Goal: Task Accomplishment & Management: Use online tool/utility

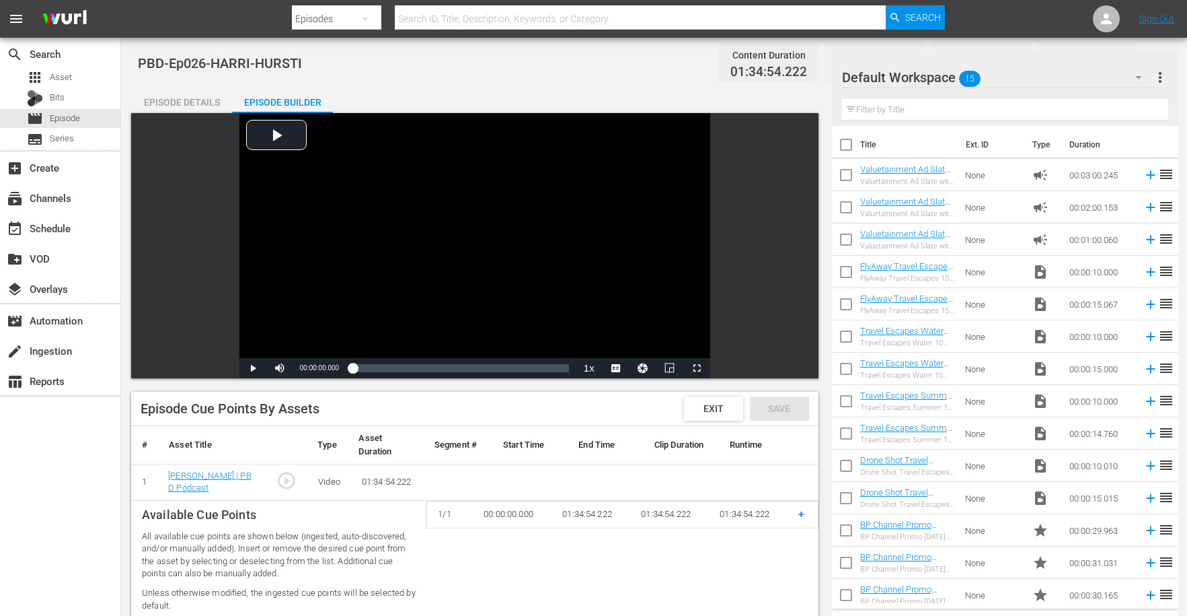
scroll to position [286, 0]
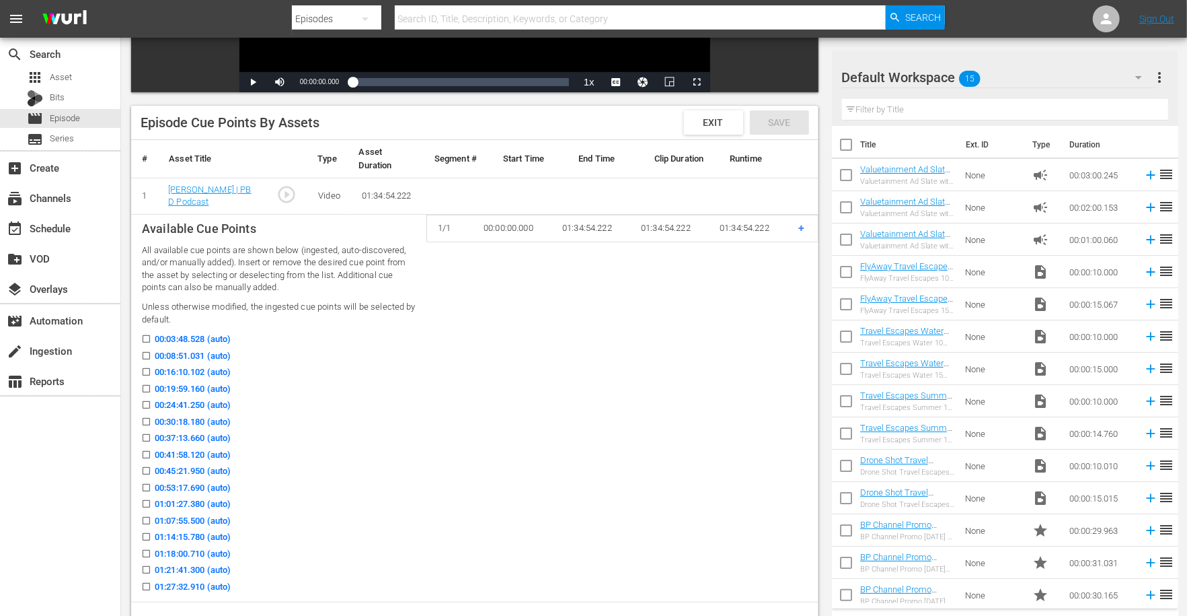
click at [270, 355] on div "00:08:51.031 (auto)" at bounding box center [279, 357] width 274 height 17
click at [146, 353] on input "00:08:51.031 (auto)" at bounding box center [143, 358] width 17 height 10
checkbox input "true"
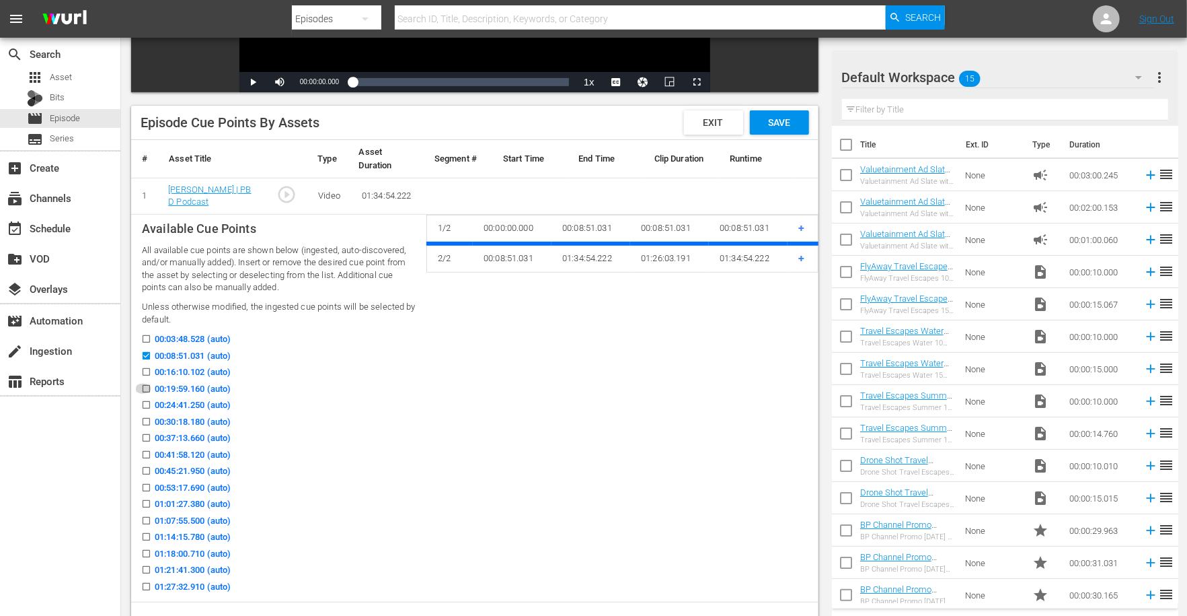
click at [147, 384] on icon at bounding box center [146, 388] width 10 height 10
click at [147, 386] on input "00:19:59.160 (auto)" at bounding box center [143, 391] width 17 height 10
checkbox input "true"
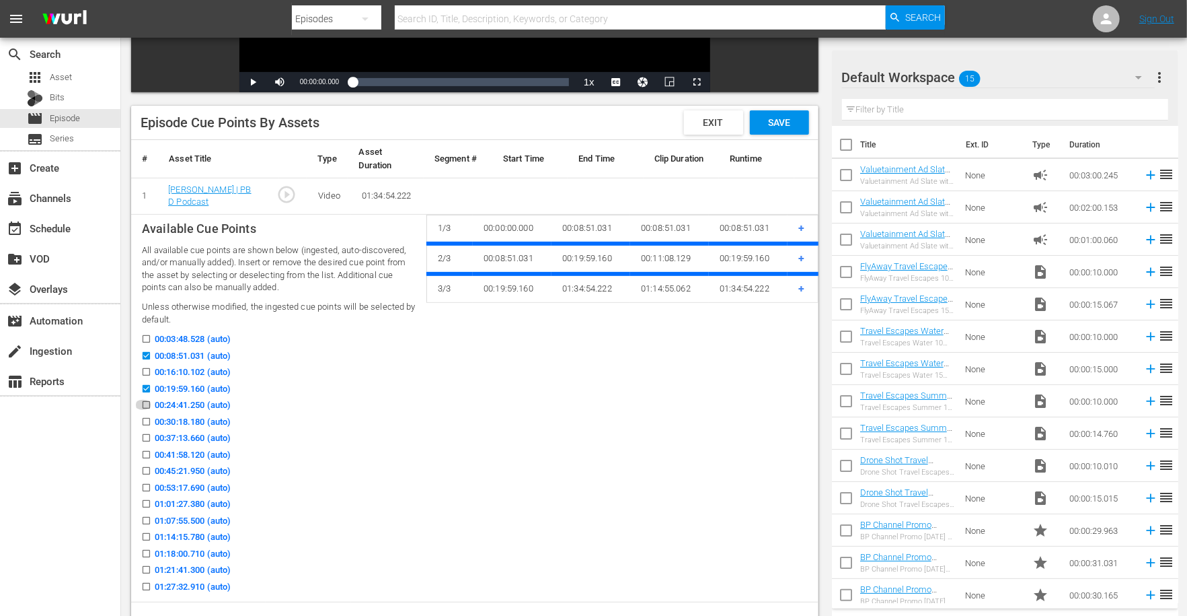
click at [145, 400] on icon at bounding box center [146, 405] width 10 height 10
click at [145, 402] on input "00:24:41.250 (auto)" at bounding box center [143, 407] width 17 height 10
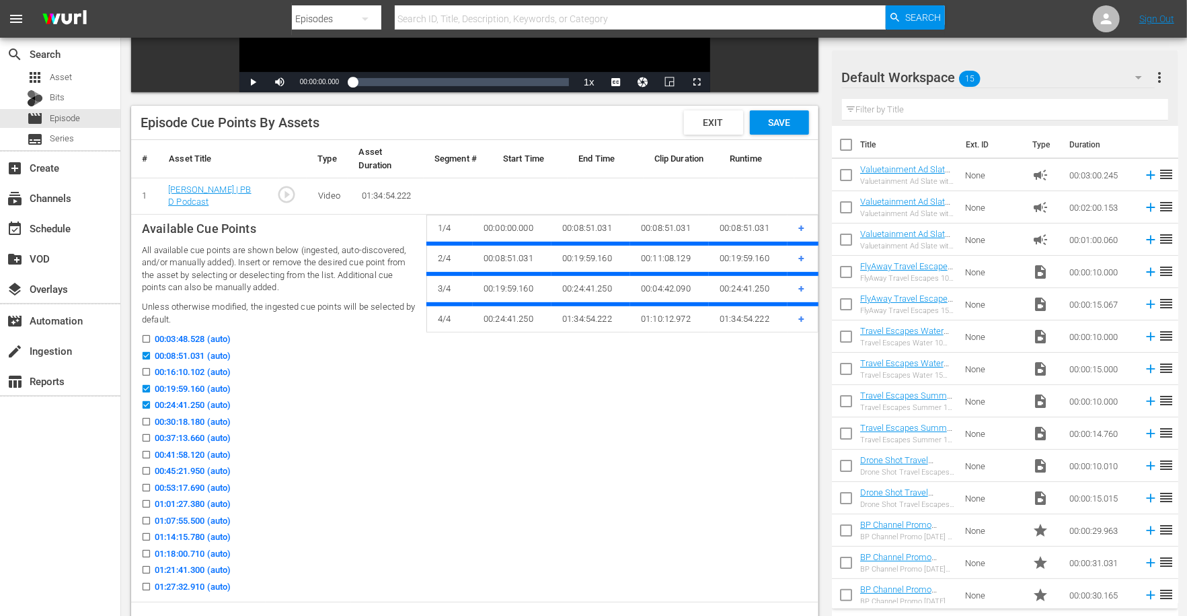
click at [145, 401] on icon at bounding box center [146, 404] width 7 height 7
click at [145, 402] on input "00:24:41.250 (auto)" at bounding box center [143, 407] width 17 height 10
checkbox input "false"
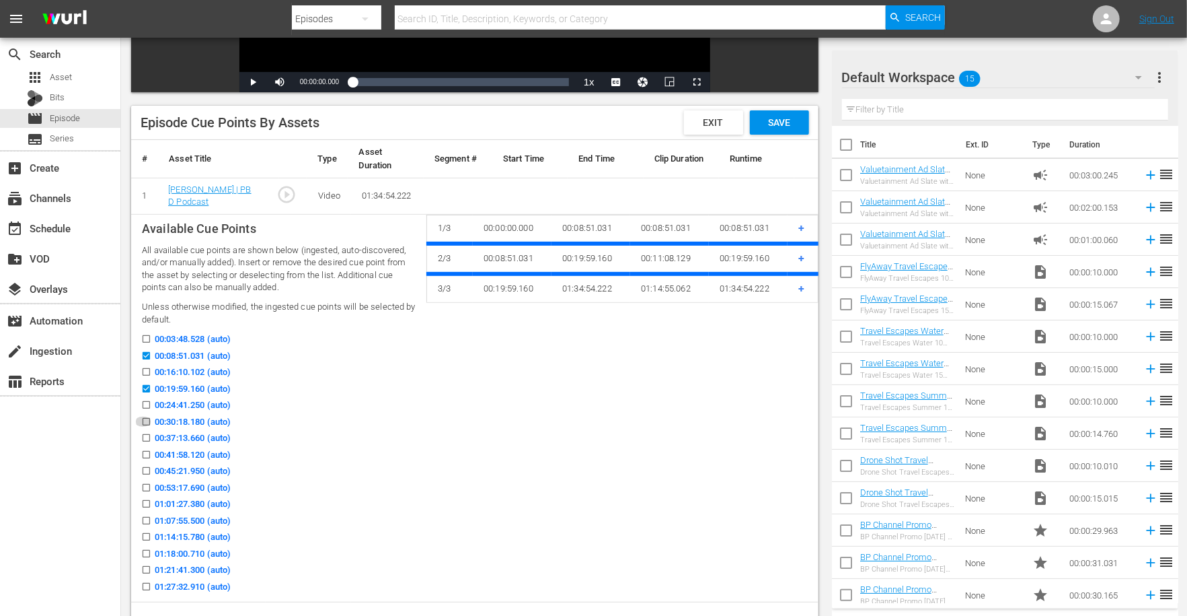
click at [143, 422] on input "00:30:18.180 (auto)" at bounding box center [143, 424] width 17 height 10
checkbox input "true"
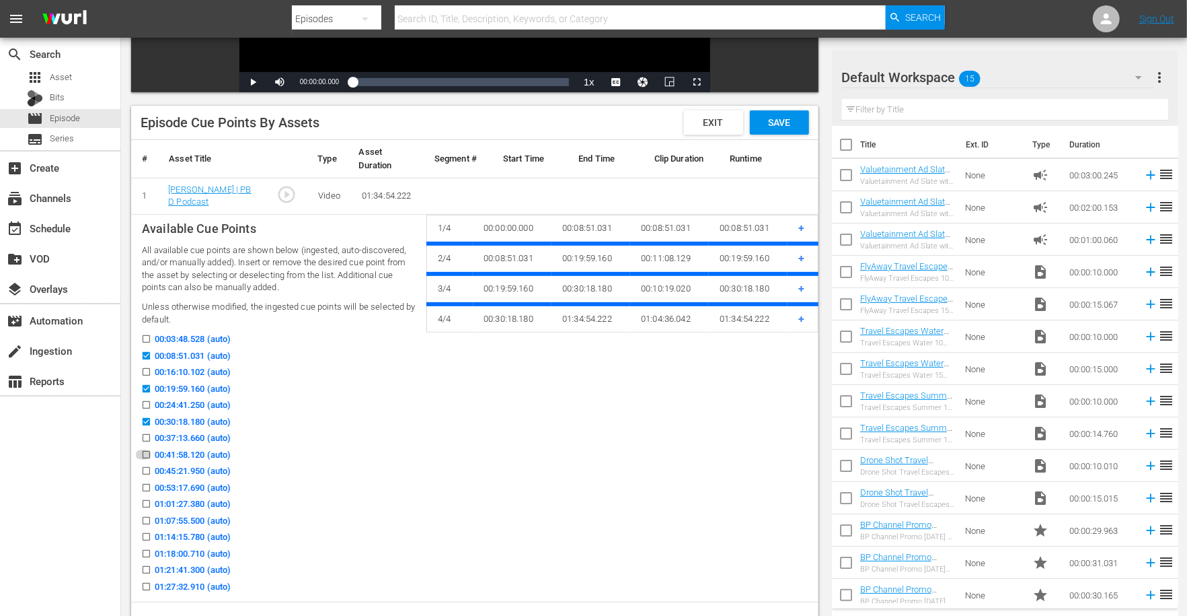
click at [143, 453] on input "00:41:58.120 (auto)" at bounding box center [143, 457] width 17 height 10
checkbox input "true"
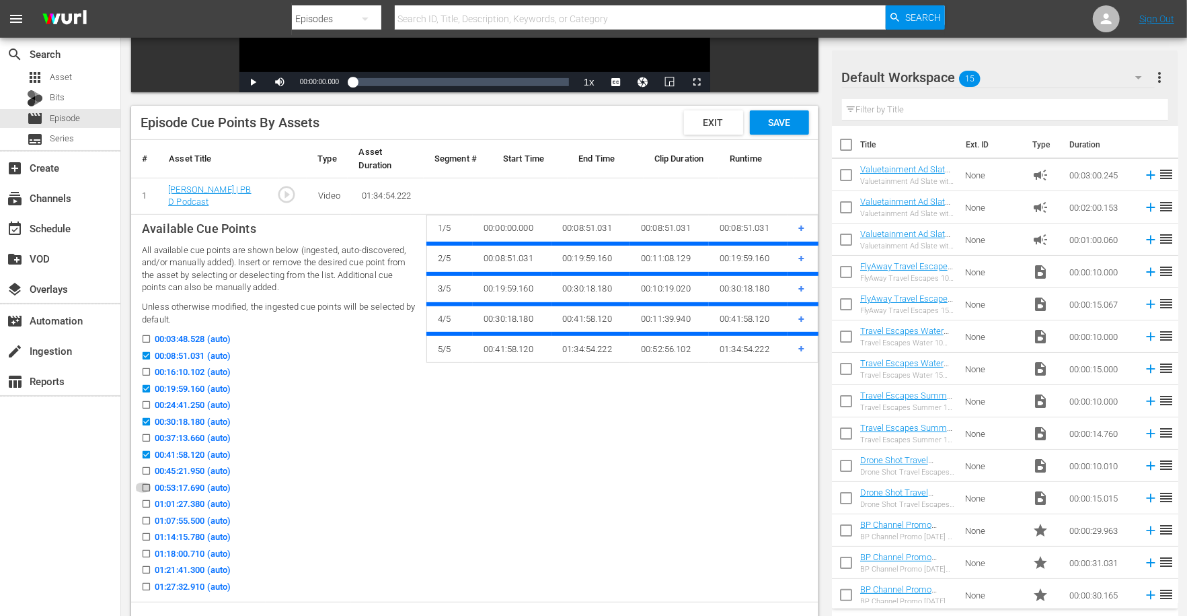
click at [143, 487] on input "00:53:17.690 (auto)" at bounding box center [143, 490] width 17 height 10
checkbox input "true"
click at [145, 522] on input "01:07:55.500 (auto)" at bounding box center [143, 523] width 17 height 10
checkbox input "true"
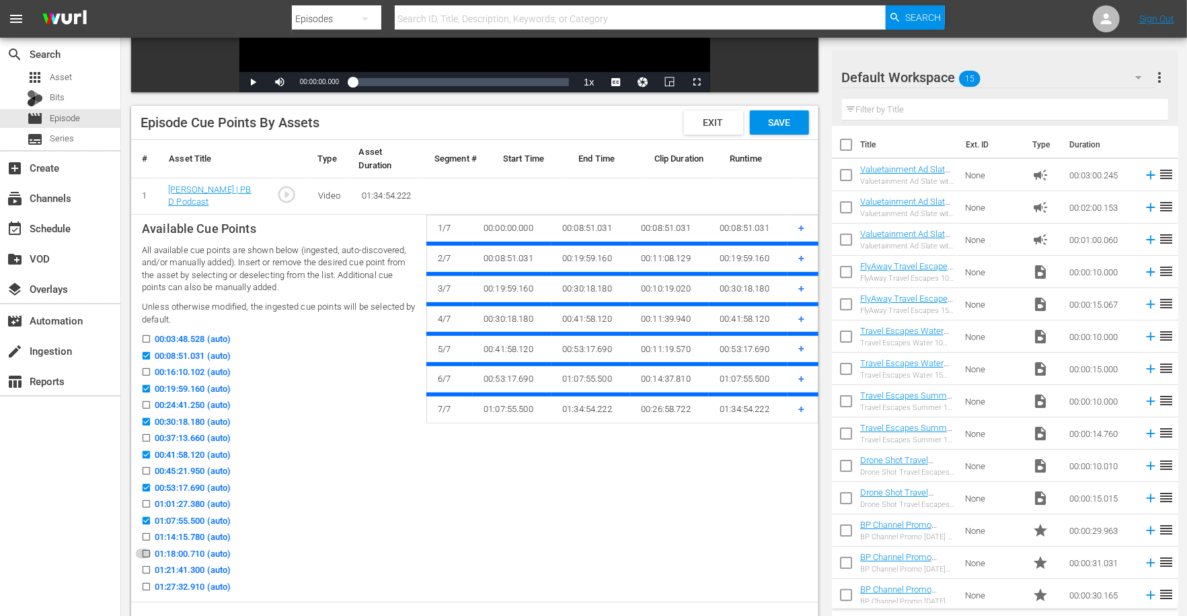
click at [143, 554] on input "01:18:00.710 (auto)" at bounding box center [143, 556] width 17 height 10
checkbox input "true"
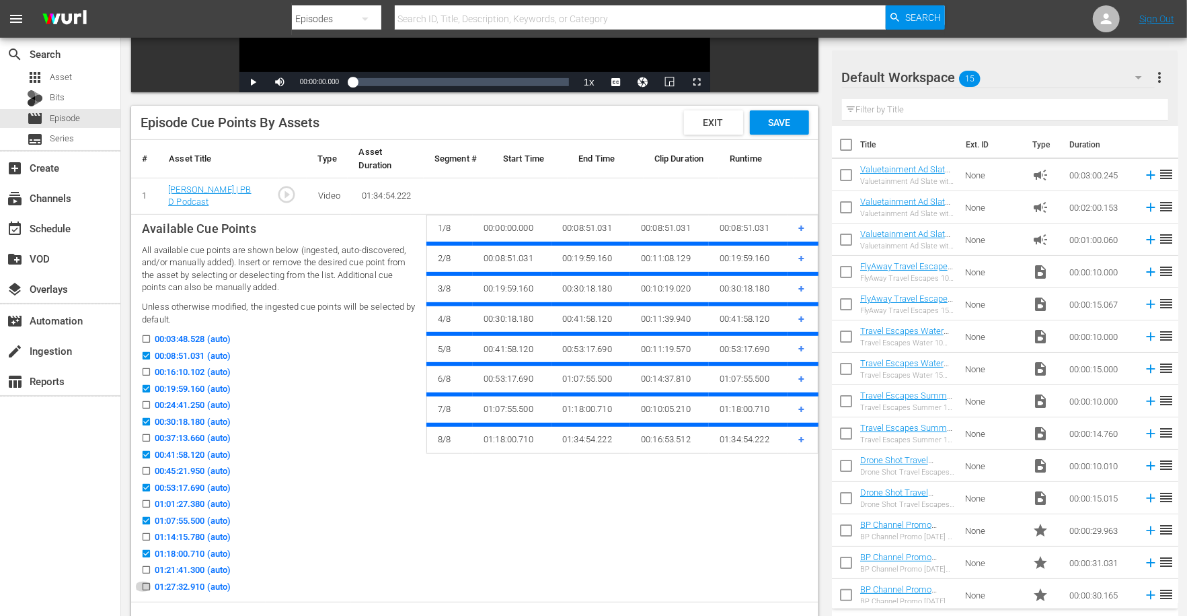
click at [145, 584] on input "01:27:32.910 (auto)" at bounding box center [143, 589] width 17 height 10
checkbox input "true"
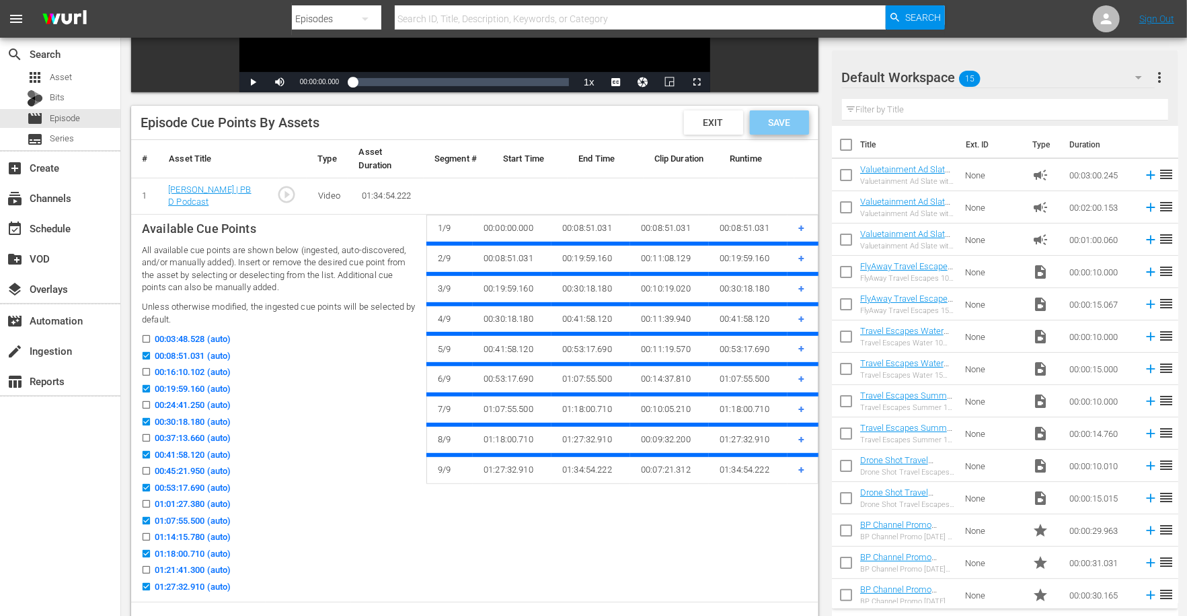
click at [793, 124] on span "Save" at bounding box center [779, 122] width 44 height 11
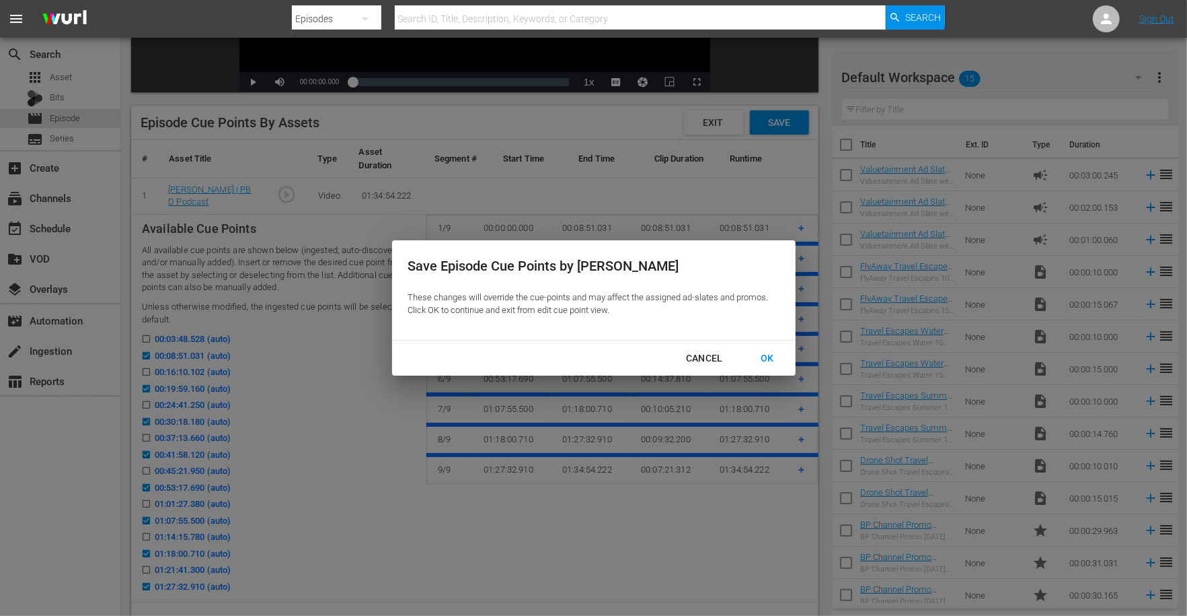
click at [761, 351] on div "OK" at bounding box center [767, 358] width 35 height 17
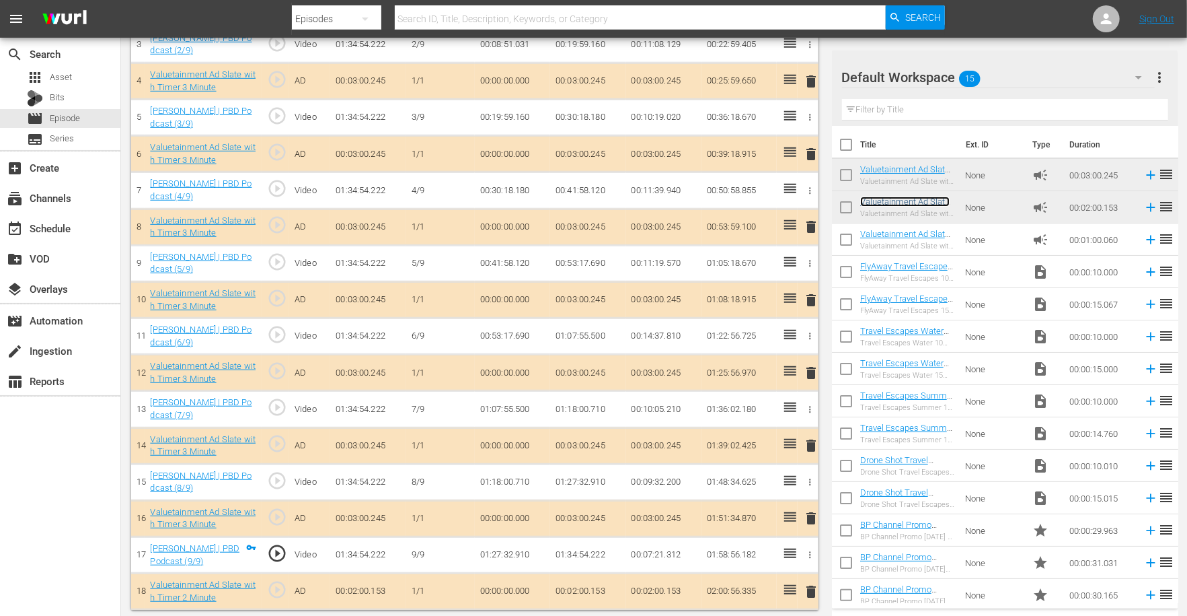
scroll to position [0, 0]
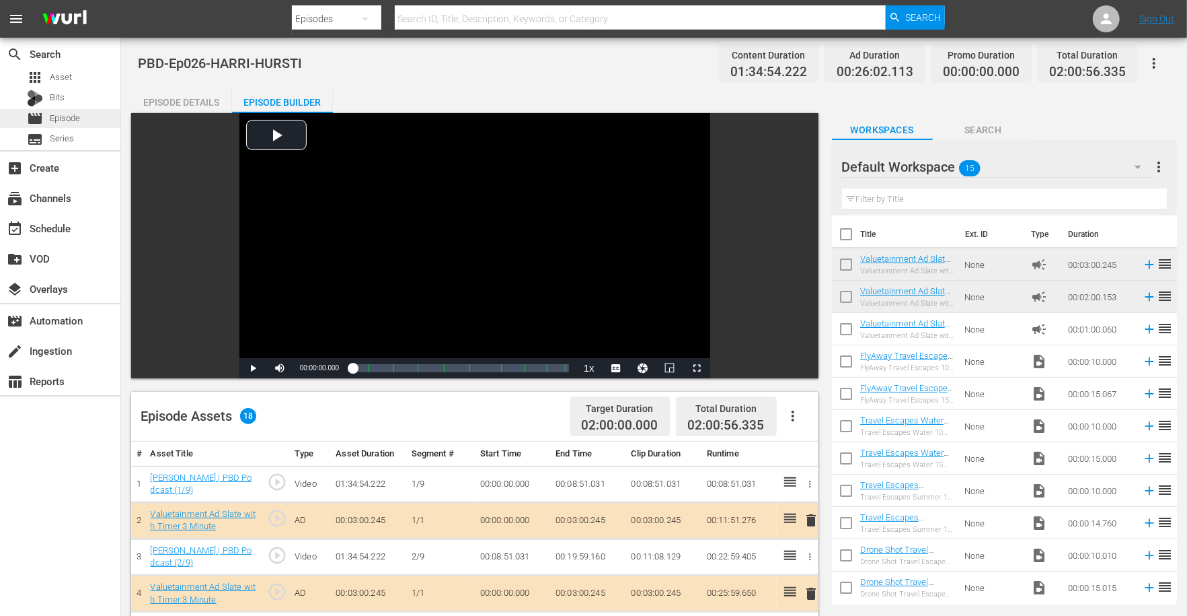
click at [71, 119] on span "Episode" at bounding box center [65, 118] width 30 height 13
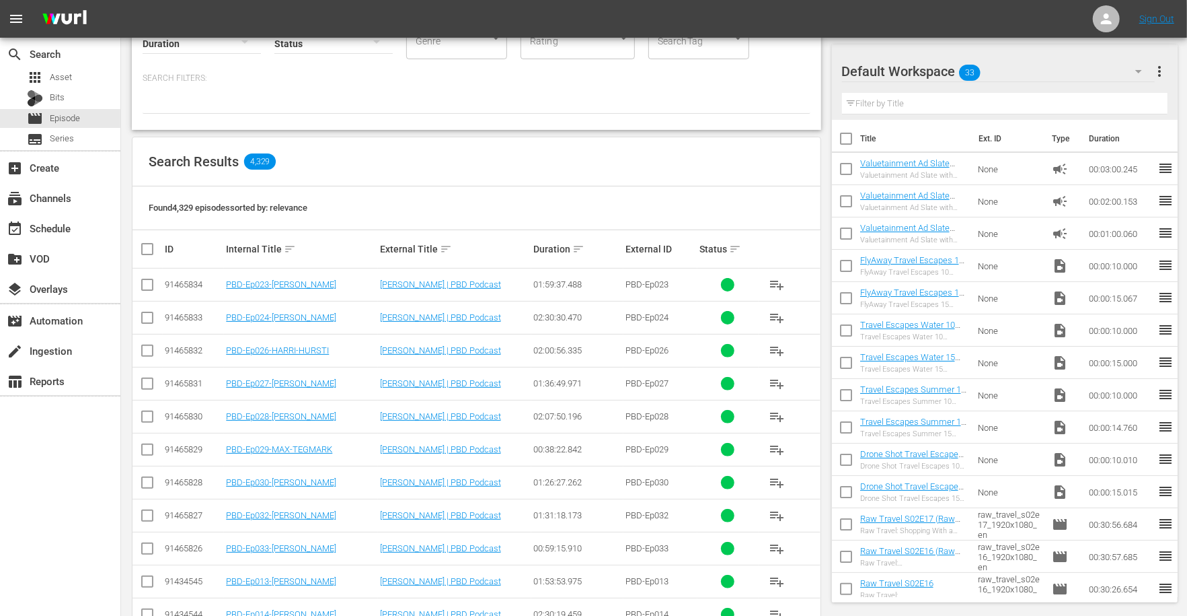
scroll to position [116, 0]
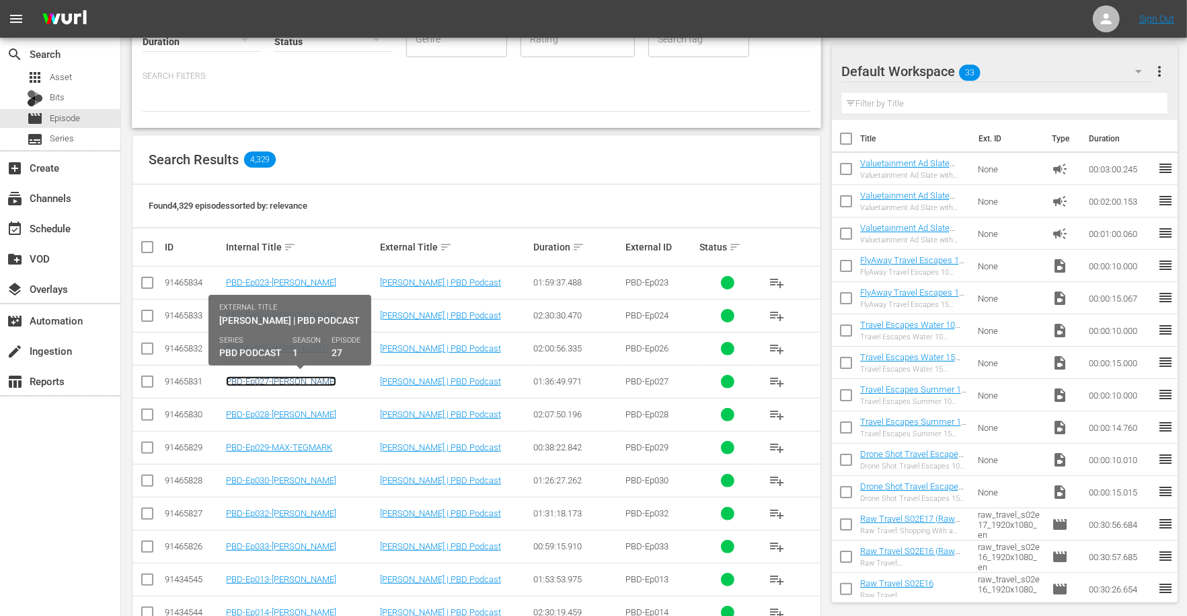
click at [297, 380] on link "PBD-Ep027-[PERSON_NAME]" at bounding box center [281, 381] width 110 height 10
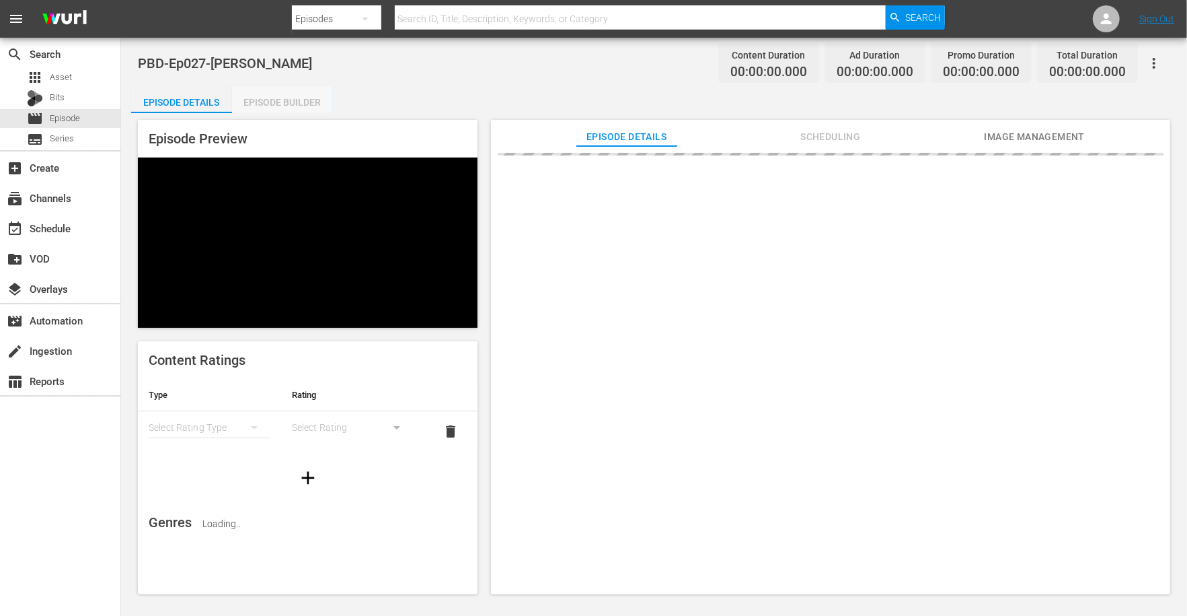
click at [279, 101] on div "Episode Builder" at bounding box center [282, 102] width 101 height 32
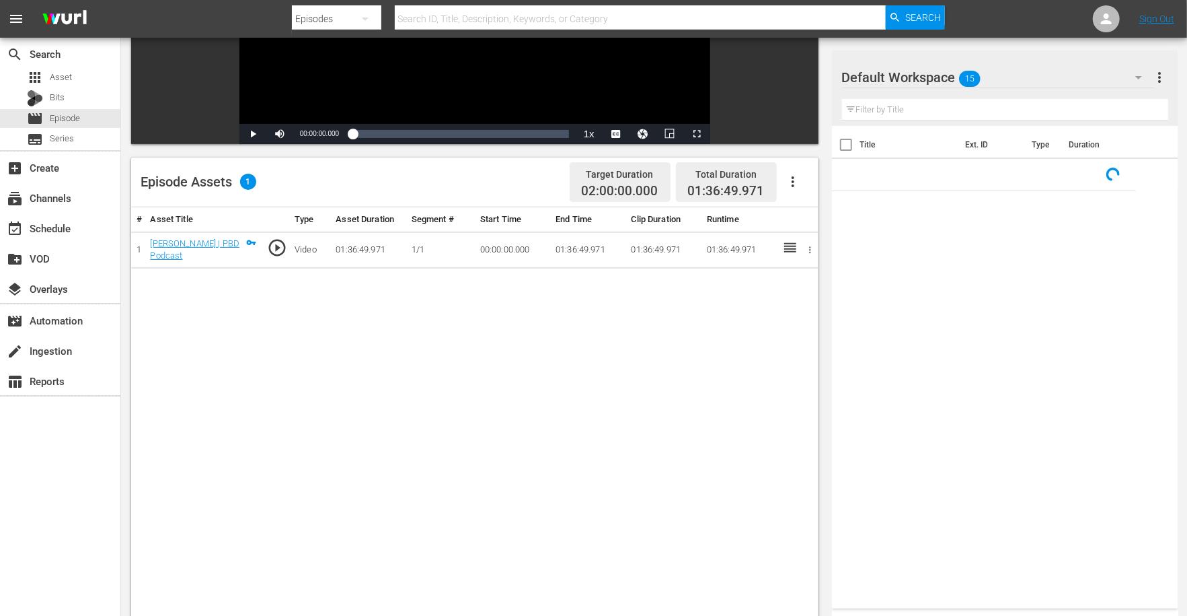
scroll to position [277, 0]
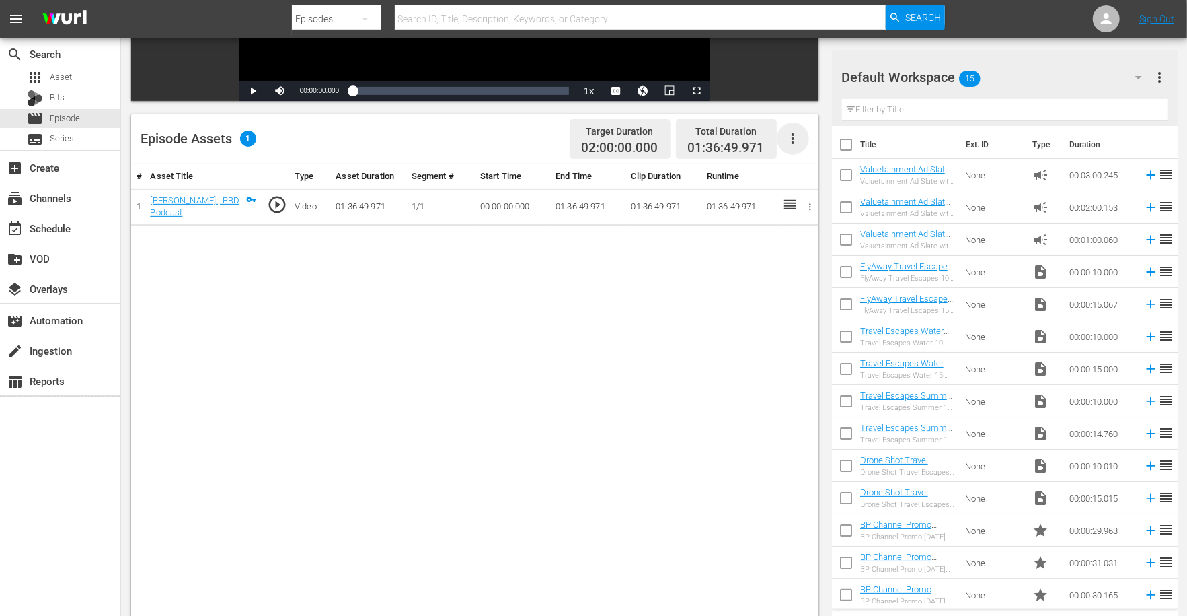
click at [793, 139] on icon "button" at bounding box center [793, 138] width 3 height 11
click at [801, 141] on div "Edit Cue Points" at bounding box center [833, 144] width 91 height 32
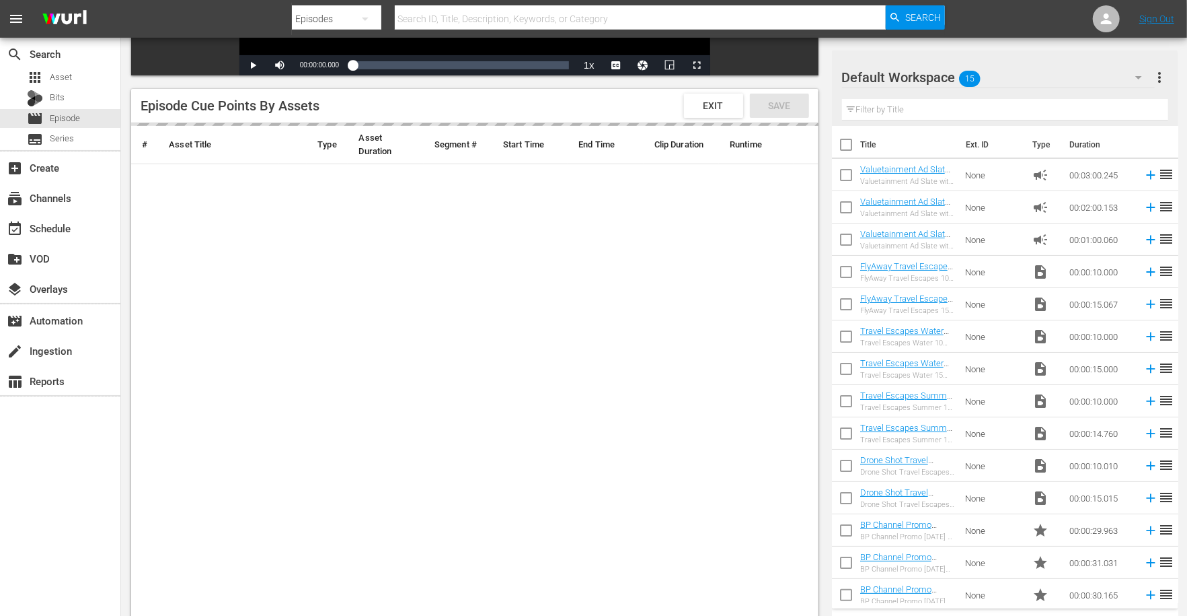
scroll to position [302, 0]
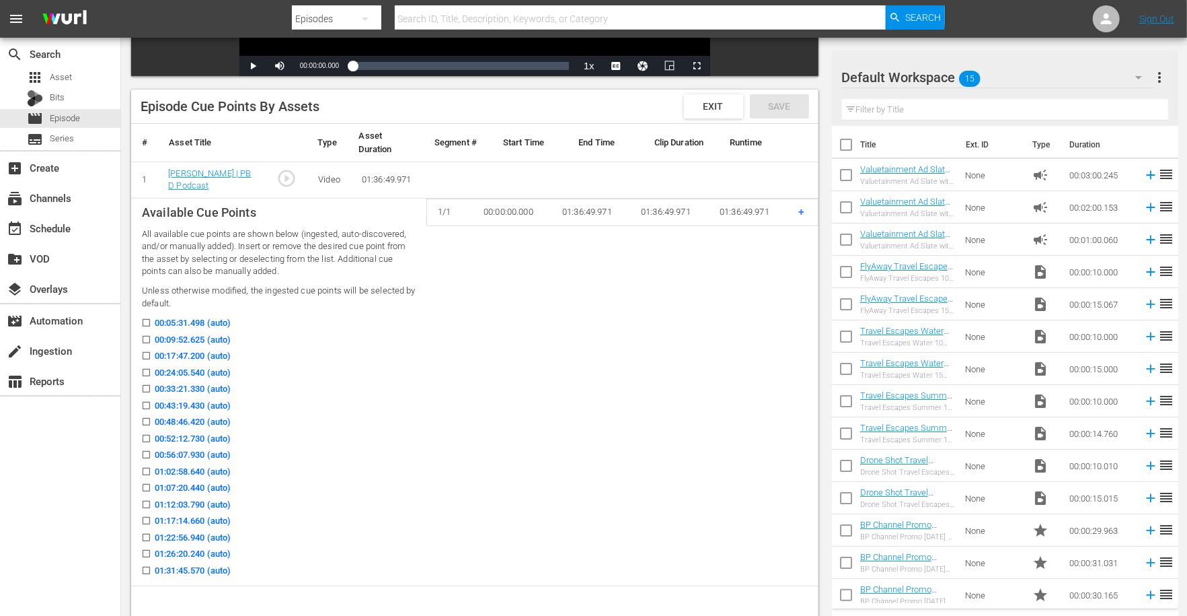
click at [145, 340] on input "00:09:52.625 (auto)" at bounding box center [143, 342] width 17 height 10
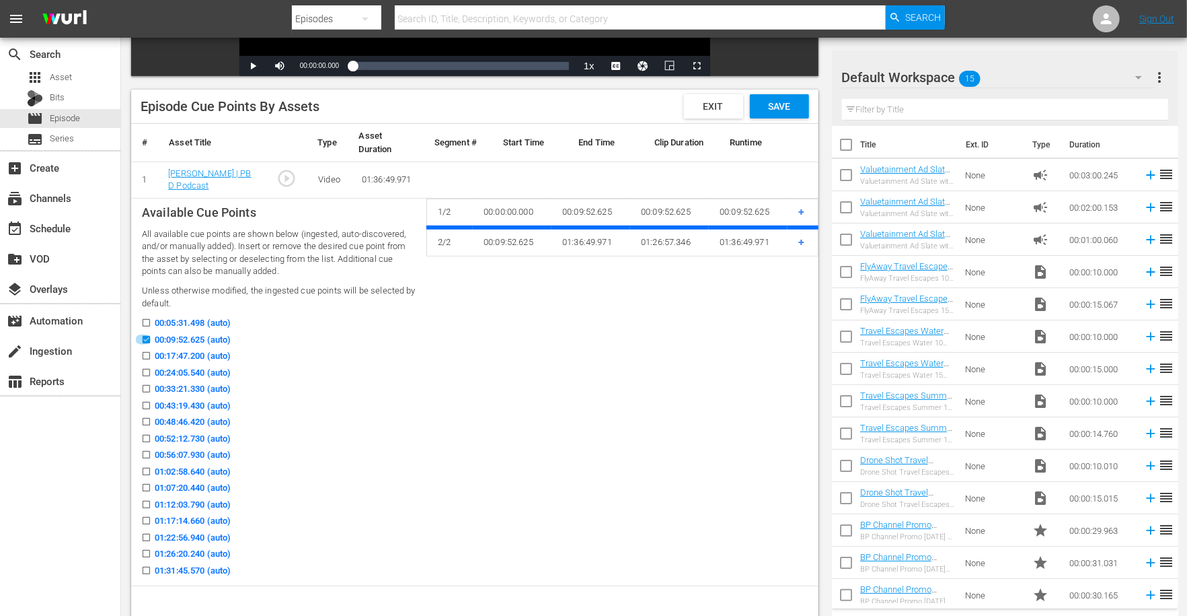
click at [143, 338] on input "00:09:52.625 (auto)" at bounding box center [143, 342] width 17 height 10
click at [145, 338] on input "00:09:52.625 (auto)" at bounding box center [143, 342] width 17 height 10
click at [146, 343] on input "00:09:52.625 (auto)" at bounding box center [143, 342] width 17 height 10
checkbox input "true"
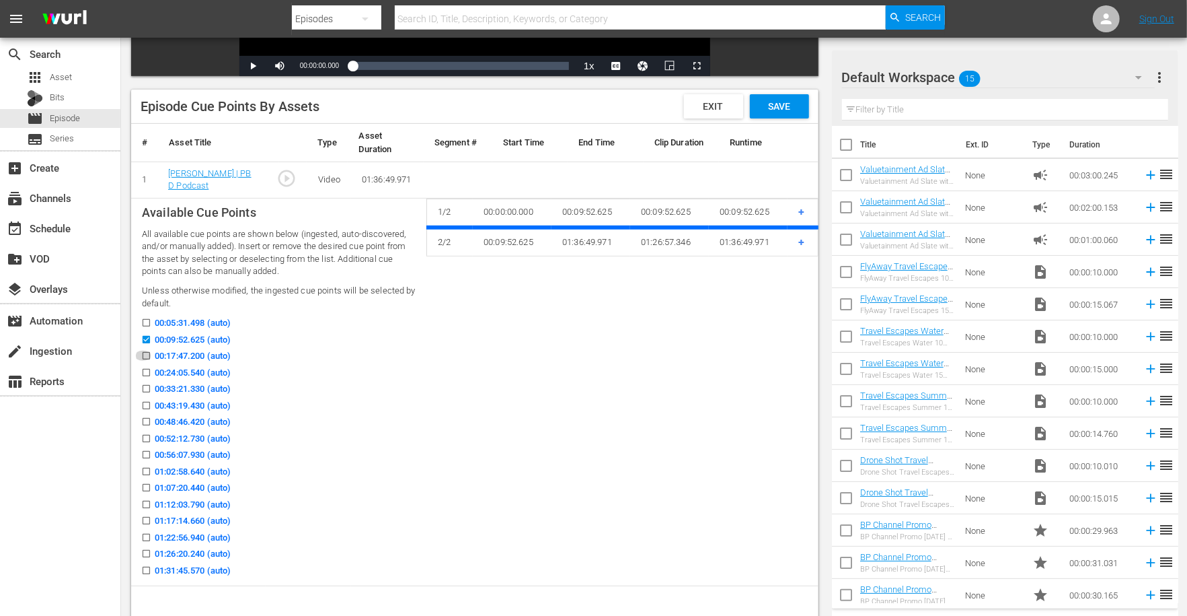
click at [146, 354] on input "00:17:47.200 (auto)" at bounding box center [143, 358] width 17 height 10
checkbox input "true"
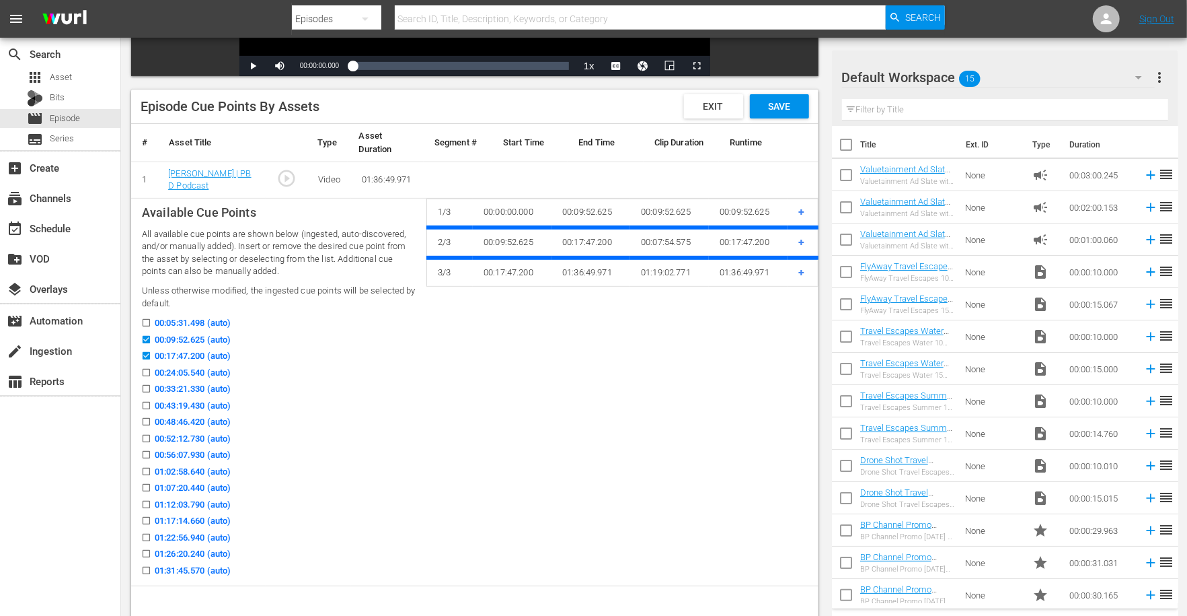
click at [145, 387] on input "00:33:21.330 (auto)" at bounding box center [143, 391] width 17 height 10
checkbox input "true"
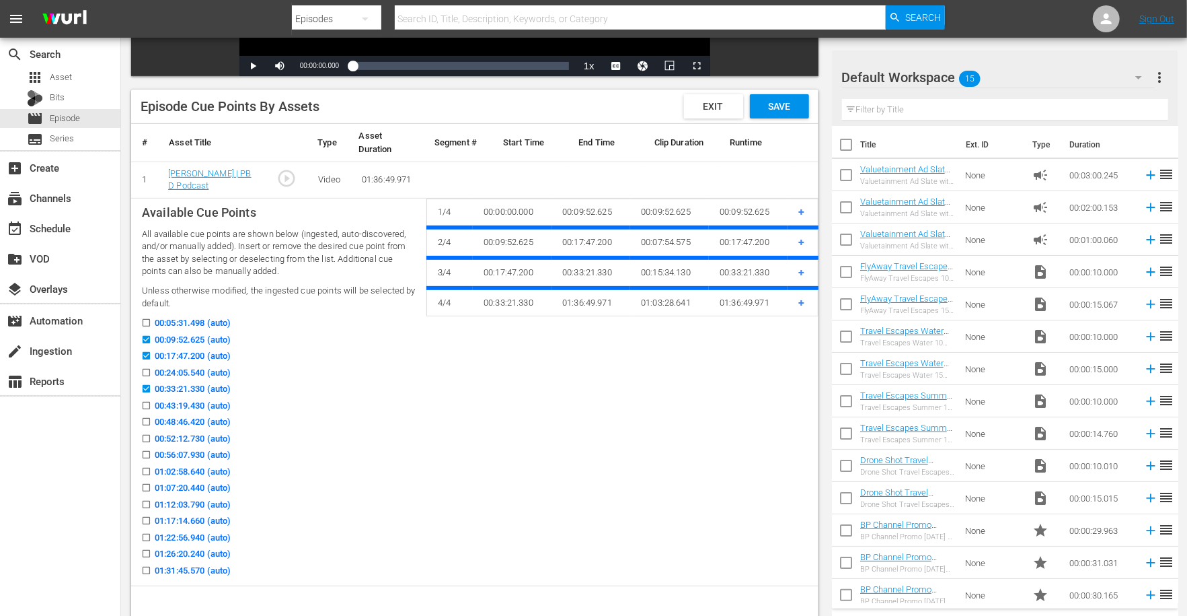
click at [144, 420] on input "00:48:46.420 (auto)" at bounding box center [143, 424] width 17 height 10
checkbox input "true"
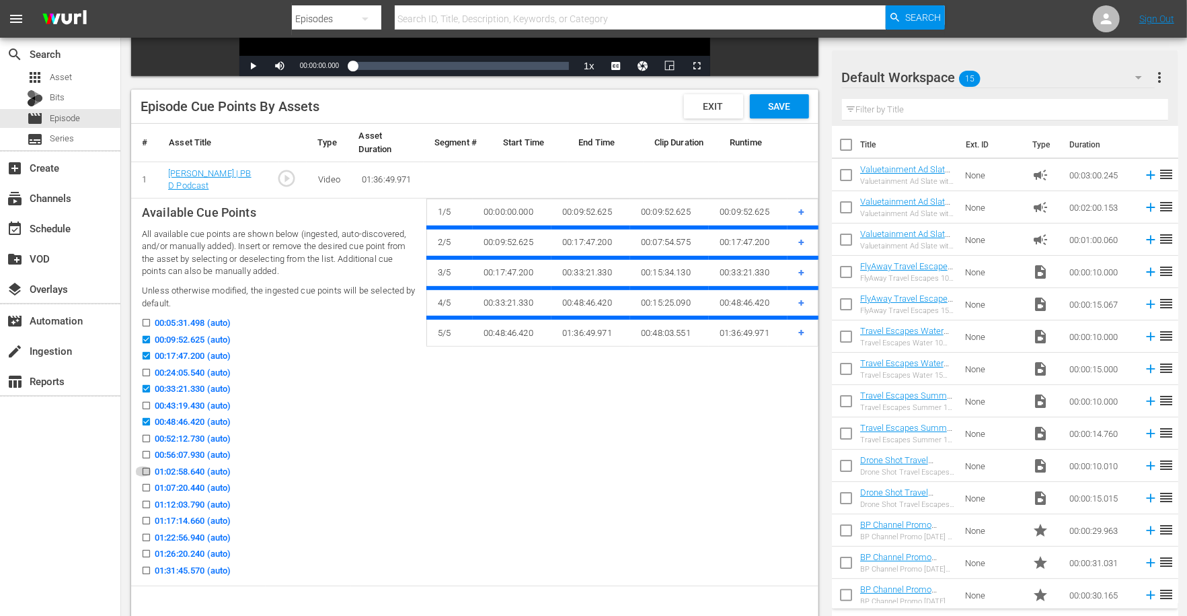
click at [144, 469] on input "01:02:58.640 (auto)" at bounding box center [143, 474] width 17 height 10
checkbox input "true"
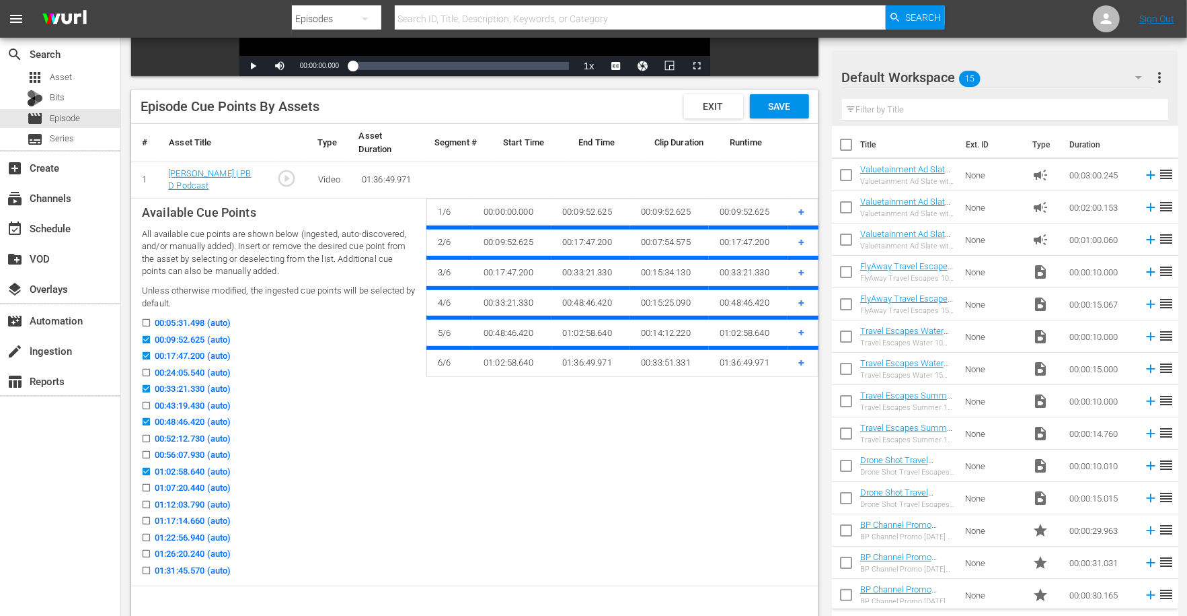
click at [143, 519] on input "01:17:14.660 (auto)" at bounding box center [143, 523] width 17 height 10
checkbox input "true"
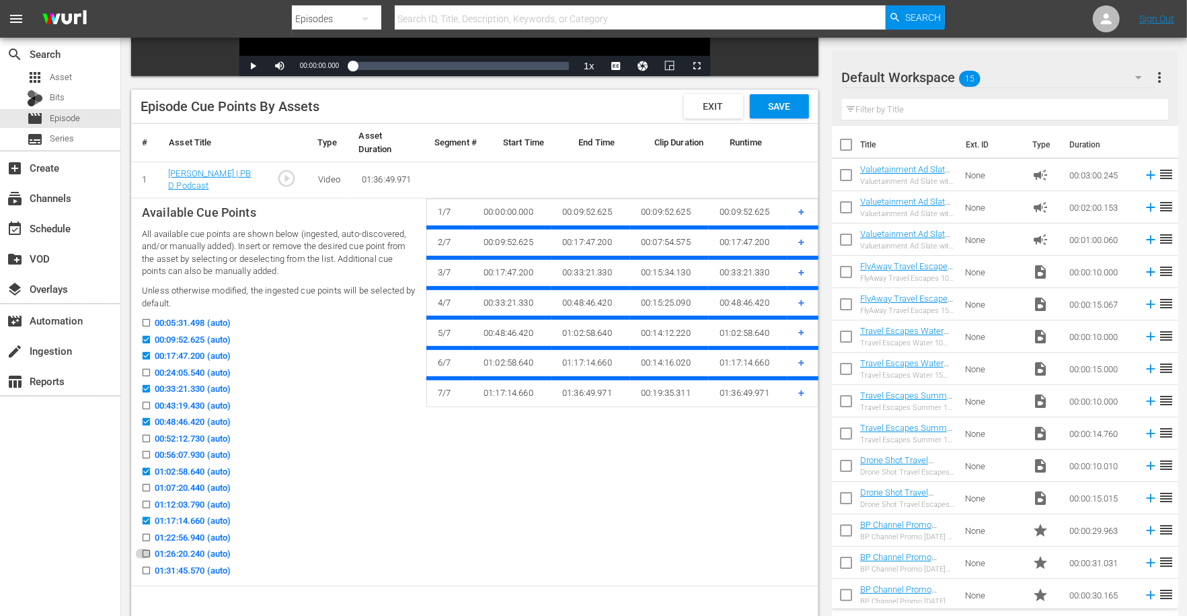
click at [143, 551] on input "01:26:20.240 (auto)" at bounding box center [143, 556] width 17 height 10
checkbox input "true"
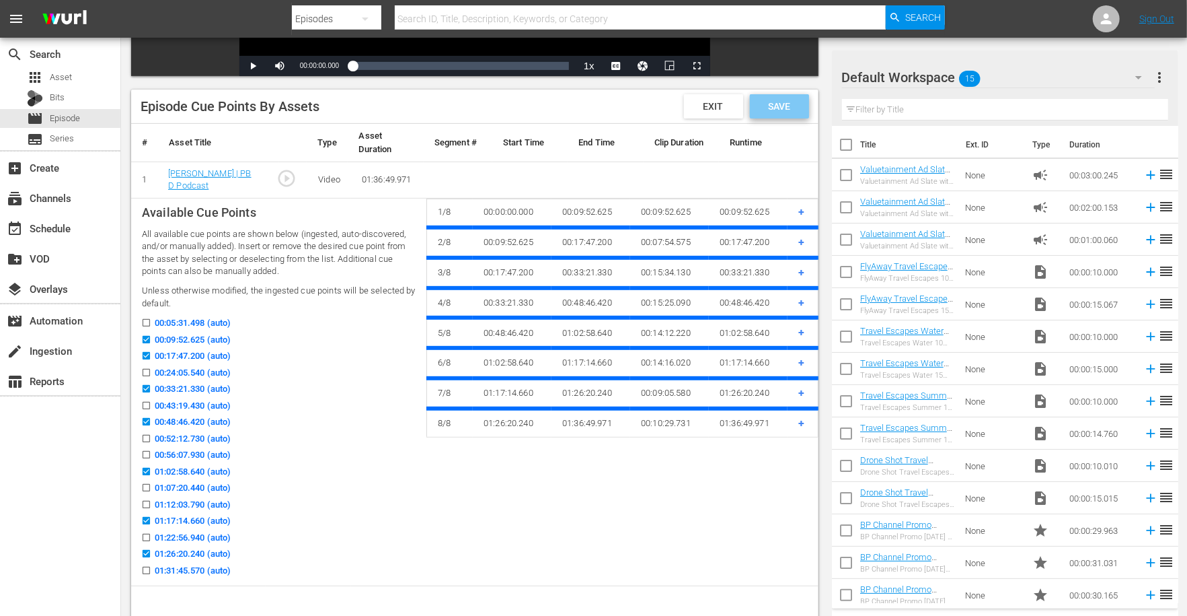
click at [761, 114] on div "Save" at bounding box center [779, 106] width 59 height 24
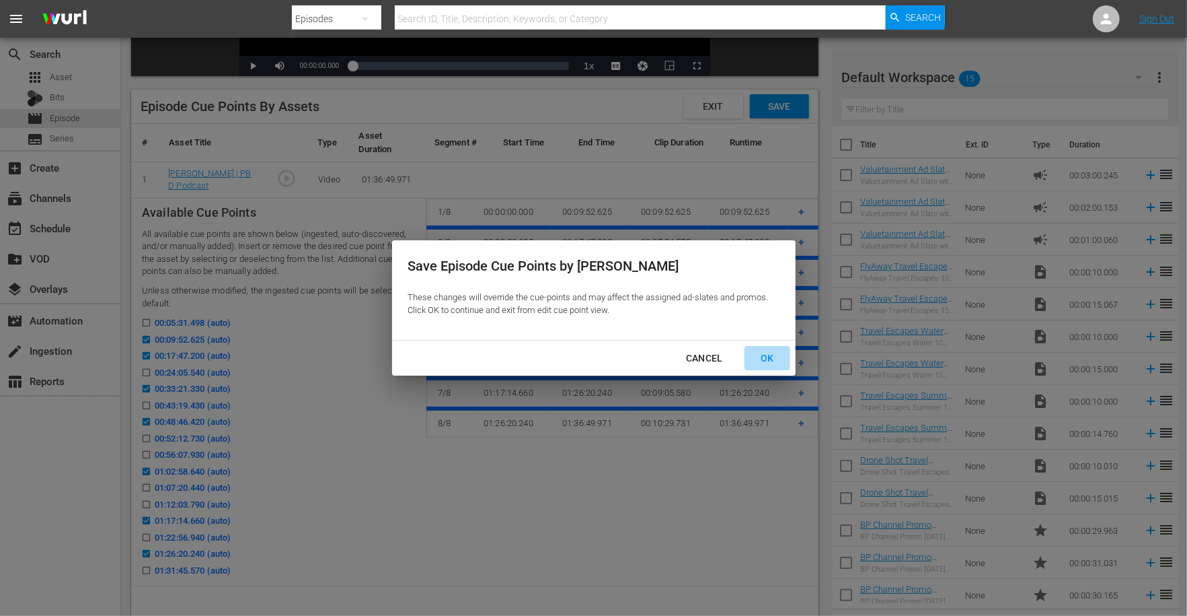
click at [760, 353] on div "OK" at bounding box center [767, 358] width 35 height 17
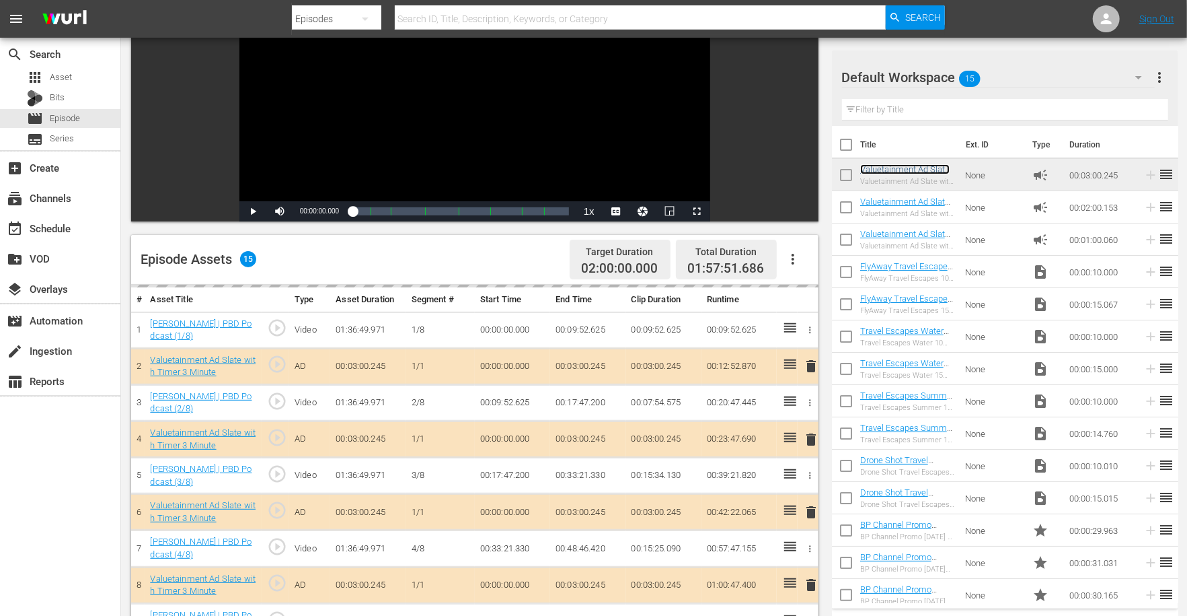
scroll to position [0, 0]
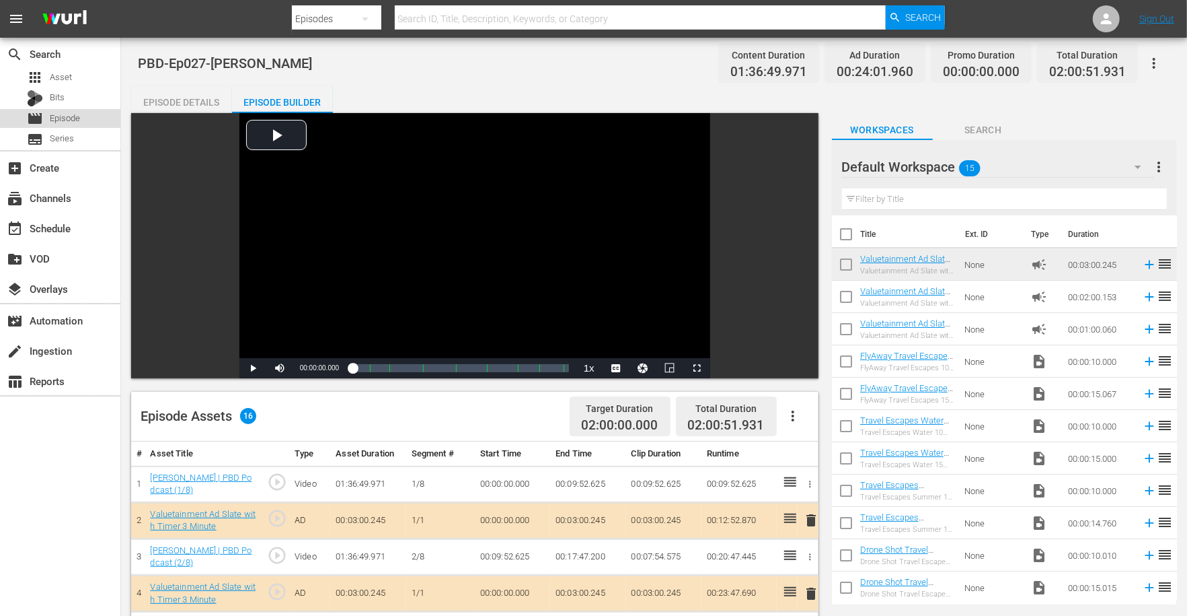
click at [88, 114] on div "movie Episode" at bounding box center [60, 118] width 120 height 19
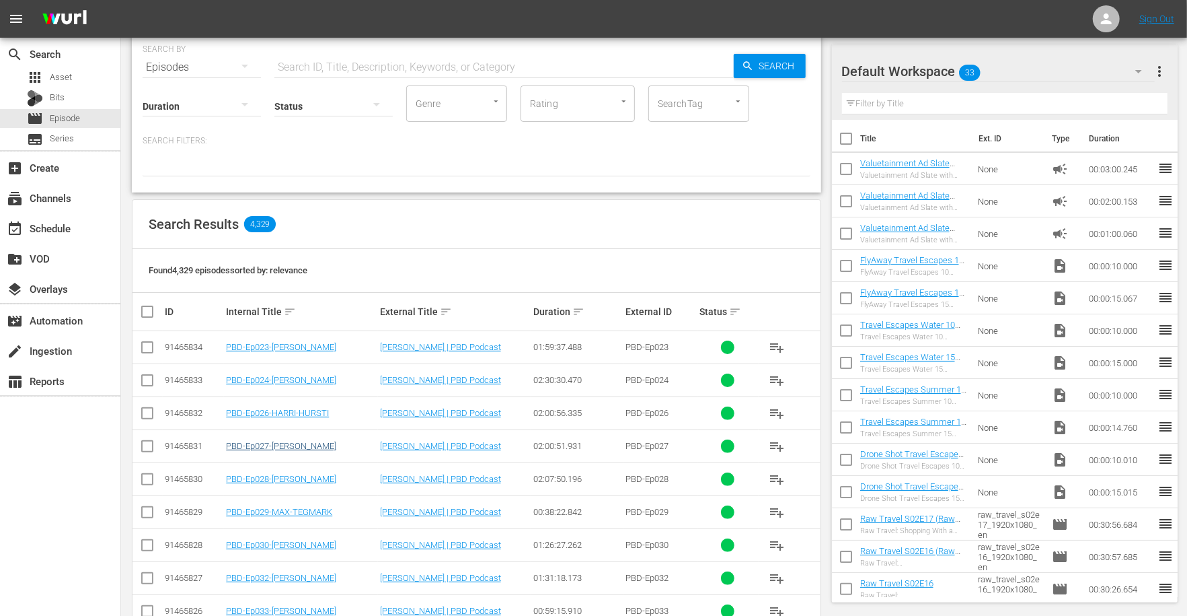
scroll to position [57, 0]
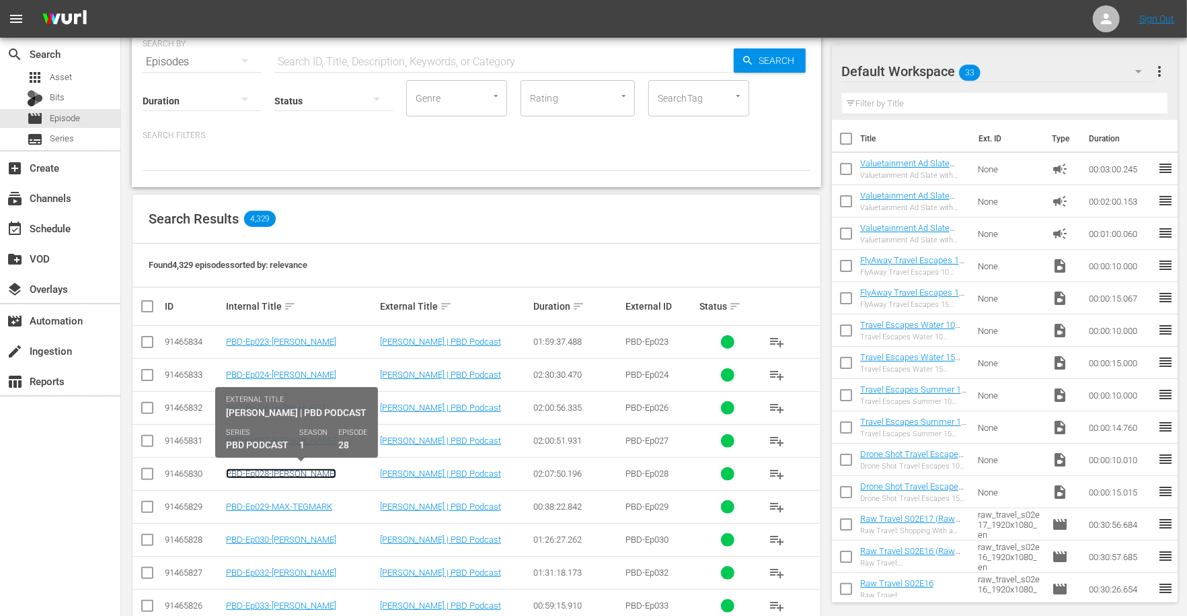
click at [322, 470] on link "PBD-Ep028-[PERSON_NAME]" at bounding box center [281, 473] width 110 height 10
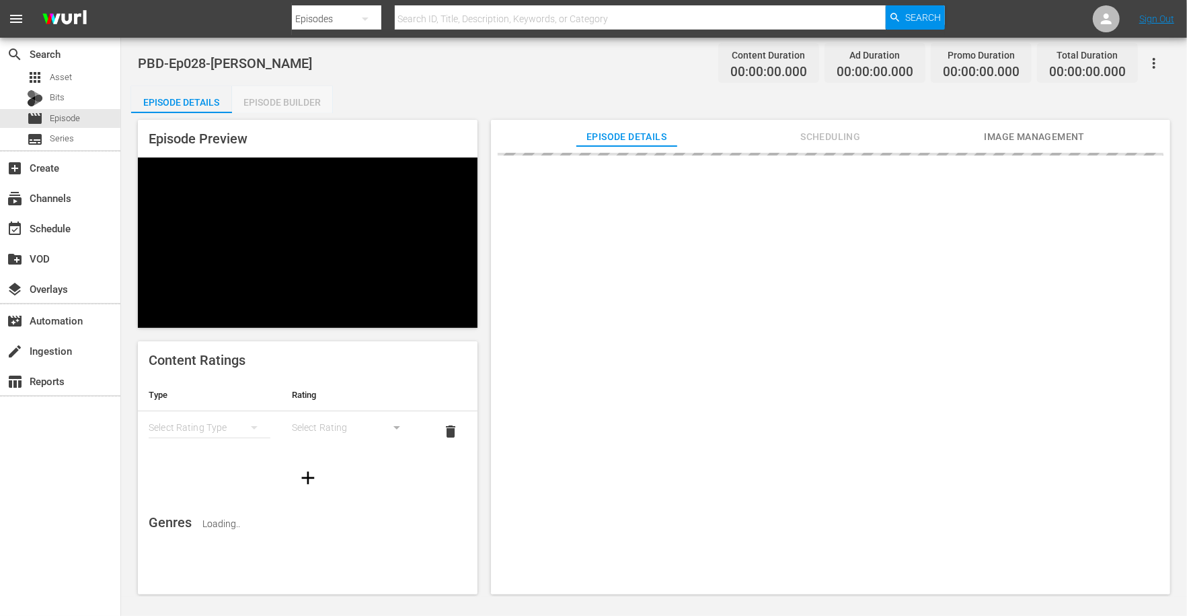
click at [297, 103] on div "Episode Builder" at bounding box center [282, 102] width 101 height 32
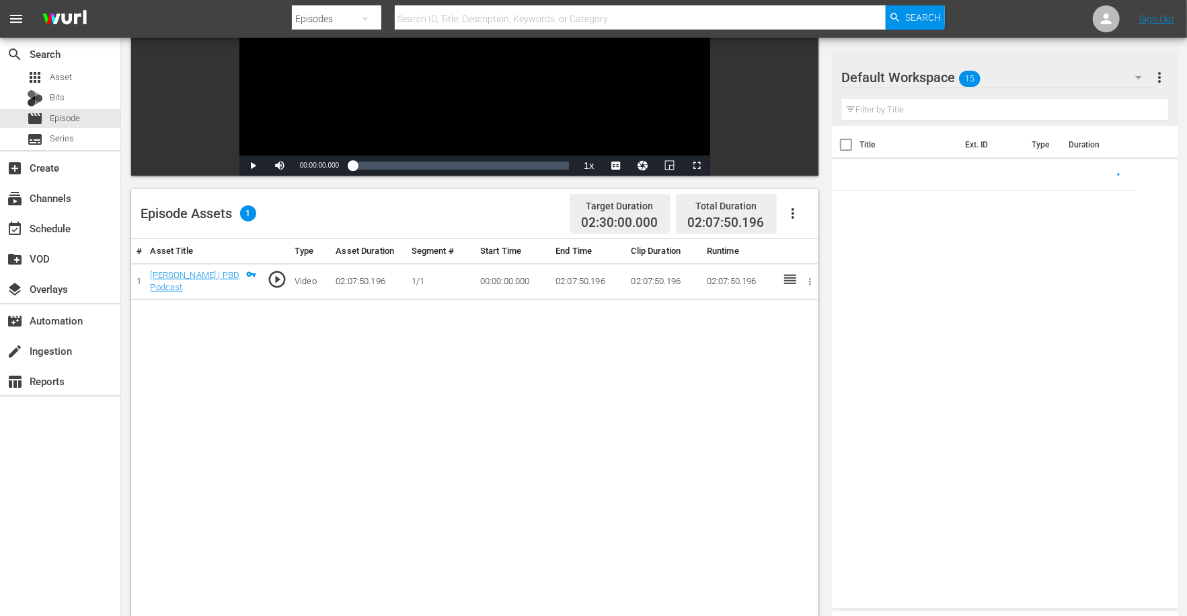
scroll to position [205, 0]
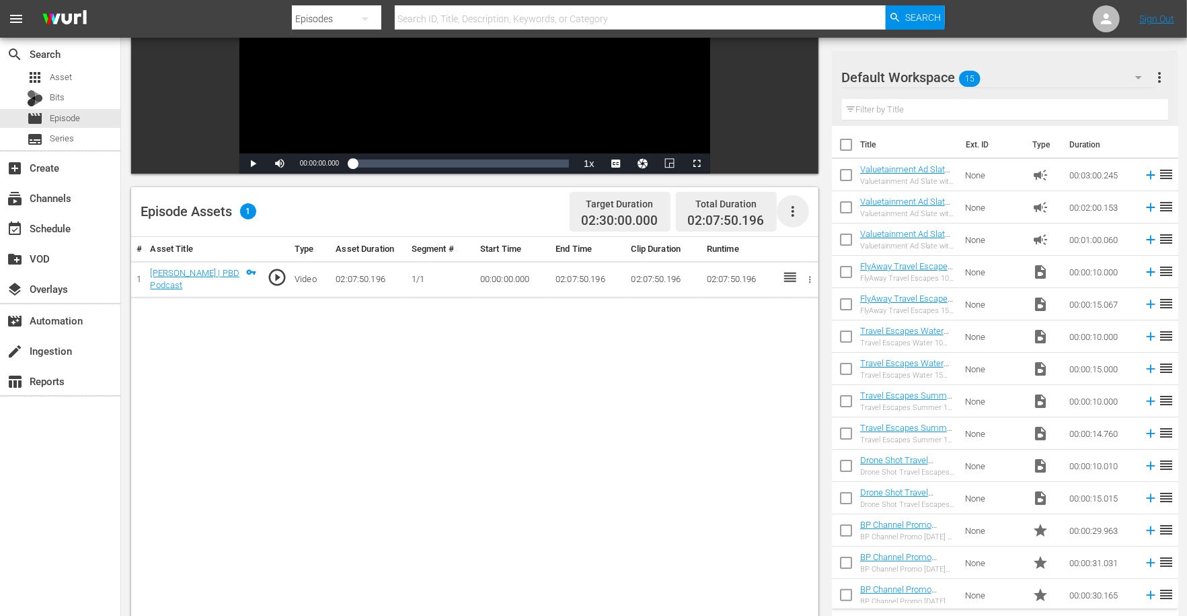
click at [795, 209] on icon "button" at bounding box center [793, 211] width 16 height 16
click at [810, 218] on div "Edit Cue Points" at bounding box center [833, 216] width 91 height 32
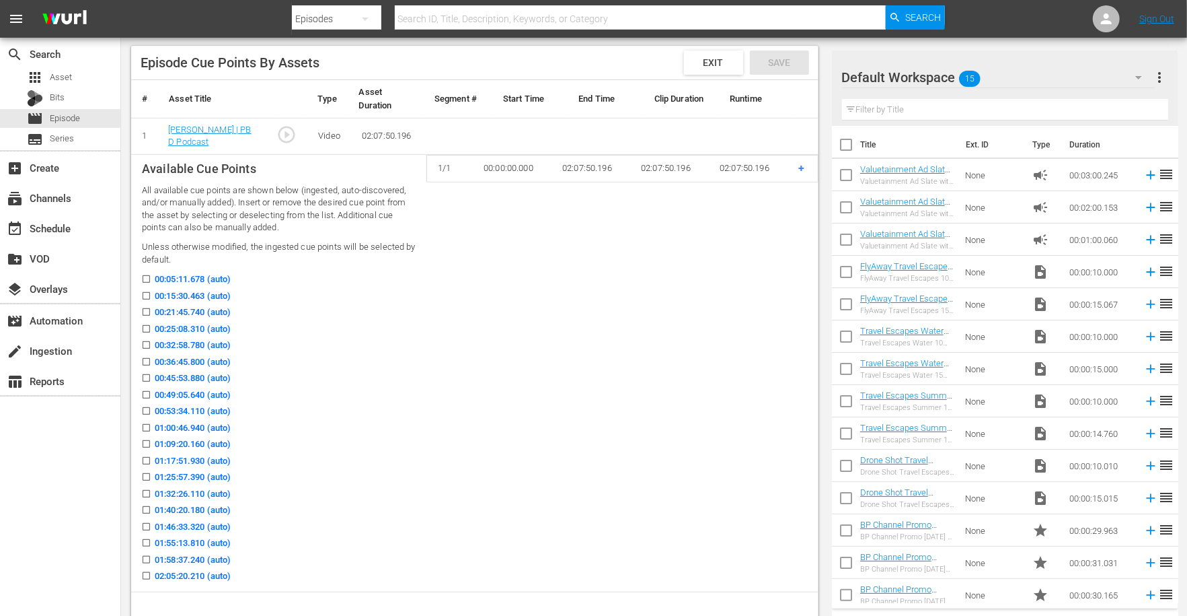
scroll to position [344, 0]
click at [145, 296] on input "00:15:30.463 (auto)" at bounding box center [143, 300] width 17 height 10
checkbox input "true"
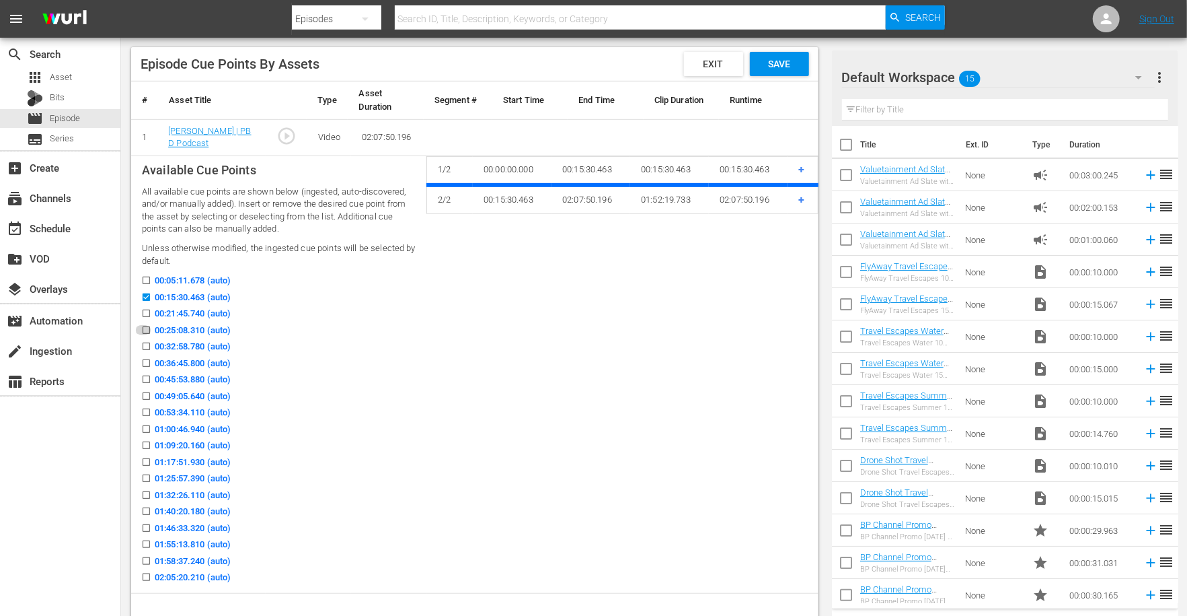
click at [143, 328] on input "00:25:08.310 (auto)" at bounding box center [143, 333] width 17 height 10
checkbox input "true"
click at [143, 362] on input "00:36:45.800 (auto)" at bounding box center [143, 366] width 17 height 10
checkbox input "true"
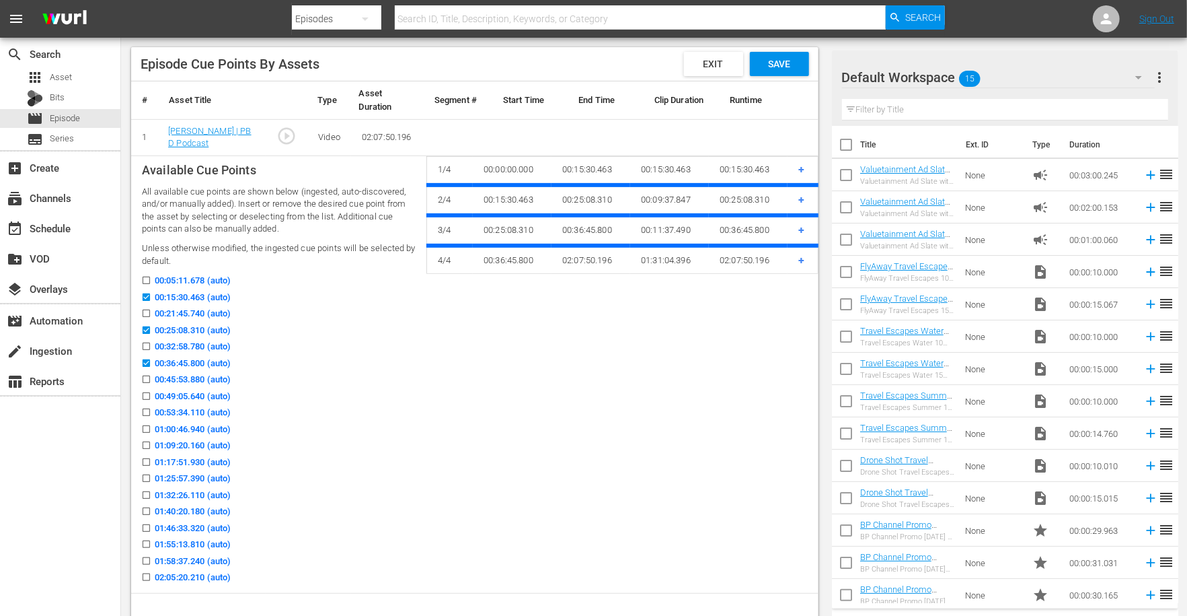
click at [147, 396] on input "00:49:05.640 (auto)" at bounding box center [143, 399] width 17 height 10
checkbox input "true"
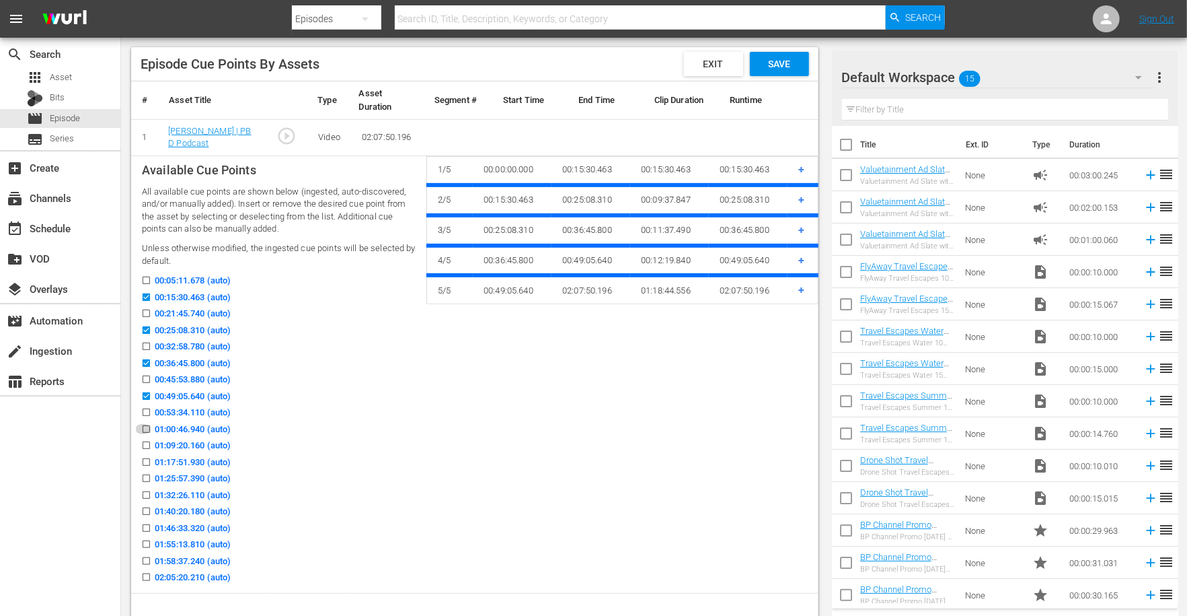
click at [144, 428] on input "01:00:46.940 (auto)" at bounding box center [143, 432] width 17 height 10
checkbox input "true"
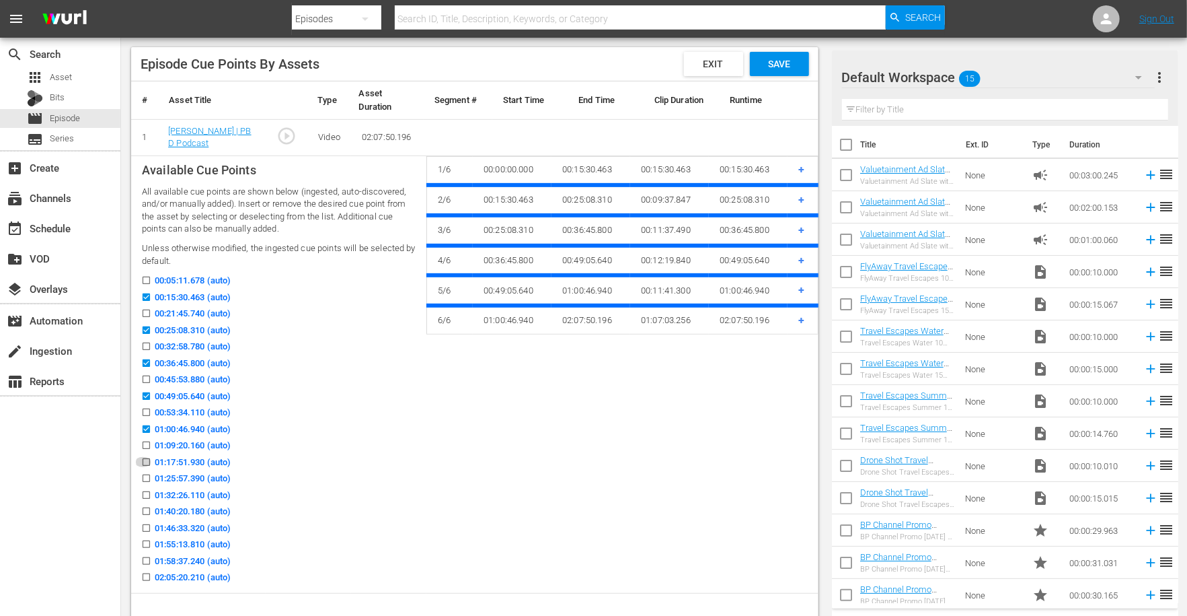
click at [145, 462] on input "01:17:51.930 (auto)" at bounding box center [143, 464] width 17 height 10
checkbox input "true"
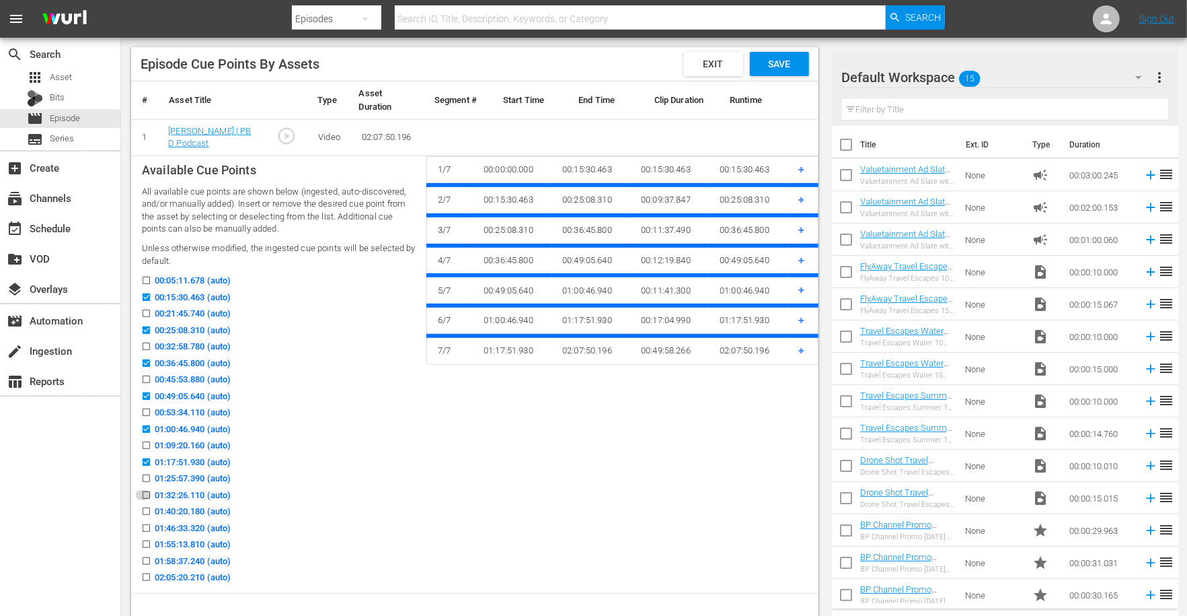
click at [146, 494] on input "01:32:26.110 (auto)" at bounding box center [143, 497] width 17 height 10
checkbox input "true"
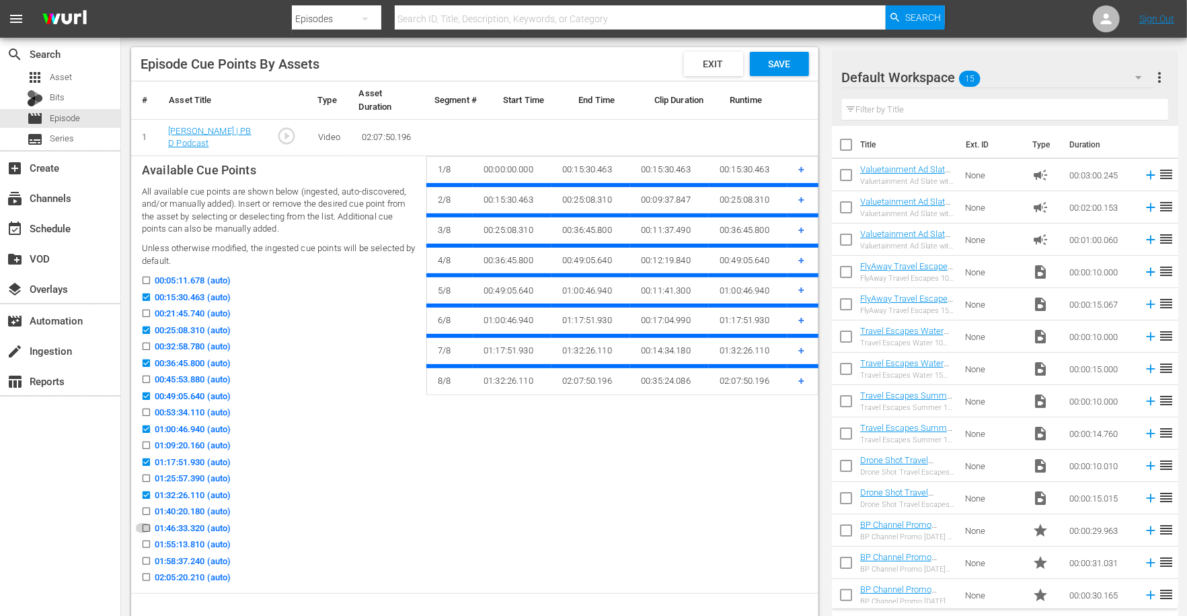
click at [146, 529] on input "01:46:33.320 (auto)" at bounding box center [143, 530] width 17 height 10
checkbox input "true"
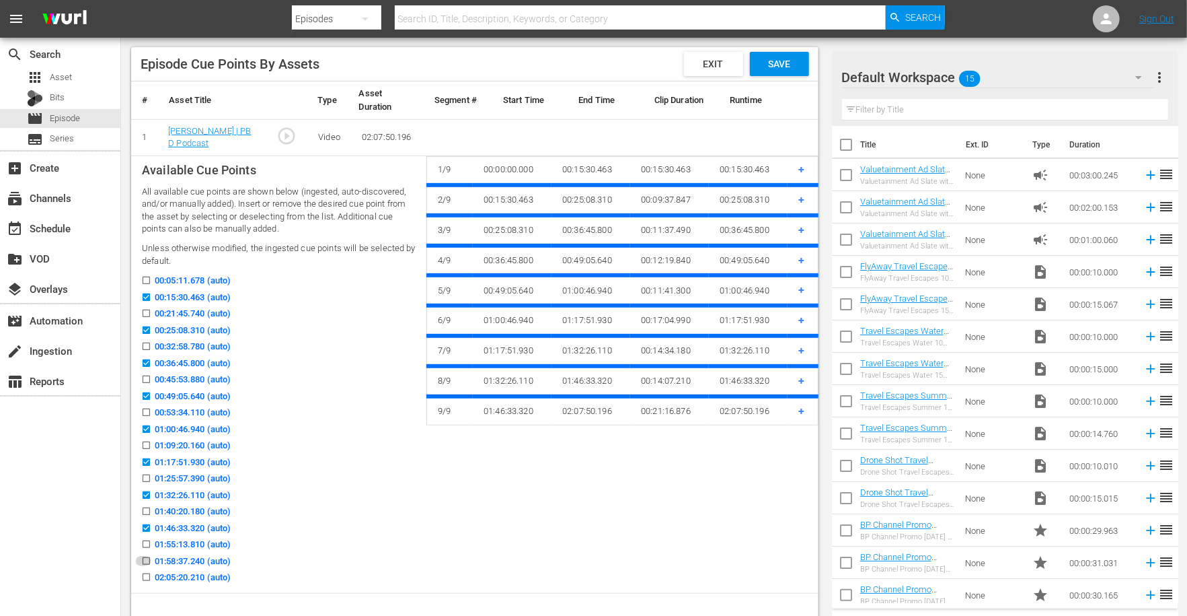
click at [146, 559] on input "01:58:37.240 (auto)" at bounding box center [143, 563] width 17 height 10
checkbox input "true"
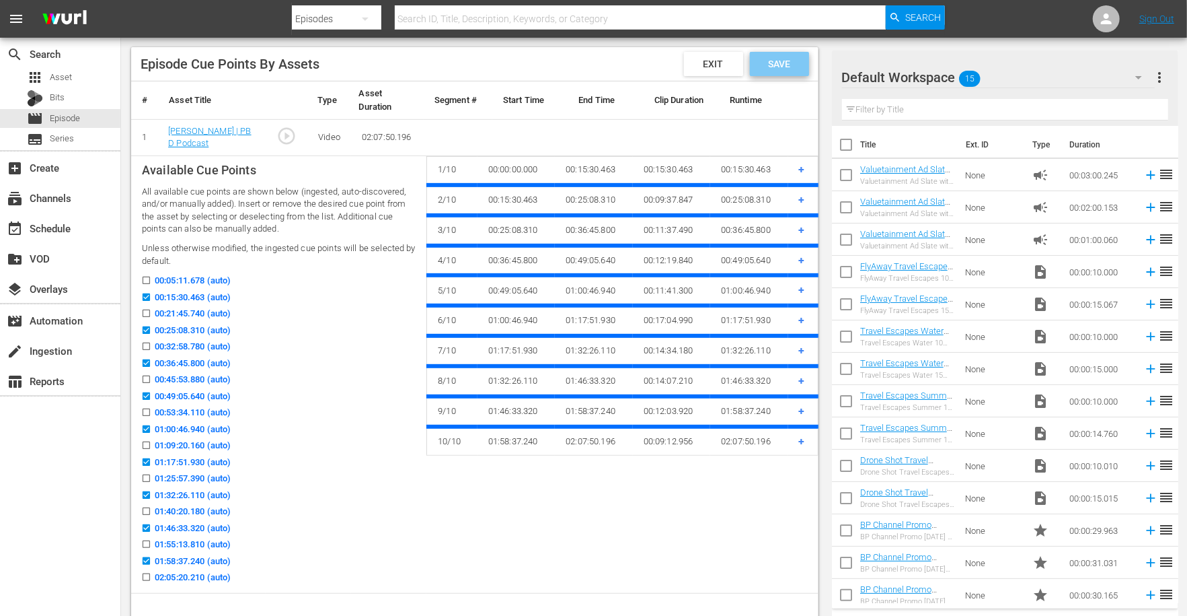
click at [779, 61] on span "Save" at bounding box center [779, 64] width 44 height 11
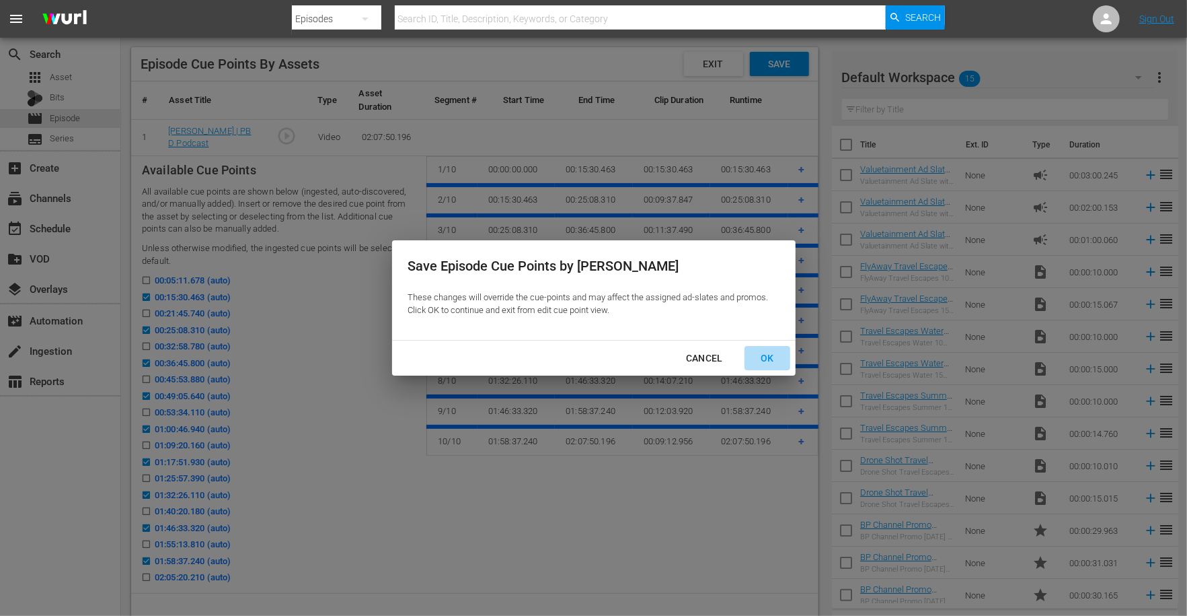
click at [767, 355] on div "OK" at bounding box center [767, 358] width 35 height 17
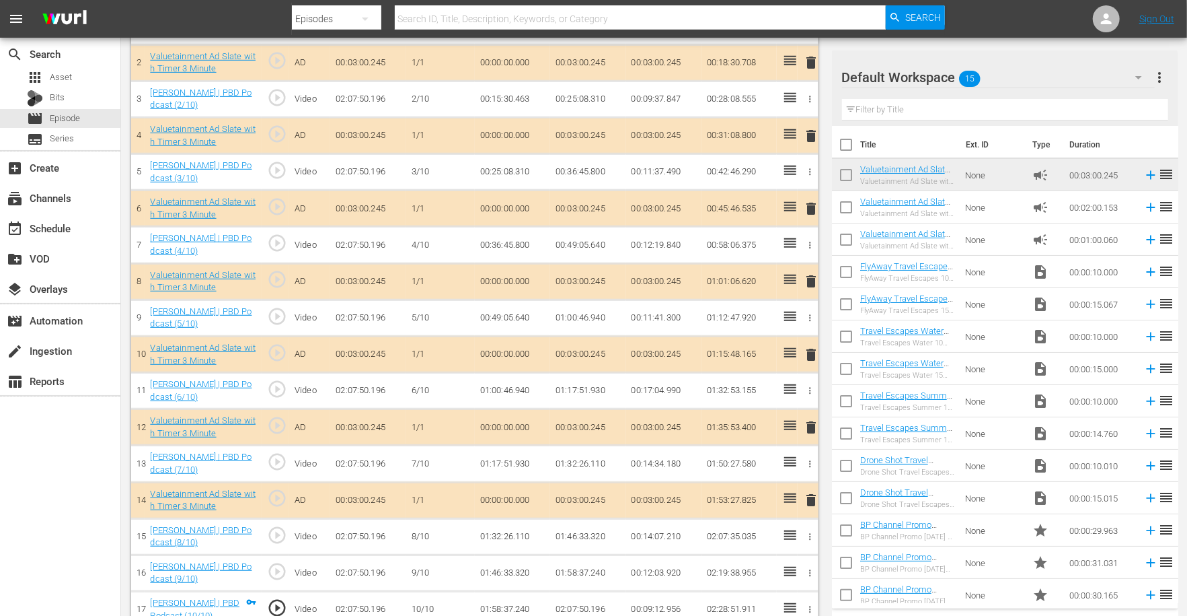
scroll to position [476, 0]
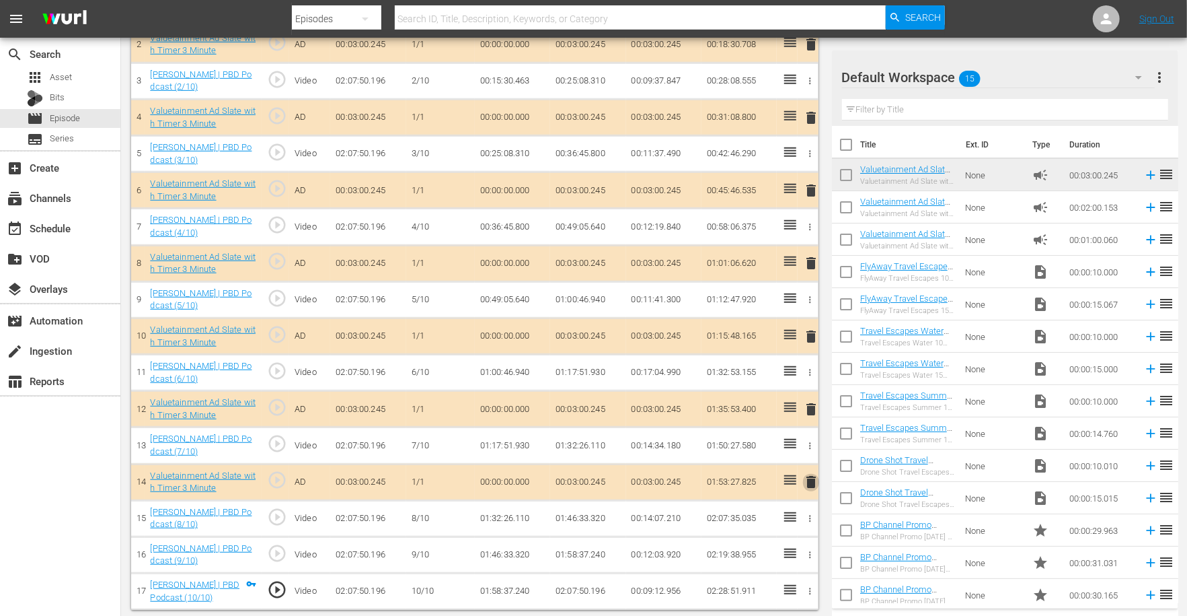
click at [808, 478] on span "delete" at bounding box center [811, 482] width 16 height 16
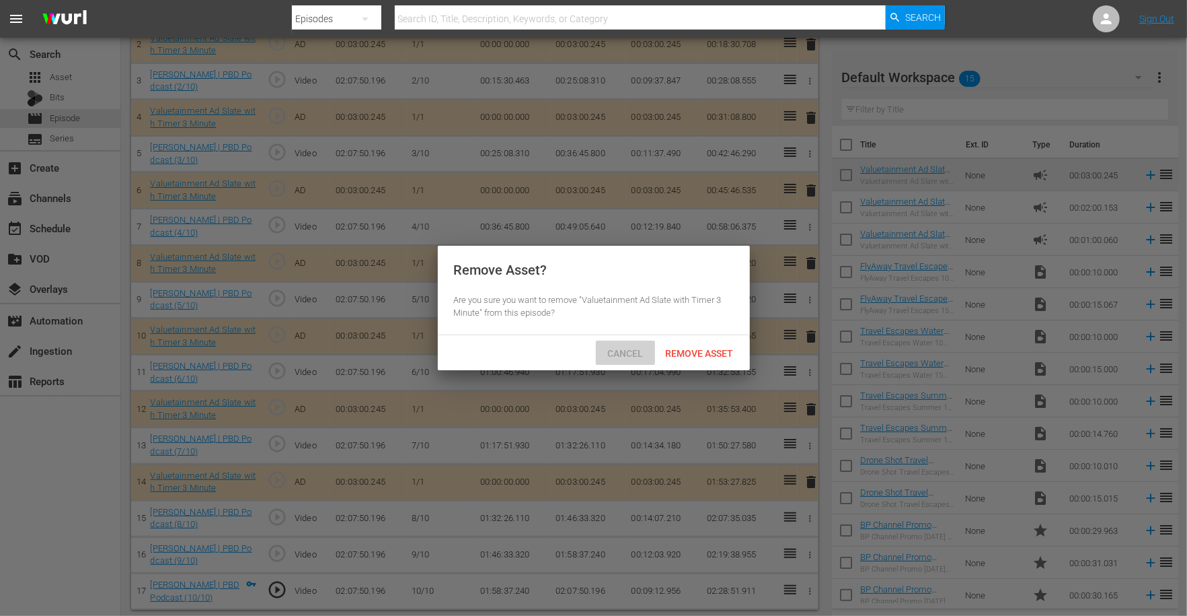
click at [634, 354] on span "Cancel" at bounding box center [625, 353] width 57 height 11
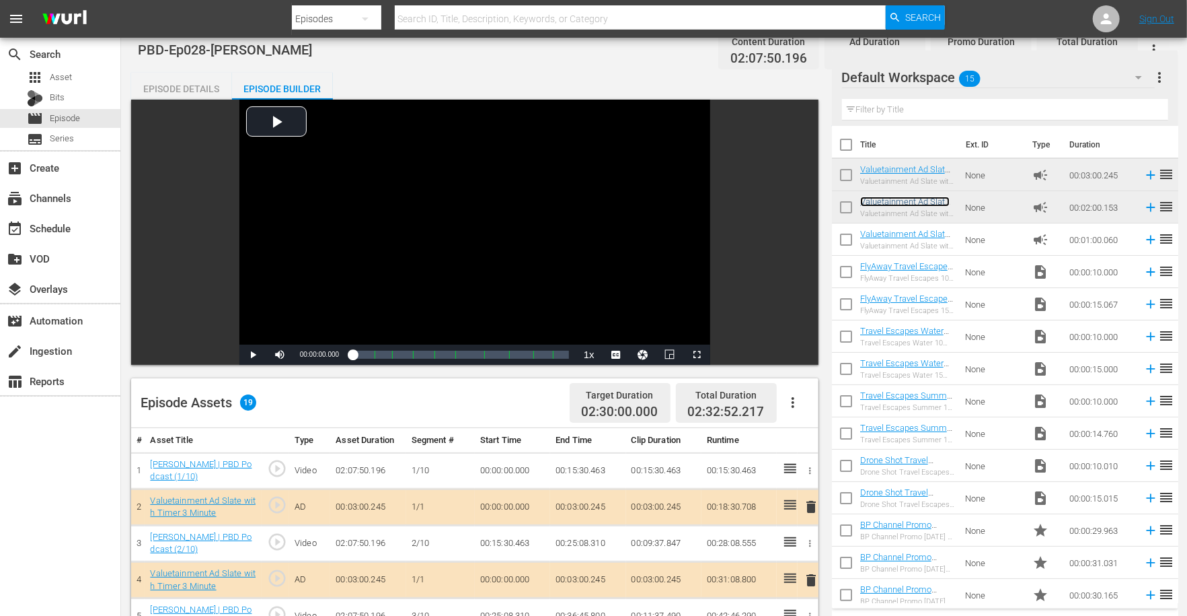
scroll to position [548, 0]
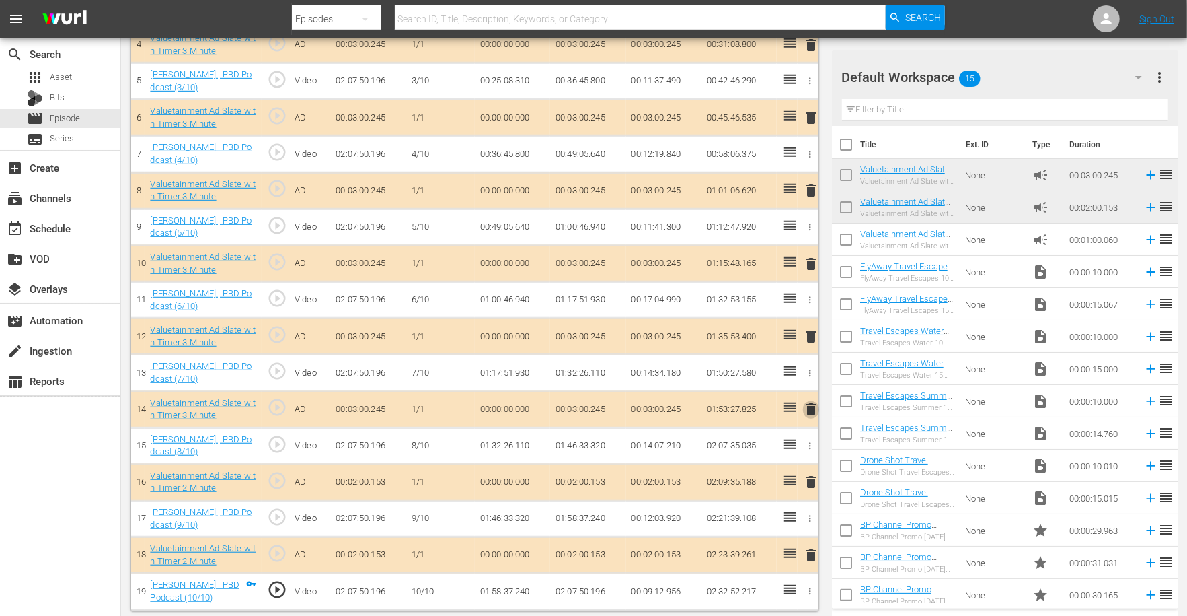
click at [809, 406] on span "delete" at bounding box center [811, 409] width 16 height 16
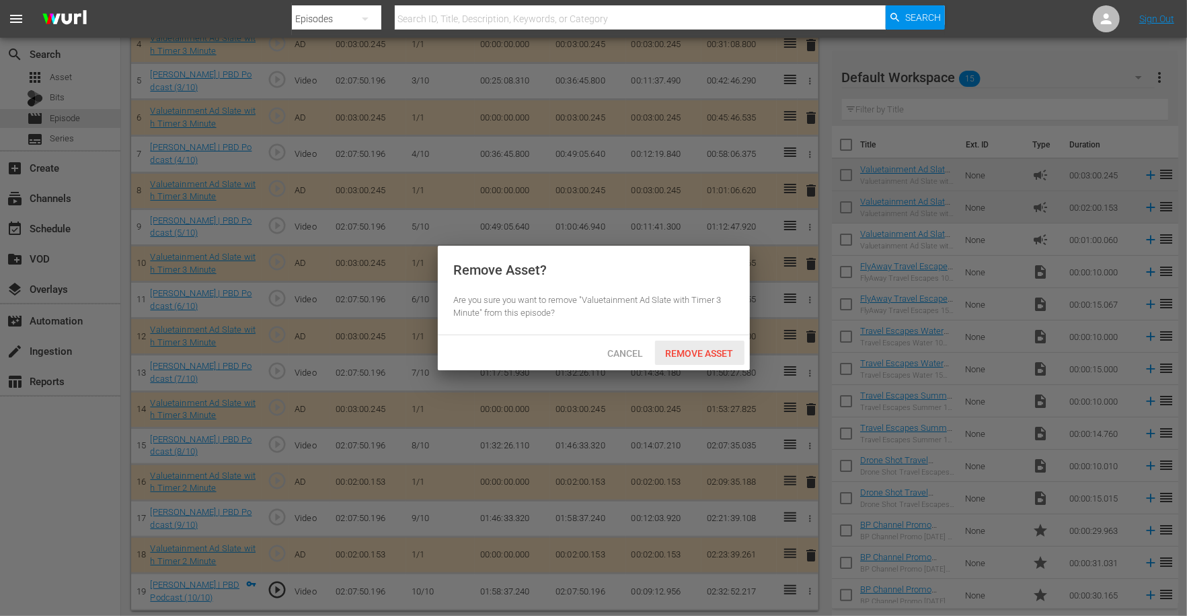
click at [688, 344] on div "Remove Asset" at bounding box center [699, 352] width 89 height 25
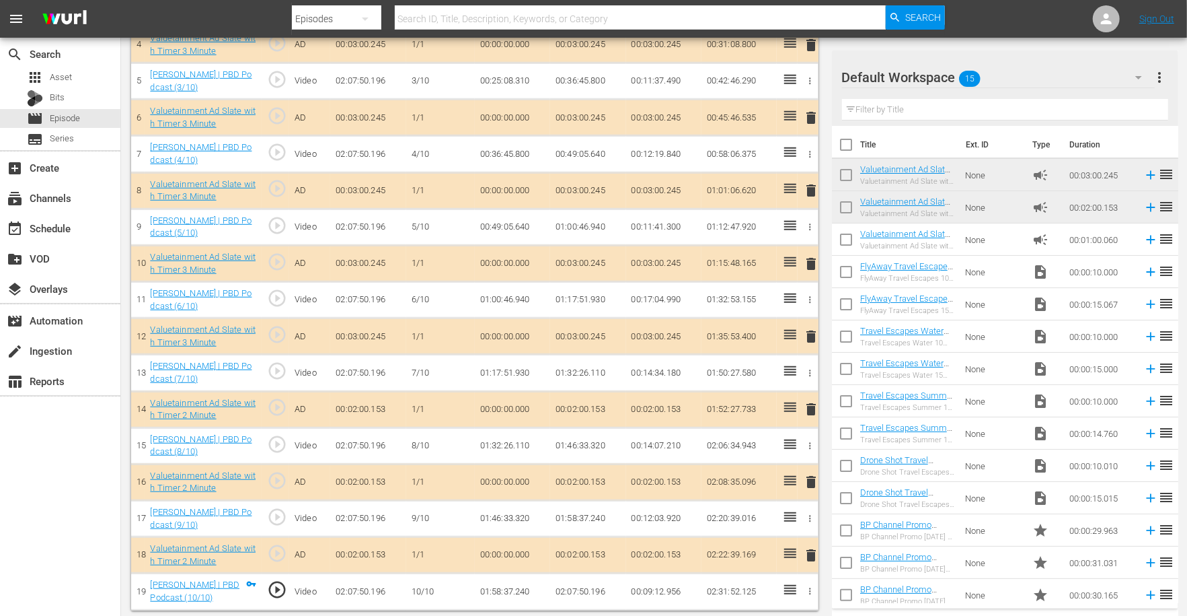
click at [809, 331] on span "delete" at bounding box center [811, 336] width 16 height 16
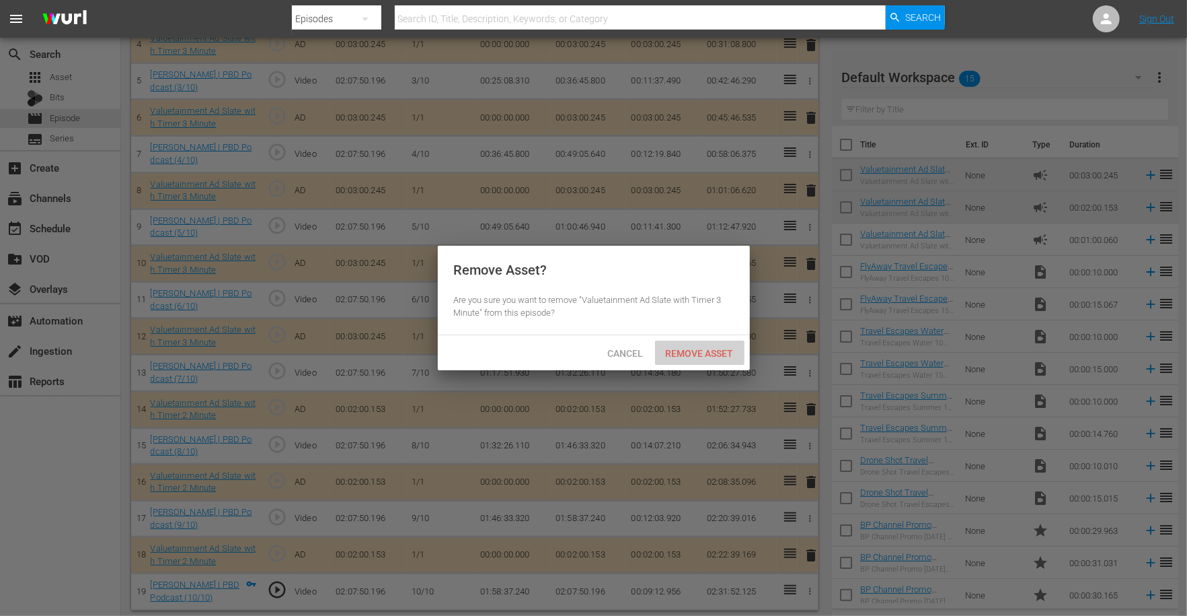
click at [692, 357] on span "Remove Asset" at bounding box center [699, 353] width 89 height 11
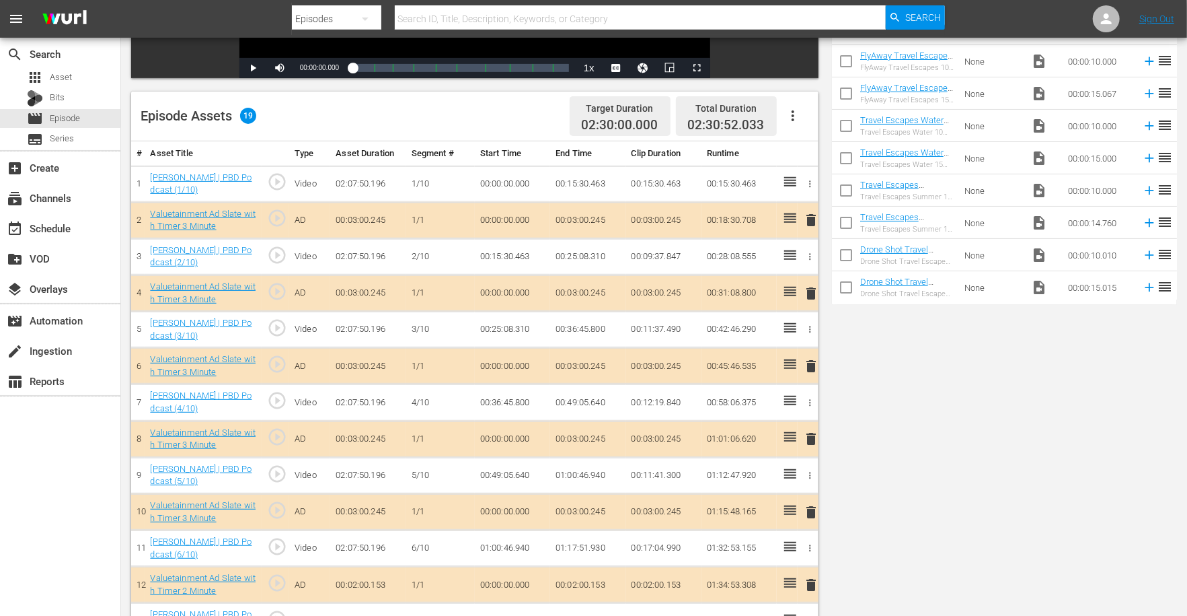
scroll to position [0, 0]
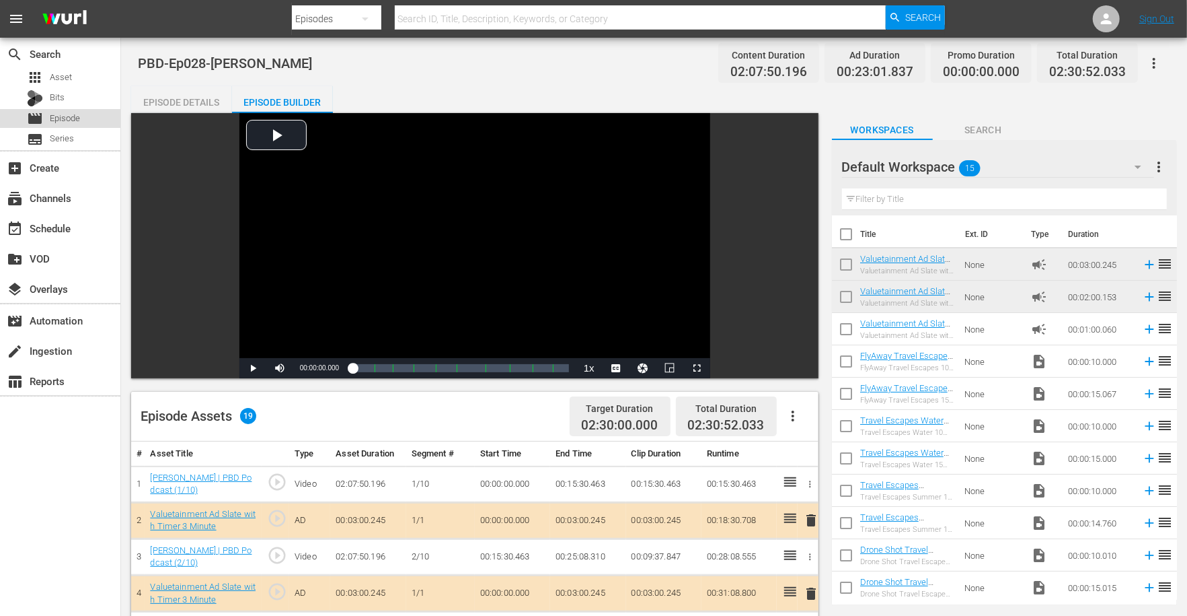
click at [67, 122] on span "Episode" at bounding box center [65, 118] width 30 height 13
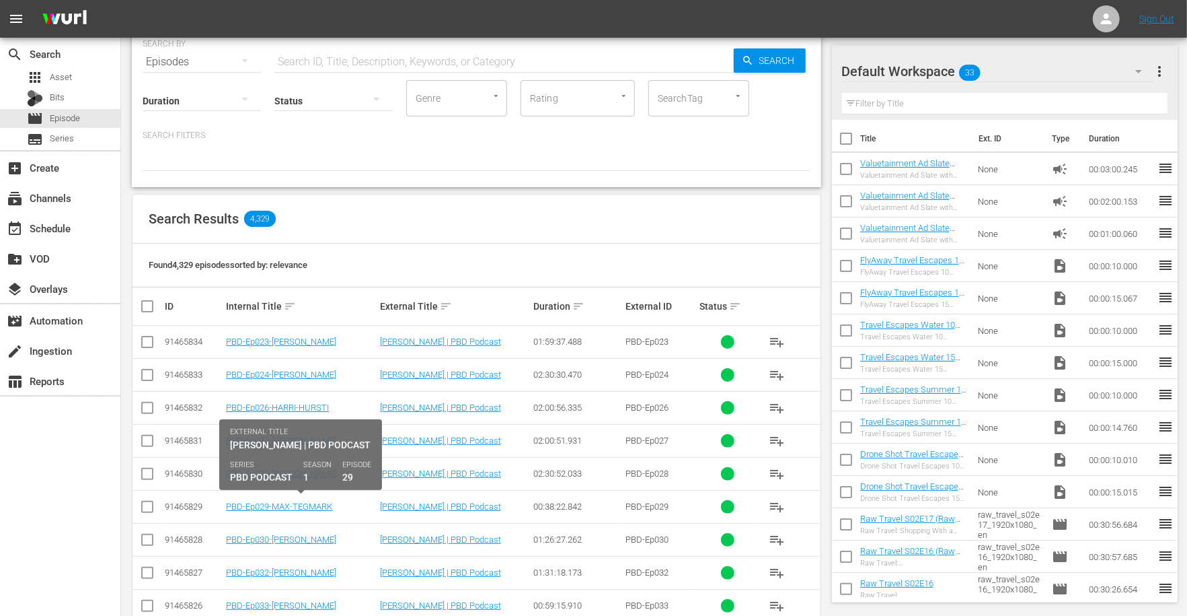
scroll to position [61, 0]
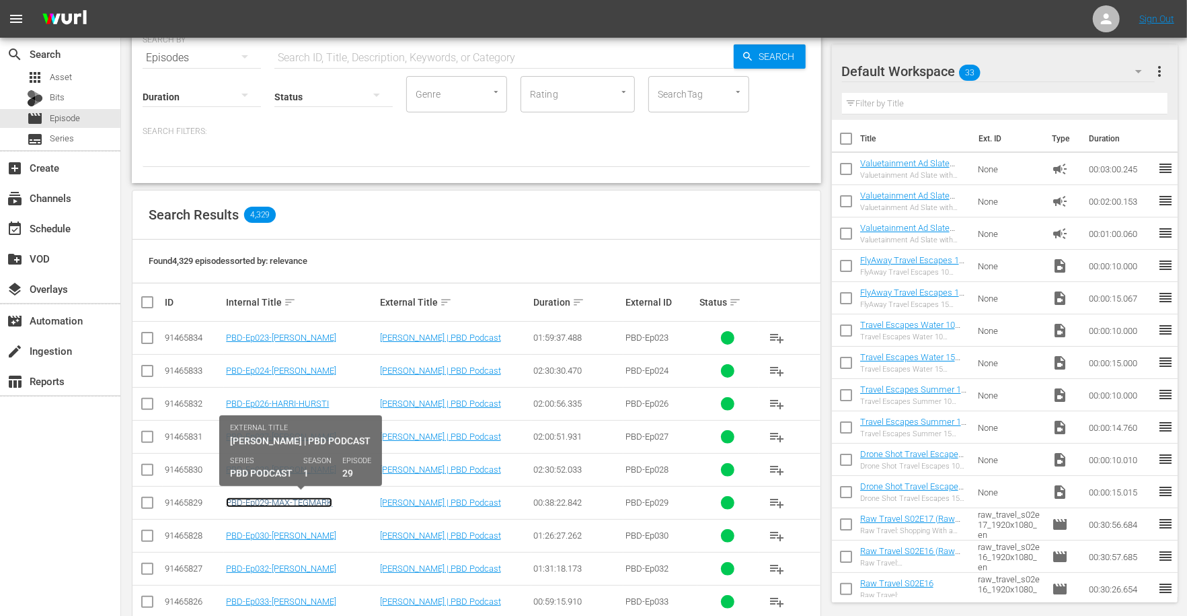
click at [304, 500] on link "PBD-Ep029-MAX-TEGMARK" at bounding box center [279, 502] width 106 height 10
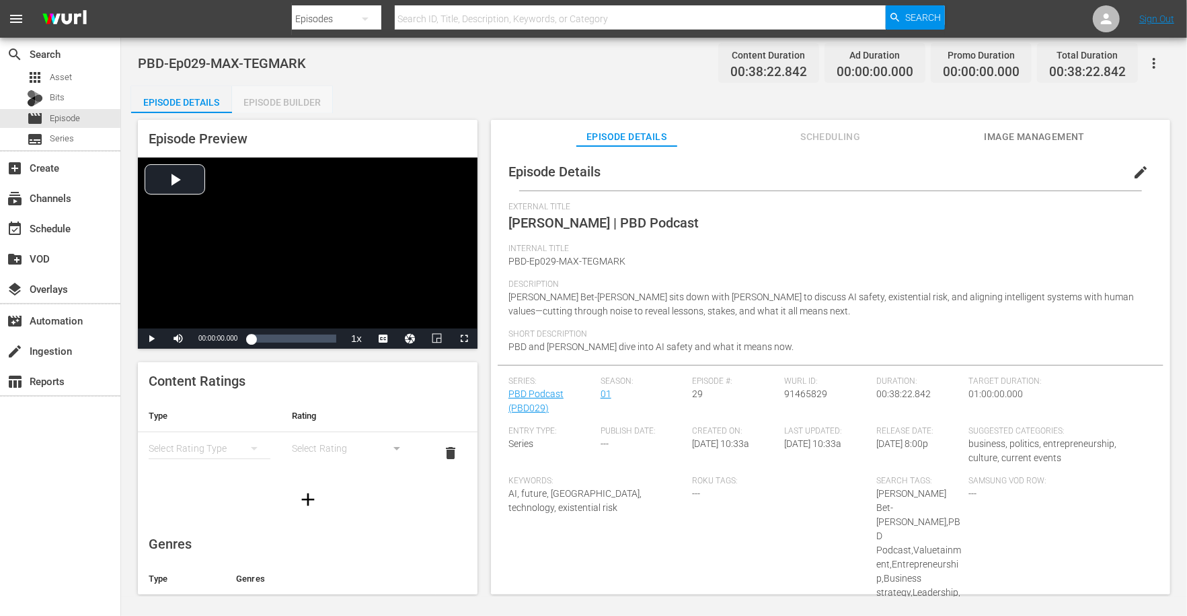
click at [272, 105] on div "Episode Builder" at bounding box center [282, 102] width 101 height 32
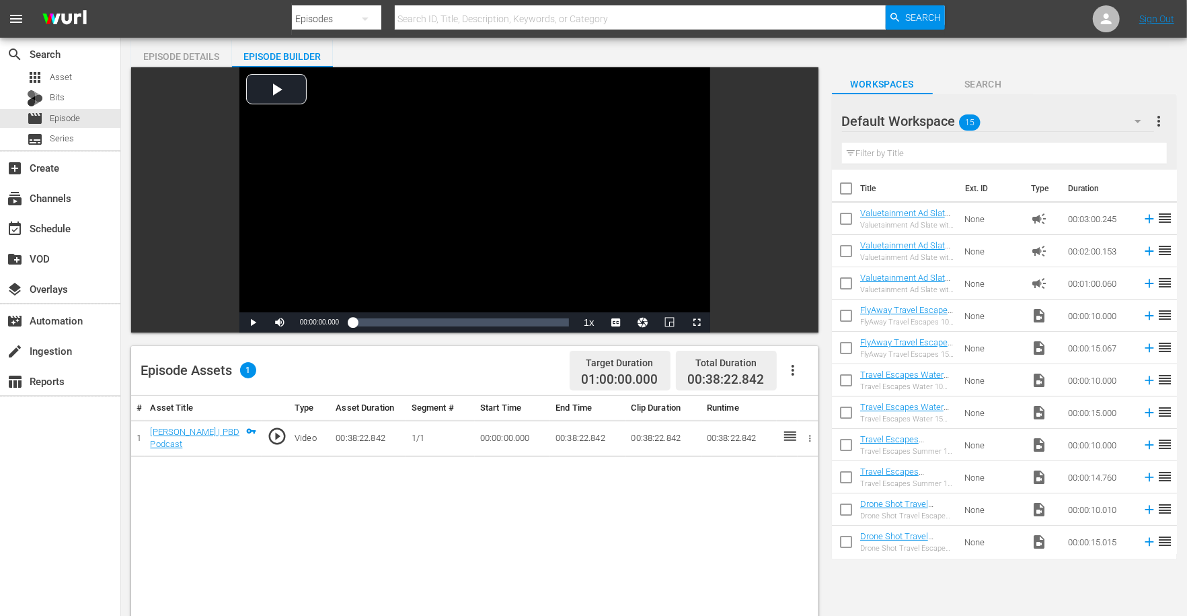
scroll to position [60, 0]
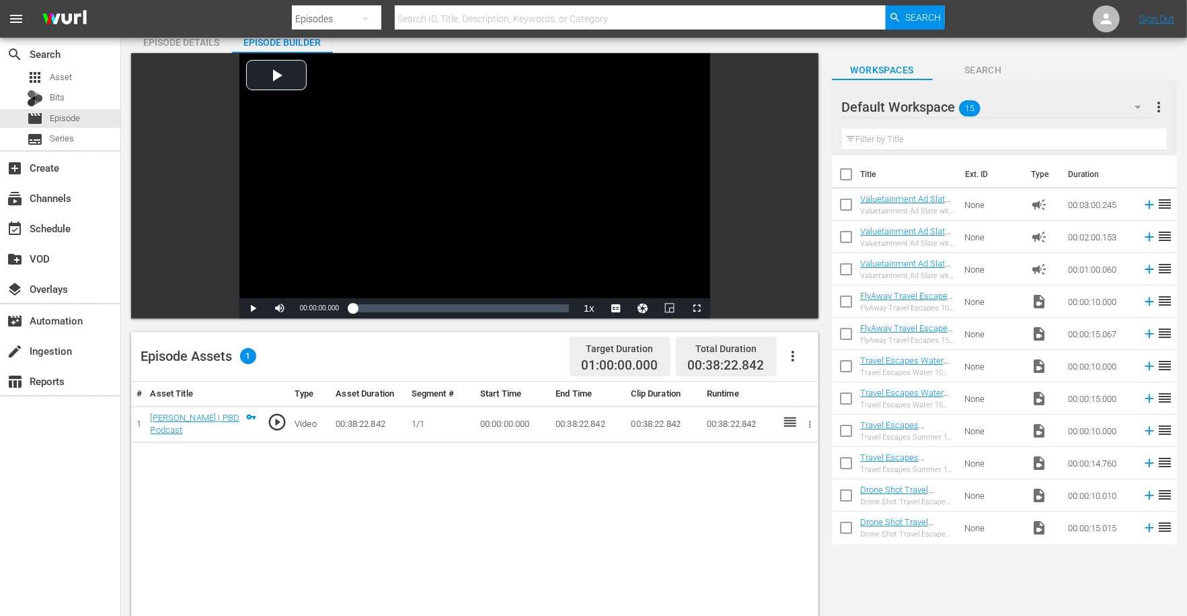
click at [795, 352] on icon "button" at bounding box center [793, 356] width 16 height 16
click at [797, 362] on div "Edit Cue Points" at bounding box center [833, 361] width 91 height 32
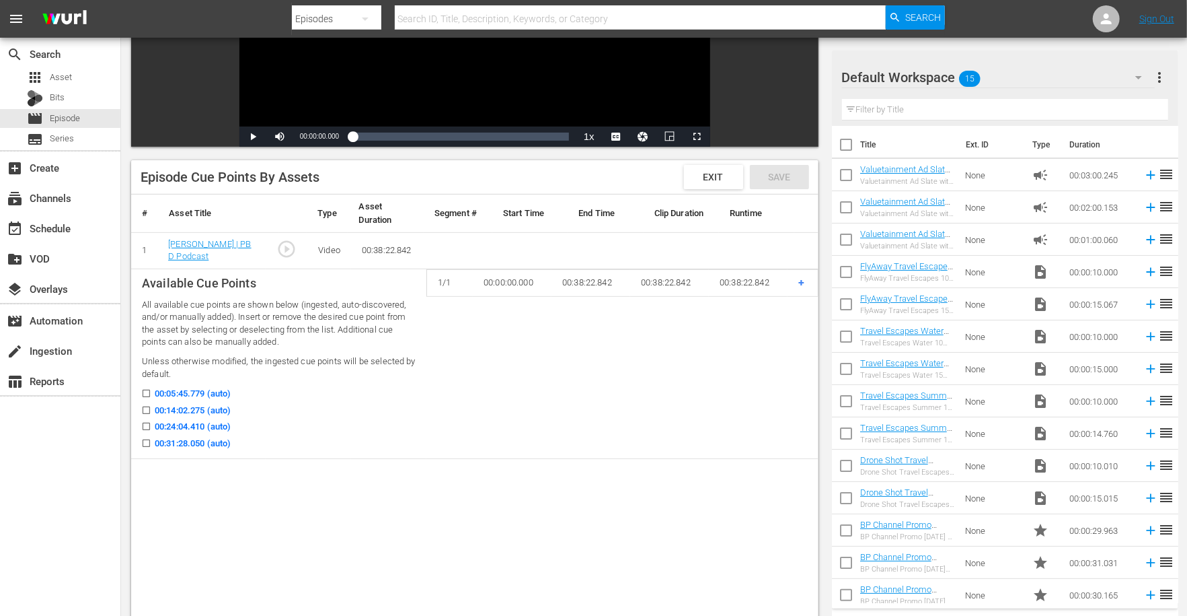
scroll to position [272, 0]
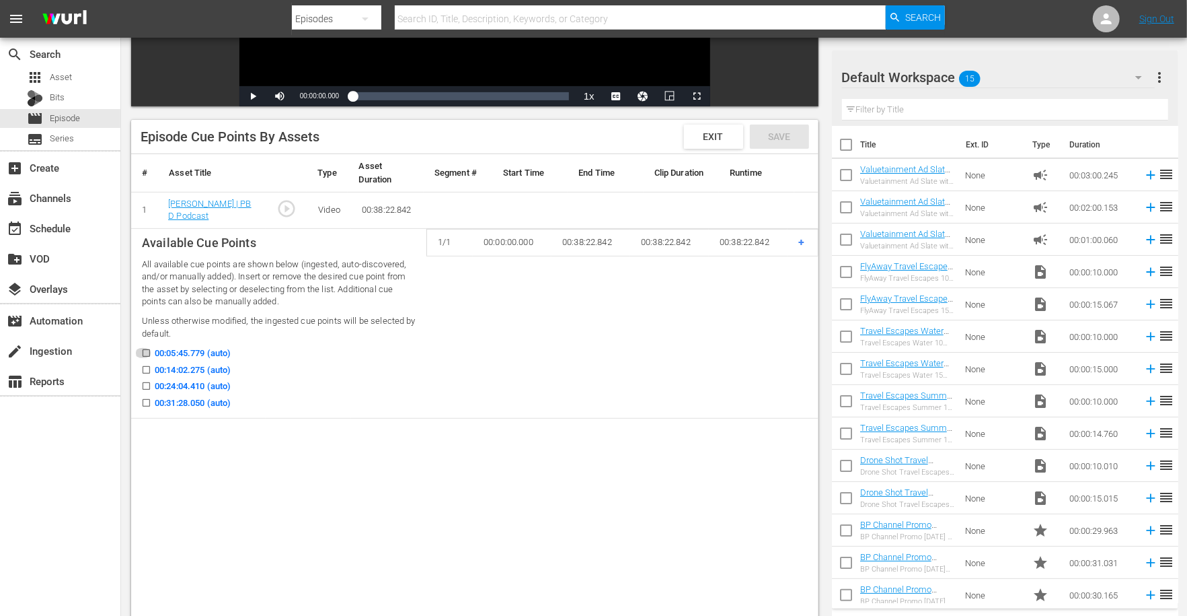
click at [146, 351] on input "00:05:45.779 (auto)" at bounding box center [143, 355] width 17 height 10
checkbox input "true"
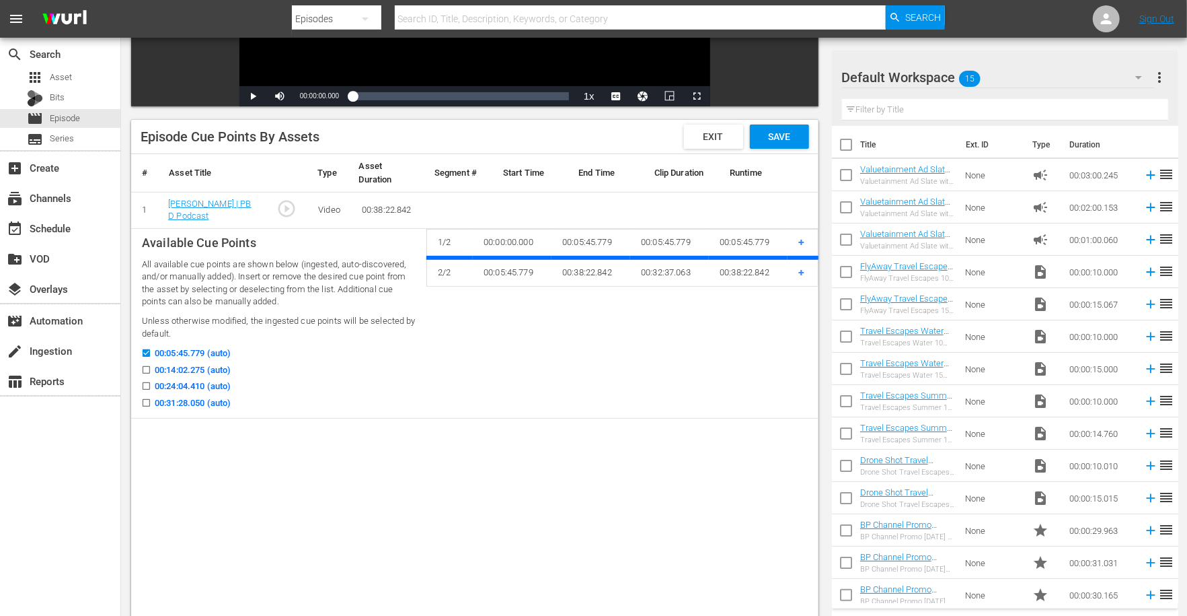
click at [146, 365] on icon at bounding box center [146, 370] width 10 height 10
click at [146, 367] on input "00:14:02.275 (auto)" at bounding box center [143, 372] width 17 height 10
checkbox input "true"
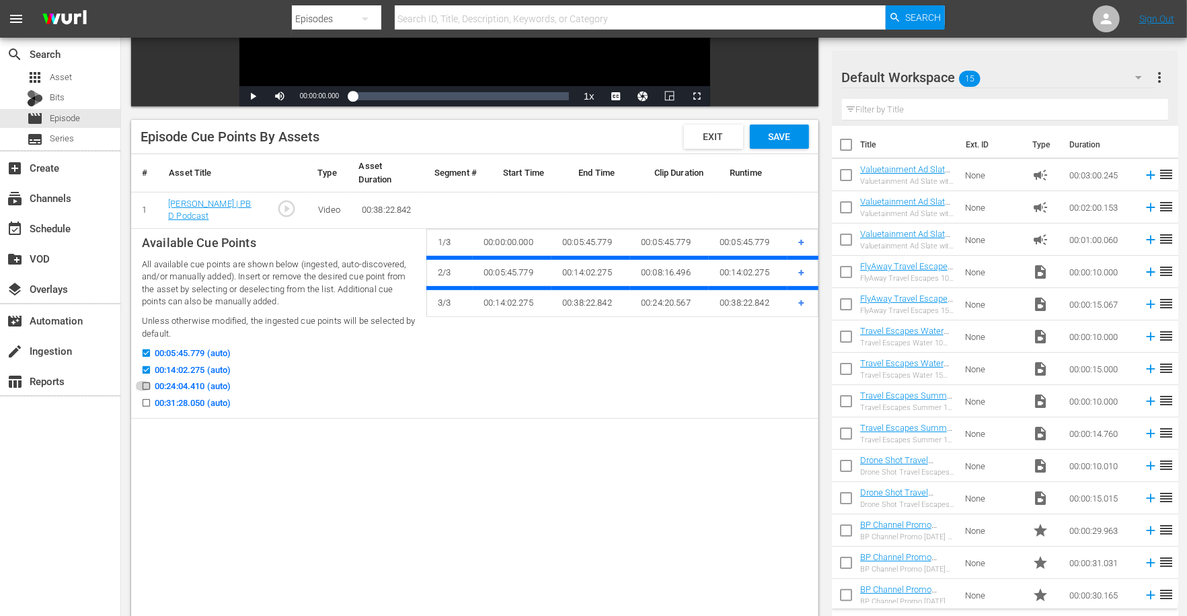
click at [146, 386] on input "00:24:04.410 (auto)" at bounding box center [143, 388] width 17 height 10
checkbox input "true"
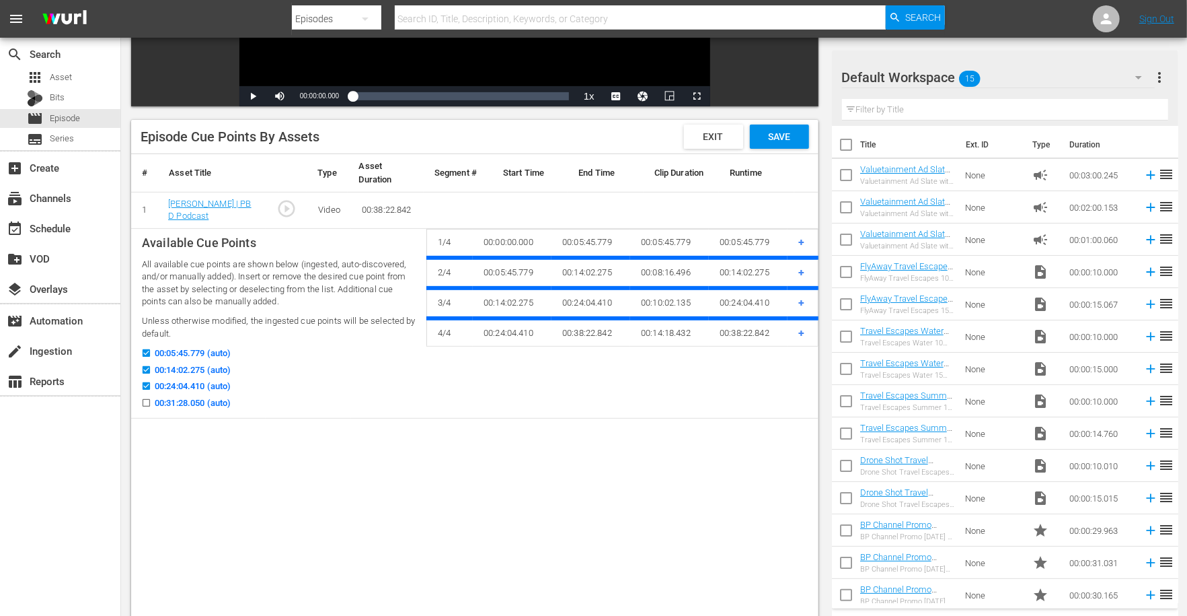
click at [146, 400] on input "00:31:28.050 (auto)" at bounding box center [143, 405] width 17 height 10
checkbox input "true"
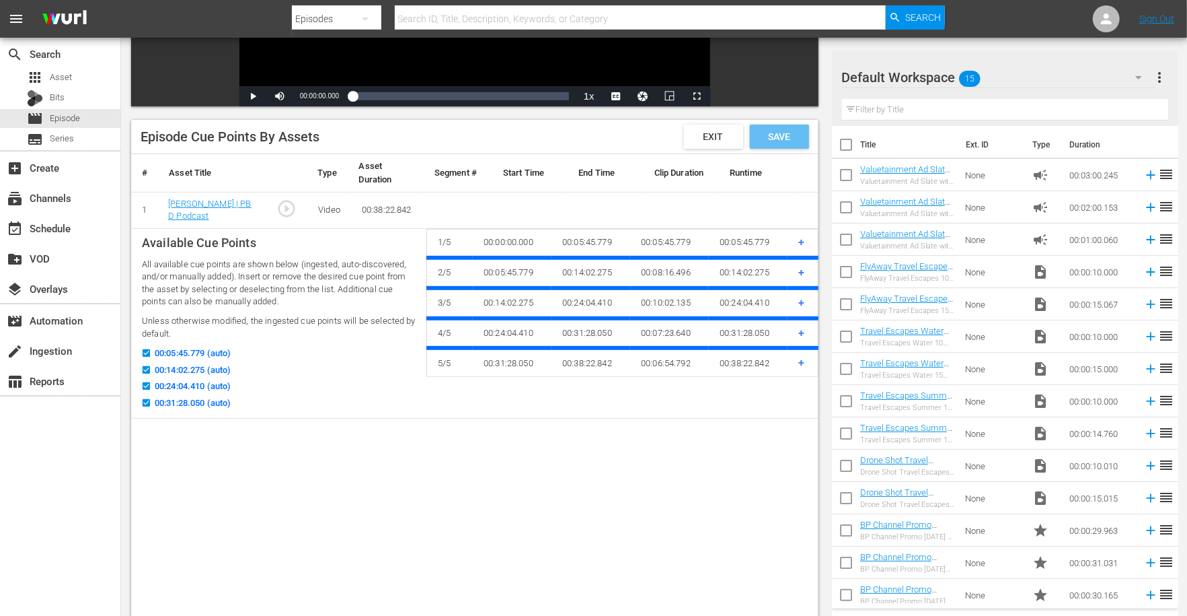
click at [777, 126] on div "Save" at bounding box center [779, 136] width 59 height 24
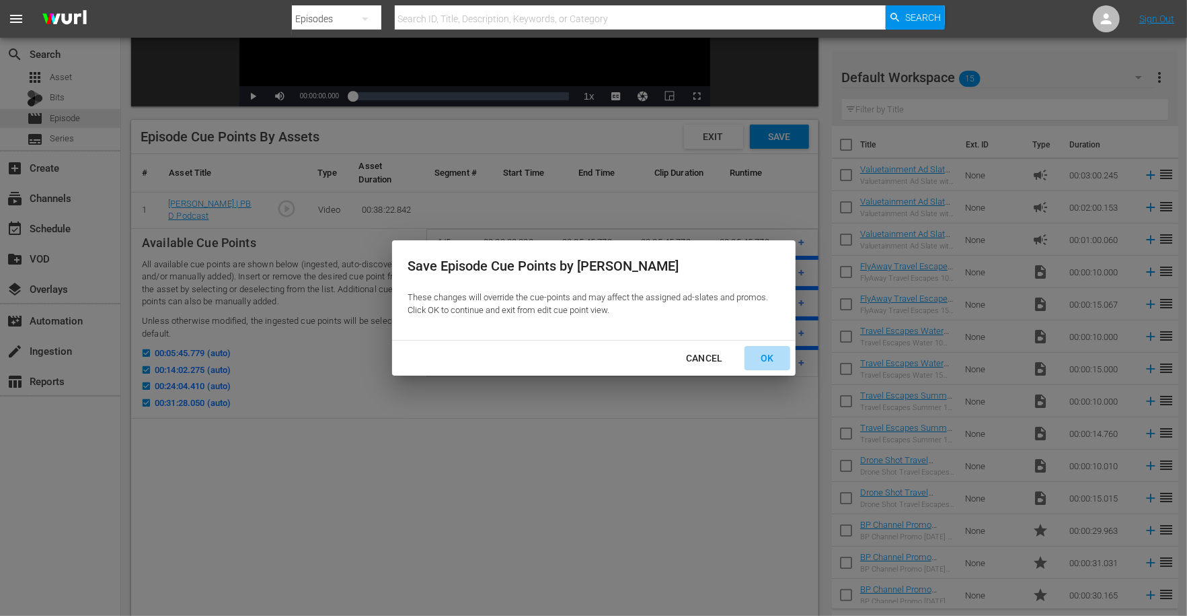
click at [771, 357] on div "OK" at bounding box center [767, 358] width 35 height 17
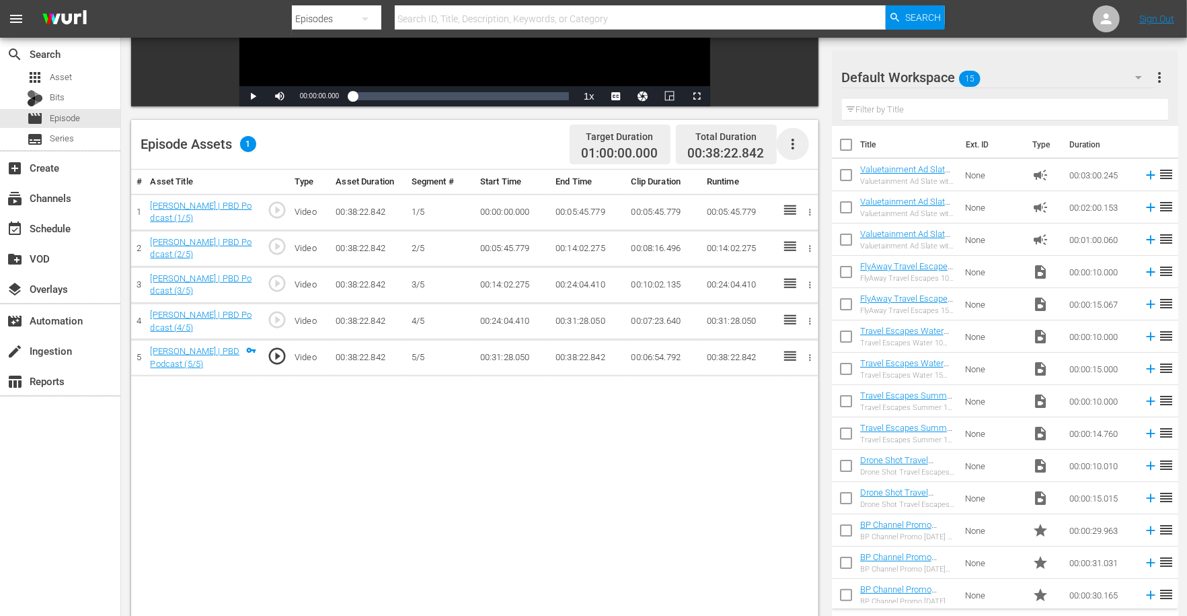
click at [794, 147] on icon "button" at bounding box center [793, 144] width 3 height 11
click at [794, 147] on div "Loading..." at bounding box center [833, 149] width 91 height 32
click at [514, 460] on div "# Asset Title Type Asset Duration Segment # Start Time End Time Clip Duration R…" at bounding box center [475, 427] width 688 height 515
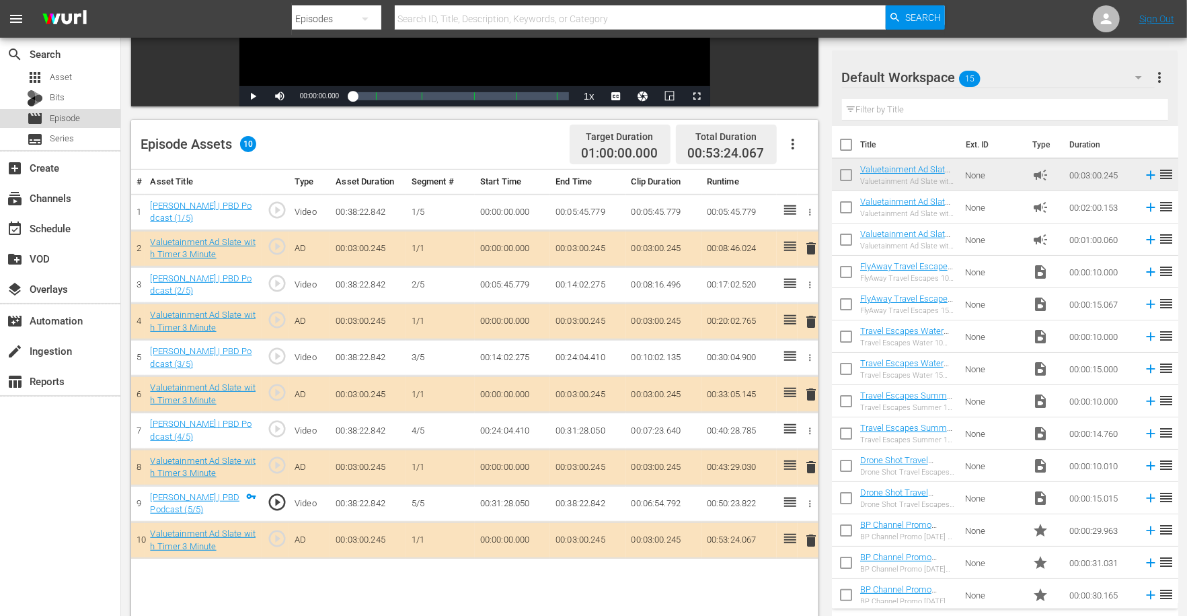
click at [58, 118] on span "Episode" at bounding box center [65, 118] width 30 height 13
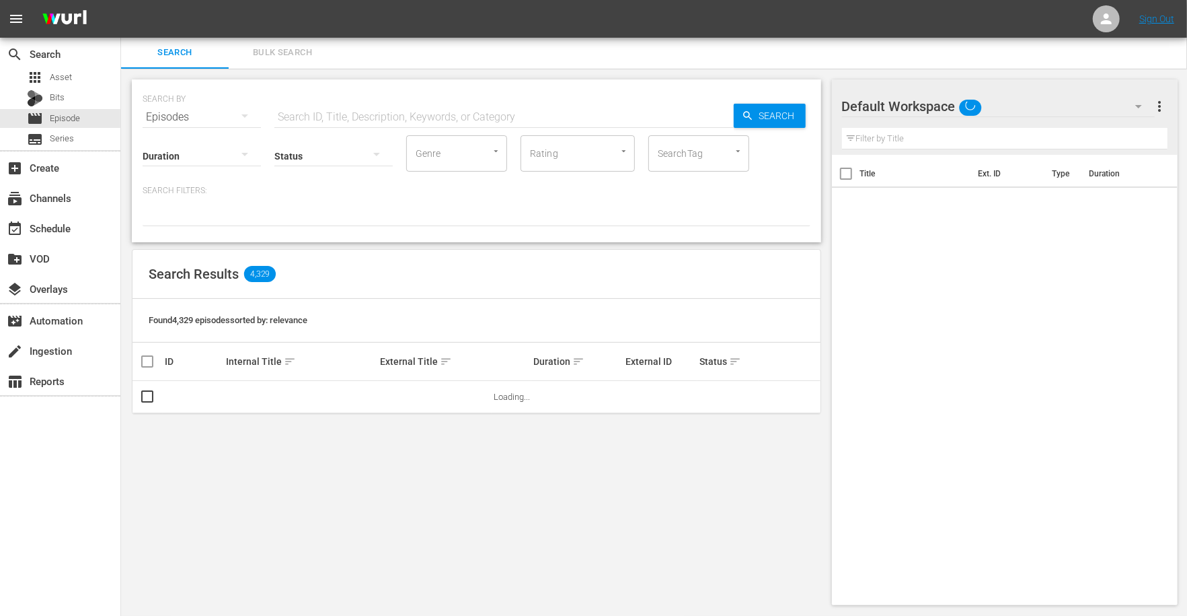
scroll to position [272, 0]
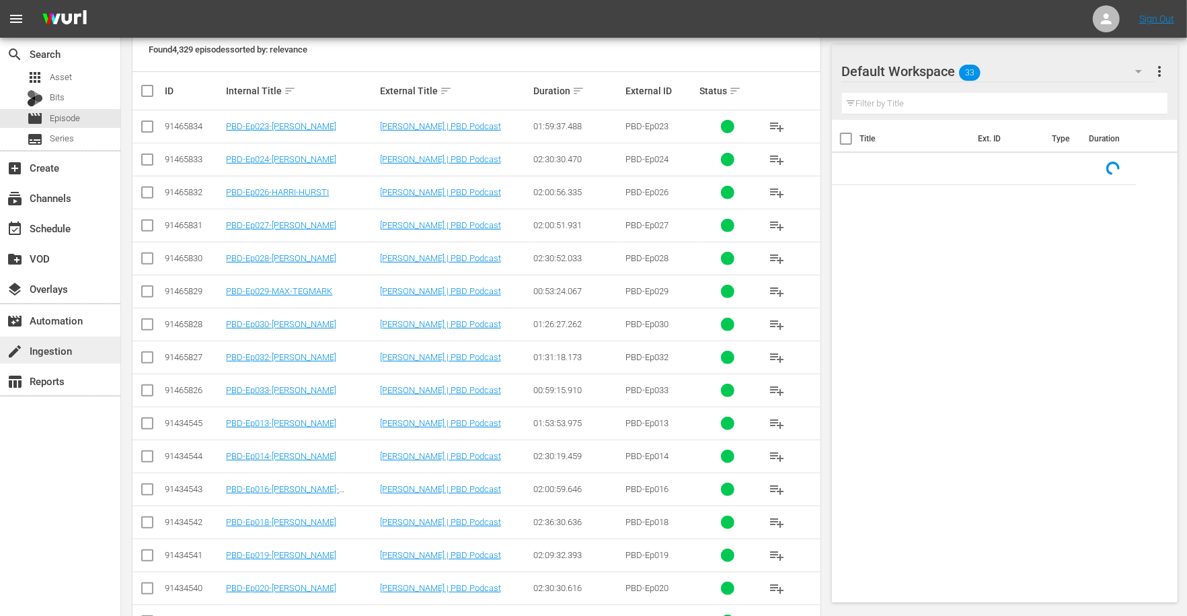
click at [40, 354] on div "create Ingestion" at bounding box center [37, 348] width 75 height 12
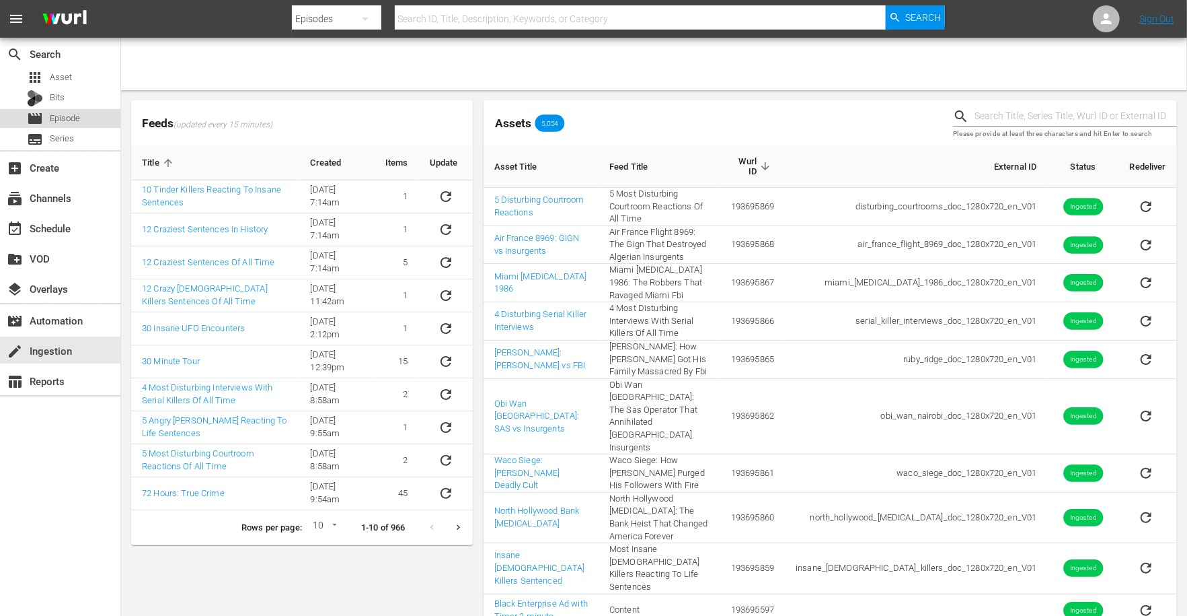
click at [53, 114] on span "Episode" at bounding box center [65, 118] width 30 height 13
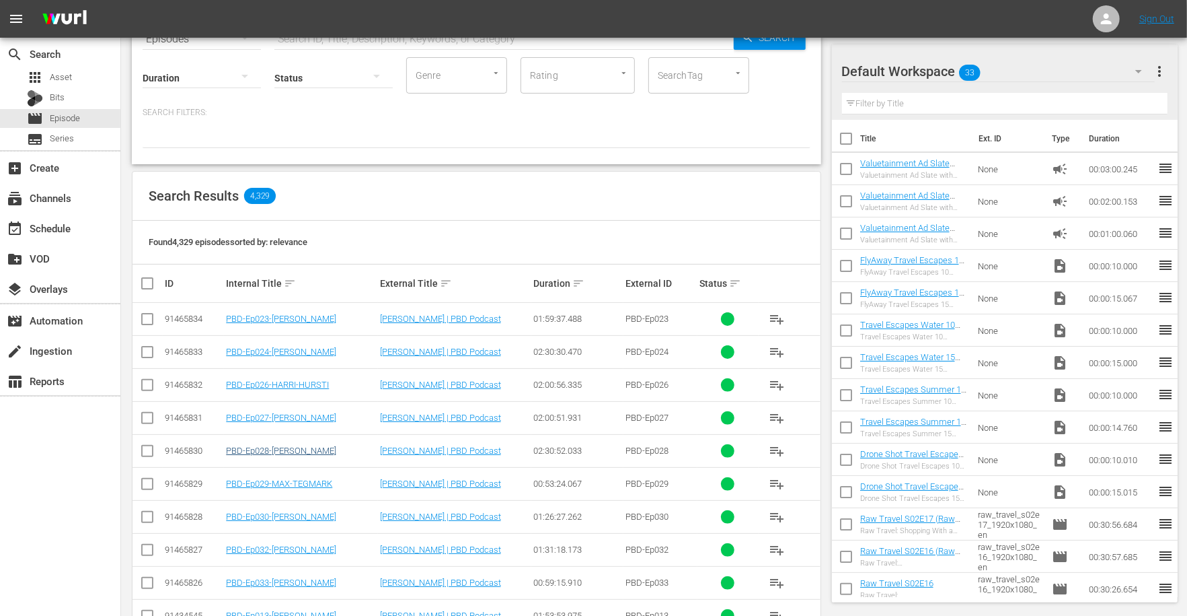
scroll to position [103, 0]
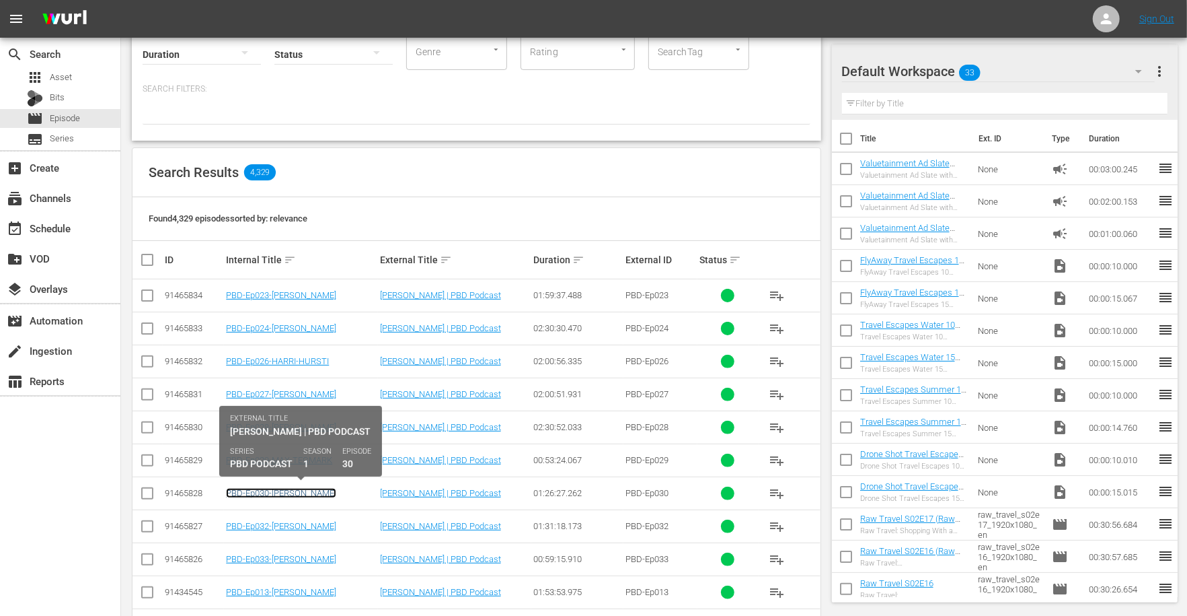
click at [309, 491] on link "PBD-Ep030-[PERSON_NAME]" at bounding box center [281, 493] width 110 height 10
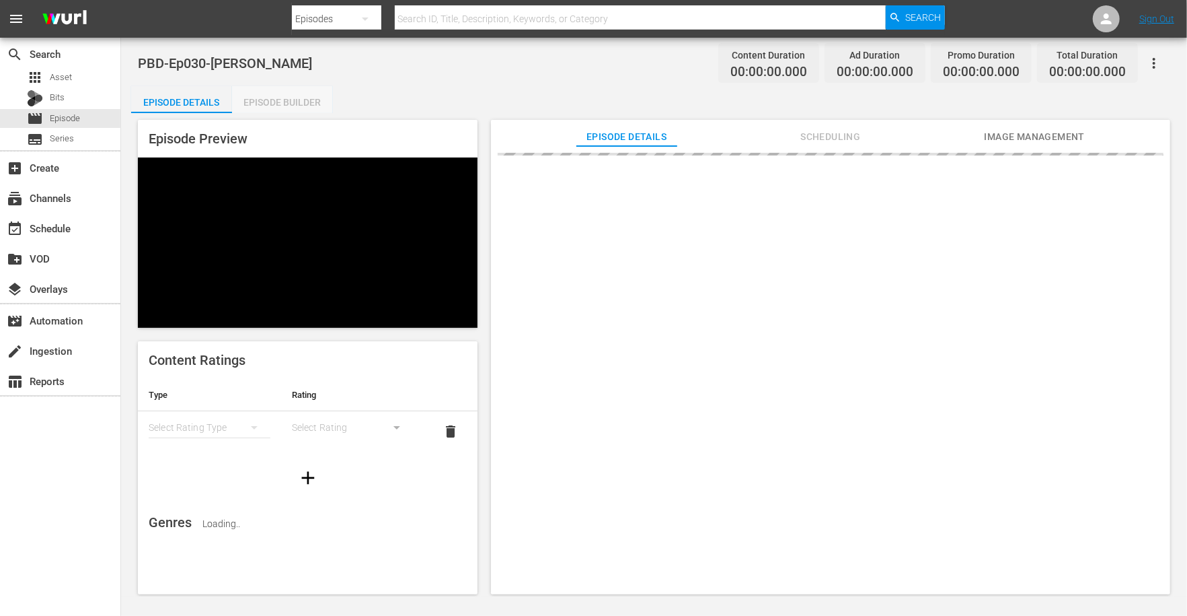
click at [293, 108] on div "Episode Builder" at bounding box center [282, 102] width 101 height 32
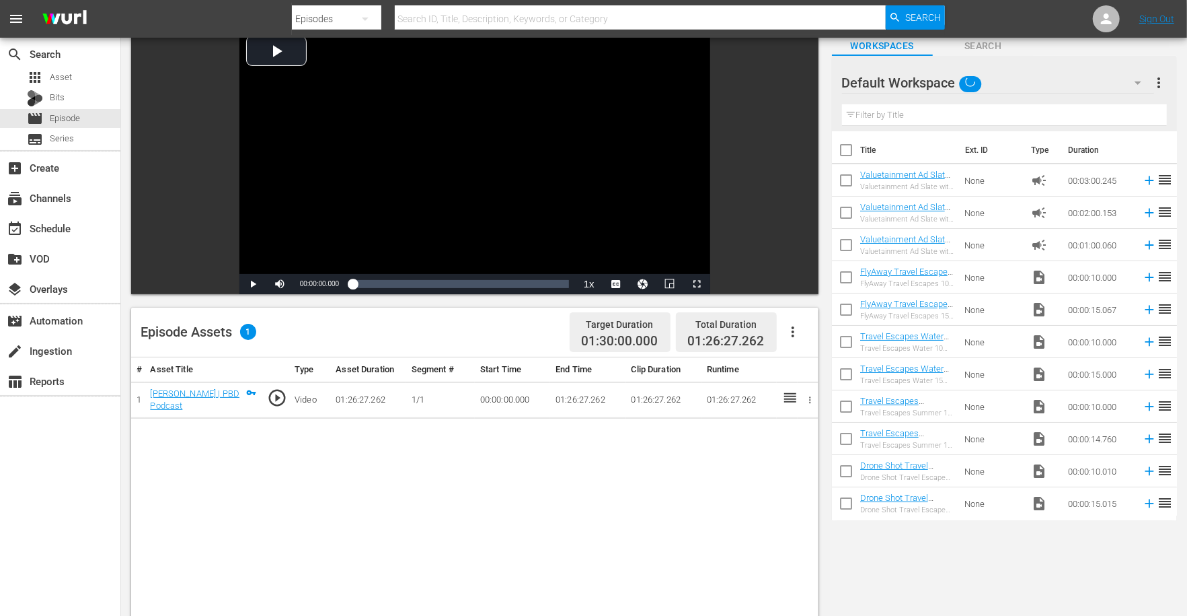
scroll to position [86, 0]
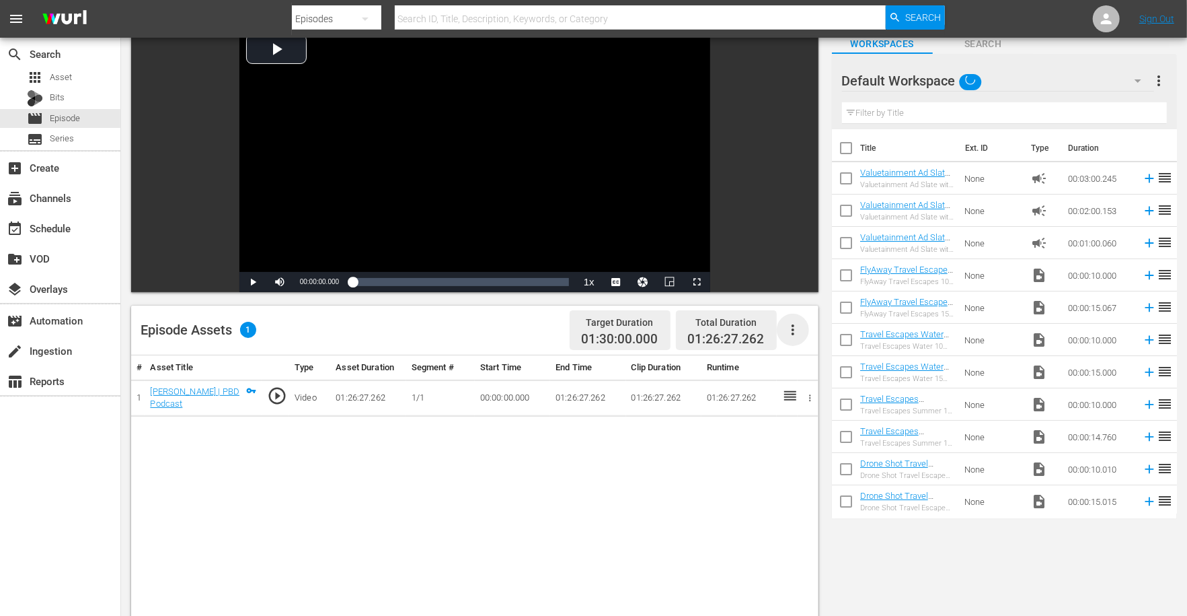
click at [798, 326] on icon "button" at bounding box center [793, 330] width 16 height 16
click at [815, 335] on div "Edit Cue Points" at bounding box center [833, 335] width 91 height 32
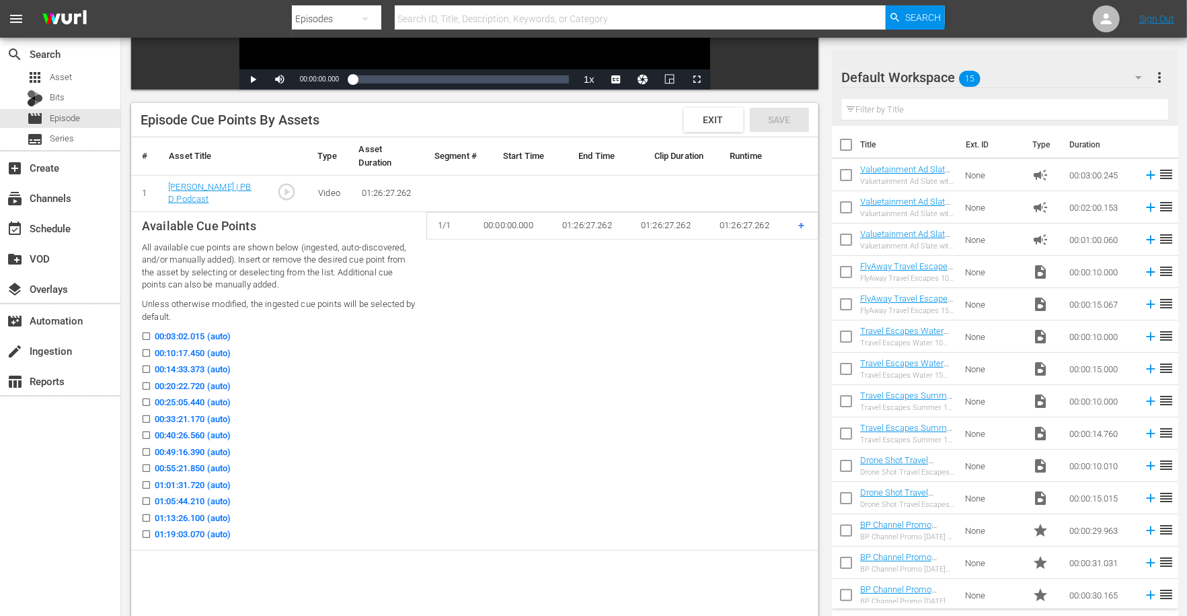
scroll to position [289, 0]
click at [146, 353] on input "00:10:17.450 (auto)" at bounding box center [143, 355] width 17 height 10
checkbox input "true"
click at [146, 383] on input "00:20:22.720 (auto)" at bounding box center [143, 388] width 17 height 10
checkbox input "true"
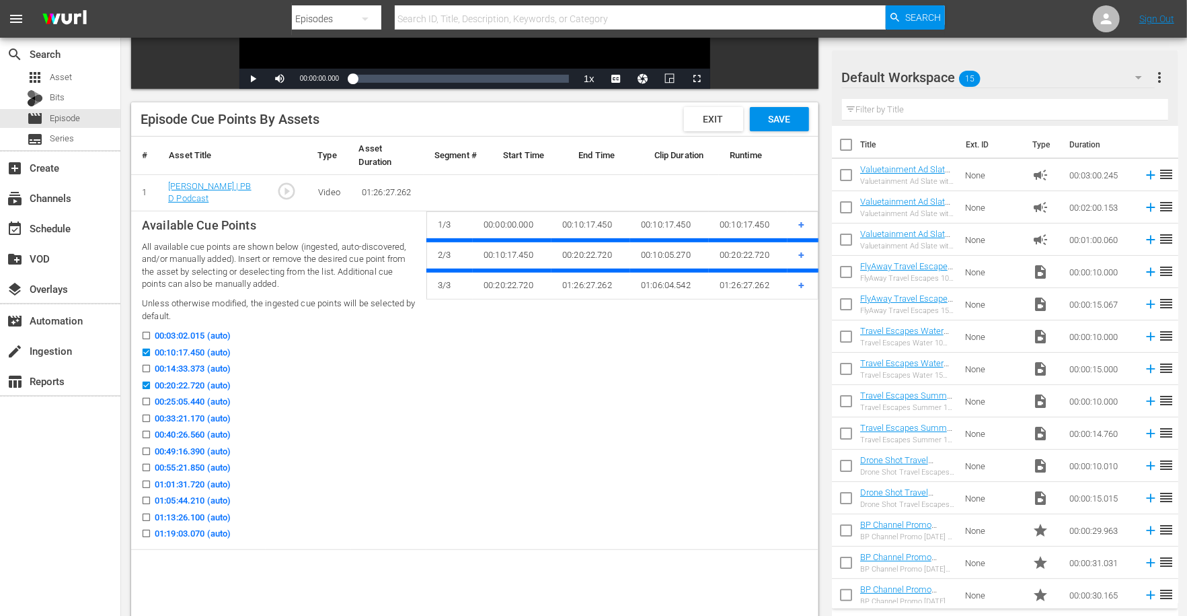
click at [143, 366] on input "00:14:33.373 (auto)" at bounding box center [143, 371] width 17 height 10
checkbox input "true"
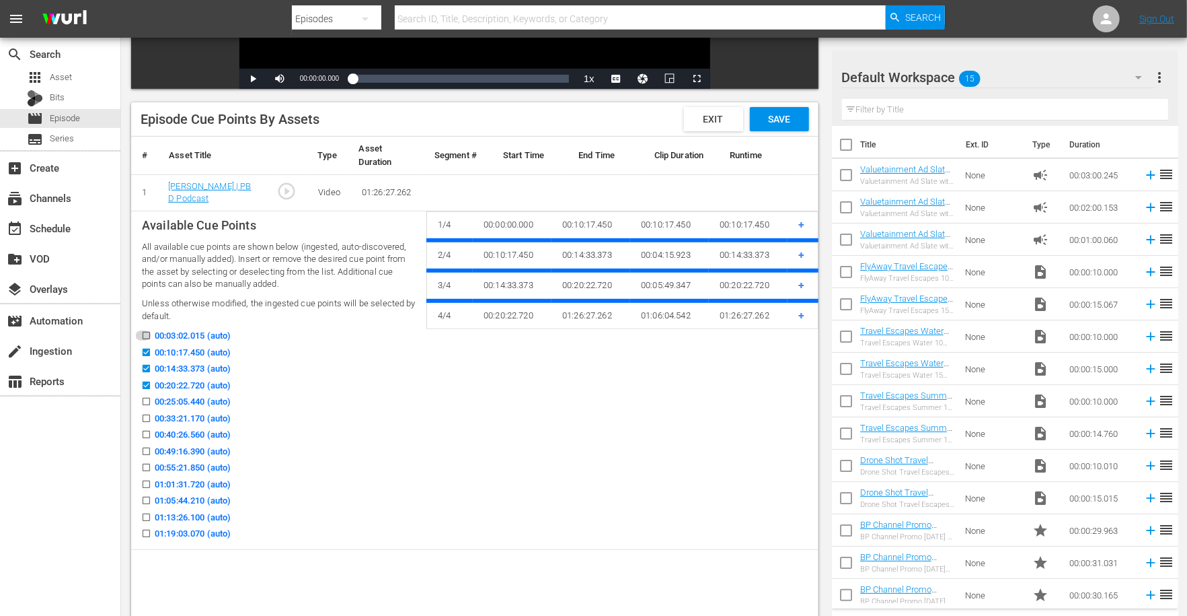
click at [145, 336] on input "00:03:02.015 (auto)" at bounding box center [143, 338] width 17 height 10
checkbox input "true"
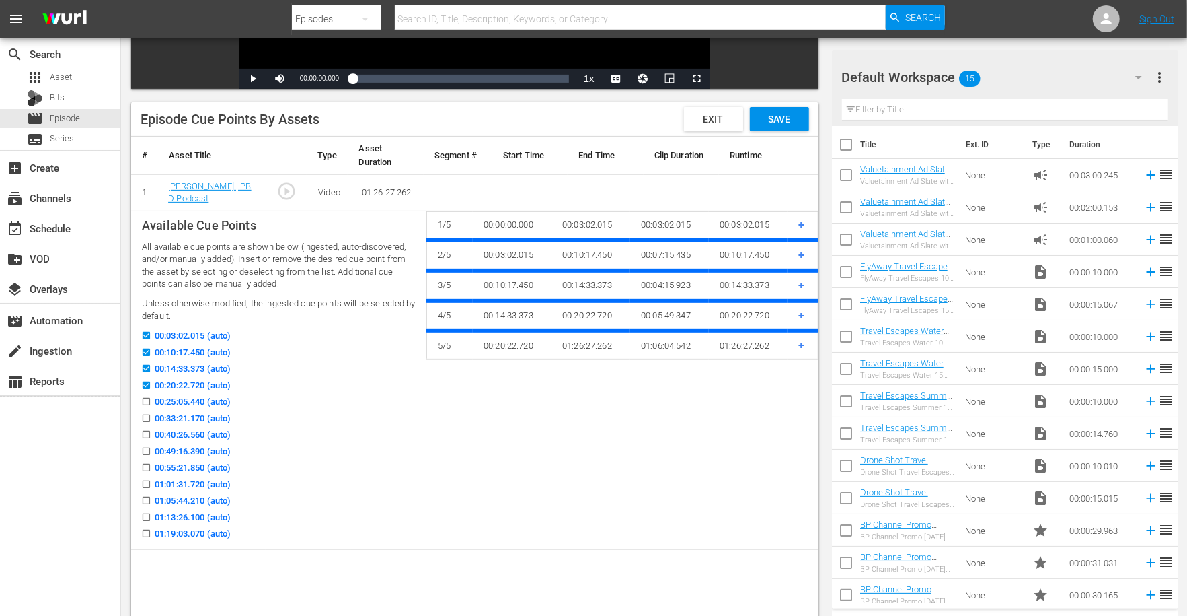
click at [146, 402] on input "00:25:05.440 (auto)" at bounding box center [143, 404] width 17 height 10
checkbox input "true"
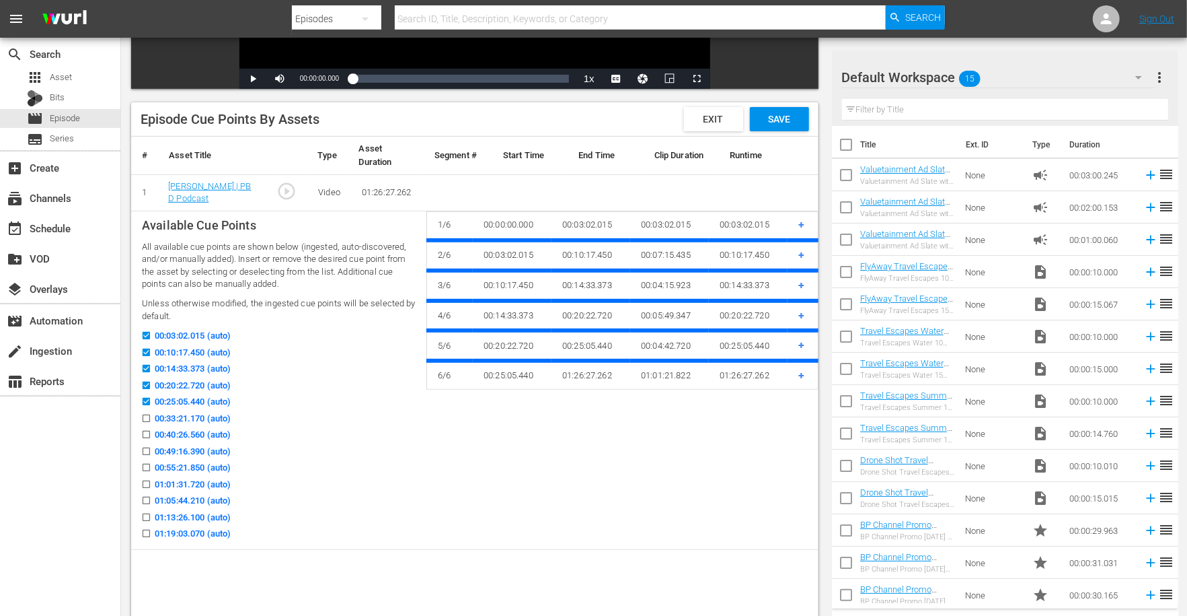
click at [146, 416] on input "00:33:21.170 (auto)" at bounding box center [143, 421] width 17 height 10
checkbox input "true"
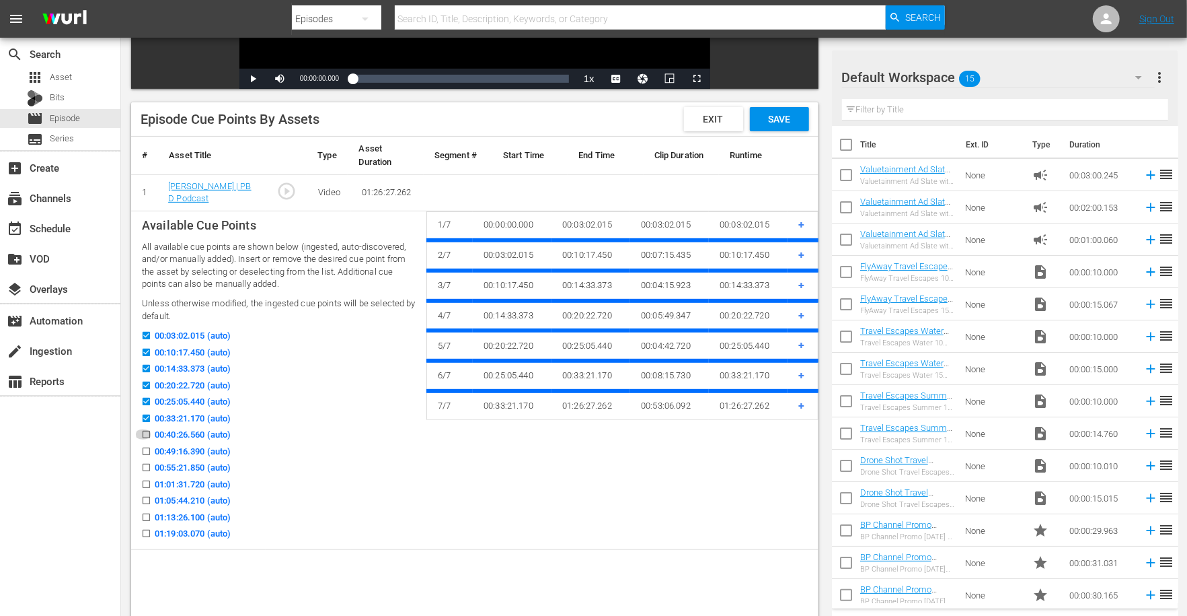
click at [146, 436] on input "00:40:26.560 (auto)" at bounding box center [143, 437] width 17 height 10
checkbox input "true"
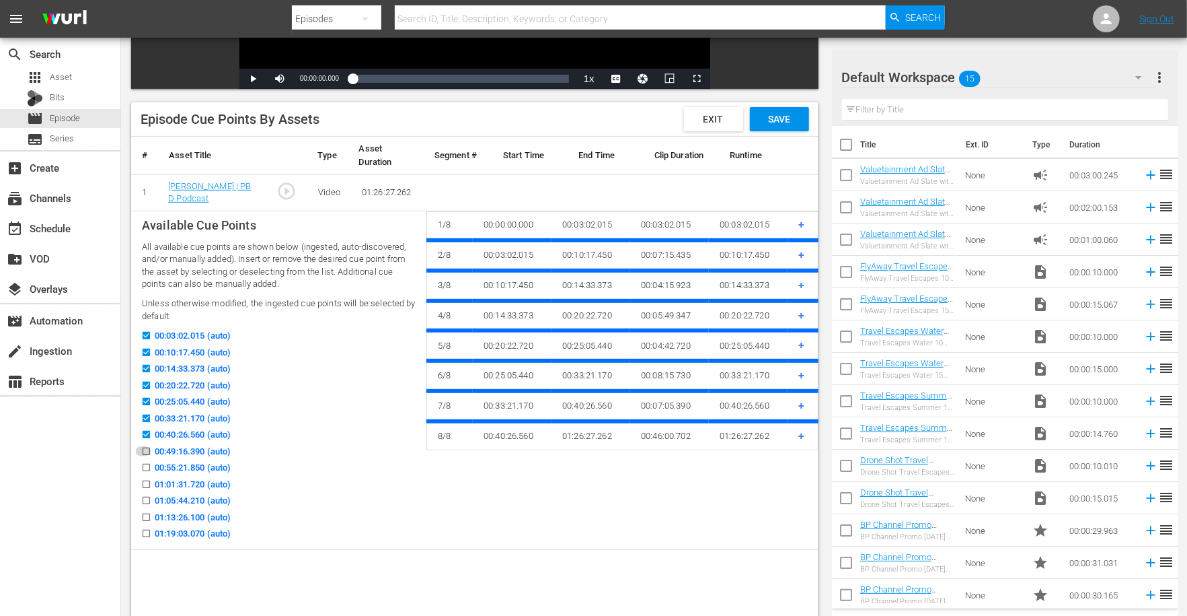
click at [146, 450] on input "00:49:16.390 (auto)" at bounding box center [143, 454] width 17 height 10
checkbox input "true"
click at [144, 472] on input "00:55:21.850 (auto)" at bounding box center [143, 470] width 17 height 10
checkbox input "true"
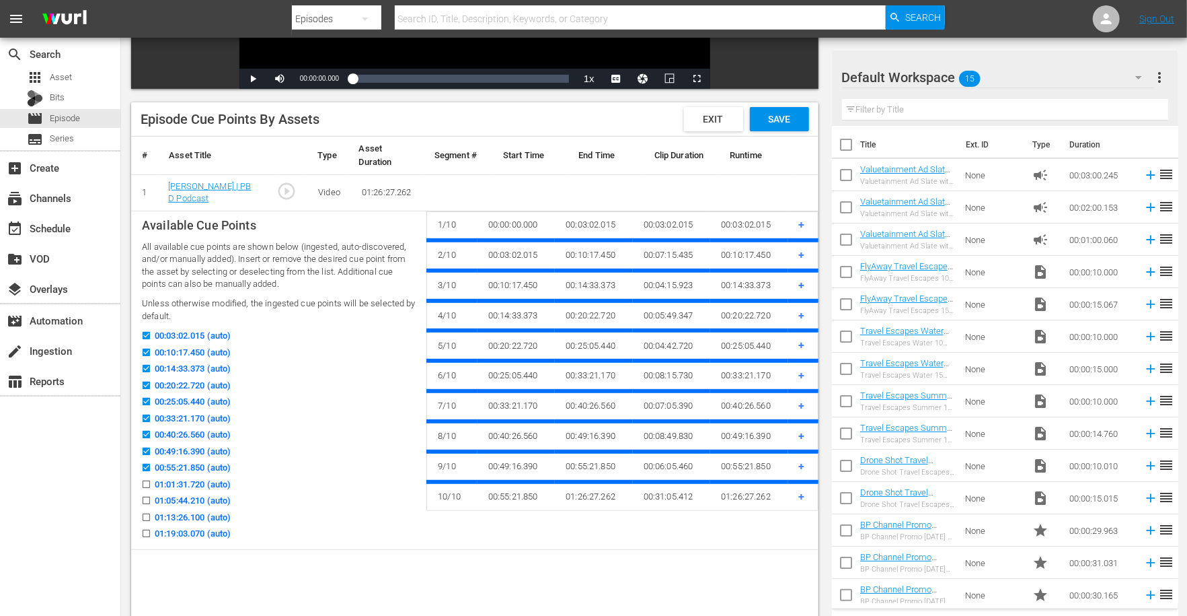
click at [144, 486] on input "01:01:31.720 (auto)" at bounding box center [143, 487] width 17 height 10
checkbox input "true"
click at [146, 503] on input "01:05:44.210 (auto)" at bounding box center [143, 503] width 17 height 10
checkbox input "true"
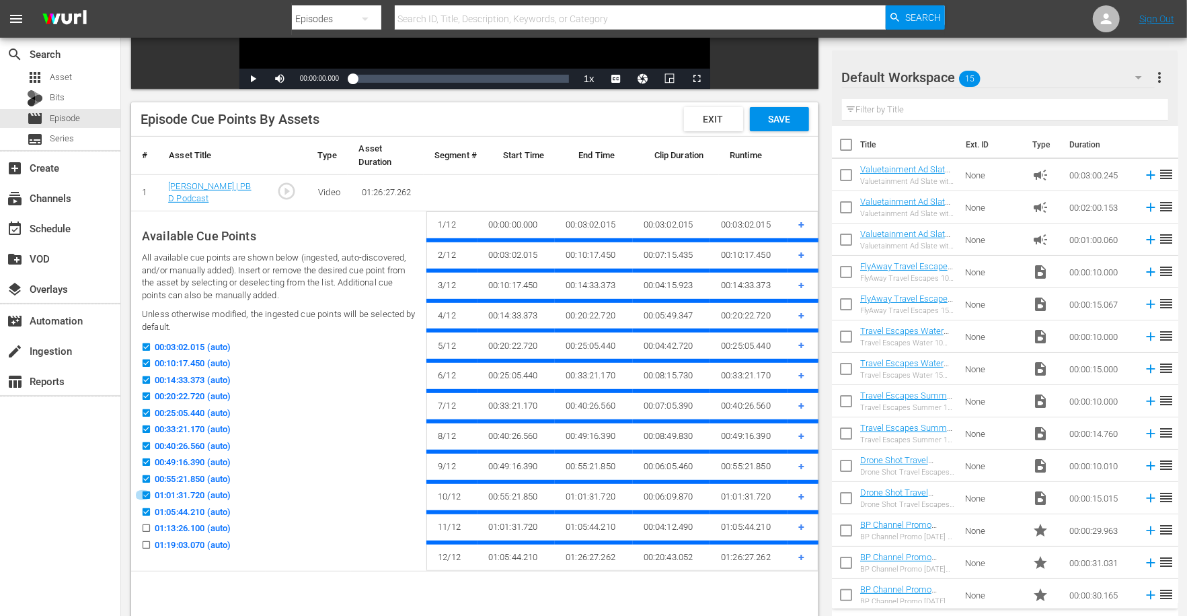
click at [144, 496] on input "01:01:31.720 (auto)" at bounding box center [143, 497] width 17 height 10
checkbox input "false"
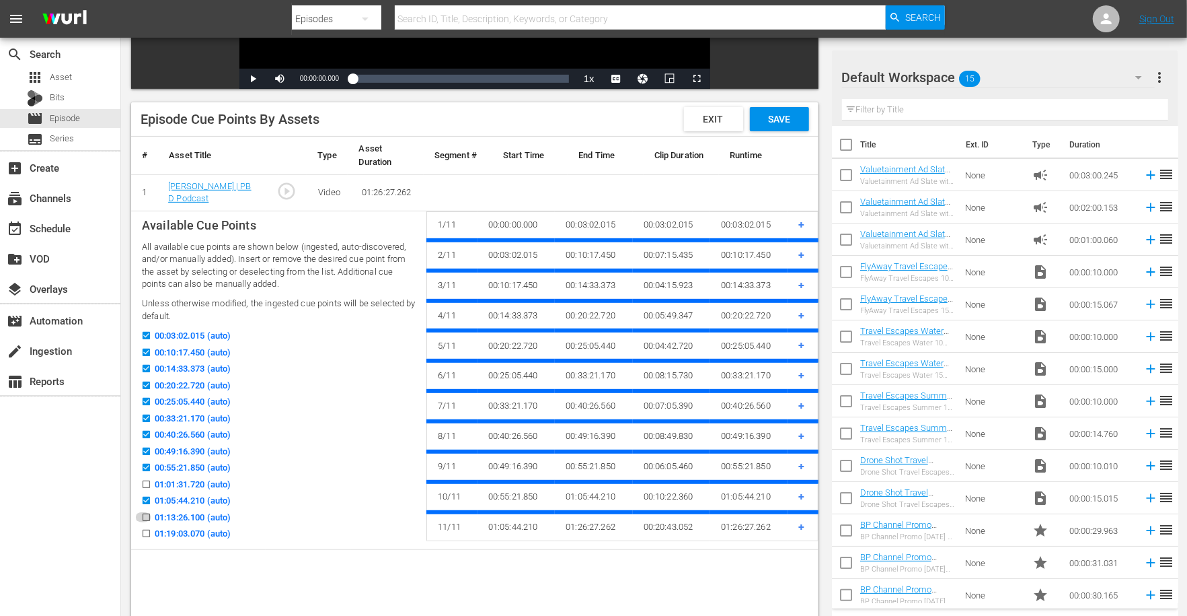
click at [144, 515] on input "01:13:26.100 (auto)" at bounding box center [143, 520] width 17 height 10
checkbox input "true"
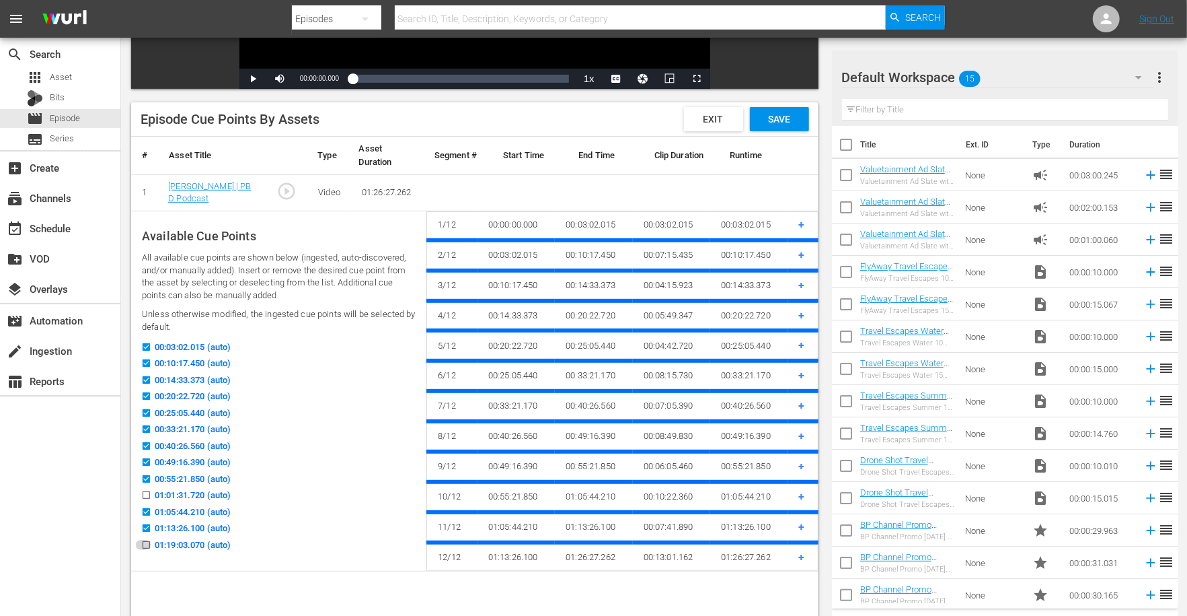
click at [144, 541] on icon at bounding box center [146, 544] width 7 height 7
click at [144, 542] on input "01:19:03.070 (auto)" at bounding box center [143, 547] width 17 height 10
checkbox input "true"
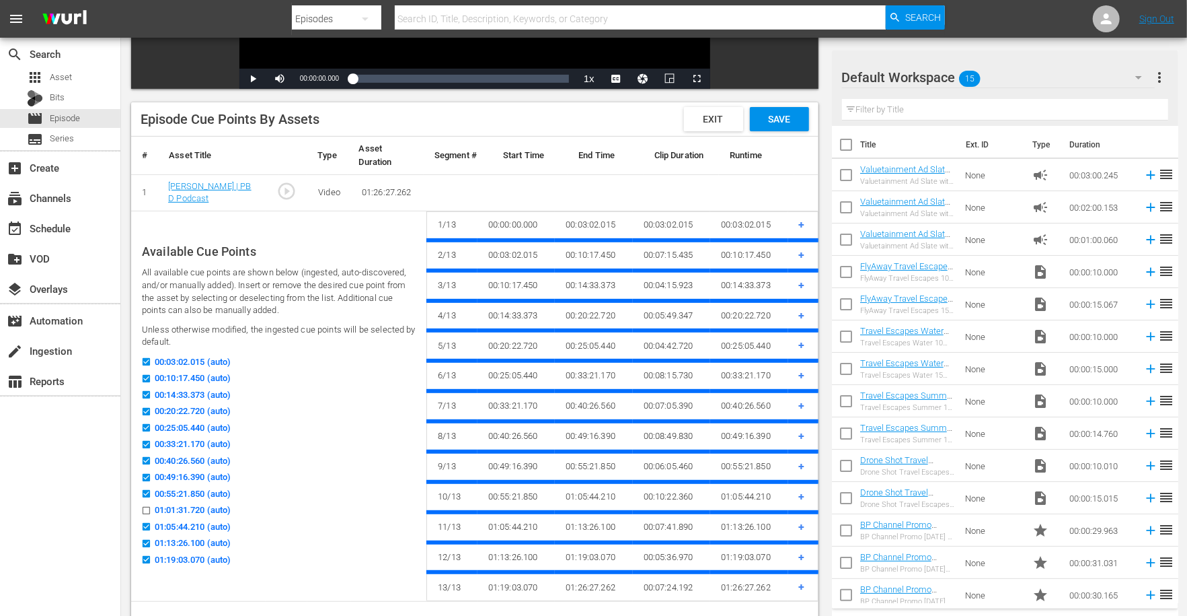
click at [775, 121] on span "Save" at bounding box center [779, 119] width 44 height 11
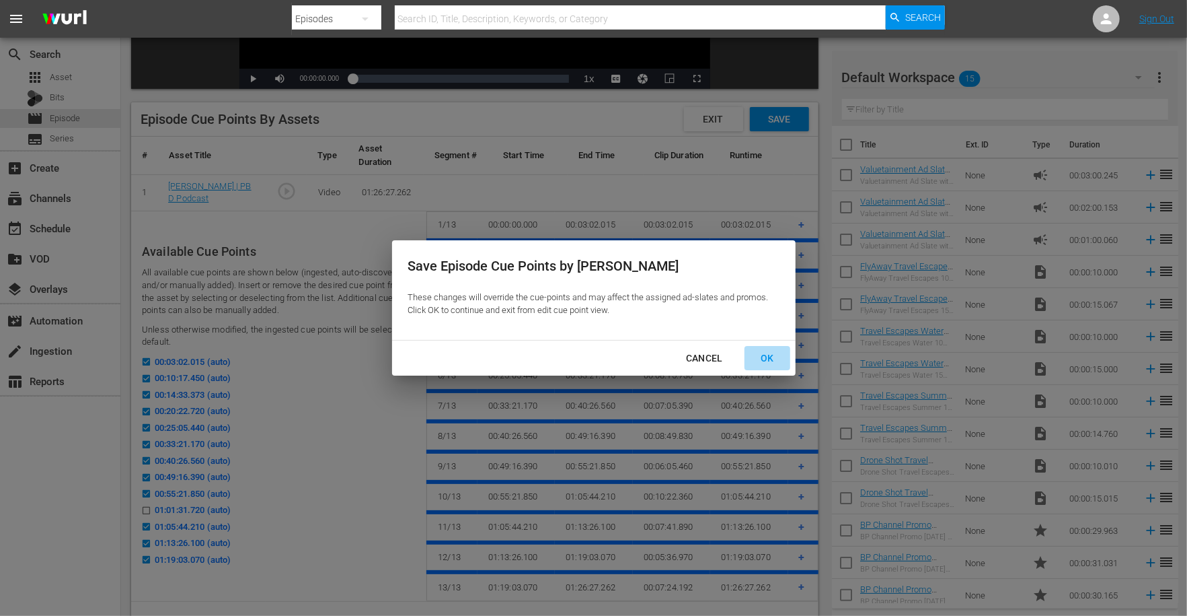
click at [763, 358] on div "OK" at bounding box center [767, 358] width 35 height 17
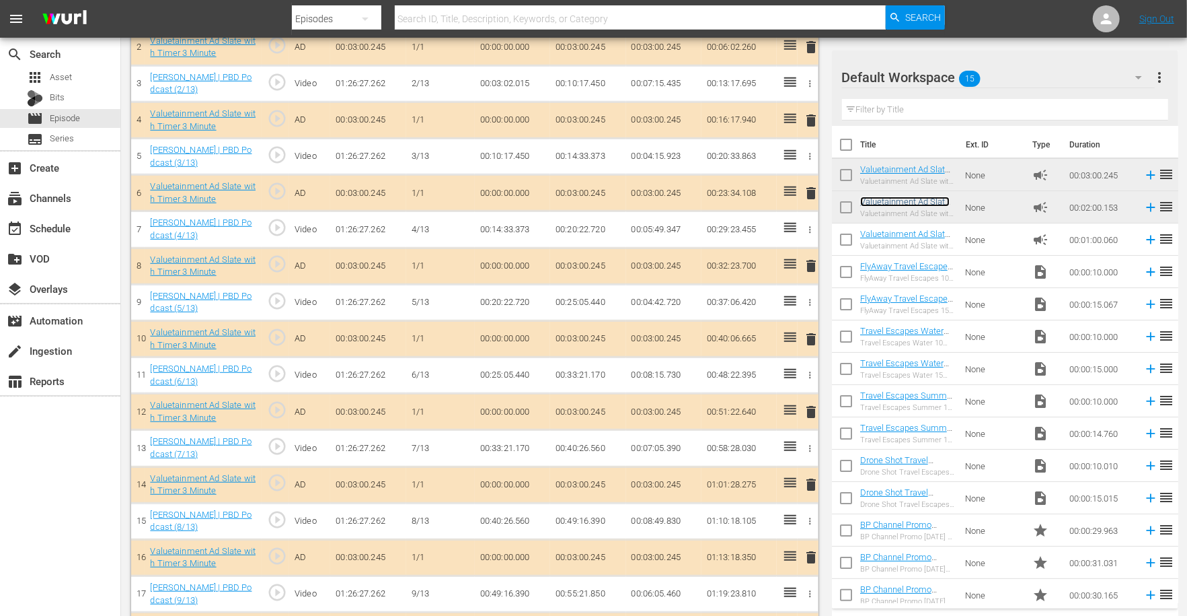
scroll to position [0, 0]
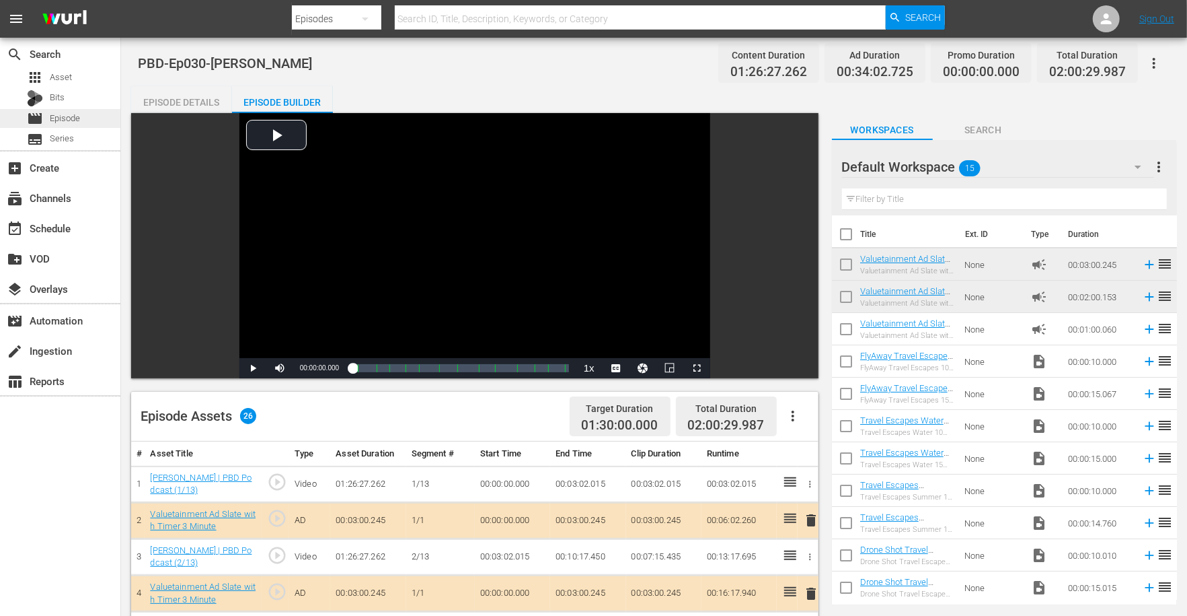
click at [78, 121] on span "Episode" at bounding box center [65, 118] width 30 height 13
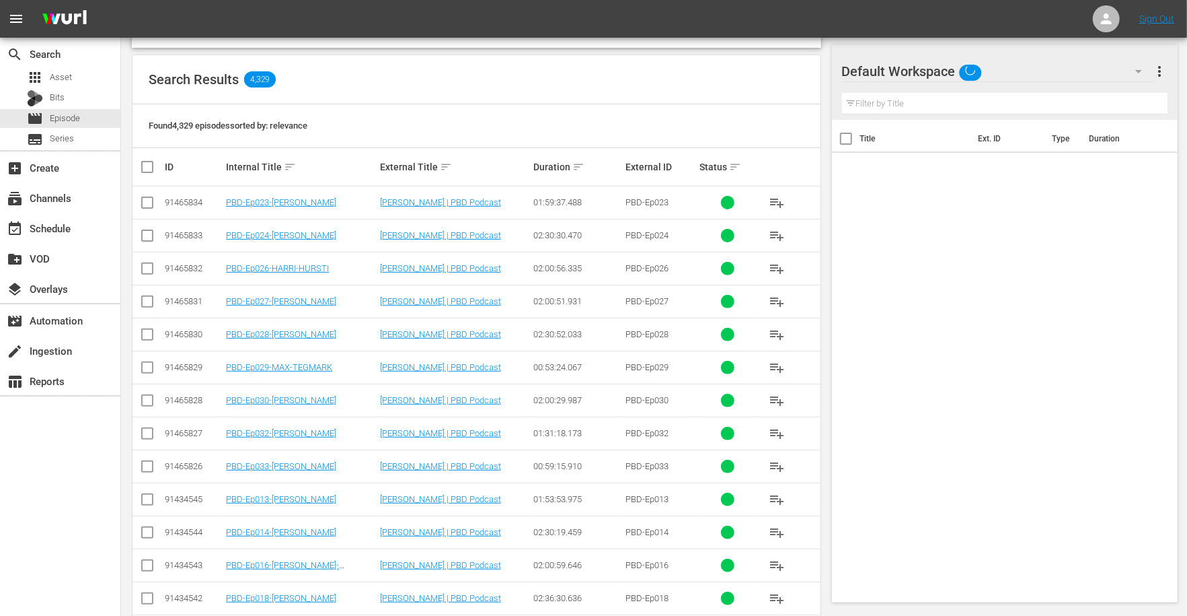
scroll to position [298, 0]
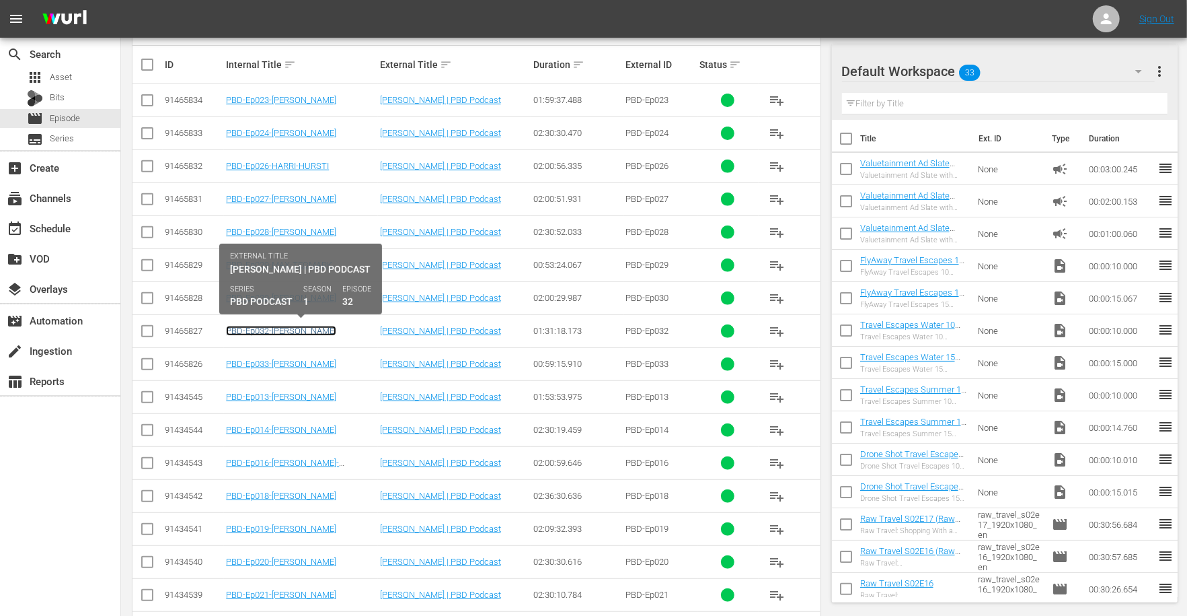
click at [277, 328] on link "PBD-Ep032-[PERSON_NAME]" at bounding box center [281, 331] width 110 height 10
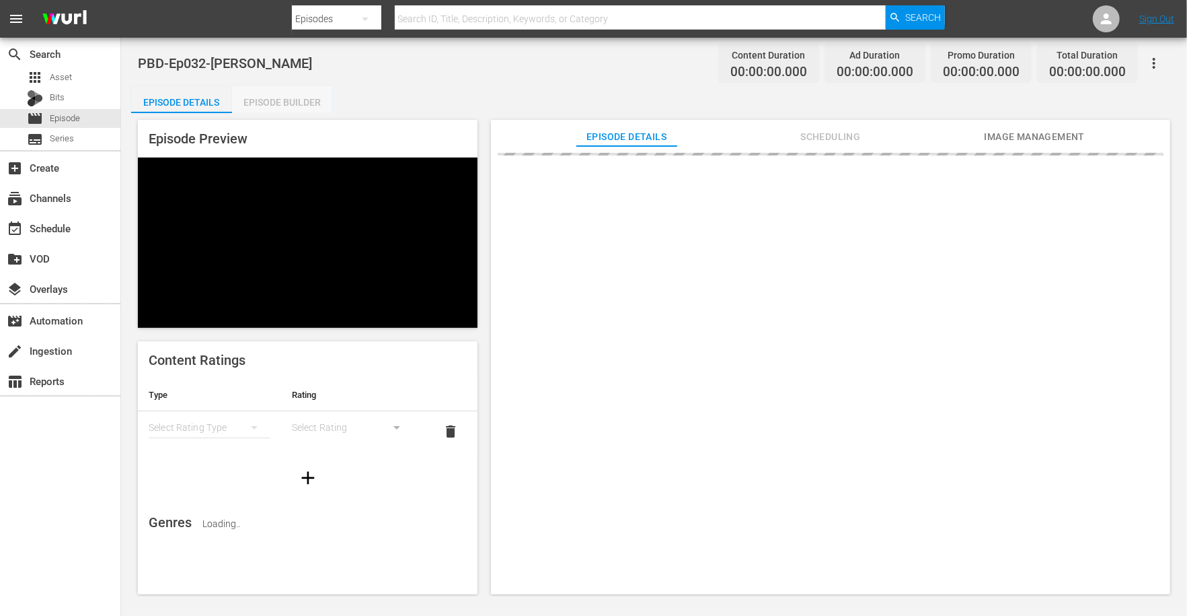
click at [308, 106] on div "Episode Builder" at bounding box center [282, 102] width 101 height 32
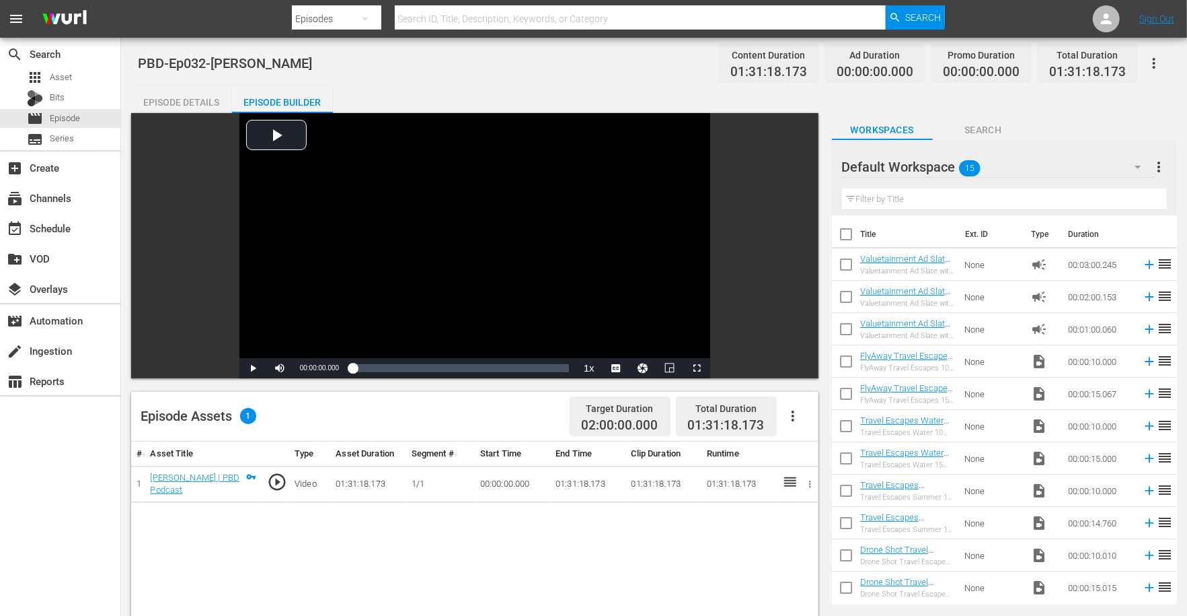
click at [790, 411] on icon "button" at bounding box center [793, 416] width 16 height 16
click at [831, 423] on div "Edit Cue Points" at bounding box center [833, 421] width 91 height 32
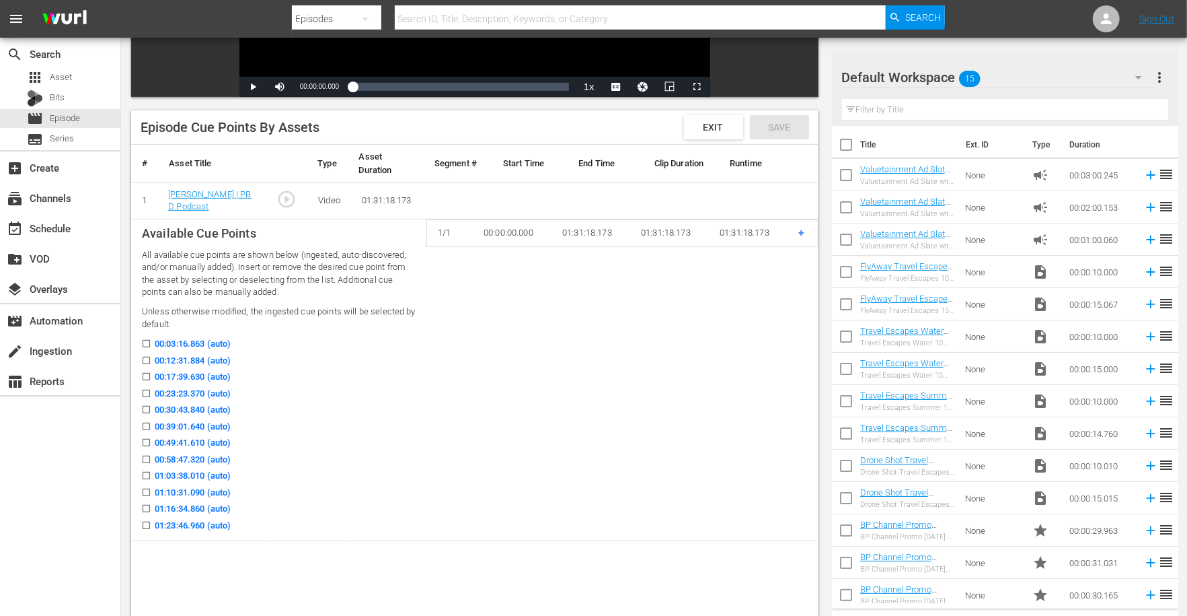
scroll to position [316, 0]
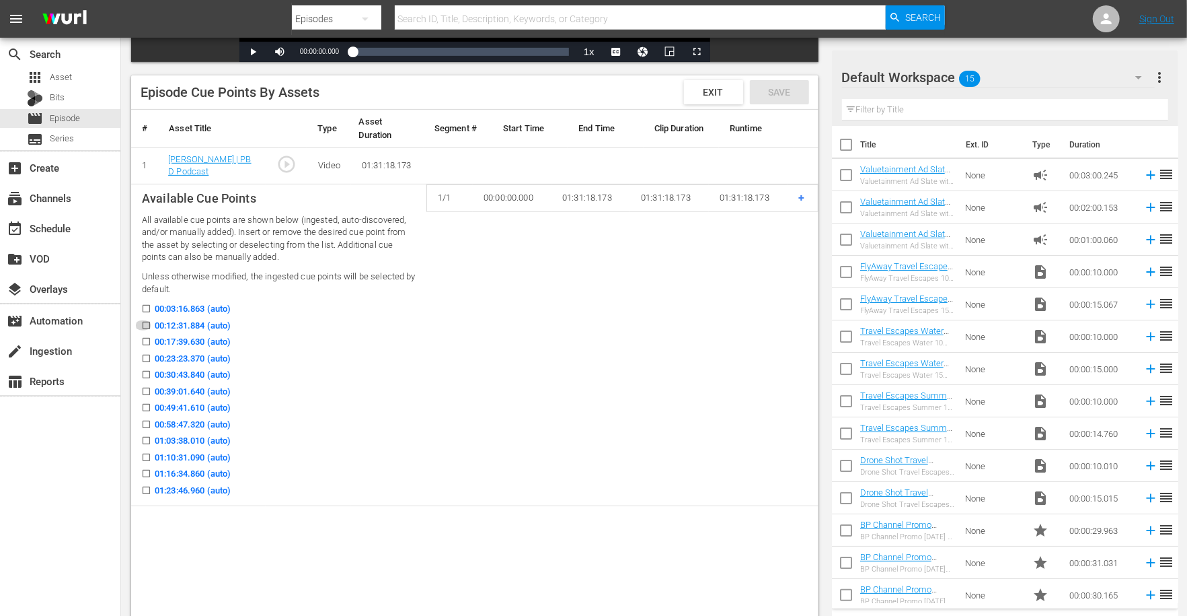
click at [147, 322] on icon at bounding box center [146, 325] width 7 height 7
click at [147, 323] on input "00:12:31.884 (auto)" at bounding box center [143, 328] width 17 height 10
checkbox input "true"
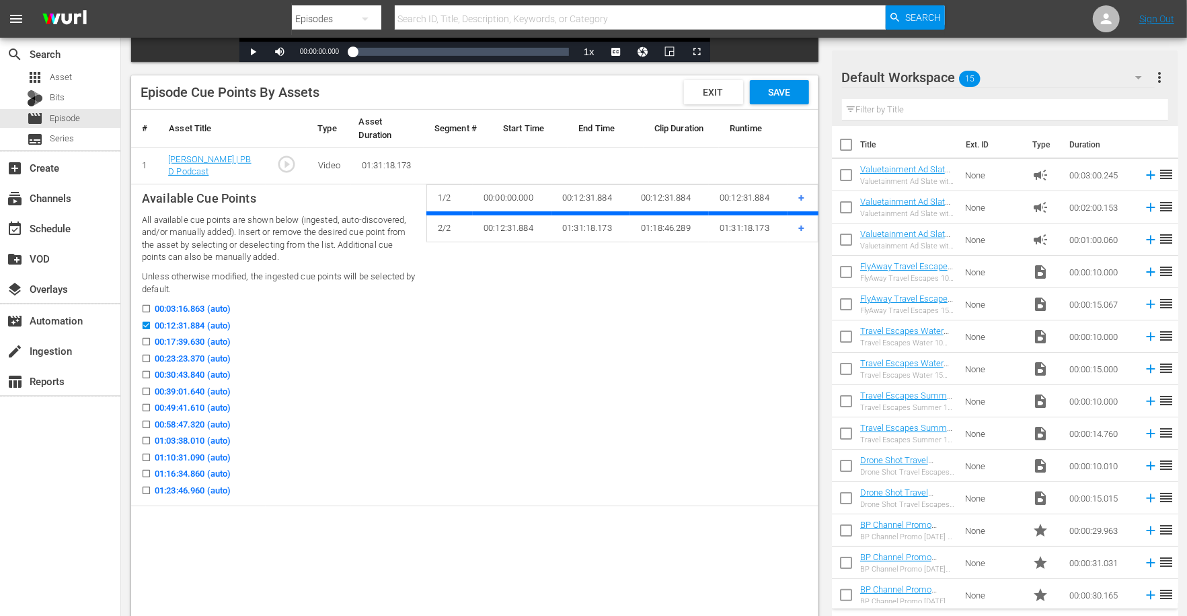
click at [144, 356] on input "00:23:23.370 (auto)" at bounding box center [143, 361] width 17 height 10
checkbox input "true"
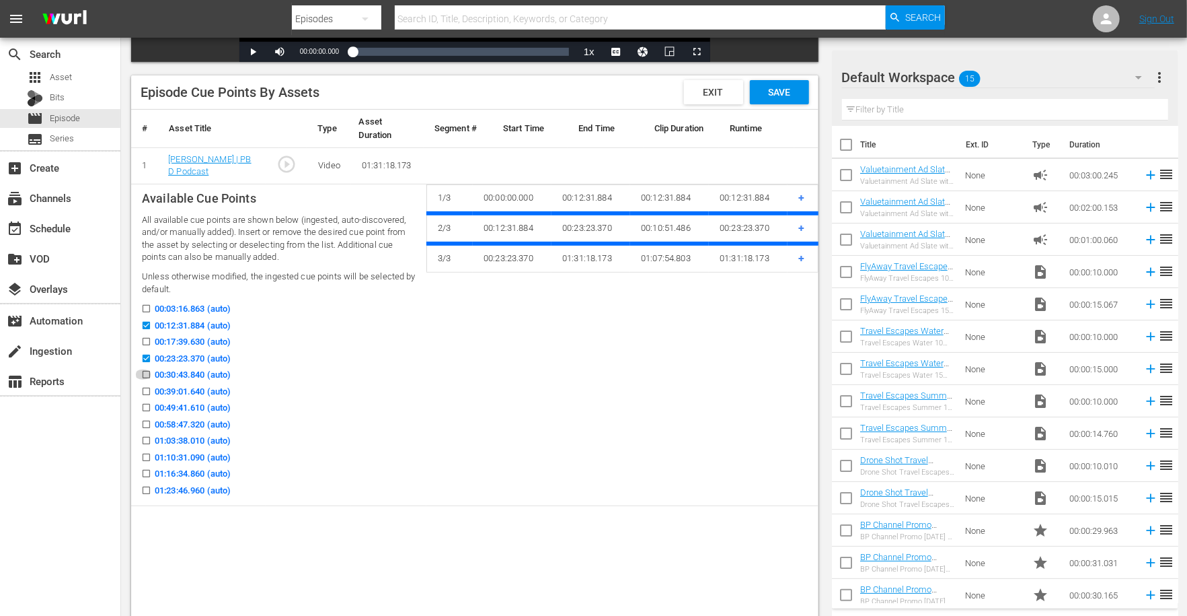
click at [145, 373] on input "00:30:43.840 (auto)" at bounding box center [143, 377] width 17 height 10
checkbox input "true"
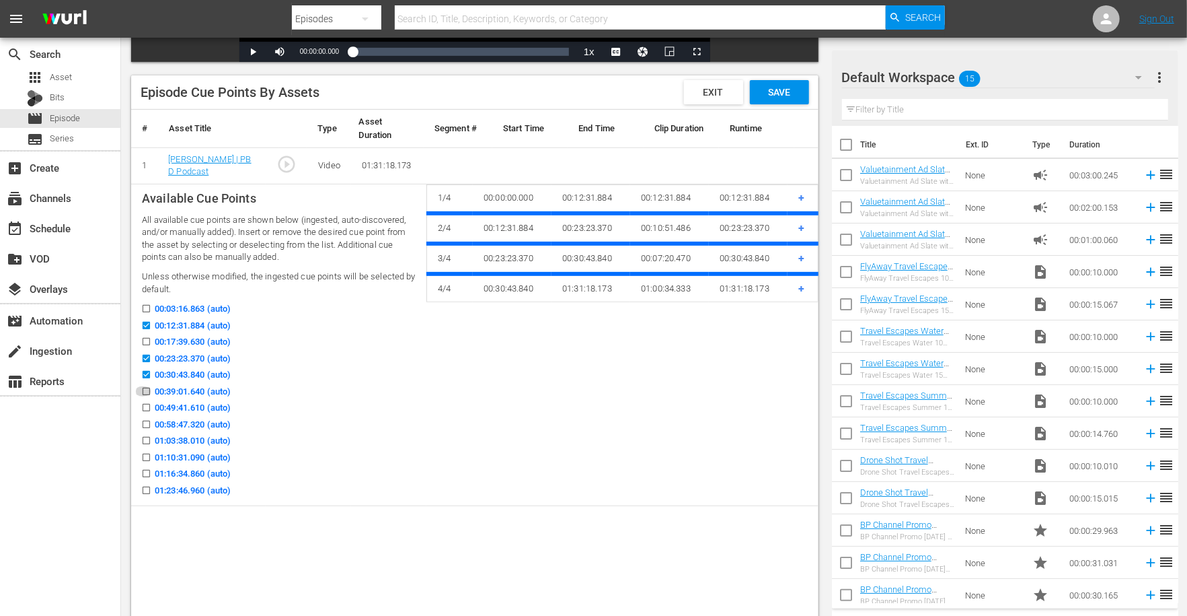
click at [145, 390] on input "00:39:01.640 (auto)" at bounding box center [143, 394] width 17 height 10
checkbox input "true"
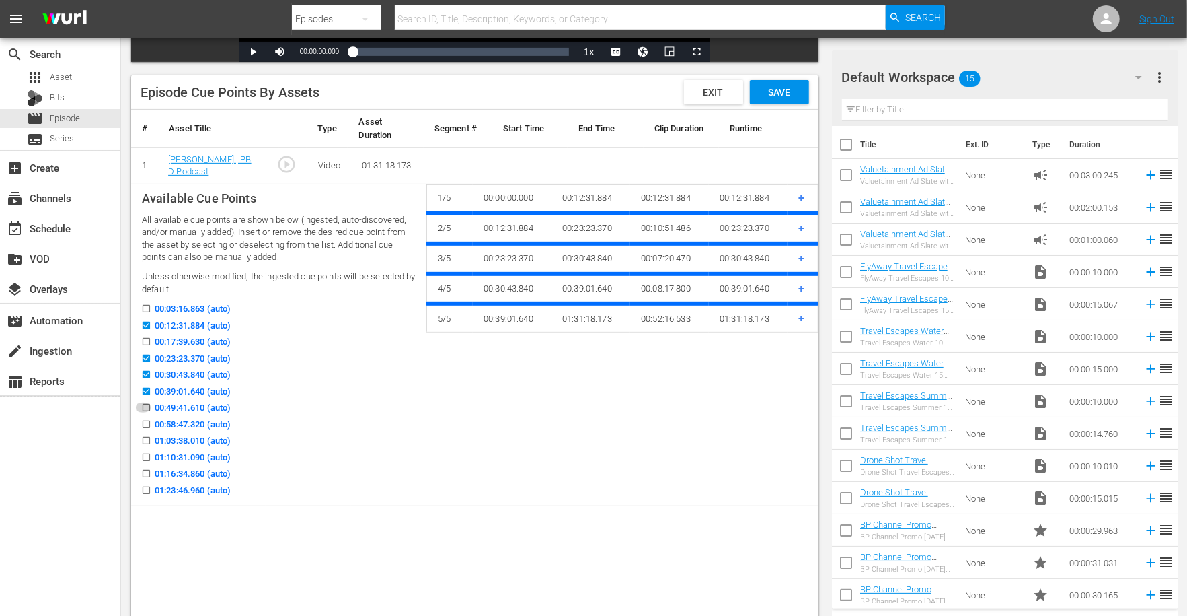
click at [145, 405] on input "00:49:41.610 (auto)" at bounding box center [143, 410] width 17 height 10
checkbox input "true"
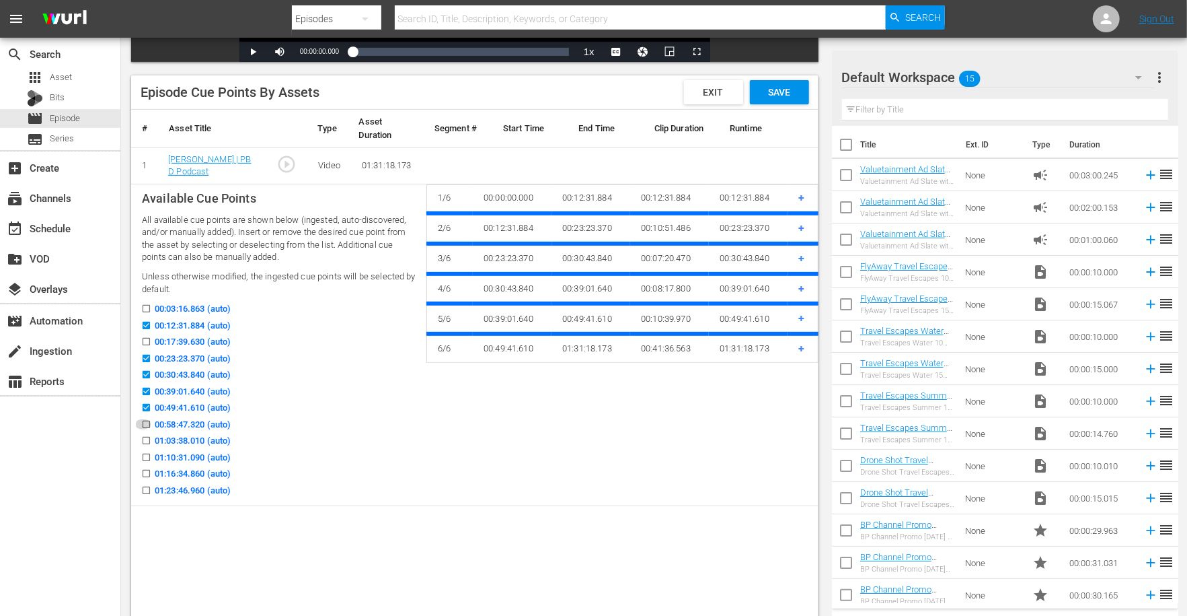
click at [143, 423] on input "00:58:47.320 (auto)" at bounding box center [143, 427] width 17 height 10
checkbox input "true"
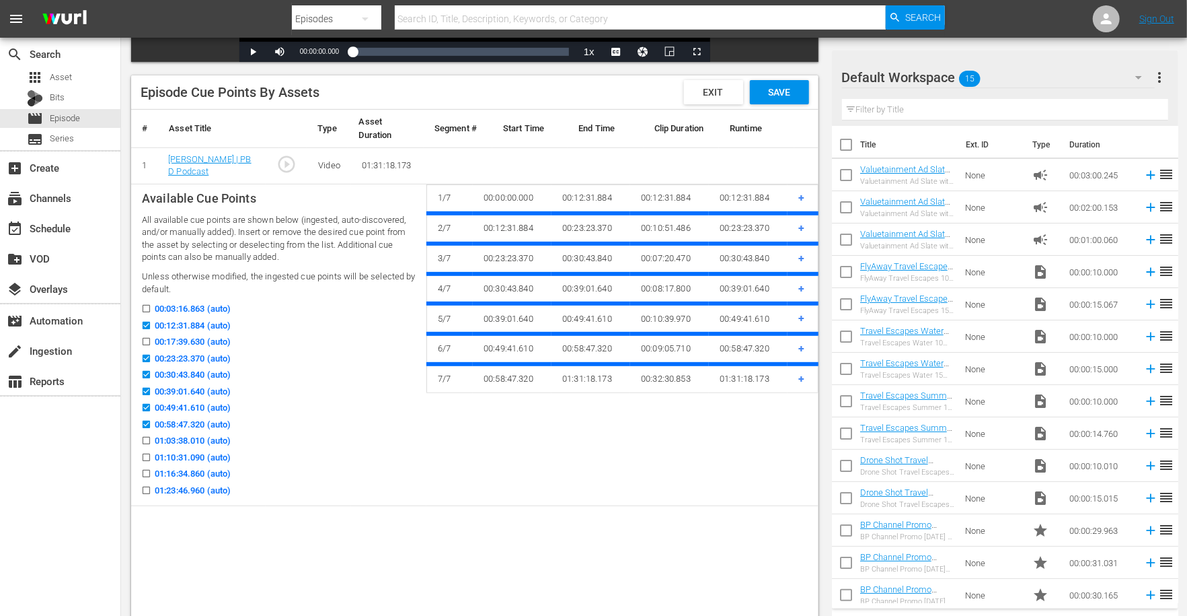
click at [142, 455] on input "01:10:31.090 (auto)" at bounding box center [143, 460] width 17 height 10
checkbox input "true"
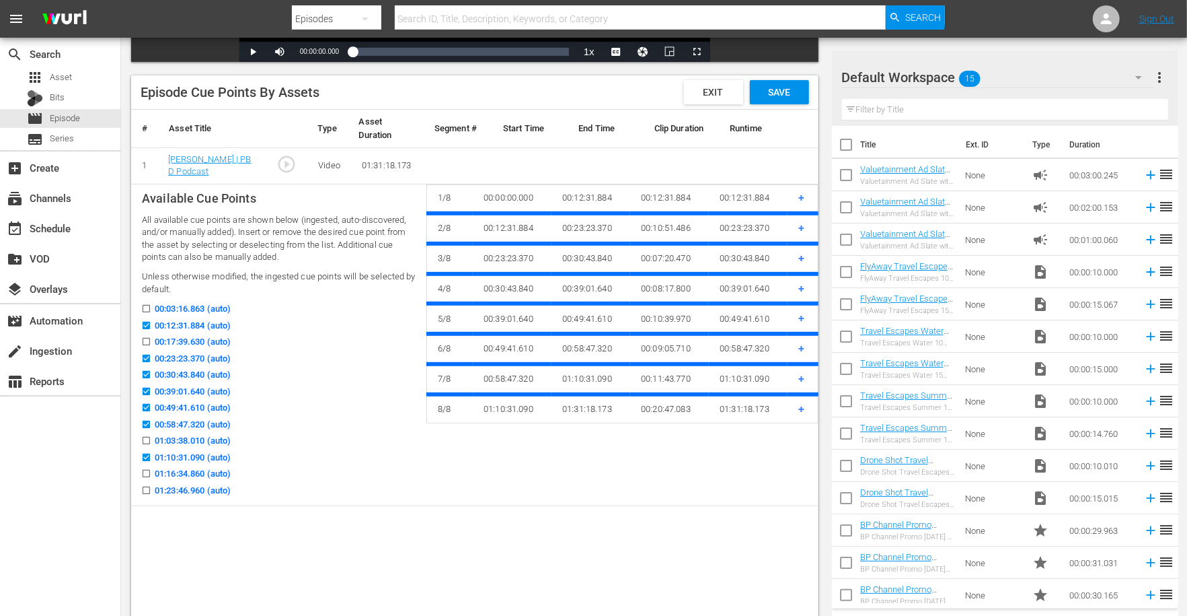
click at [145, 471] on input "01:16:34.860 (auto)" at bounding box center [143, 476] width 17 height 10
checkbox input "true"
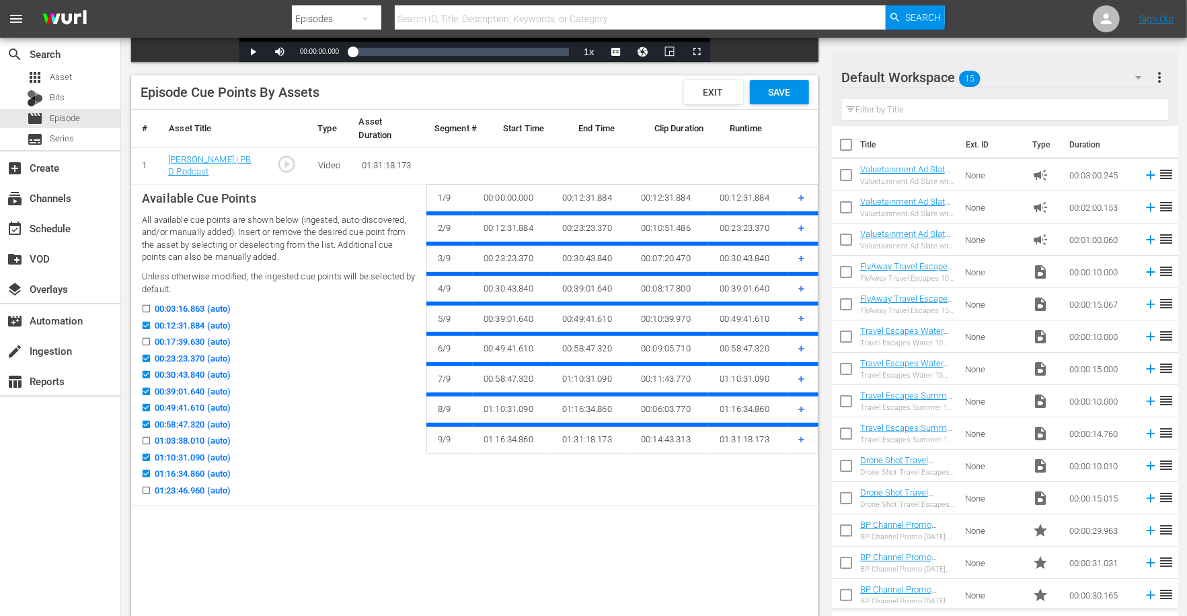
click at [145, 490] on input "01:23:46.960 (auto)" at bounding box center [143, 493] width 17 height 10
checkbox input "true"
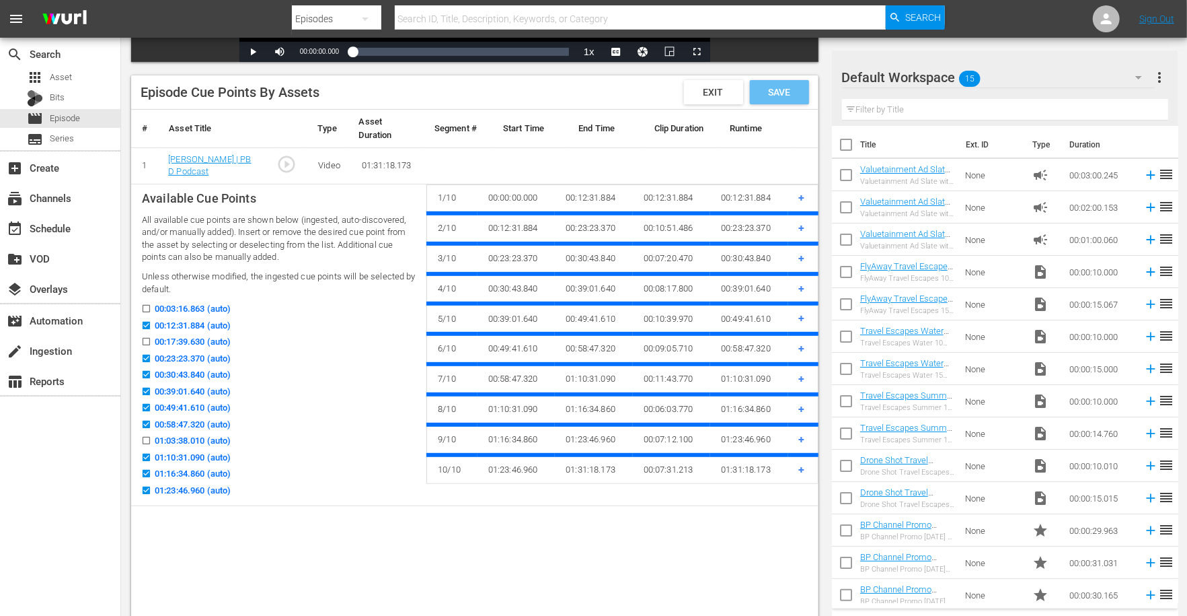
click at [785, 96] on span "Save" at bounding box center [779, 92] width 44 height 11
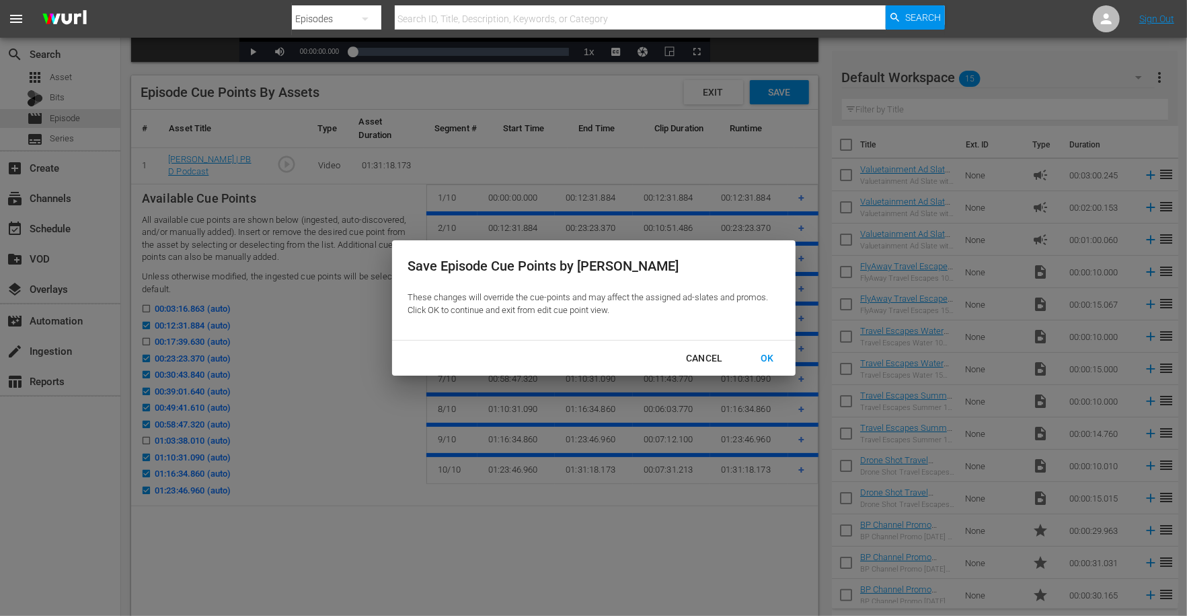
click at [764, 361] on div "OK" at bounding box center [767, 358] width 35 height 17
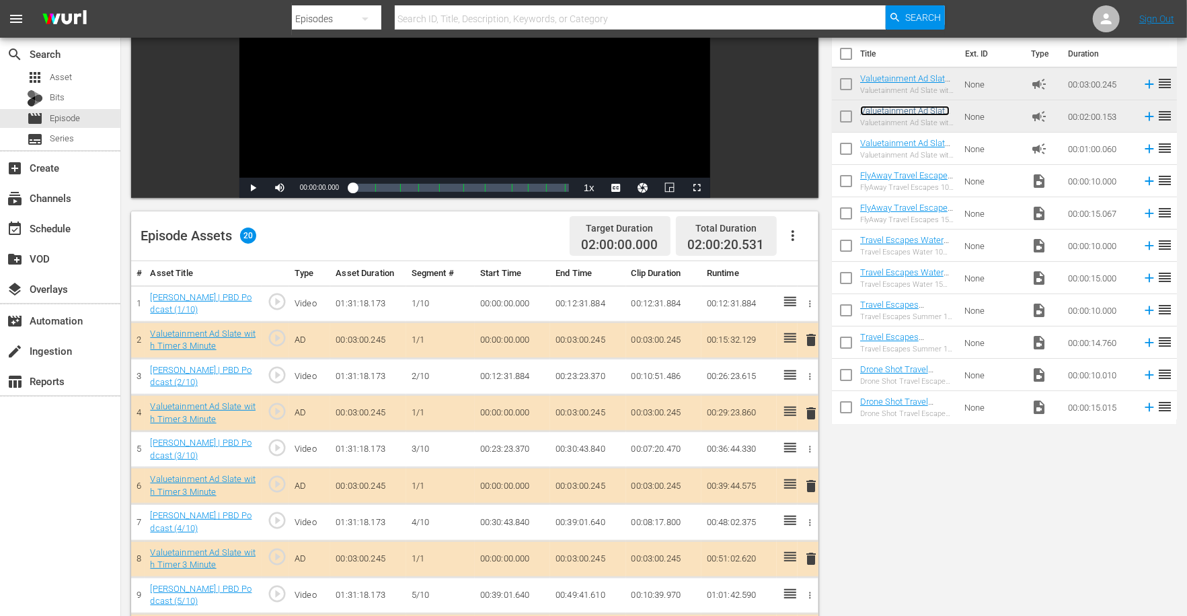
scroll to position [0, 0]
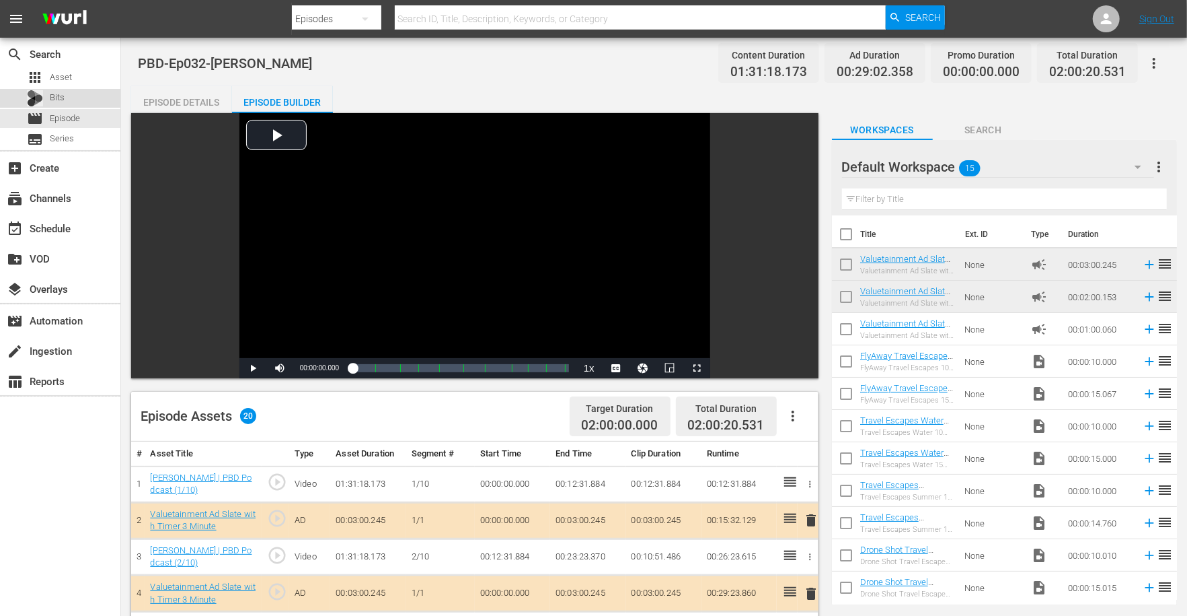
click at [100, 99] on div "Bits" at bounding box center [60, 98] width 120 height 19
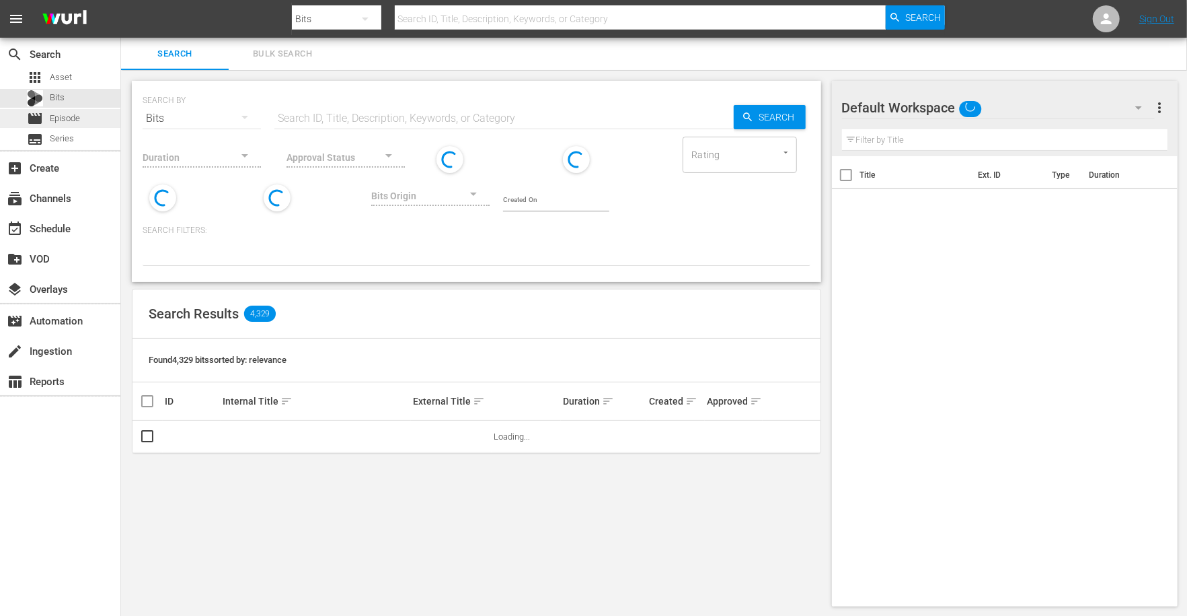
click at [94, 116] on div "movie Episode" at bounding box center [60, 118] width 120 height 19
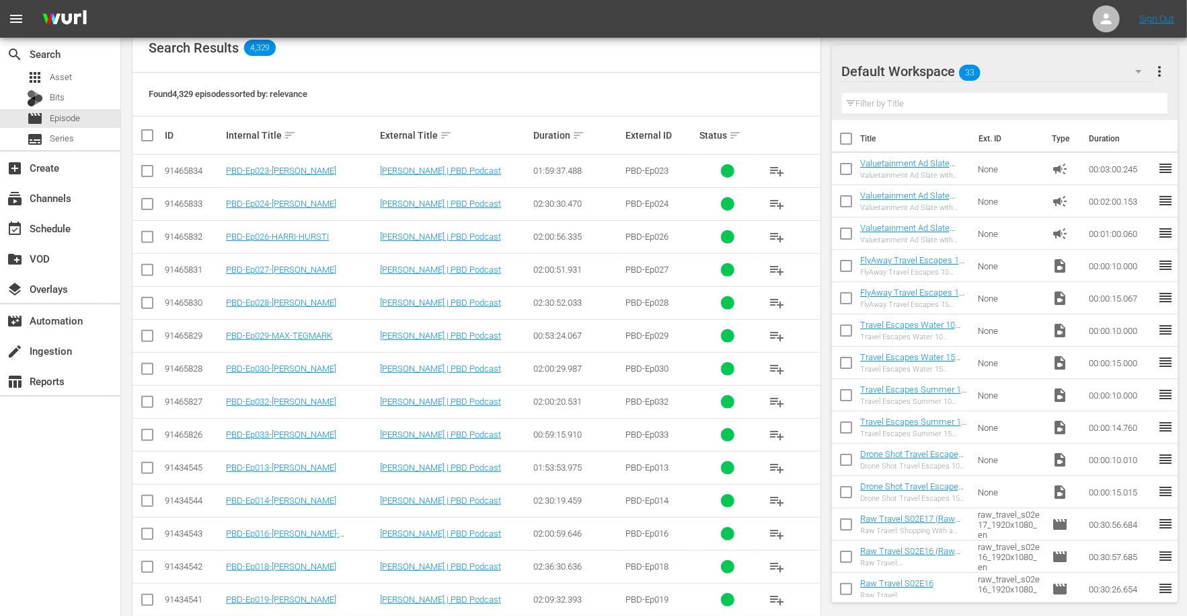
scroll to position [234, 0]
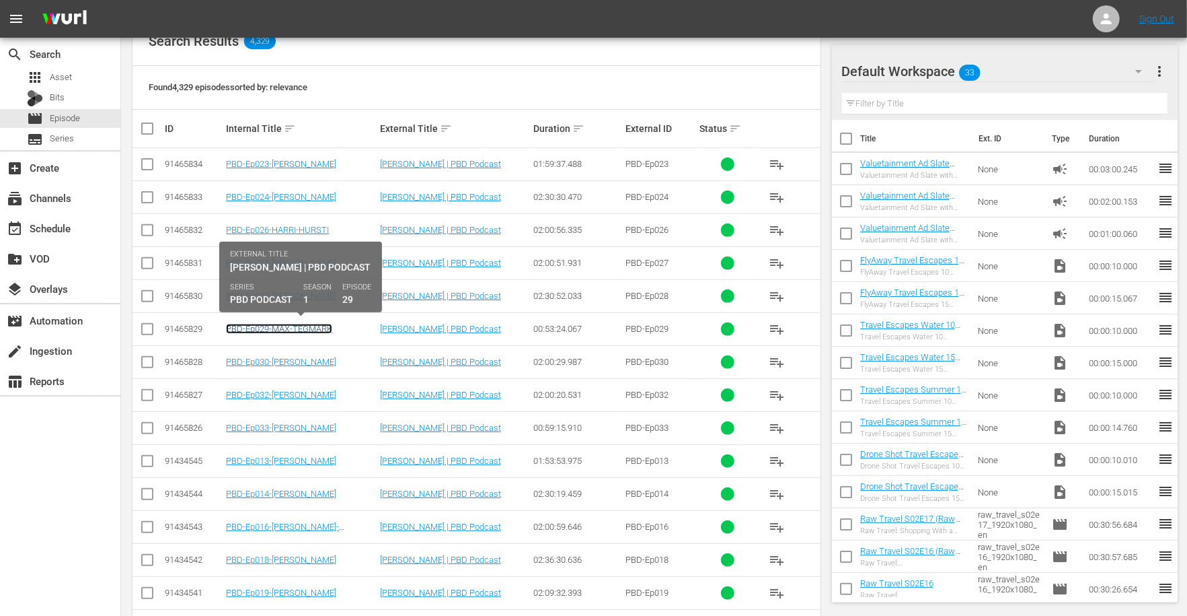
click at [312, 326] on link "PBD-Ep029-MAX-TEGMARK" at bounding box center [279, 329] width 106 height 10
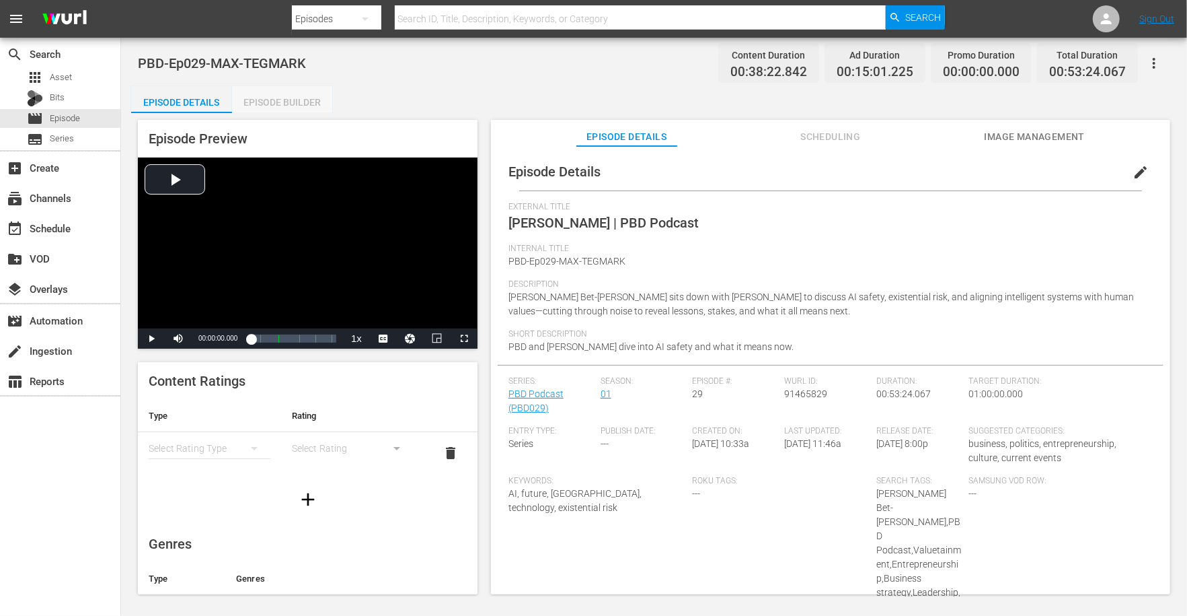
click at [255, 106] on div "Episode Builder" at bounding box center [282, 102] width 101 height 32
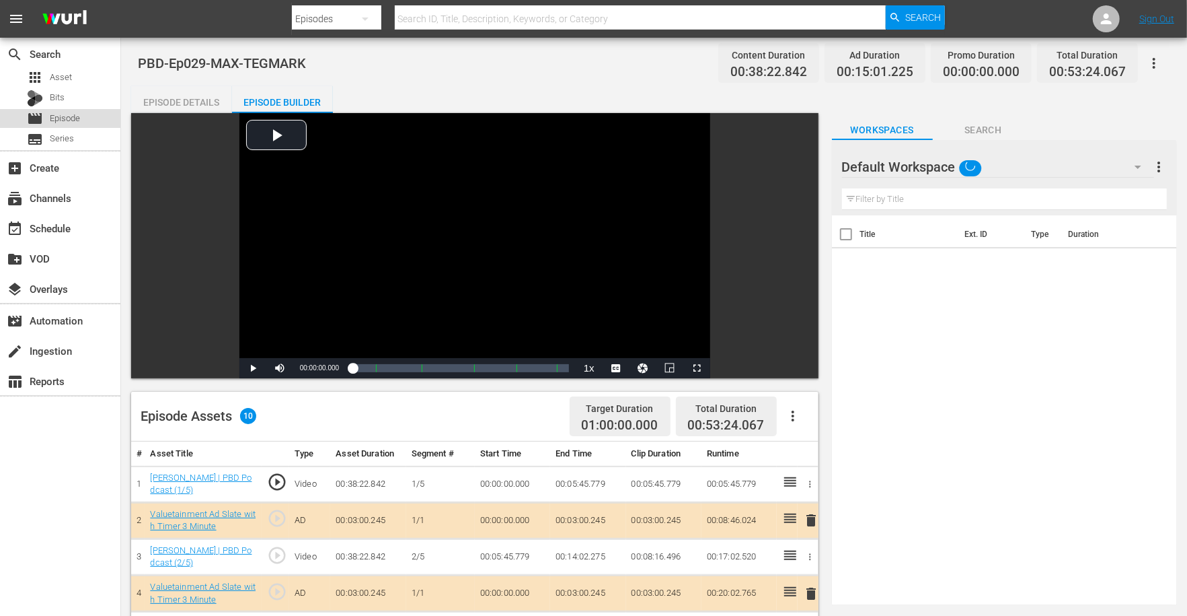
click at [71, 116] on span "Episode" at bounding box center [65, 118] width 30 height 13
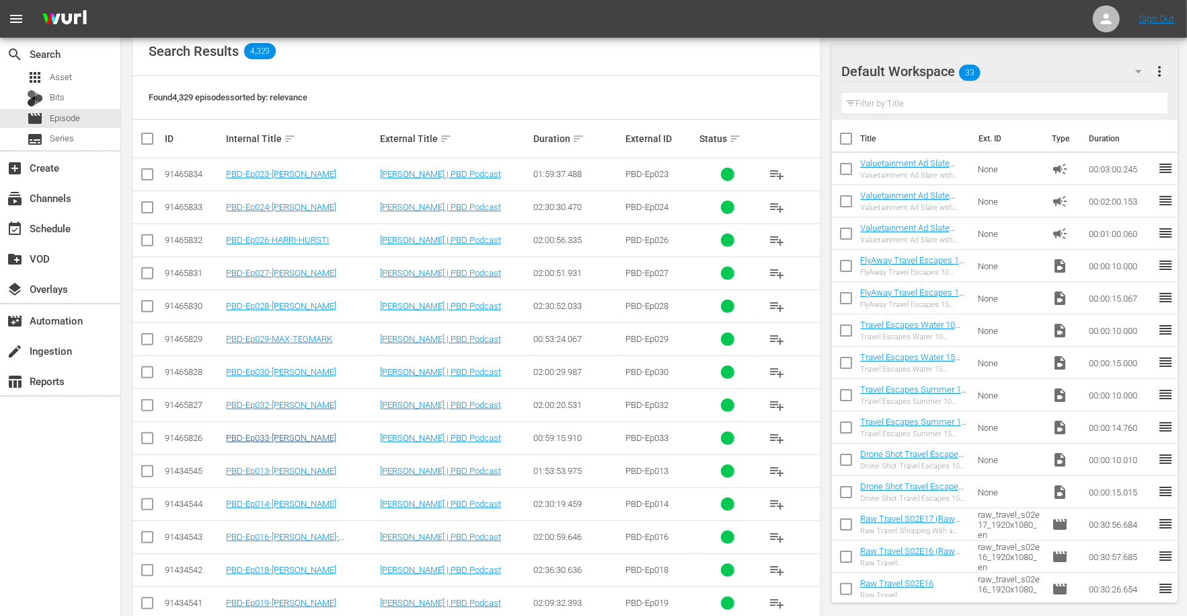
scroll to position [292, 0]
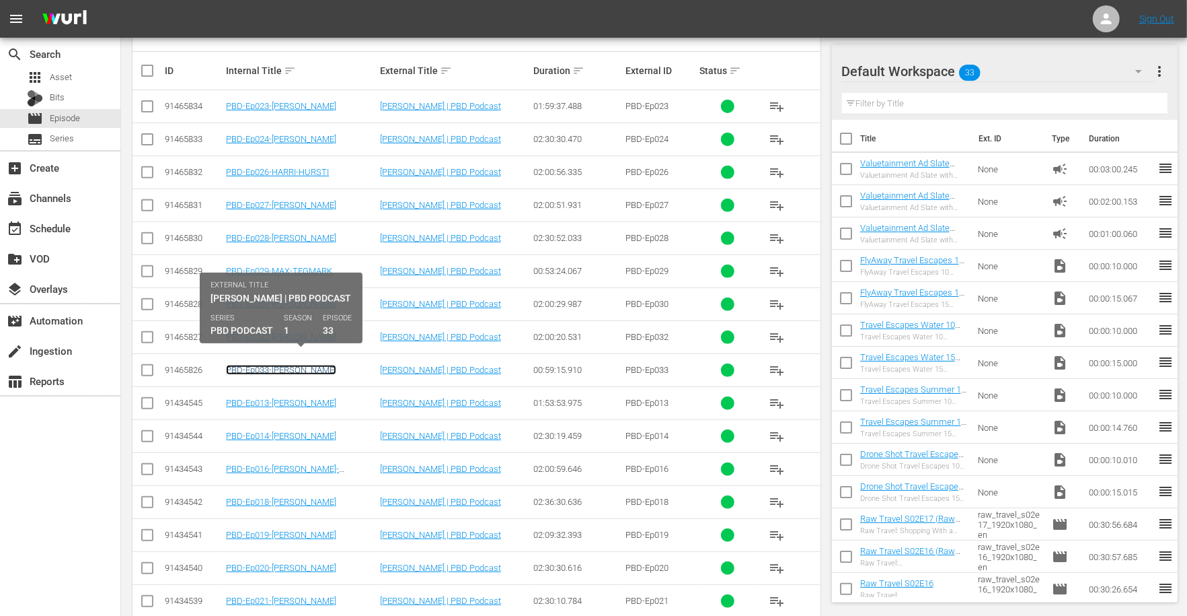
click at [324, 368] on link "PBD-Ep033-[PERSON_NAME]" at bounding box center [281, 370] width 110 height 10
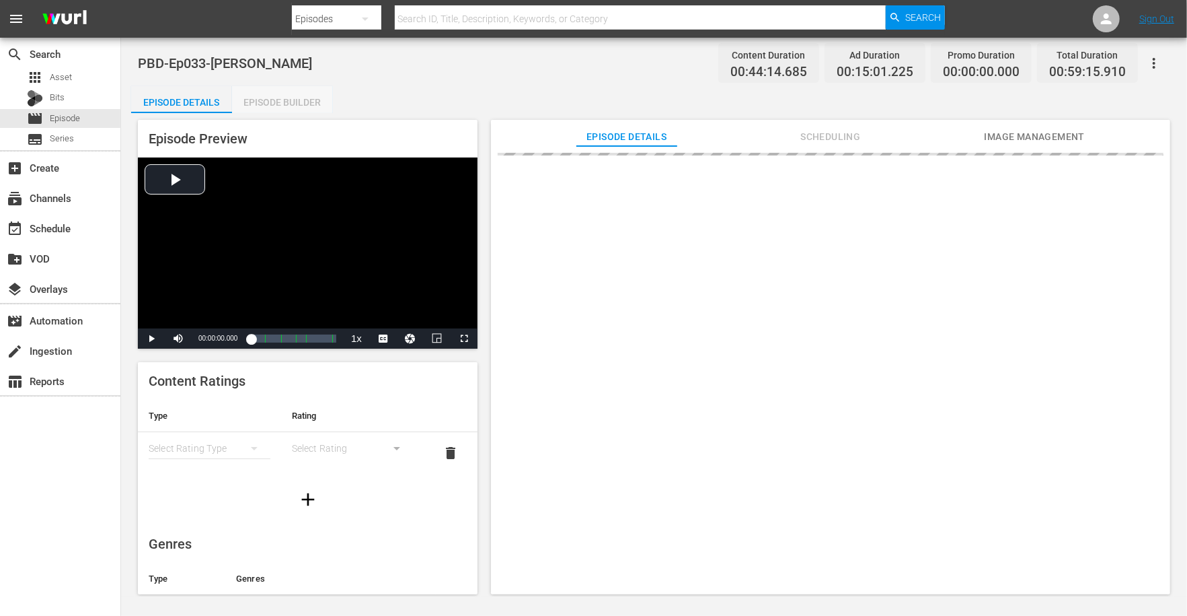
click at [293, 101] on div "Episode Builder" at bounding box center [282, 102] width 101 height 32
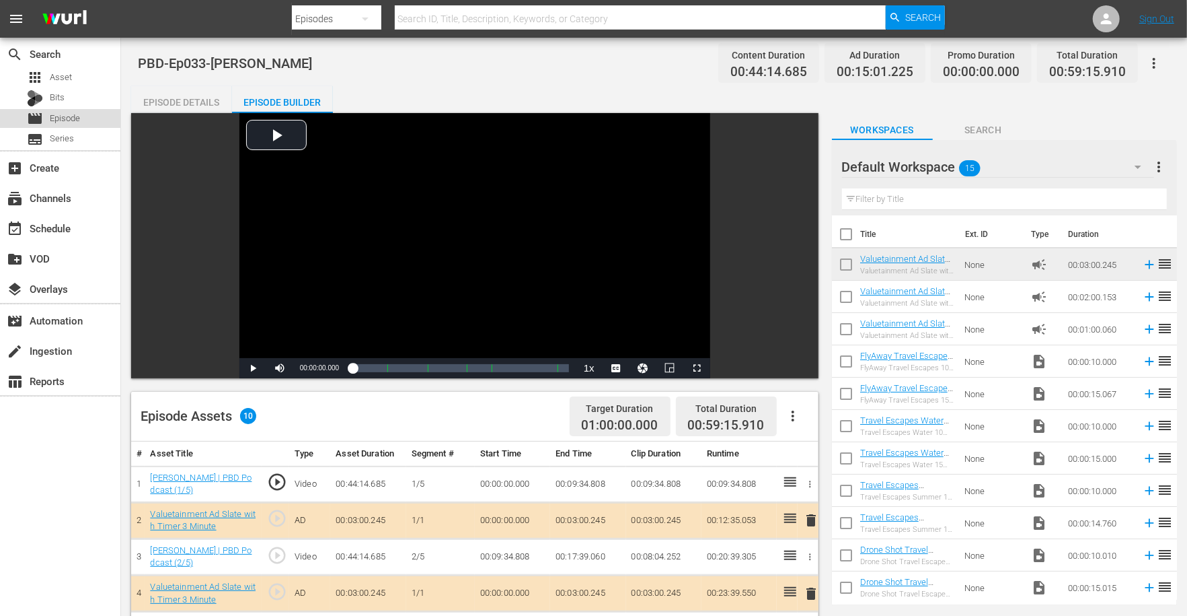
click at [80, 118] on div "movie Episode" at bounding box center [60, 118] width 120 height 19
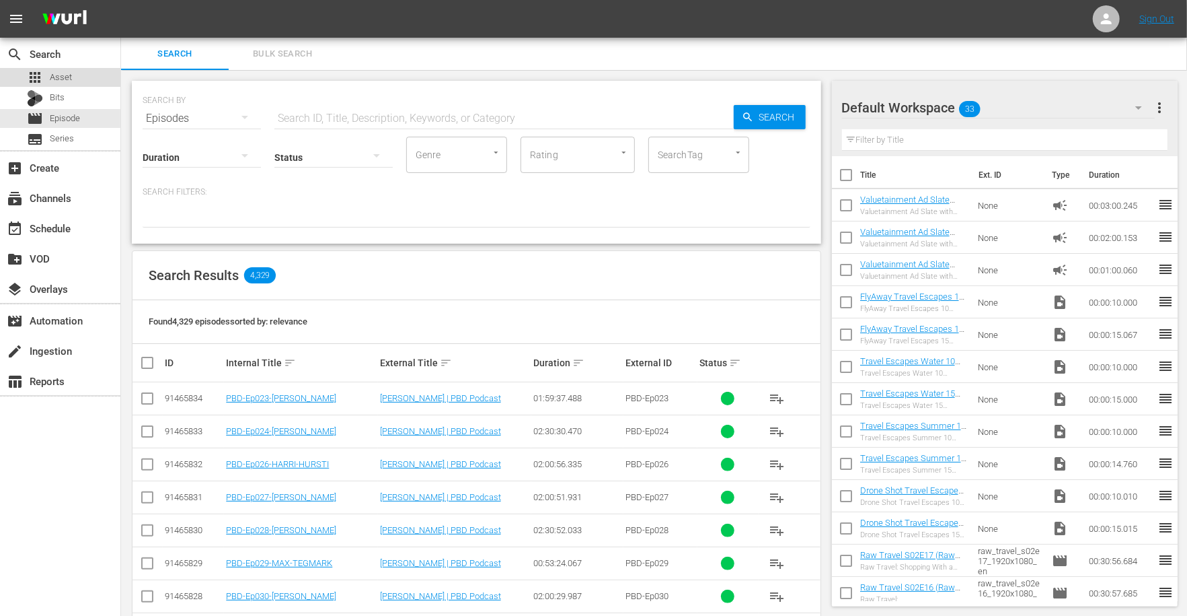
click at [89, 79] on div "apps Asset" at bounding box center [60, 77] width 120 height 19
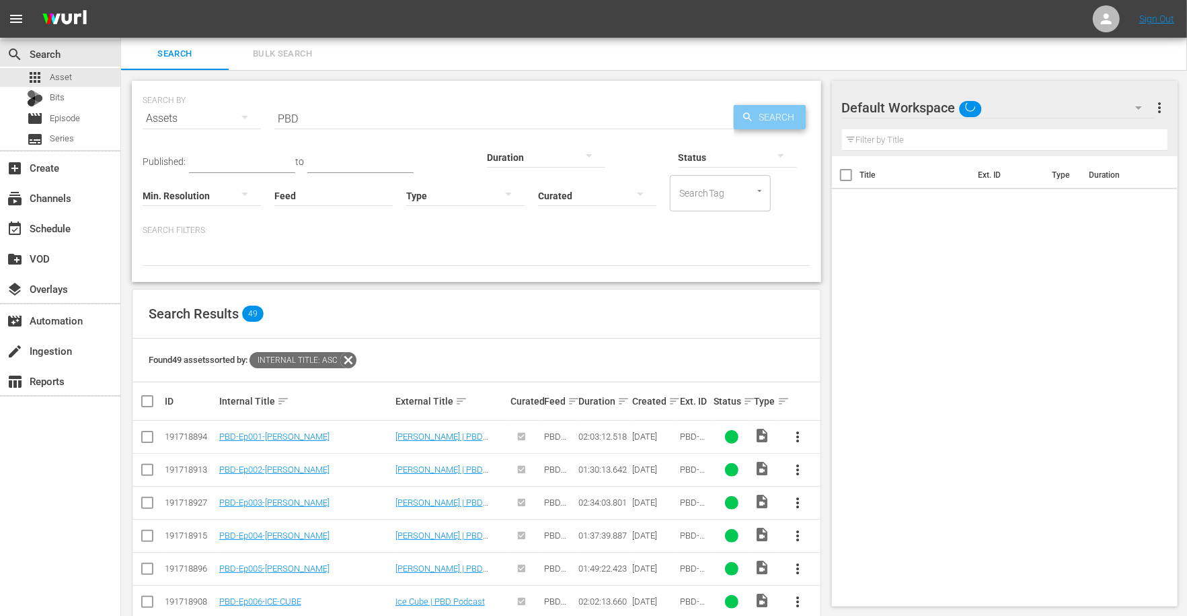
click at [779, 116] on span "Search" at bounding box center [780, 117] width 52 height 24
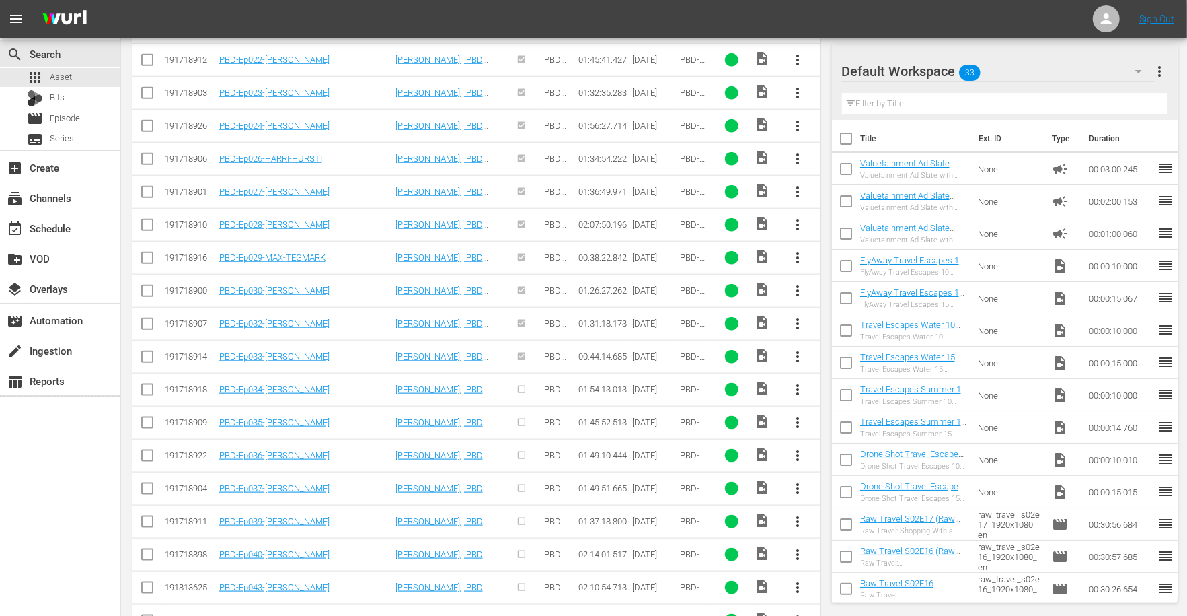
scroll to position [1041, 0]
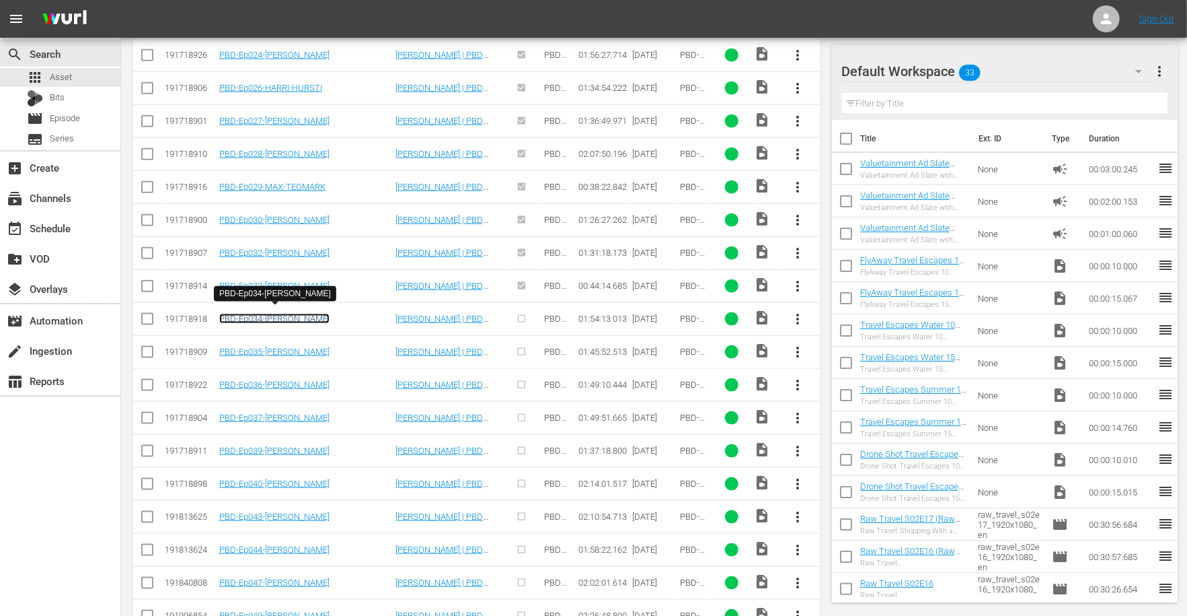
click at [265, 313] on link "PBD-Ep034-[PERSON_NAME]" at bounding box center [274, 318] width 110 height 10
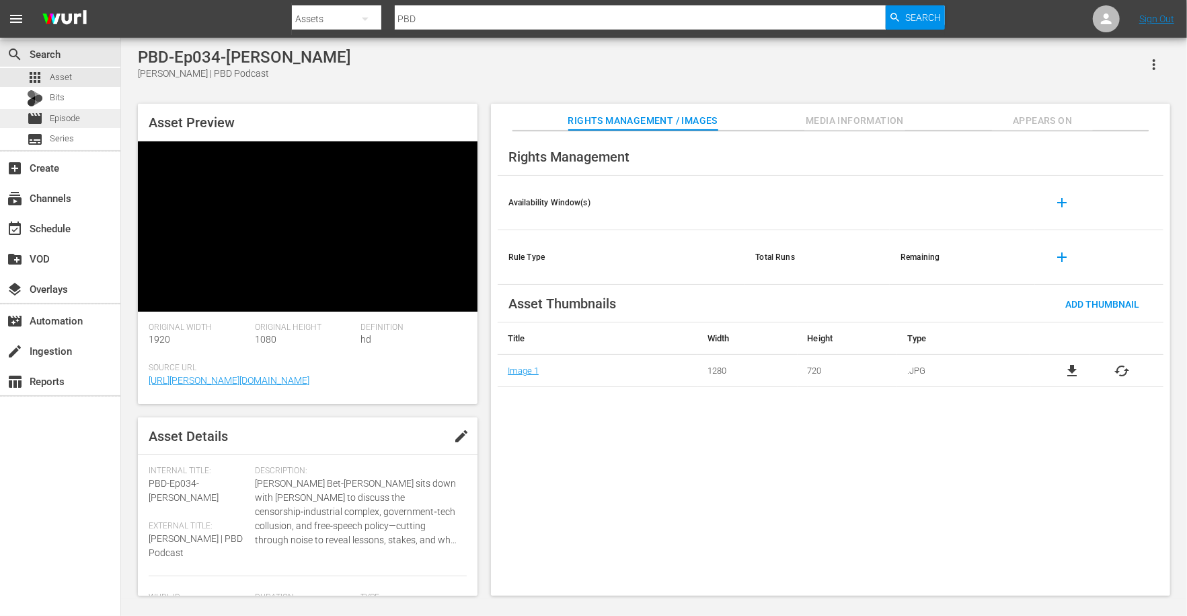
click at [78, 122] on span "Episode" at bounding box center [65, 118] width 30 height 13
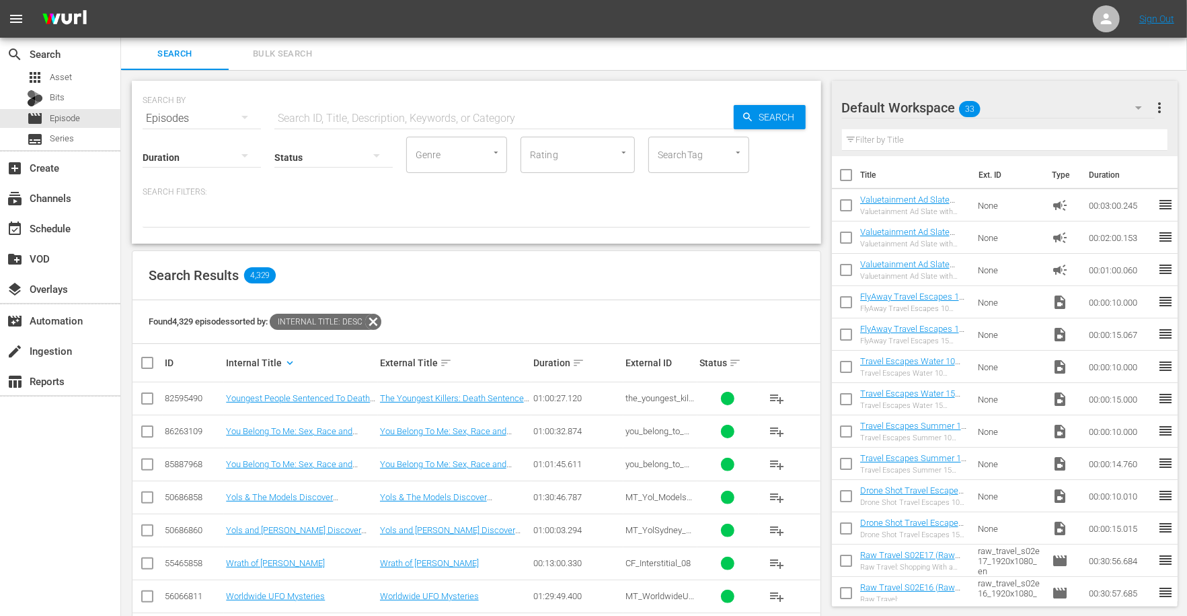
click at [379, 322] on icon at bounding box center [373, 321] width 16 height 16
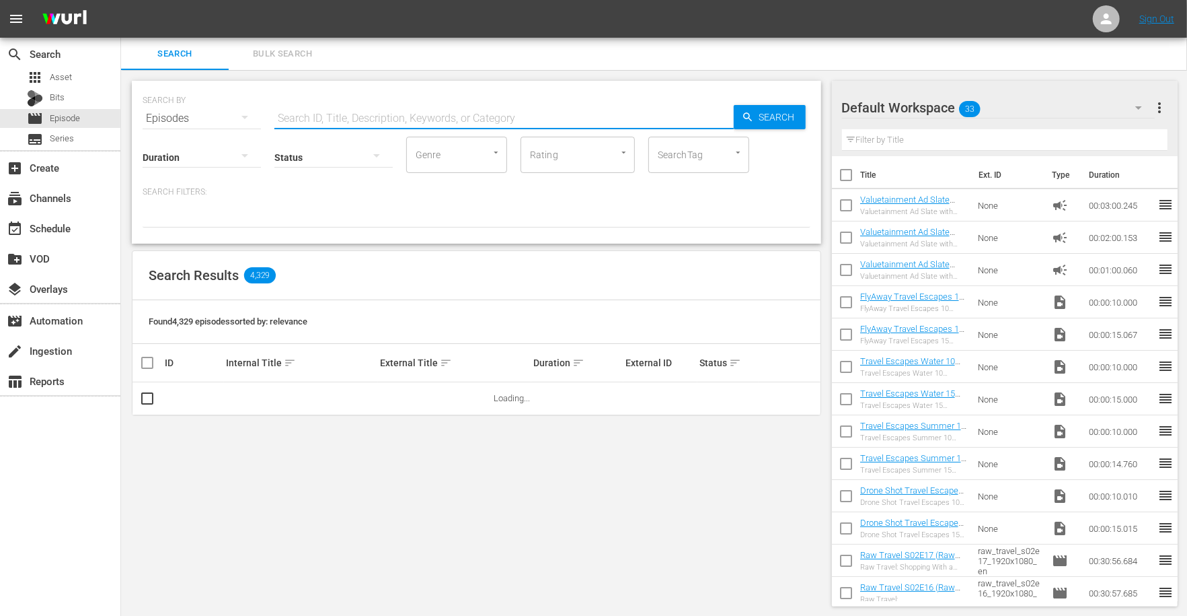
click at [313, 113] on input "text" at bounding box center [503, 118] width 459 height 32
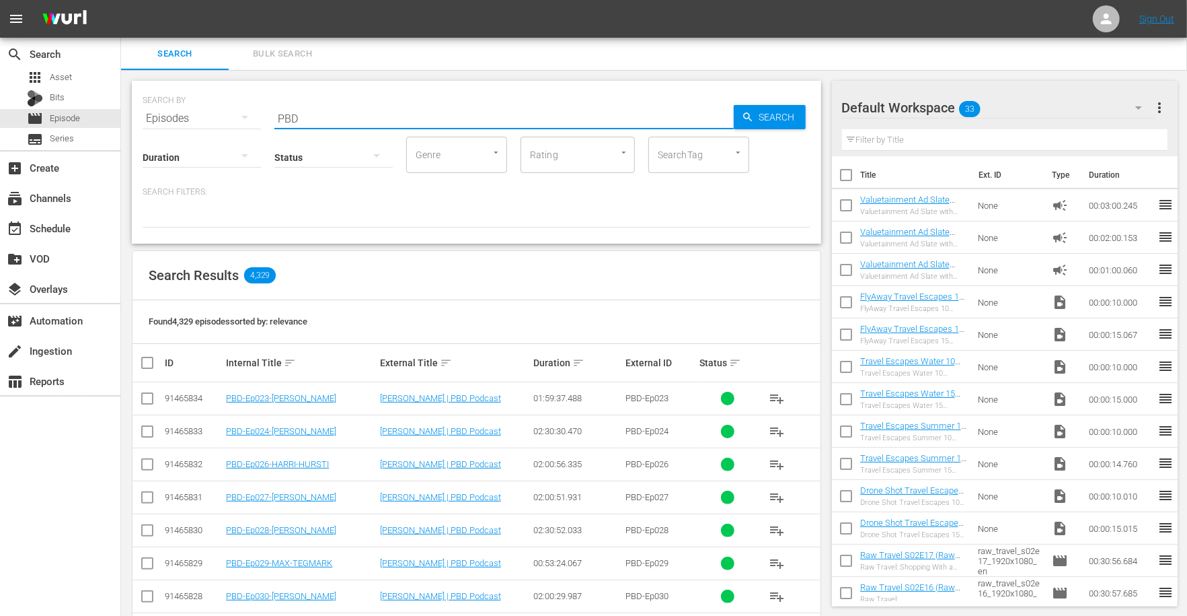
type input "PBD"
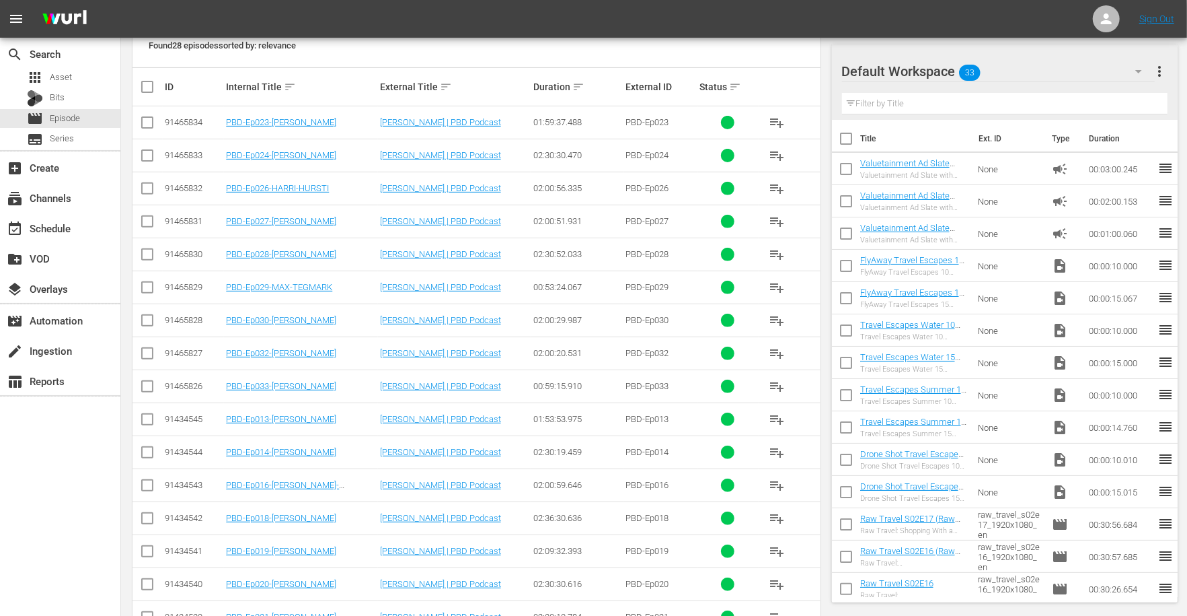
scroll to position [286, 0]
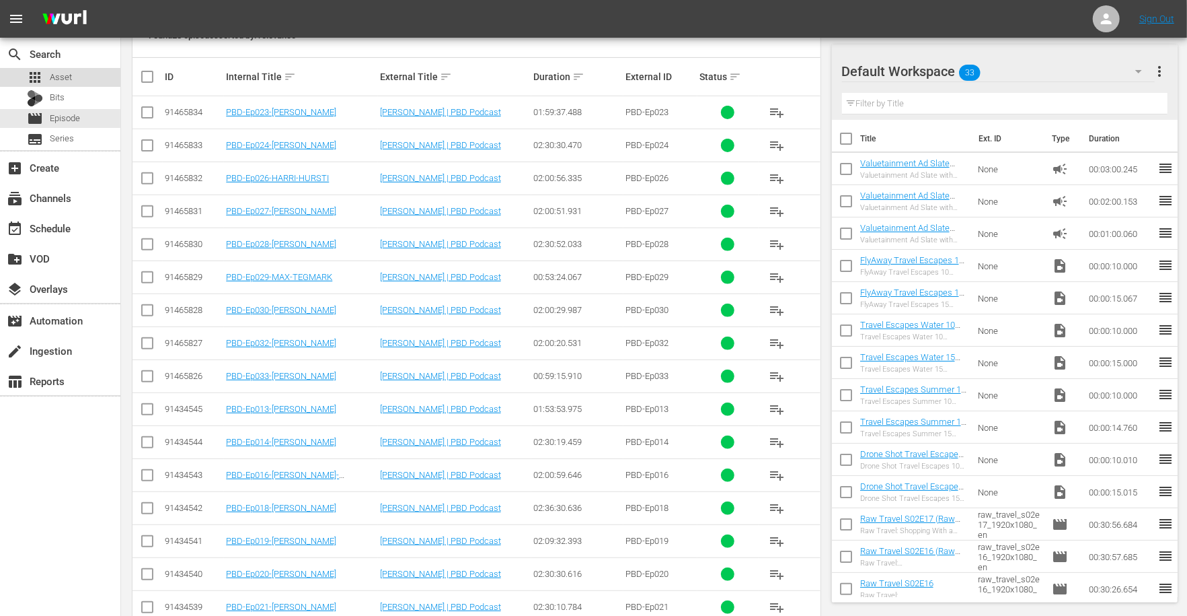
click at [58, 74] on span "Asset" at bounding box center [61, 77] width 22 height 13
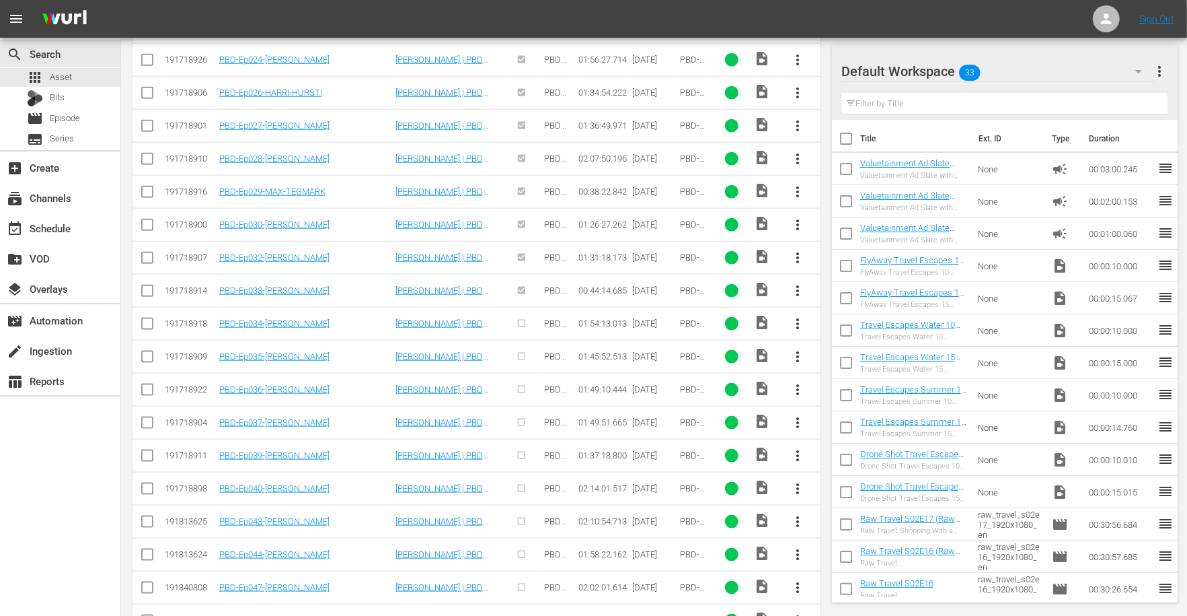
scroll to position [963, 0]
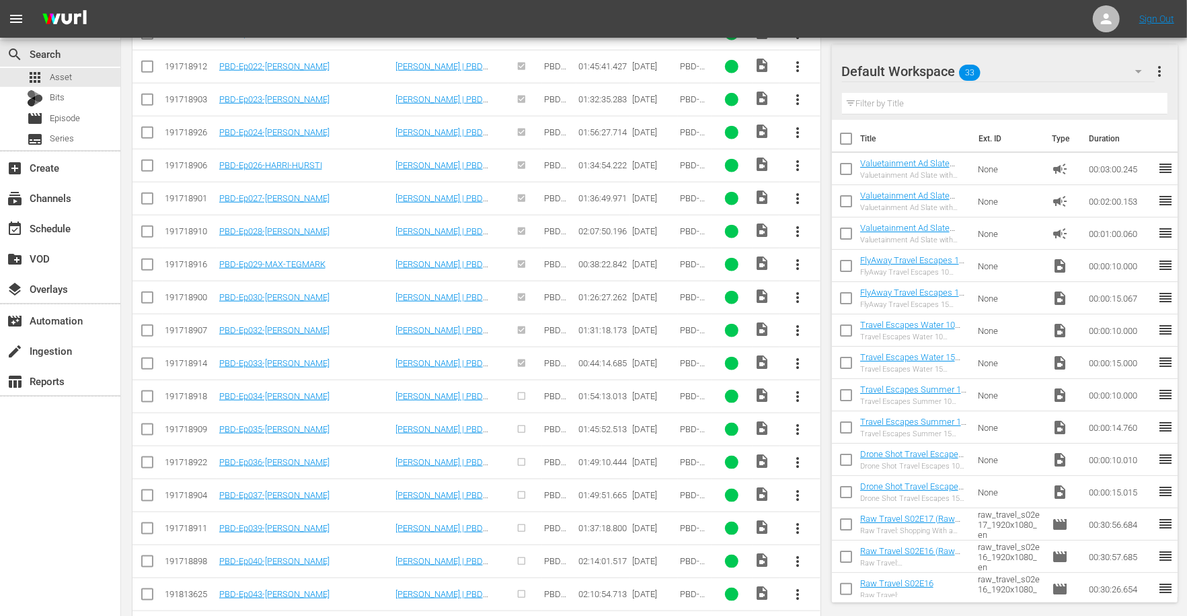
click at [145, 391] on input "checkbox" at bounding box center [147, 399] width 16 height 16
checkbox input "true"
click at [145, 424] on input "checkbox" at bounding box center [147, 432] width 16 height 16
checkbox input "true"
click at [143, 457] on input "checkbox" at bounding box center [147, 465] width 16 height 16
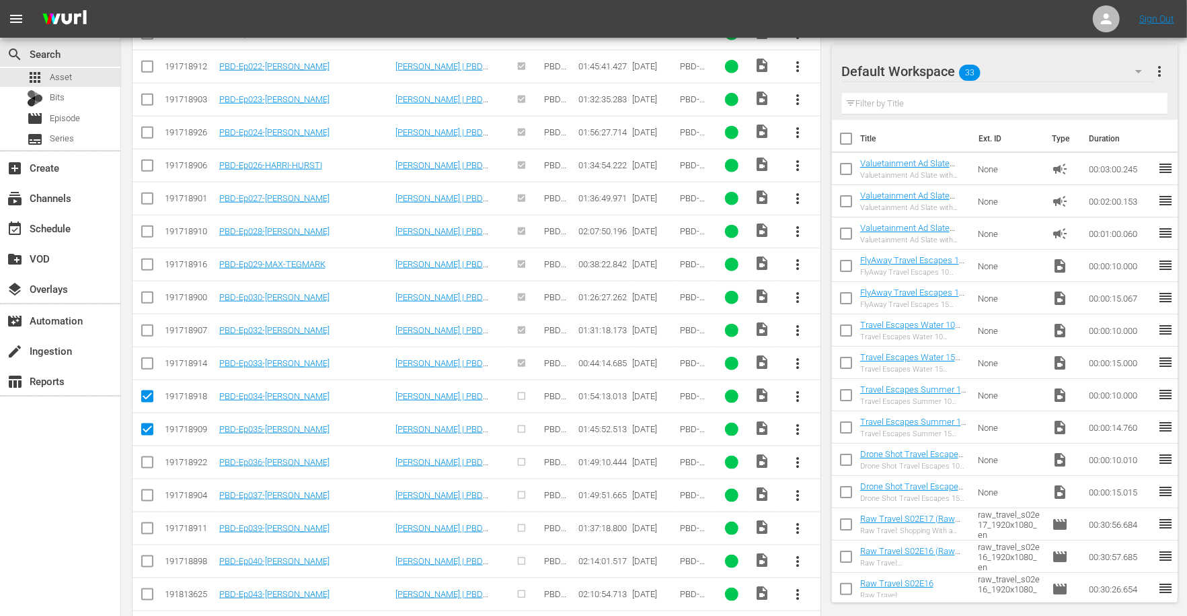
checkbox input "true"
click at [143, 487] on icon at bounding box center [147, 495] width 16 height 16
click at [145, 490] on input "checkbox" at bounding box center [147, 498] width 16 height 16
checkbox input "true"
click at [145, 523] on input "checkbox" at bounding box center [147, 531] width 16 height 16
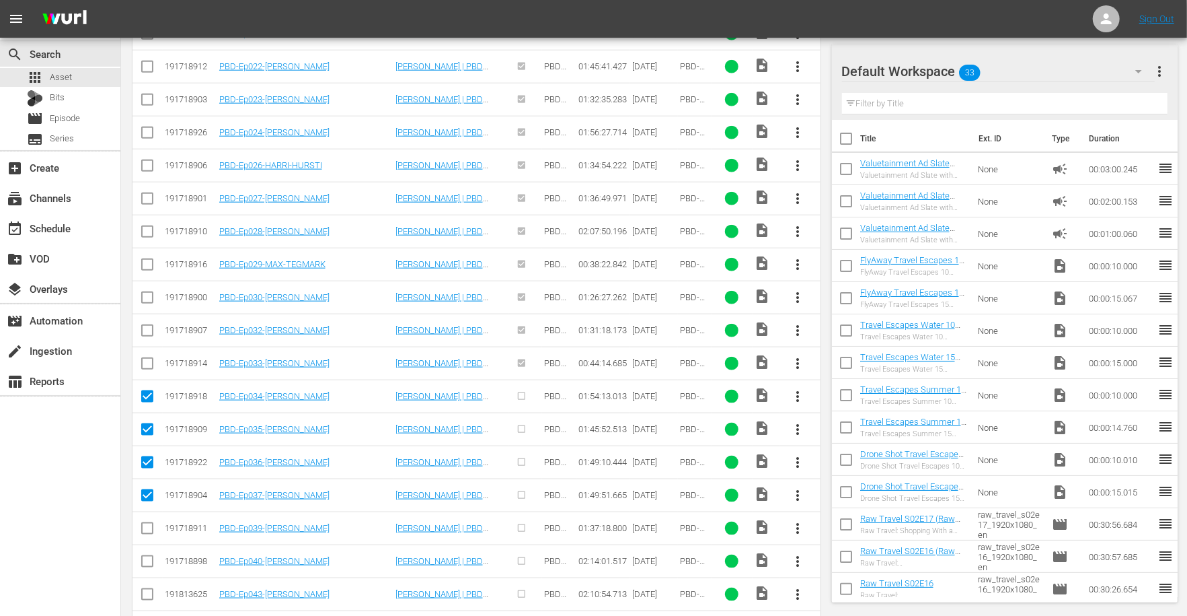
checkbox input "true"
click at [147, 556] on input "checkbox" at bounding box center [147, 564] width 16 height 16
checkbox input "true"
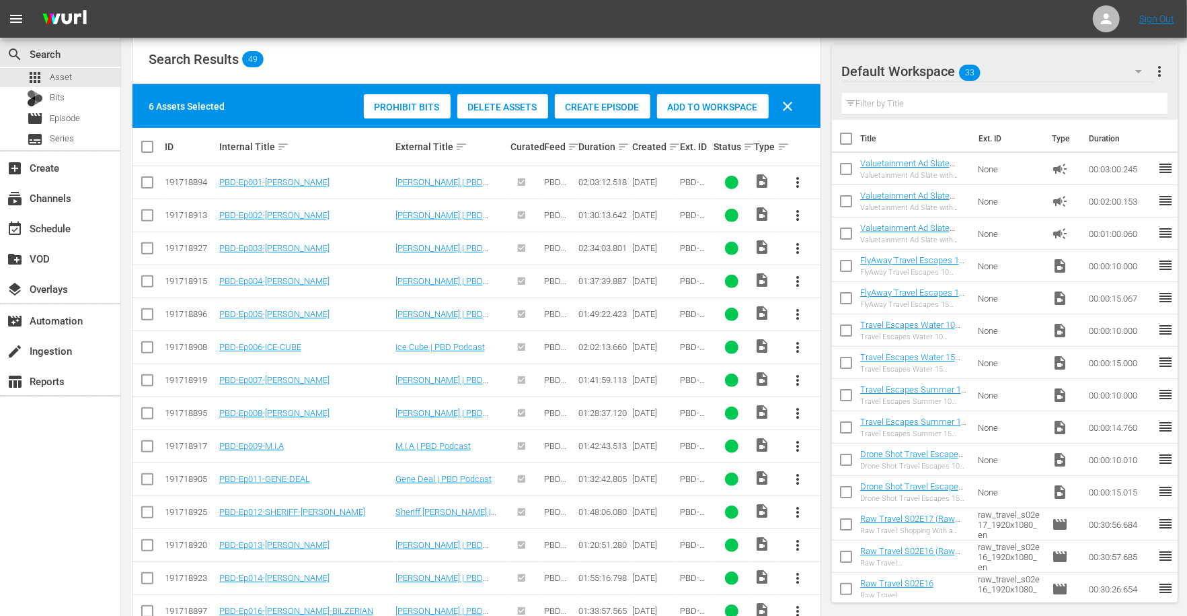
scroll to position [229, 0]
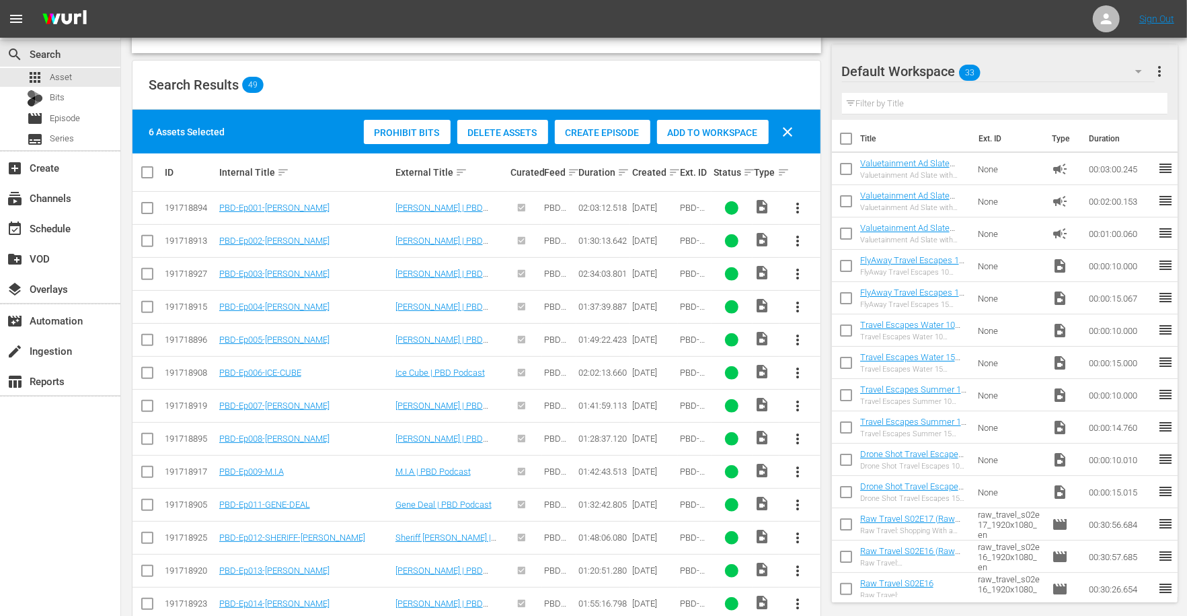
click at [585, 131] on span "Create Episode" at bounding box center [603, 132] width 96 height 11
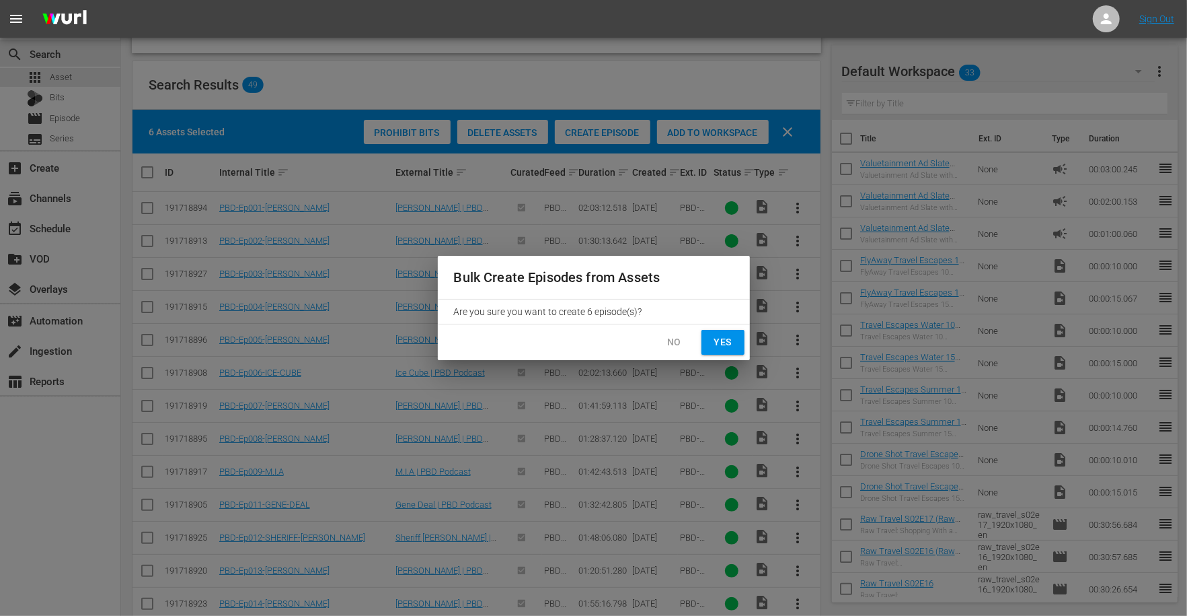
click at [732, 349] on span "Yes" at bounding box center [723, 342] width 22 height 17
checkbox input "false"
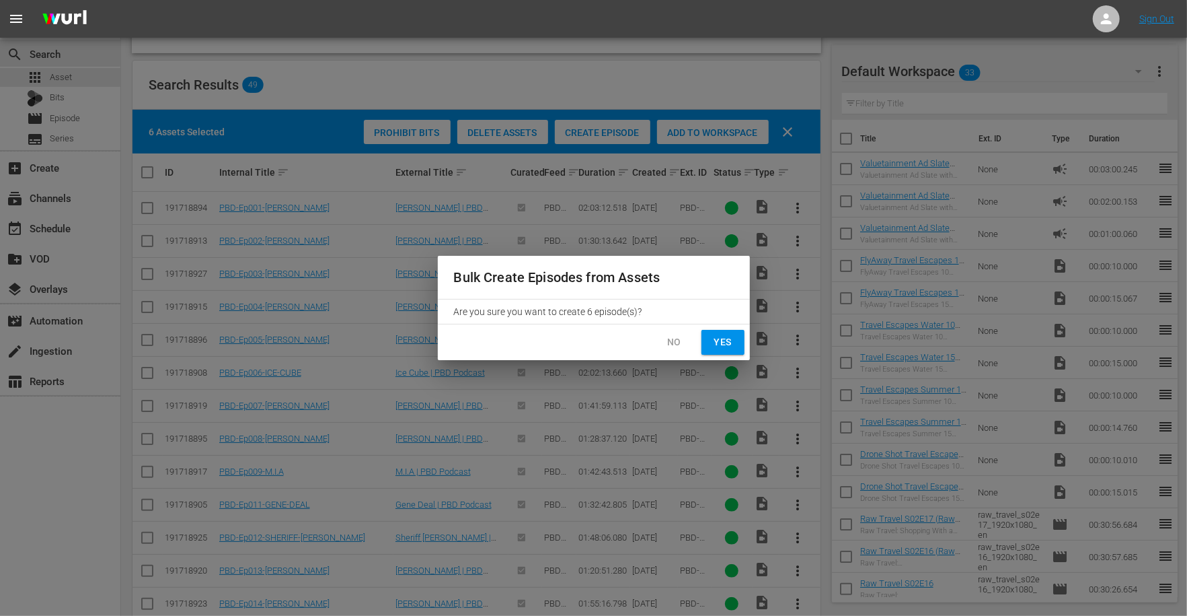
checkbox input "false"
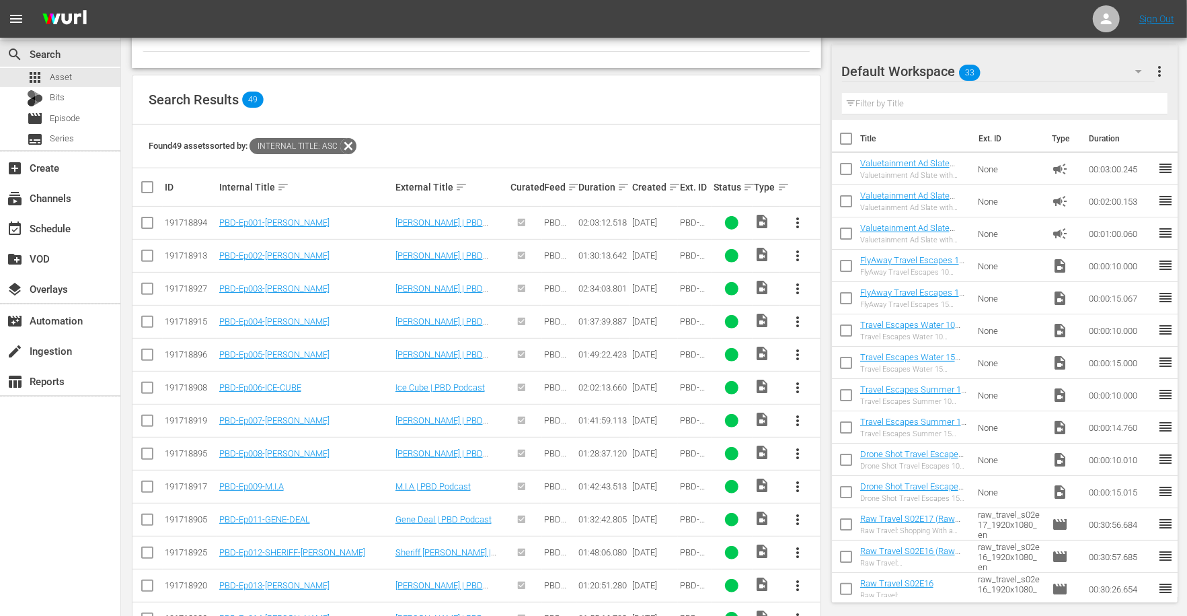
scroll to position [0, 0]
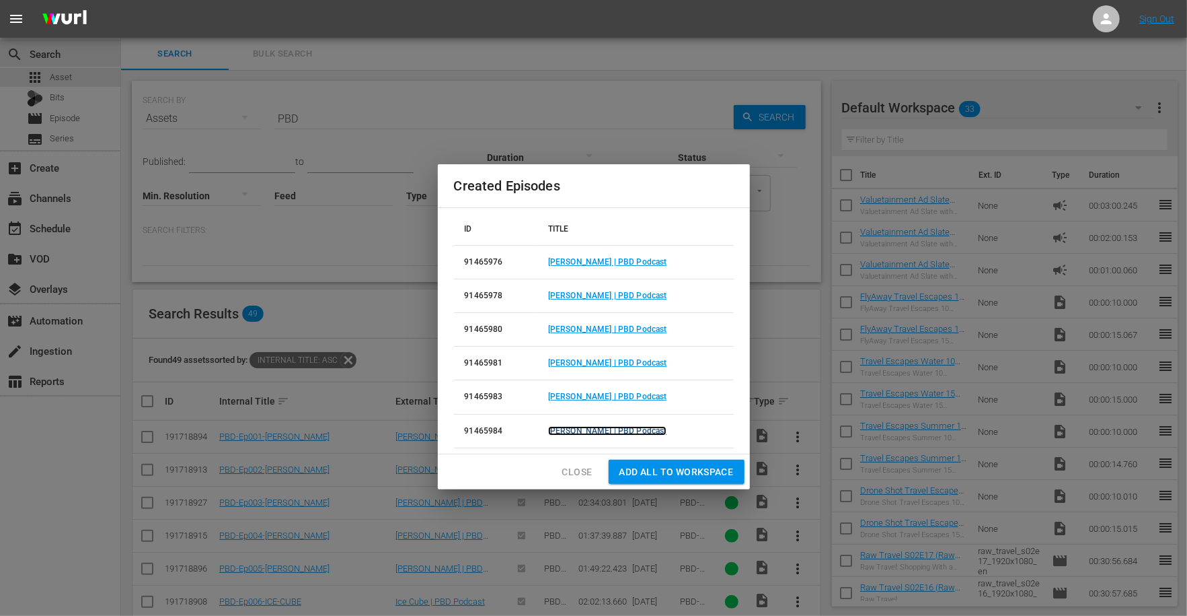
click at [578, 433] on link "[PERSON_NAME] | PBD Podcast" at bounding box center [607, 430] width 118 height 9
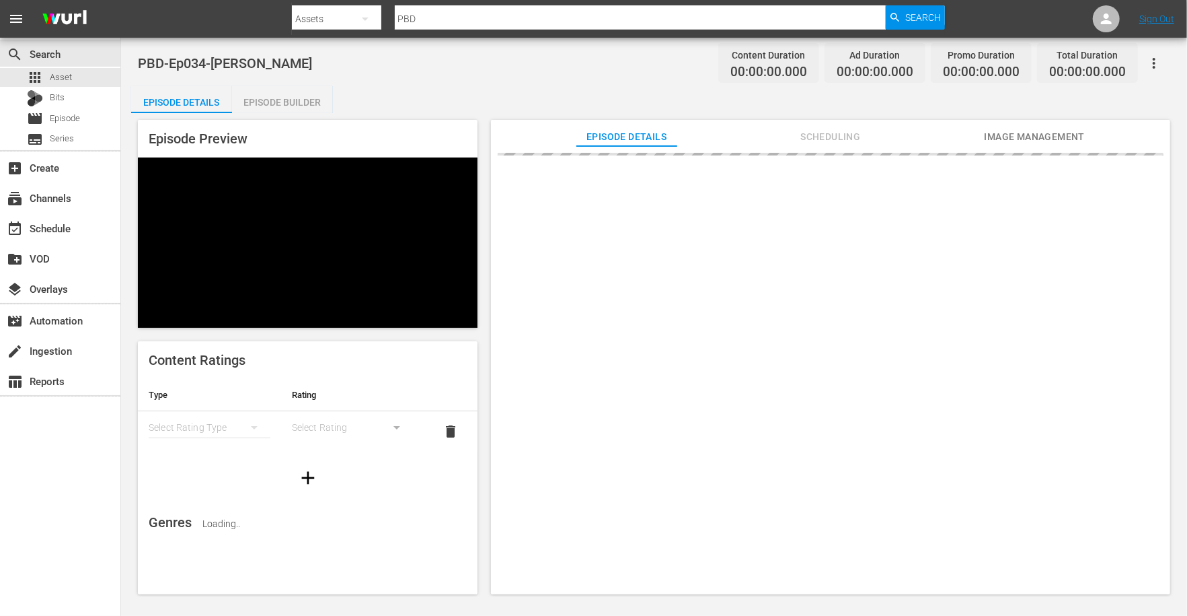
click at [285, 108] on div "Episode Builder" at bounding box center [282, 102] width 101 height 32
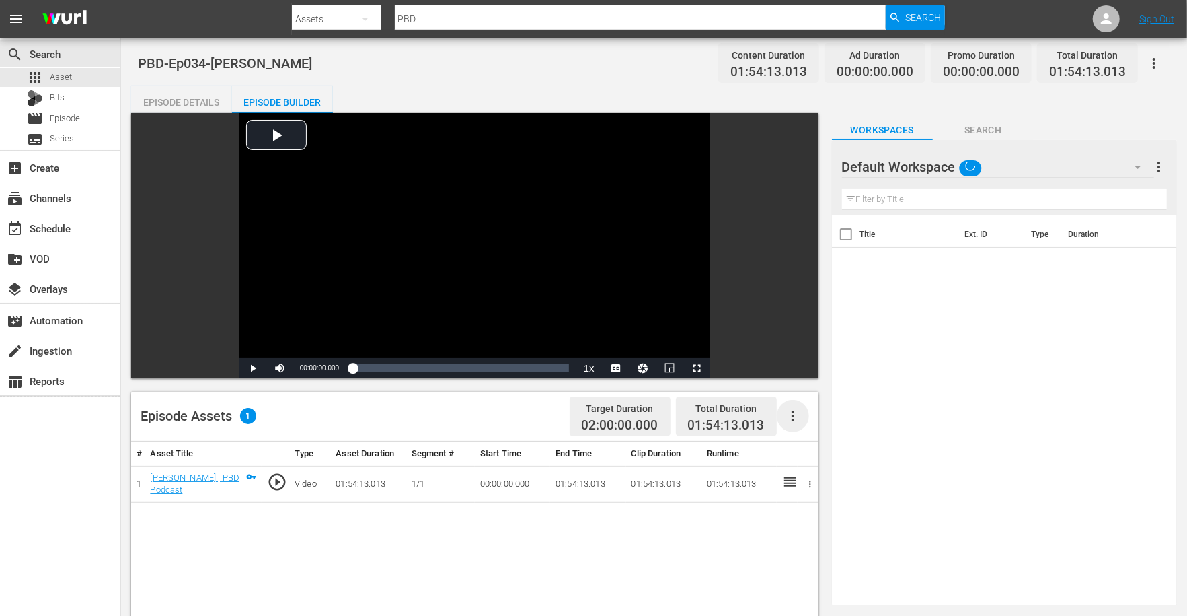
click at [787, 420] on icon "button" at bounding box center [793, 416] width 16 height 16
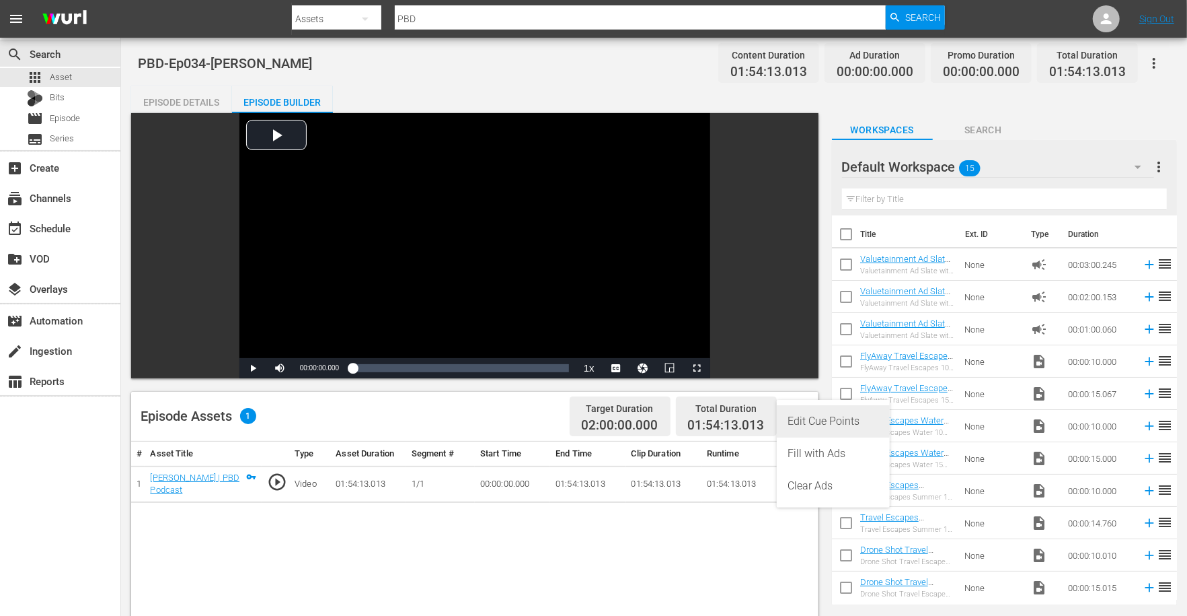
click at [810, 418] on div "Edit Cue Points" at bounding box center [833, 421] width 91 height 32
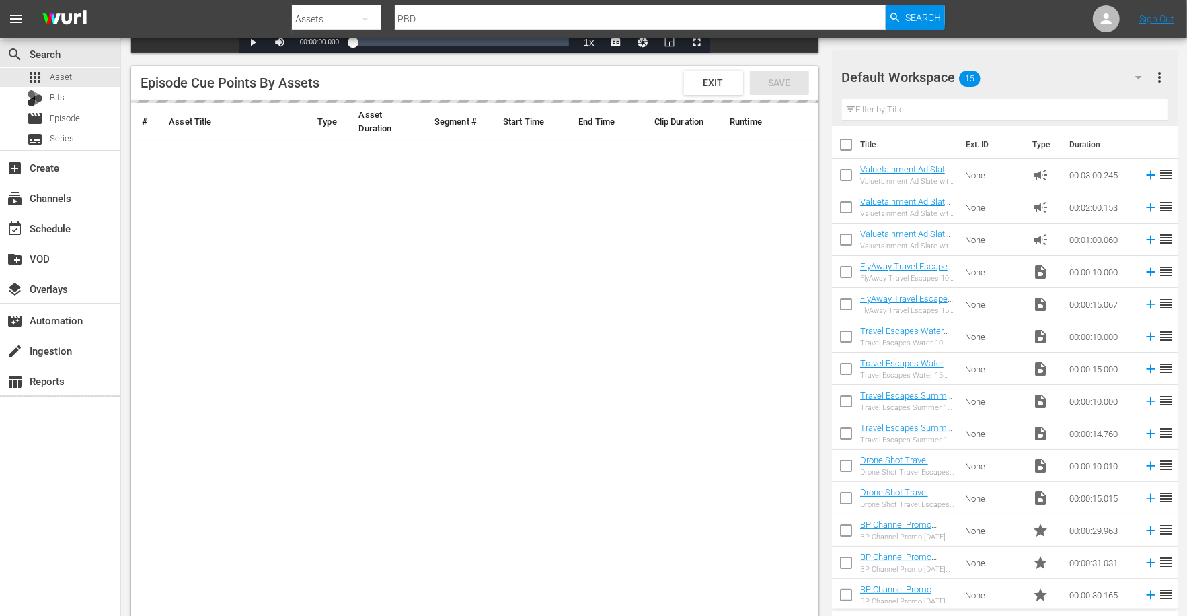
scroll to position [324, 0]
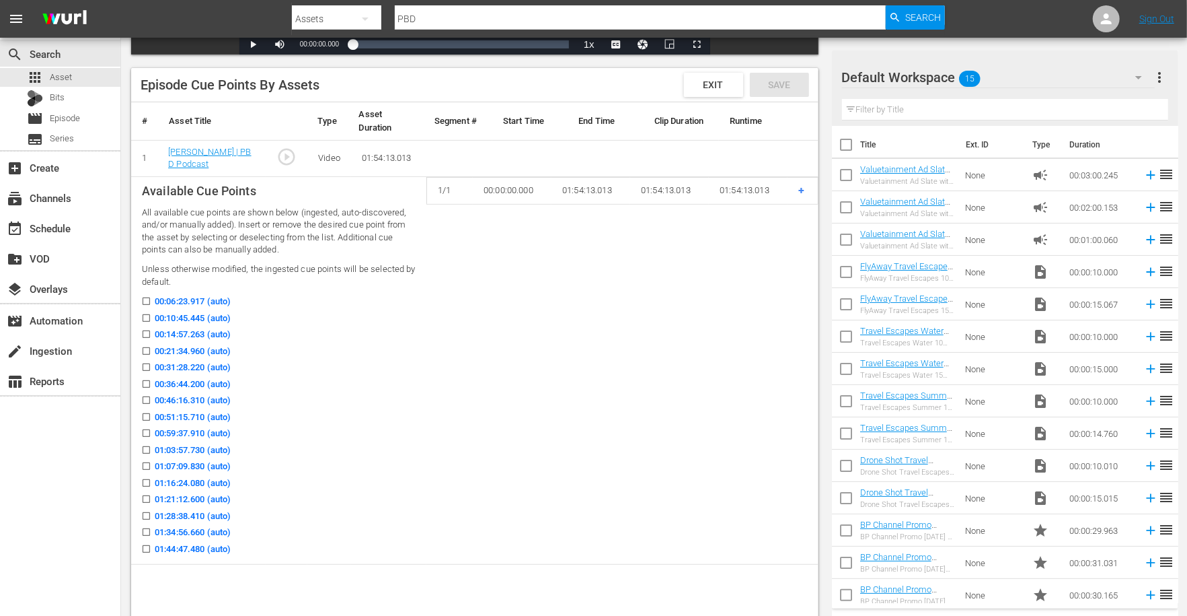
click at [149, 314] on icon at bounding box center [146, 317] width 7 height 7
click at [149, 316] on input "00:10:45.445 (auto)" at bounding box center [143, 321] width 17 height 10
checkbox input "true"
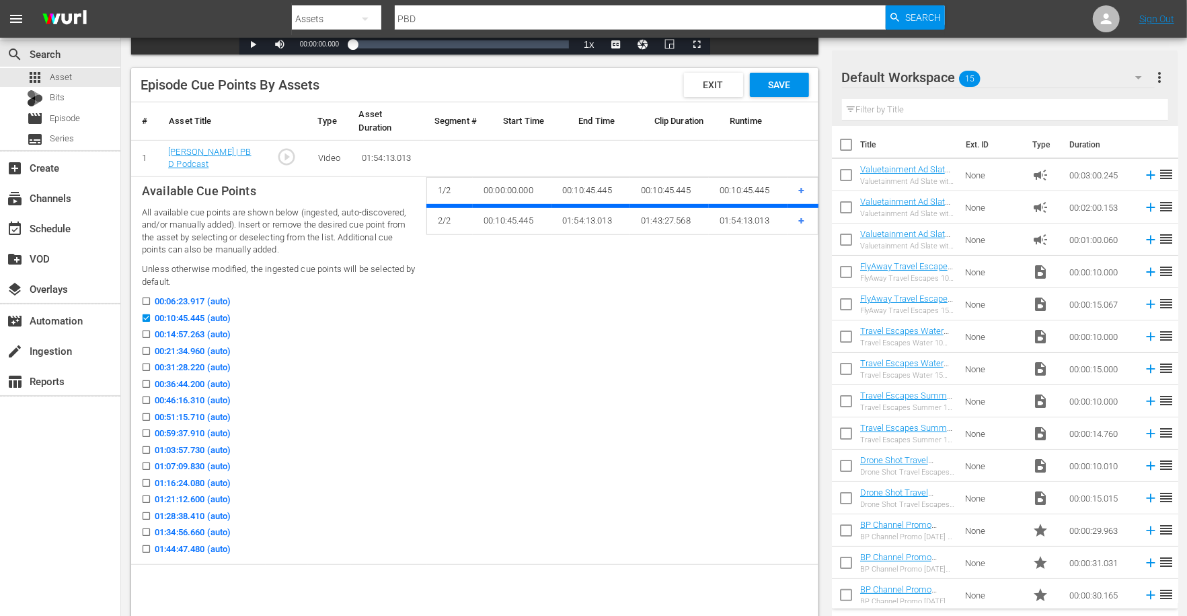
click at [147, 339] on input "00:14:57.263 (auto)" at bounding box center [143, 337] width 17 height 10
checkbox input "true"
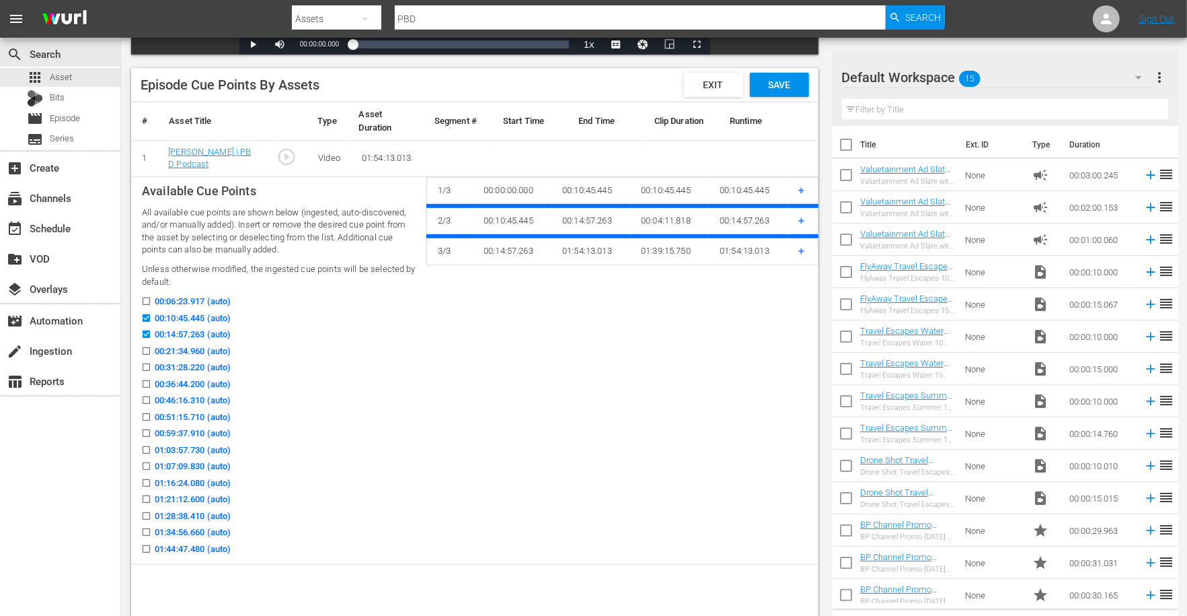
click at [145, 350] on input "00:21:34.960 (auto)" at bounding box center [143, 353] width 17 height 10
checkbox input "true"
click at [145, 365] on input "00:31:28.220 (auto)" at bounding box center [143, 370] width 17 height 10
checkbox input "true"
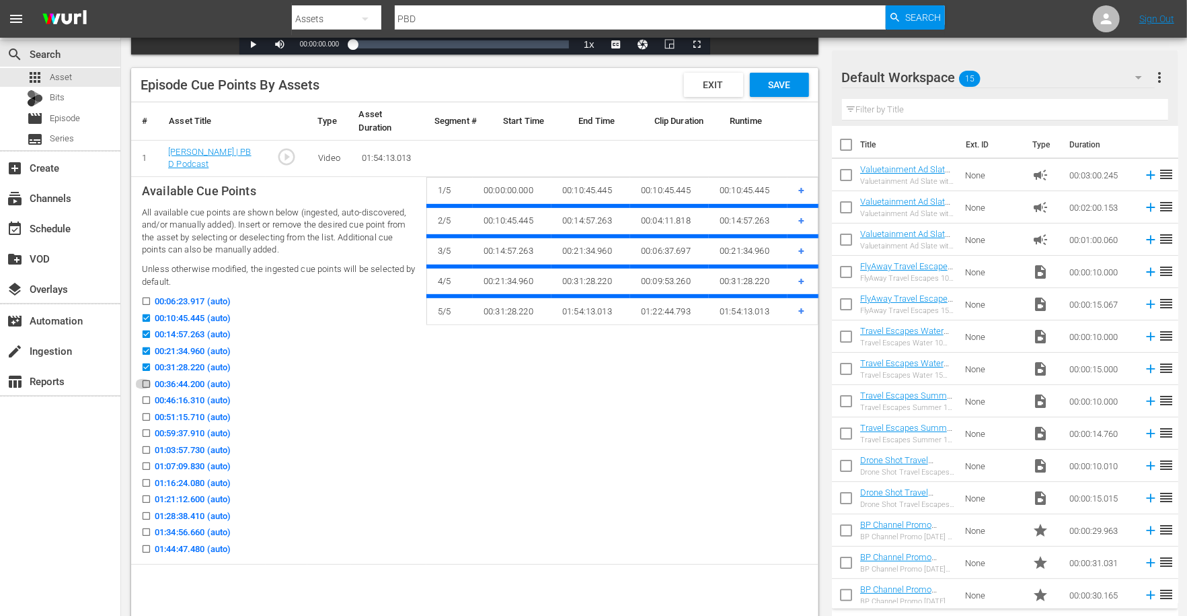
click at [143, 379] on icon at bounding box center [146, 384] width 10 height 10
click at [143, 381] on input "00:36:44.200 (auto)" at bounding box center [143, 386] width 17 height 10
checkbox input "true"
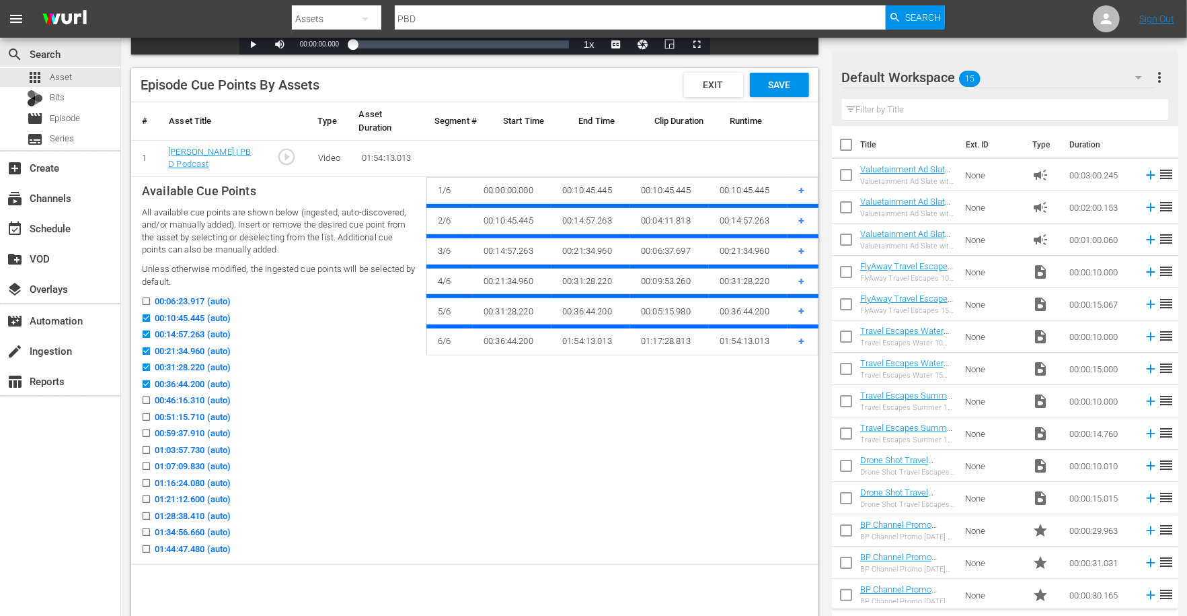
click at [142, 400] on input "00:46:16.310 (auto)" at bounding box center [143, 403] width 17 height 10
checkbox input "true"
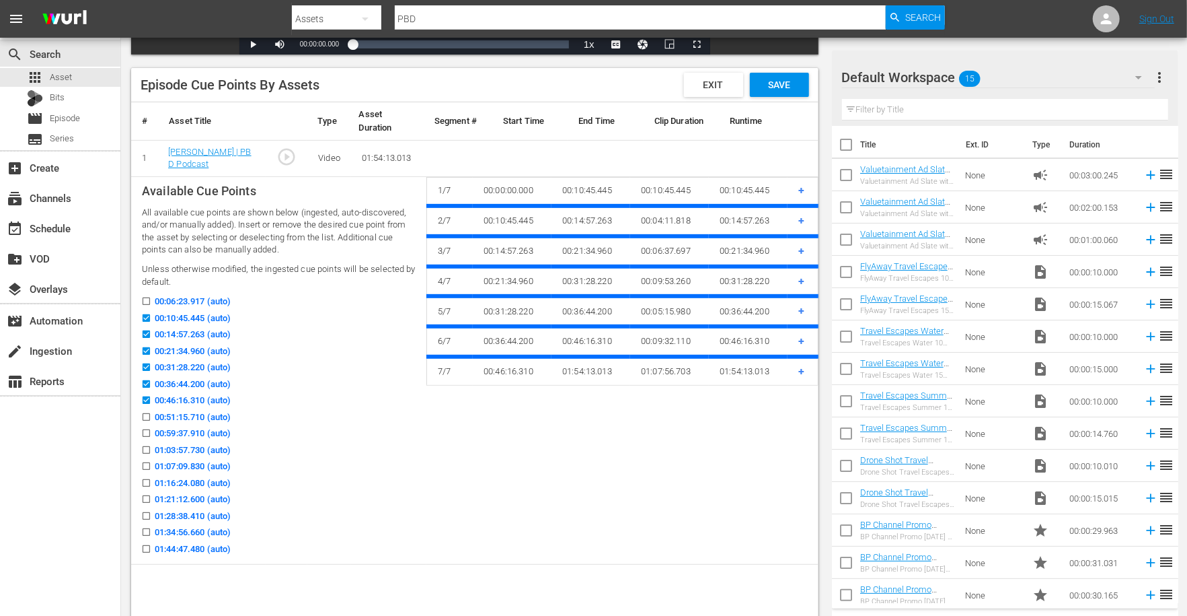
click at [143, 412] on icon at bounding box center [146, 417] width 10 height 10
click at [143, 414] on input "00:51:15.710 (auto)" at bounding box center [143, 419] width 17 height 10
checkbox input "true"
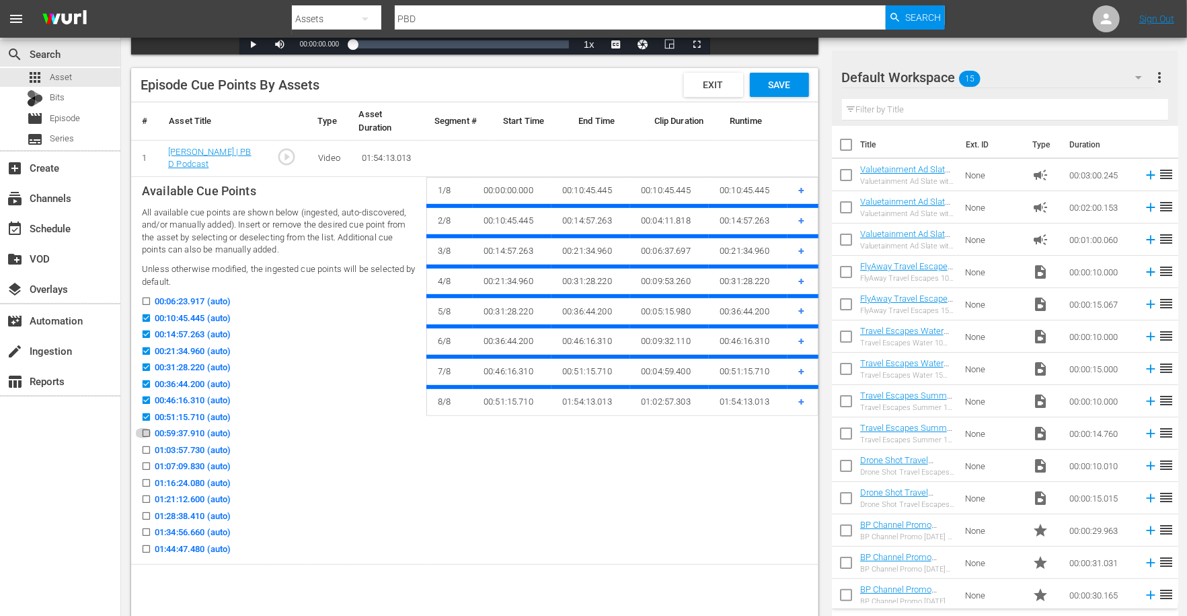
click at [147, 433] on input "00:59:37.910 (auto)" at bounding box center [143, 436] width 17 height 10
checkbox input "true"
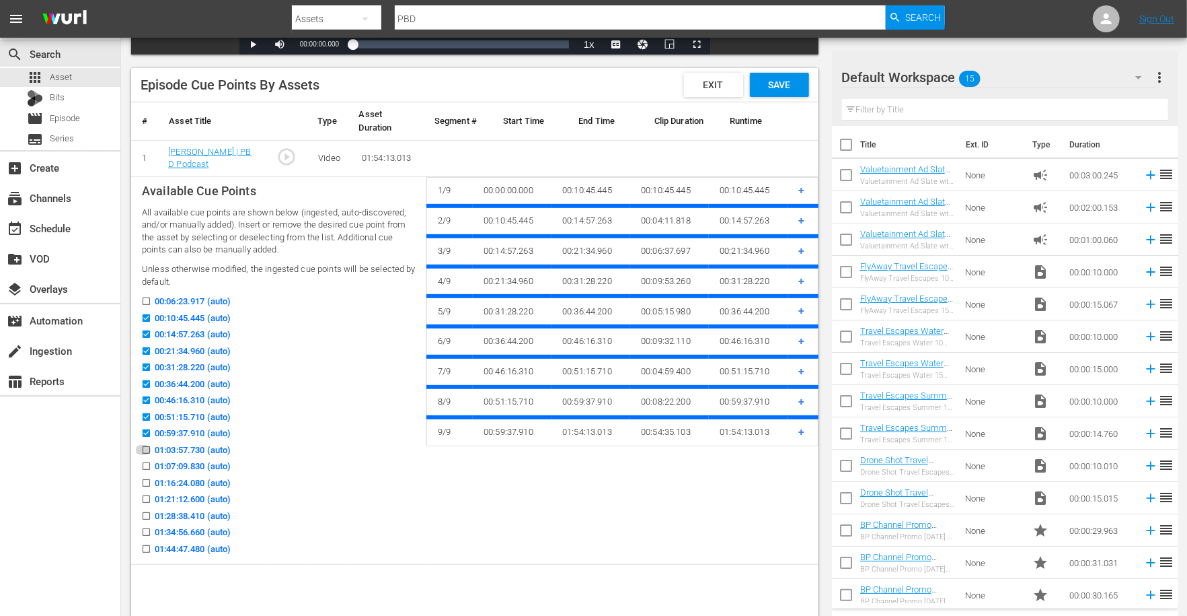
click at [147, 447] on input "01:03:57.730 (auto)" at bounding box center [143, 452] width 17 height 10
checkbox input "true"
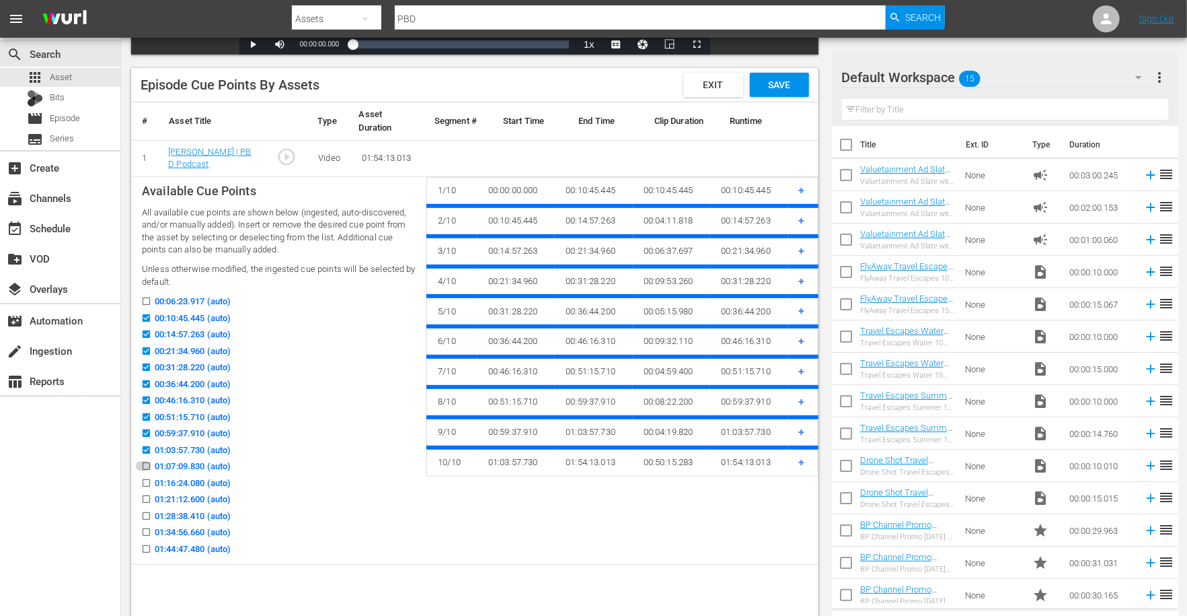
click at [147, 461] on icon at bounding box center [146, 466] width 10 height 10
click at [147, 464] on input "01:07:09.830 (auto)" at bounding box center [143, 469] width 17 height 10
checkbox input "true"
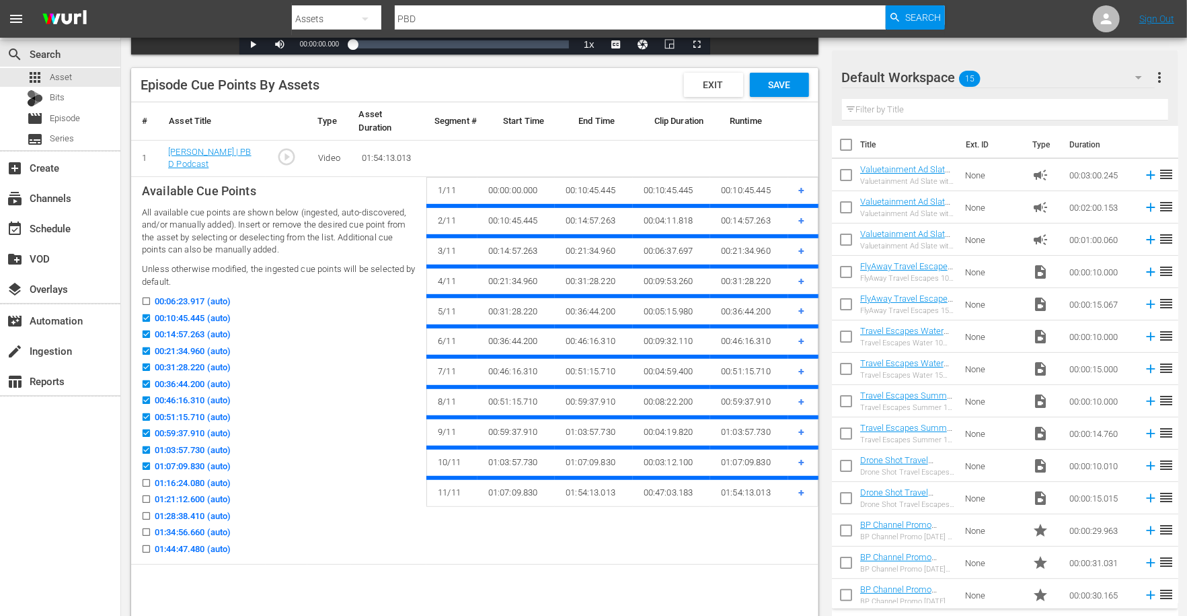
click at [145, 447] on input "01:03:57.730 (auto)" at bounding box center [143, 452] width 17 height 10
checkbox input "false"
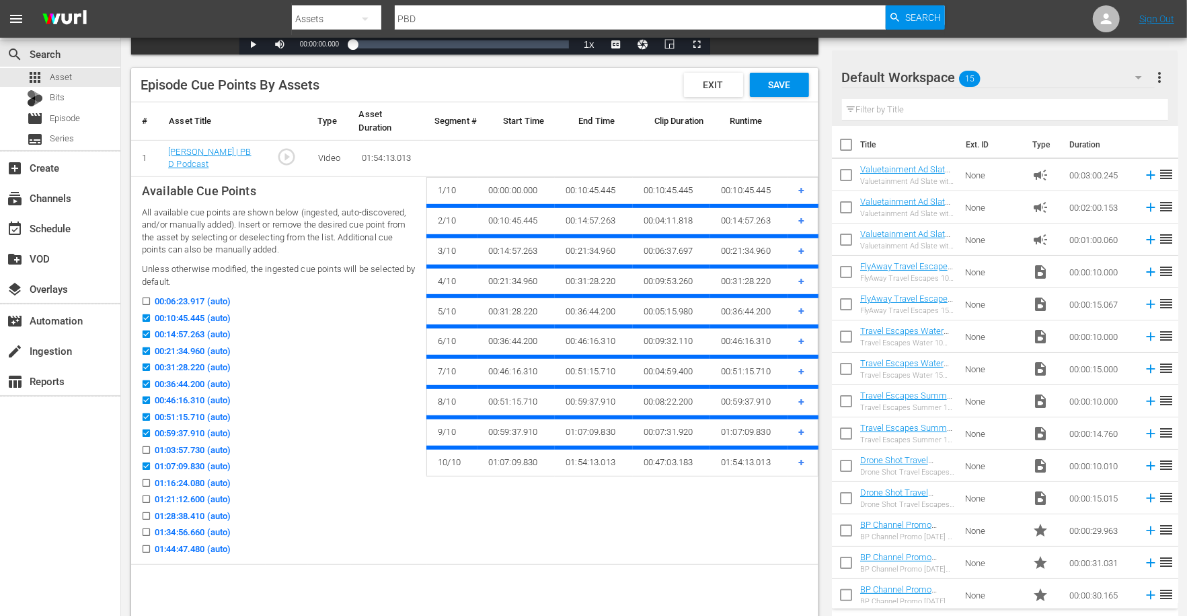
click at [146, 484] on input "01:16:24.080 (auto)" at bounding box center [143, 485] width 17 height 10
checkbox input "true"
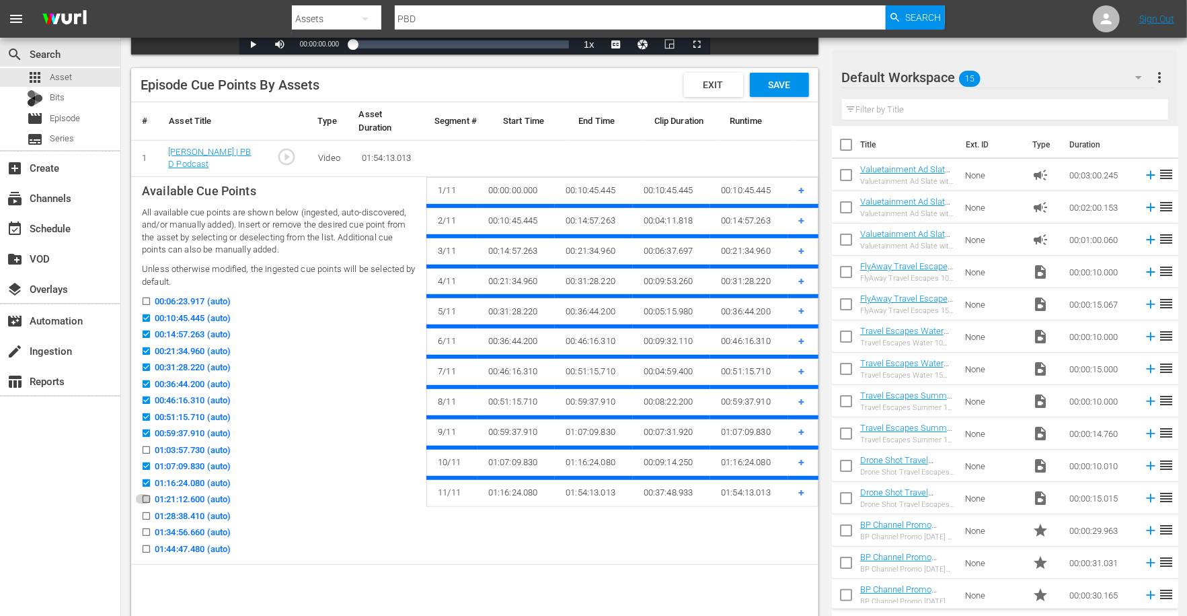
click at [147, 503] on input "01:21:12.600 (auto)" at bounding box center [143, 501] width 17 height 10
checkbox input "true"
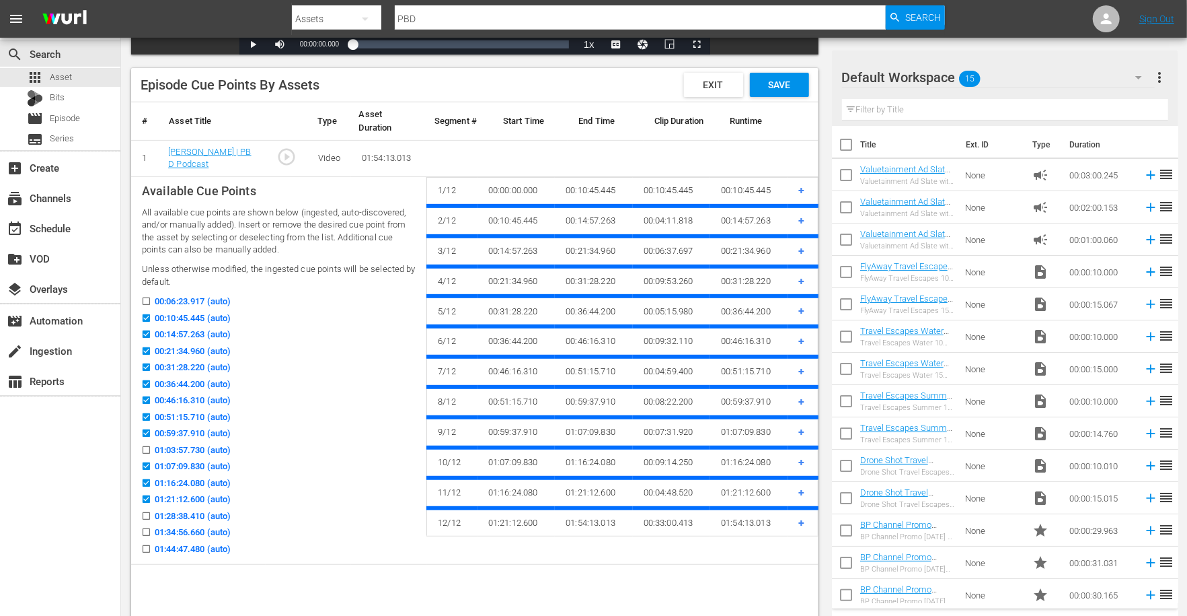
click at [143, 515] on input "01:28:38.410 (auto)" at bounding box center [143, 518] width 17 height 10
checkbox input "true"
click at [145, 534] on input "01:34:56.660 (auto)" at bounding box center [143, 536] width 17 height 10
checkbox input "true"
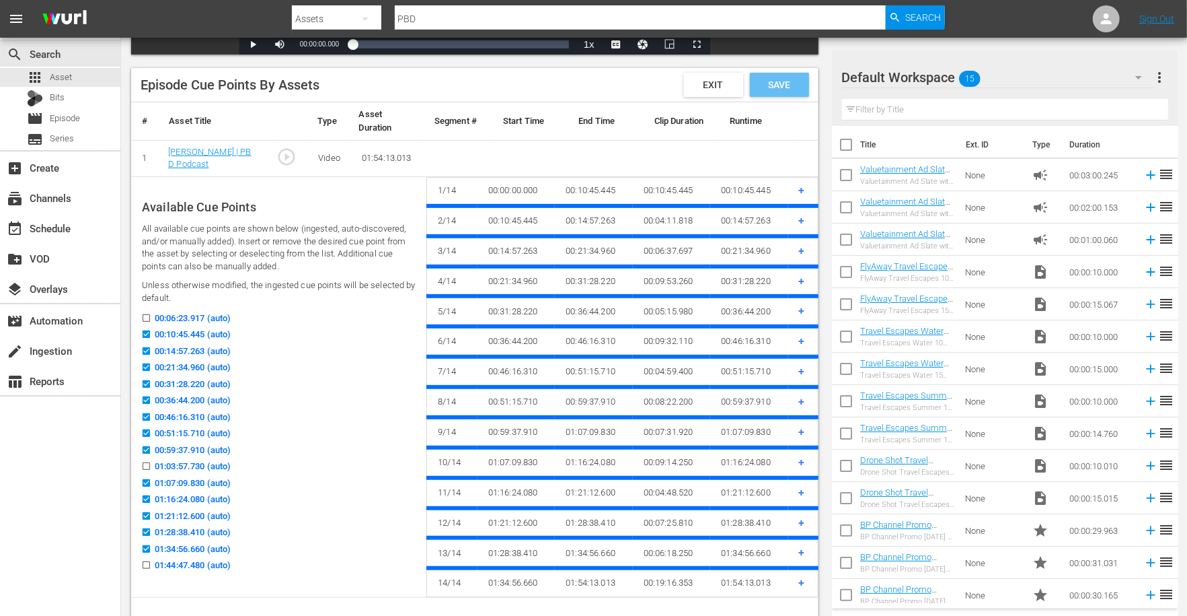
click at [788, 76] on div "Save" at bounding box center [779, 85] width 59 height 24
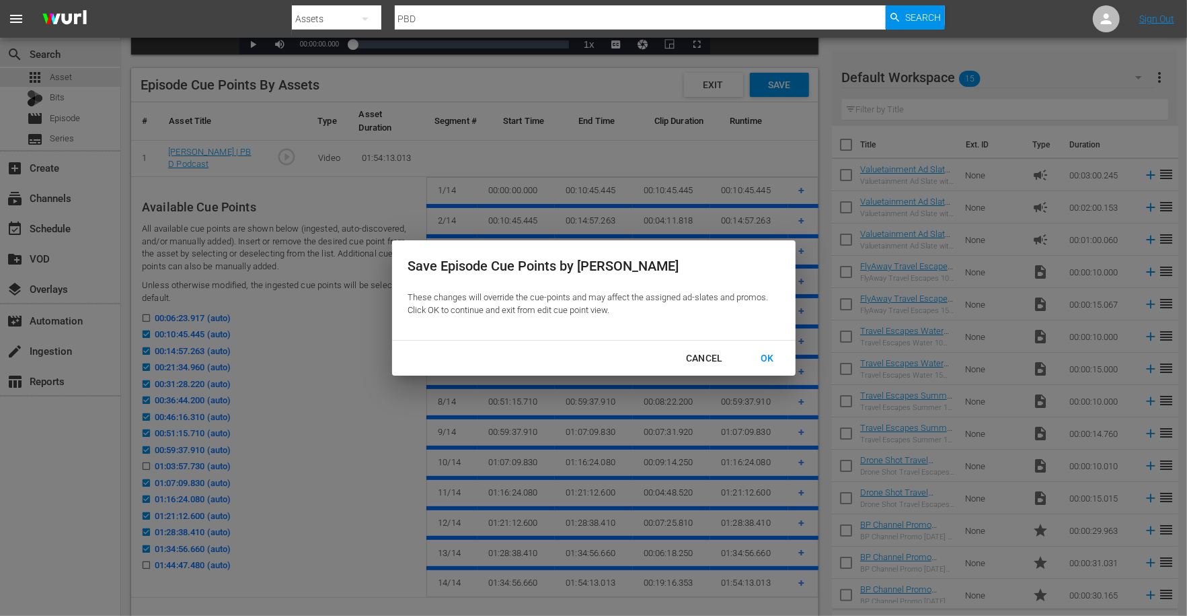
click at [774, 341] on div "Cancel OK" at bounding box center [594, 358] width 404 height 36
click at [767, 353] on div "OK" at bounding box center [767, 358] width 35 height 17
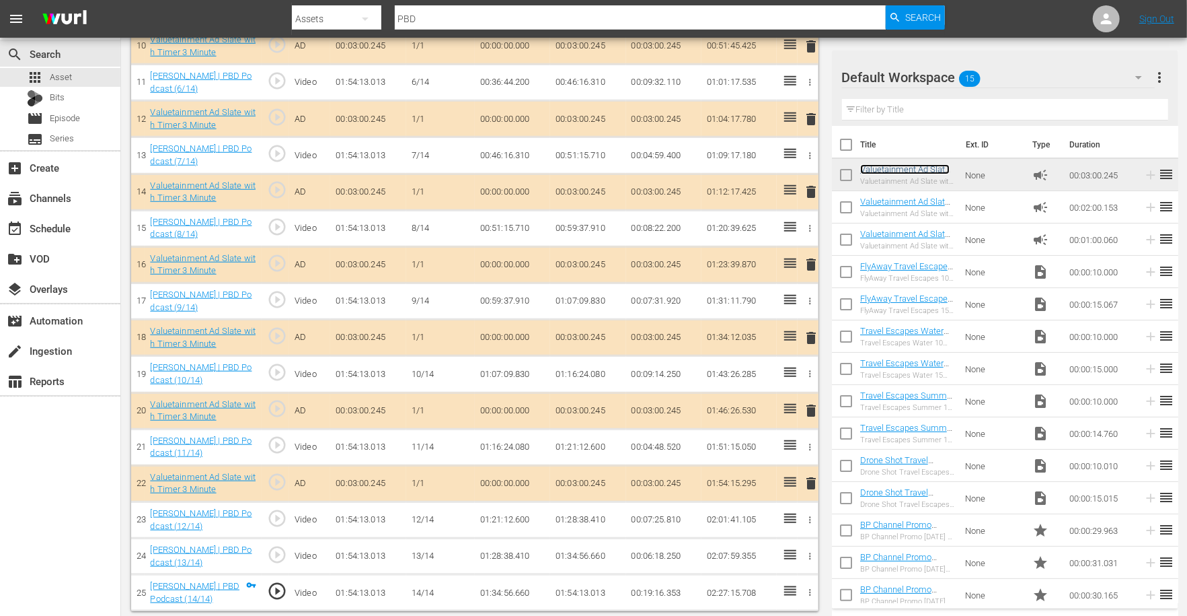
scroll to position [766, 0]
click at [811, 480] on span "delete" at bounding box center [811, 483] width 16 height 16
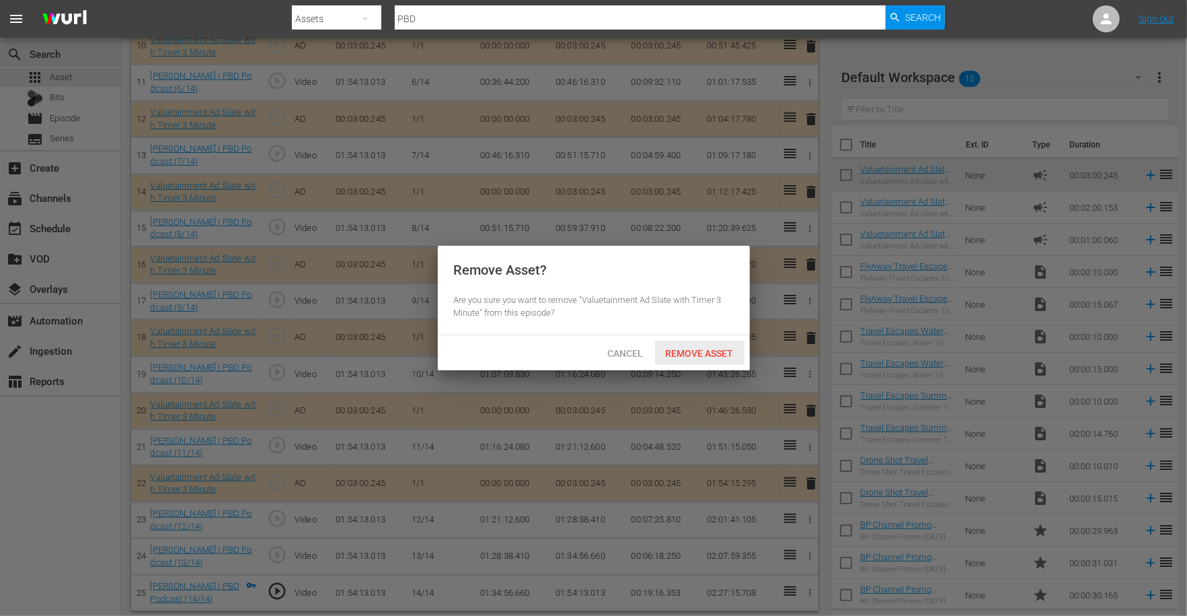
click at [692, 349] on span "Remove Asset" at bounding box center [699, 353] width 89 height 11
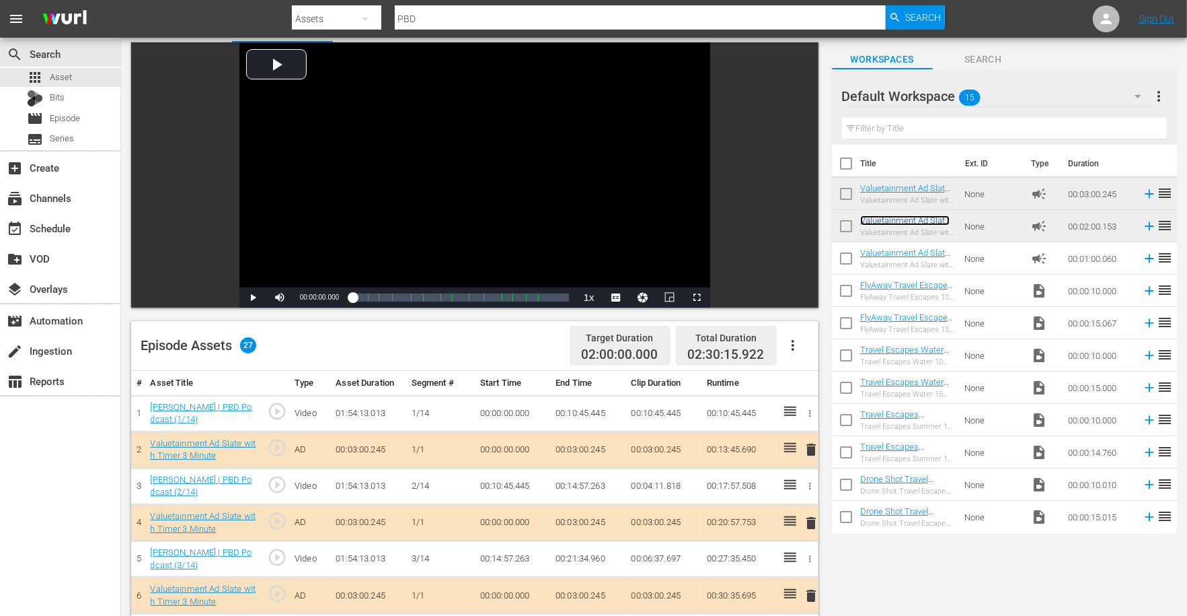
scroll to position [69, 0]
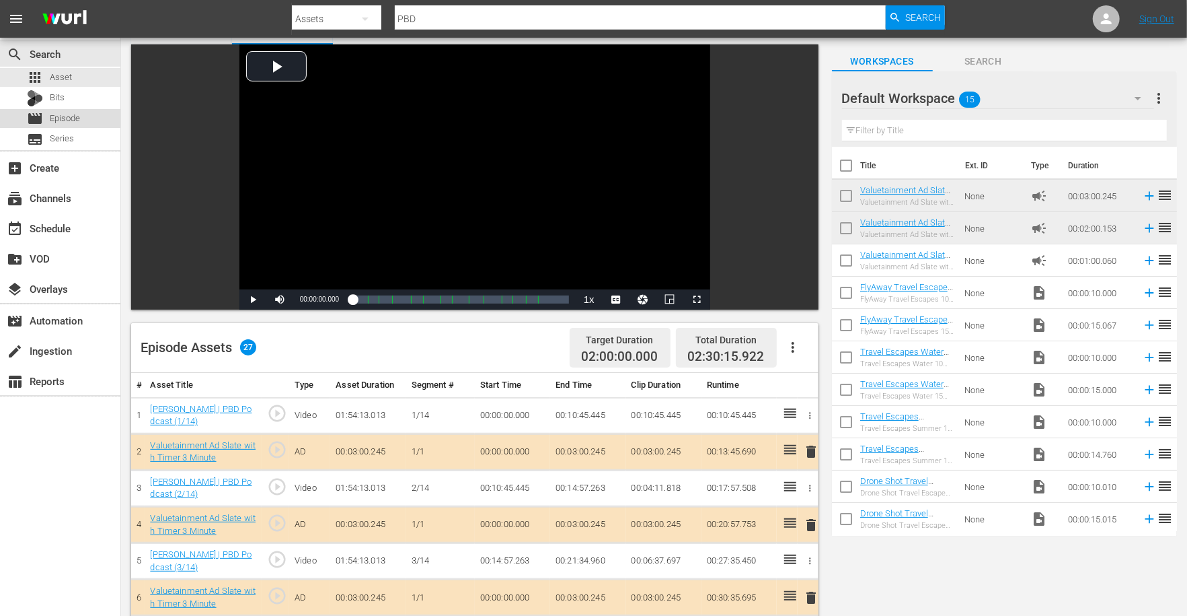
click at [83, 120] on div "movie Episode" at bounding box center [60, 118] width 120 height 19
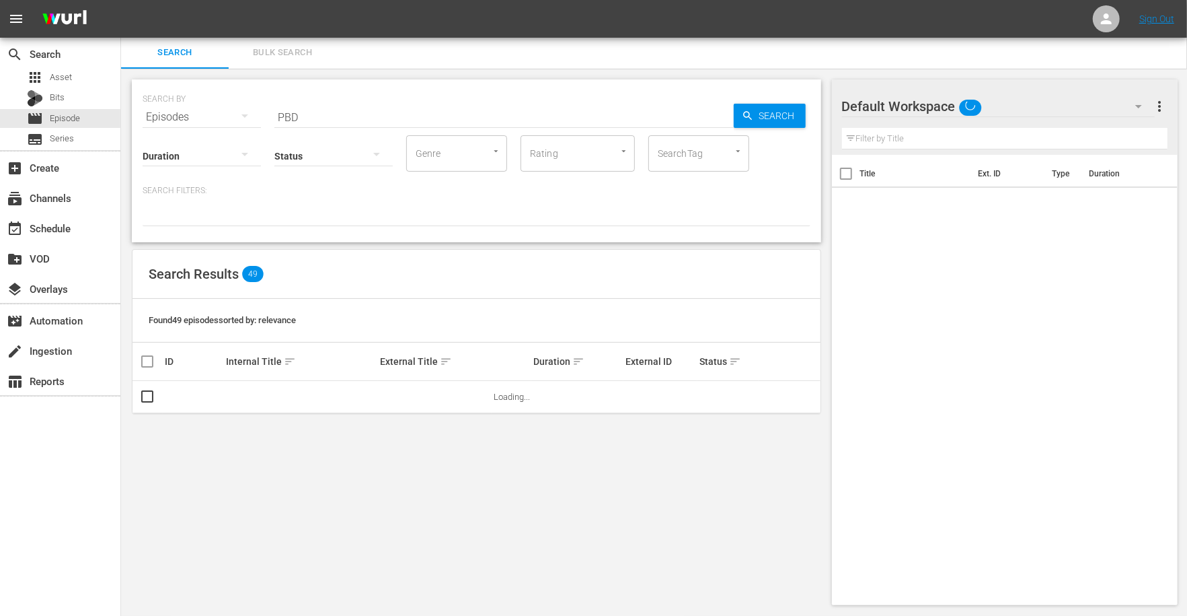
scroll to position [69, 0]
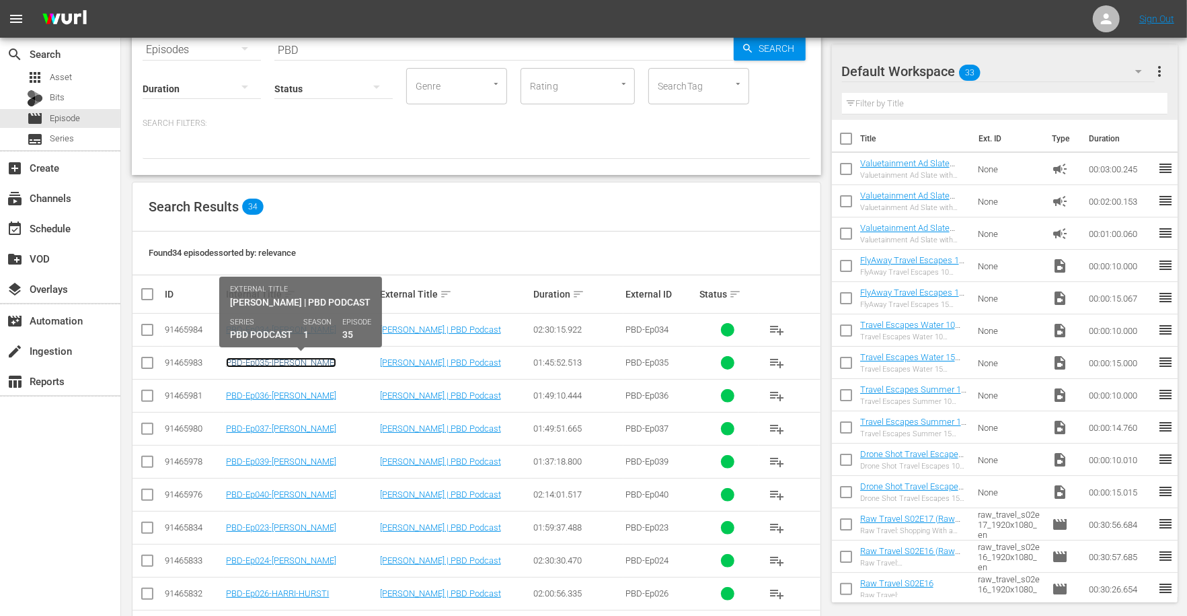
click at [297, 359] on link "PBD-Ep035-[PERSON_NAME]" at bounding box center [281, 362] width 110 height 10
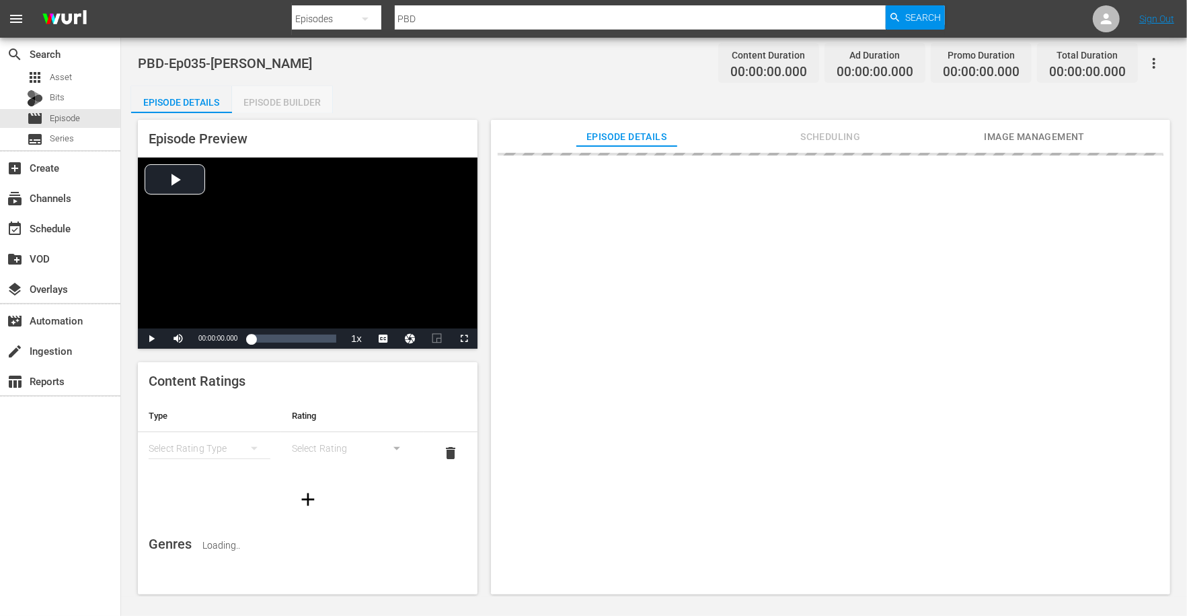
click at [311, 104] on div "Episode Builder" at bounding box center [282, 102] width 101 height 32
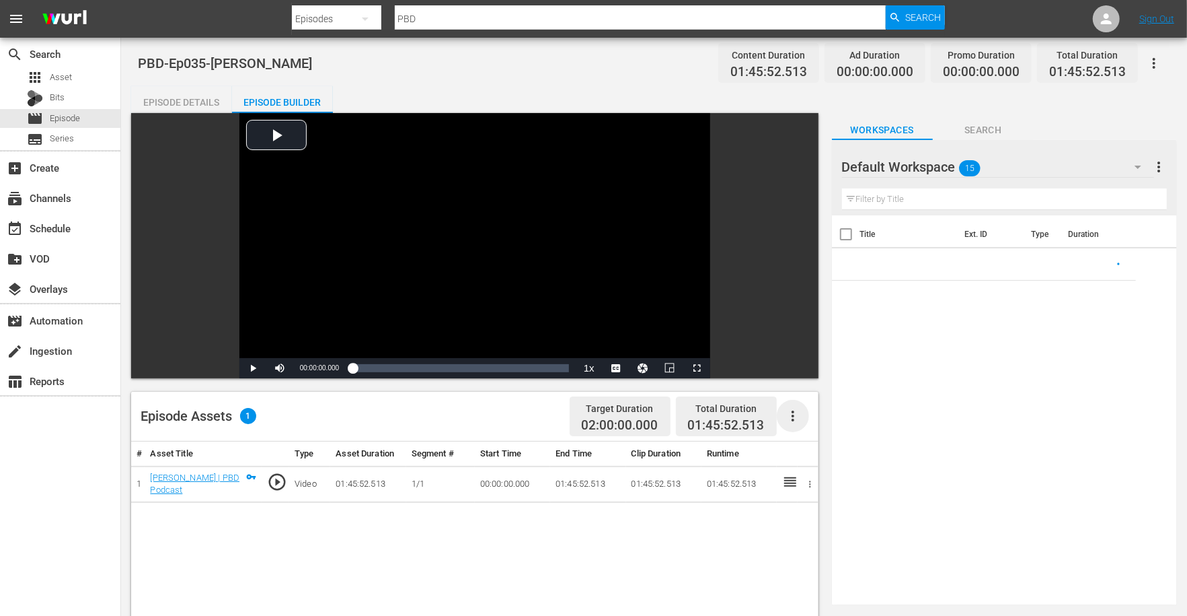
click at [794, 412] on icon "button" at bounding box center [793, 415] width 3 height 11
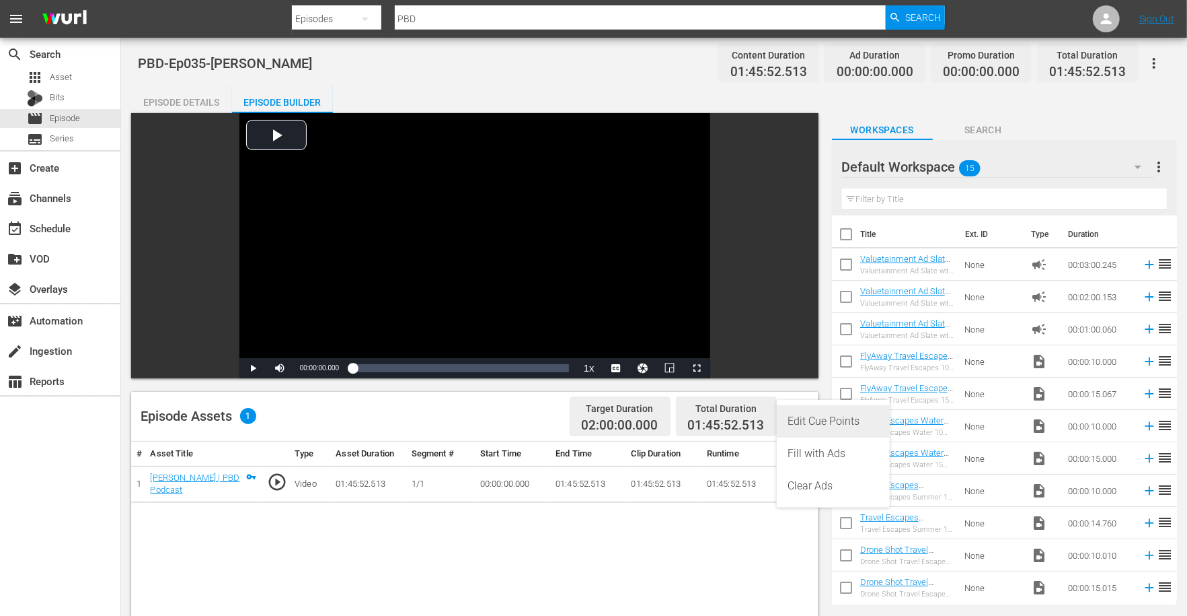
click at [827, 420] on div "Edit Cue Points" at bounding box center [833, 421] width 91 height 32
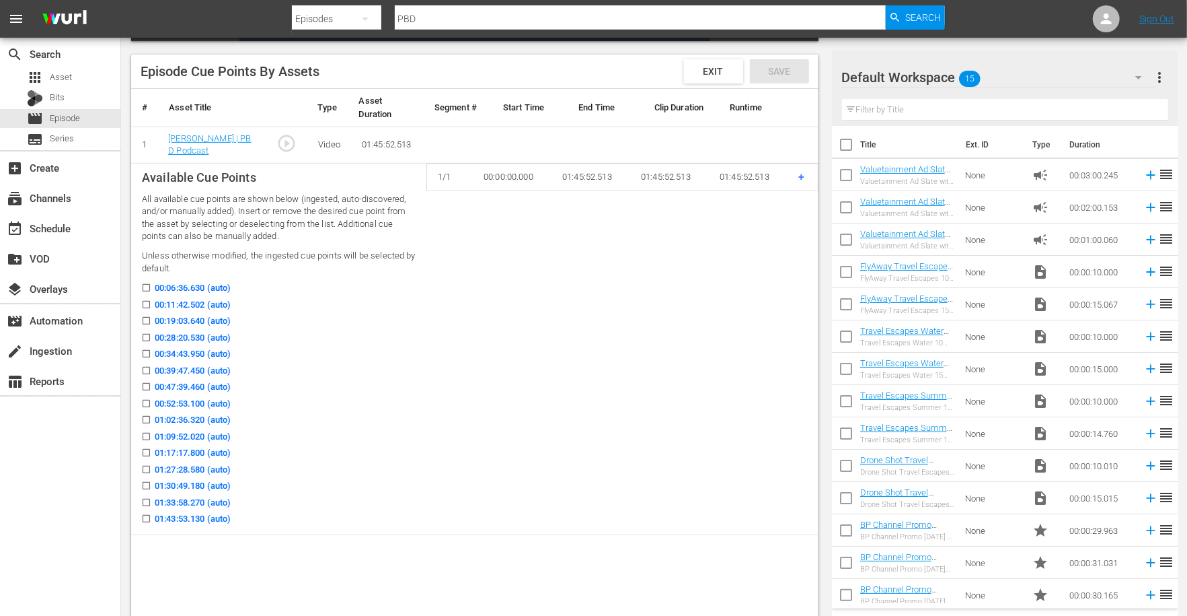
scroll to position [336, 0]
click at [148, 304] on input "00:11:42.502 (auto)" at bounding box center [143, 308] width 17 height 10
checkbox input "true"
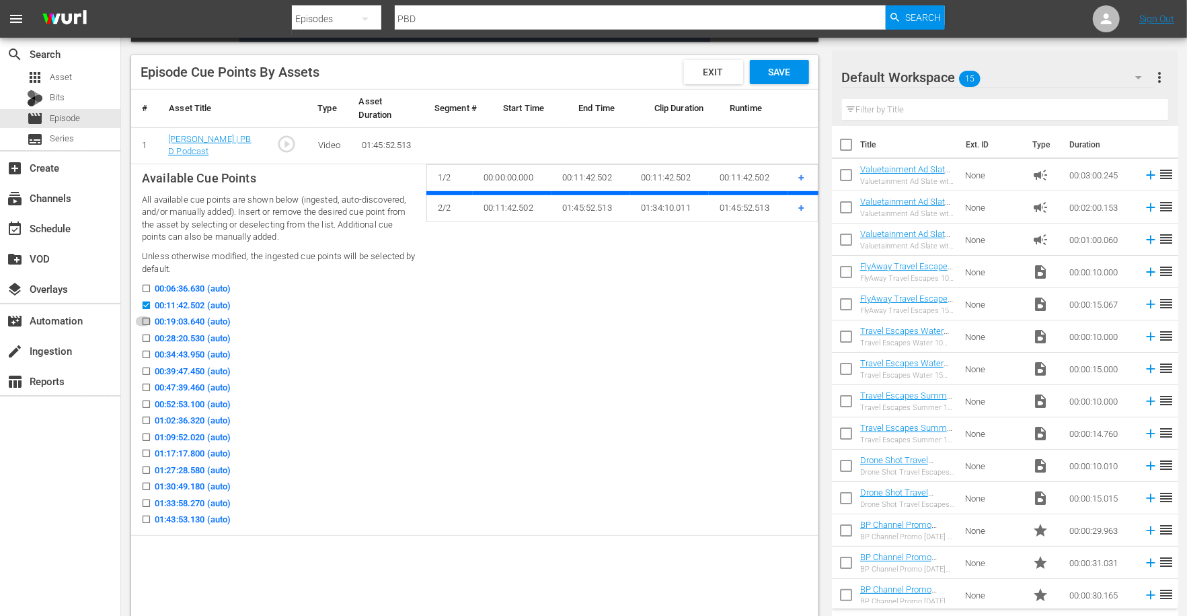
click at [149, 321] on input "00:19:03.640 (auto)" at bounding box center [143, 324] width 17 height 10
checkbox input "true"
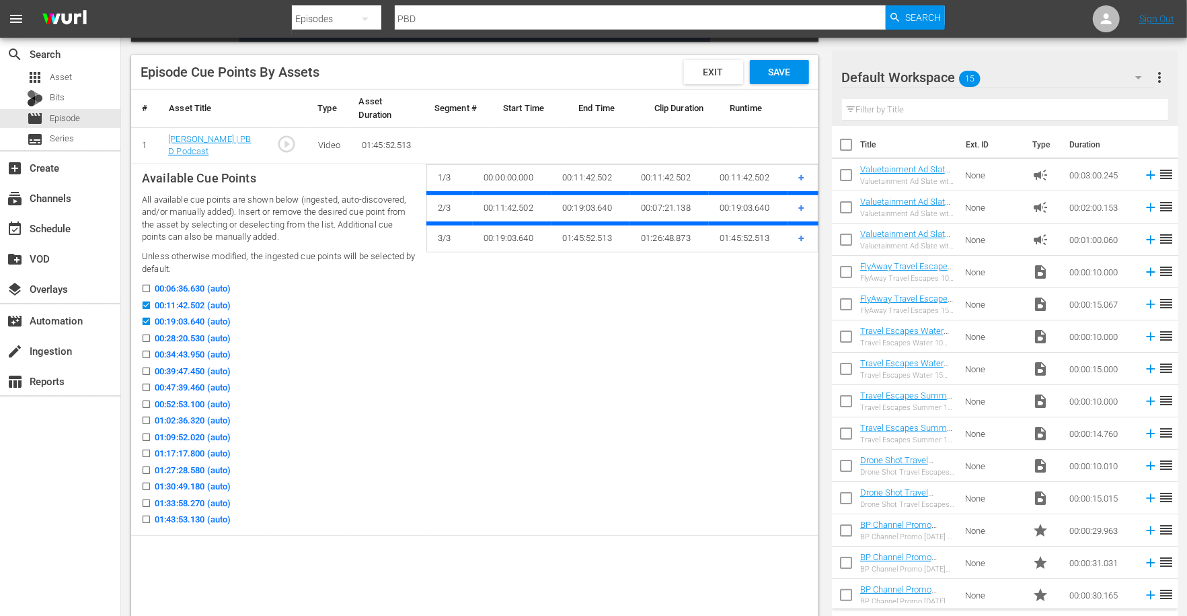
click at [148, 336] on input "00:28:20.530 (auto)" at bounding box center [143, 341] width 17 height 10
checkbox input "true"
click at [148, 369] on input "00:39:47.450 (auto)" at bounding box center [143, 374] width 17 height 10
checkbox input "true"
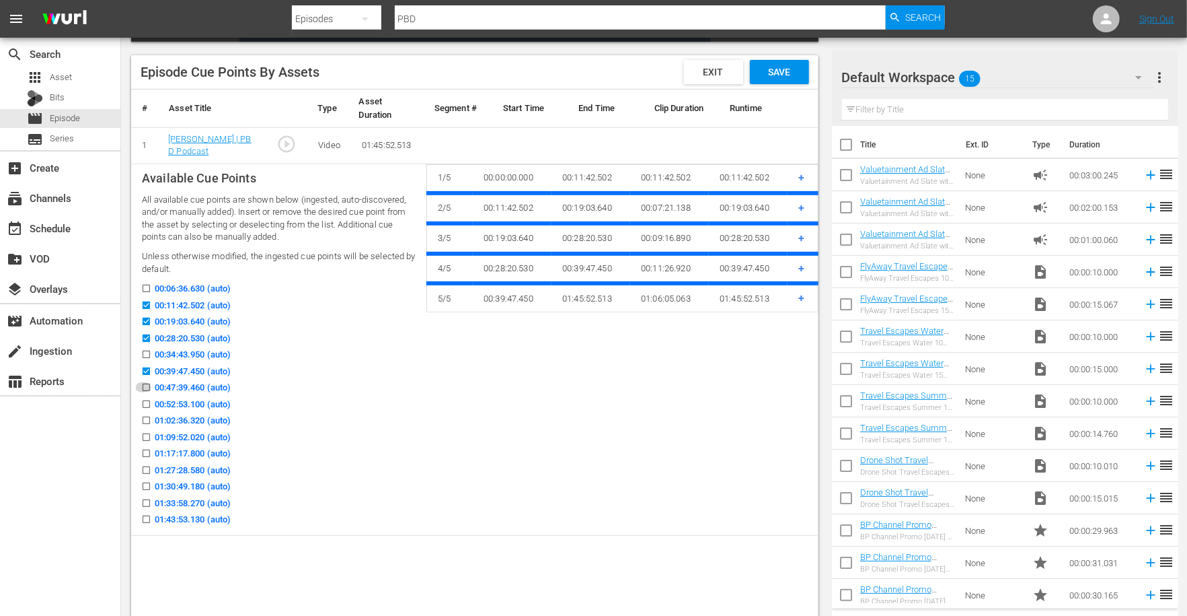
click at [147, 385] on input "00:47:39.460 (auto)" at bounding box center [143, 390] width 17 height 10
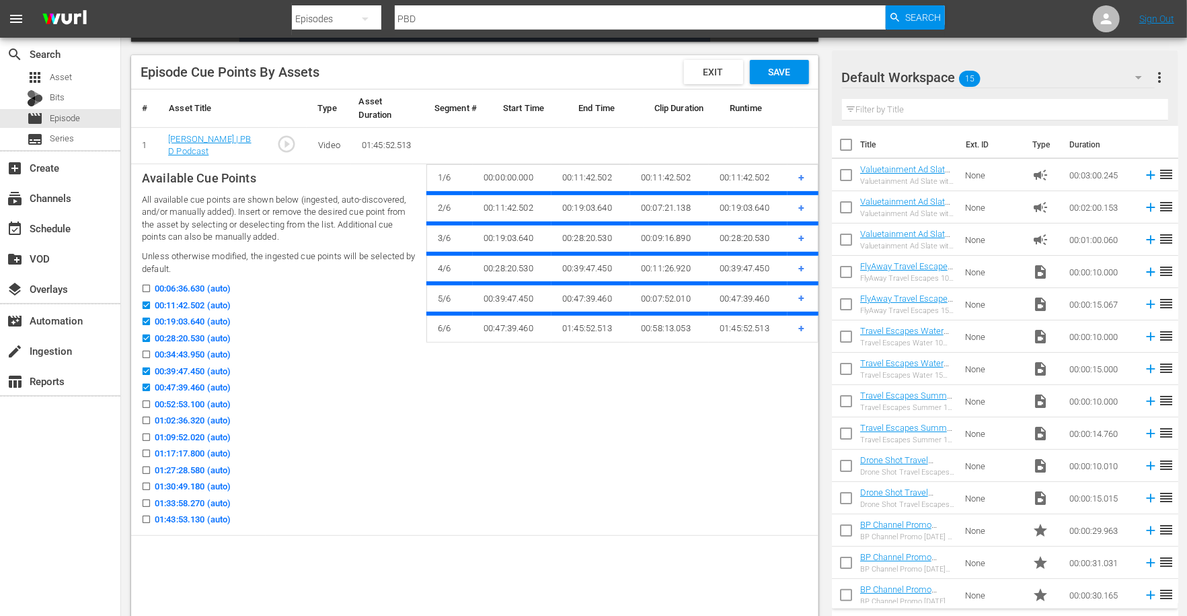
click at [148, 385] on input "00:47:39.460 (auto)" at bounding box center [143, 390] width 17 height 10
checkbox input "false"
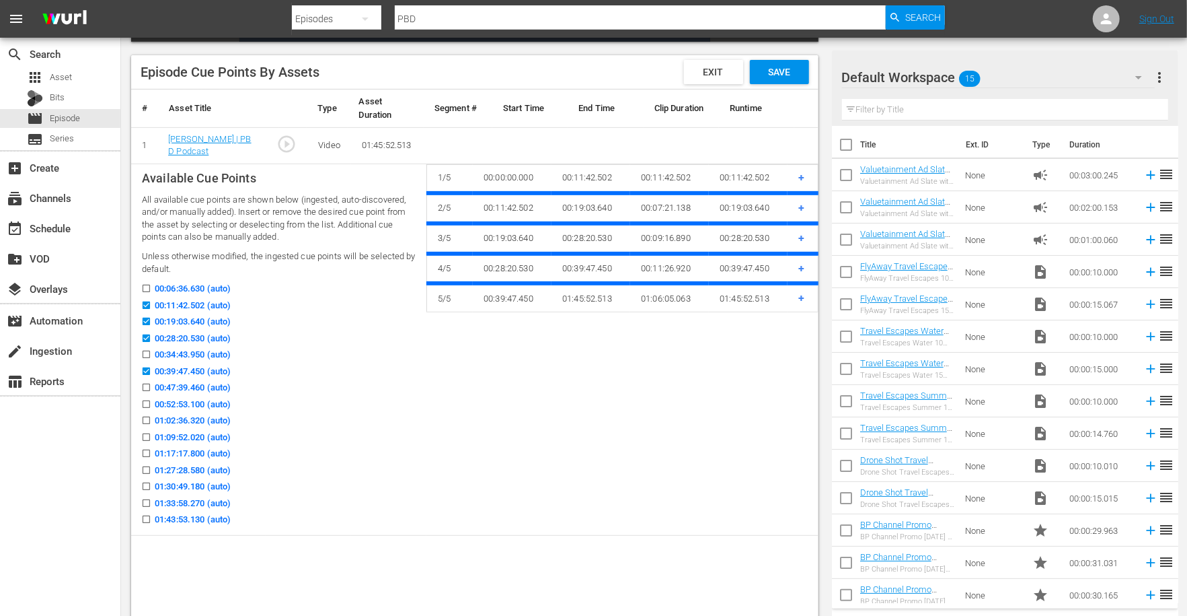
click at [145, 405] on input "00:52:53.100 (auto)" at bounding box center [143, 407] width 17 height 10
checkbox input "true"
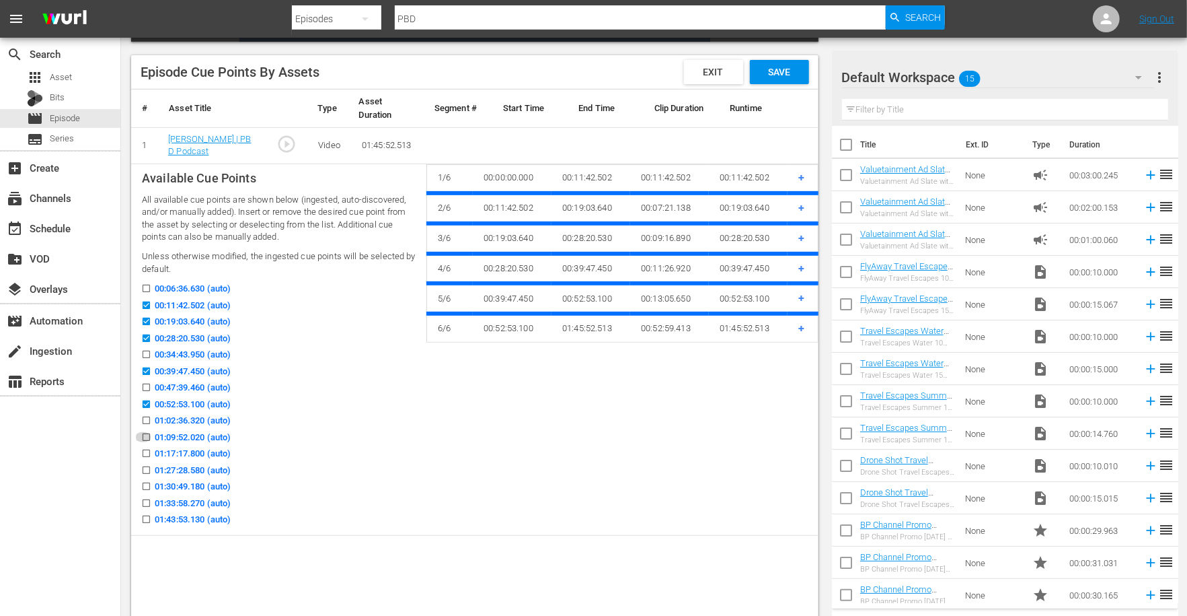
click at [144, 437] on input "01:09:52.020 (auto)" at bounding box center [143, 440] width 17 height 10
checkbox input "true"
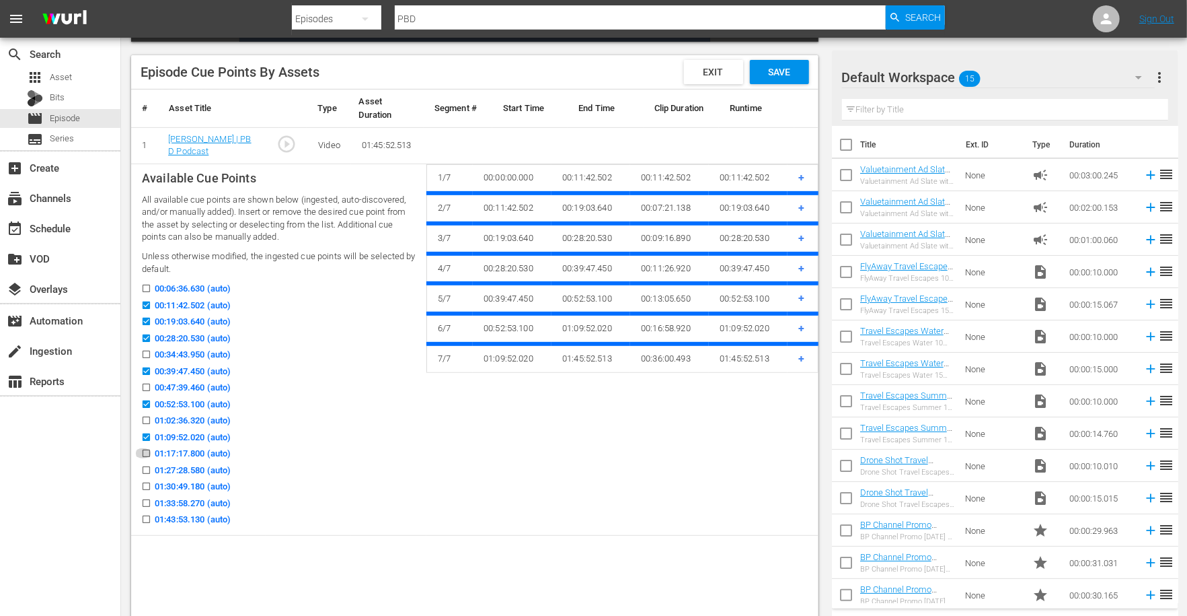
click at [146, 453] on input "01:17:17.800 (auto)" at bounding box center [143, 456] width 17 height 10
checkbox input "true"
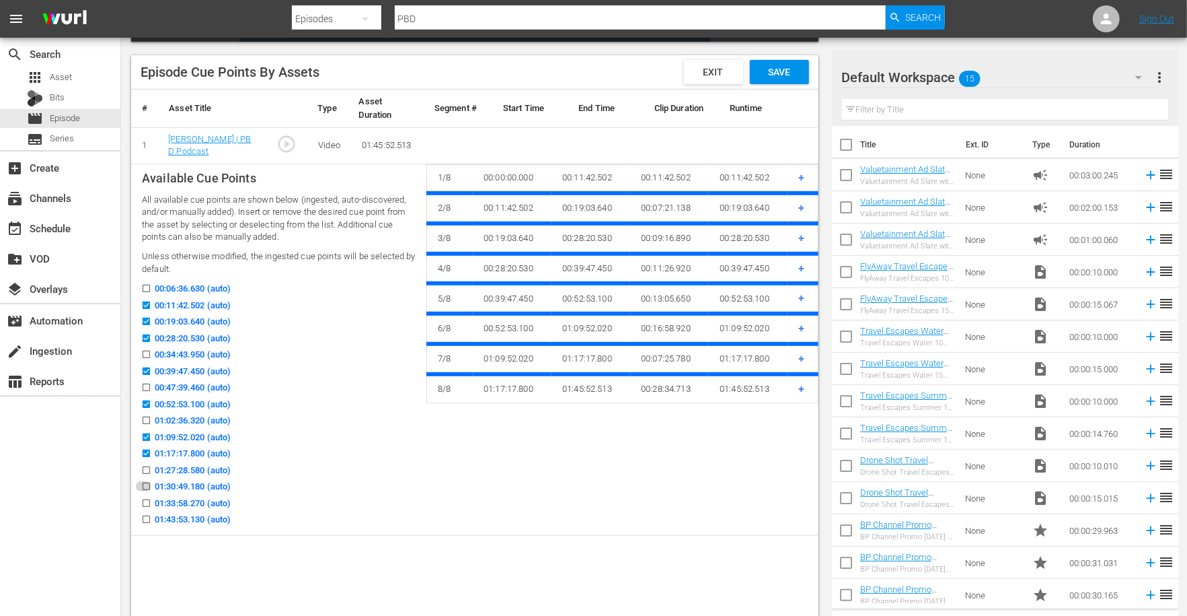
click at [149, 487] on input "01:30:49.180 (auto)" at bounding box center [143, 489] width 17 height 10
checkbox input "true"
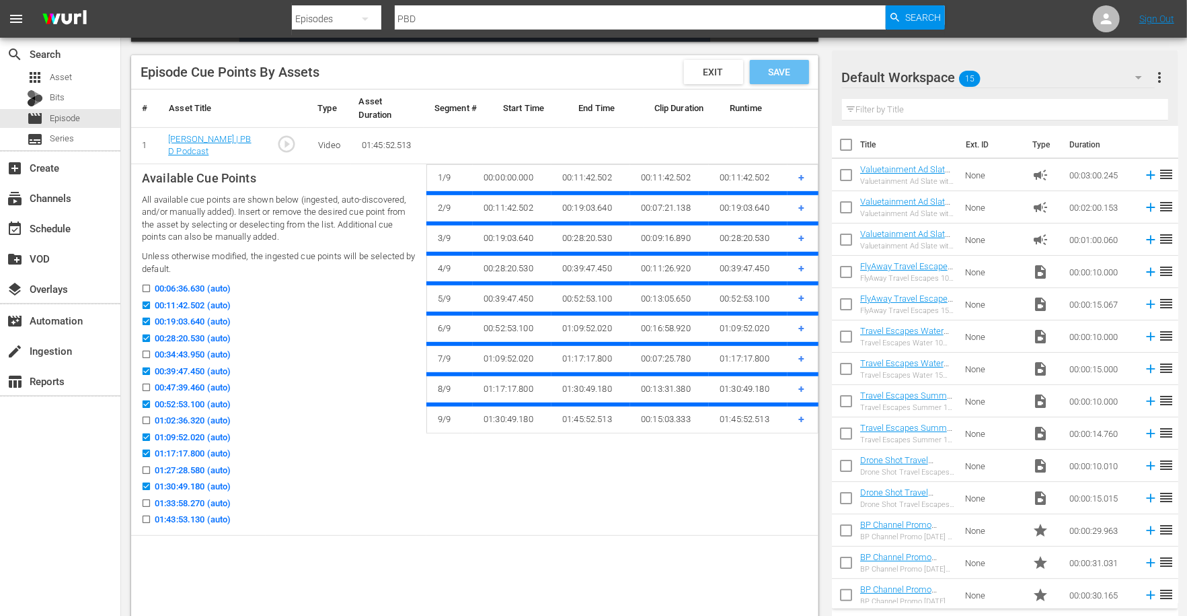
click at [781, 67] on span "Save" at bounding box center [779, 72] width 44 height 11
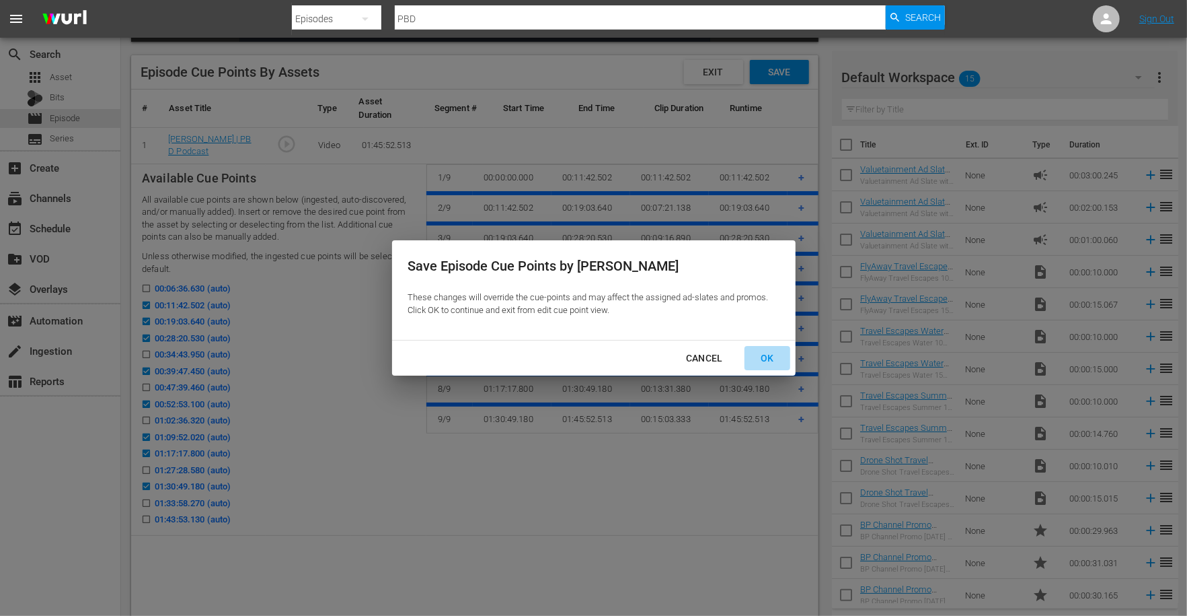
click at [763, 355] on div "OK" at bounding box center [767, 358] width 35 height 17
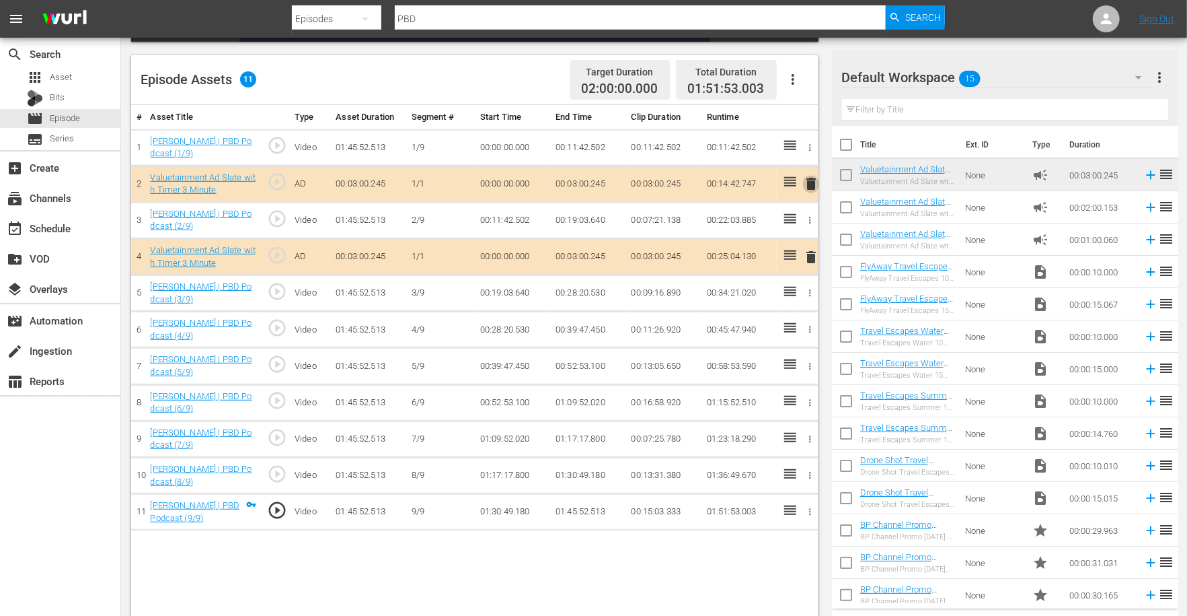
click at [810, 181] on span "delete" at bounding box center [811, 184] width 16 height 16
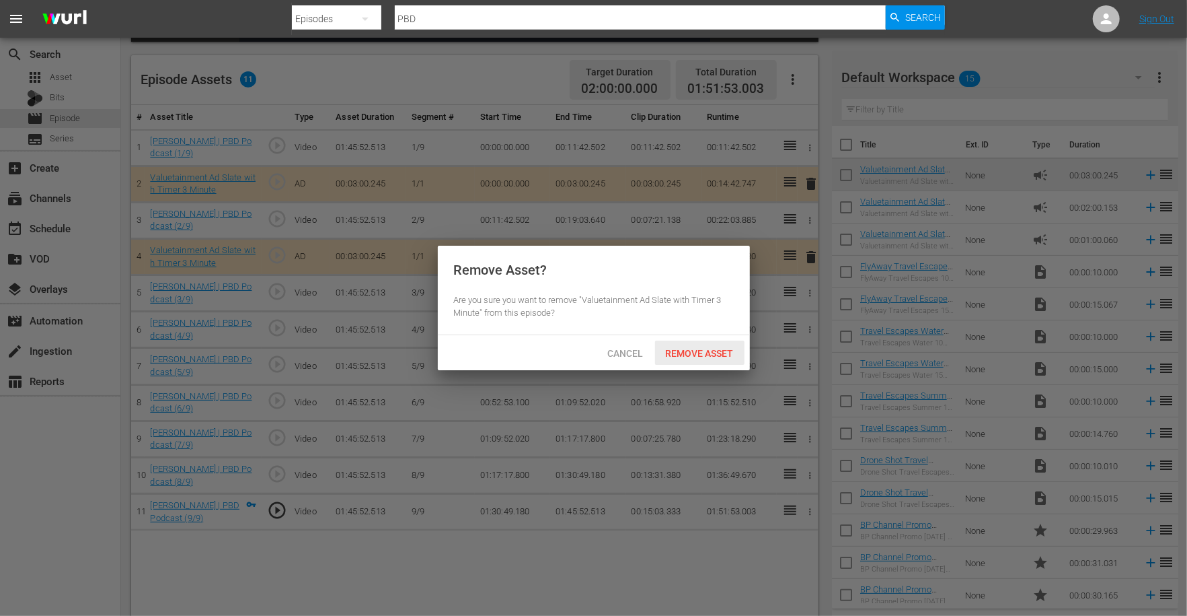
click at [693, 353] on span "Remove Asset" at bounding box center [699, 353] width 89 height 11
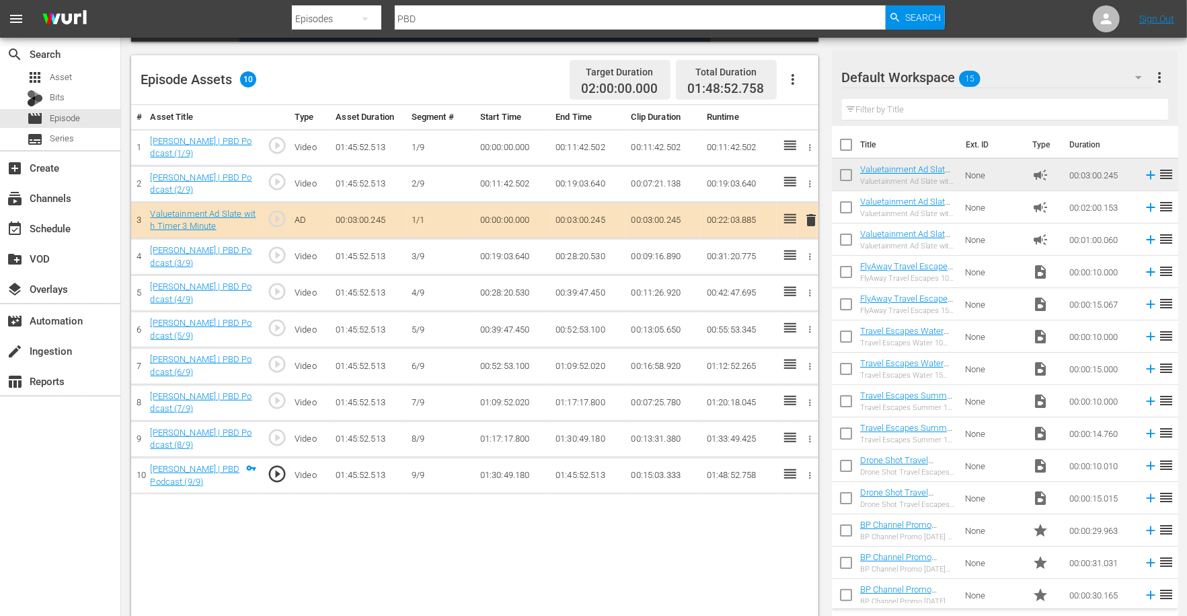
click at [809, 225] on span "delete" at bounding box center [811, 220] width 16 height 16
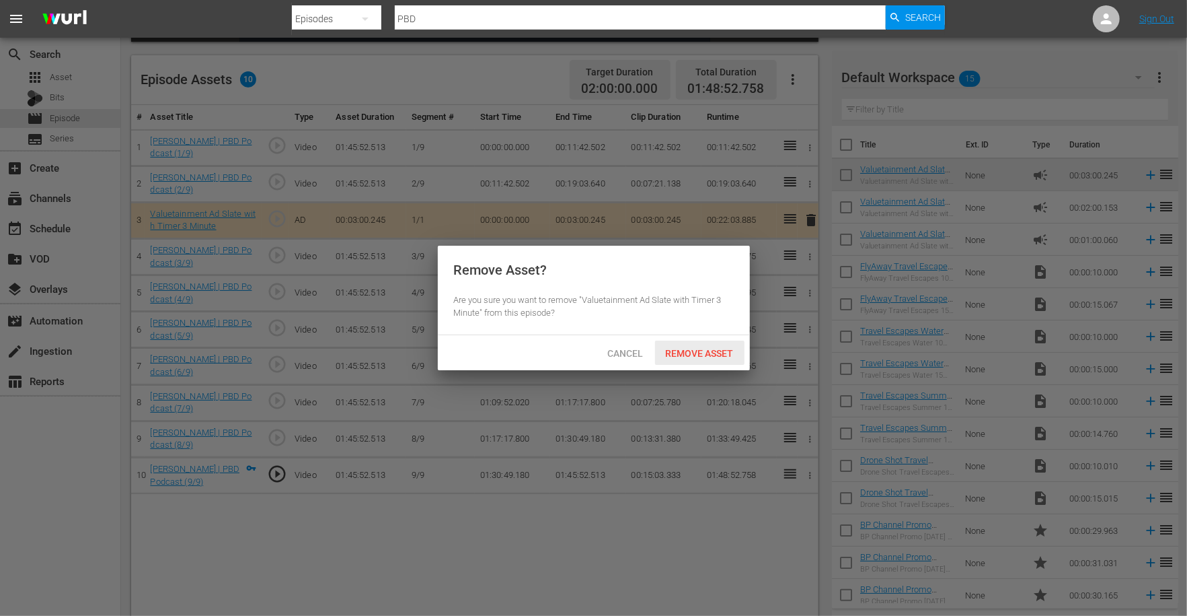
click at [690, 355] on span "Remove Asset" at bounding box center [699, 353] width 89 height 11
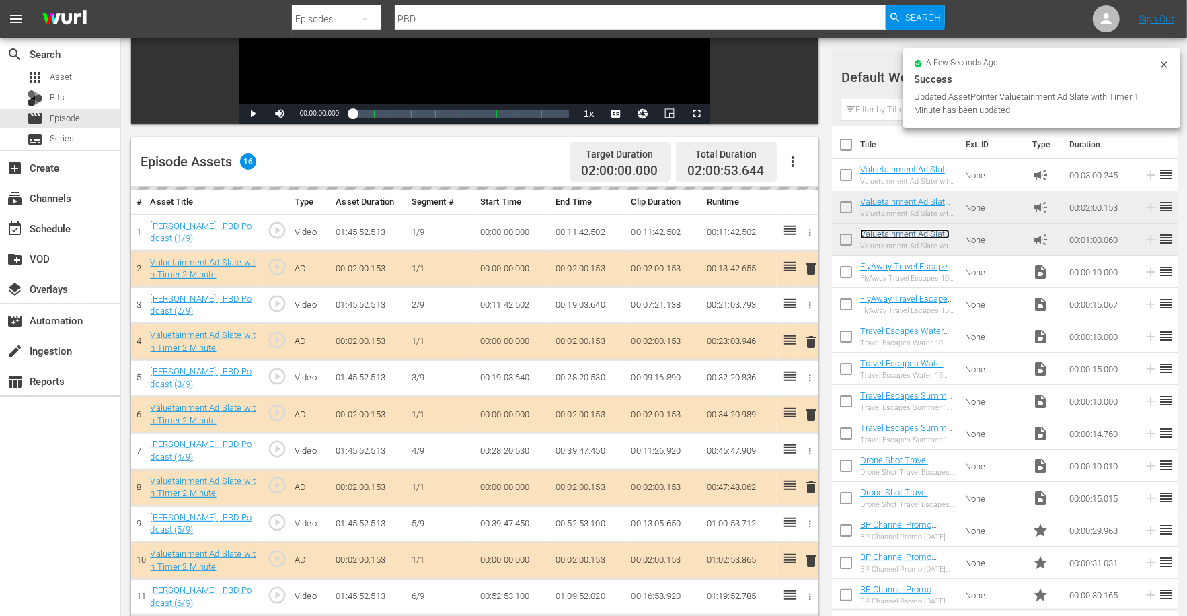
scroll to position [230, 0]
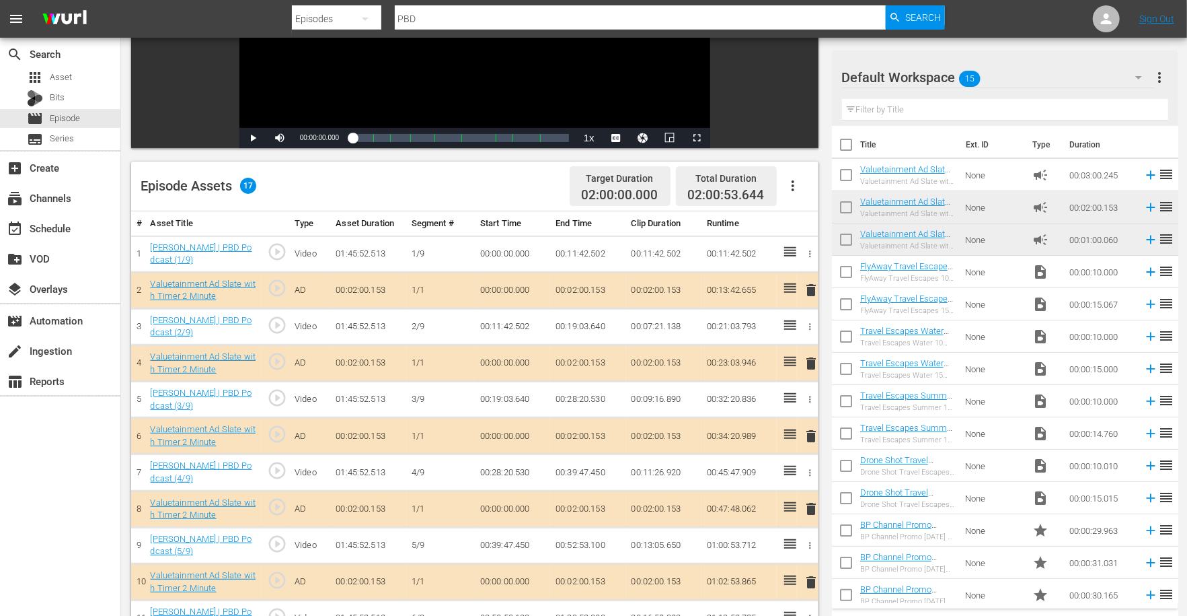
click at [788, 186] on icon "button" at bounding box center [793, 186] width 16 height 16
click at [806, 192] on div "Edit Cue Points" at bounding box center [833, 190] width 91 height 32
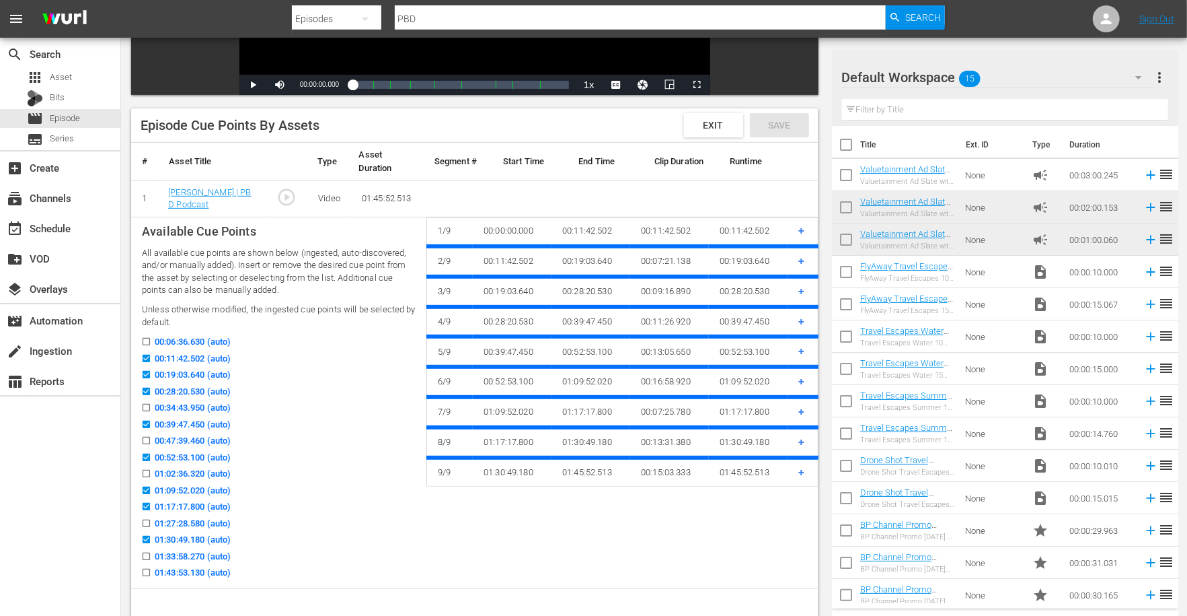
scroll to position [283, 0]
click at [146, 373] on input "00:19:03.640 (auto)" at bounding box center [143, 378] width 17 height 10
checkbox input "false"
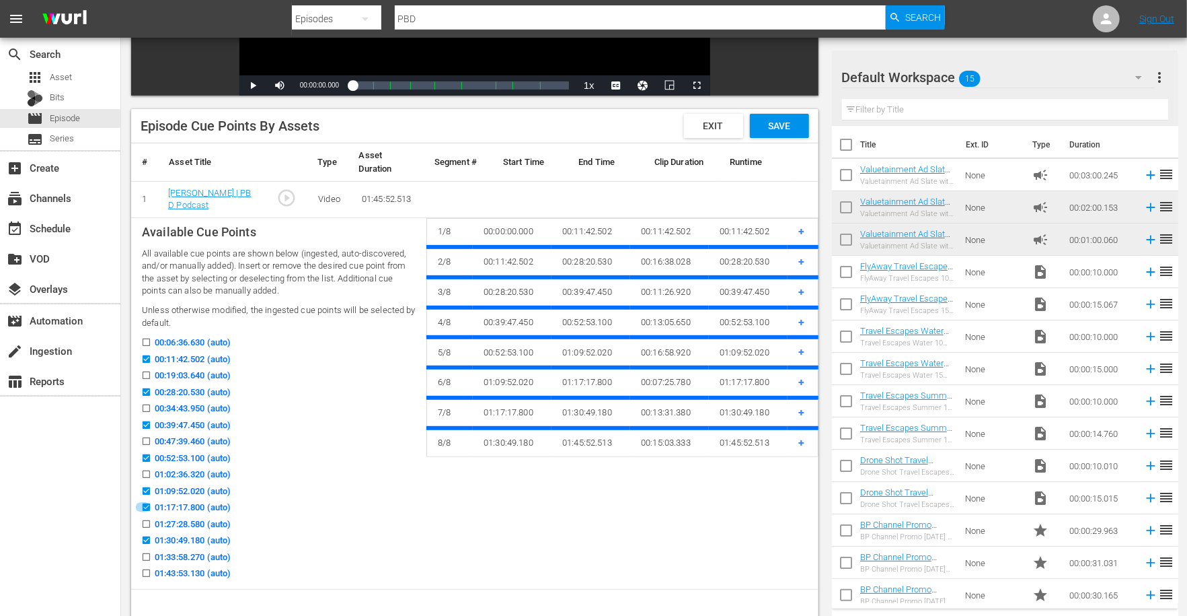
click at [147, 508] on input "01:17:17.800 (auto)" at bounding box center [143, 510] width 17 height 10
checkbox input "false"
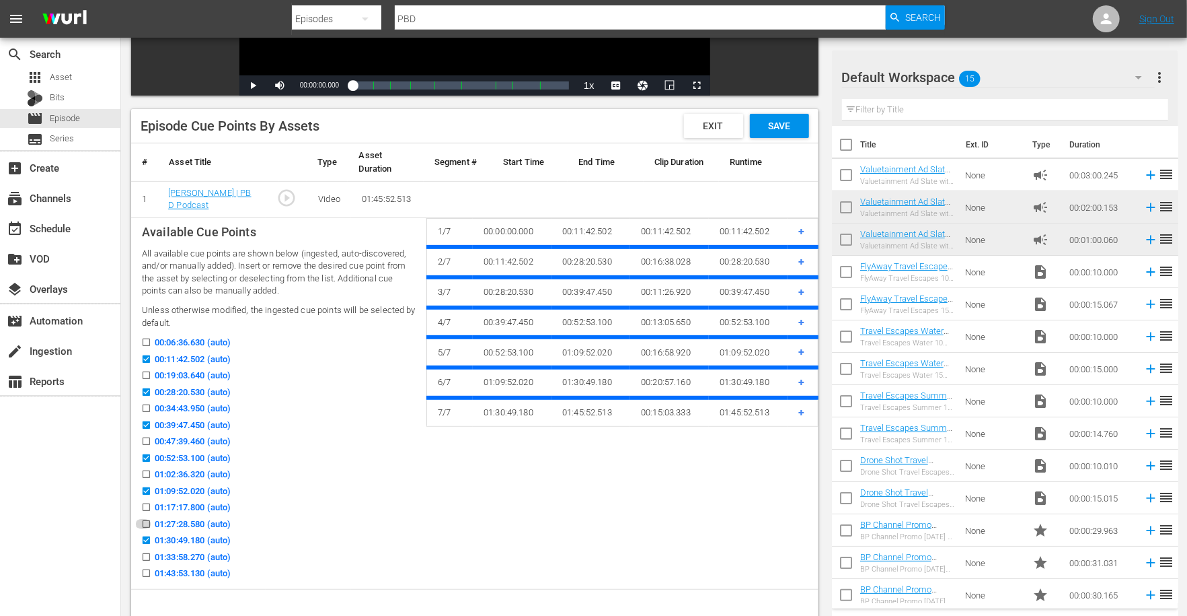
click at [147, 521] on input "01:27:28.580 (auto)" at bounding box center [143, 526] width 17 height 10
checkbox input "true"
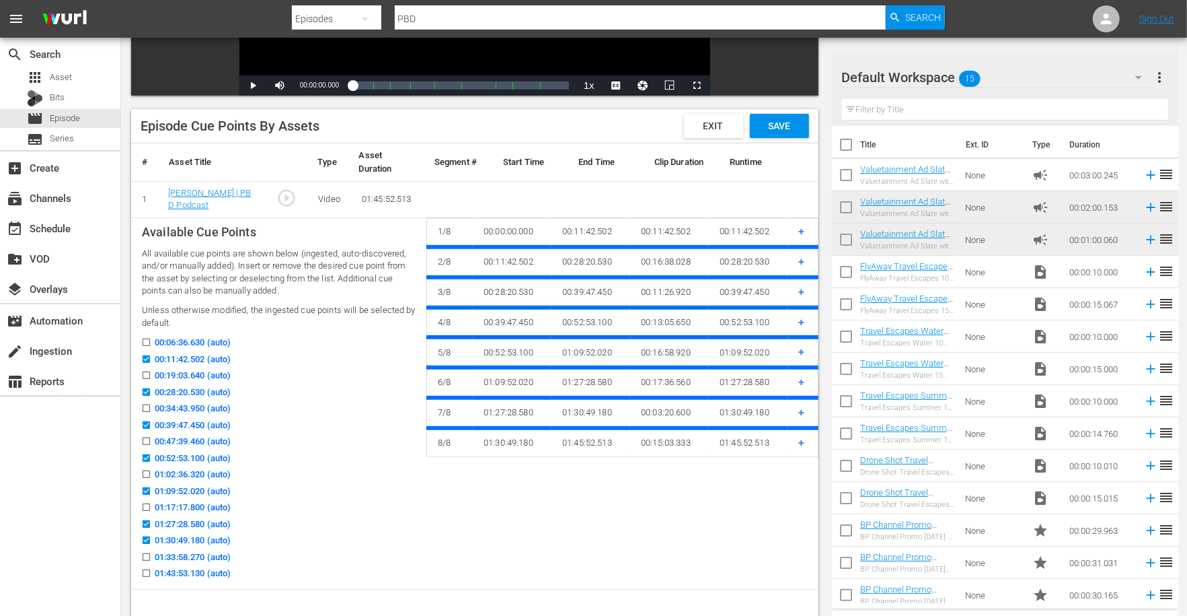
click at [144, 540] on input "01:30:49.180 (auto)" at bounding box center [143, 543] width 17 height 10
checkbox input "false"
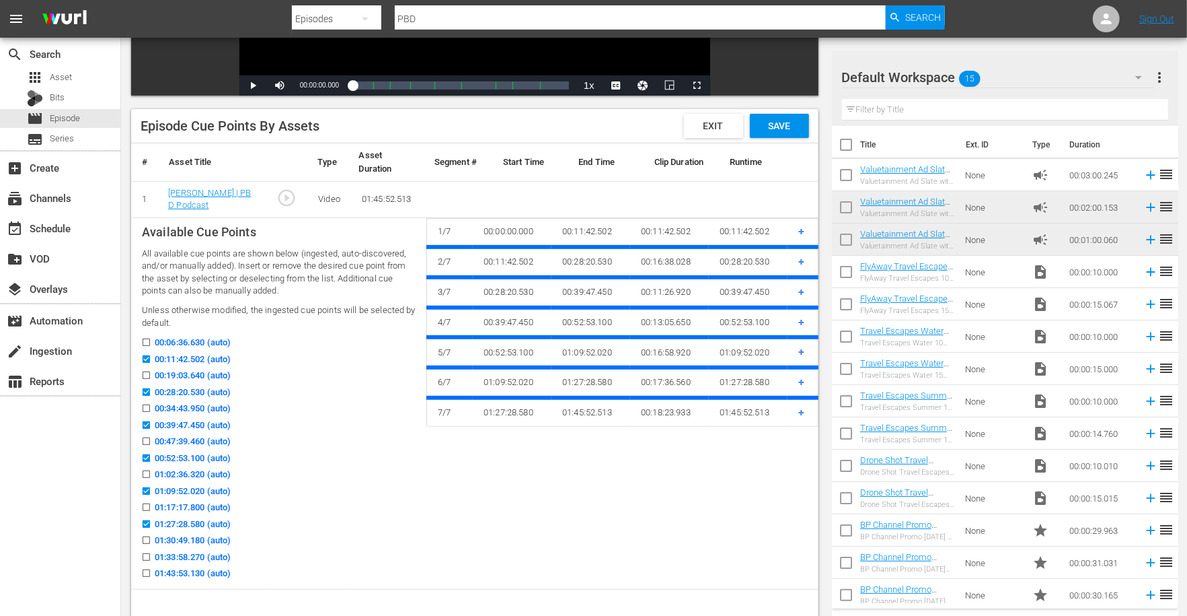
click at [144, 555] on input "01:33:58.270 (auto)" at bounding box center [143, 559] width 17 height 10
checkbox input "true"
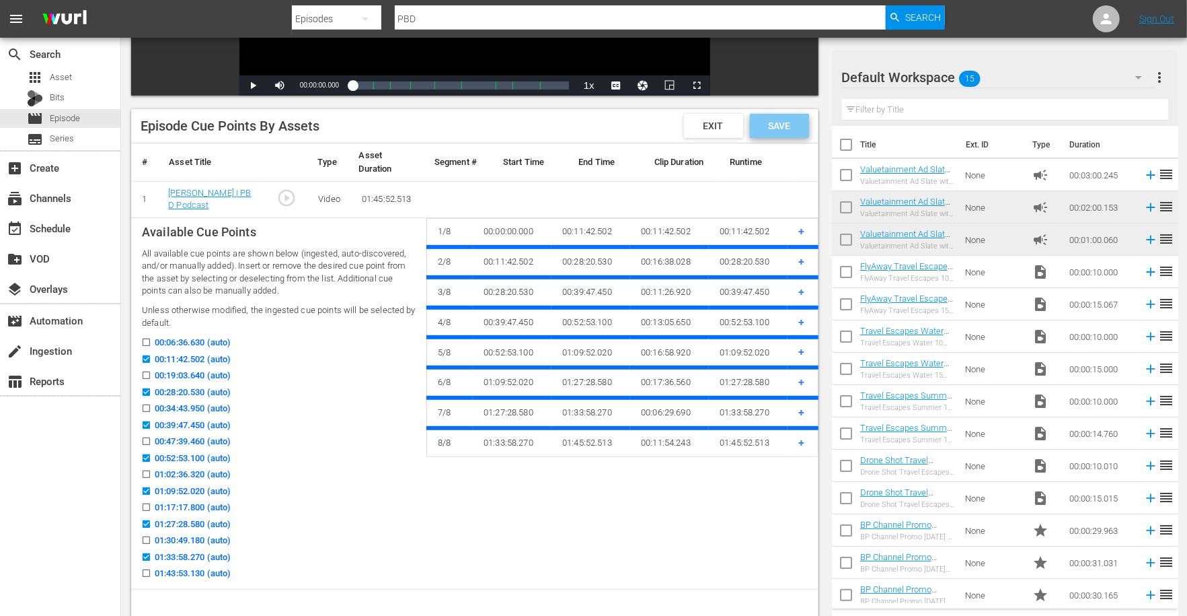
click at [782, 122] on span "Save" at bounding box center [779, 125] width 44 height 11
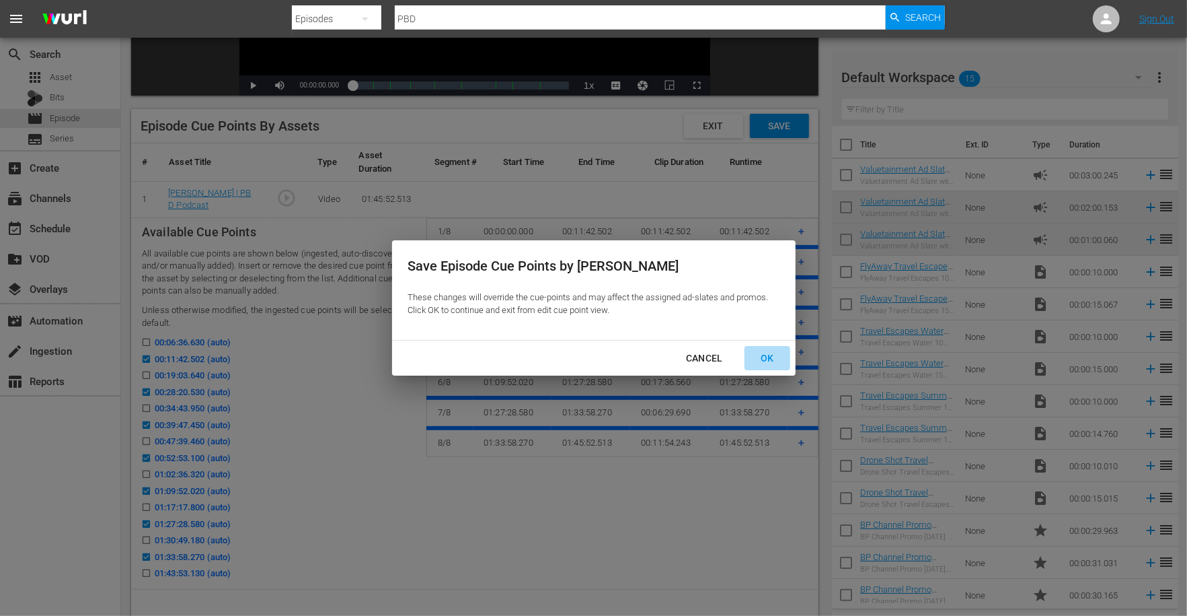
click at [752, 354] on div "OK" at bounding box center [767, 358] width 35 height 17
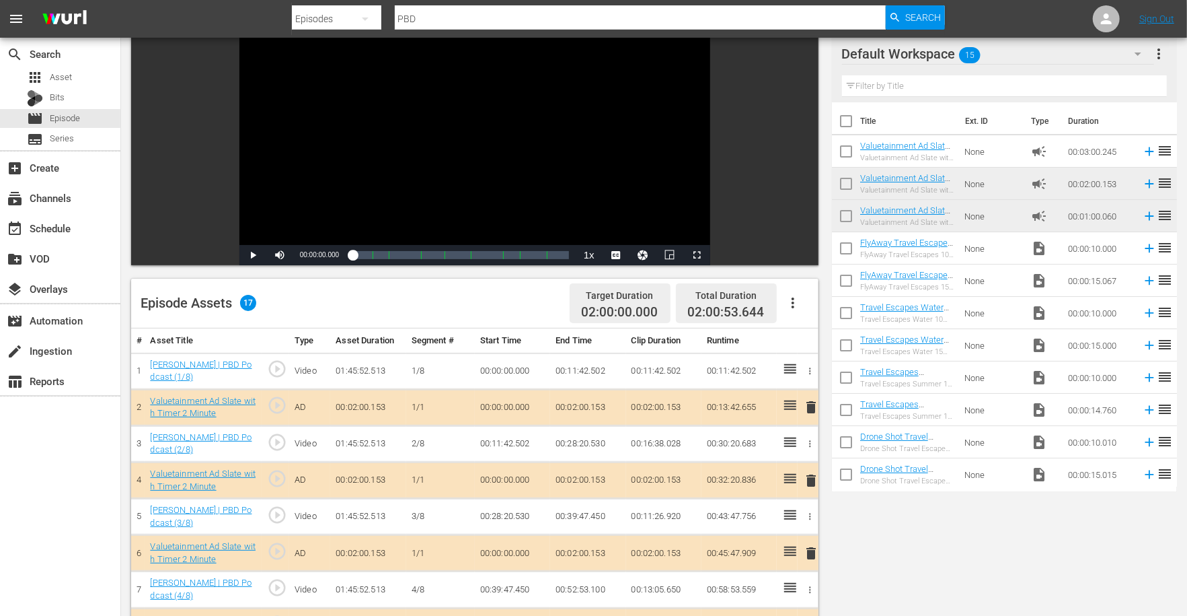
scroll to position [20, 0]
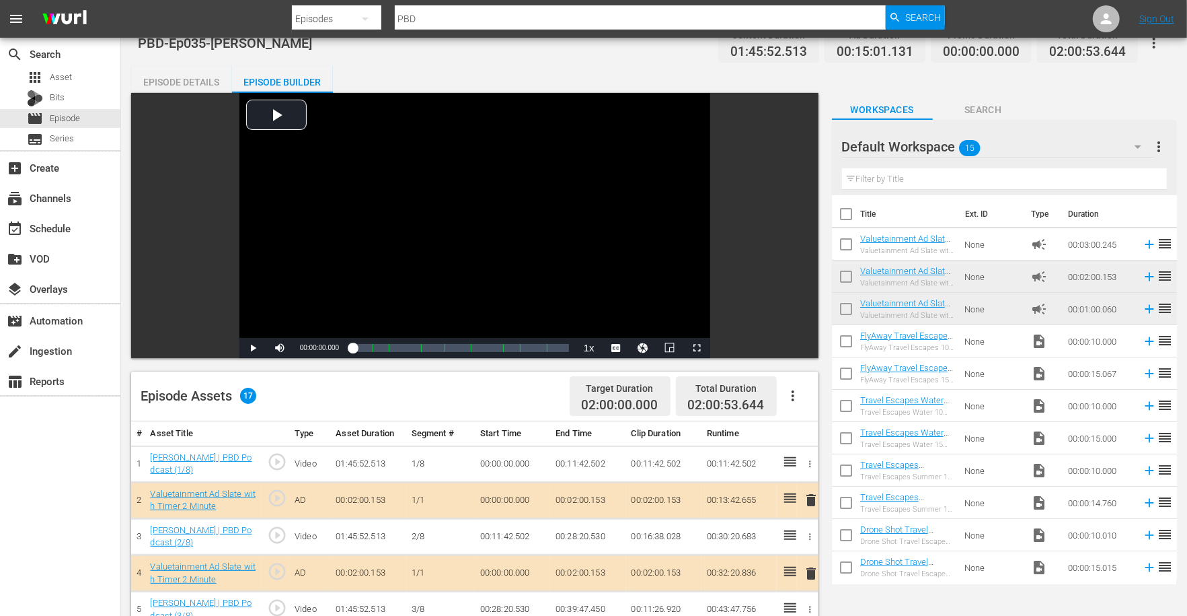
click at [795, 397] on icon "button" at bounding box center [793, 395] width 16 height 16
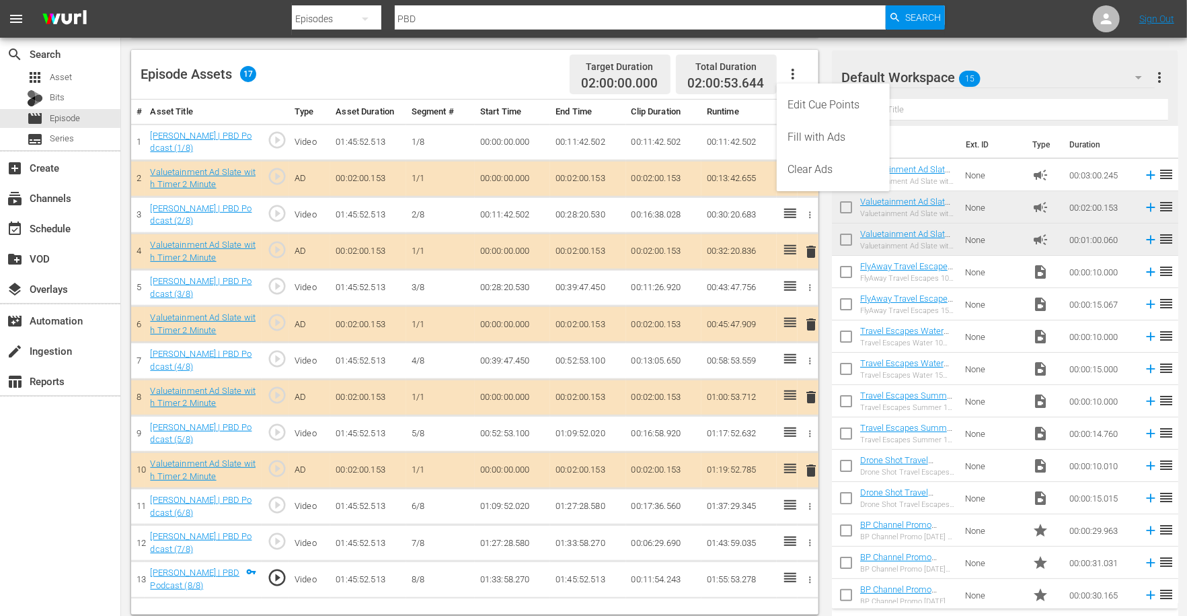
scroll to position [350, 0]
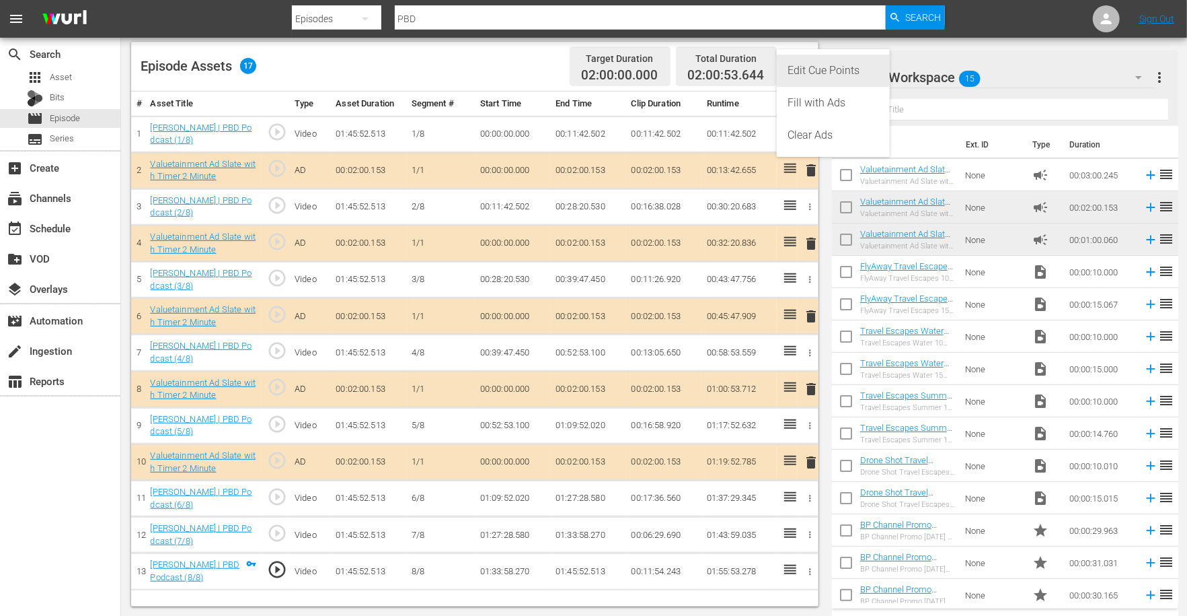
click at [824, 69] on div "Edit Cue Points" at bounding box center [833, 70] width 91 height 32
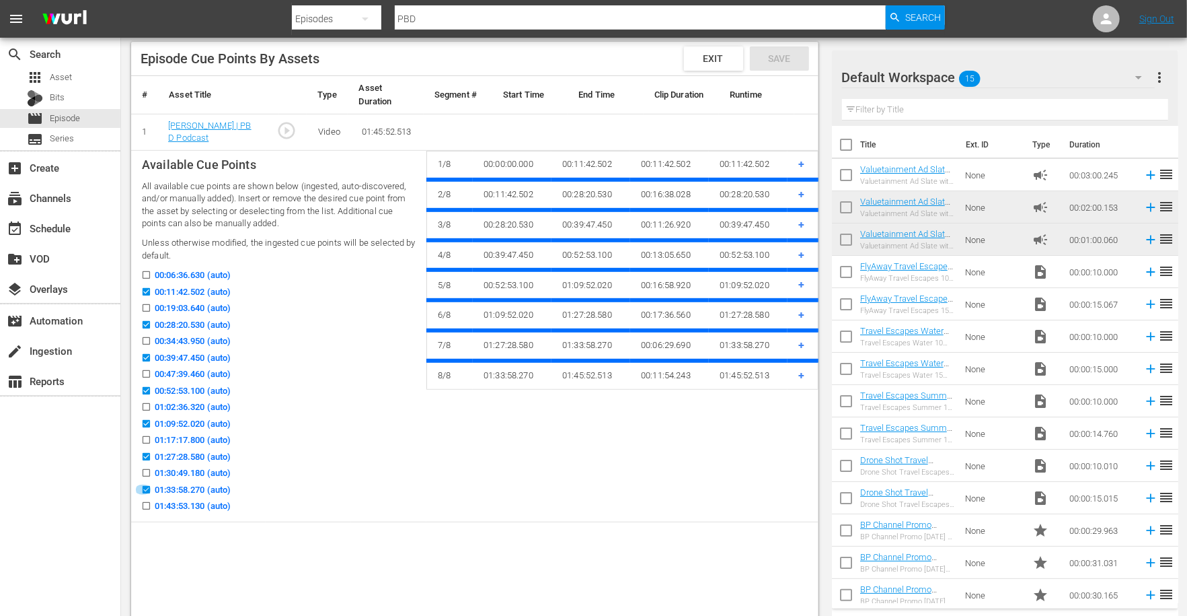
click at [145, 487] on input "01:33:58.270 (auto)" at bounding box center [143, 492] width 17 height 10
checkbox input "false"
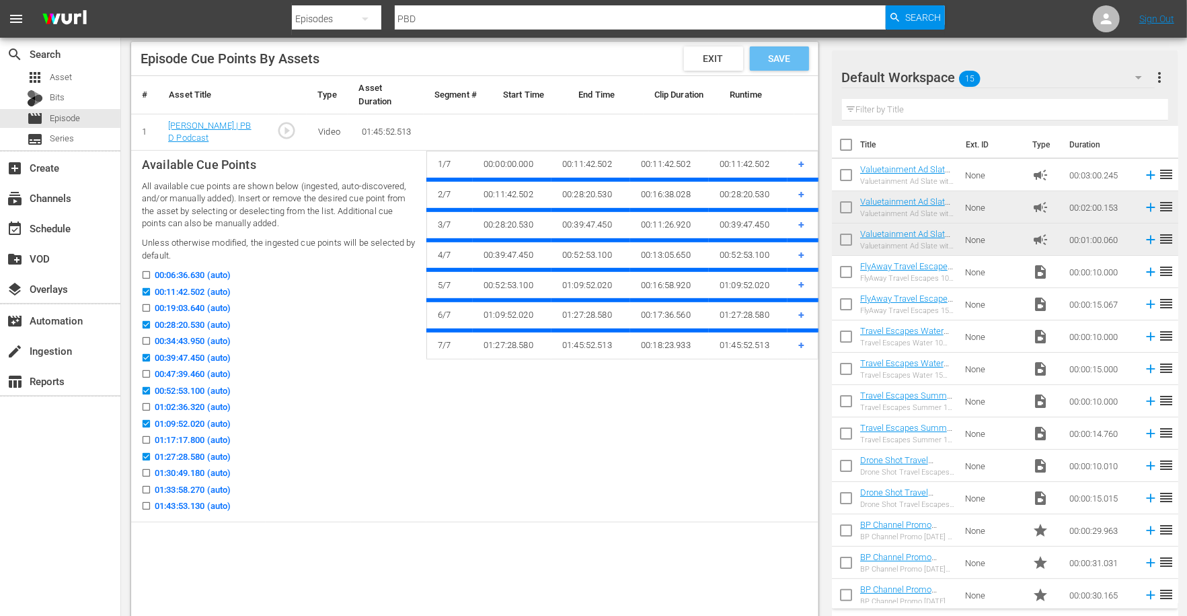
click at [788, 57] on span "Save" at bounding box center [779, 58] width 44 height 11
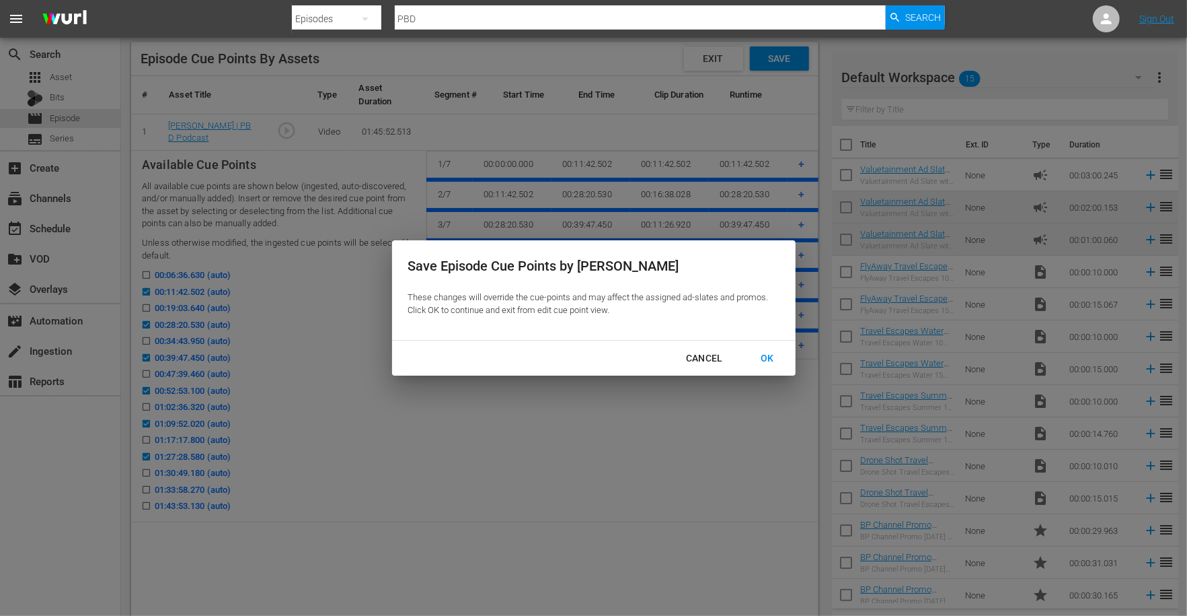
click at [762, 346] on button "OK" at bounding box center [768, 358] width 46 height 25
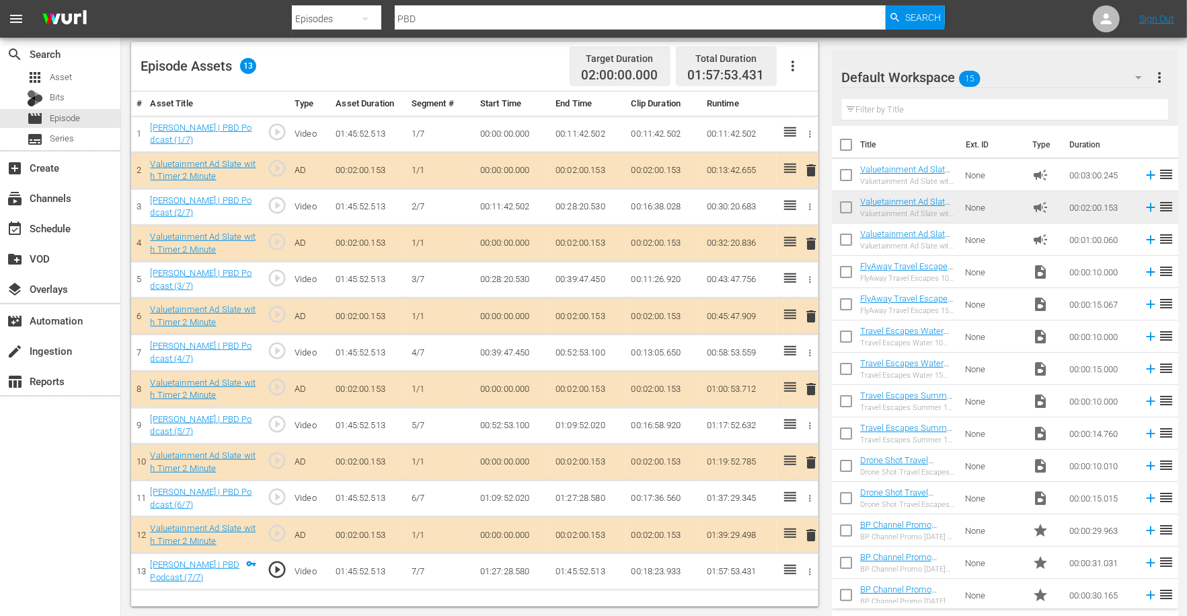
click at [805, 531] on span "delete" at bounding box center [811, 535] width 16 height 16
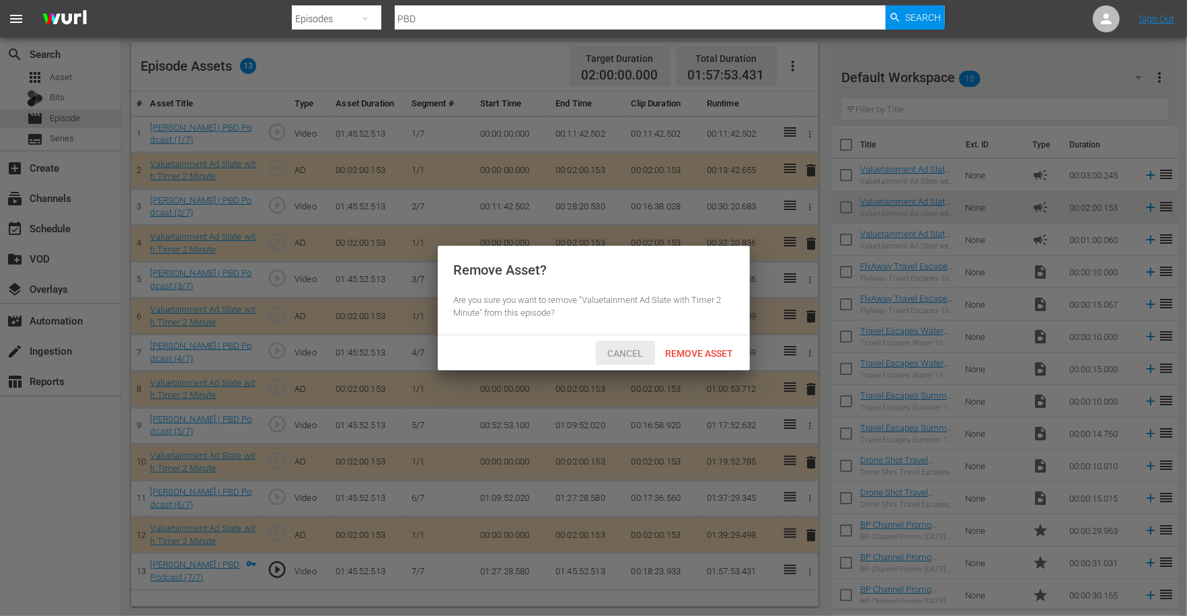
click at [610, 348] on span "Cancel" at bounding box center [625, 353] width 57 height 11
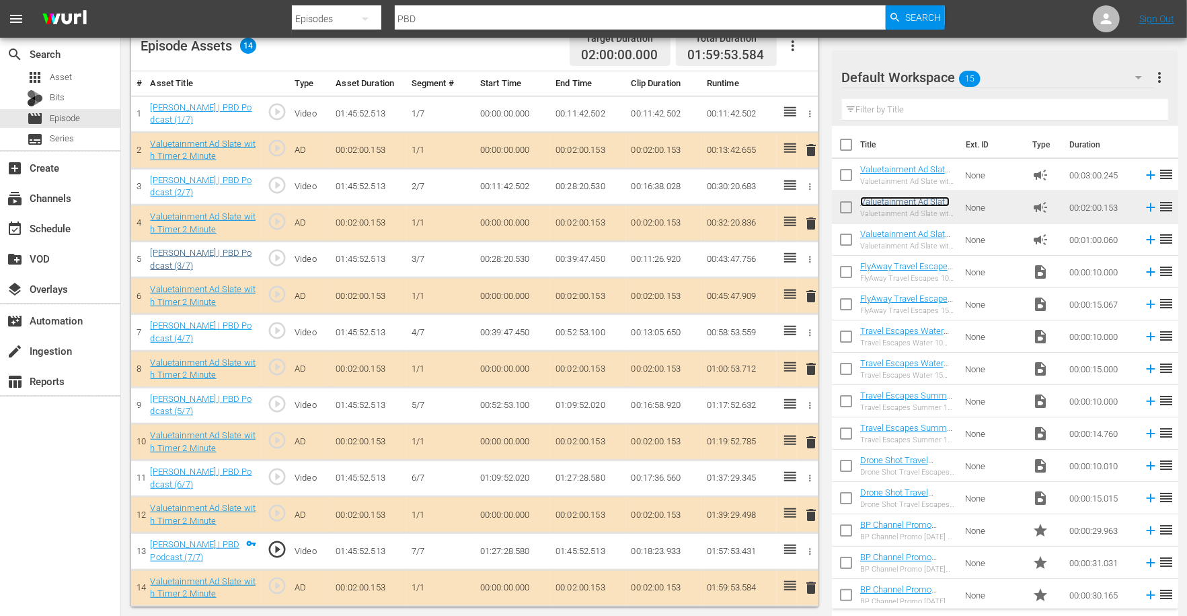
scroll to position [367, 0]
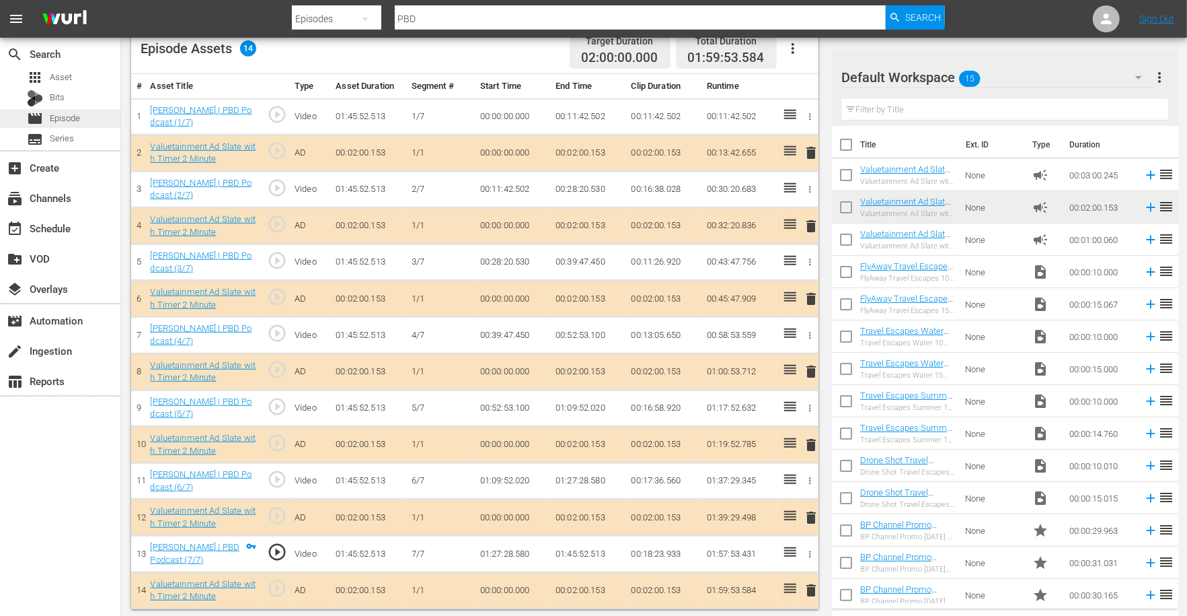
click at [97, 118] on div "movie Episode" at bounding box center [60, 118] width 120 height 19
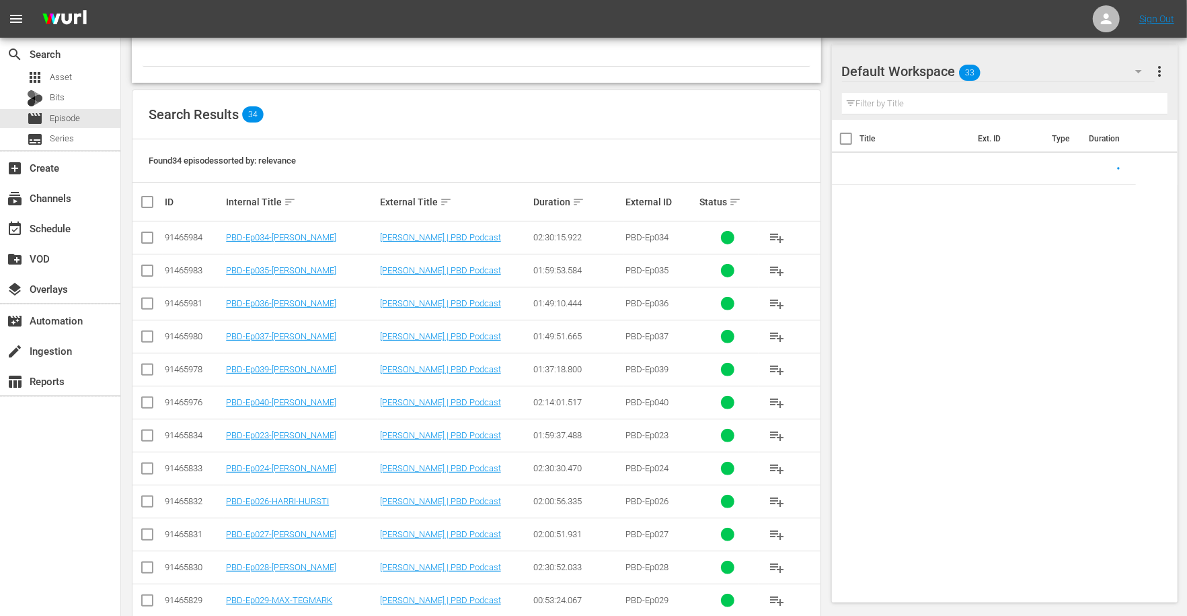
scroll to position [167, 0]
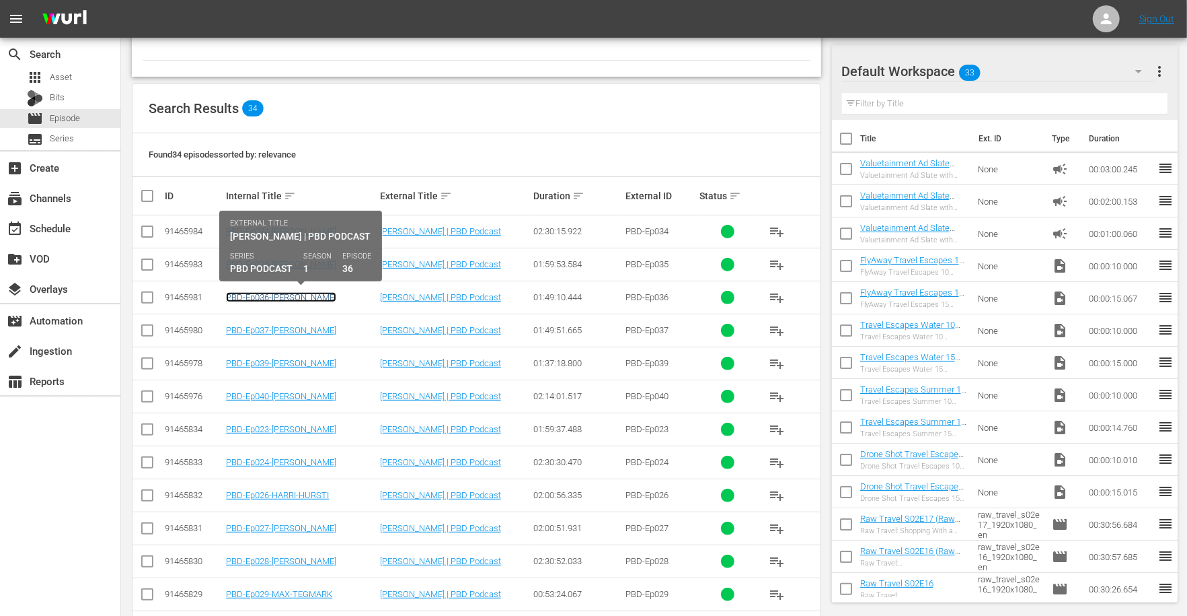
click at [277, 297] on link "PBD-Ep036-[PERSON_NAME]" at bounding box center [281, 297] width 110 height 10
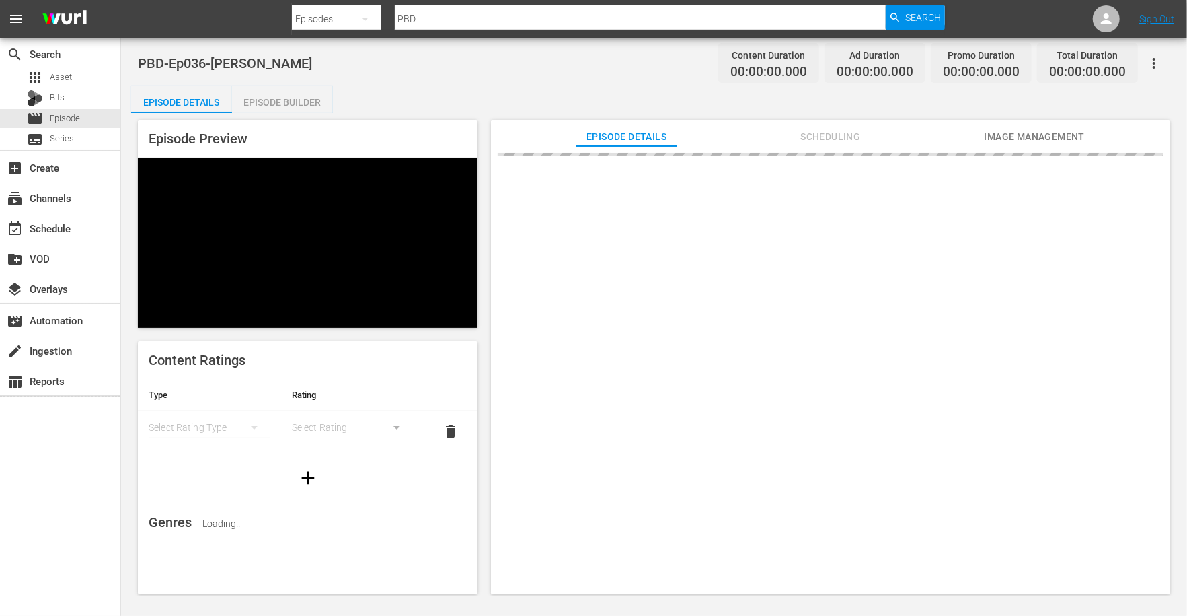
click at [292, 103] on div "Episode Builder" at bounding box center [282, 102] width 101 height 32
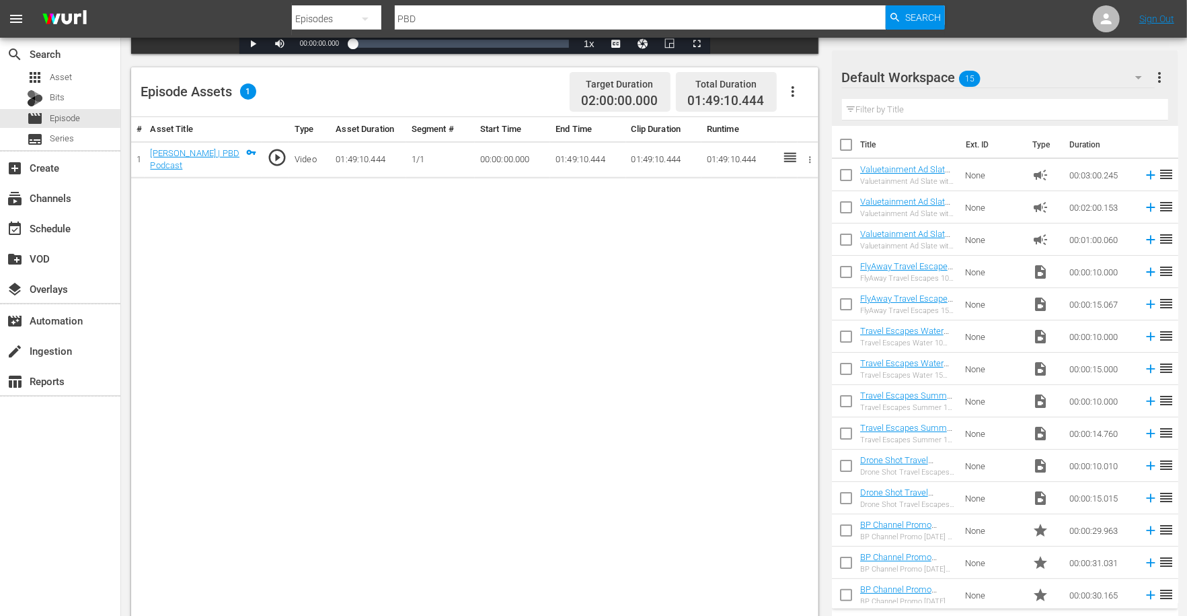
scroll to position [329, 0]
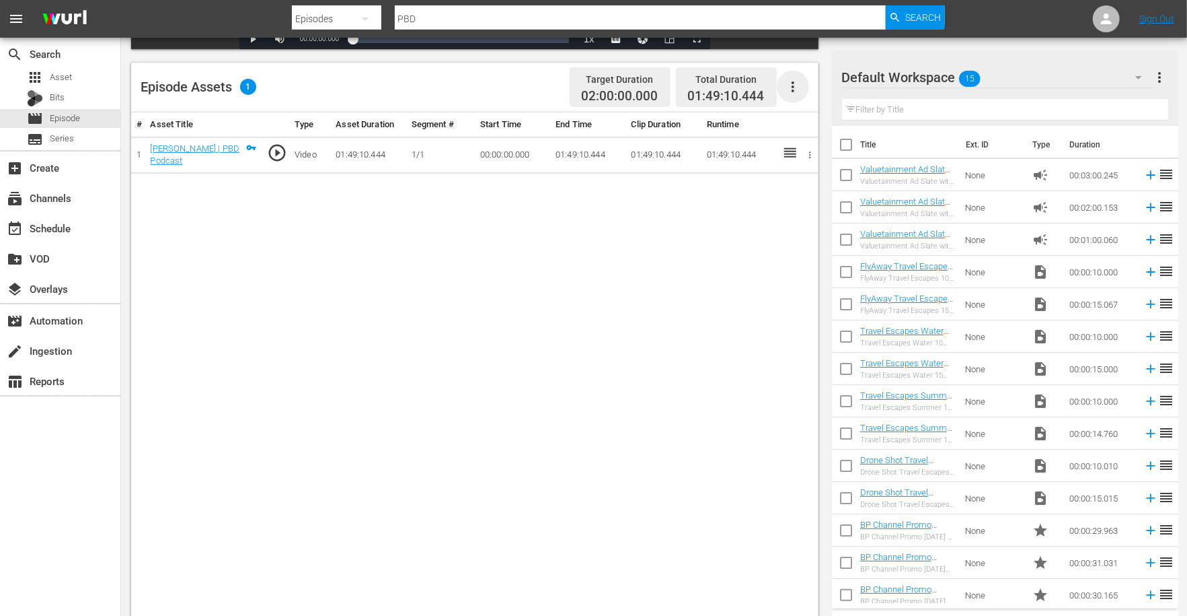
click at [800, 88] on icon "button" at bounding box center [793, 87] width 16 height 16
click at [807, 96] on div "Edit Cue Points" at bounding box center [833, 92] width 91 height 32
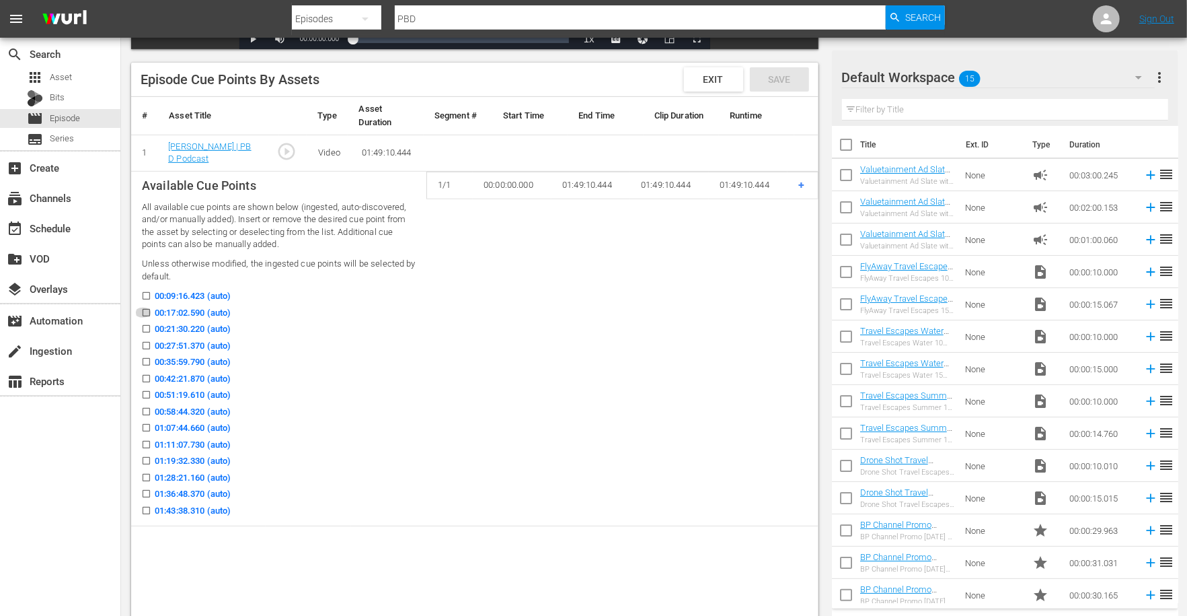
click at [147, 313] on input "00:17:02.590 (auto)" at bounding box center [143, 315] width 17 height 10
checkbox input "true"
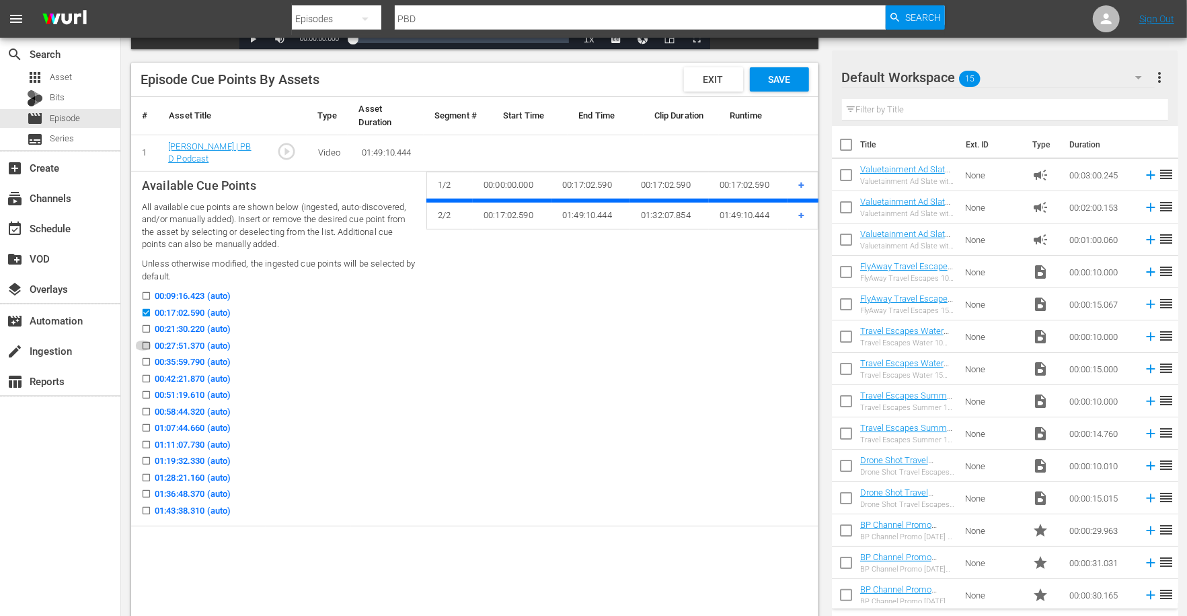
click at [147, 344] on input "00:27:51.370 (auto)" at bounding box center [143, 348] width 17 height 10
checkbox input "true"
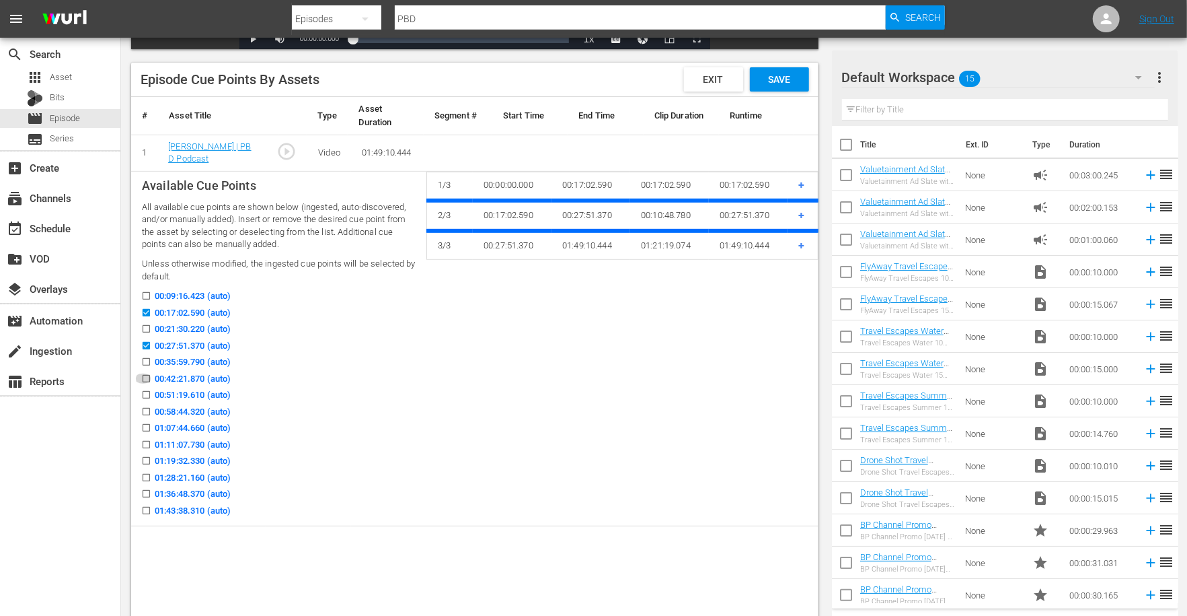
click at [145, 376] on input "00:42:21.870 (auto)" at bounding box center [143, 381] width 17 height 10
checkbox input "true"
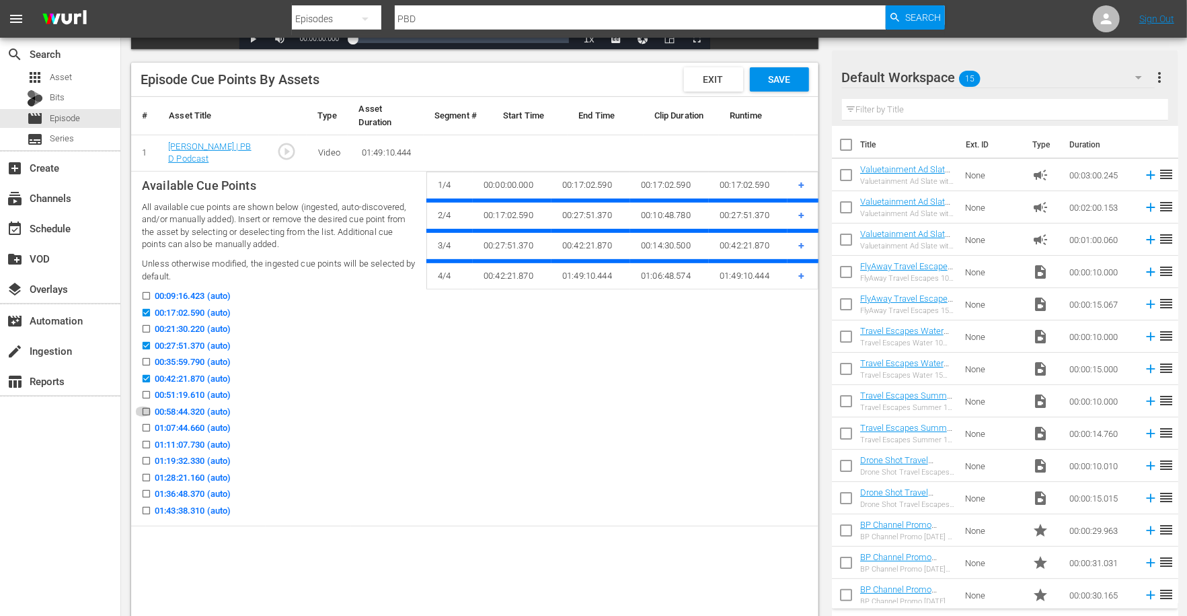
click at [146, 410] on input "00:58:44.320 (auto)" at bounding box center [143, 414] width 17 height 10
checkbox input "true"
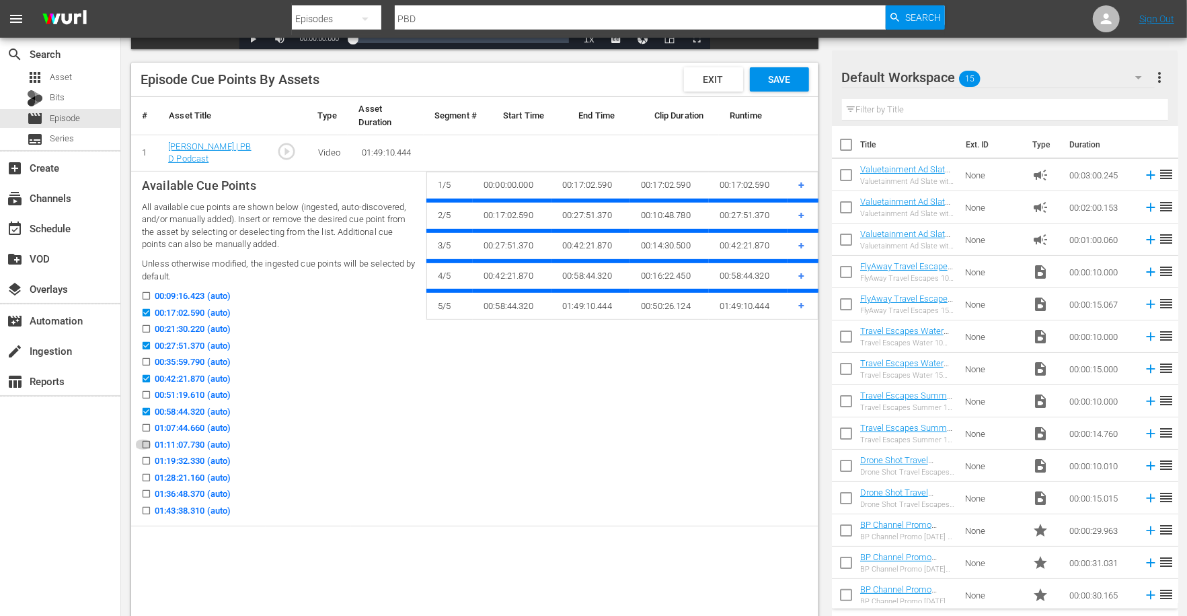
click at [147, 445] on input "01:11:07.730 (auto)" at bounding box center [143, 447] width 17 height 10
checkbox input "true"
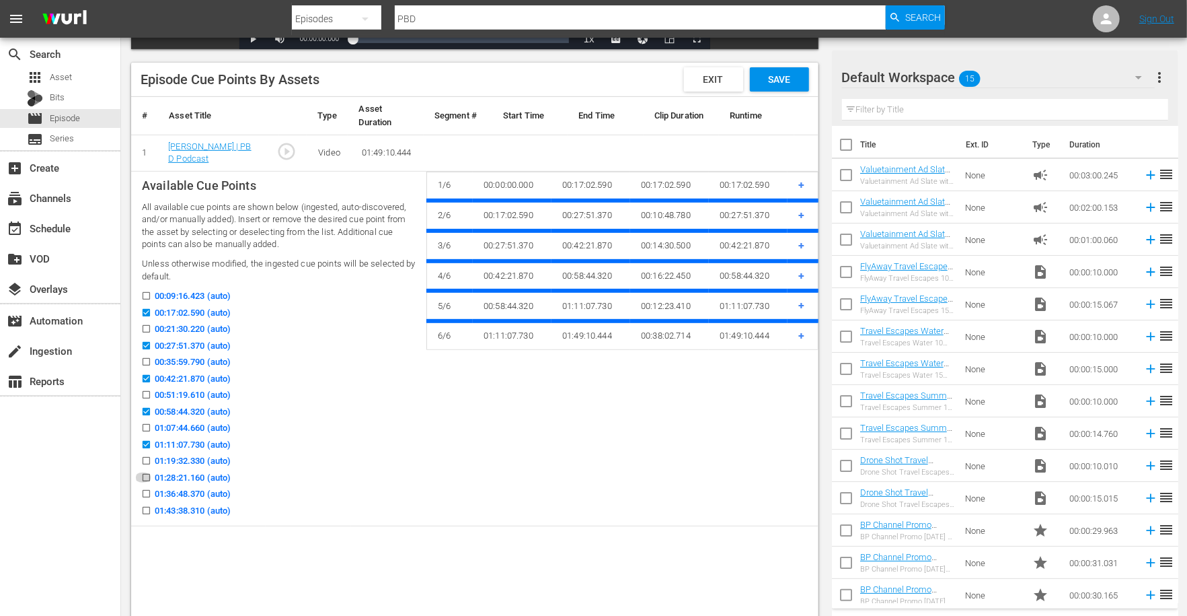
click at [147, 476] on input "01:28:21.160 (auto)" at bounding box center [143, 480] width 17 height 10
checkbox input "true"
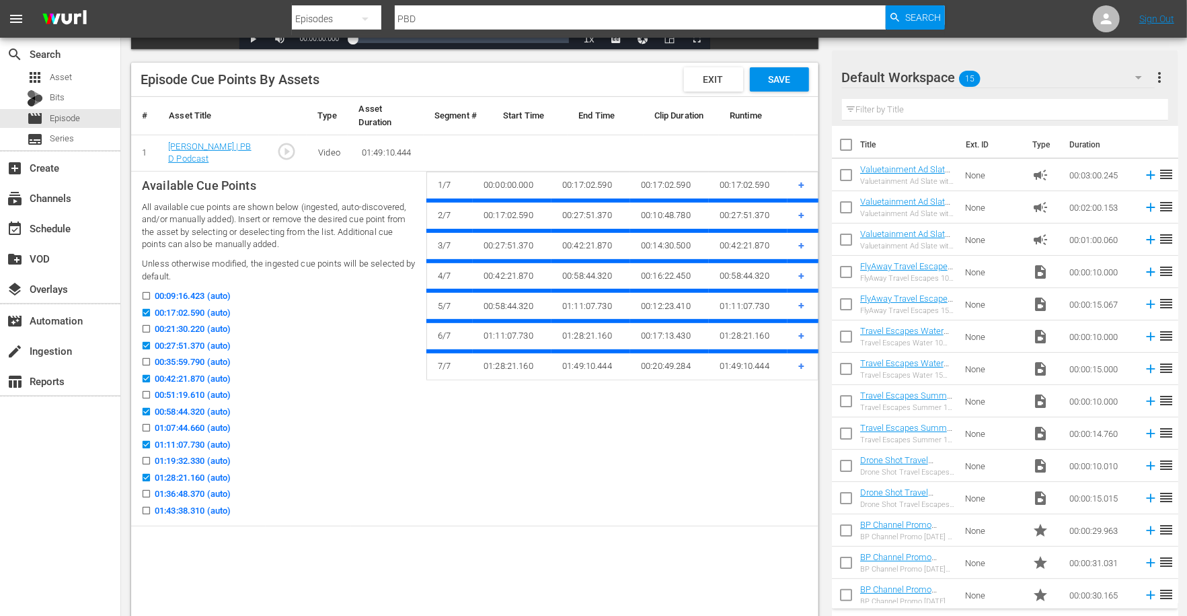
click at [145, 508] on input "01:43:38.310 (auto)" at bounding box center [143, 513] width 17 height 10
checkbox input "true"
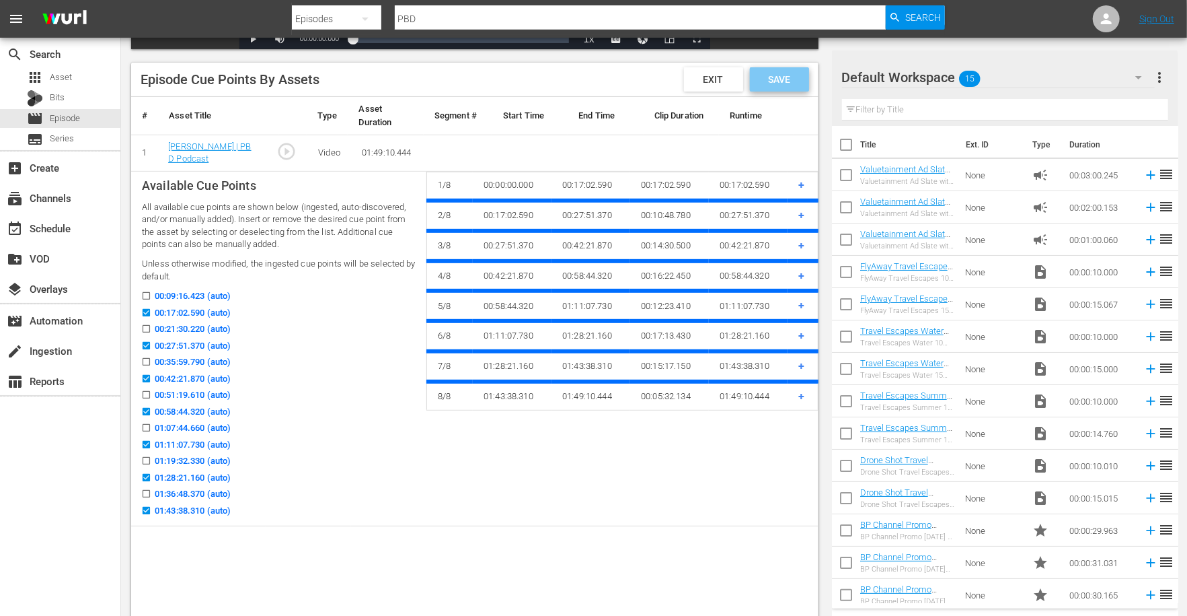
click at [778, 81] on span "Save" at bounding box center [779, 79] width 44 height 11
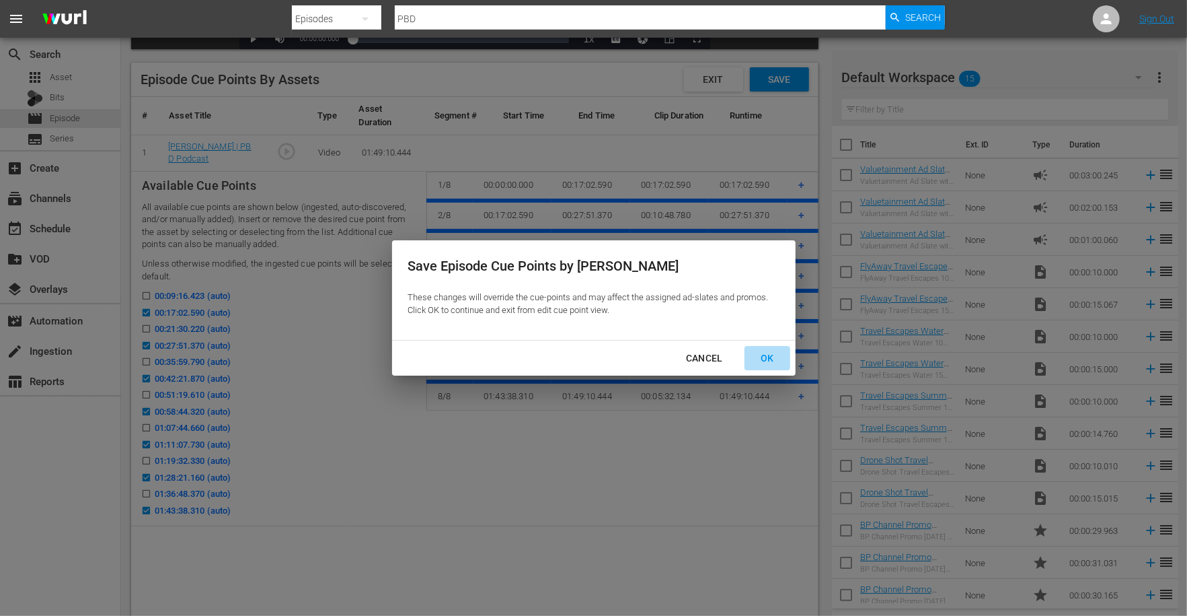
click at [780, 363] on div "OK" at bounding box center [767, 358] width 35 height 17
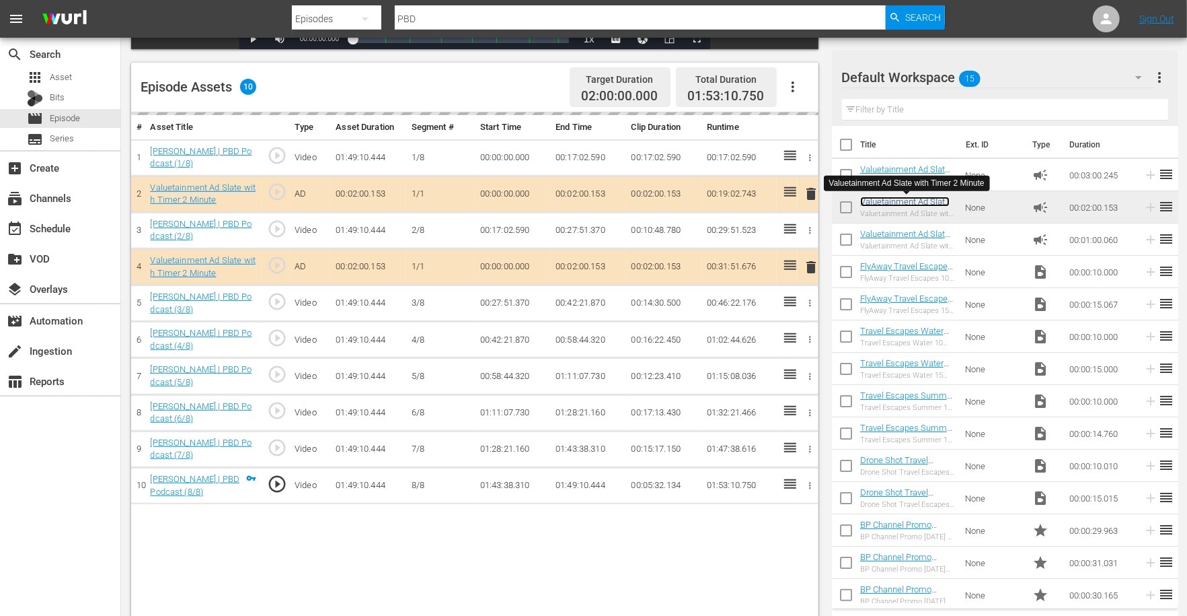
scroll to position [350, 0]
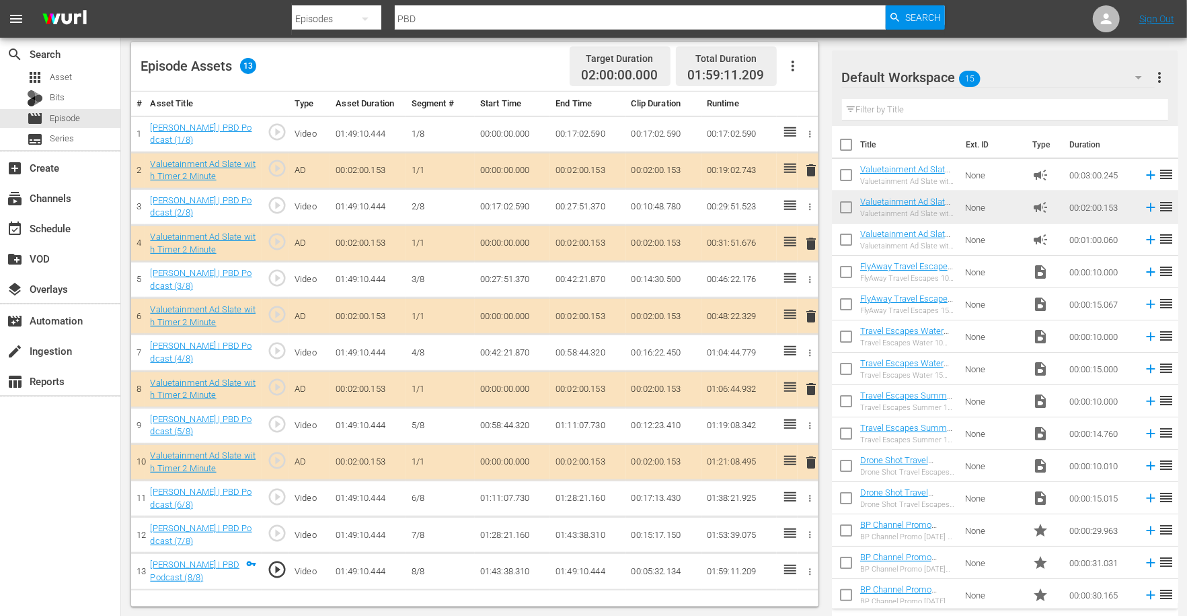
click at [812, 461] on span "delete" at bounding box center [811, 462] width 16 height 16
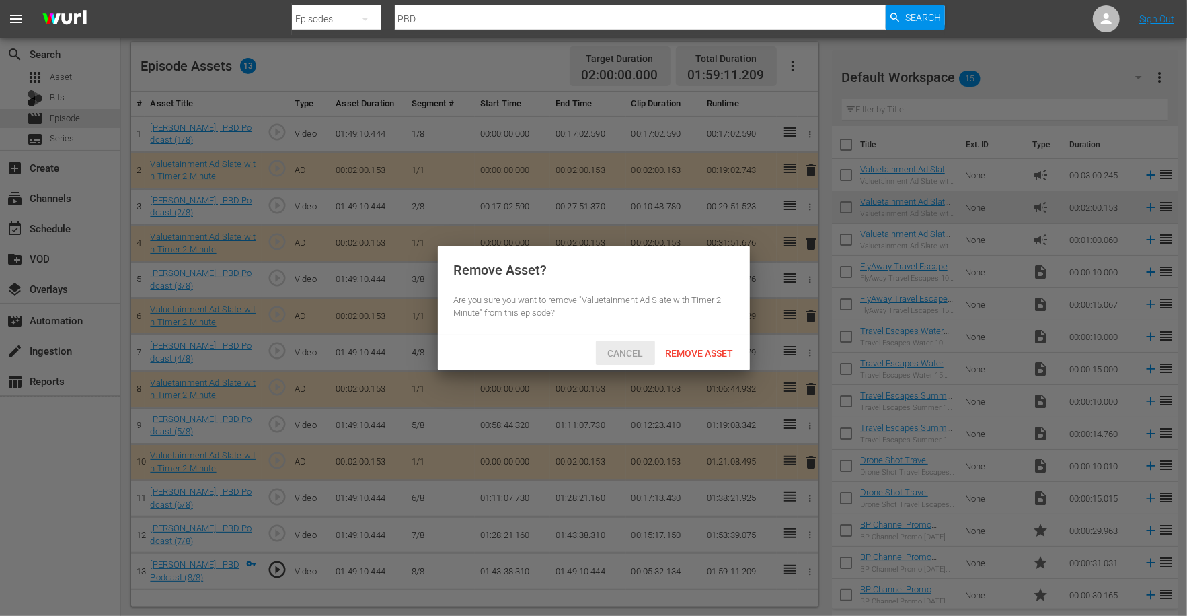
click at [616, 345] on div "Cancel" at bounding box center [625, 352] width 59 height 25
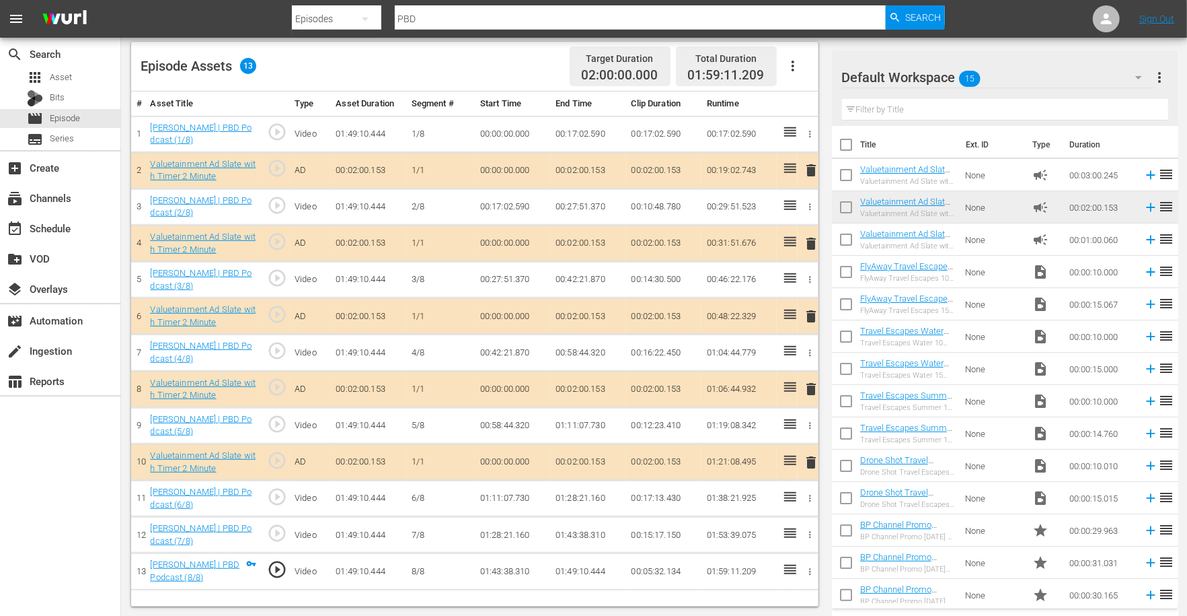
click at [792, 66] on icon "button" at bounding box center [793, 66] width 3 height 11
click at [822, 131] on div "Clear Ads" at bounding box center [833, 135] width 91 height 32
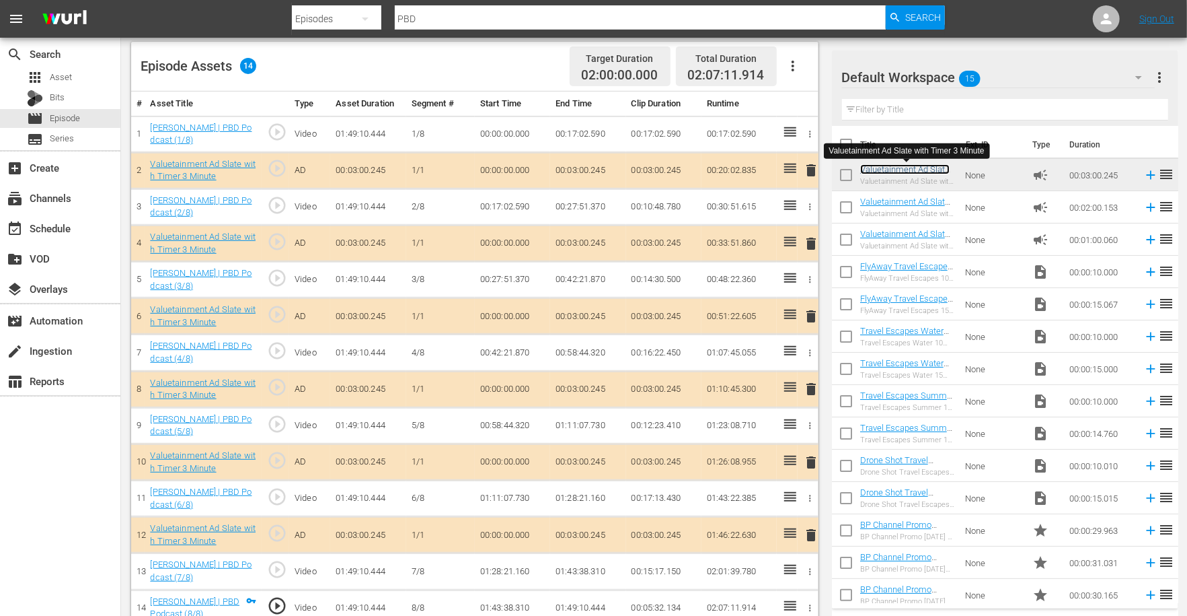
scroll to position [367, 0]
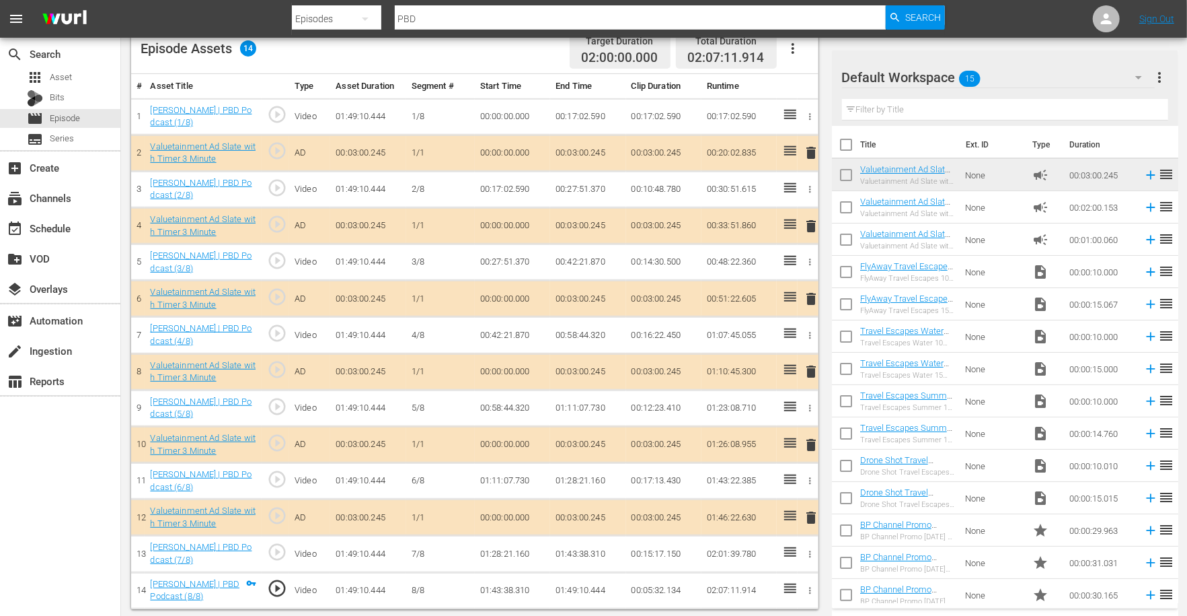
click at [786, 55] on icon "button" at bounding box center [793, 48] width 16 height 16
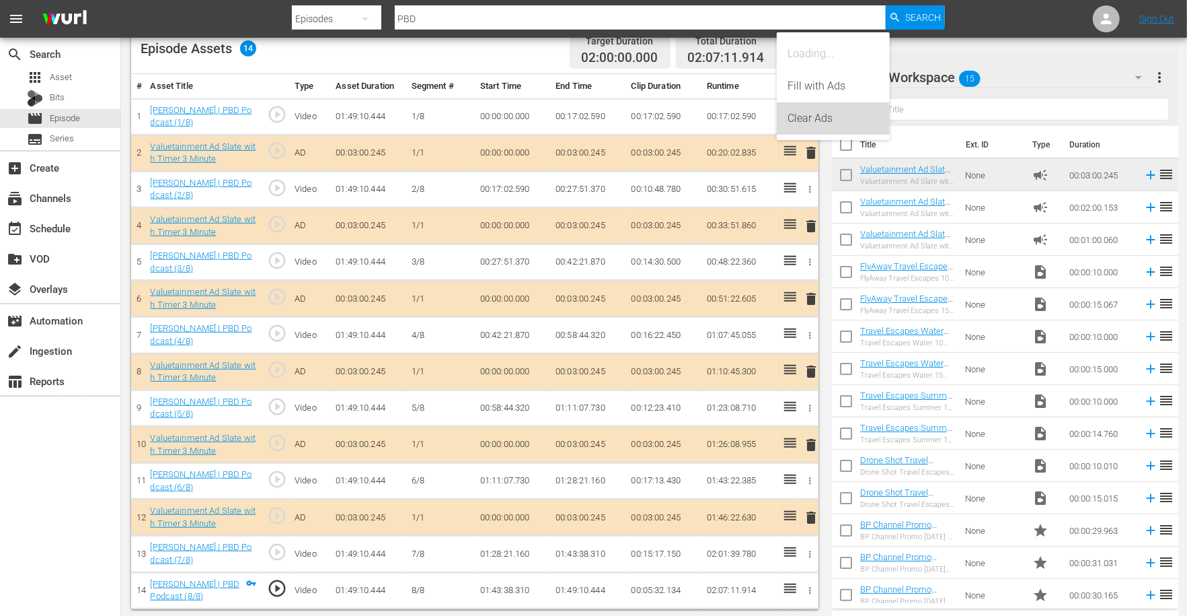
click at [805, 116] on div "Clear Ads" at bounding box center [833, 118] width 91 height 32
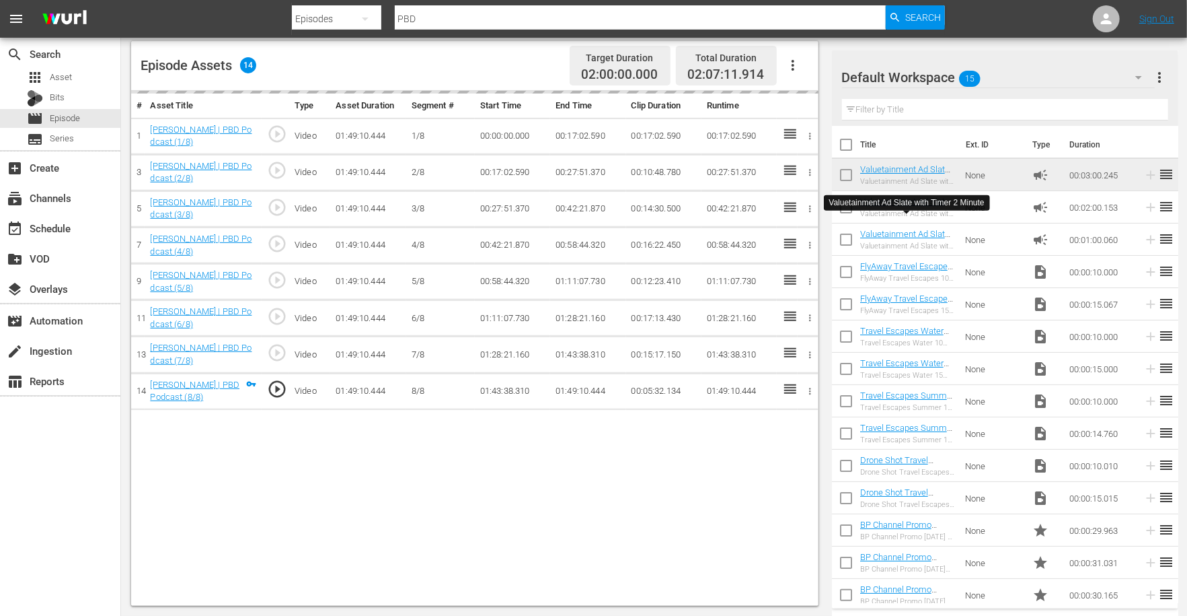
scroll to position [350, 0]
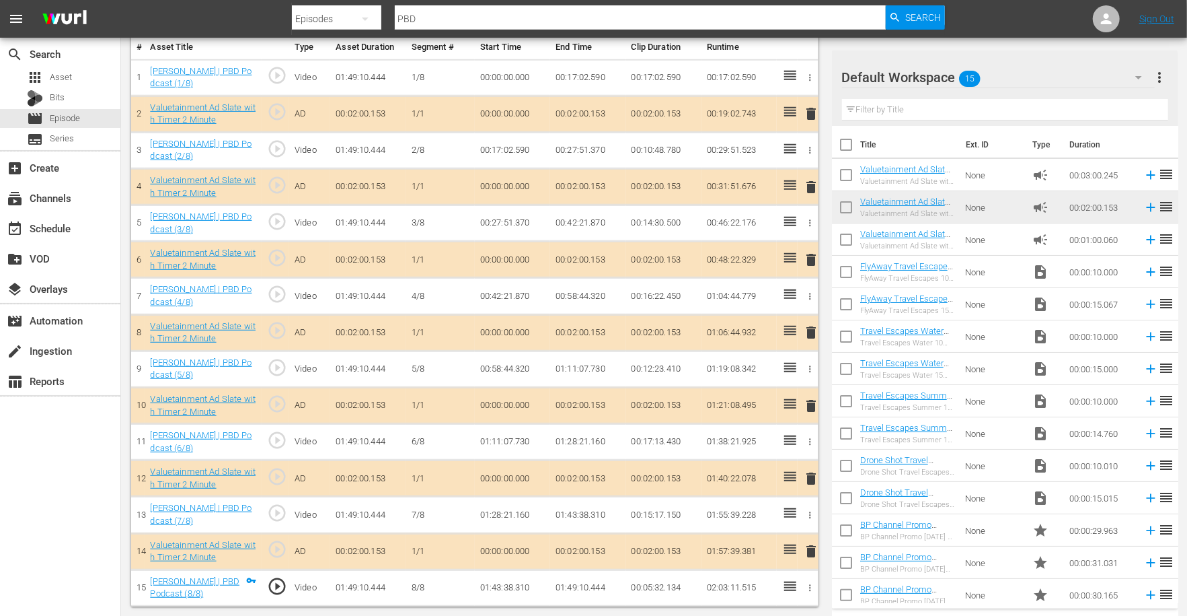
scroll to position [404, 0]
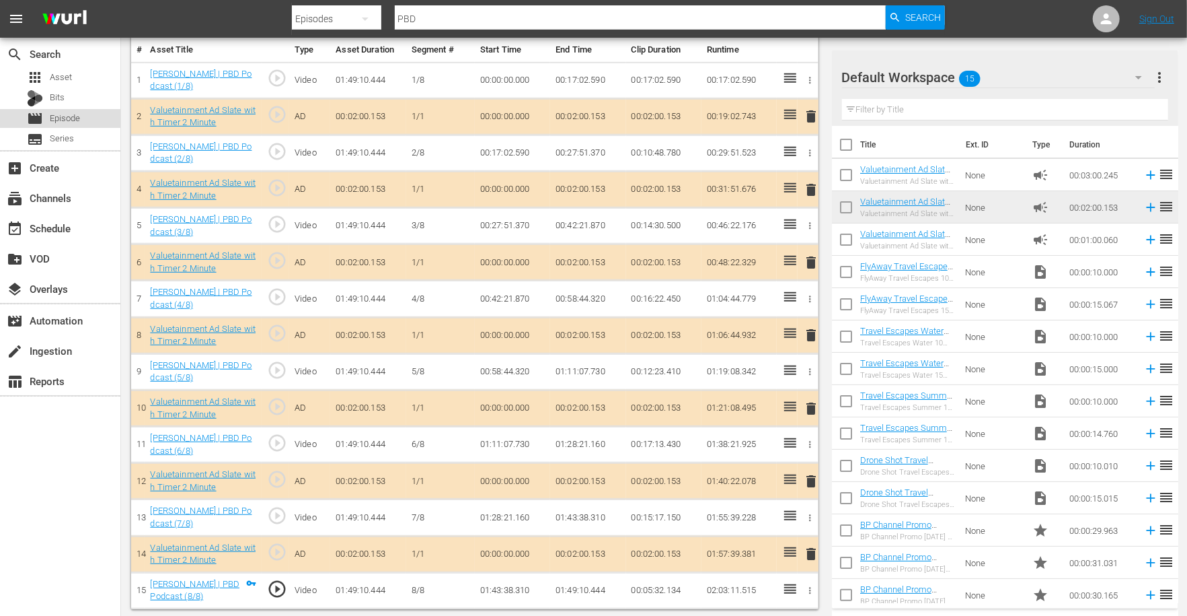
click at [77, 116] on span "Episode" at bounding box center [65, 118] width 30 height 13
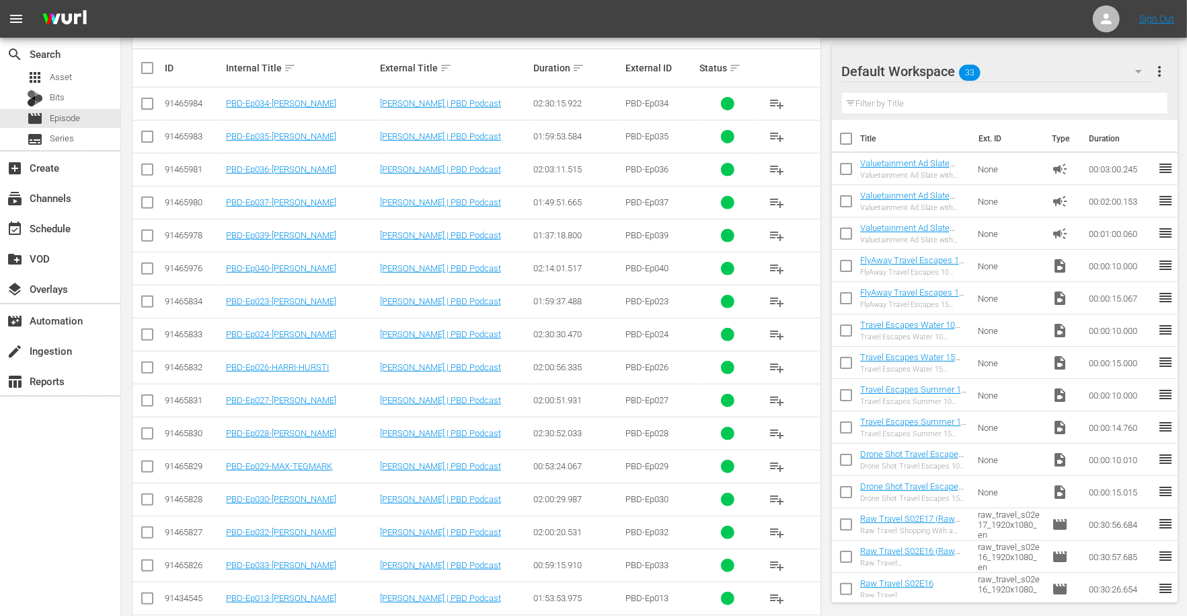
scroll to position [284, 0]
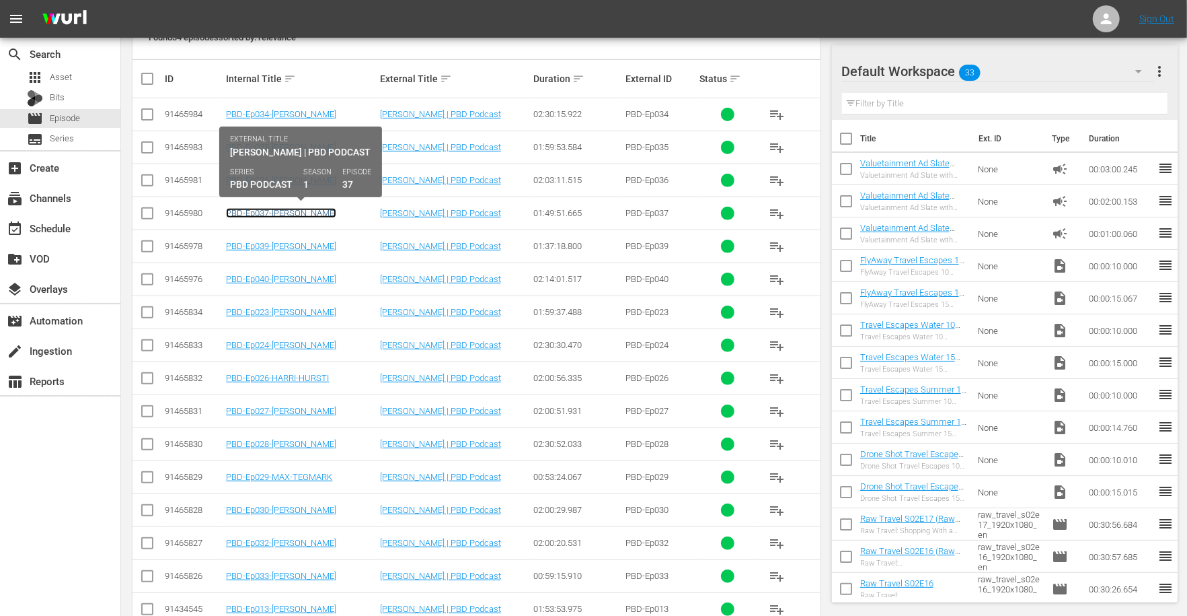
click at [276, 215] on link "PBD-Ep037-[PERSON_NAME]" at bounding box center [281, 213] width 110 height 10
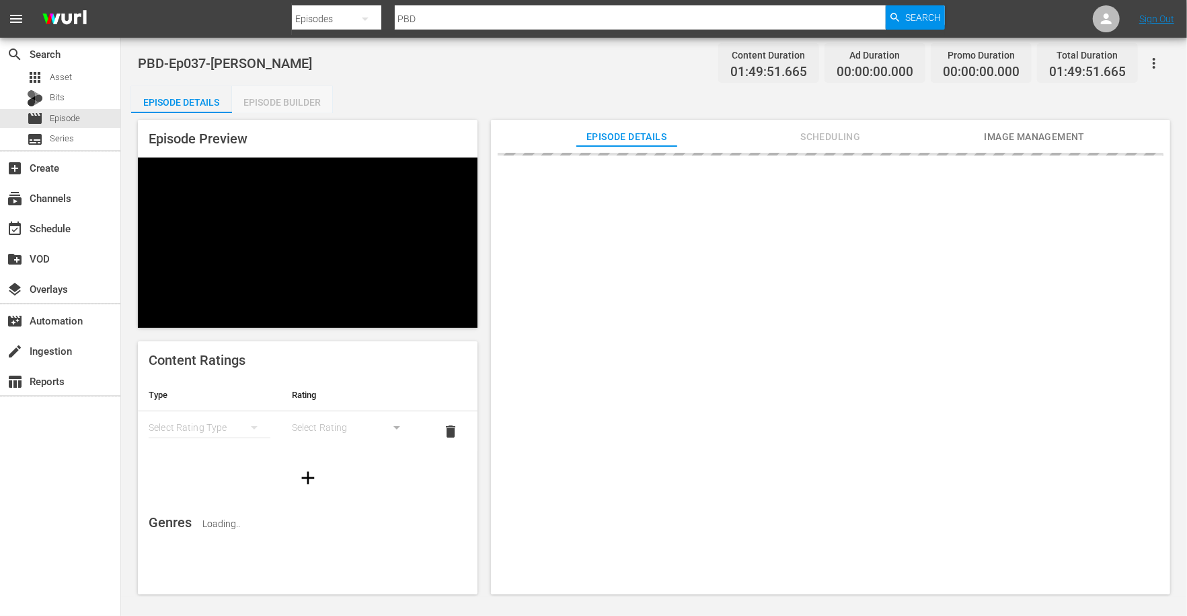
click at [291, 98] on div "Episode Builder" at bounding box center [282, 102] width 101 height 32
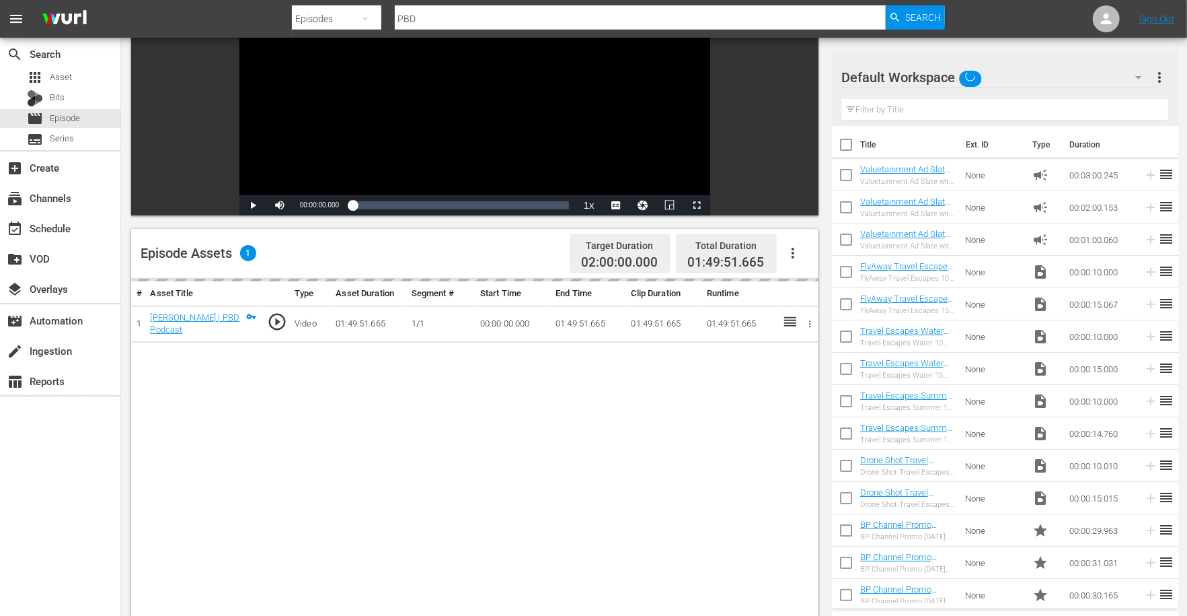
scroll to position [176, 0]
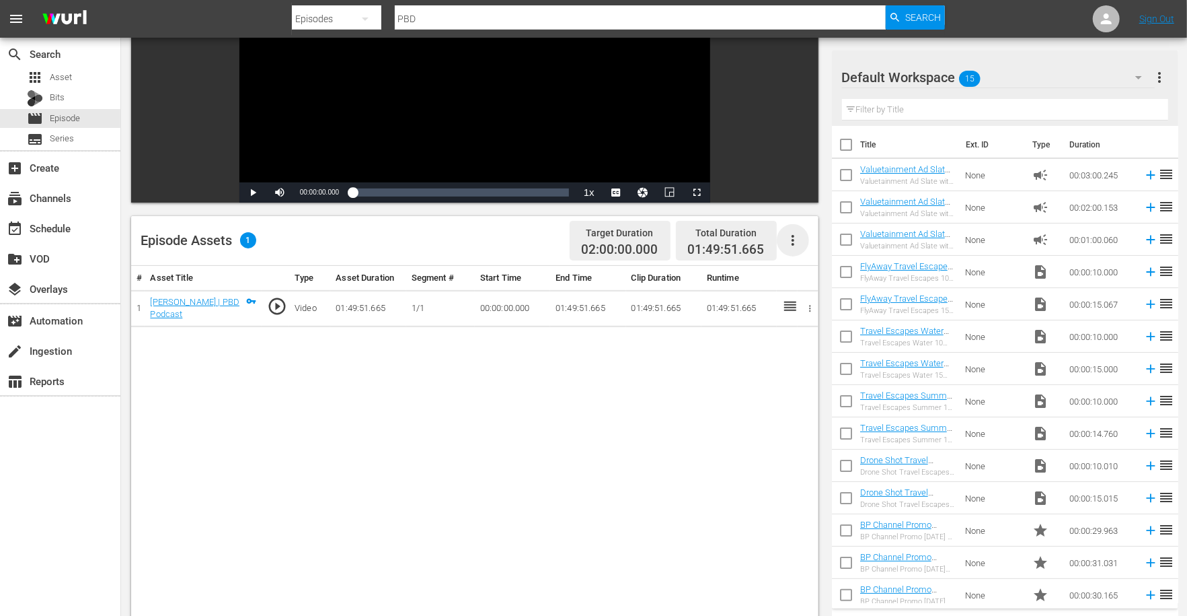
click at [791, 237] on icon "button" at bounding box center [793, 240] width 16 height 16
click at [807, 252] on div "Edit Cue Points" at bounding box center [833, 245] width 91 height 32
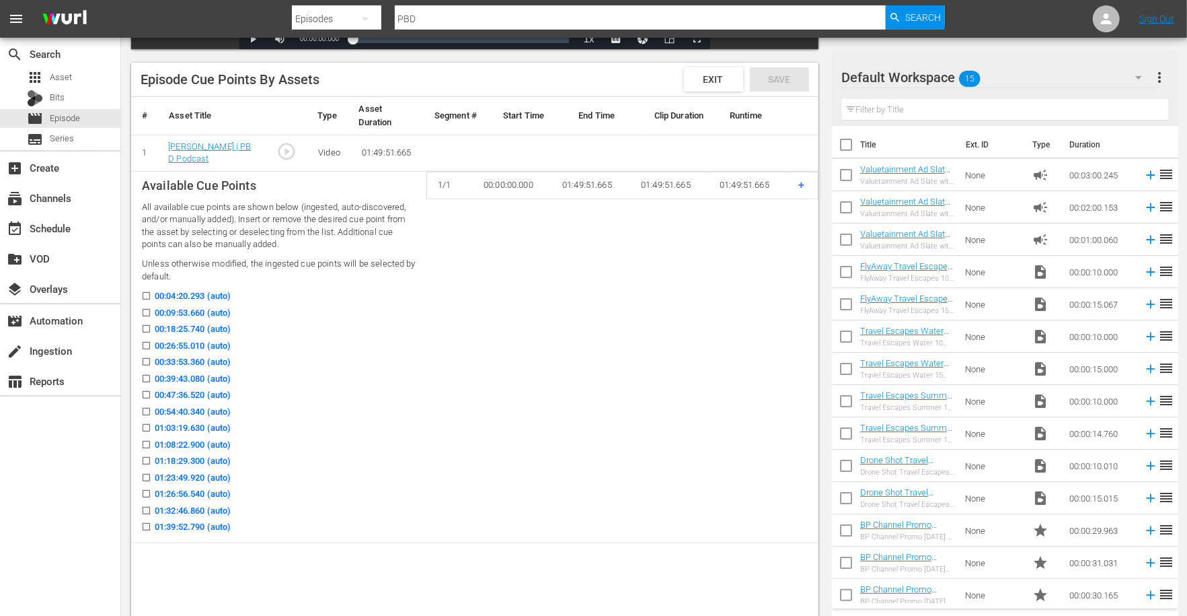
scroll to position [299, 0]
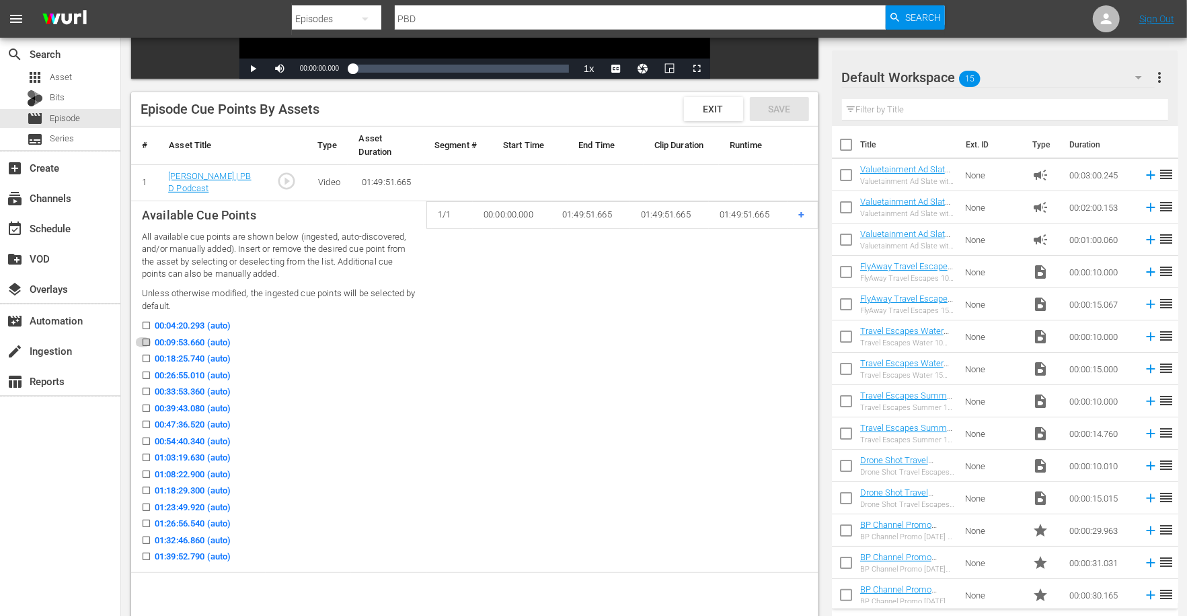
click at [147, 342] on input "00:09:53.660 (auto)" at bounding box center [143, 345] width 17 height 10
checkbox input "true"
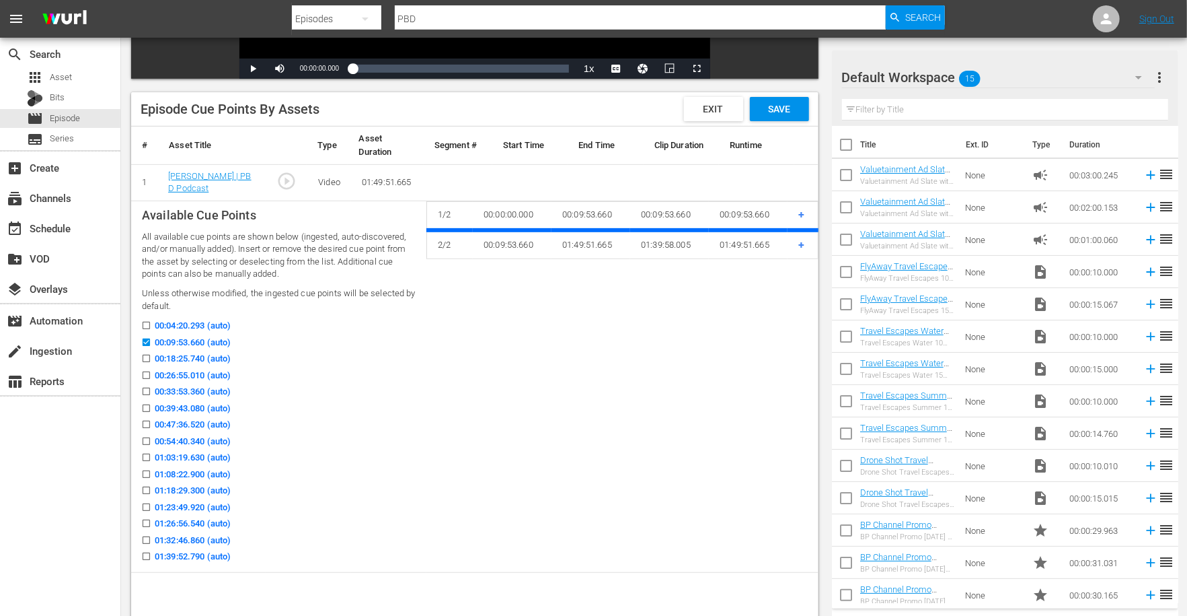
click at [146, 371] on icon at bounding box center [146, 375] width 10 height 10
click at [146, 373] on input "00:26:55.010 (auto)" at bounding box center [143, 378] width 17 height 10
checkbox input "true"
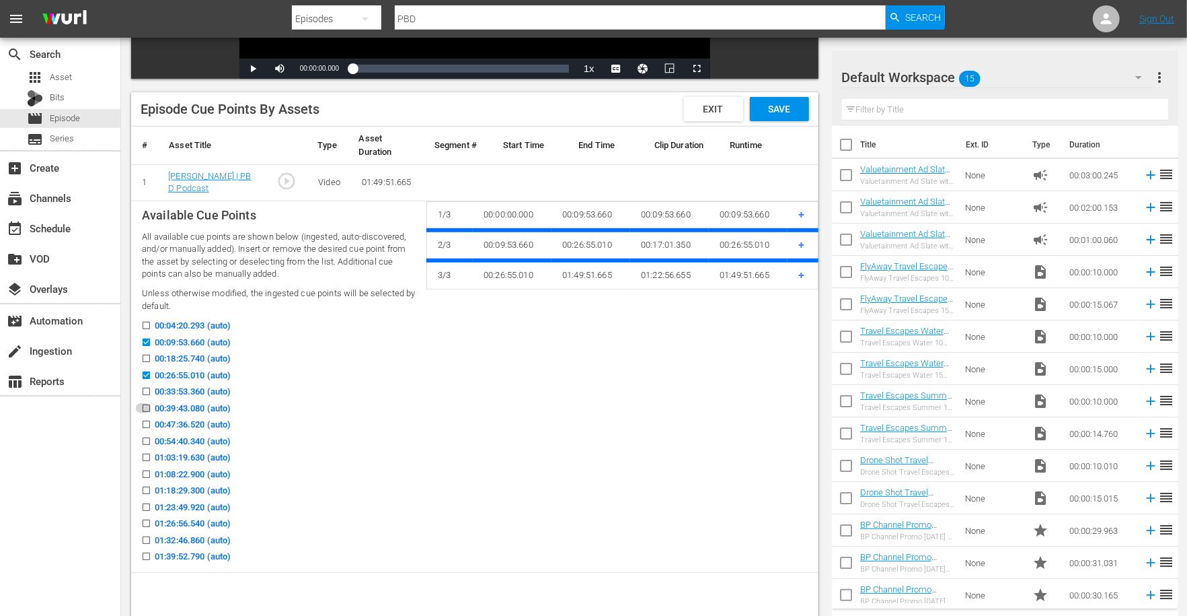
click at [147, 406] on input "00:39:43.080 (auto)" at bounding box center [143, 411] width 17 height 10
checkbox input "true"
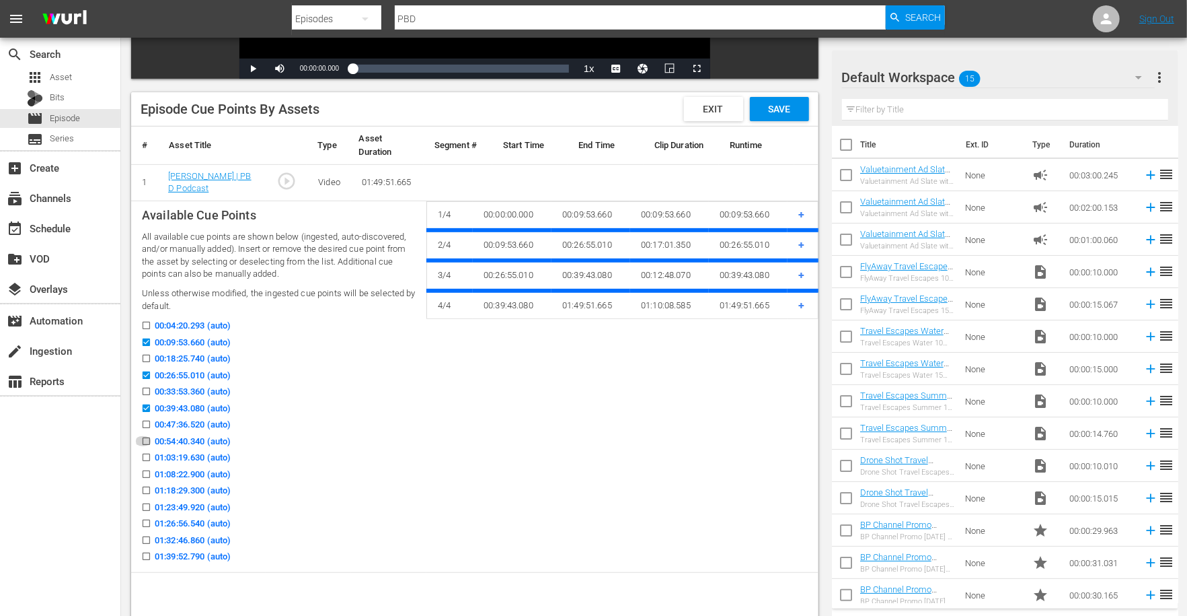
click at [147, 439] on input "00:54:40.340 (auto)" at bounding box center [143, 444] width 17 height 10
checkbox input "true"
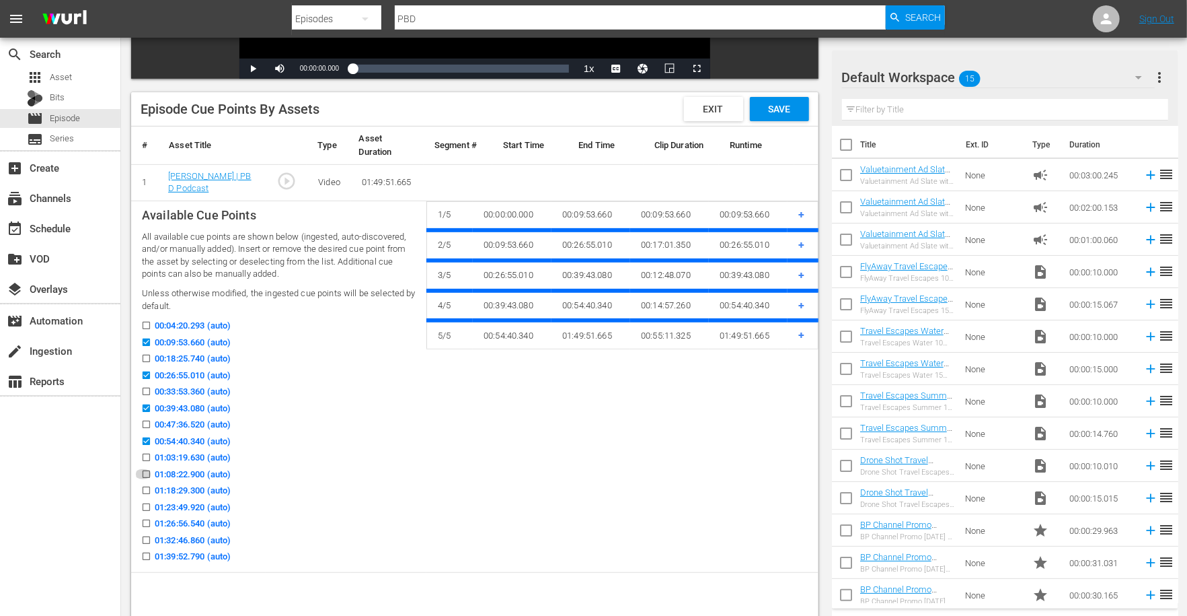
click at [145, 472] on input "01:08:22.900 (auto)" at bounding box center [143, 477] width 17 height 10
checkbox input "true"
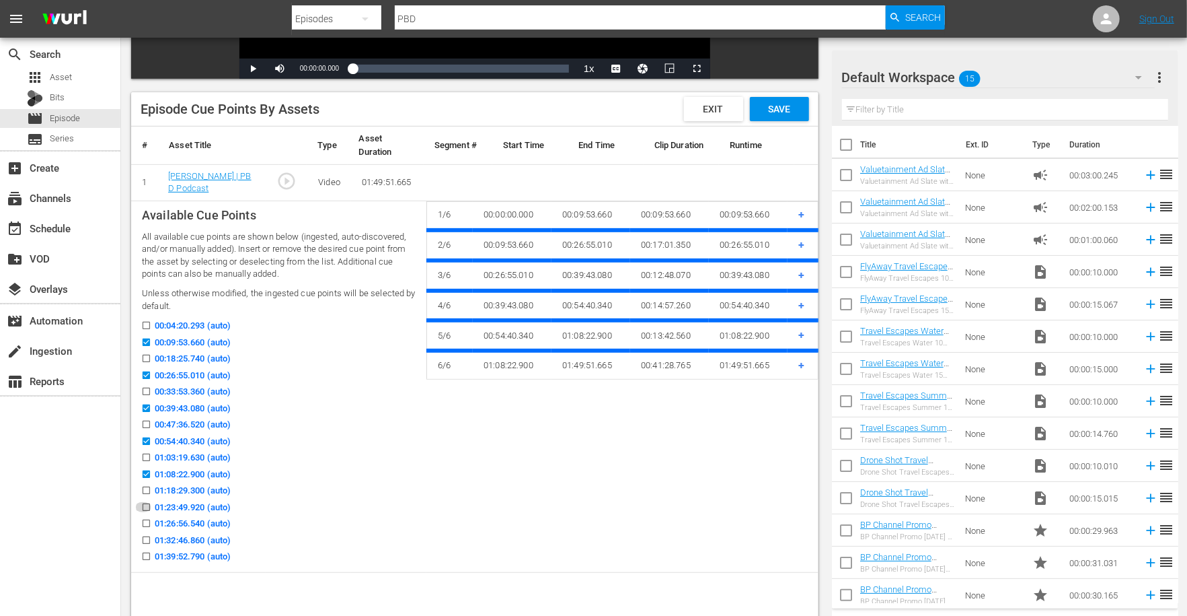
click at [145, 505] on input "01:23:49.920 (auto)" at bounding box center [143, 510] width 17 height 10
checkbox input "true"
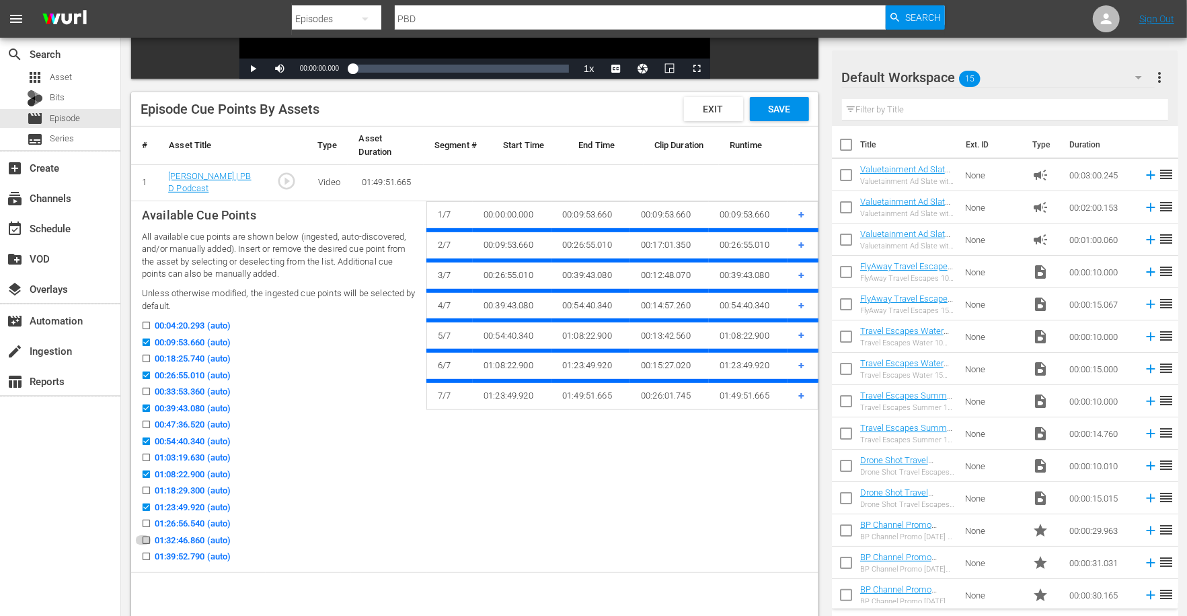
click at [147, 538] on input "01:32:46.860 (auto)" at bounding box center [143, 543] width 17 height 10
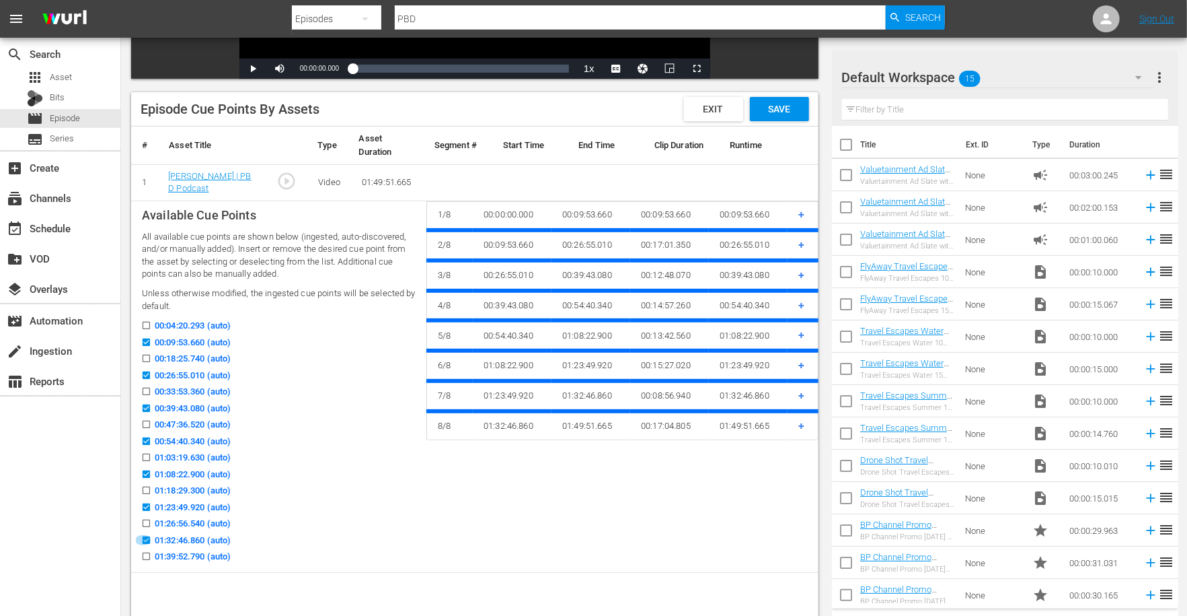
click at [144, 542] on input "01:32:46.860 (auto)" at bounding box center [143, 543] width 17 height 10
checkbox input "false"
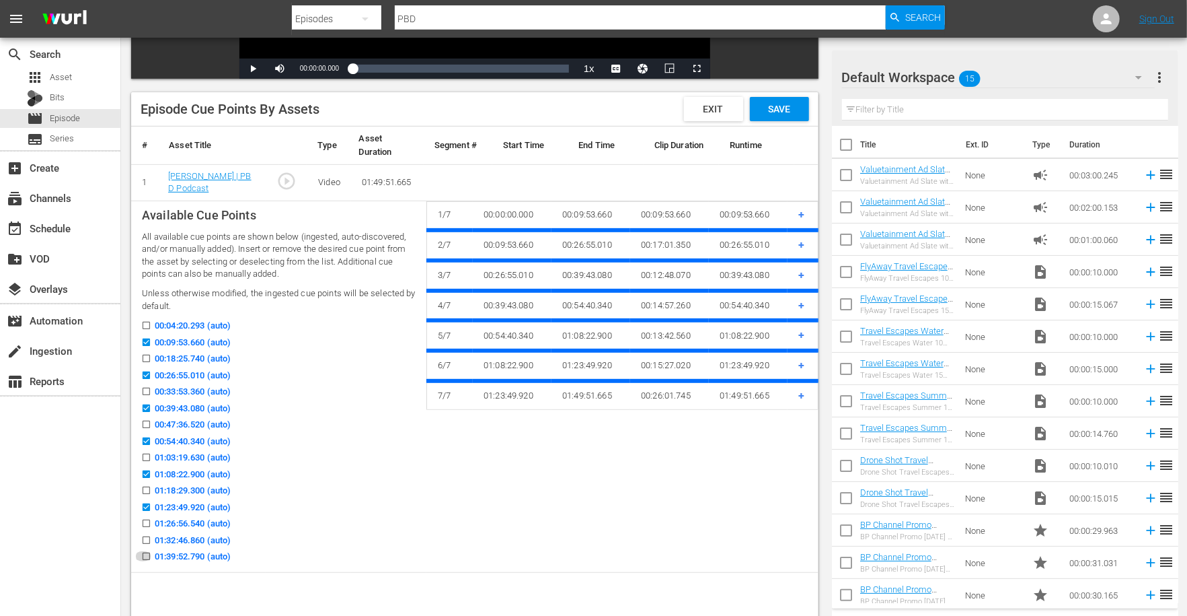
click at [147, 554] on input "01:39:52.790 (auto)" at bounding box center [143, 559] width 17 height 10
checkbox input "true"
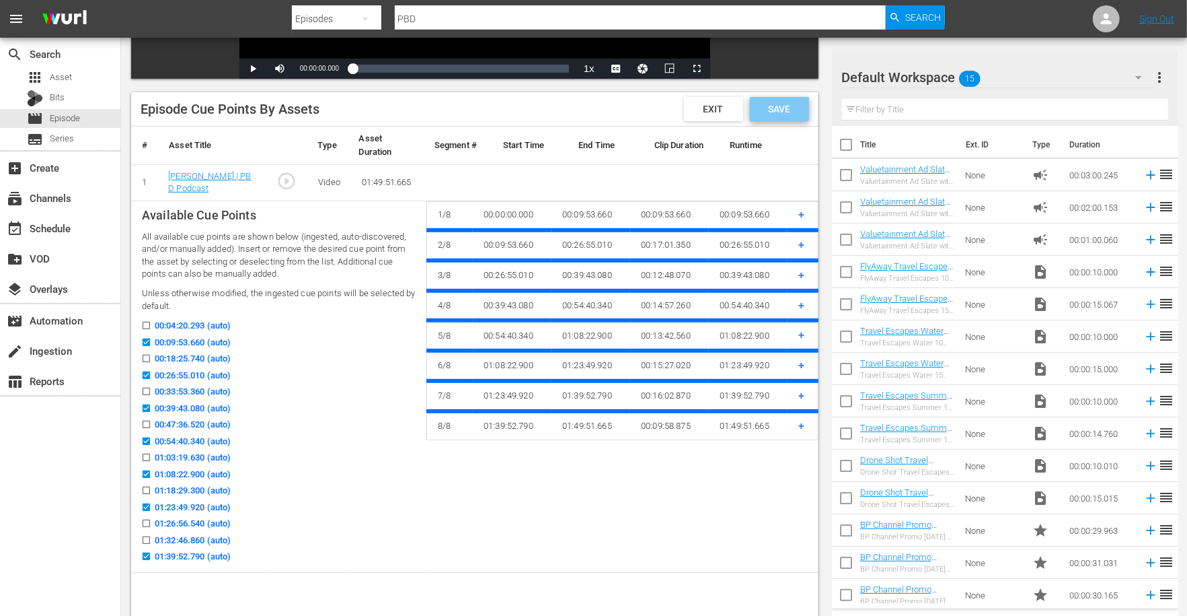
click at [782, 109] on span "Save" at bounding box center [779, 109] width 44 height 11
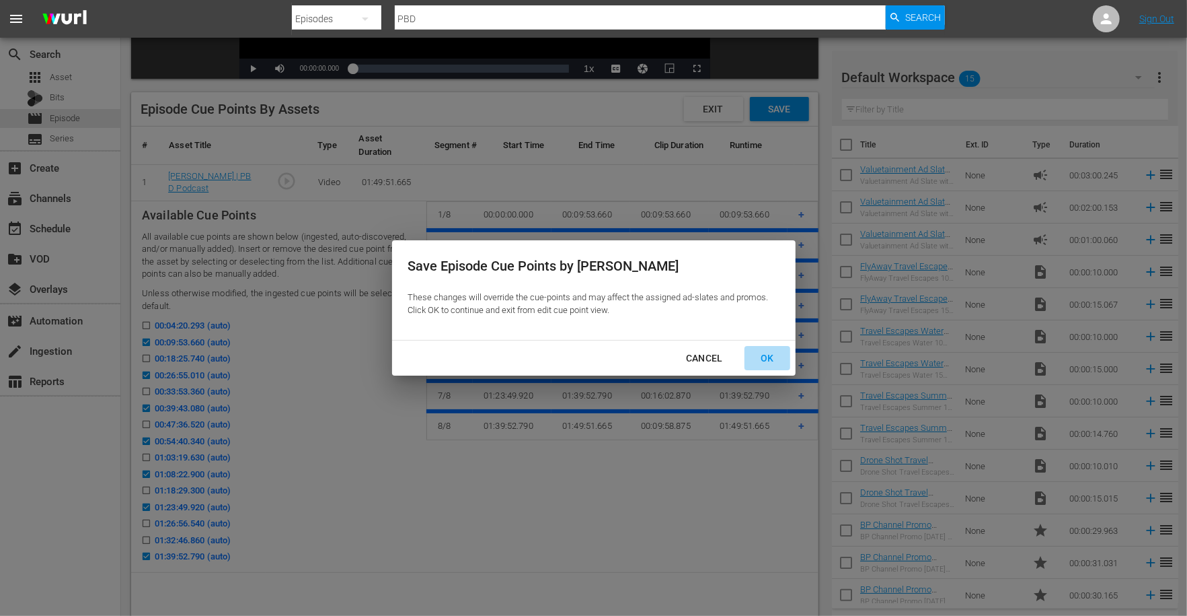
click at [762, 354] on div "OK" at bounding box center [767, 358] width 35 height 17
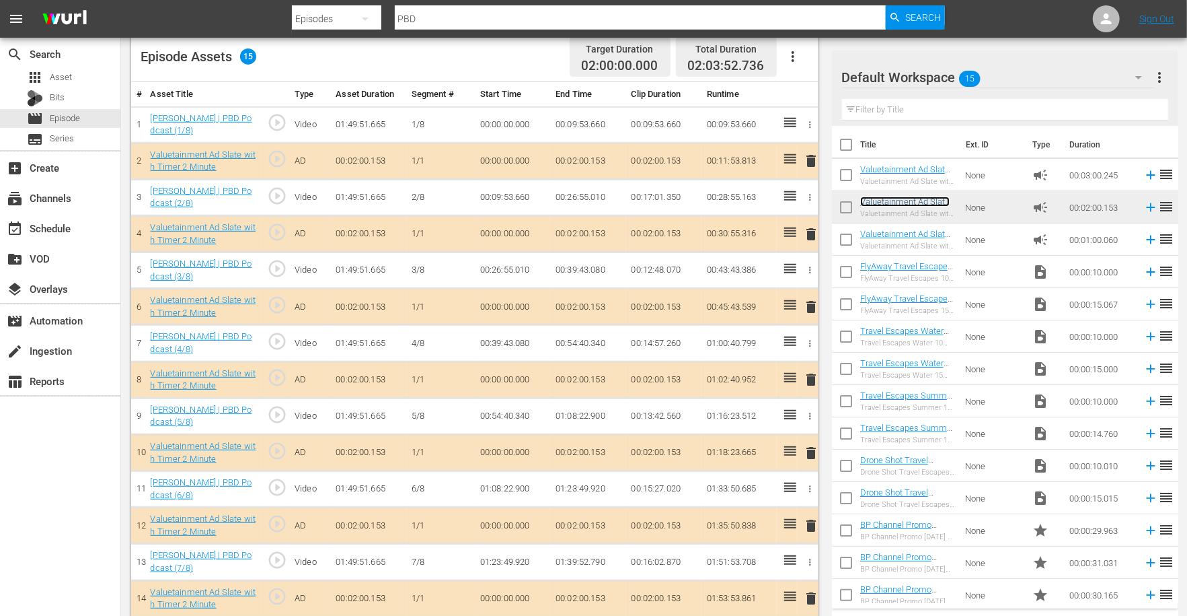
scroll to position [0, 0]
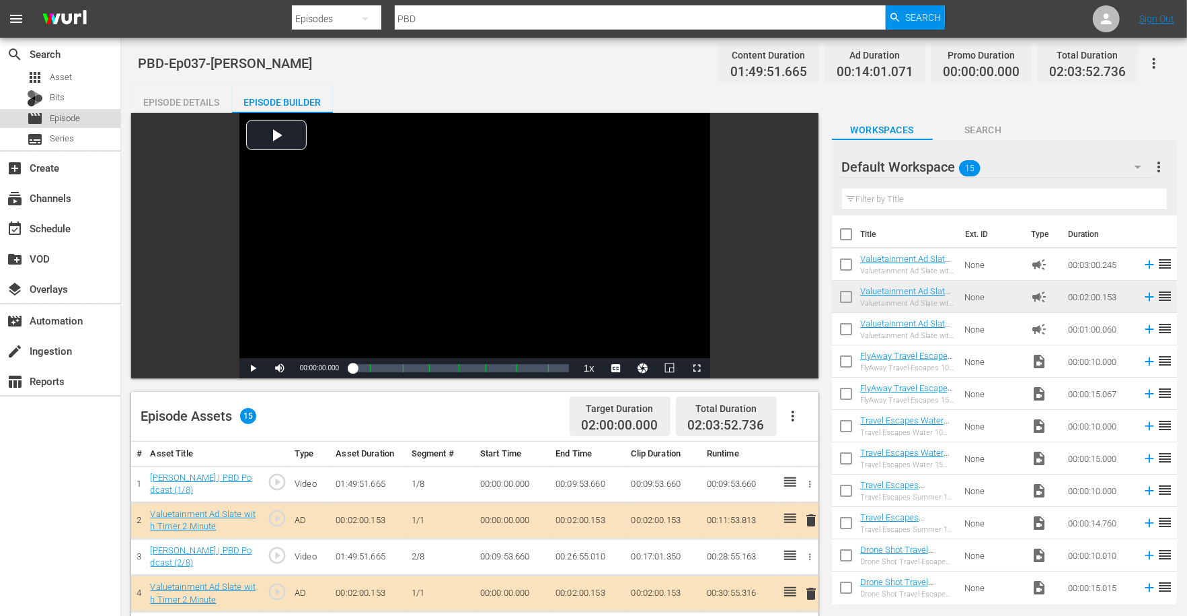
click at [66, 117] on span "Episode" at bounding box center [65, 118] width 30 height 13
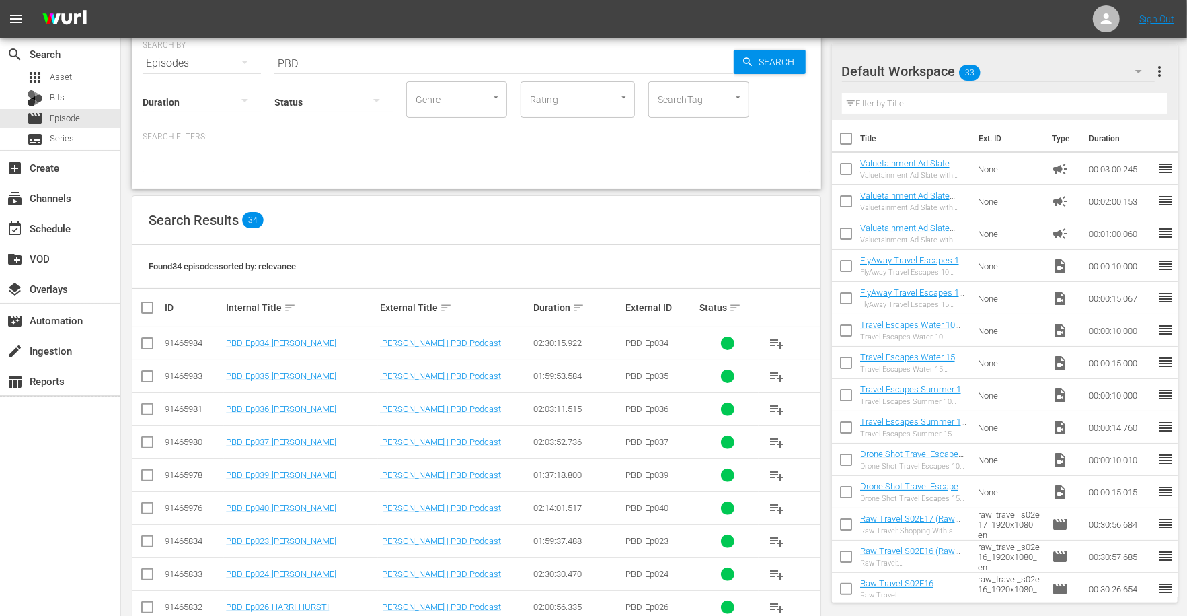
scroll to position [61, 0]
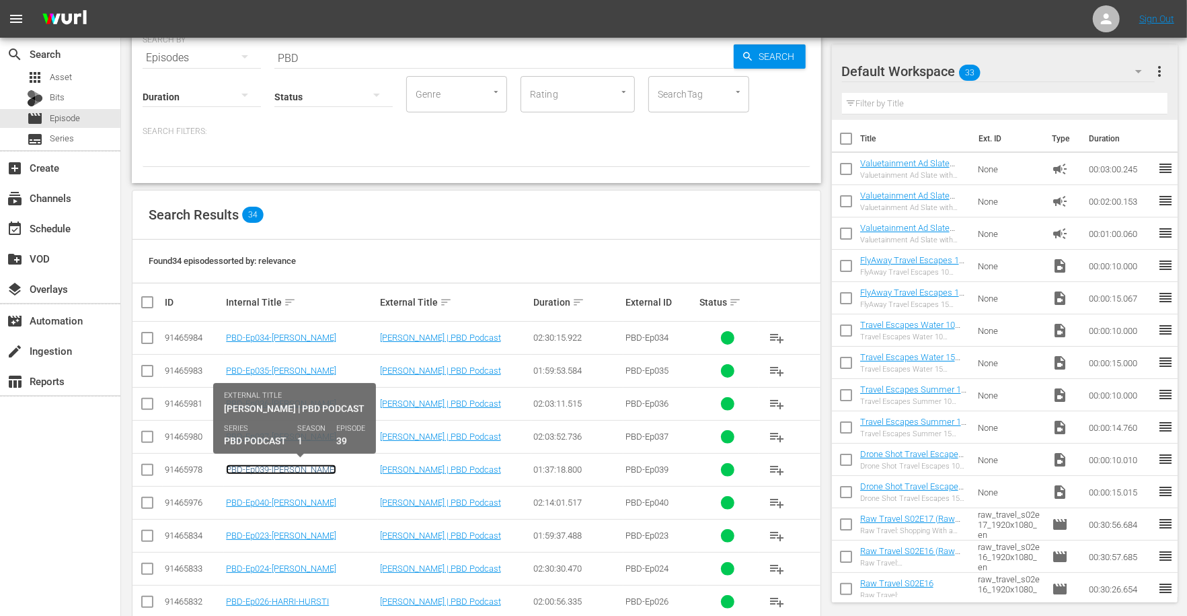
click at [305, 470] on link "PBD-Ep039-[PERSON_NAME]" at bounding box center [281, 469] width 110 height 10
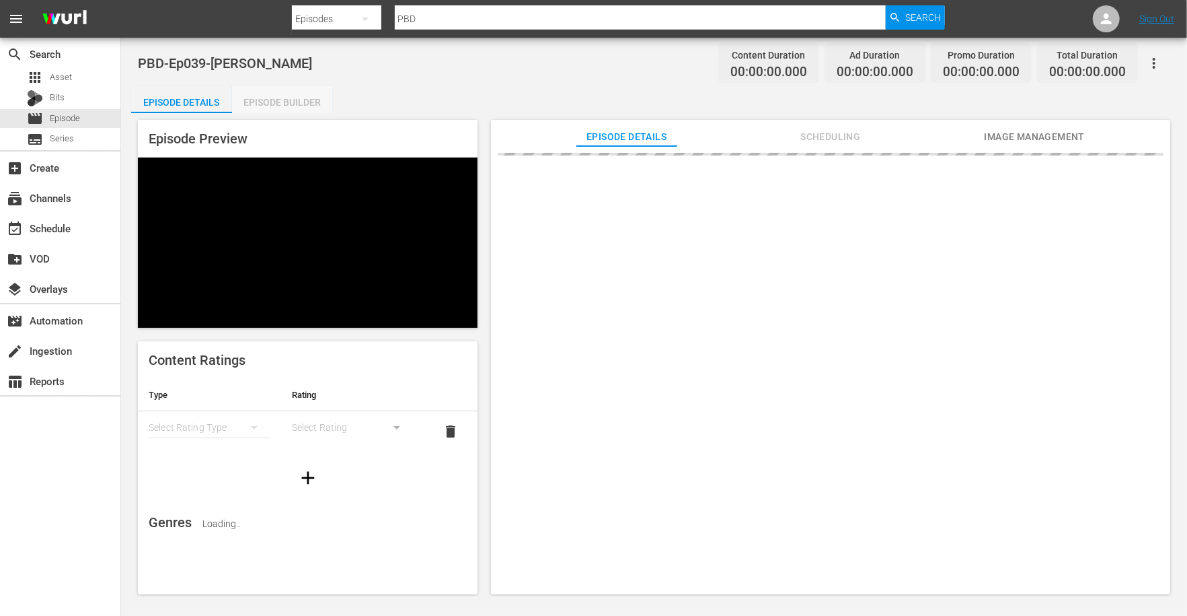
click at [305, 105] on div "Episode Builder" at bounding box center [282, 102] width 101 height 32
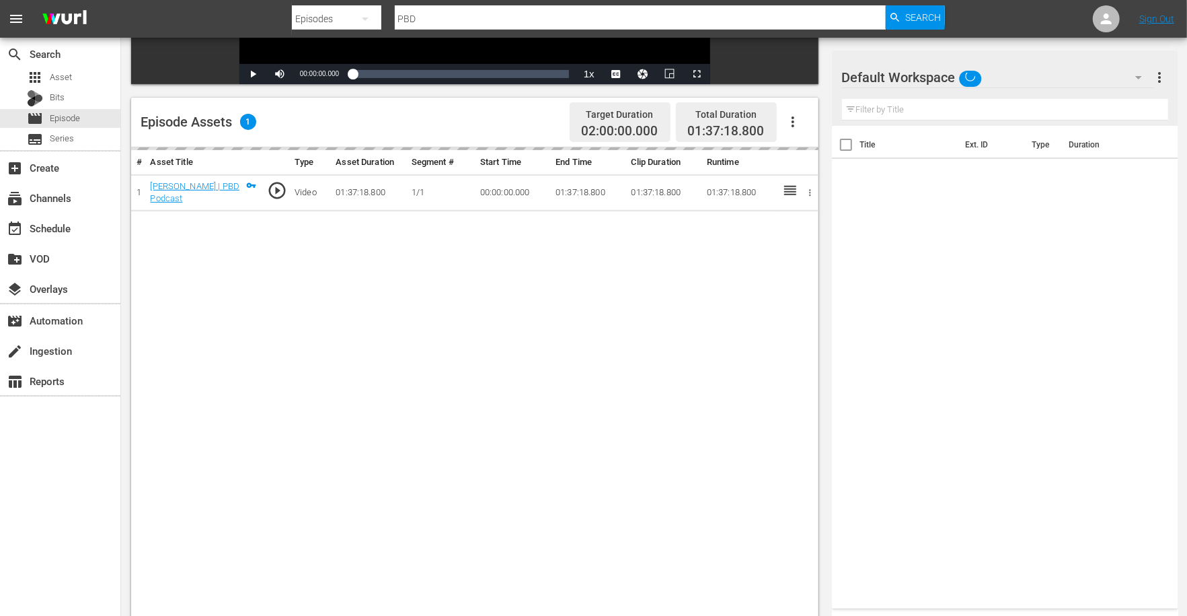
scroll to position [297, 0]
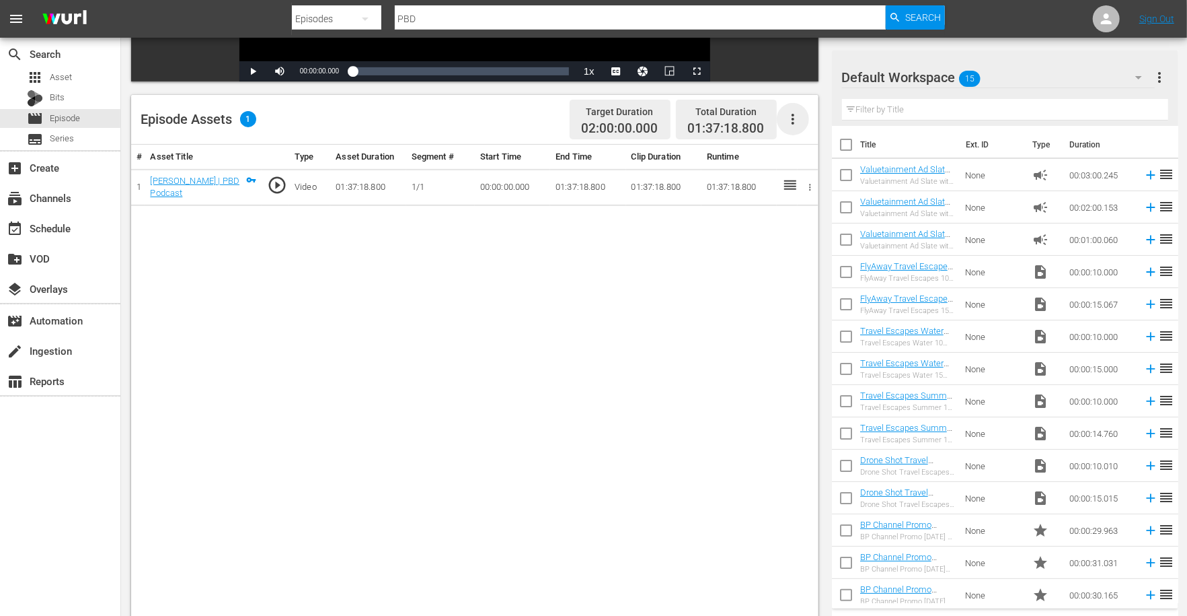
click at [791, 115] on icon "button" at bounding box center [793, 119] width 16 height 16
click at [806, 128] on div "Edit Cue Points" at bounding box center [833, 124] width 91 height 32
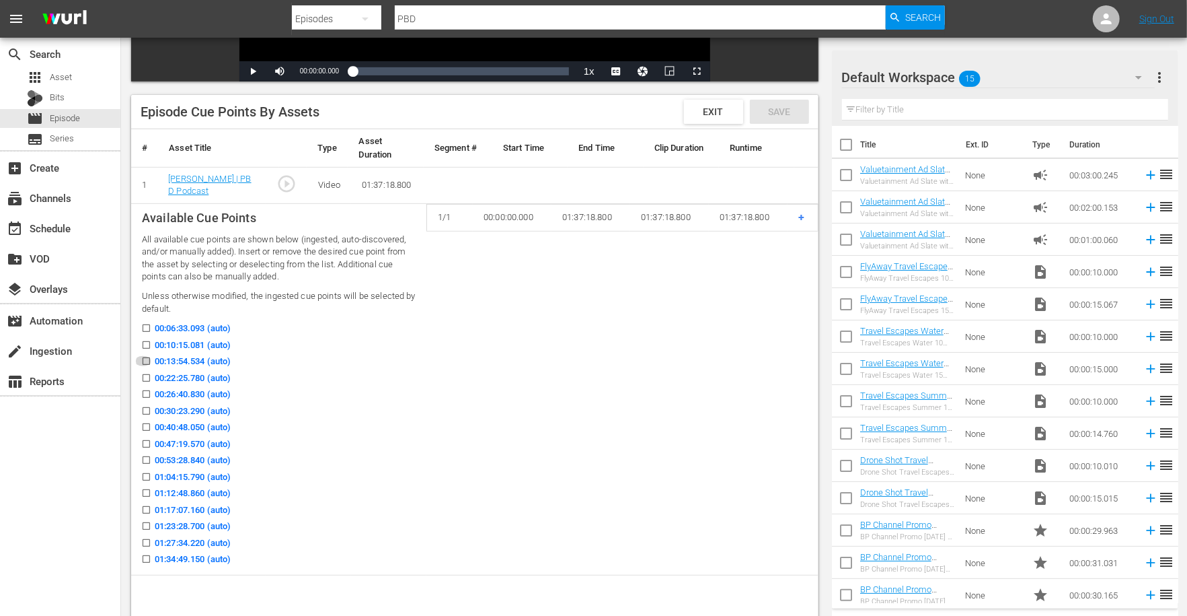
click at [145, 361] on input "00:13:54.534 (auto)" at bounding box center [143, 364] width 17 height 10
checkbox input "true"
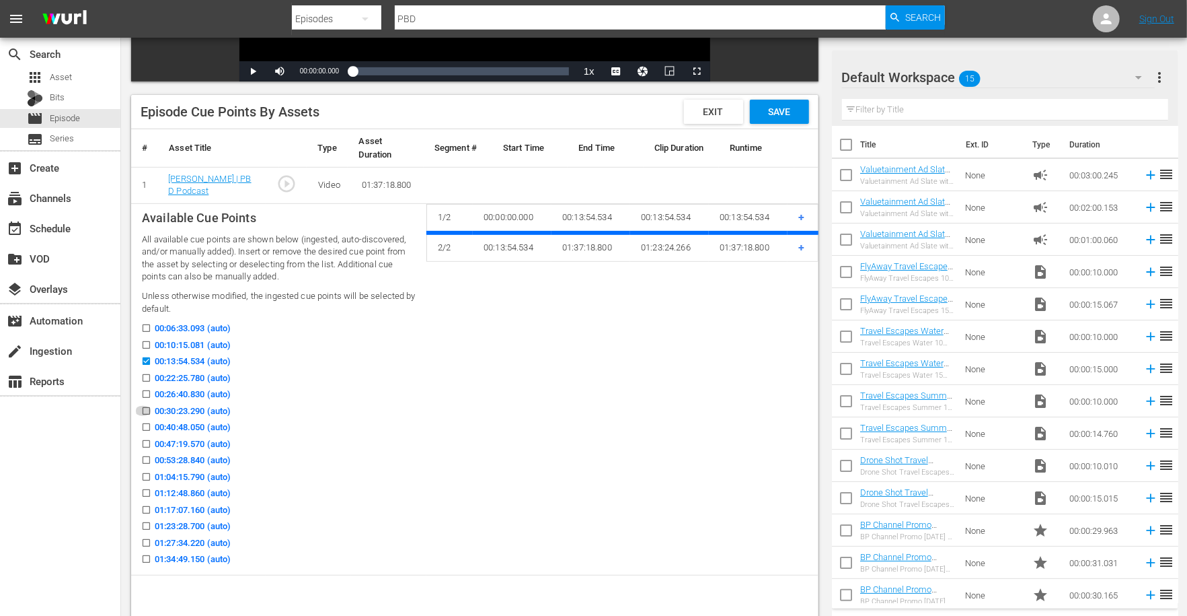
click at [147, 406] on icon at bounding box center [146, 411] width 10 height 10
click at [147, 408] on input "00:30:23.290 (auto)" at bounding box center [143, 413] width 17 height 10
checkbox input "true"
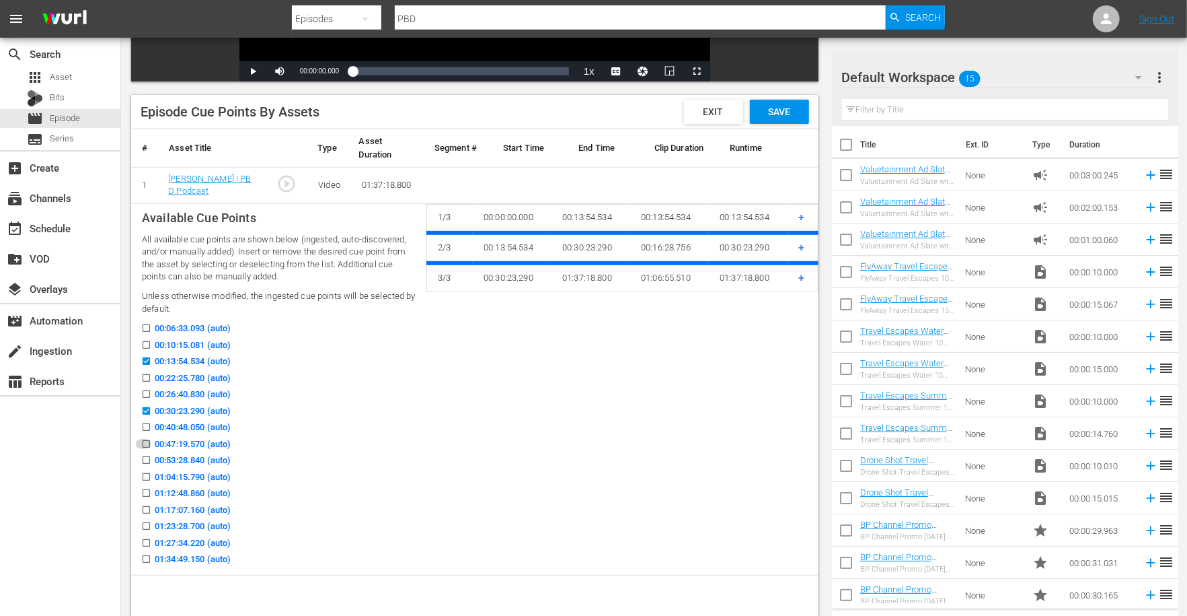
click at [146, 441] on input "00:47:19.570 (auto)" at bounding box center [143, 446] width 17 height 10
checkbox input "true"
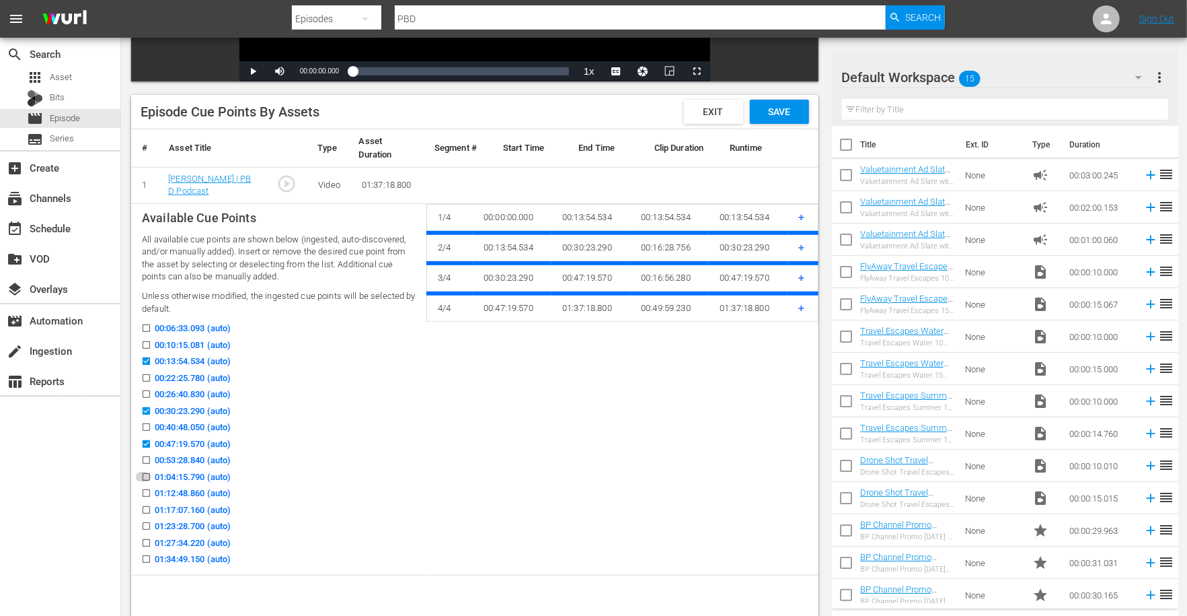
click at [147, 476] on input "01:04:15.790 (auto)" at bounding box center [143, 479] width 17 height 10
checkbox input "true"
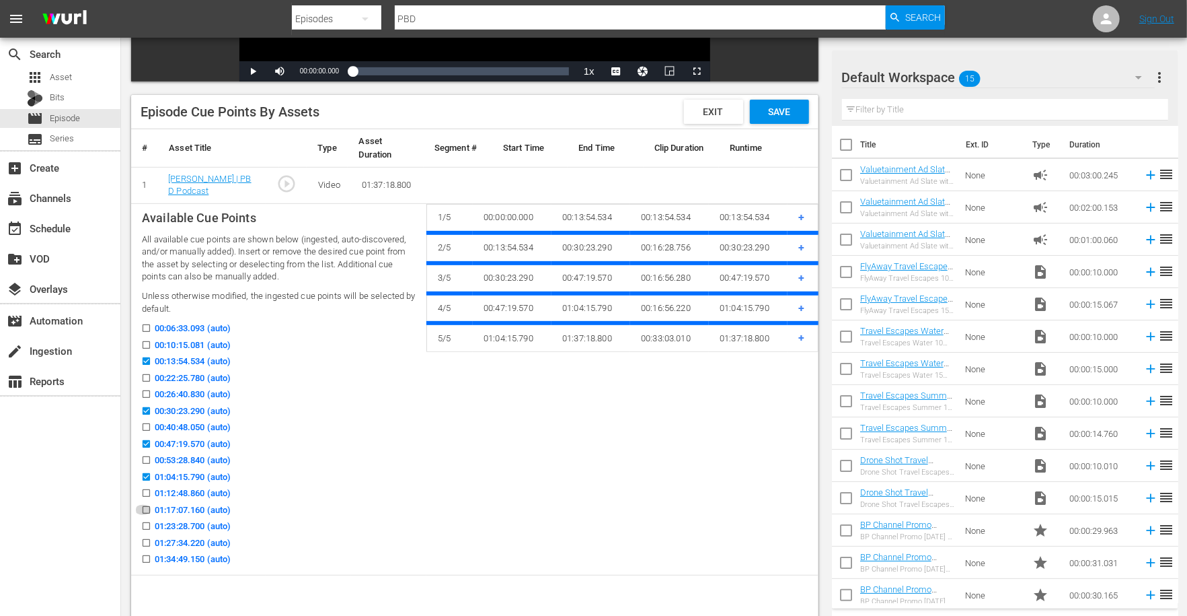
click at [146, 505] on icon at bounding box center [146, 510] width 10 height 10
click at [146, 507] on input "01:17:07.160 (auto)" at bounding box center [143, 512] width 17 height 10
checkbox input "true"
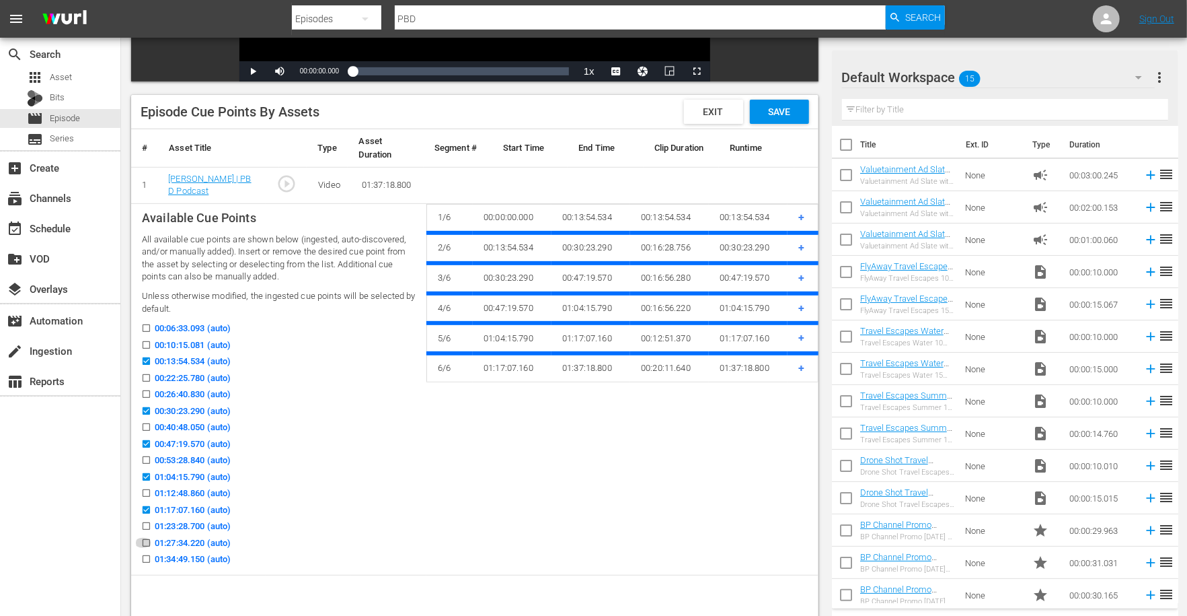
click at [147, 540] on input "01:27:34.220 (auto)" at bounding box center [143, 545] width 17 height 10
checkbox input "true"
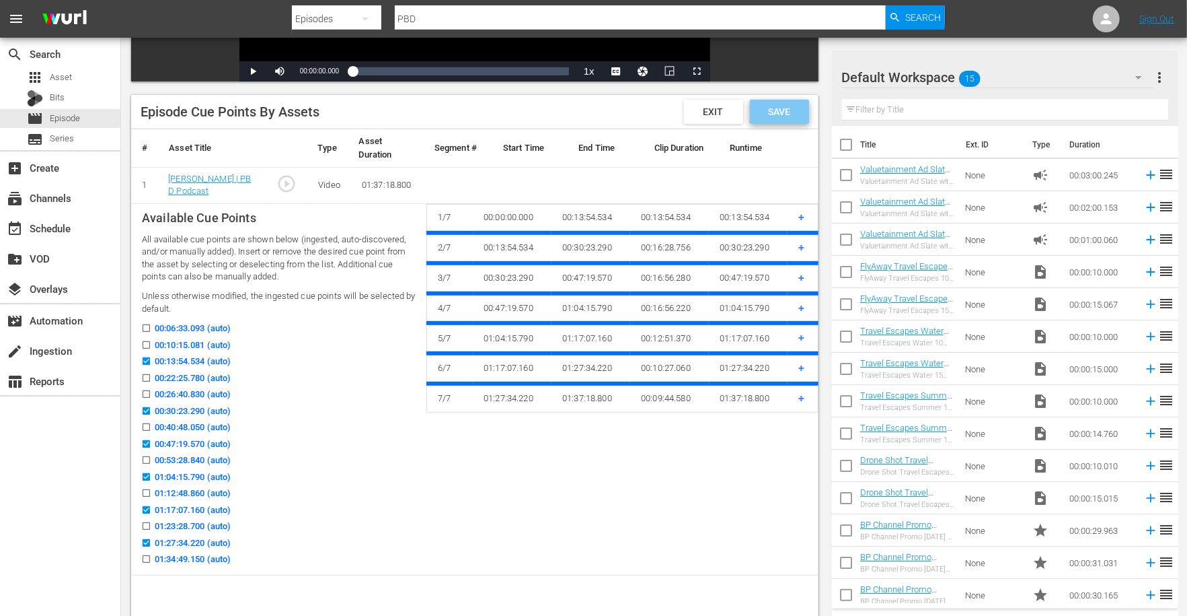
click at [778, 112] on span "Save" at bounding box center [779, 111] width 44 height 11
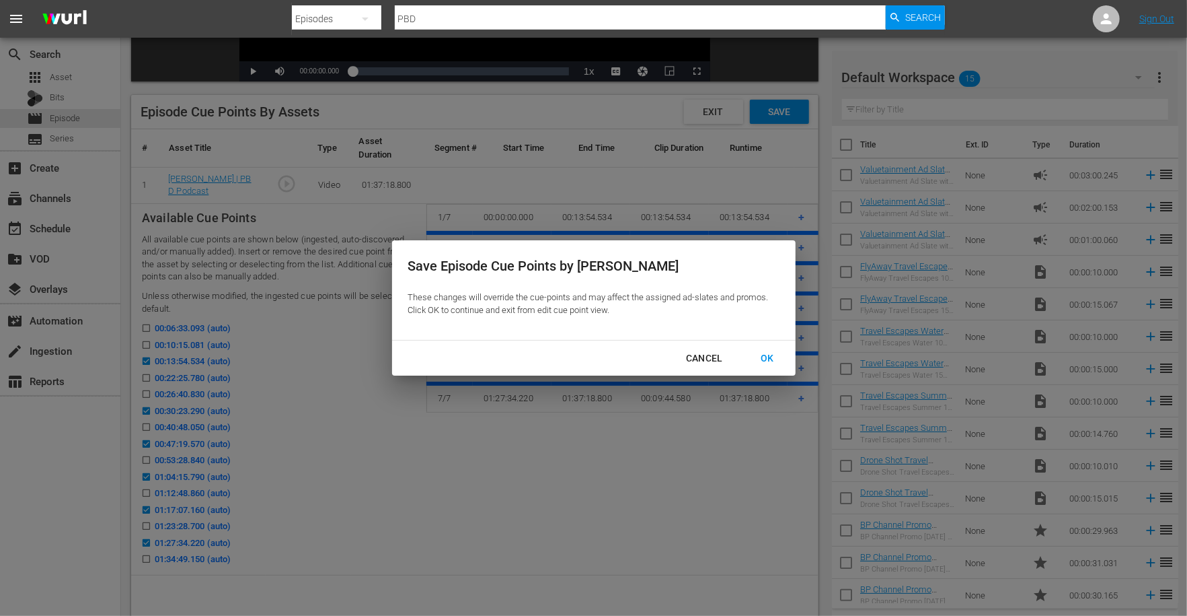
click at [766, 354] on div "OK" at bounding box center [767, 358] width 35 height 17
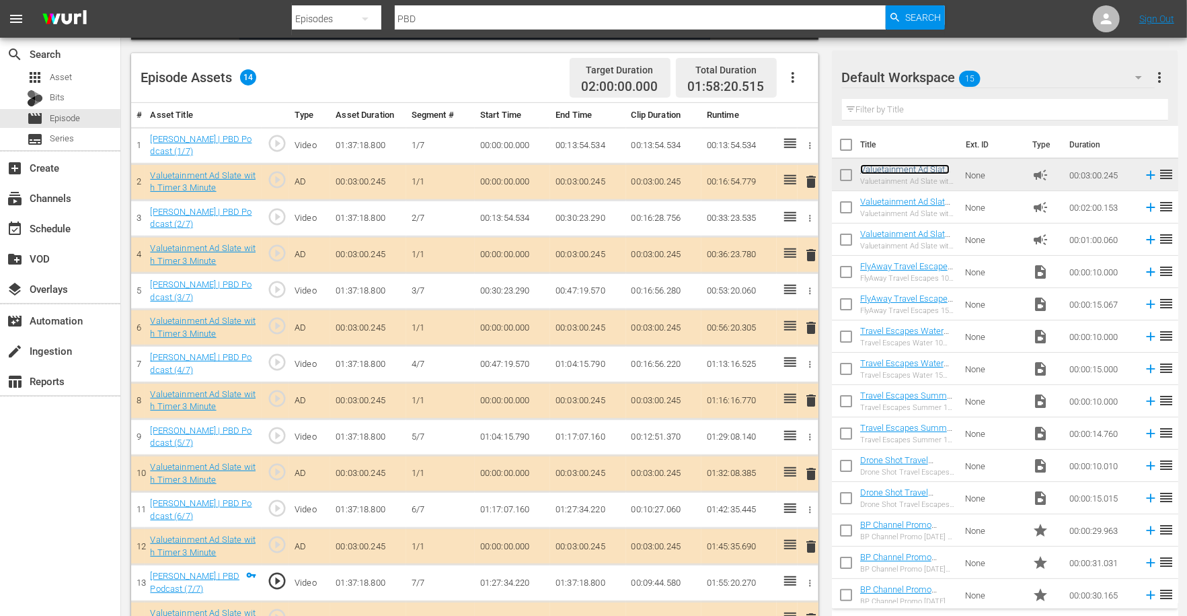
scroll to position [319, 0]
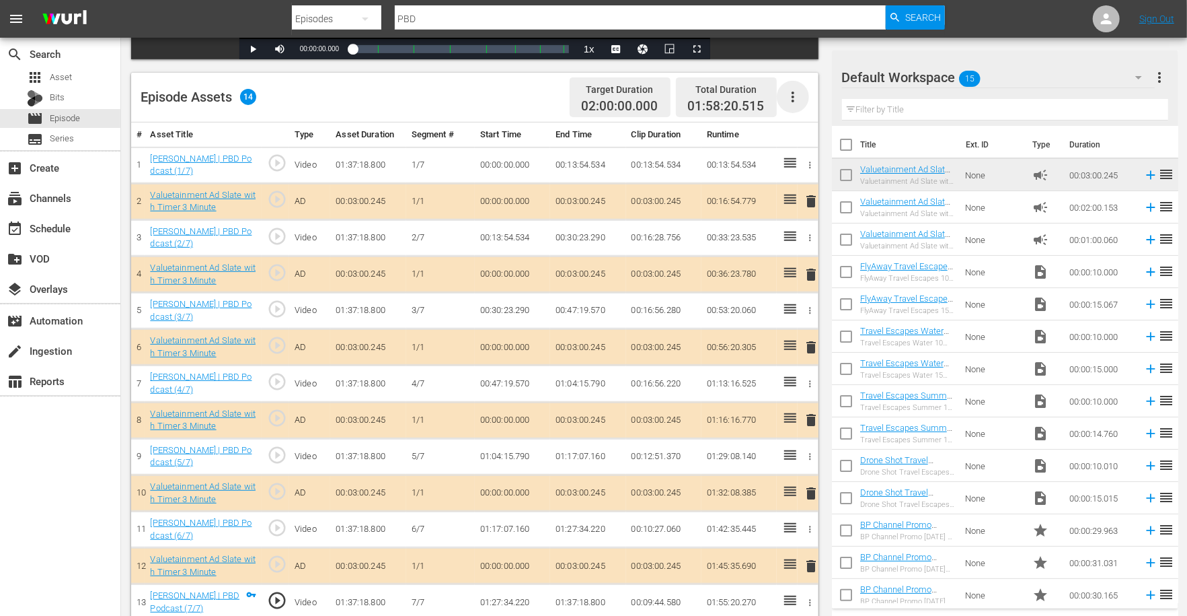
click at [791, 94] on icon "button" at bounding box center [793, 97] width 16 height 16
click at [804, 106] on div "Edit Cue Points" at bounding box center [833, 102] width 91 height 32
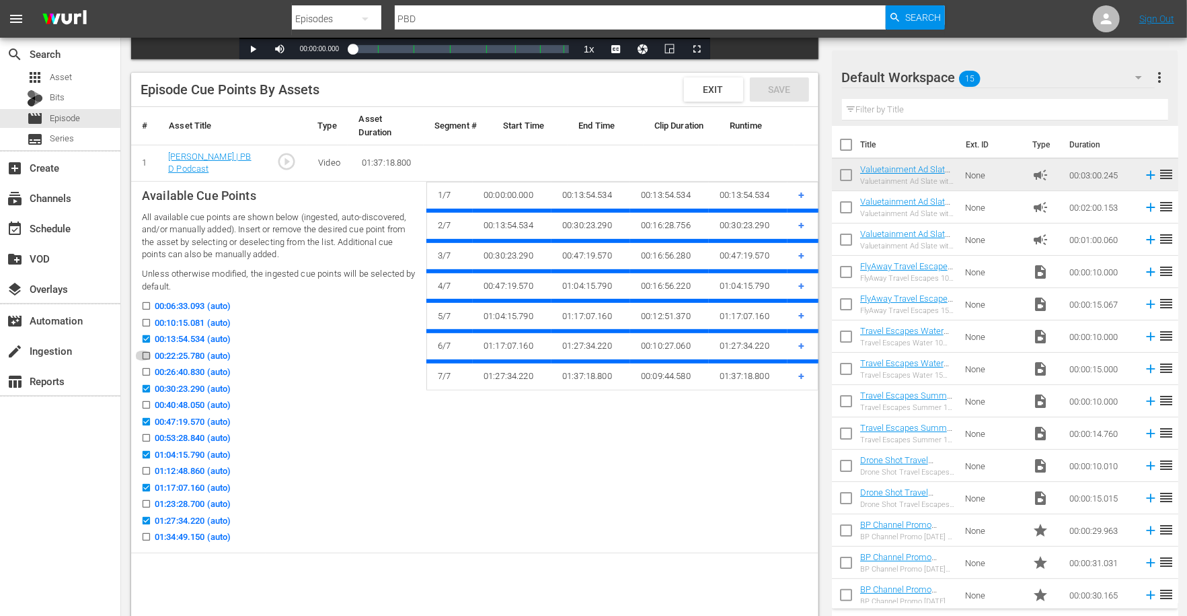
click at [146, 357] on input "00:22:25.780 (auto)" at bounding box center [143, 358] width 17 height 10
checkbox input "true"
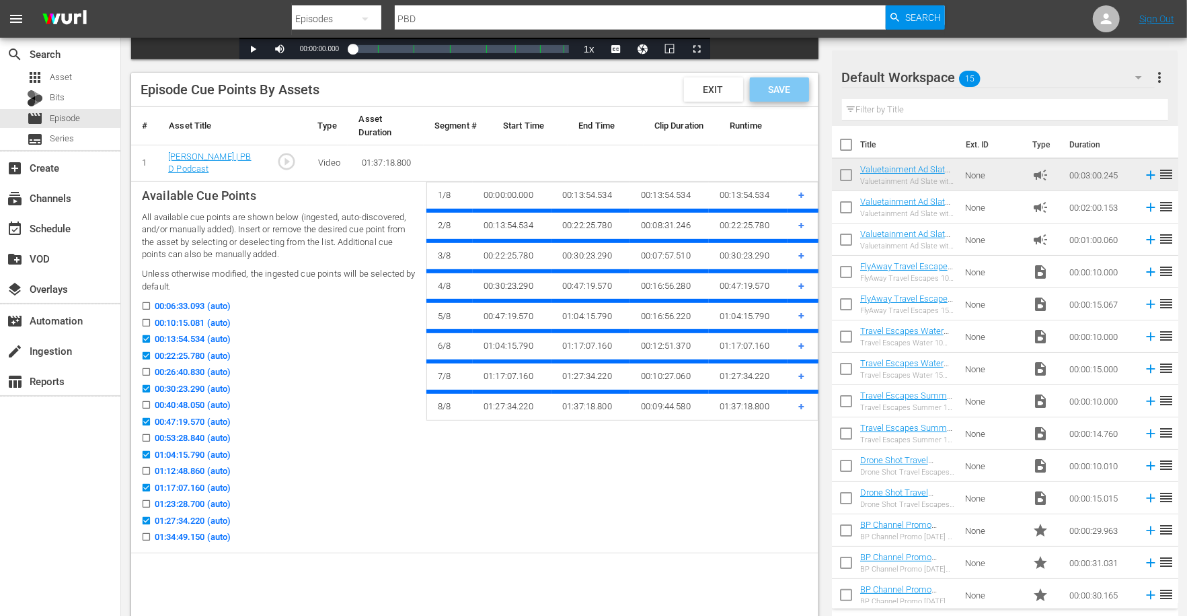
click at [773, 88] on span "Save" at bounding box center [779, 89] width 44 height 11
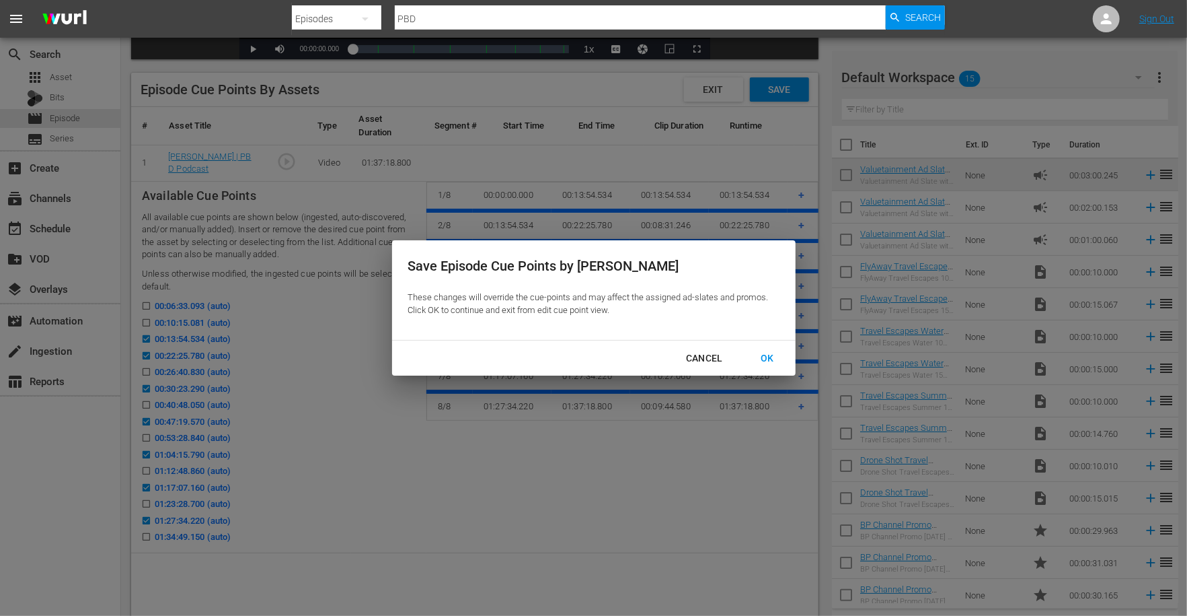
click at [772, 348] on button "OK" at bounding box center [768, 358] width 46 height 25
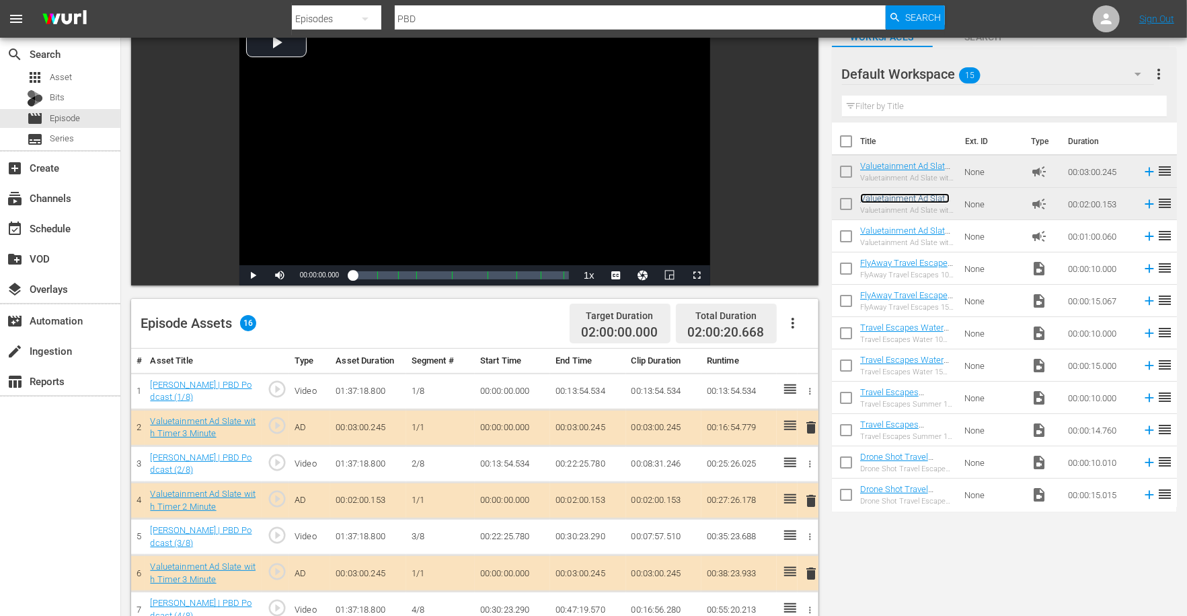
scroll to position [0, 0]
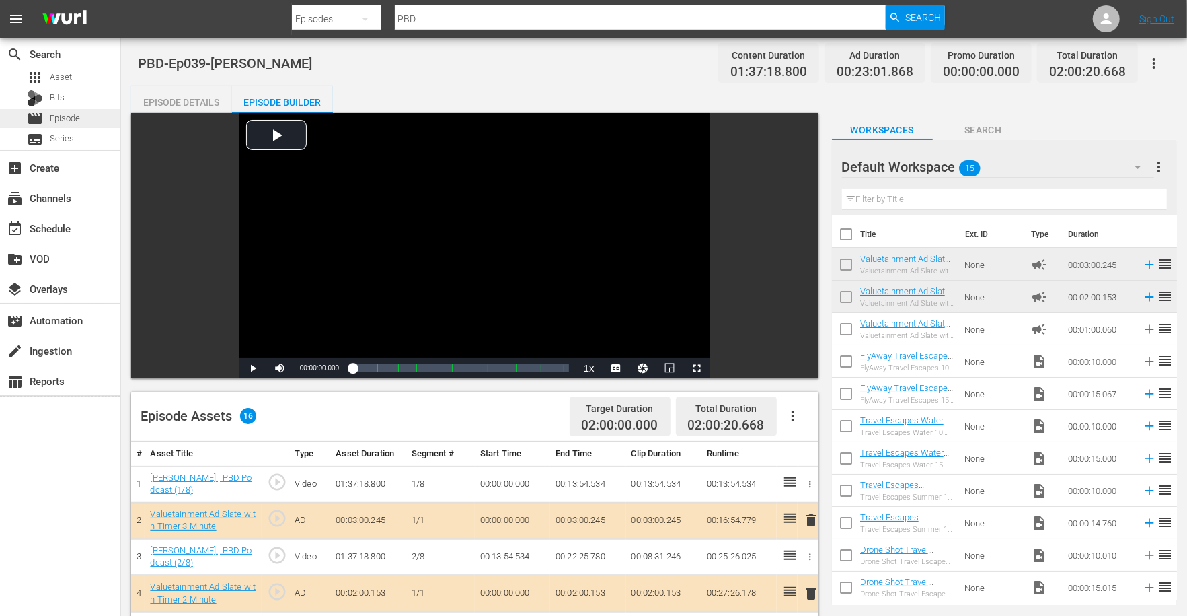
click at [75, 113] on span "Episode" at bounding box center [65, 118] width 30 height 13
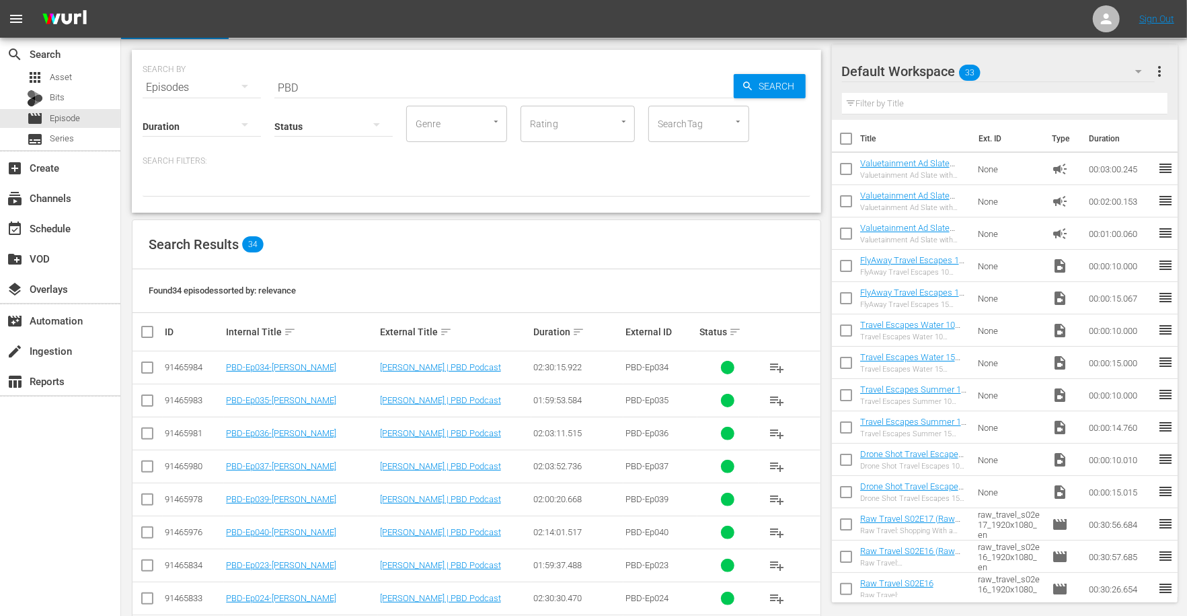
scroll to position [96, 0]
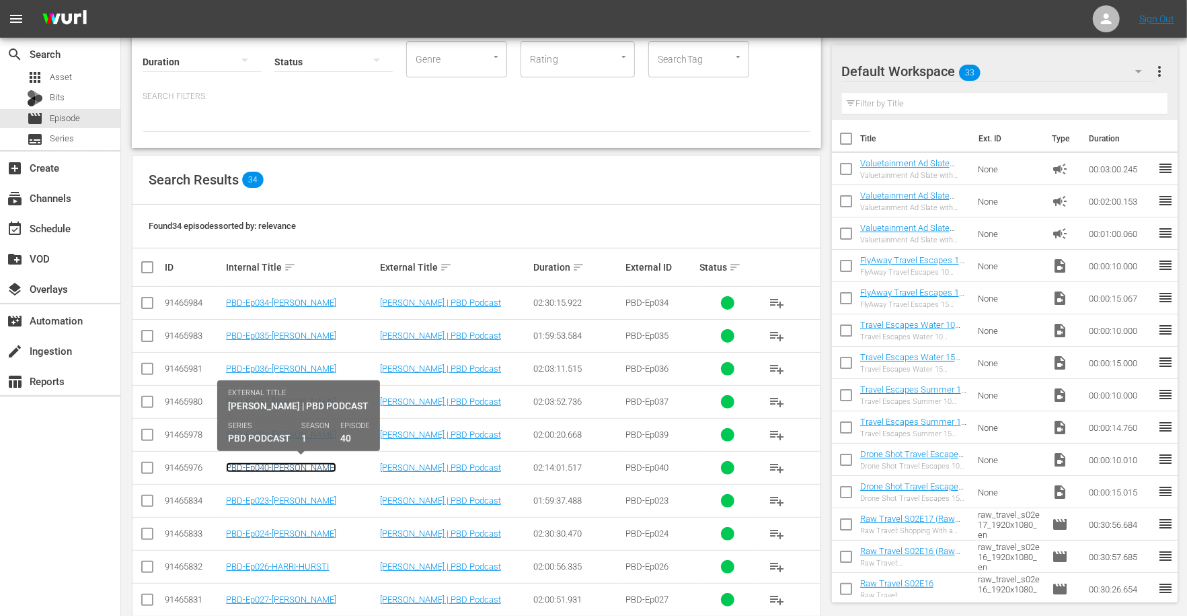
click at [330, 467] on link "PBD-Ep040-[PERSON_NAME]" at bounding box center [281, 467] width 110 height 10
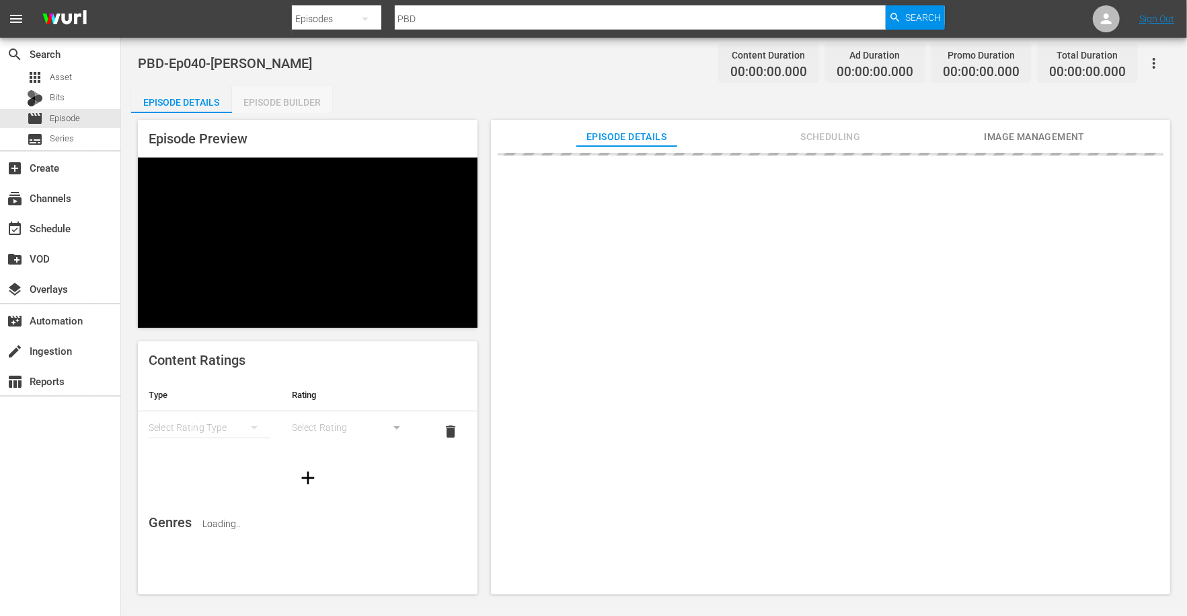
click at [305, 109] on div "Episode Builder" at bounding box center [282, 102] width 101 height 32
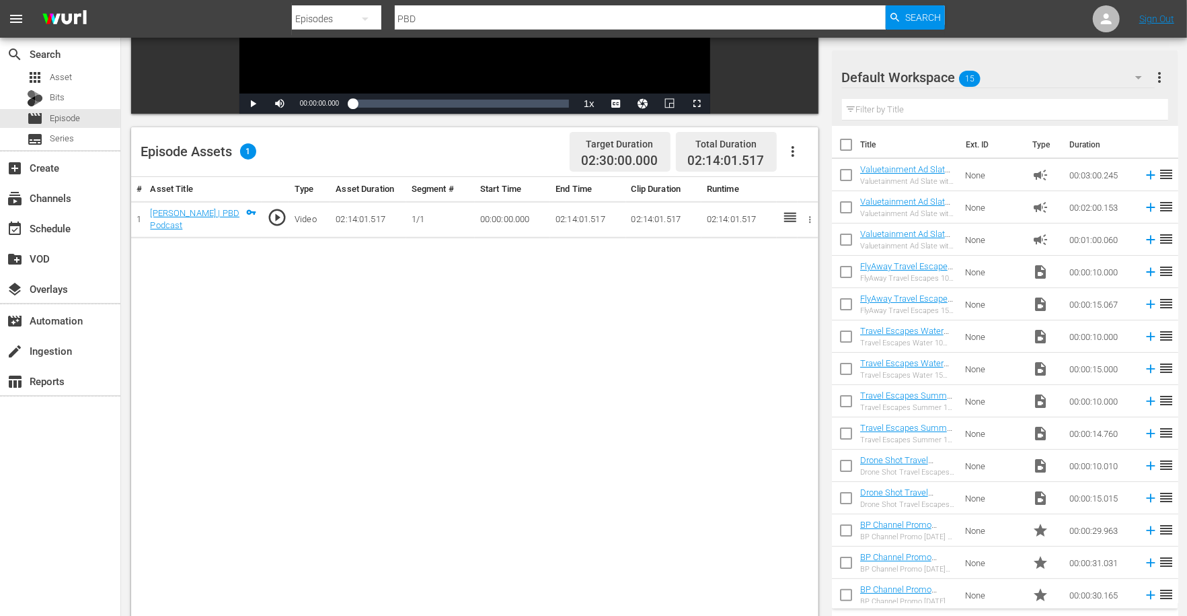
scroll to position [266, 0]
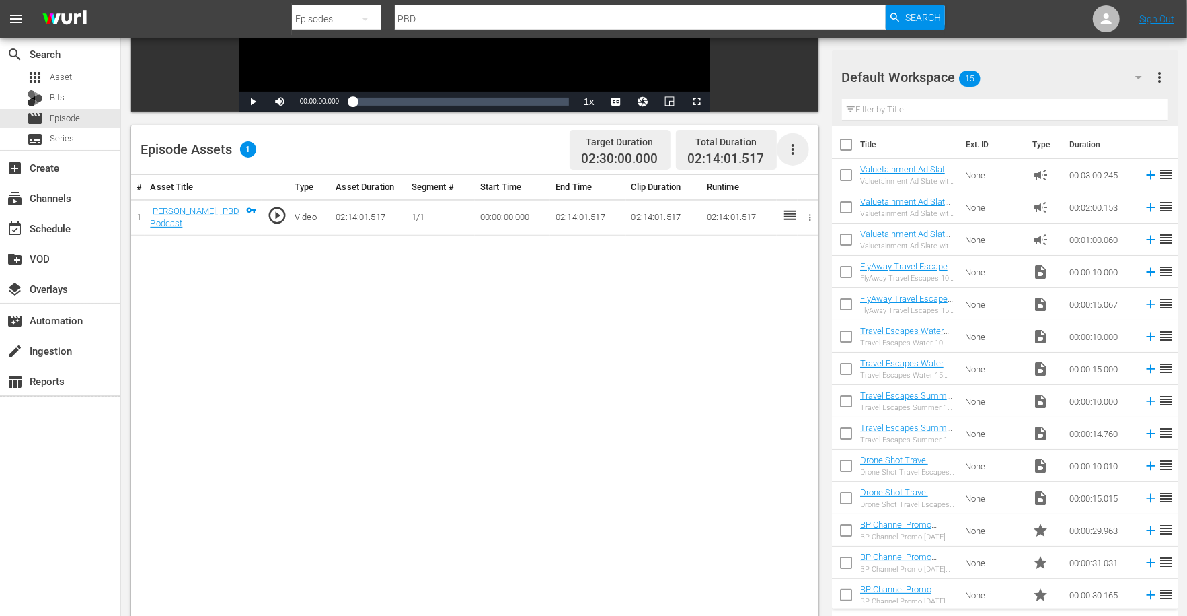
click at [792, 148] on icon "button" at bounding box center [793, 149] width 3 height 11
click at [817, 154] on div "Edit Cue Points" at bounding box center [833, 155] width 91 height 32
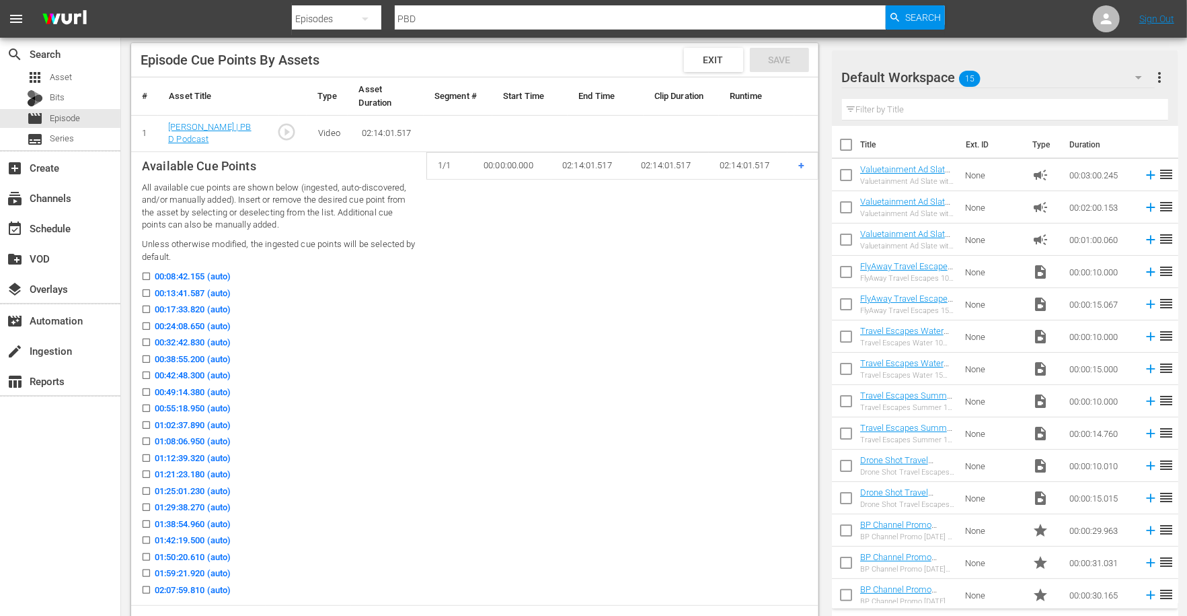
scroll to position [340, 0]
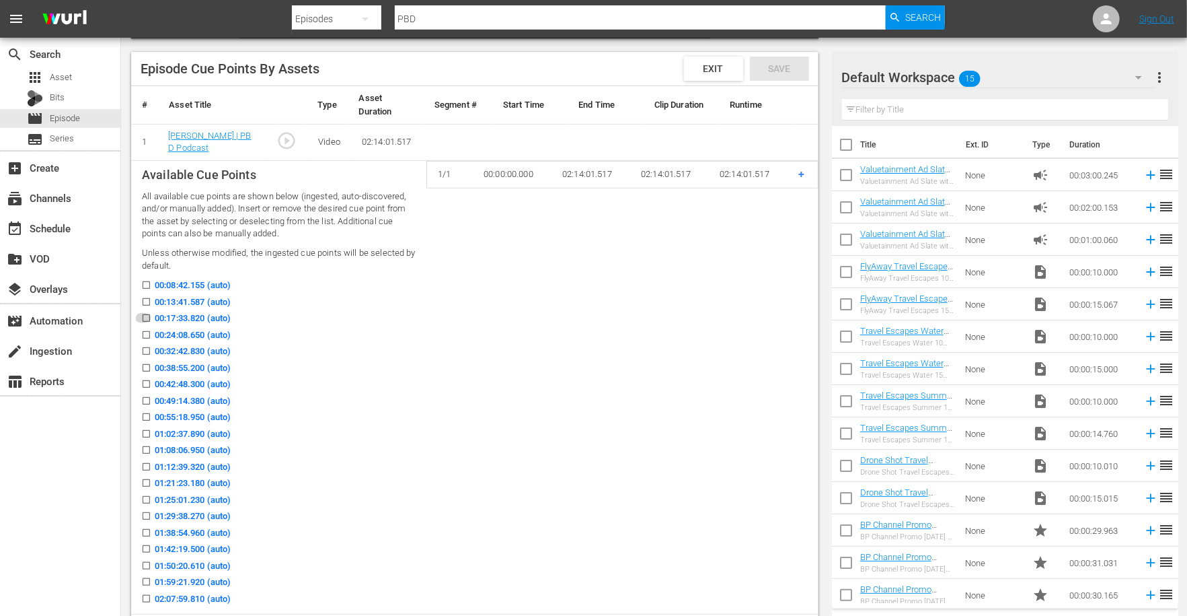
click at [145, 320] on input "00:17:33.820 (auto)" at bounding box center [143, 321] width 17 height 10
checkbox input "true"
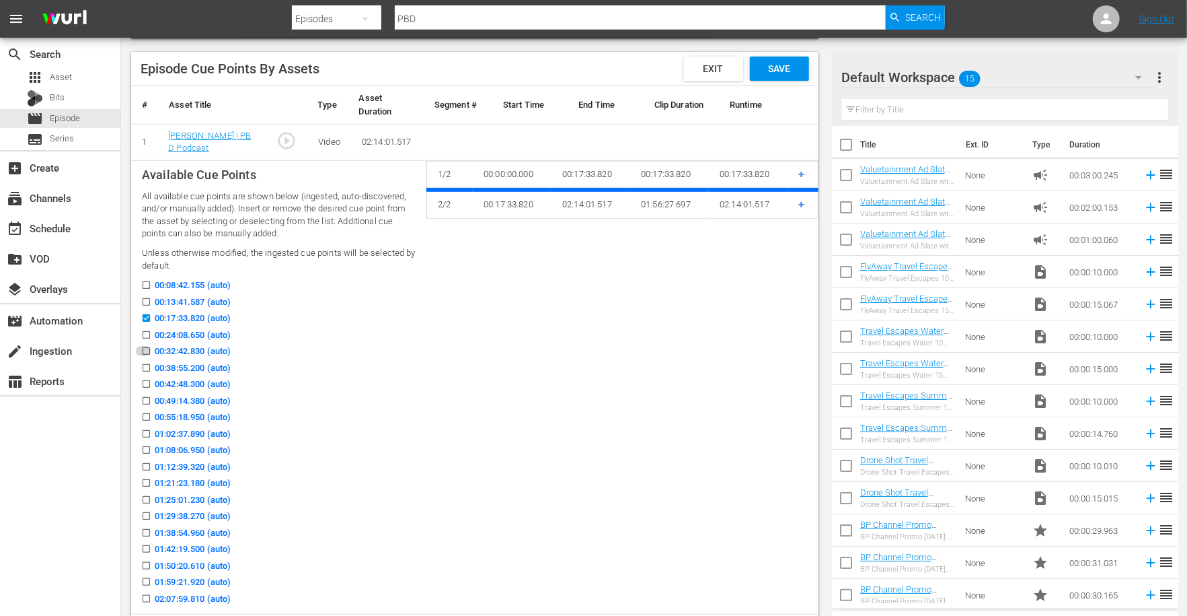
click at [145, 353] on input "00:32:42.830 (auto)" at bounding box center [143, 353] width 17 height 10
checkbox input "true"
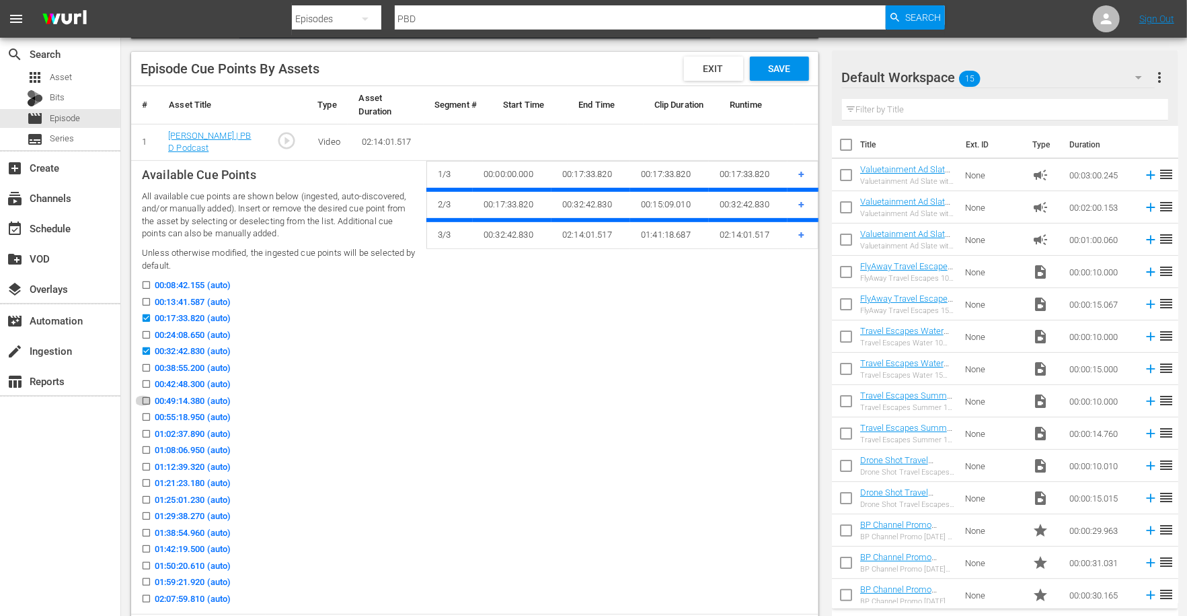
click at [146, 398] on input "00:49:14.380 (auto)" at bounding box center [143, 403] width 17 height 10
checkbox input "true"
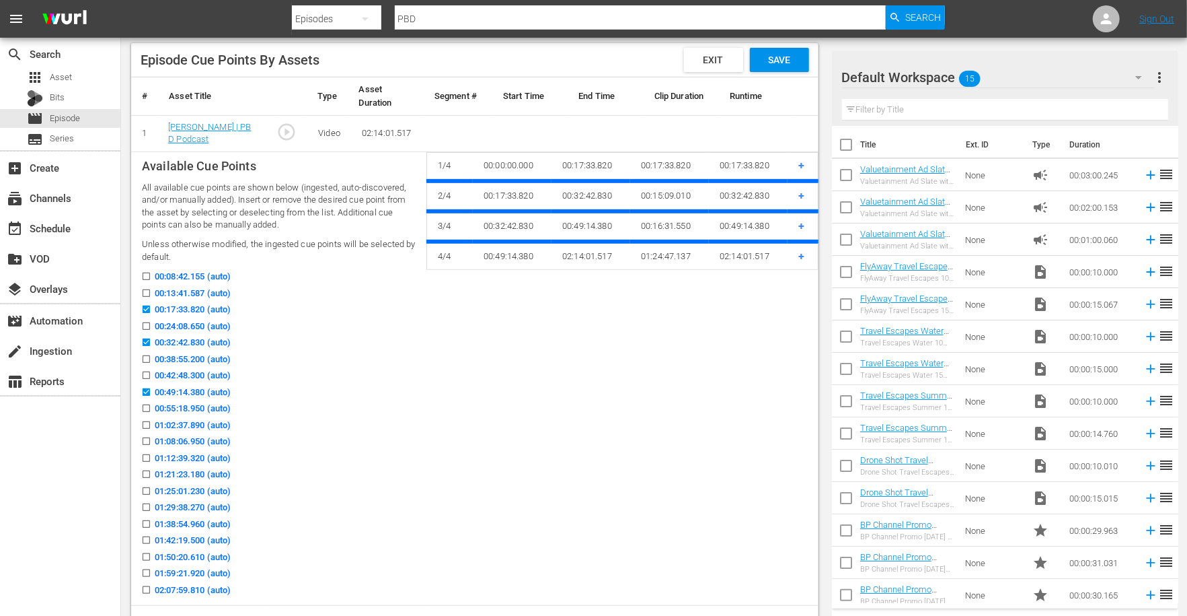
scroll to position [345, 0]
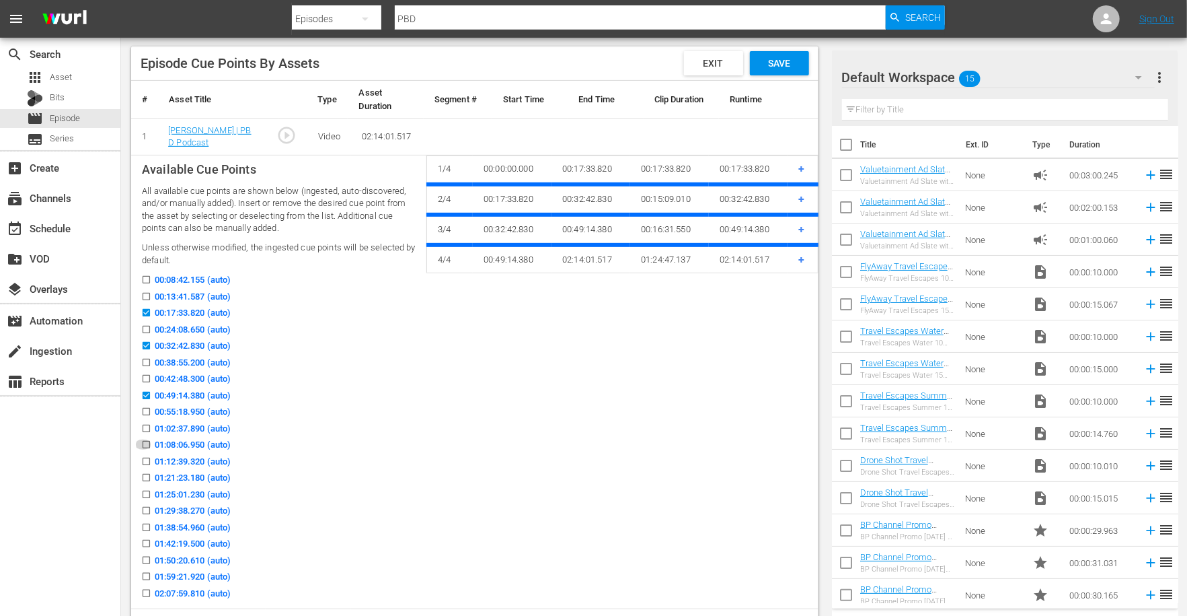
click at [147, 441] on icon at bounding box center [146, 444] width 10 height 10
click at [147, 442] on input "01:08:06.950 (auto)" at bounding box center [143, 447] width 17 height 10
checkbox input "true"
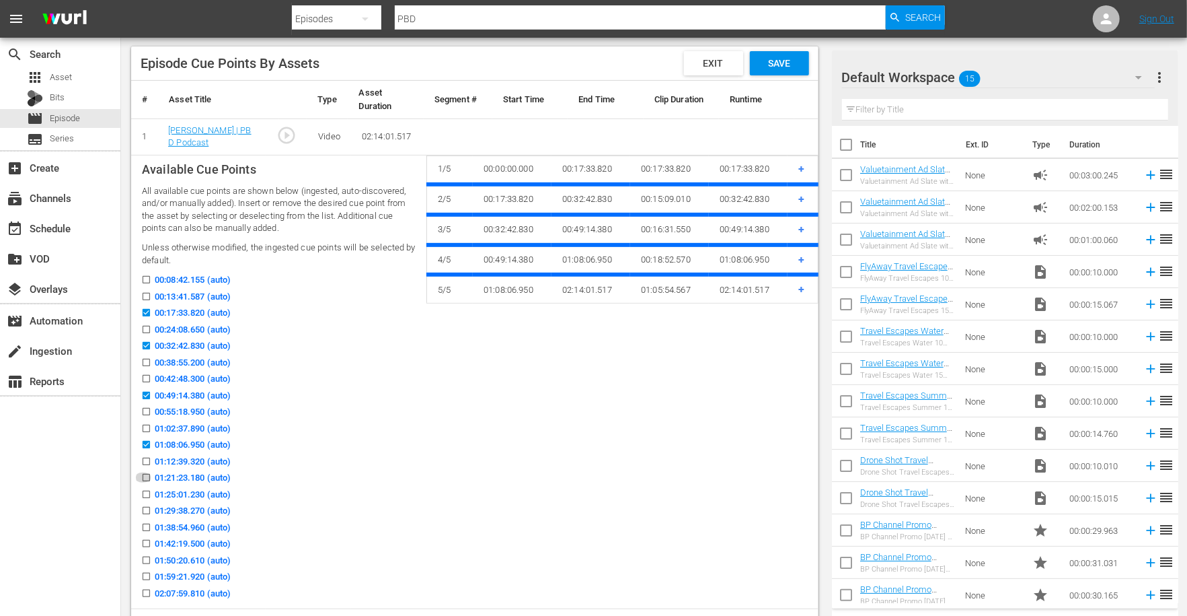
click at [147, 478] on input "01:21:23.180 (auto)" at bounding box center [143, 480] width 17 height 10
checkbox input "true"
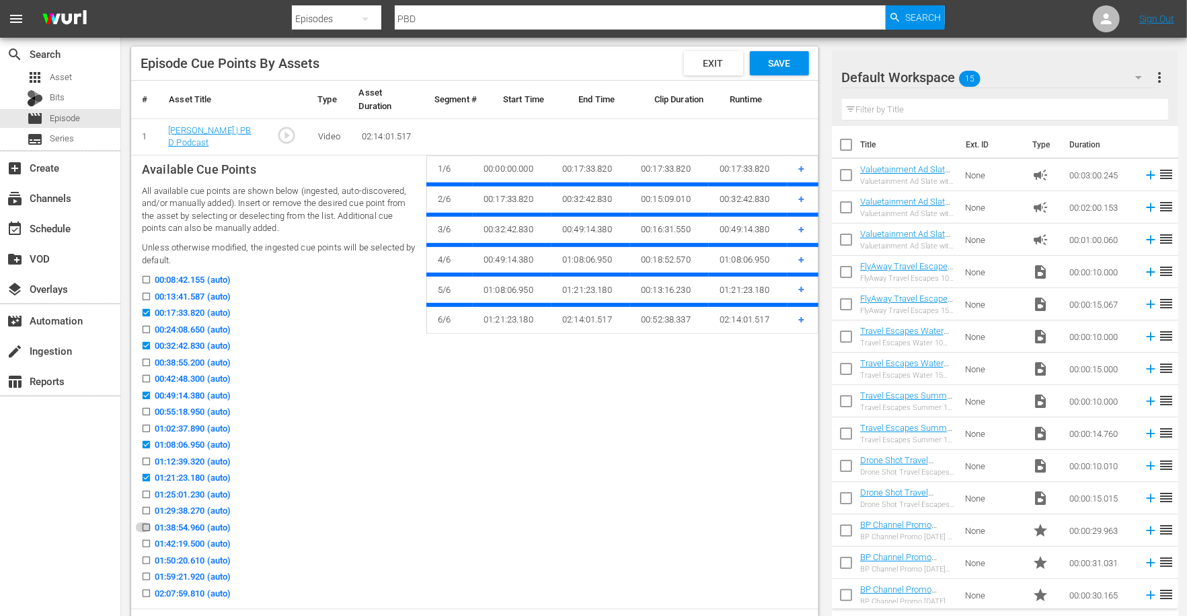
click at [149, 525] on input "01:38:54.960 (auto)" at bounding box center [143, 530] width 17 height 10
checkbox input "true"
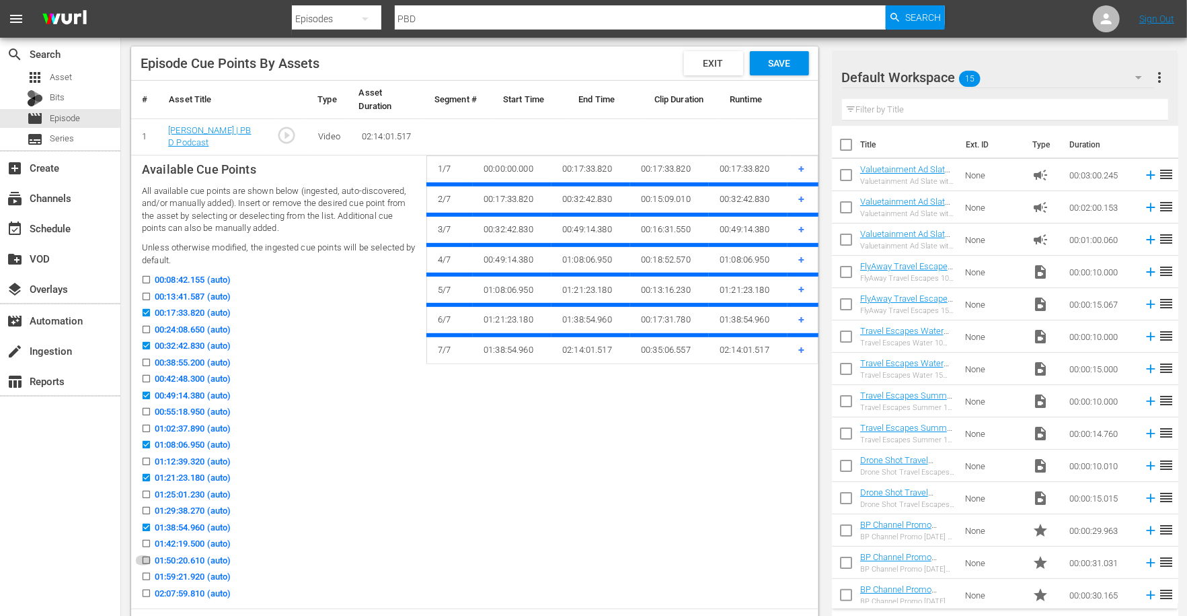
click at [147, 559] on input "01:50:20.610 (auto)" at bounding box center [143, 563] width 17 height 10
checkbox input "true"
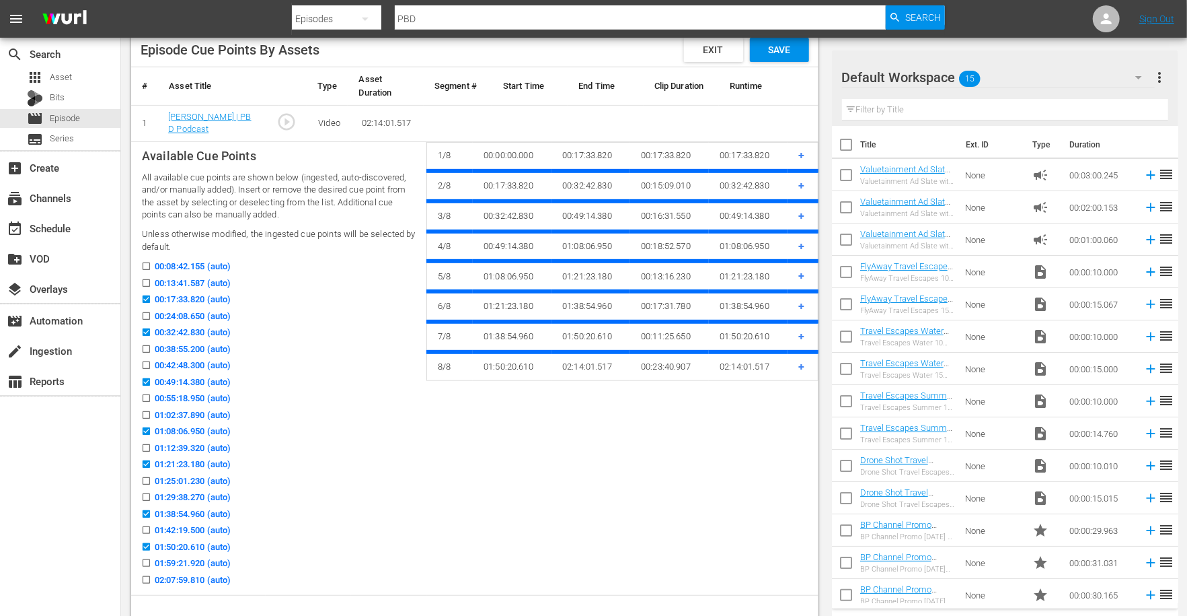
scroll to position [350, 0]
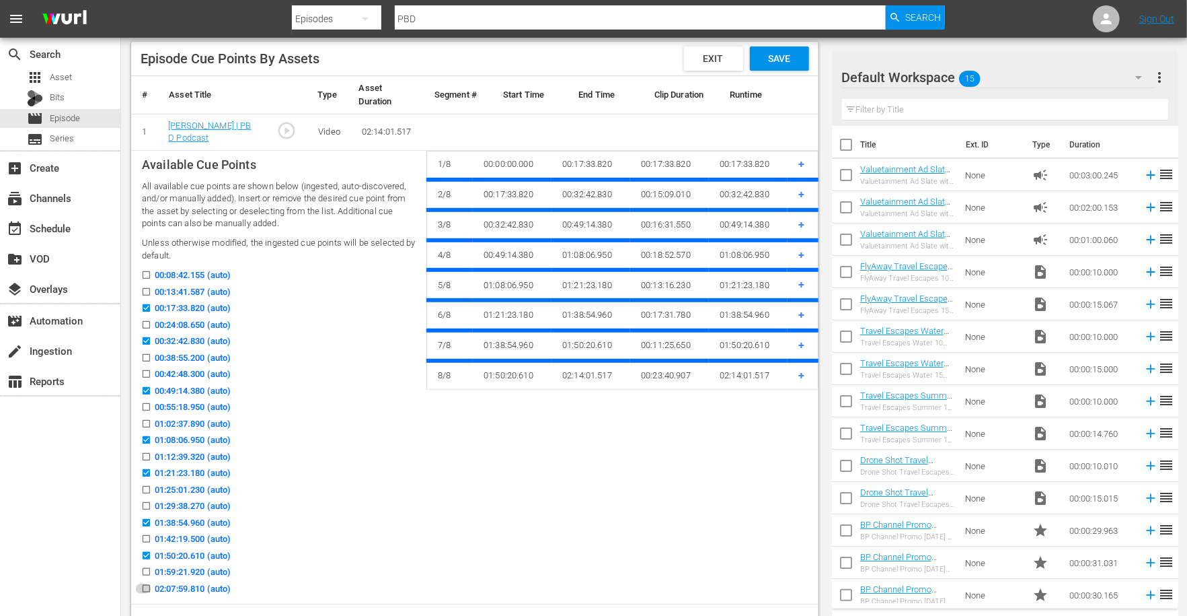
click at [145, 588] on input "02:07:59.810 (auto)" at bounding box center [143, 591] width 17 height 10
checkbox input "true"
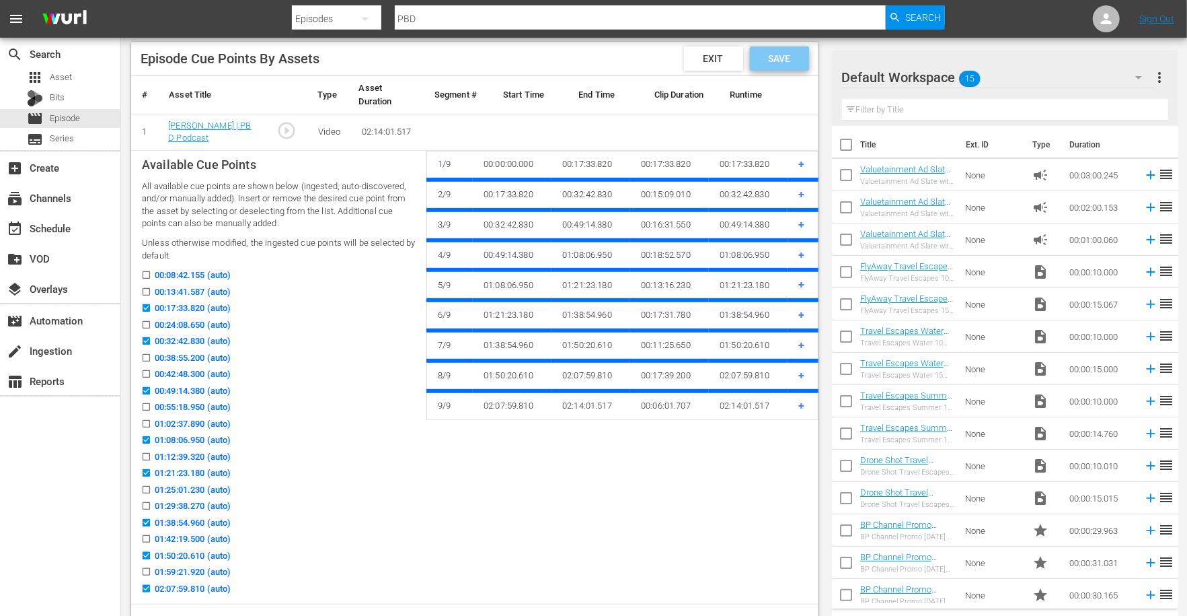
click at [778, 61] on span "Save" at bounding box center [779, 58] width 44 height 11
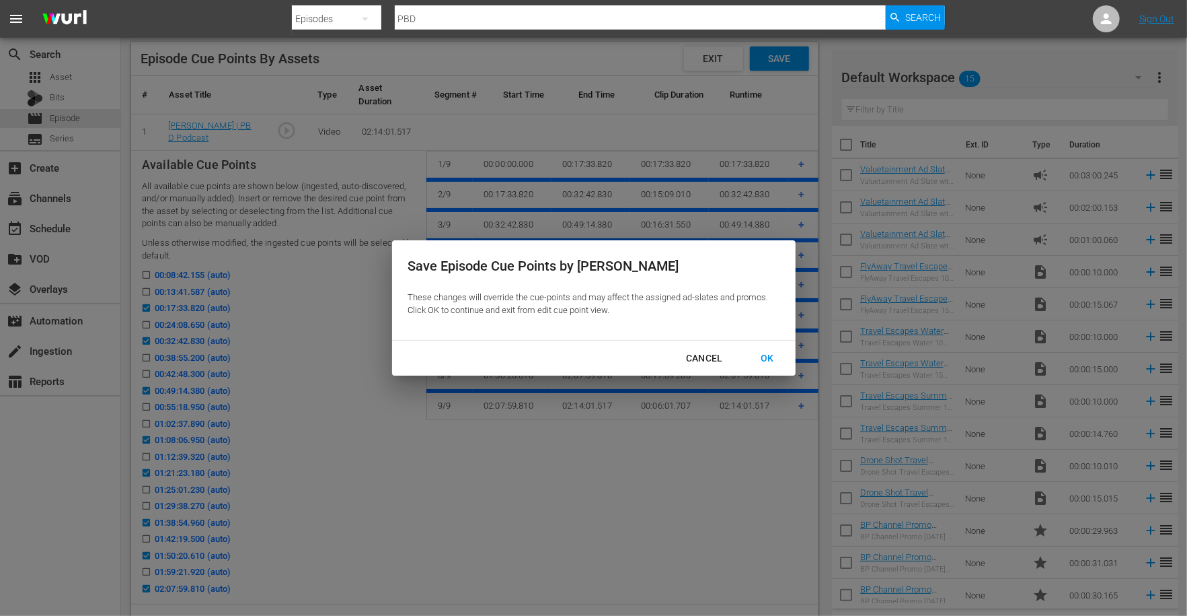
click at [770, 363] on div "OK" at bounding box center [767, 358] width 35 height 17
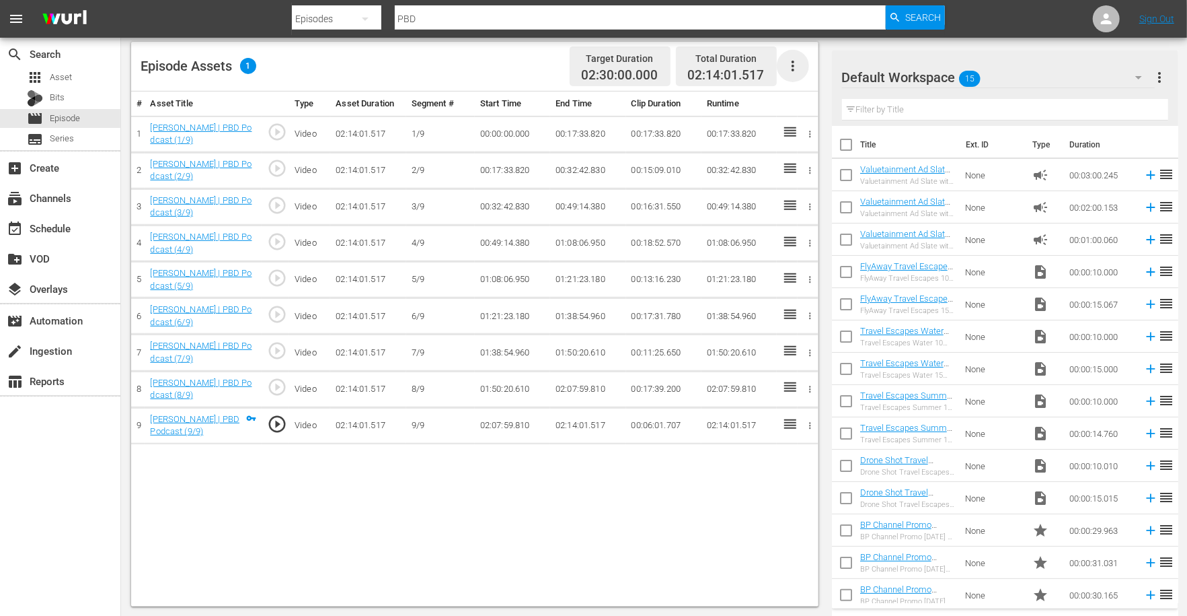
click at [793, 58] on icon "button" at bounding box center [793, 66] width 16 height 16
click at [811, 115] on div "Fill with Ads" at bounding box center [833, 103] width 91 height 32
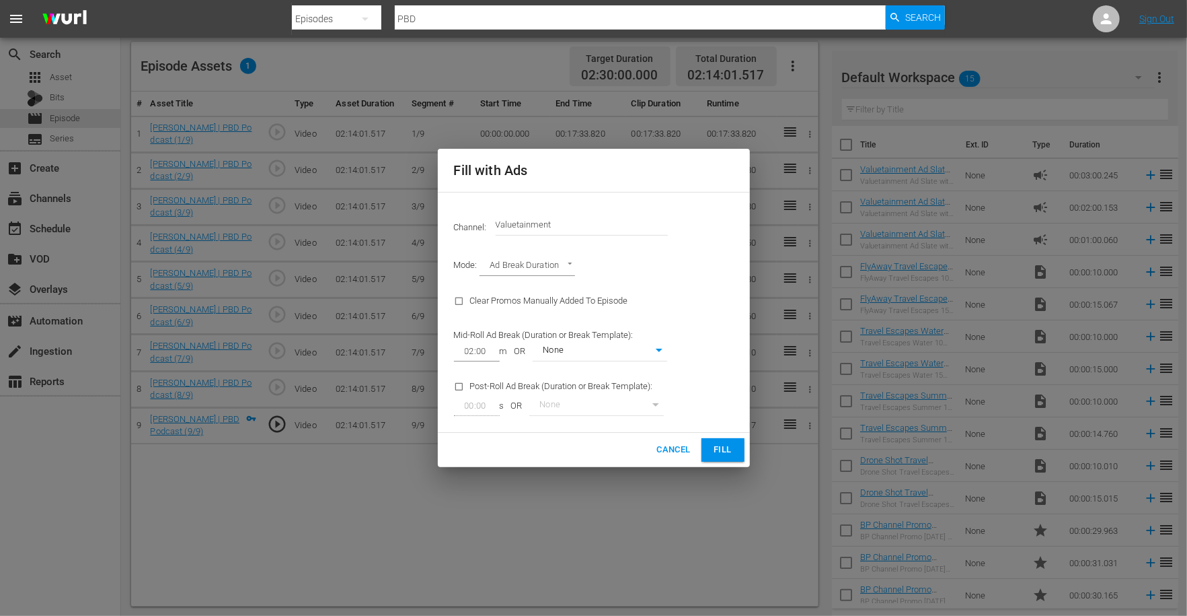
click at [714, 451] on span "Fill" at bounding box center [723, 449] width 22 height 15
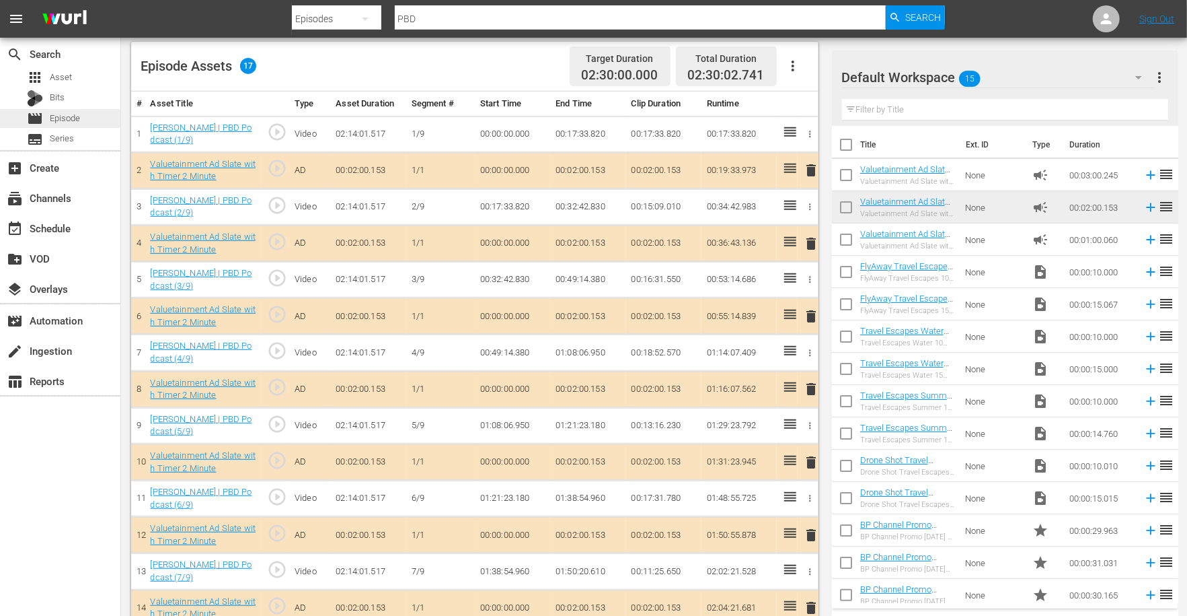
click at [79, 118] on span "Episode" at bounding box center [65, 118] width 30 height 13
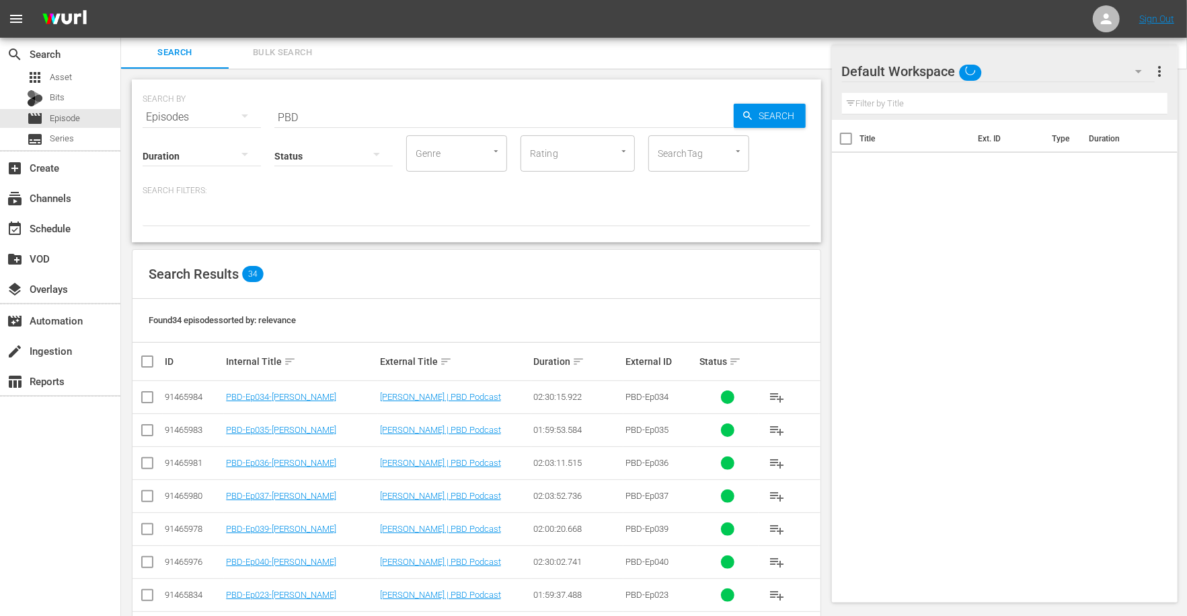
scroll to position [350, 0]
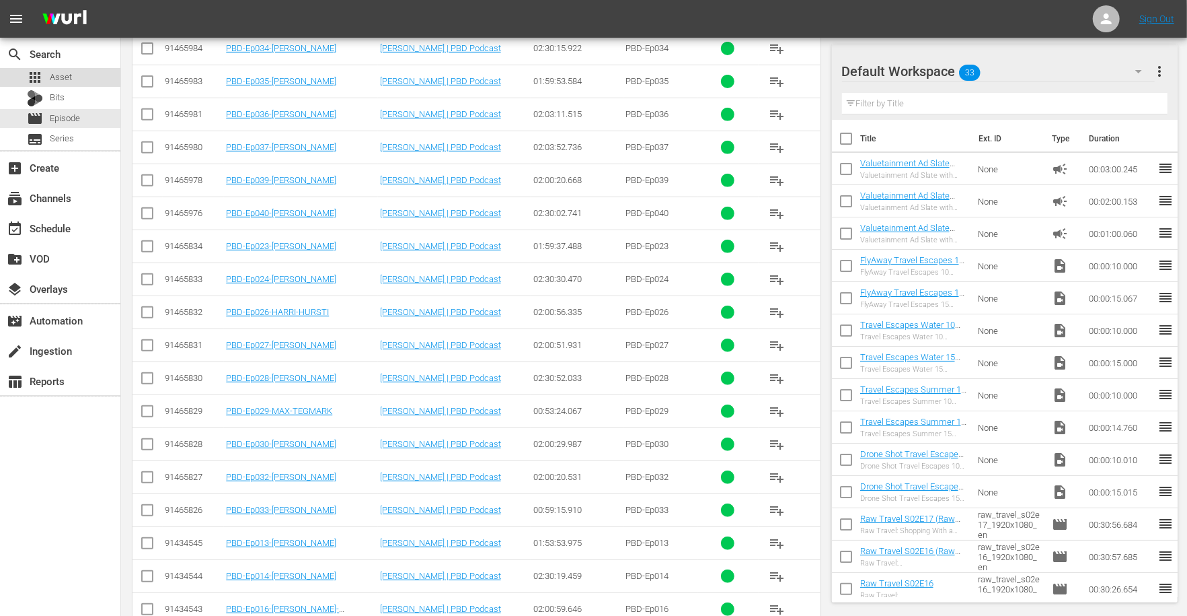
click at [59, 80] on span "Asset" at bounding box center [61, 77] width 22 height 13
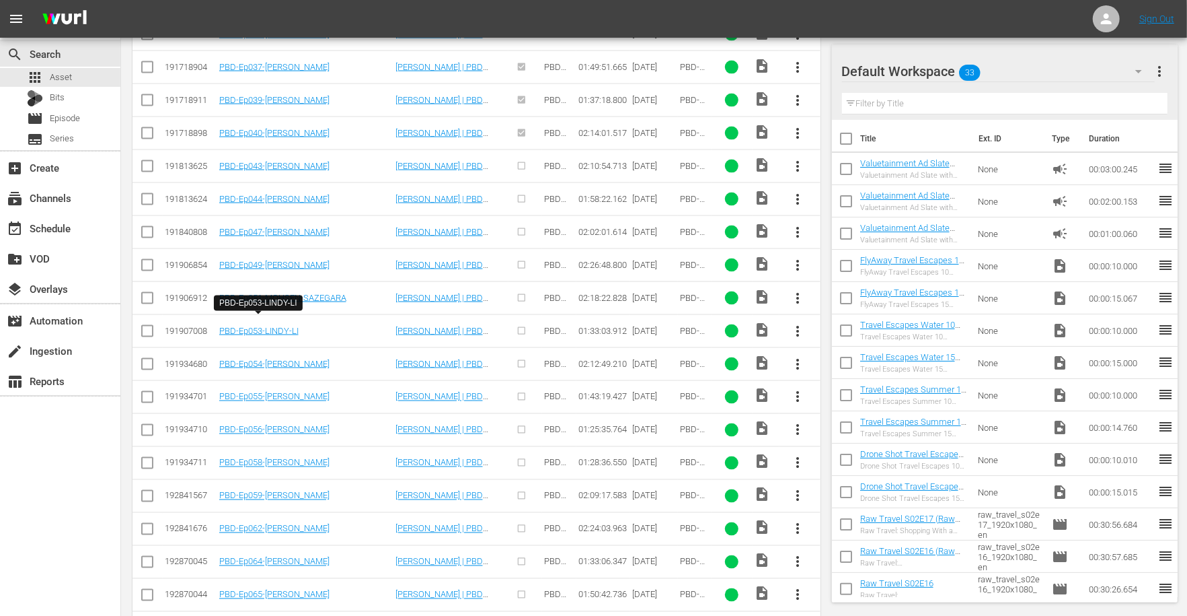
scroll to position [1393, 0]
click at [147, 159] on input "checkbox" at bounding box center [147, 167] width 16 height 16
checkbox input "true"
click at [147, 192] on input "checkbox" at bounding box center [147, 200] width 16 height 16
checkbox input "true"
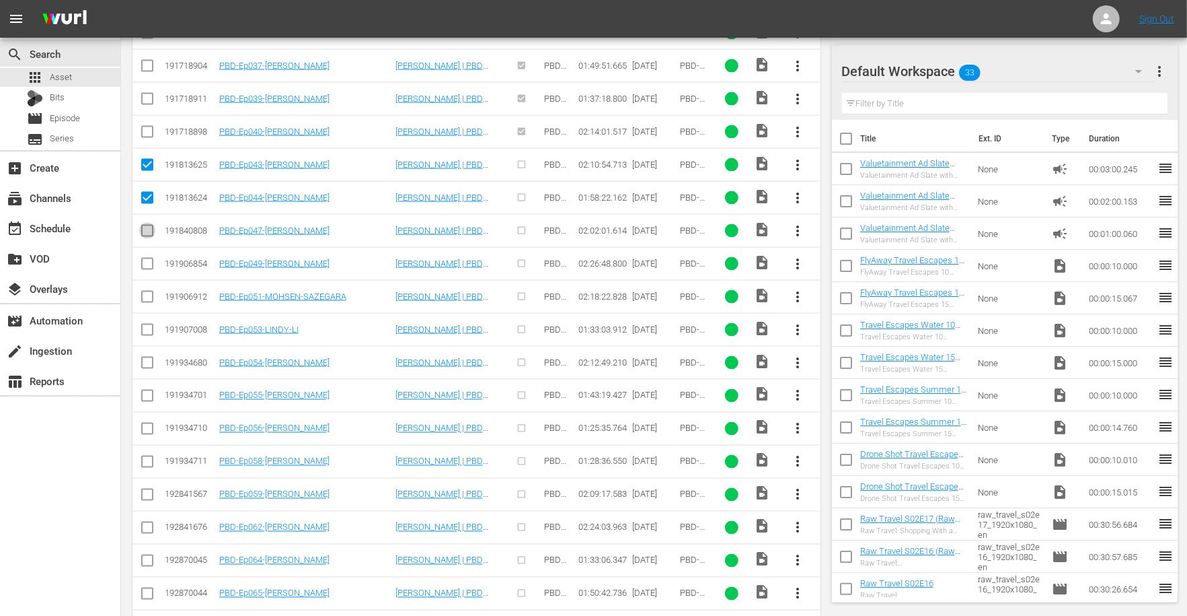
click at [147, 225] on input "checkbox" at bounding box center [147, 233] width 16 height 16
checkbox input "true"
click at [147, 256] on icon at bounding box center [147, 264] width 16 height 16
click at [147, 258] on input "checkbox" at bounding box center [147, 266] width 16 height 16
checkbox input "true"
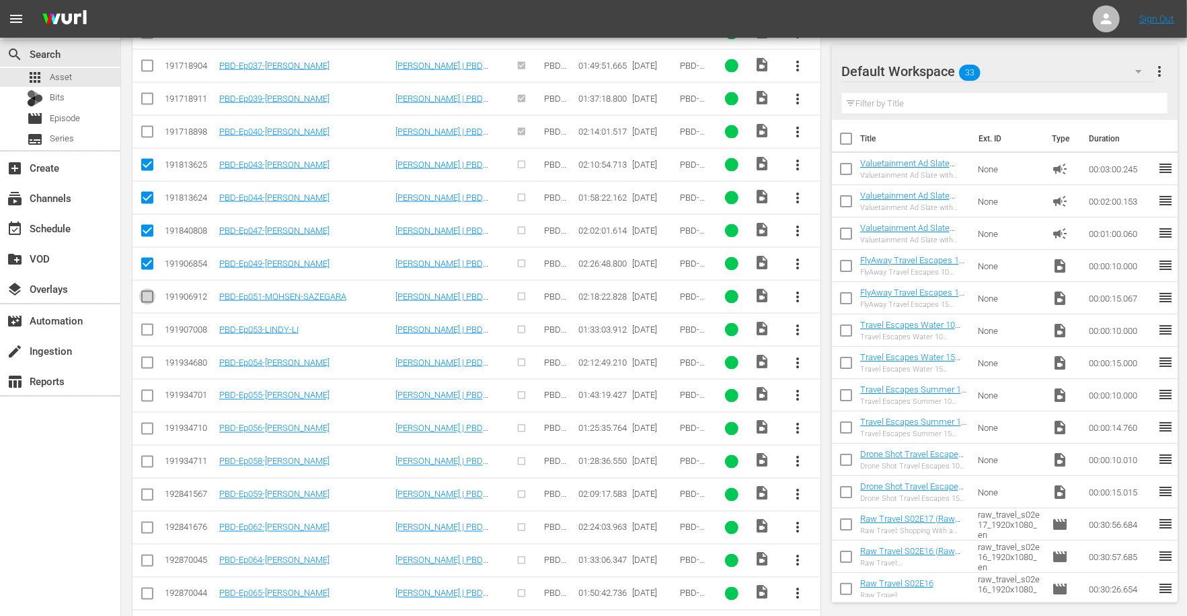
click at [147, 291] on input "checkbox" at bounding box center [147, 299] width 16 height 16
checkbox input "true"
click at [147, 324] on input "checkbox" at bounding box center [147, 332] width 16 height 16
checkbox input "true"
click at [149, 357] on input "checkbox" at bounding box center [147, 365] width 16 height 16
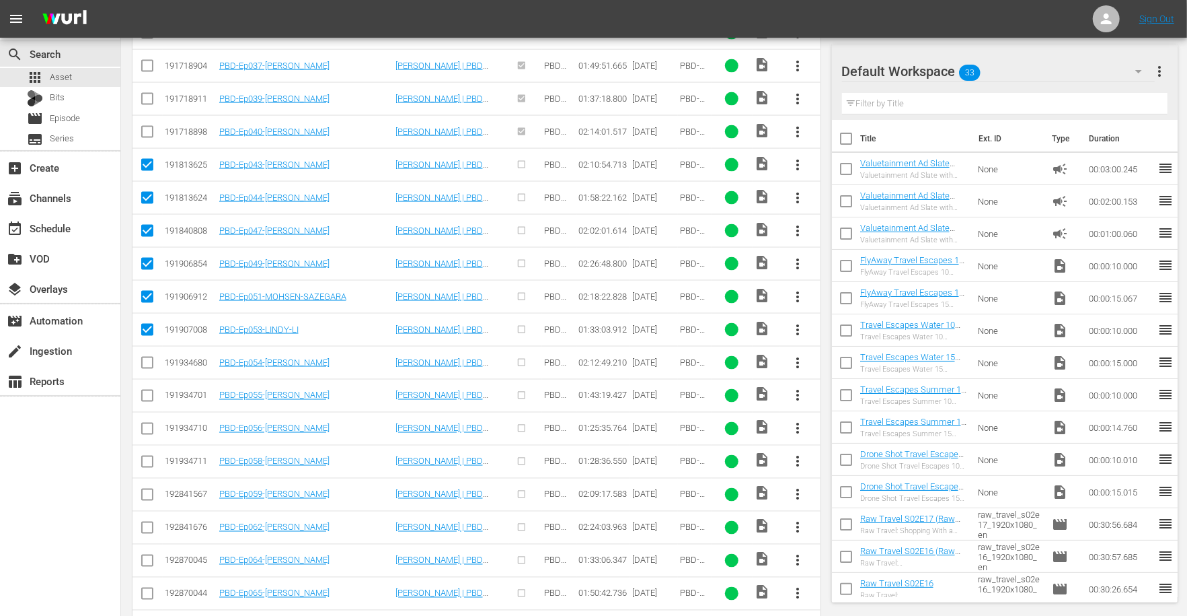
checkbox input "true"
click at [149, 390] on input "checkbox" at bounding box center [147, 398] width 16 height 16
checkbox input "true"
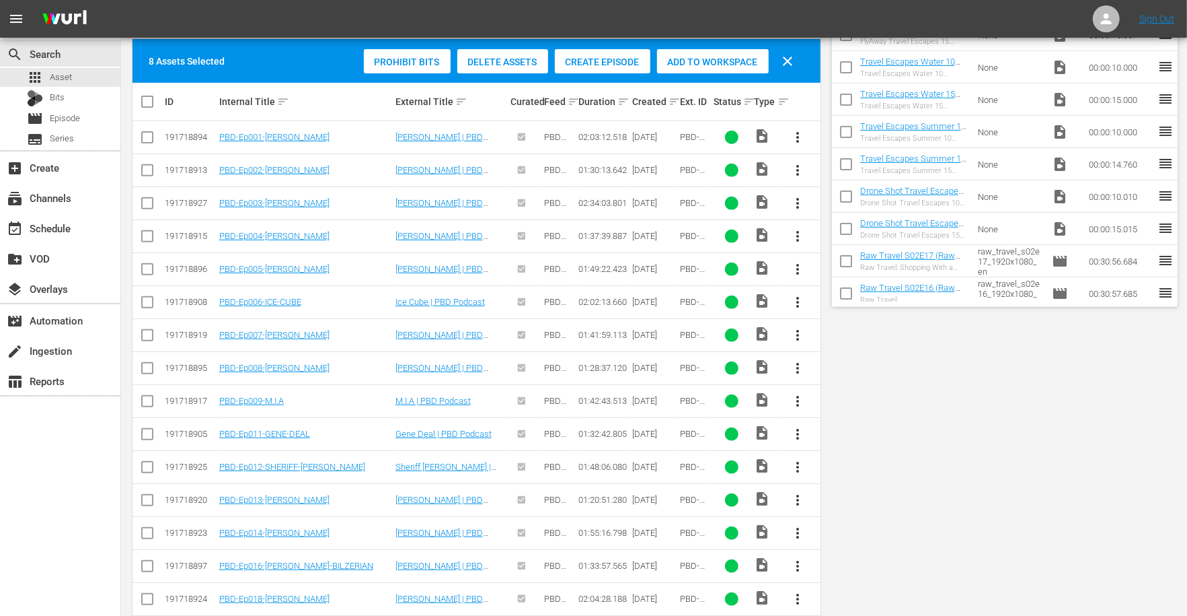
scroll to position [0, 0]
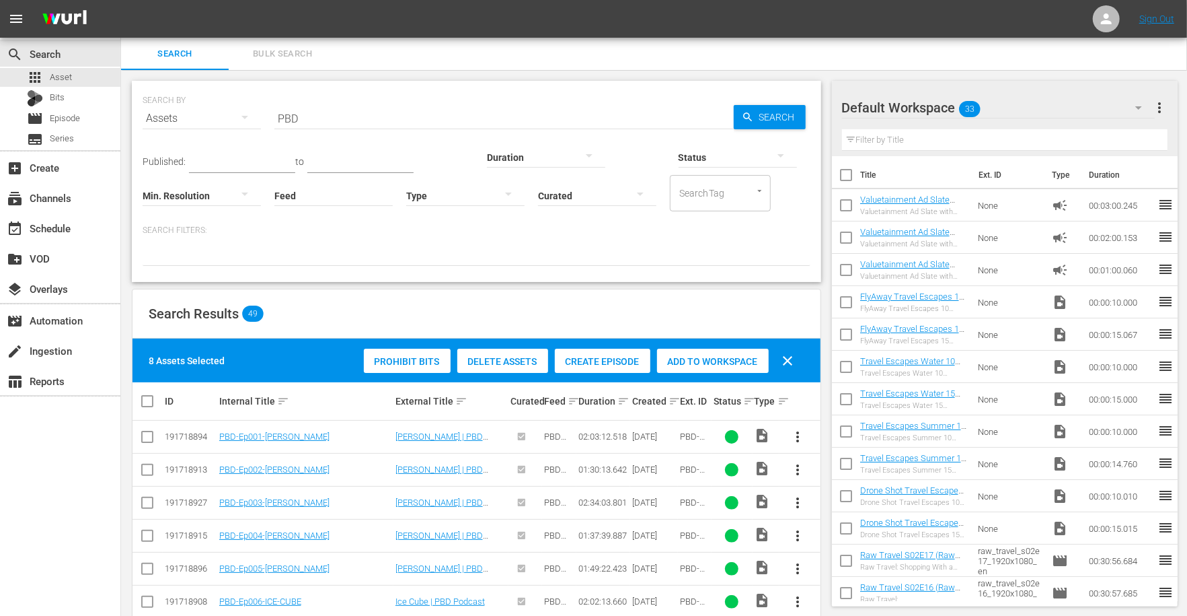
click at [614, 355] on div "Create Episode" at bounding box center [603, 361] width 96 height 26
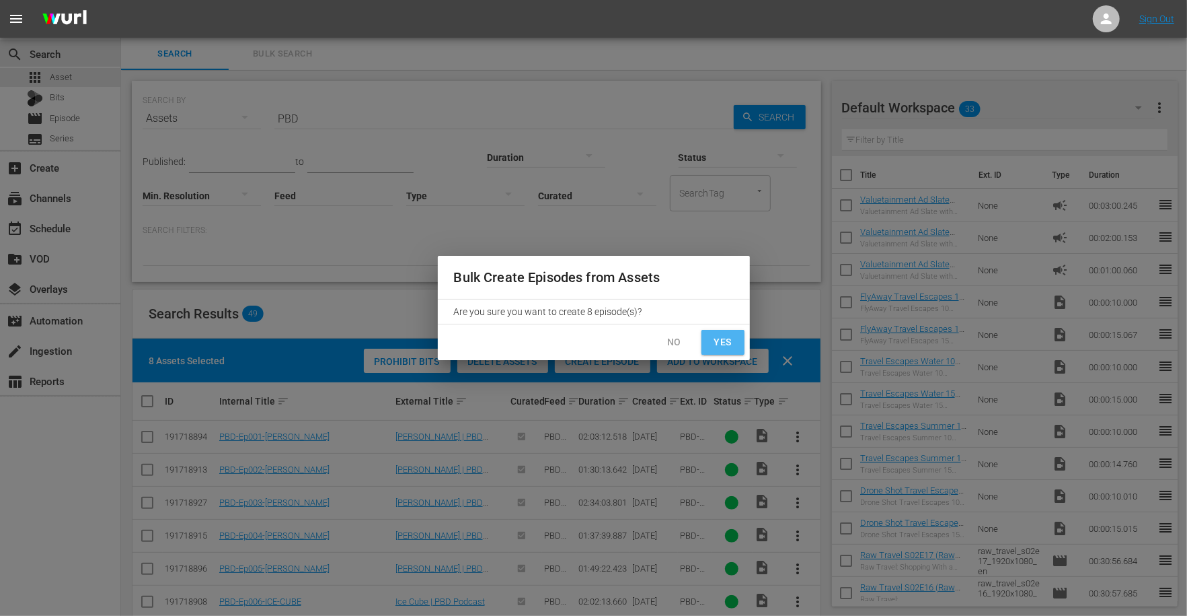
click at [720, 346] on span "Yes" at bounding box center [723, 342] width 22 height 17
checkbox input "false"
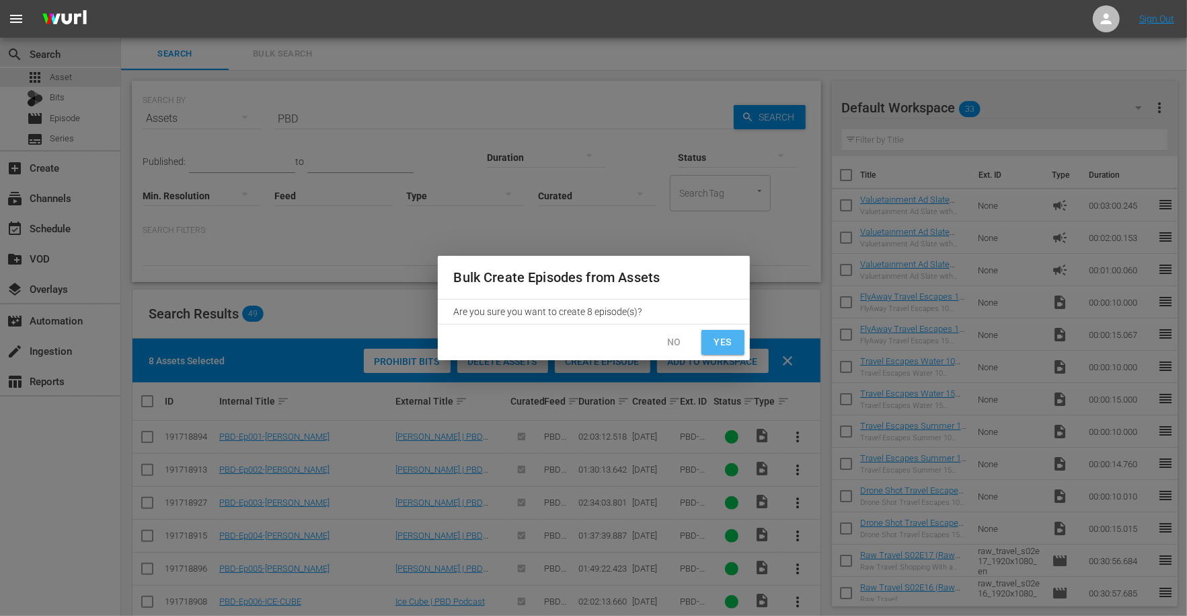
checkbox input "false"
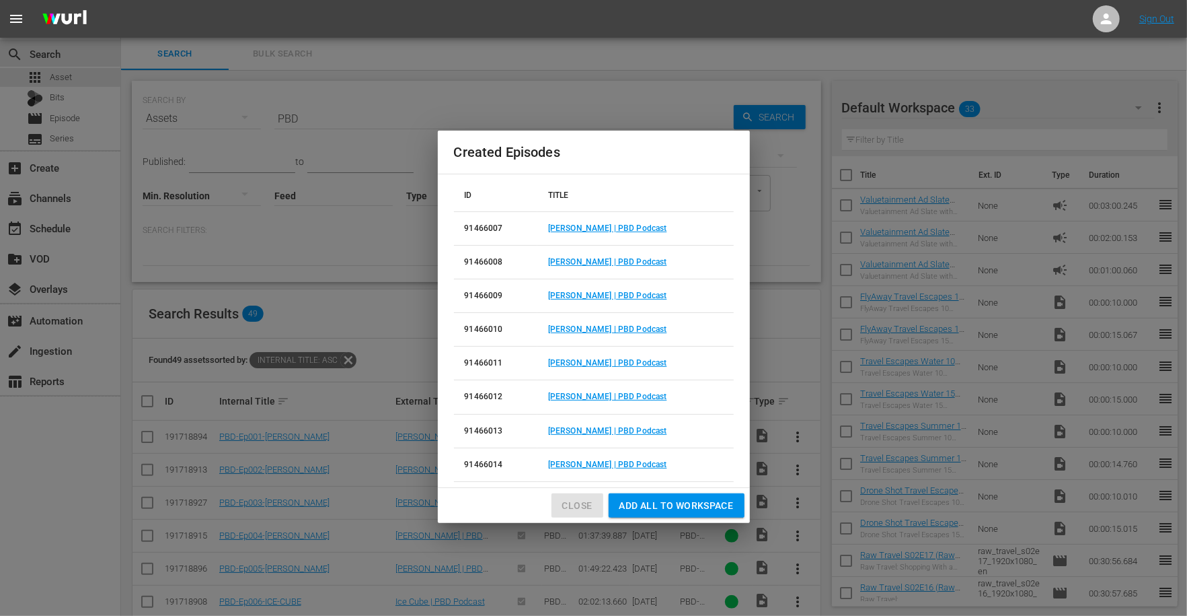
click at [580, 494] on button "Close" at bounding box center [578, 505] width 52 height 25
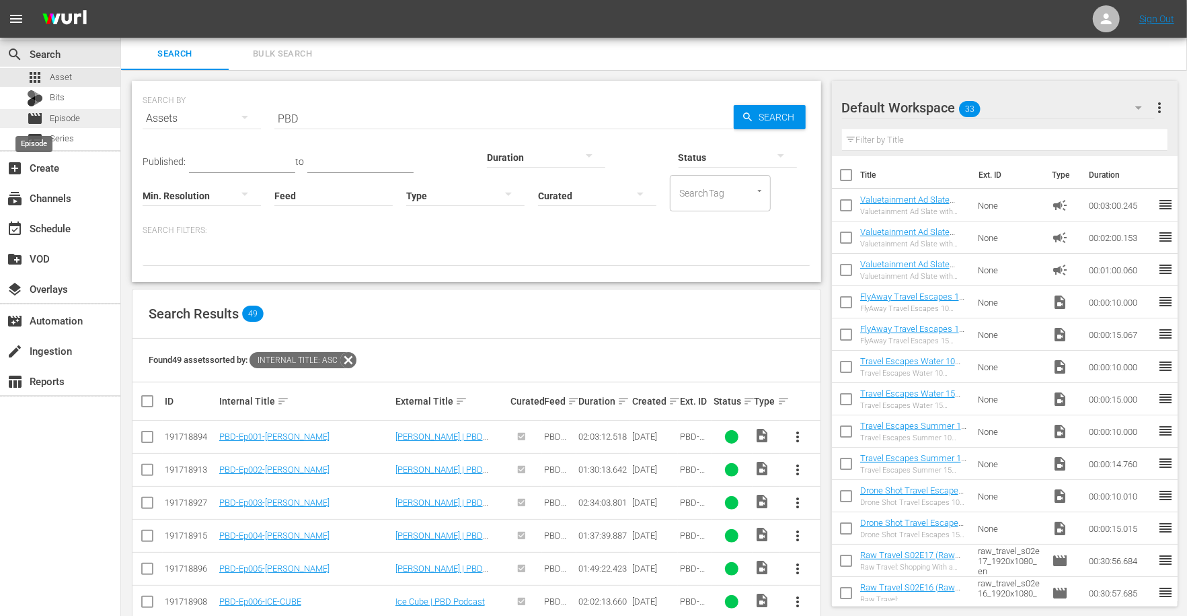
click at [40, 122] on span "movie" at bounding box center [35, 118] width 16 height 16
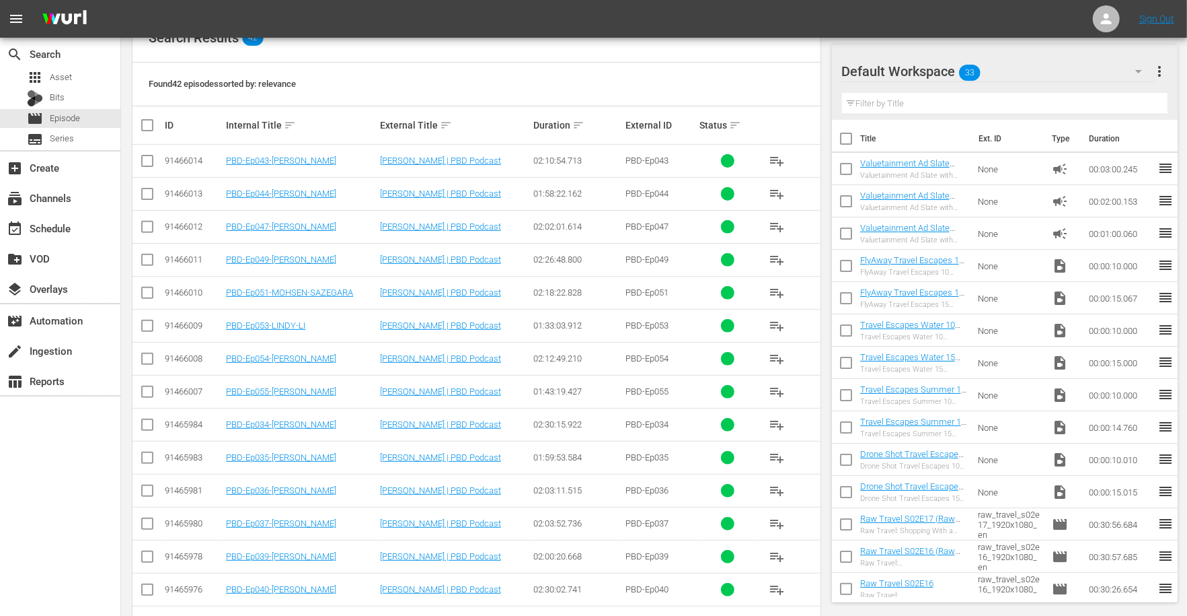
scroll to position [226, 0]
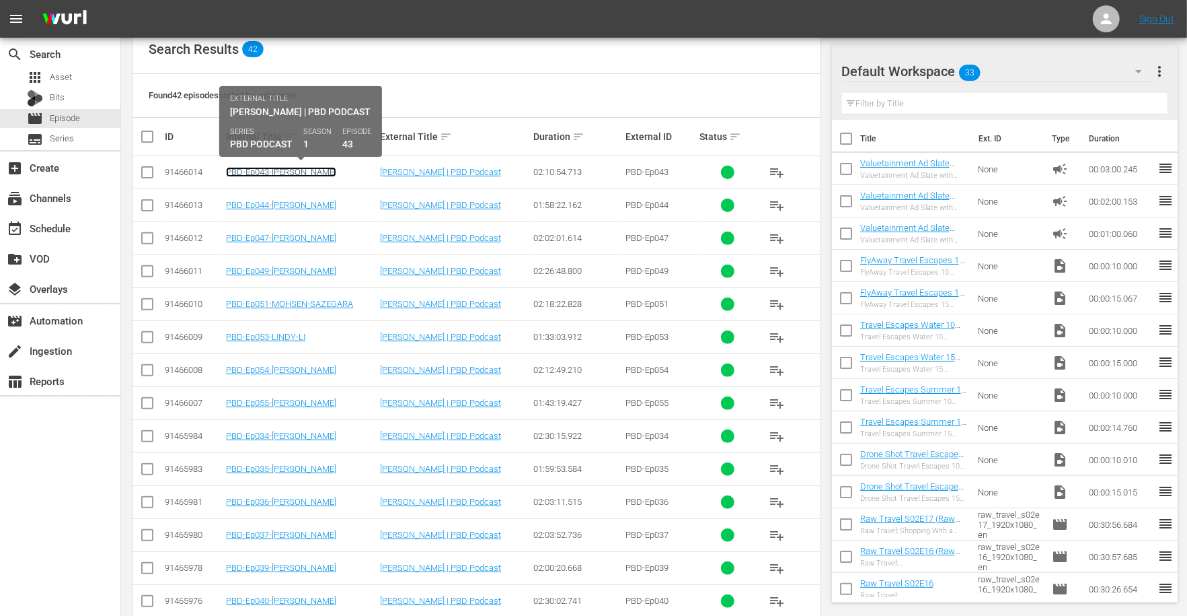
click at [283, 170] on link "PBD-Ep043-[PERSON_NAME]" at bounding box center [281, 172] width 110 height 10
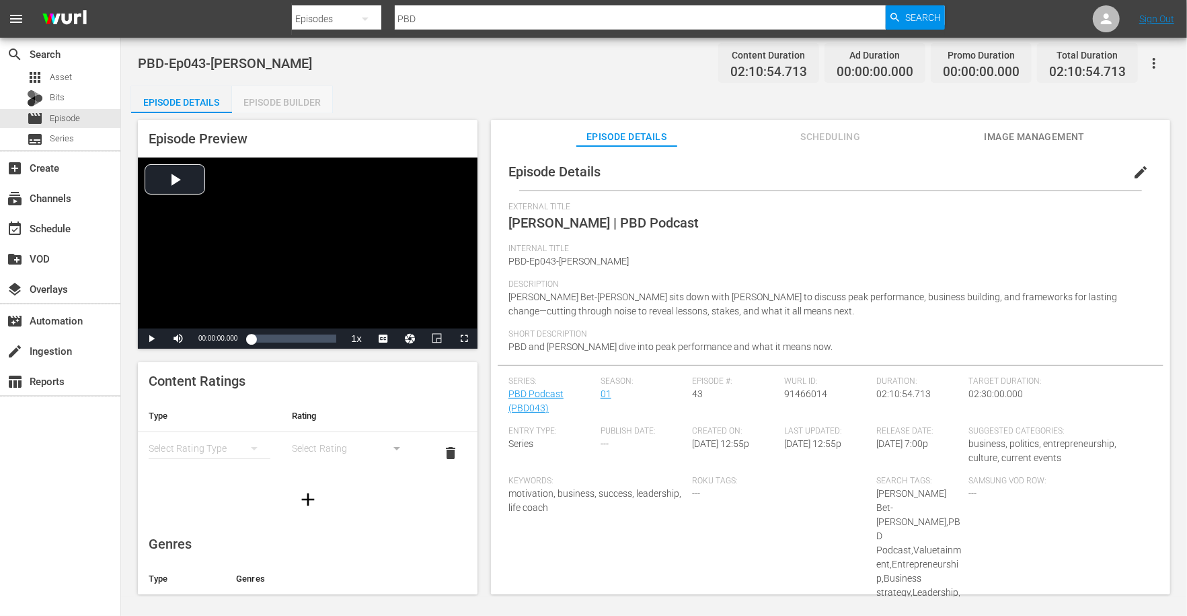
click at [274, 99] on div "Episode Builder" at bounding box center [282, 102] width 101 height 32
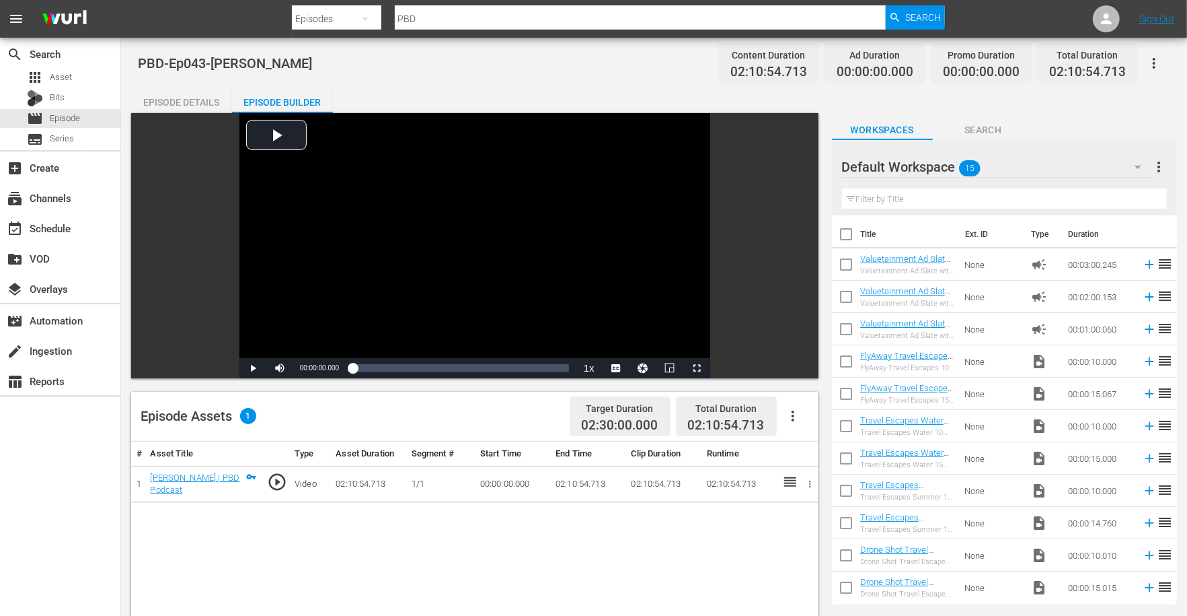
click at [799, 414] on icon "button" at bounding box center [793, 416] width 16 height 16
click at [822, 424] on div "Edit Cue Points" at bounding box center [833, 421] width 91 height 32
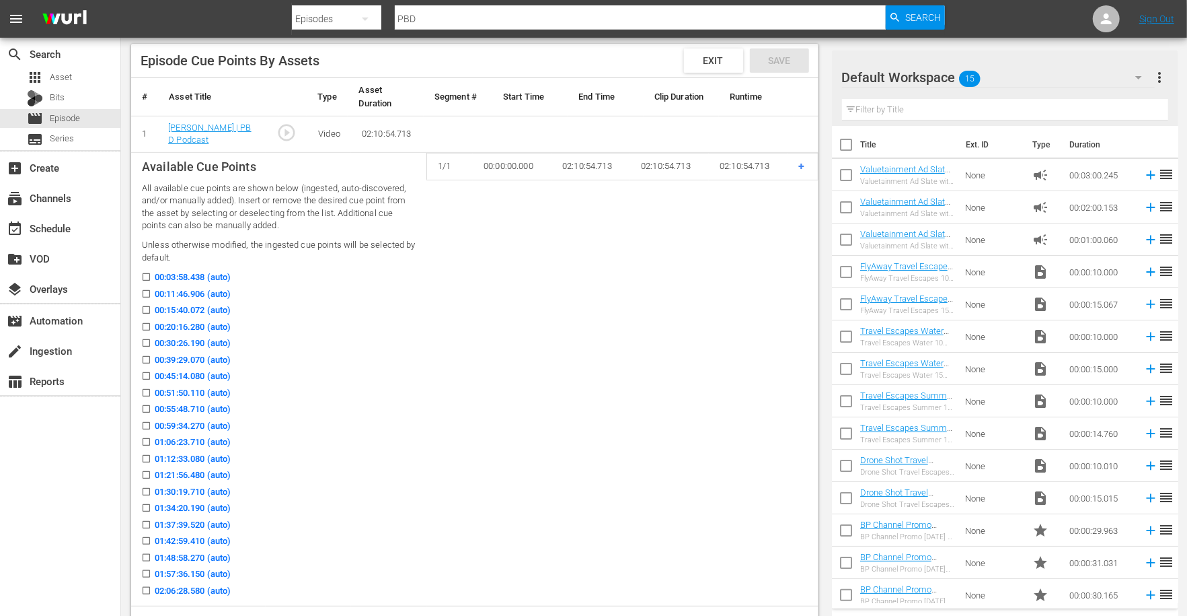
scroll to position [345, 0]
click at [146, 314] on input "00:15:40.072 (auto)" at bounding box center [143, 315] width 17 height 10
checkbox input "true"
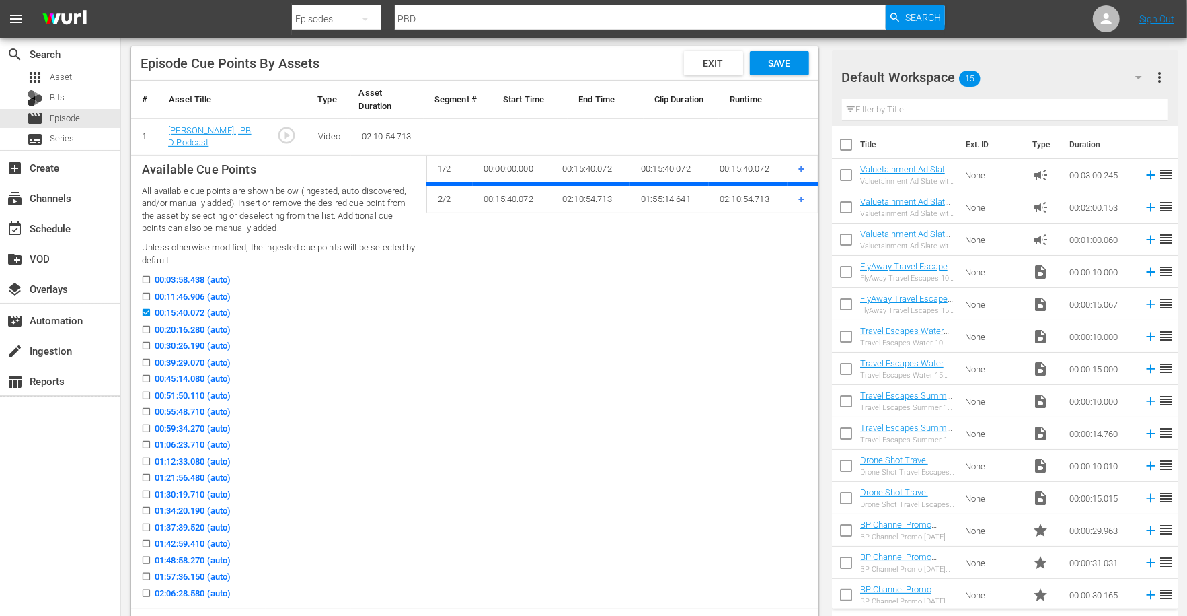
click at [149, 343] on input "00:30:26.190 (auto)" at bounding box center [143, 348] width 17 height 10
checkbox input "true"
click at [146, 376] on input "00:45:14.080 (auto)" at bounding box center [143, 381] width 17 height 10
checkbox input "true"
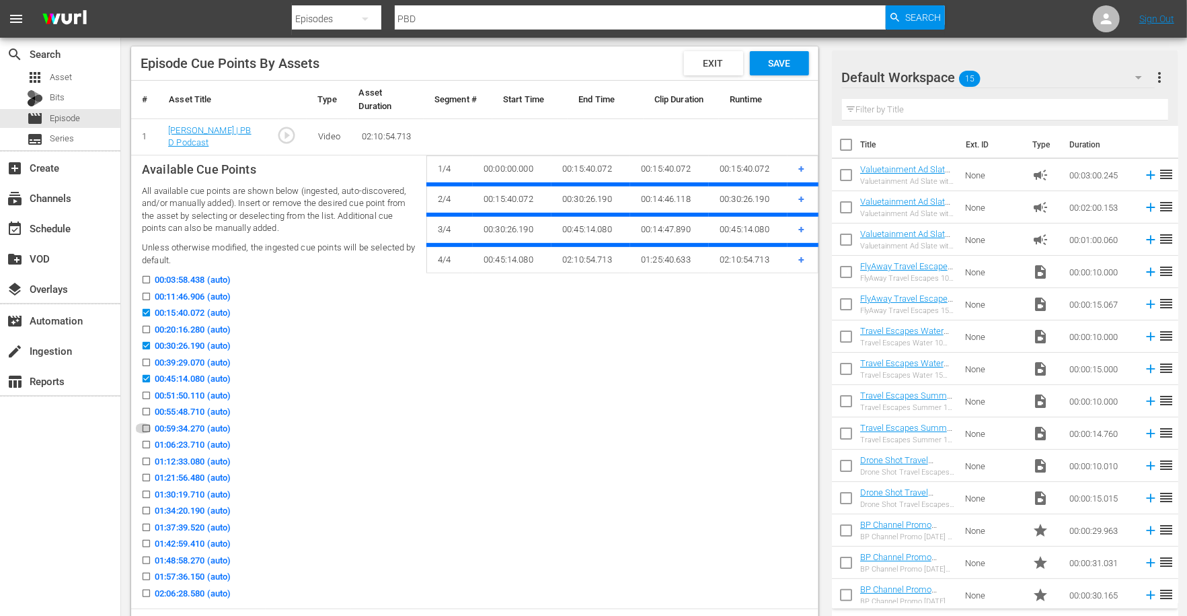
click at [146, 427] on input "00:59:34.270 (auto)" at bounding box center [143, 431] width 17 height 10
checkbox input "true"
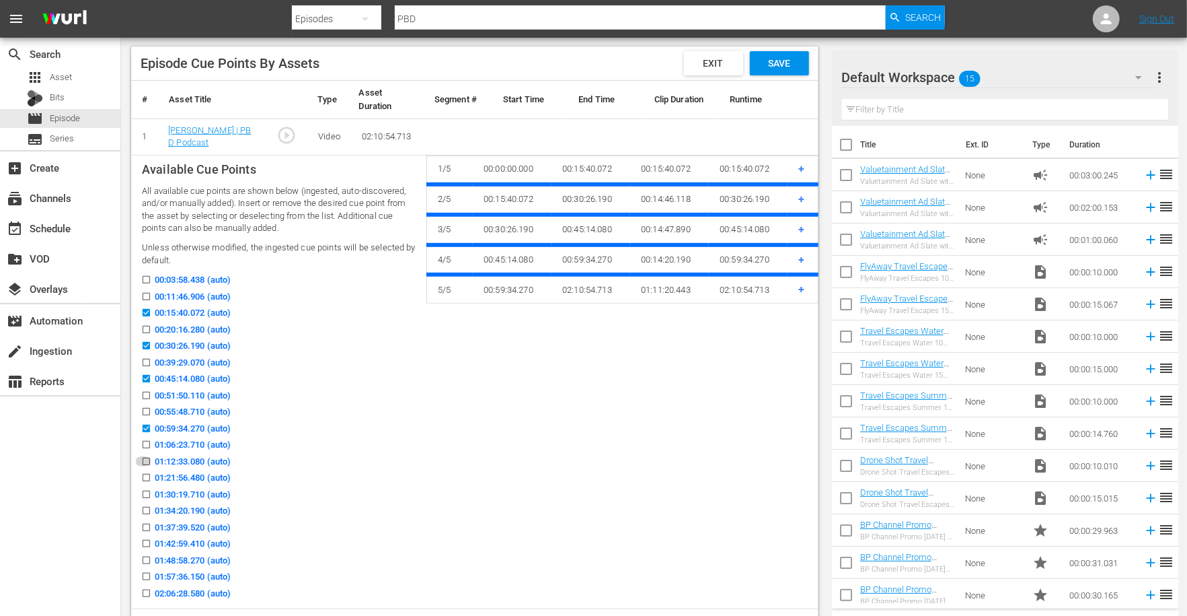
click at [146, 457] on icon at bounding box center [146, 460] width 7 height 7
click at [146, 459] on input "01:12:33.080 (auto)" at bounding box center [143, 464] width 17 height 10
checkbox input "true"
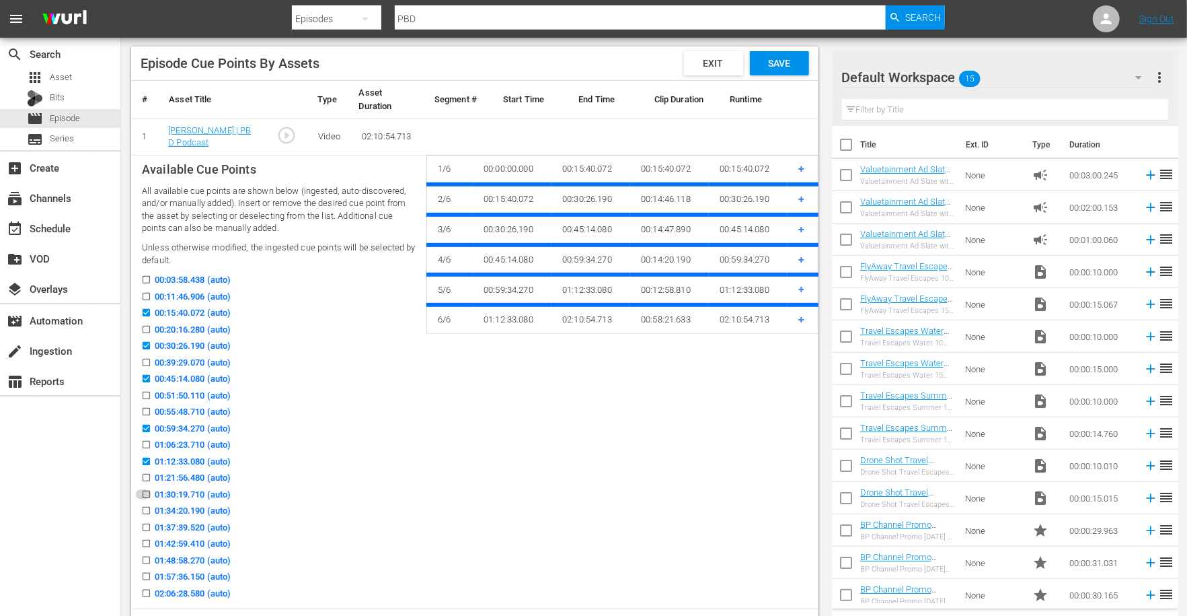
click at [147, 492] on input "01:30:19.710 (auto)" at bounding box center [143, 497] width 17 height 10
checkbox input "true"
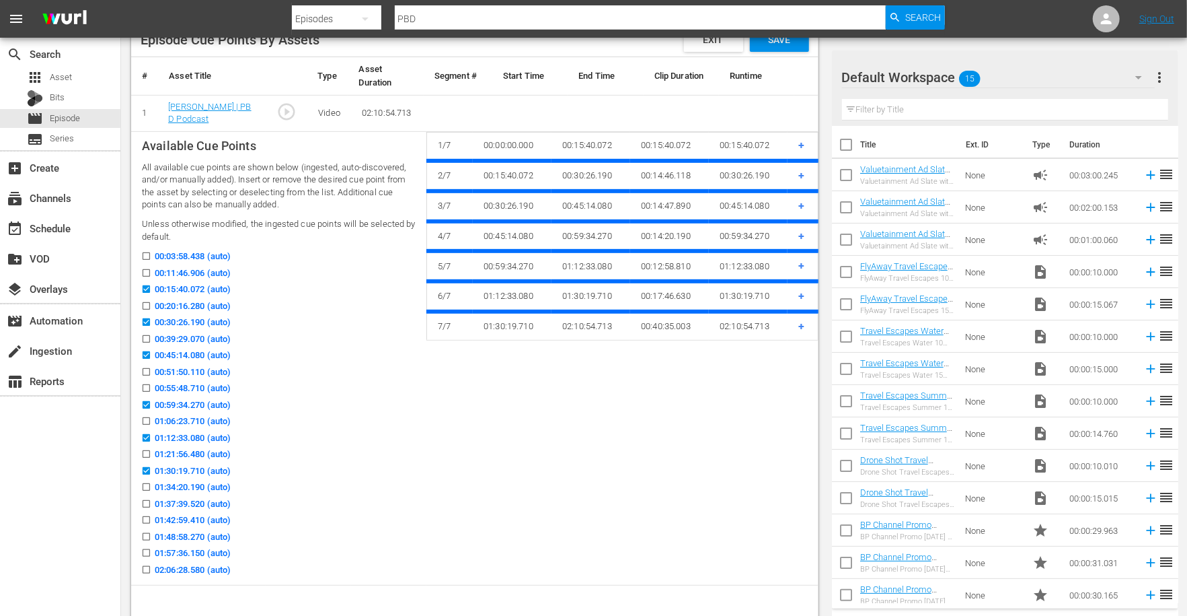
scroll to position [358, 0]
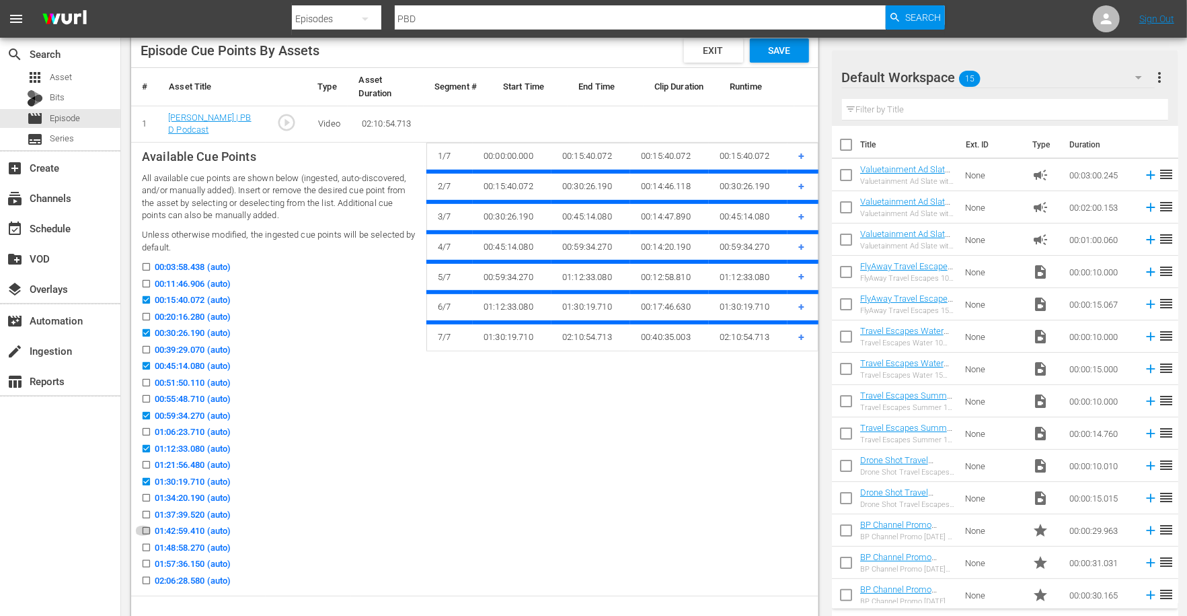
click at [144, 529] on input "01:42:59.410 (auto)" at bounding box center [143, 533] width 17 height 10
checkbox input "true"
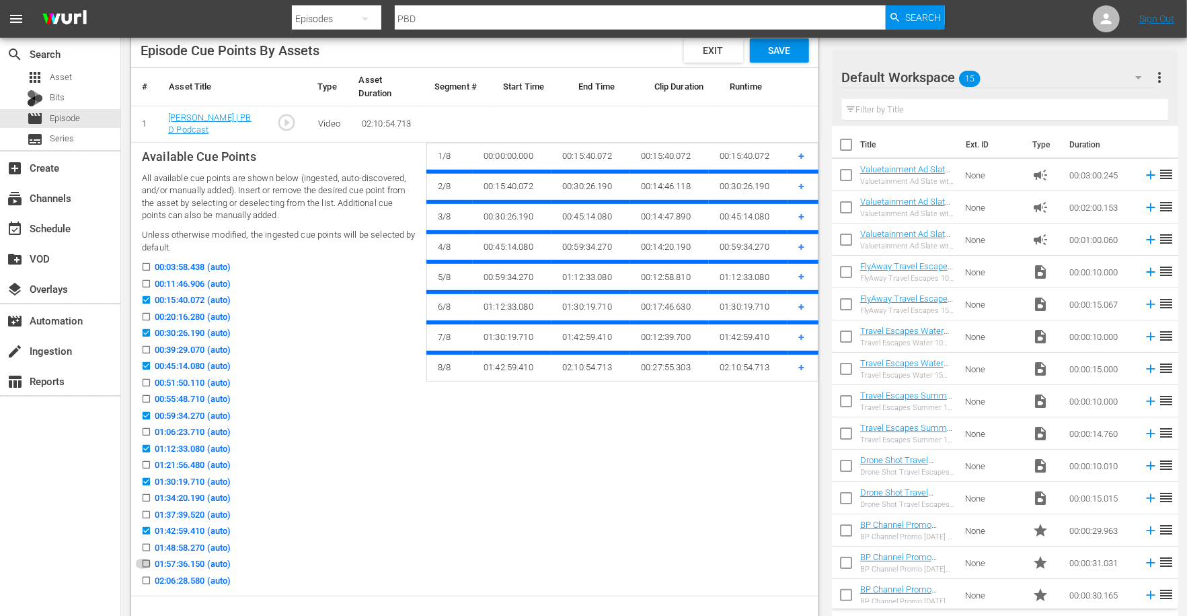
click at [145, 562] on input "01:57:36.150 (auto)" at bounding box center [143, 566] width 17 height 10
checkbox input "true"
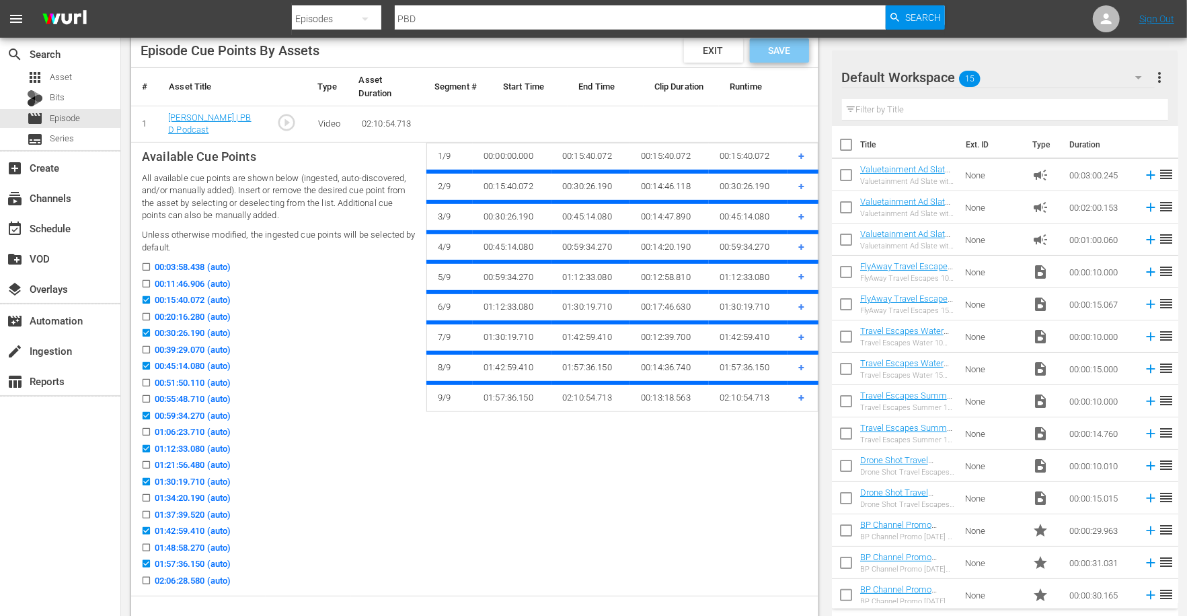
click at [795, 53] on span "Save" at bounding box center [779, 50] width 44 height 11
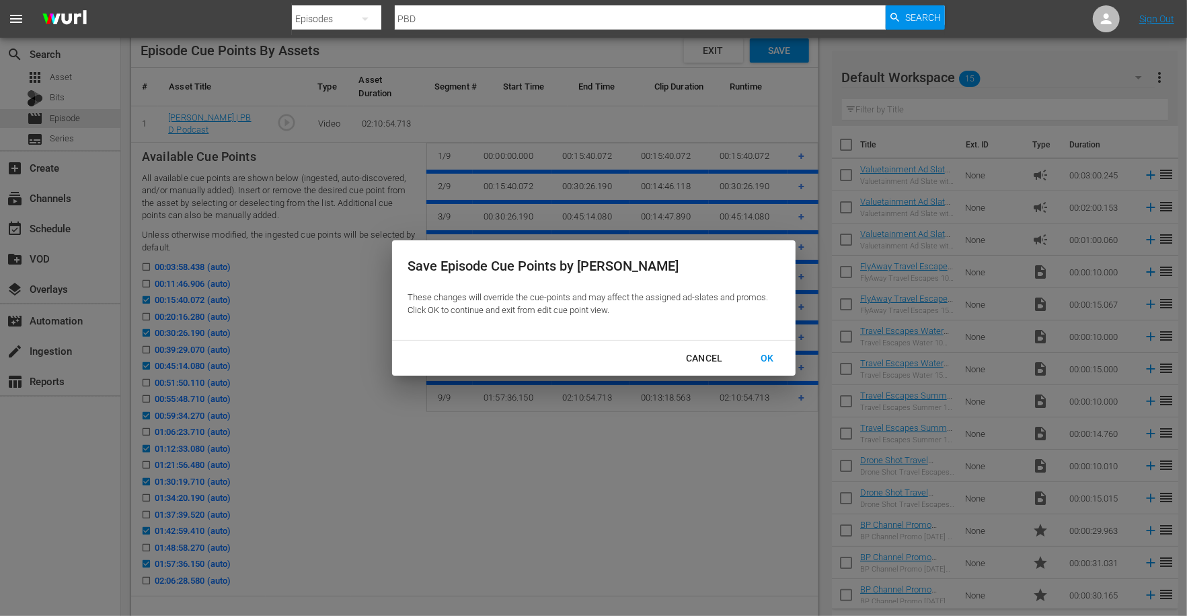
click at [766, 357] on div "OK" at bounding box center [767, 358] width 35 height 17
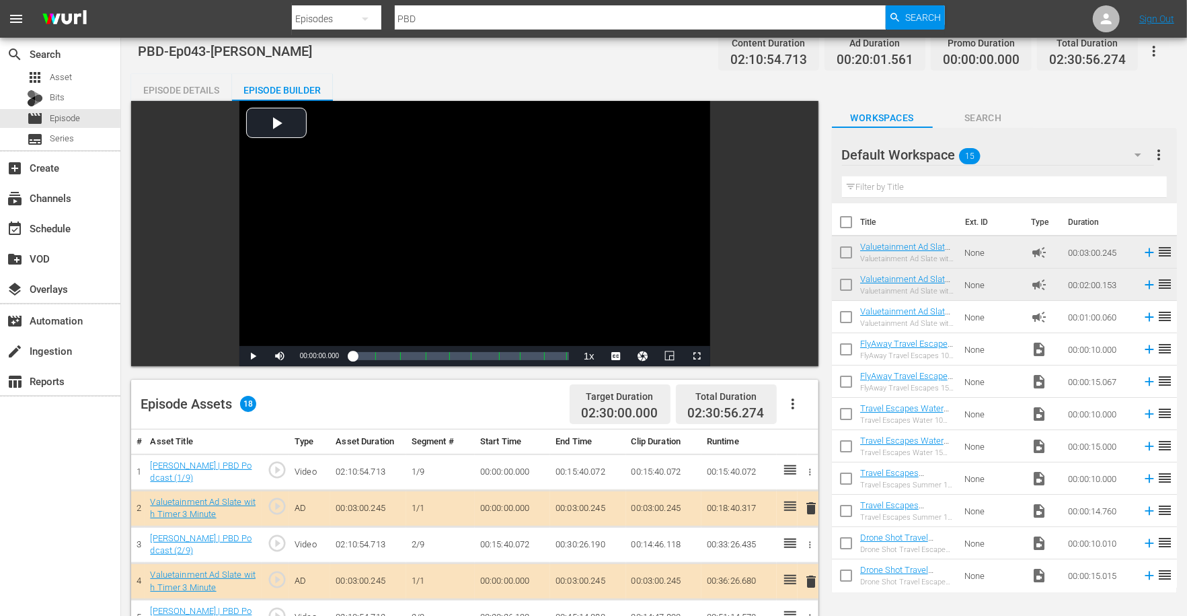
scroll to position [19, 0]
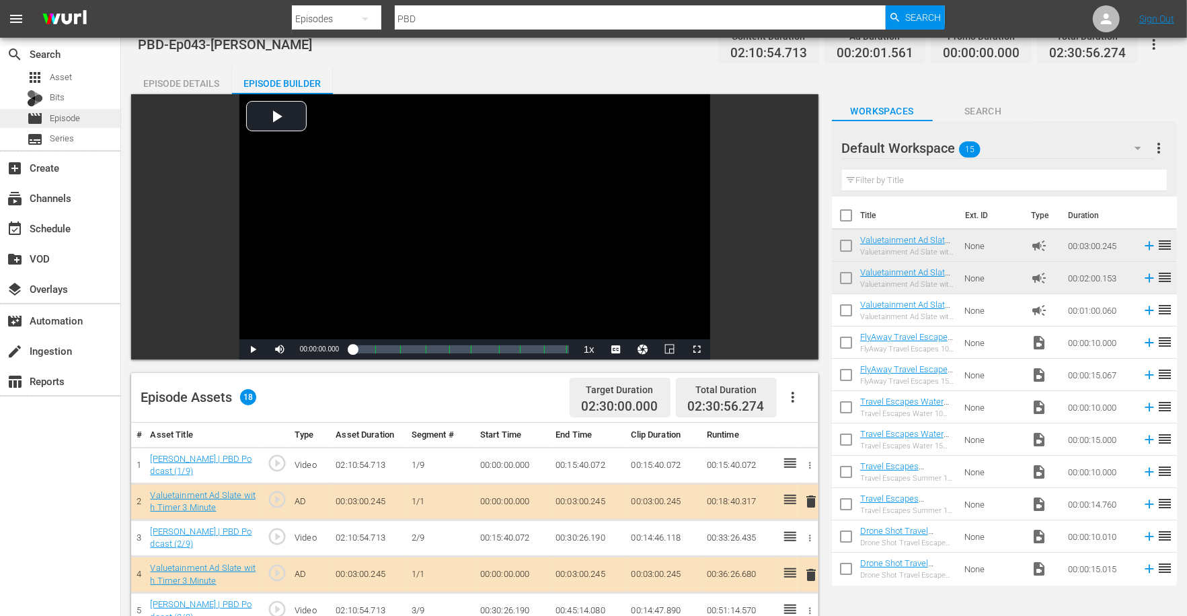
click at [85, 122] on div "movie Episode" at bounding box center [60, 118] width 120 height 19
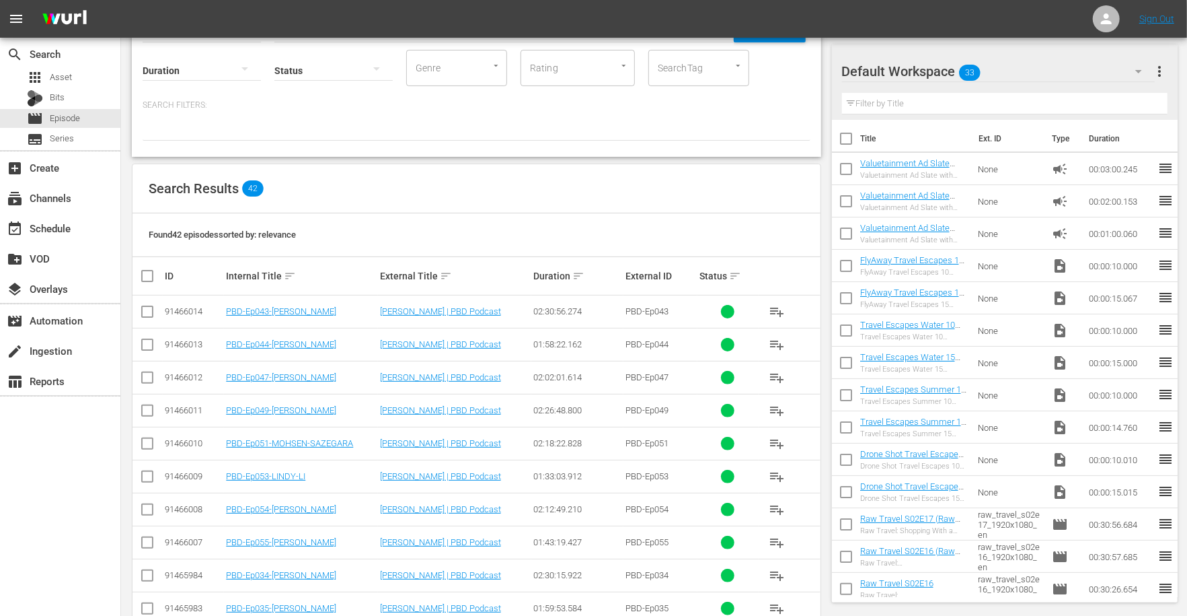
scroll to position [89, 0]
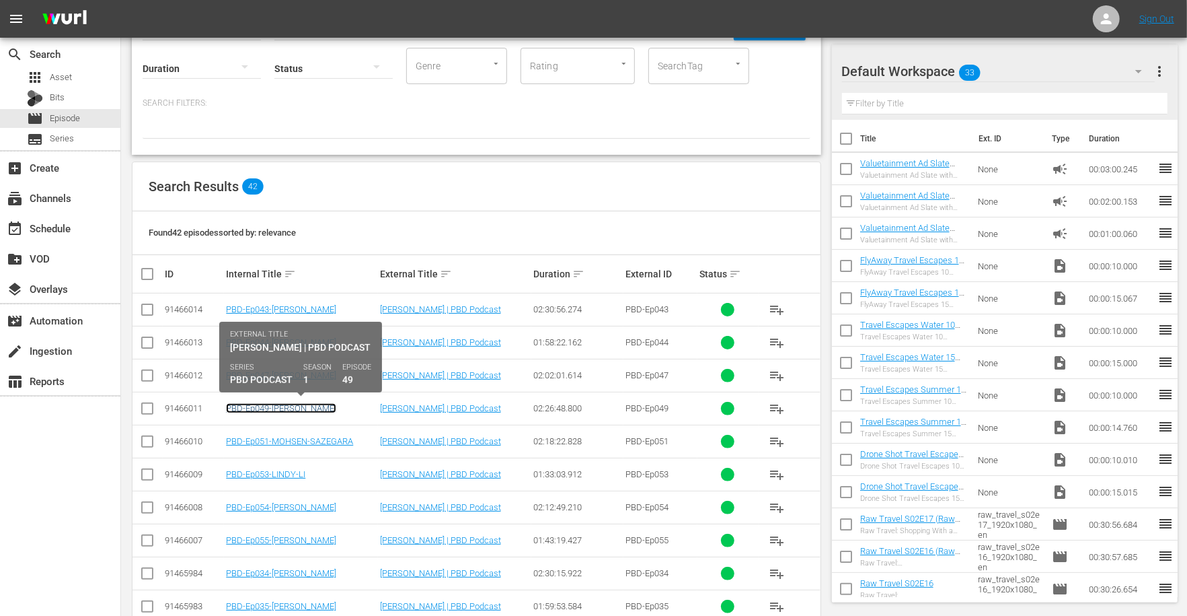
click at [309, 404] on link "PBD-Ep049-[PERSON_NAME]" at bounding box center [281, 408] width 110 height 10
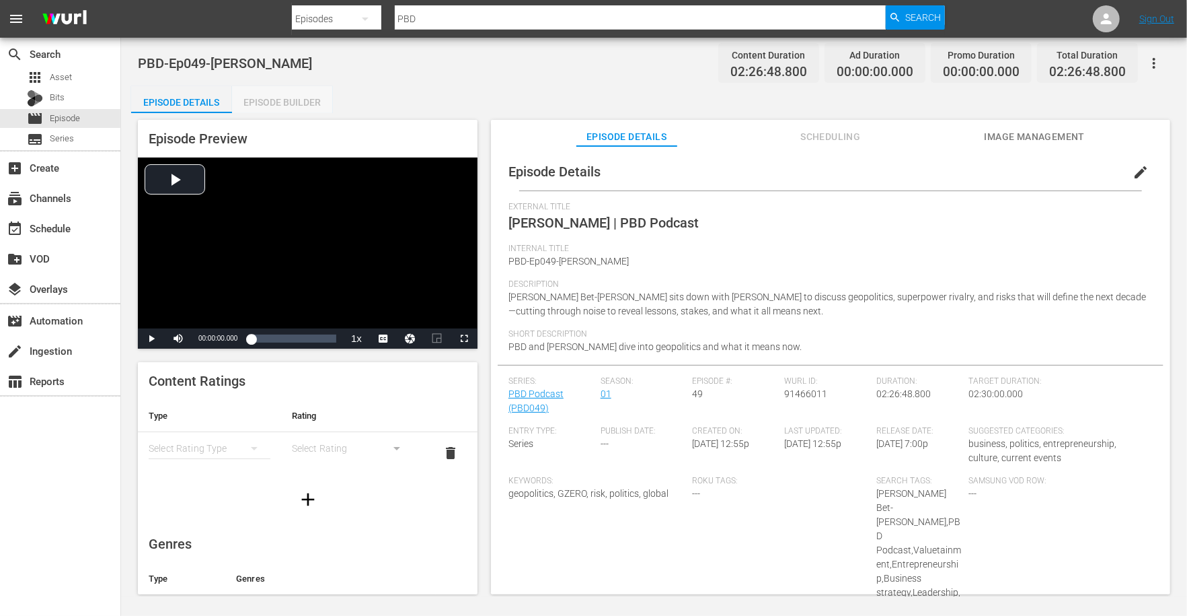
click at [293, 102] on div "Episode Builder" at bounding box center [282, 102] width 101 height 32
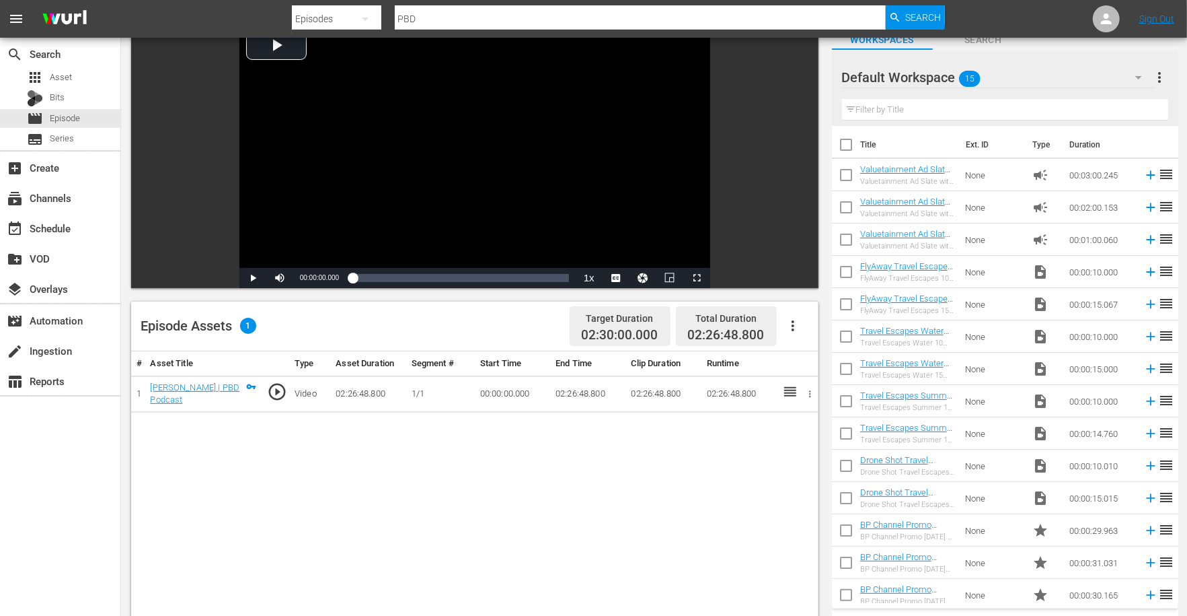
scroll to position [92, 0]
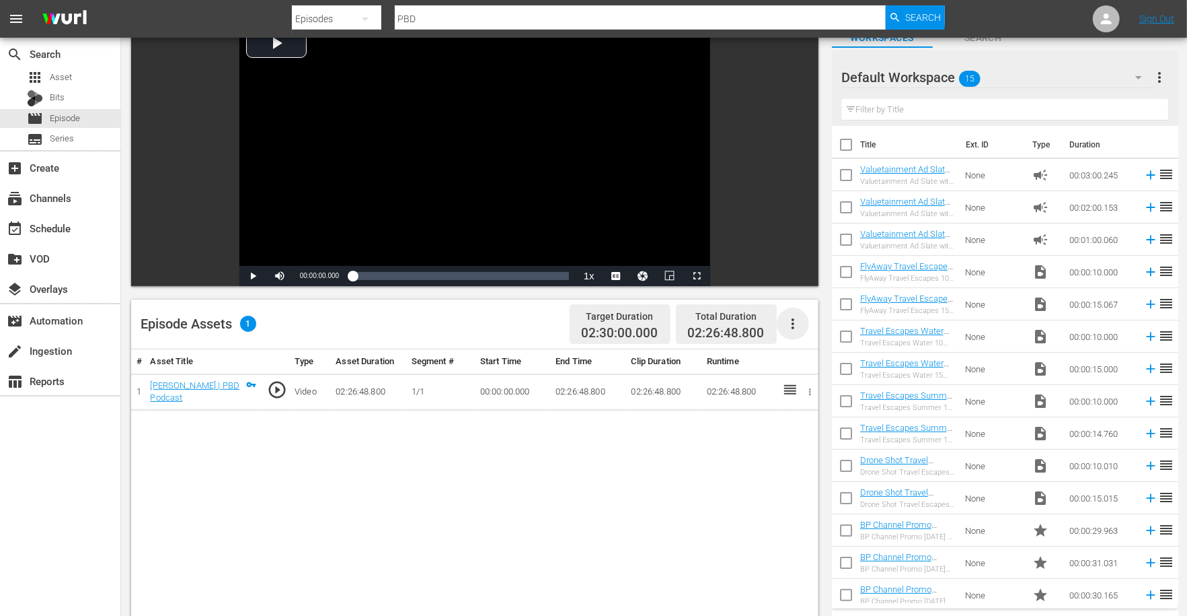
click at [790, 330] on icon "button" at bounding box center [793, 324] width 16 height 16
click at [803, 333] on div "Edit Cue Points" at bounding box center [833, 329] width 91 height 32
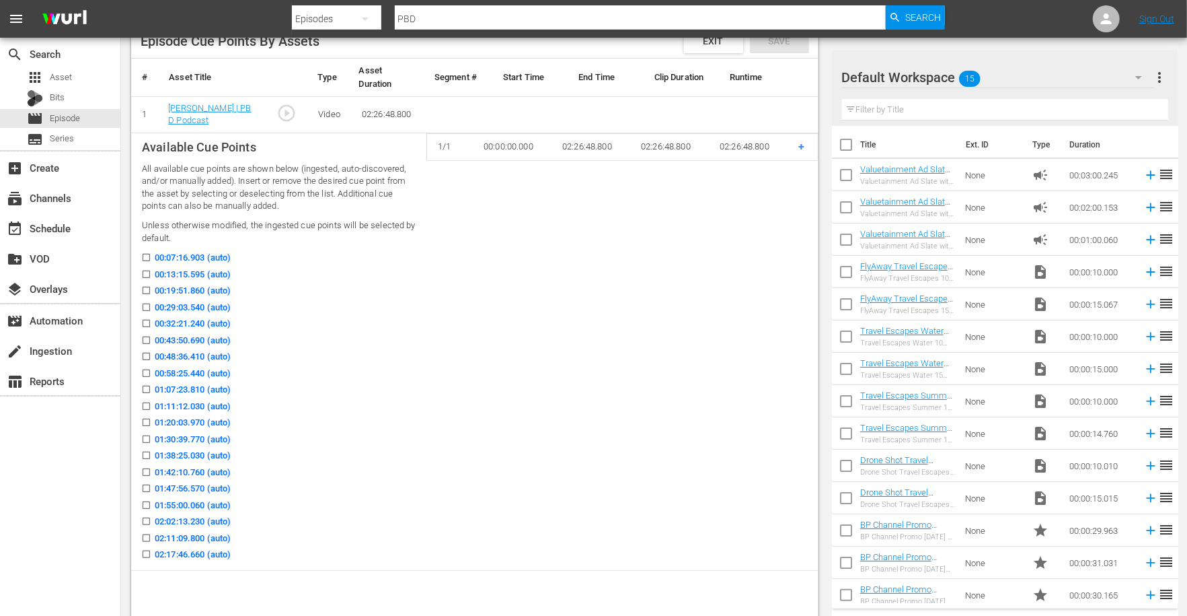
scroll to position [369, 0]
click at [146, 275] on input "00:13:15.595 (auto)" at bounding box center [143, 275] width 17 height 10
checkbox input "true"
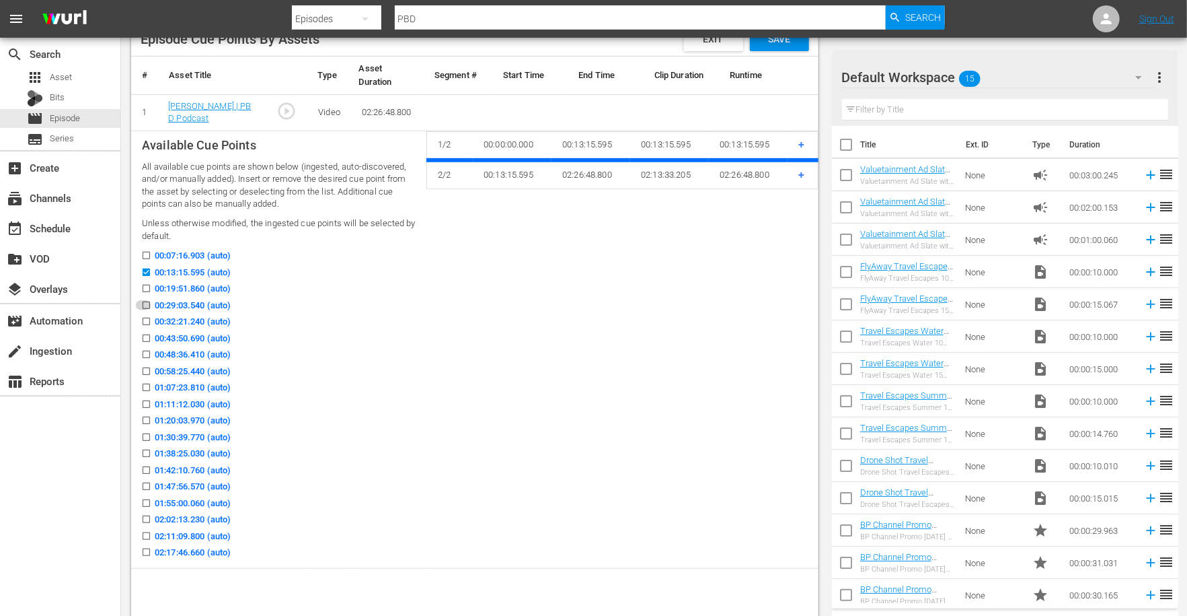
click at [147, 305] on input "00:29:03.540 (auto)" at bounding box center [143, 308] width 17 height 10
checkbox input "true"
click at [144, 336] on input "00:43:50.690 (auto)" at bounding box center [143, 341] width 17 height 10
checkbox input "true"
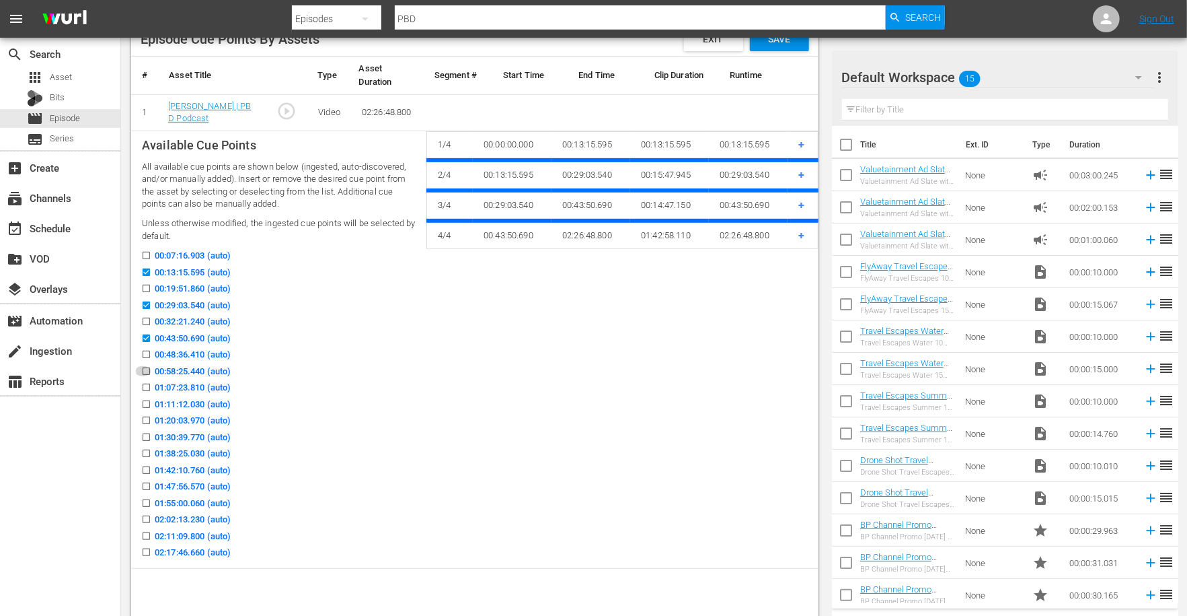
click at [144, 369] on input "00:58:25.440 (auto)" at bounding box center [143, 374] width 17 height 10
checkbox input "true"
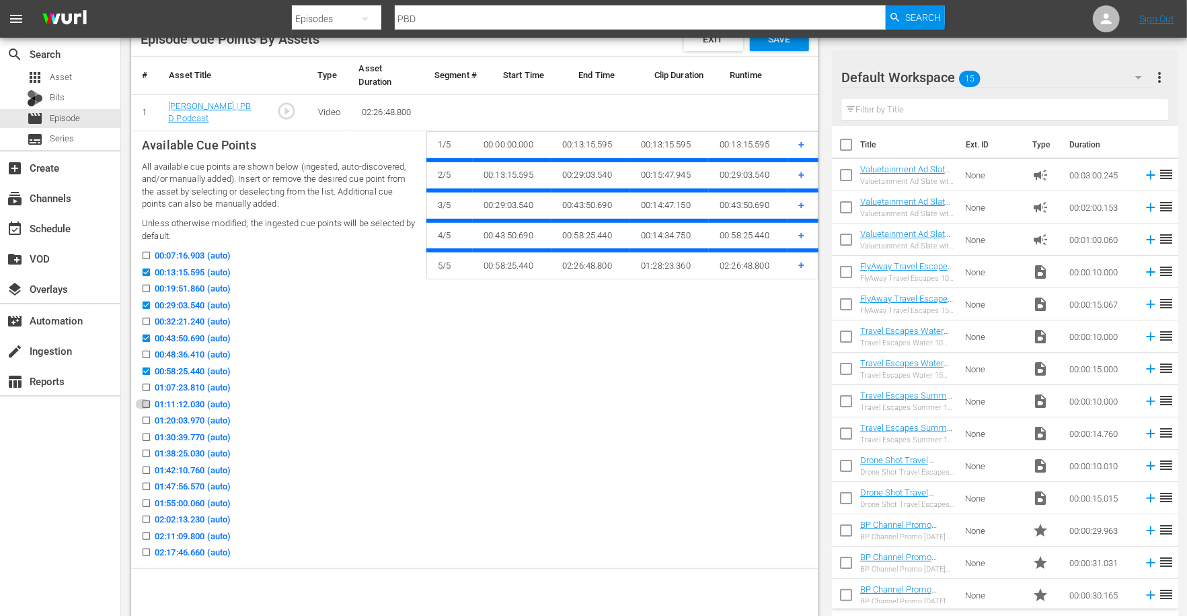
click at [145, 402] on input "01:11:12.030 (auto)" at bounding box center [143, 407] width 17 height 10
checkbox input "true"
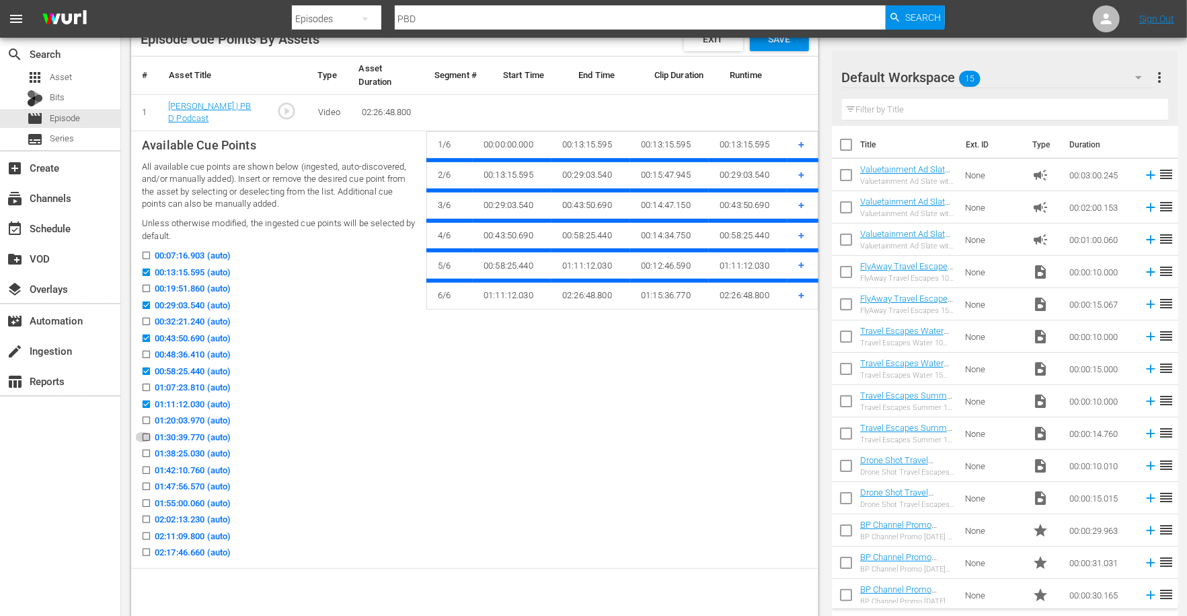
click at [145, 435] on input "01:30:39.770 (auto)" at bounding box center [143, 440] width 17 height 10
checkbox input "true"
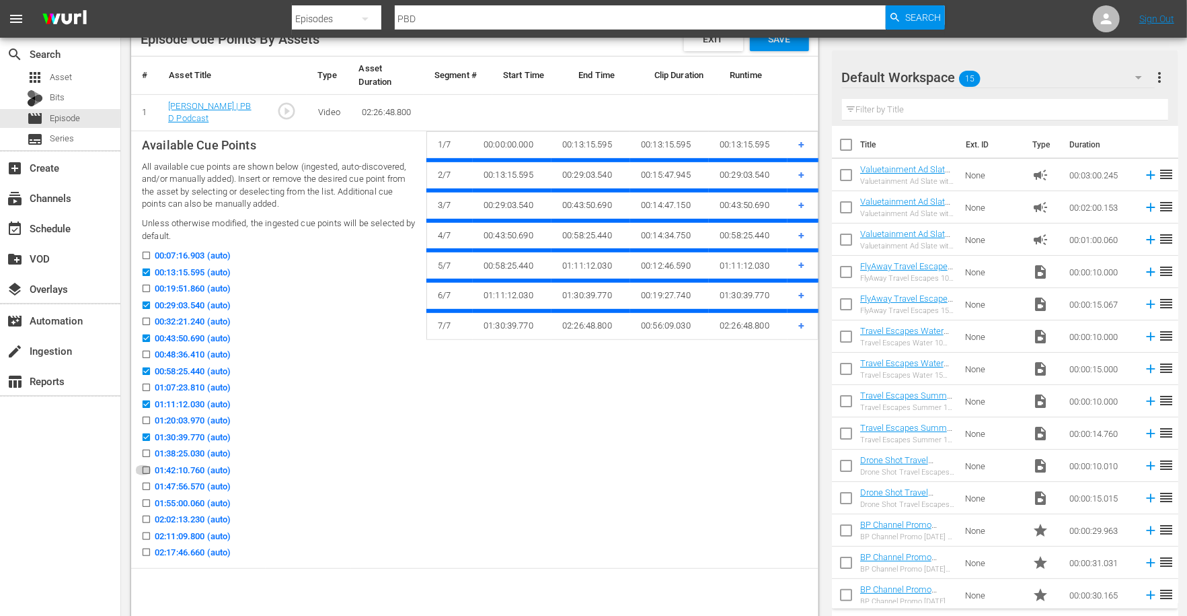
click at [144, 468] on input "01:42:10.760 (auto)" at bounding box center [143, 473] width 17 height 10
checkbox input "true"
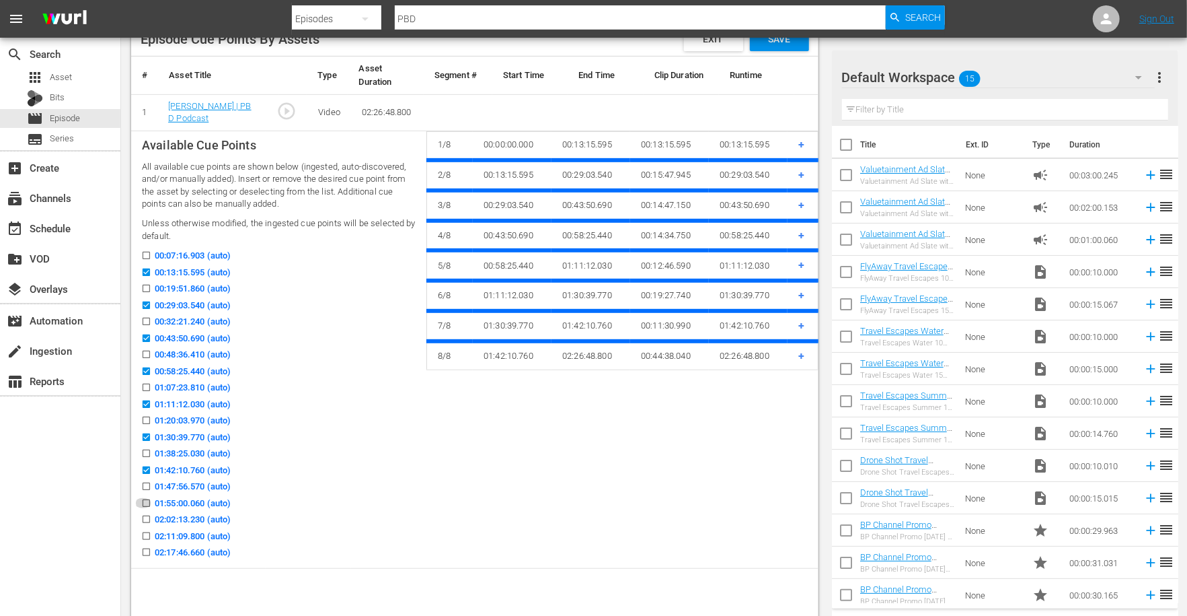
click at [144, 501] on input "01:55:00.060 (auto)" at bounding box center [143, 506] width 17 height 10
checkbox input "true"
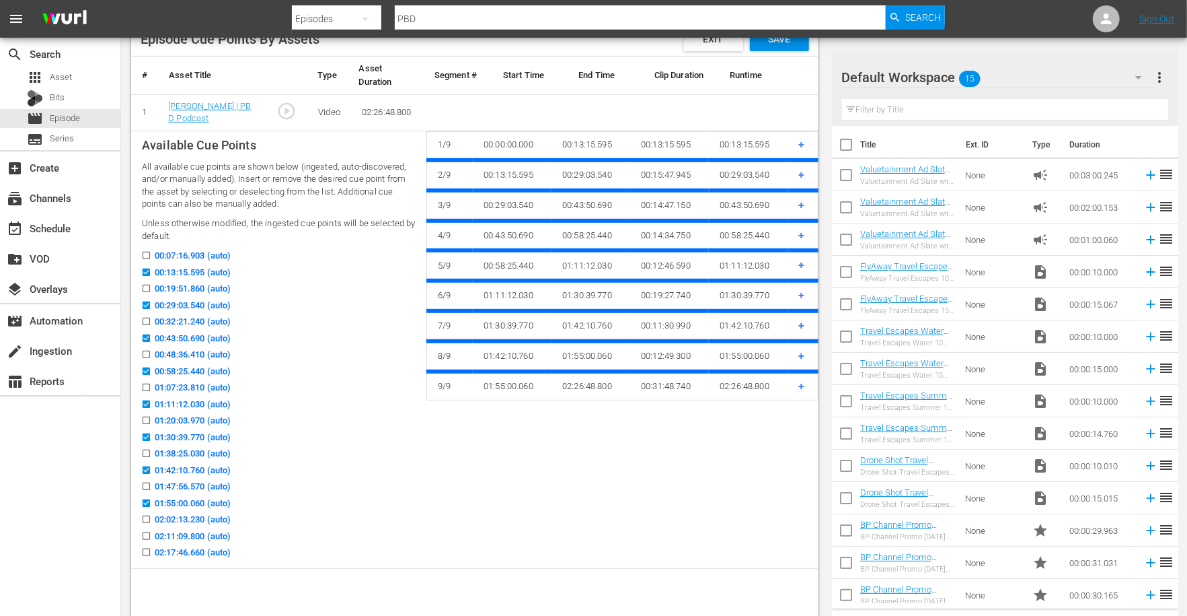
click at [198, 531] on span "02:11:09.800 (auto)" at bounding box center [193, 535] width 76 height 13
click at [151, 533] on input "02:11:09.800 (auto)" at bounding box center [143, 538] width 17 height 10
checkbox input "true"
click at [200, 548] on span "02:17:46.660 (auto)" at bounding box center [193, 552] width 76 height 13
click at [151, 550] on input "02:17:46.660 (auto)" at bounding box center [143, 555] width 17 height 10
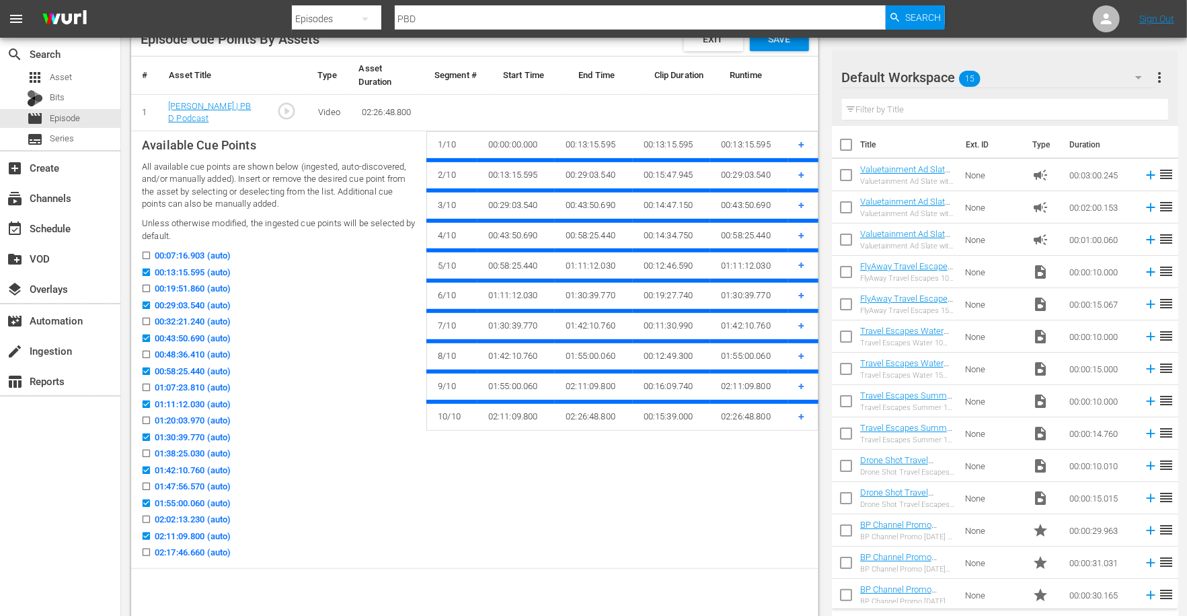
checkbox input "true"
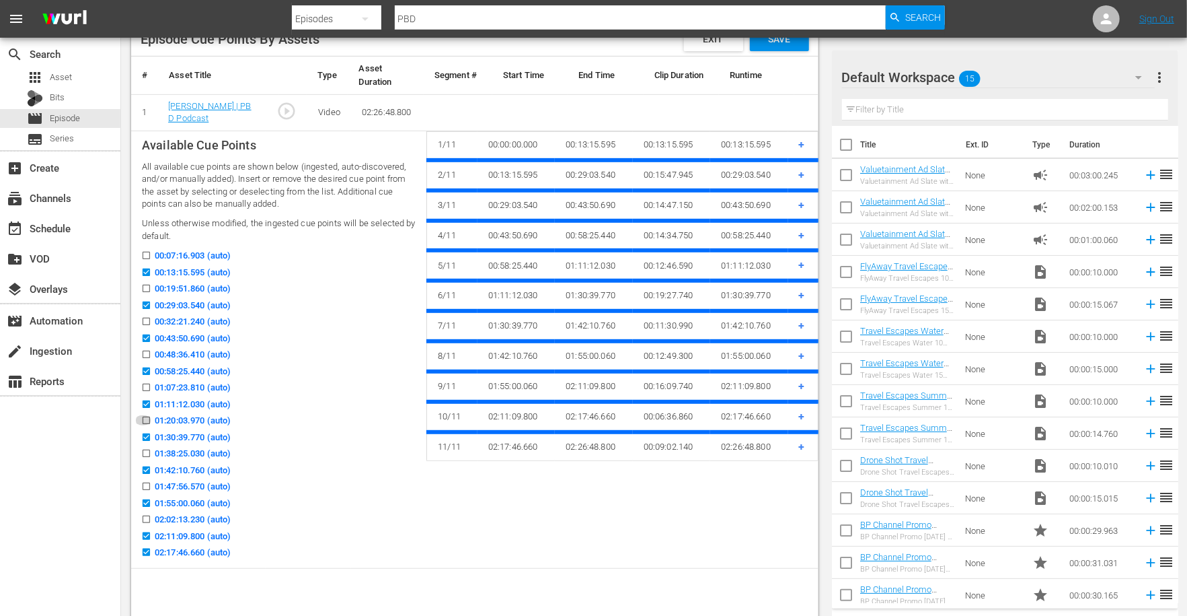
click at [147, 415] on icon at bounding box center [146, 420] width 10 height 10
click at [147, 418] on input "01:20:03.970 (auto)" at bounding box center [143, 423] width 17 height 10
checkbox input "true"
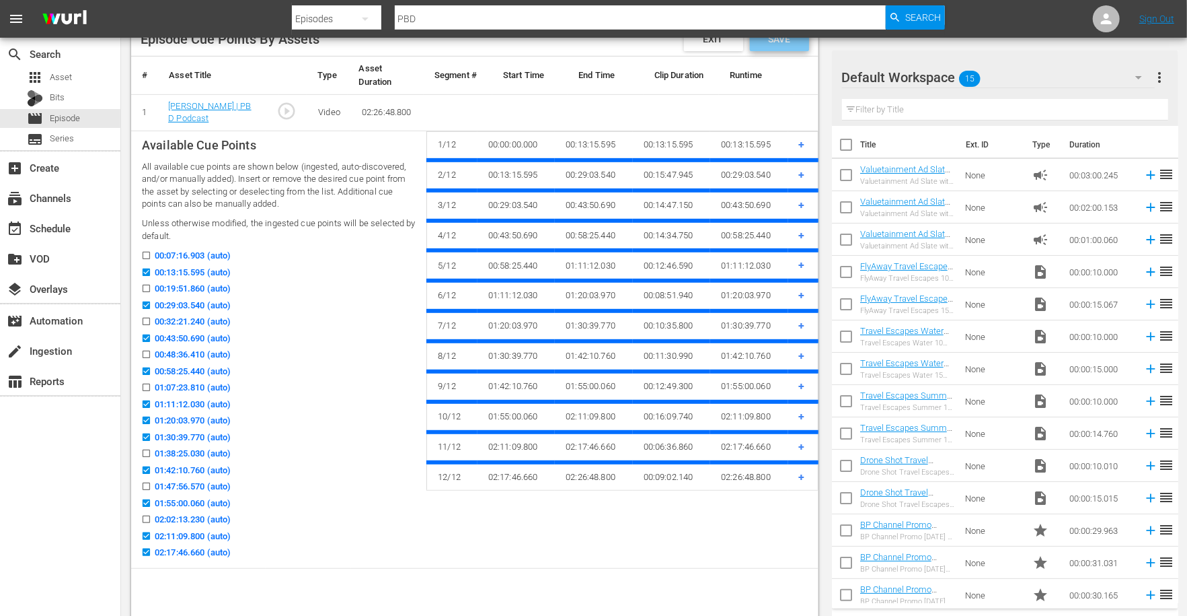
click at [769, 42] on span "Save" at bounding box center [779, 39] width 44 height 11
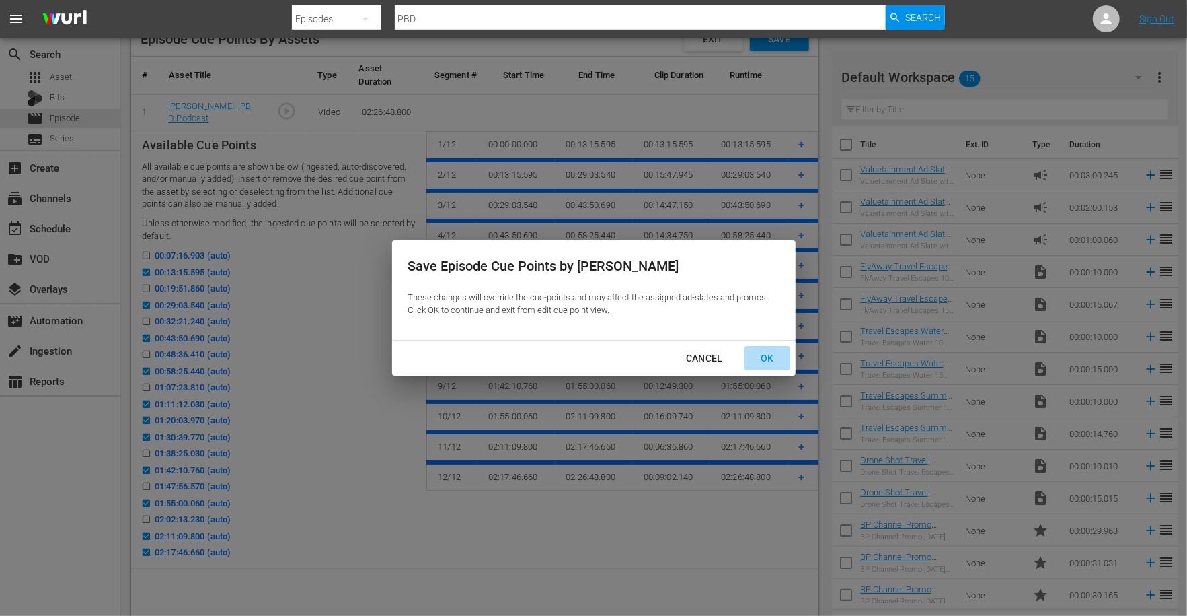
click at [769, 359] on div "OK" at bounding box center [767, 358] width 35 height 17
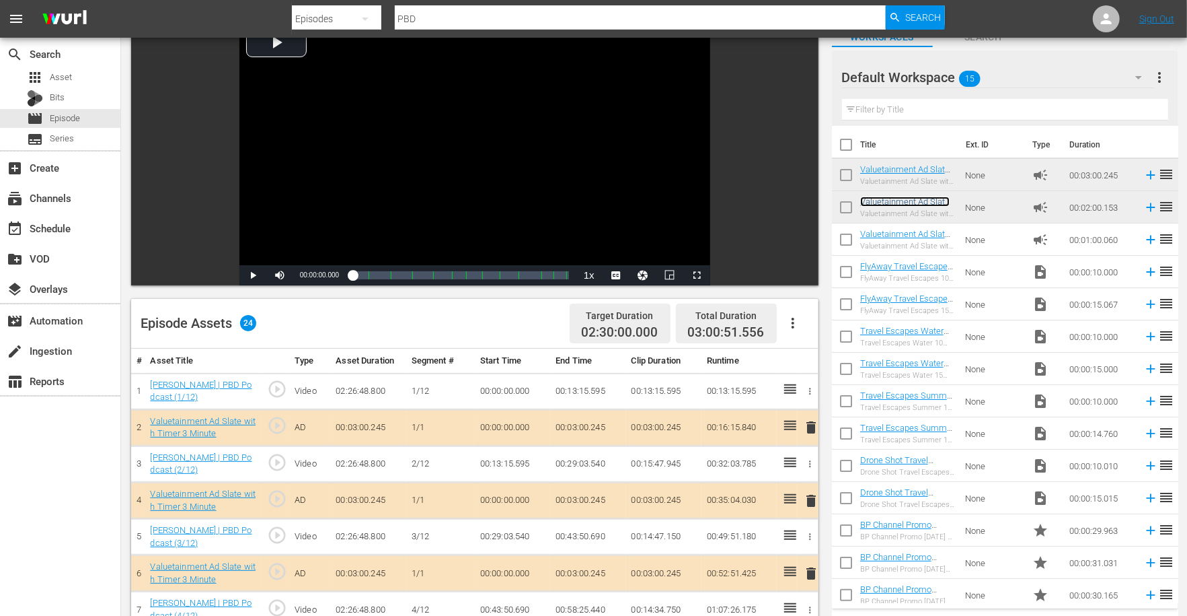
scroll to position [0, 0]
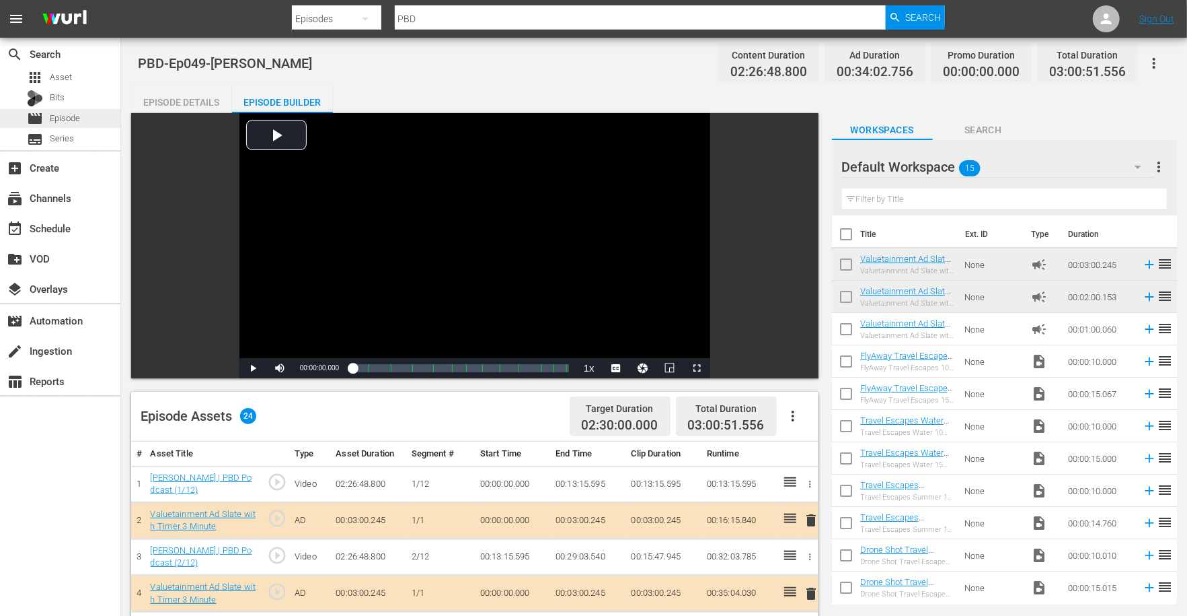
click at [59, 119] on span "Episode" at bounding box center [65, 118] width 30 height 13
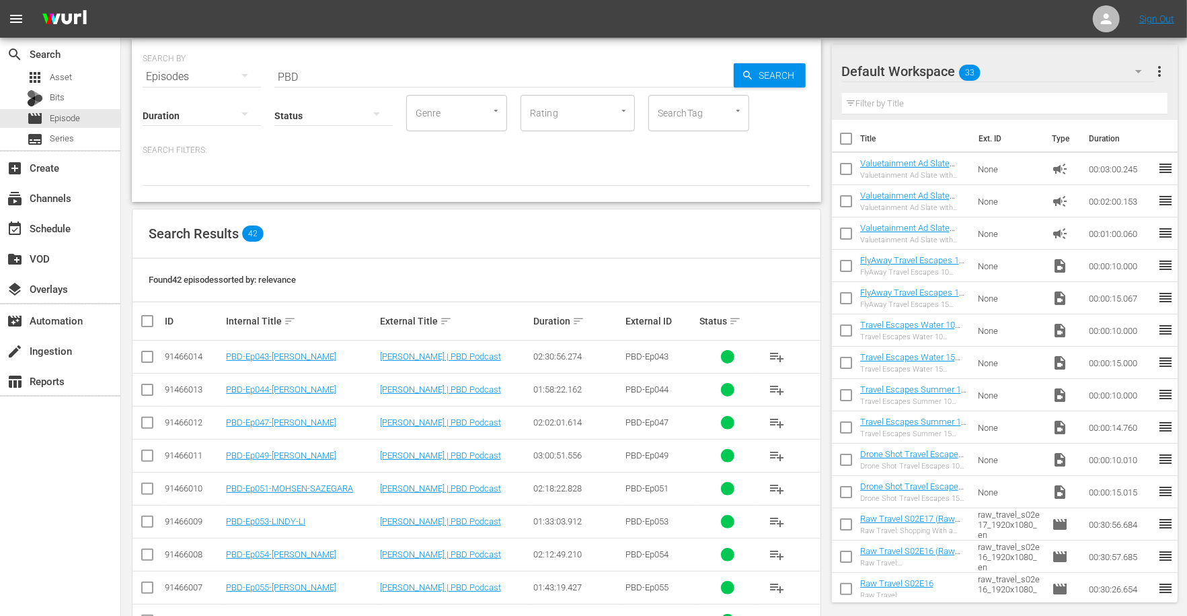
scroll to position [167, 0]
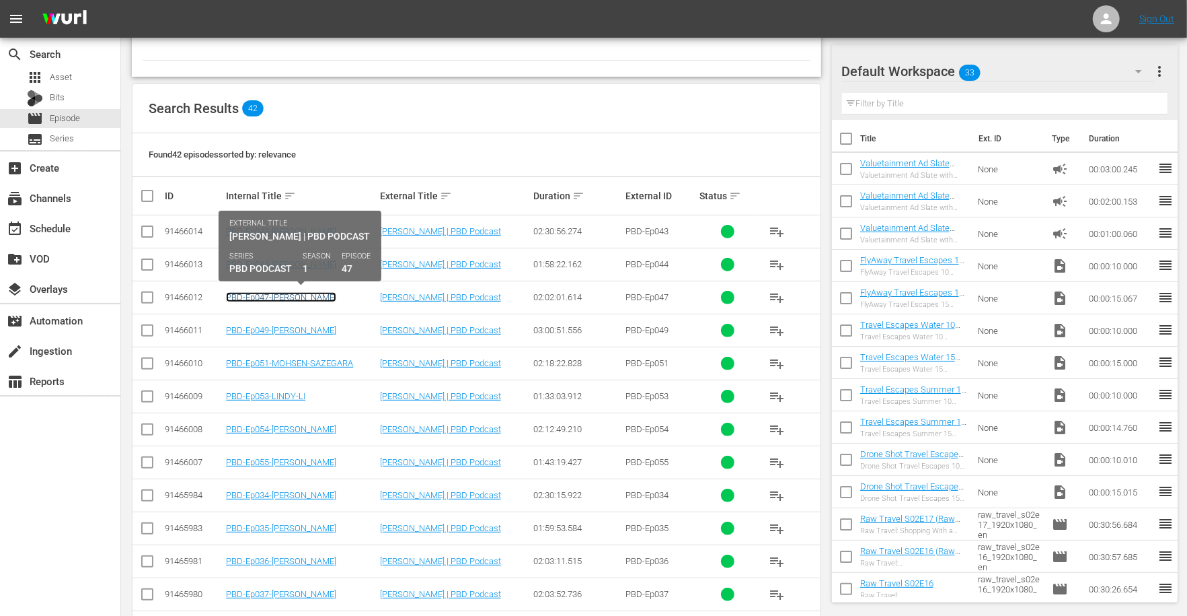
click at [315, 294] on link "PBD-Ep047-[PERSON_NAME]" at bounding box center [281, 297] width 110 height 10
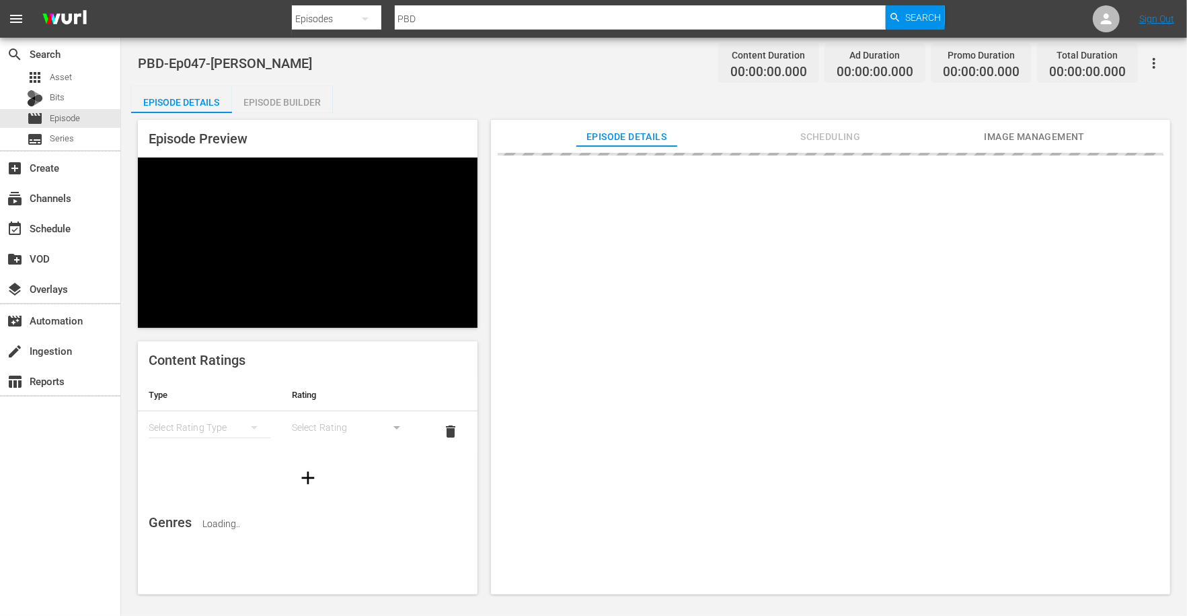
click at [292, 105] on div "Episode Builder" at bounding box center [282, 102] width 101 height 32
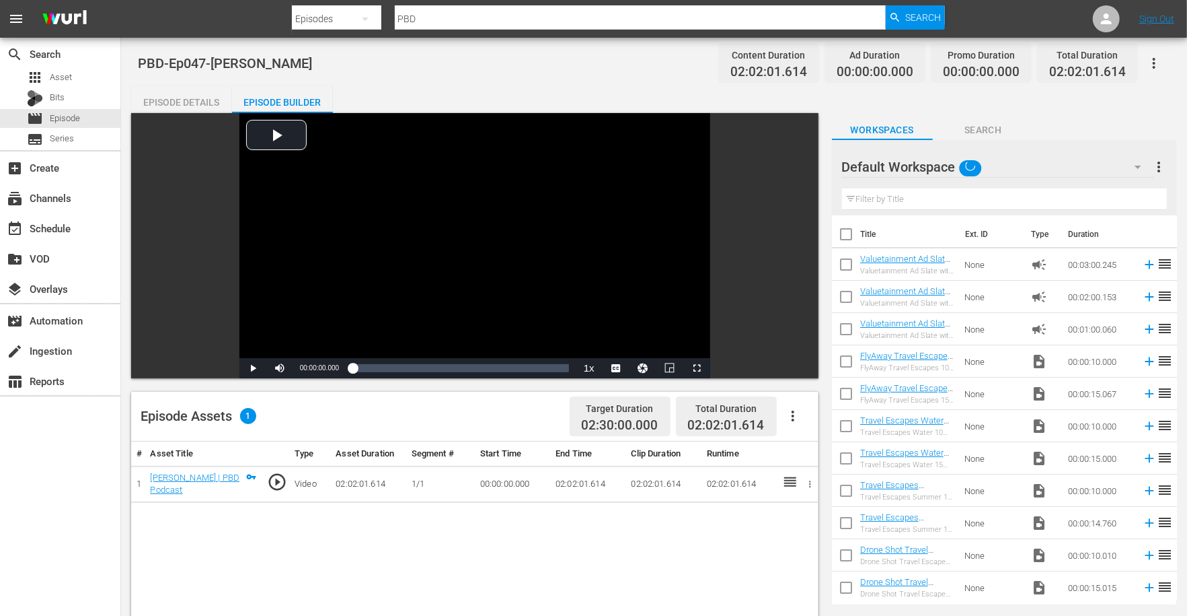
click at [788, 416] on icon "button" at bounding box center [793, 416] width 16 height 16
click at [810, 426] on div "Edit Cue Points" at bounding box center [833, 421] width 91 height 32
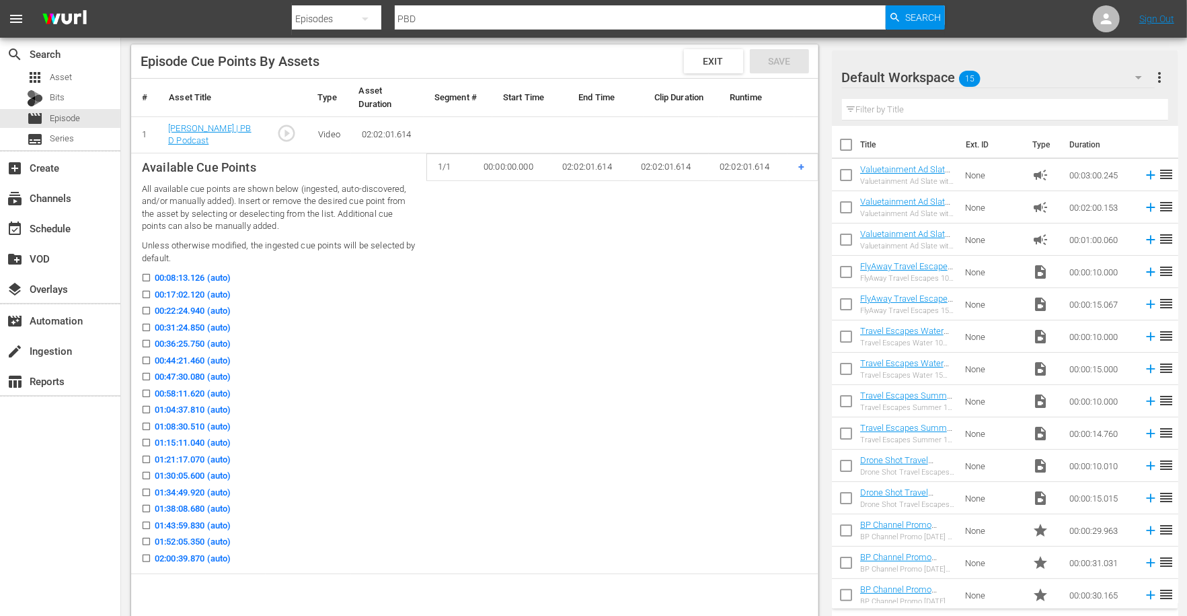
scroll to position [345, 0]
click at [145, 297] on input "00:17:02.120 (auto)" at bounding box center [143, 299] width 17 height 10
checkbox input "true"
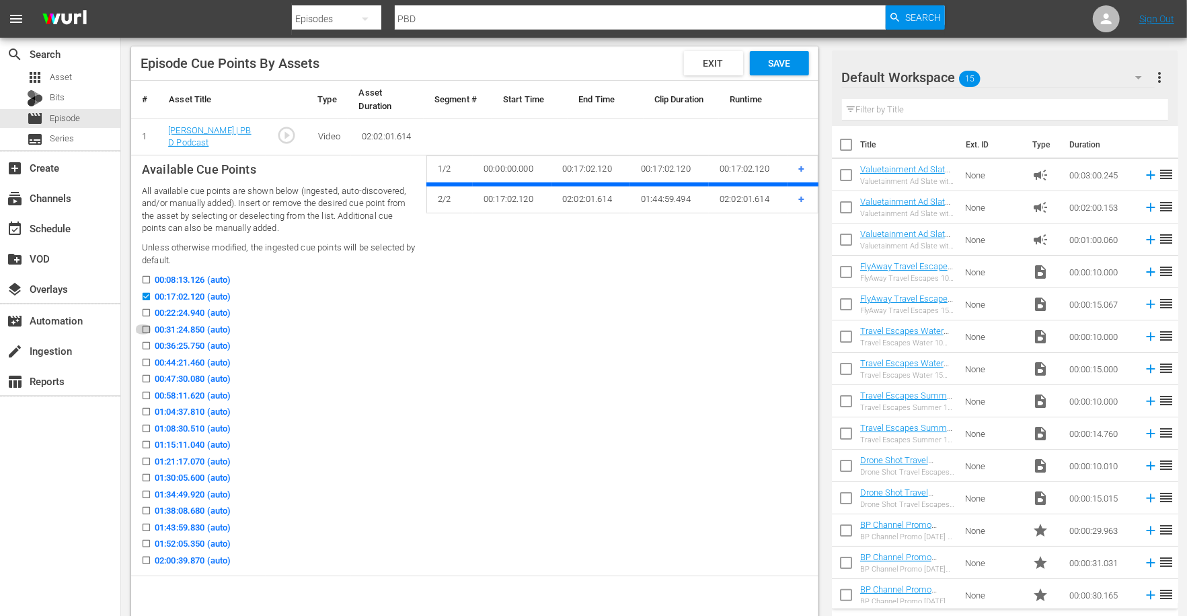
click at [143, 329] on input "00:31:24.850 (auto)" at bounding box center [143, 332] width 17 height 10
checkbox input "true"
click at [145, 361] on input "00:44:21.460 (auto)" at bounding box center [143, 365] width 17 height 10
checkbox input "true"
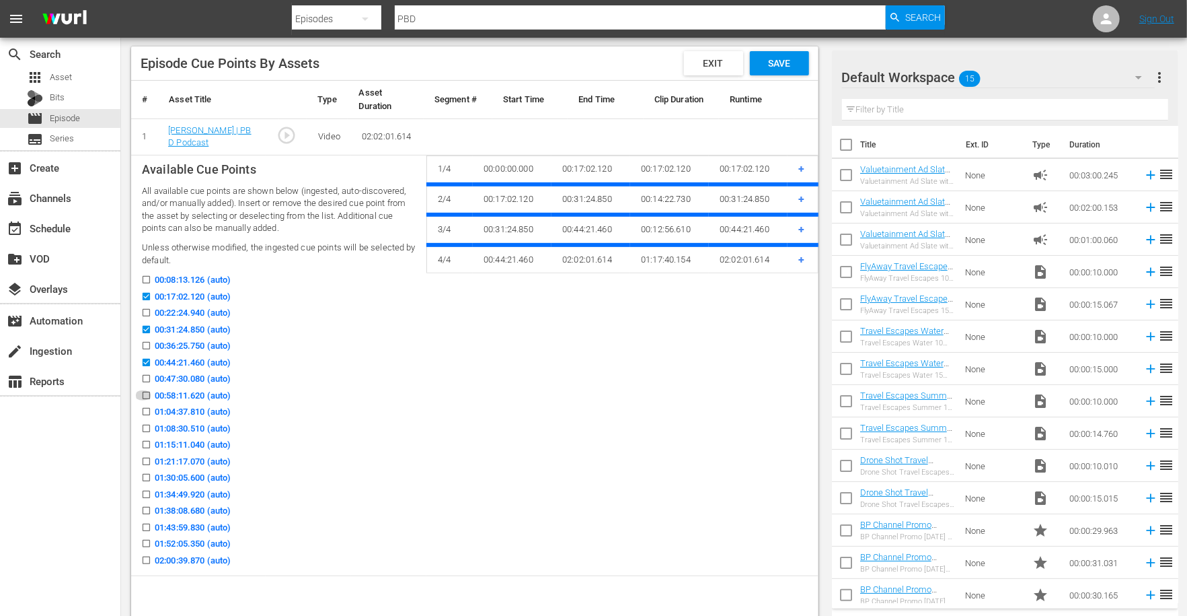
click at [146, 395] on input "00:58:11.620 (auto)" at bounding box center [143, 398] width 17 height 10
checkbox input "true"
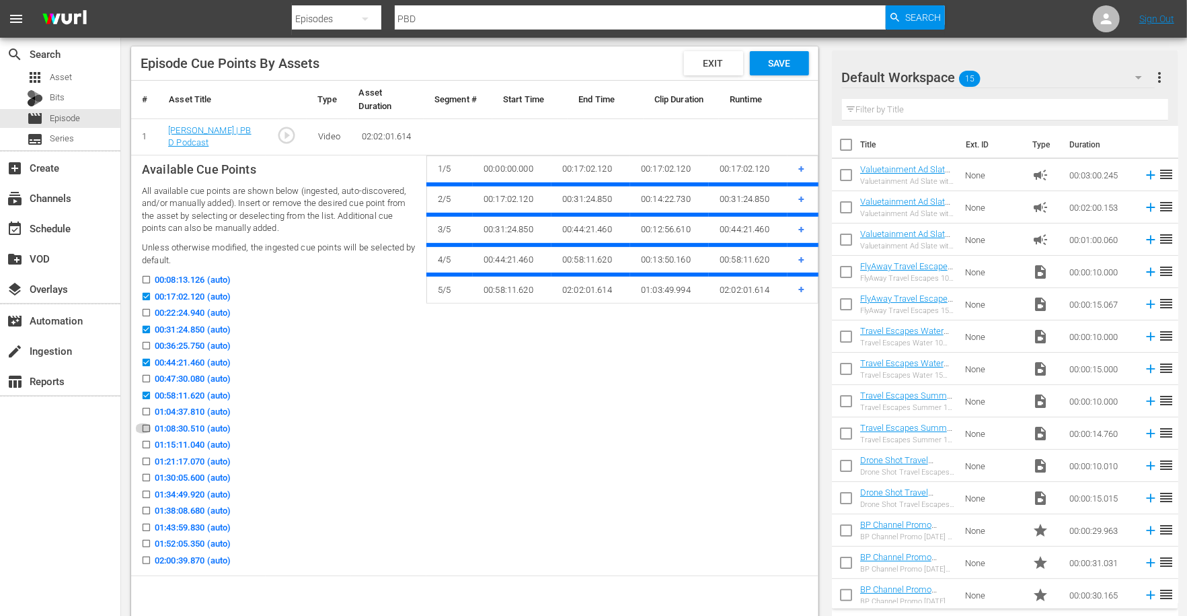
click at [147, 428] on input "01:08:30.510 (auto)" at bounding box center [143, 431] width 17 height 10
checkbox input "true"
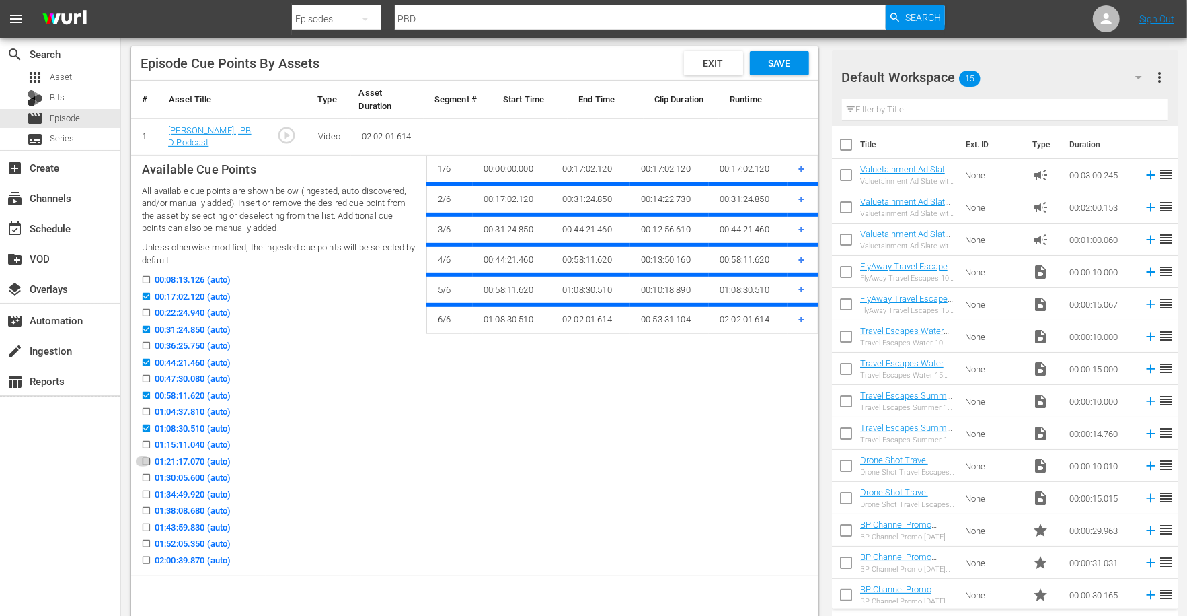
click at [147, 459] on input "01:21:17.070 (auto)" at bounding box center [143, 464] width 17 height 10
checkbox input "true"
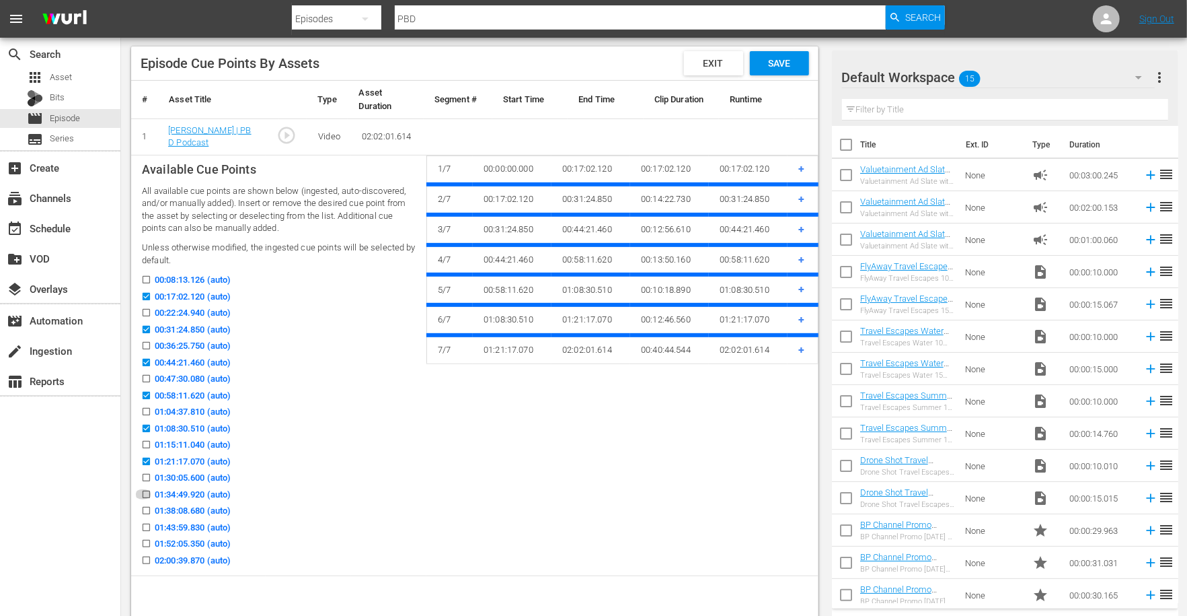
click at [147, 492] on input "01:34:49.920 (auto)" at bounding box center [143, 497] width 17 height 10
checkbox input "true"
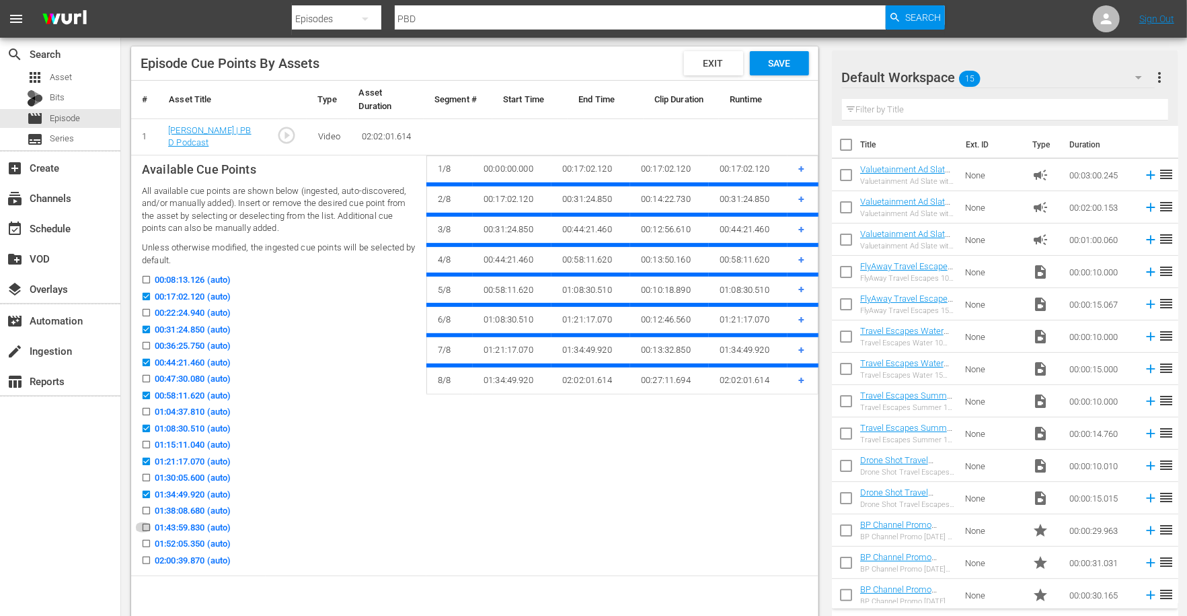
click at [147, 525] on input "01:43:59.830 (auto)" at bounding box center [143, 530] width 17 height 10
checkbox input "true"
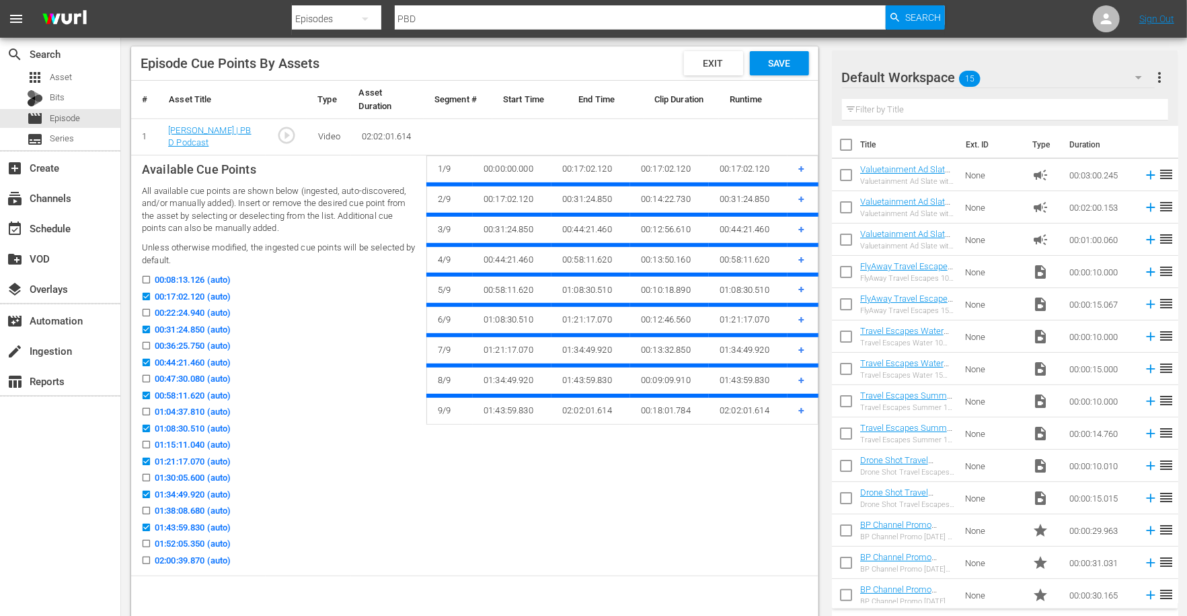
click at [147, 545] on input "01:52:05.350 (auto)" at bounding box center [143, 546] width 17 height 10
checkbox input "true"
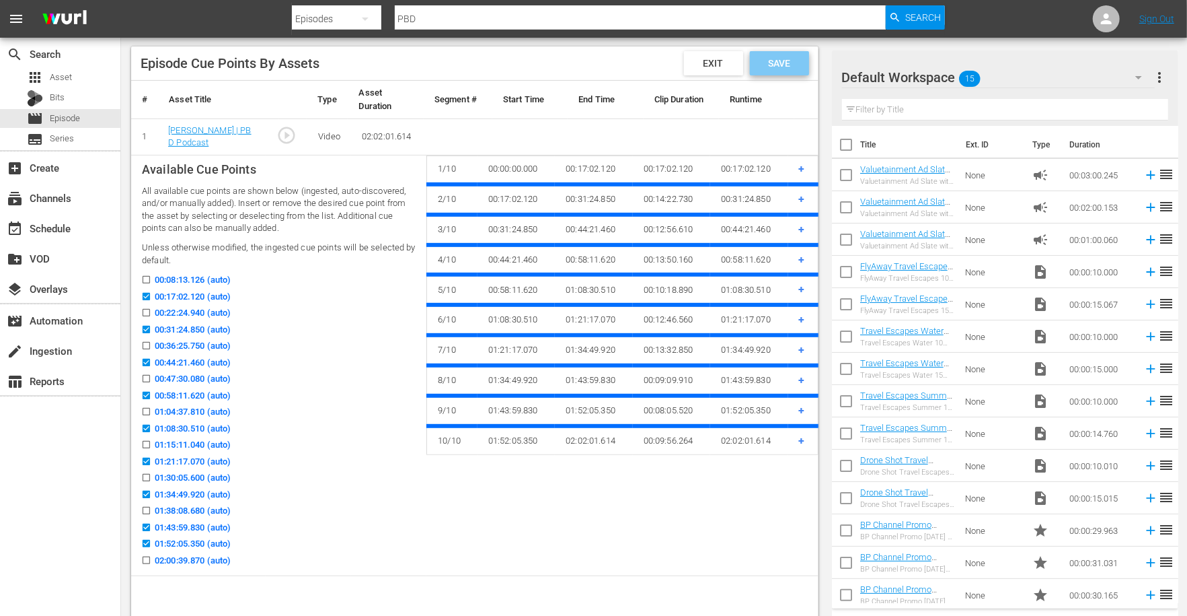
click at [770, 64] on span "Save" at bounding box center [779, 63] width 44 height 11
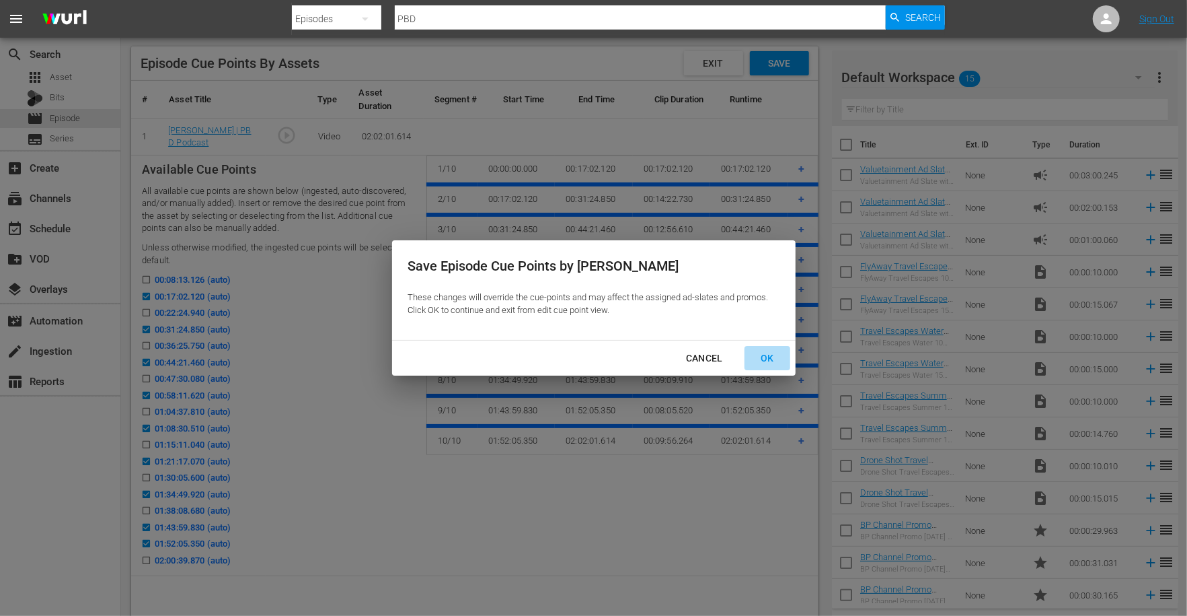
click at [766, 357] on div "OK" at bounding box center [767, 358] width 35 height 17
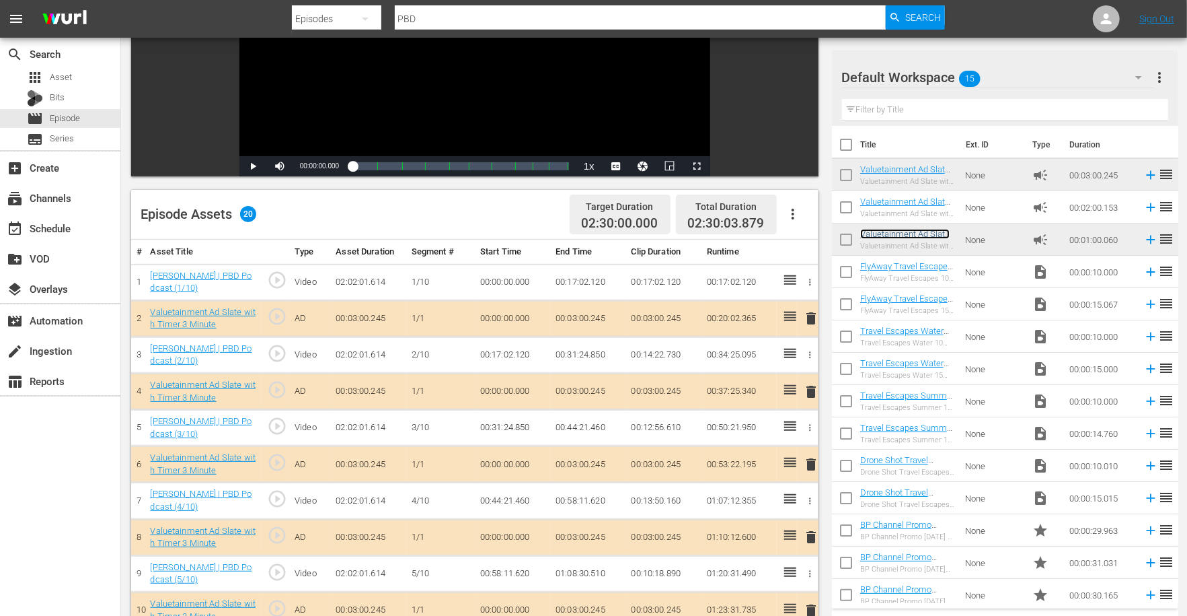
scroll to position [0, 0]
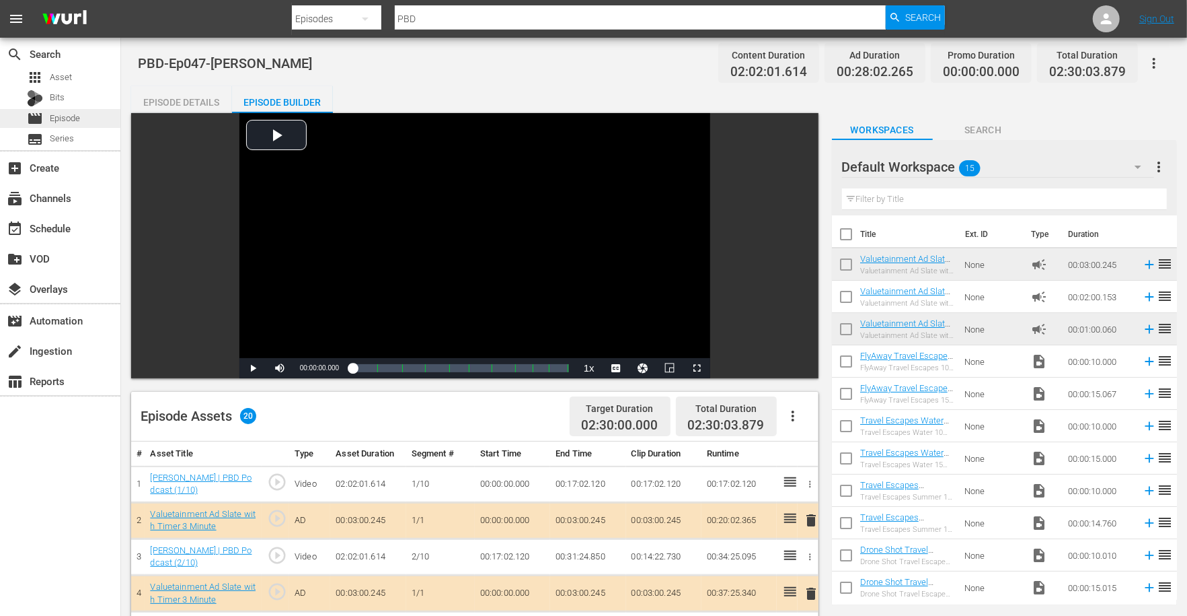
click at [82, 118] on div "movie Episode" at bounding box center [60, 118] width 120 height 19
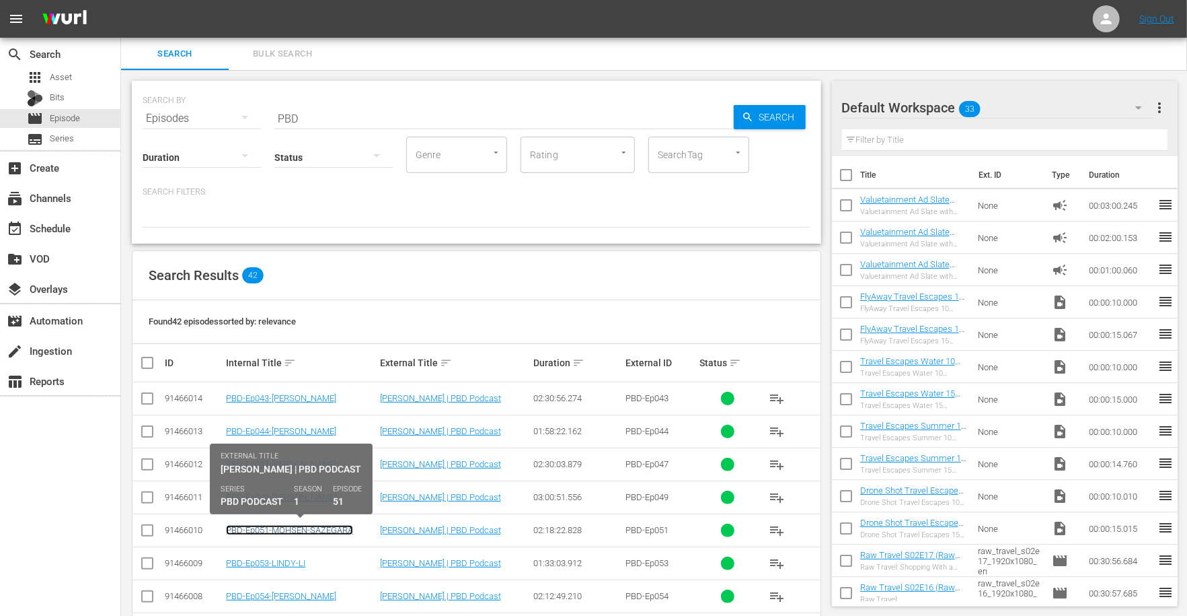
click at [281, 531] on link "PBD-Ep051-MOHSEN-SAZEGARA" at bounding box center [289, 530] width 127 height 10
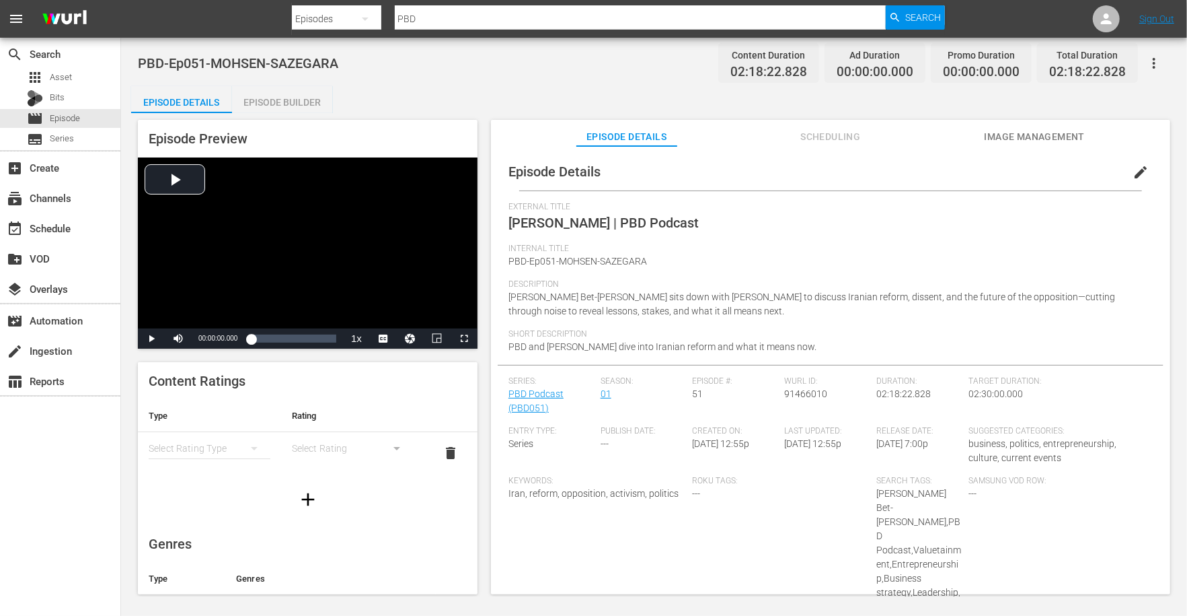
click at [301, 98] on div "Episode Builder" at bounding box center [282, 102] width 101 height 32
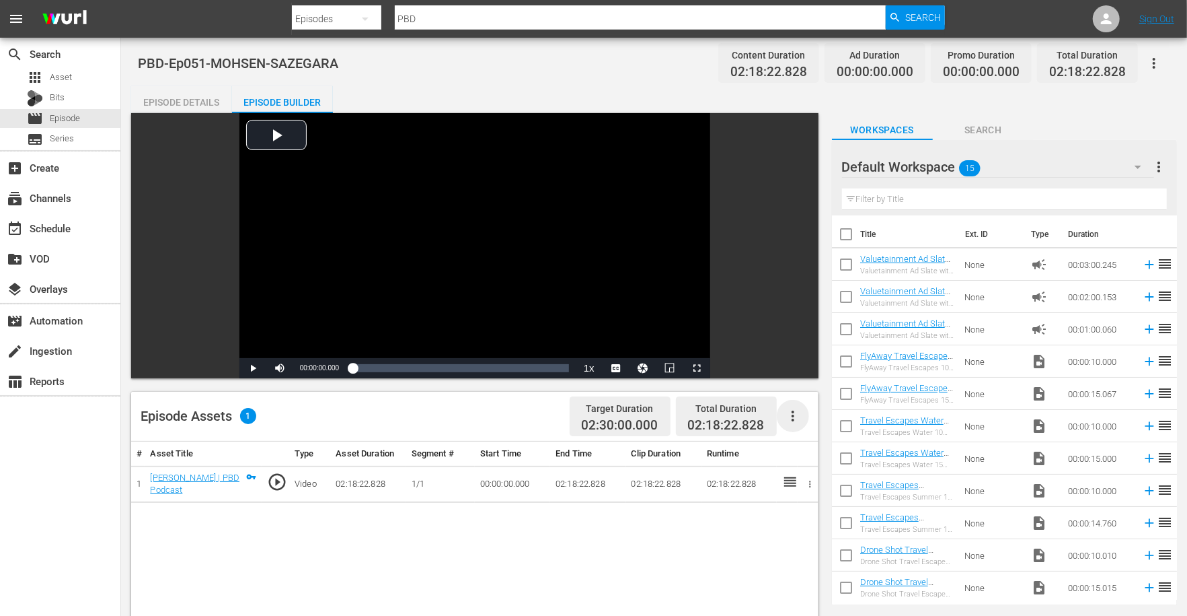
click at [788, 420] on icon "button" at bounding box center [793, 416] width 16 height 16
click at [805, 424] on div "Edit Cue Points" at bounding box center [833, 421] width 91 height 32
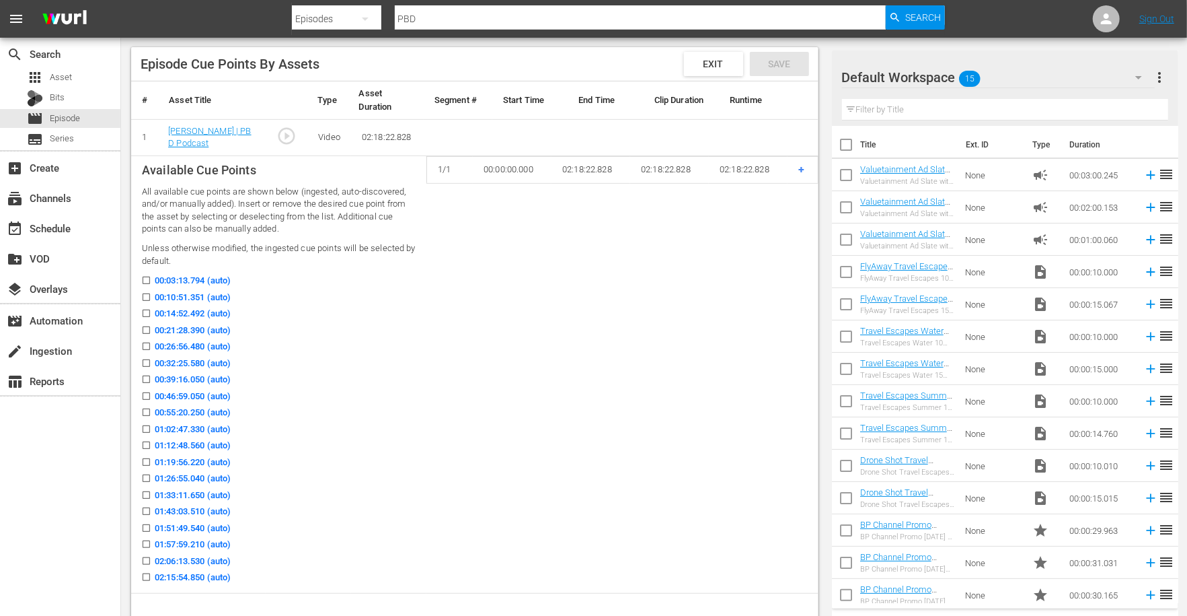
scroll to position [342, 0]
click at [147, 317] on input "00:14:52.492 (auto)" at bounding box center [143, 318] width 17 height 10
checkbox input "true"
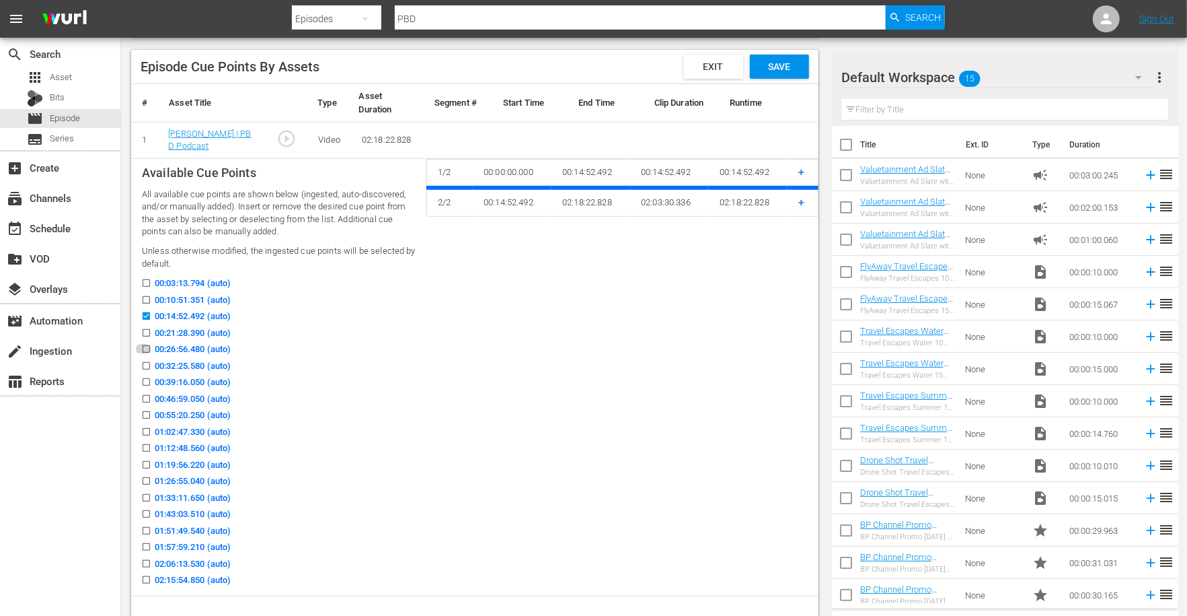
click at [147, 350] on input "00:26:56.480 (auto)" at bounding box center [143, 351] width 17 height 10
checkbox input "true"
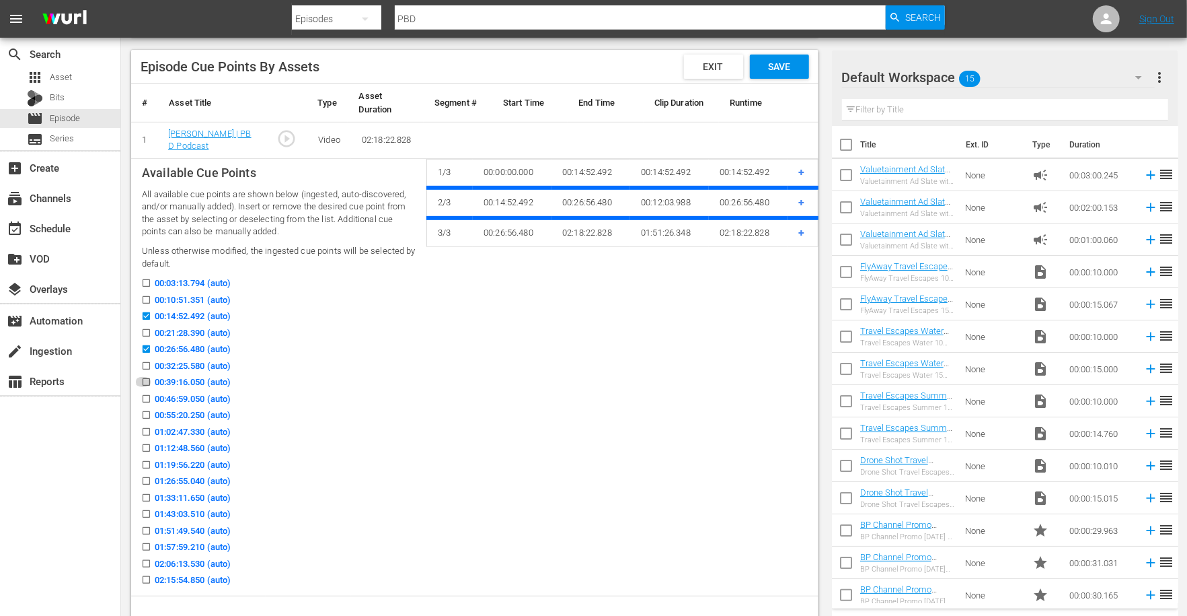
click at [145, 381] on input "00:39:16.050 (auto)" at bounding box center [143, 384] width 17 height 10
checkbox input "true"
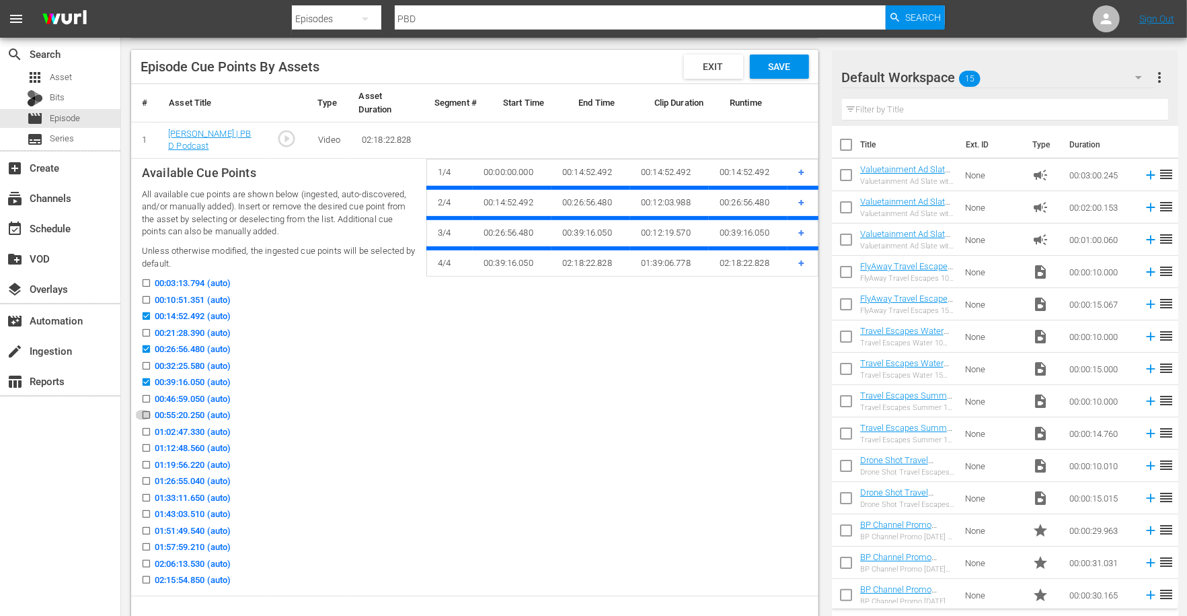
click at [147, 414] on input "00:55:20.250 (auto)" at bounding box center [143, 417] width 17 height 10
checkbox input "true"
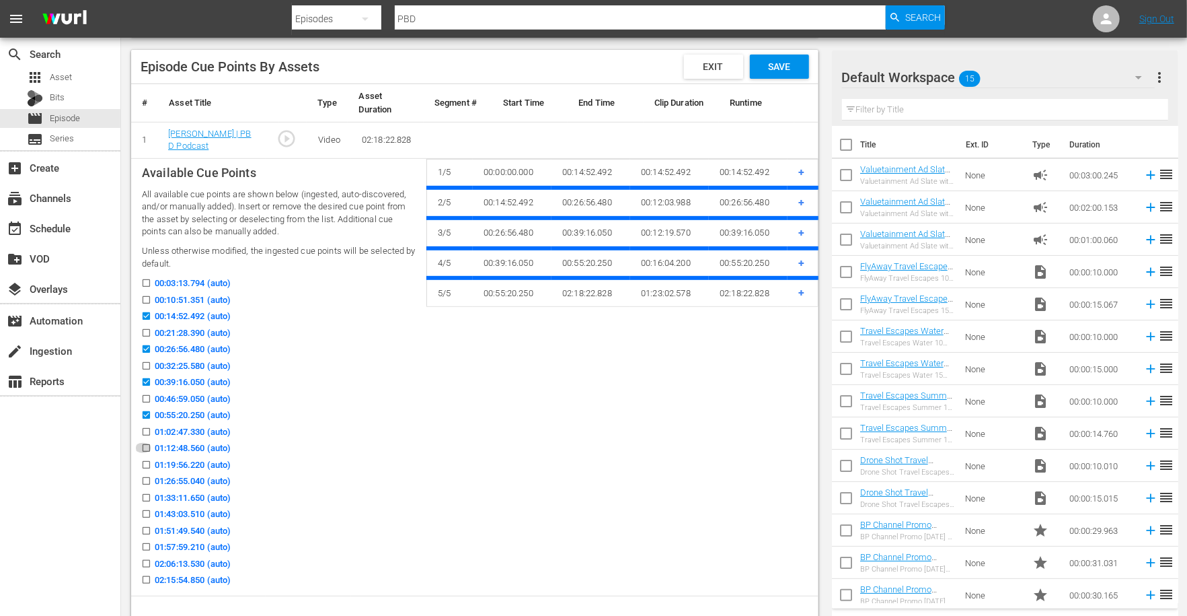
click at [144, 449] on input "01:12:48.560 (auto)" at bounding box center [143, 450] width 17 height 10
checkbox input "true"
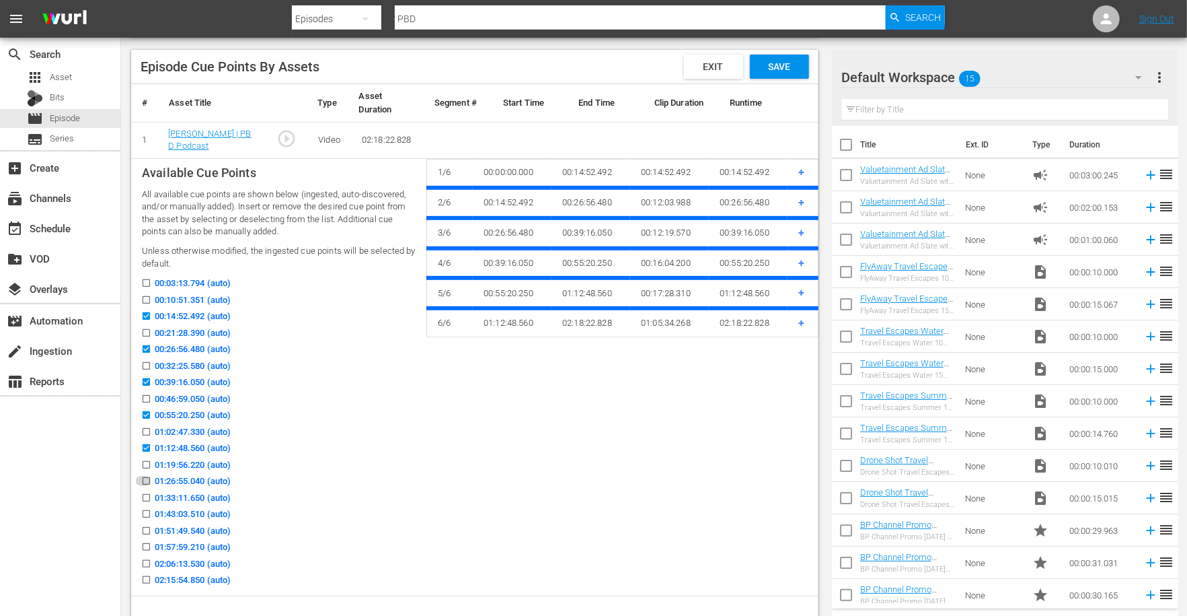
click at [147, 481] on input "01:26:55.040 (auto)" at bounding box center [143, 483] width 17 height 10
checkbox input "true"
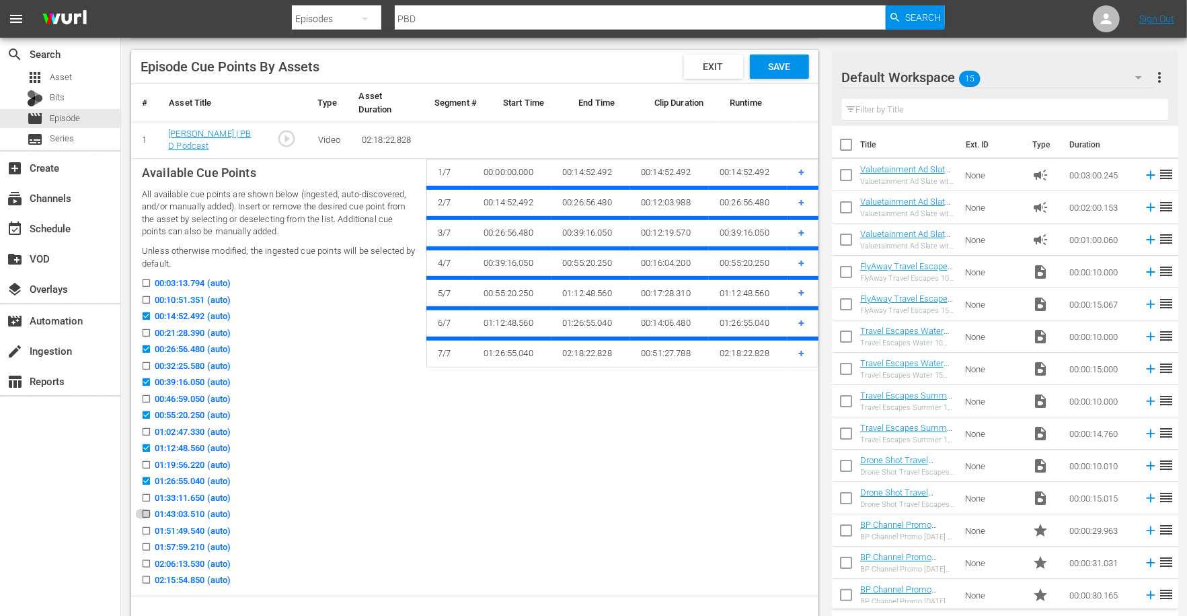
click at [145, 514] on input "01:43:03.510 (auto)" at bounding box center [143, 516] width 17 height 10
checkbox input "true"
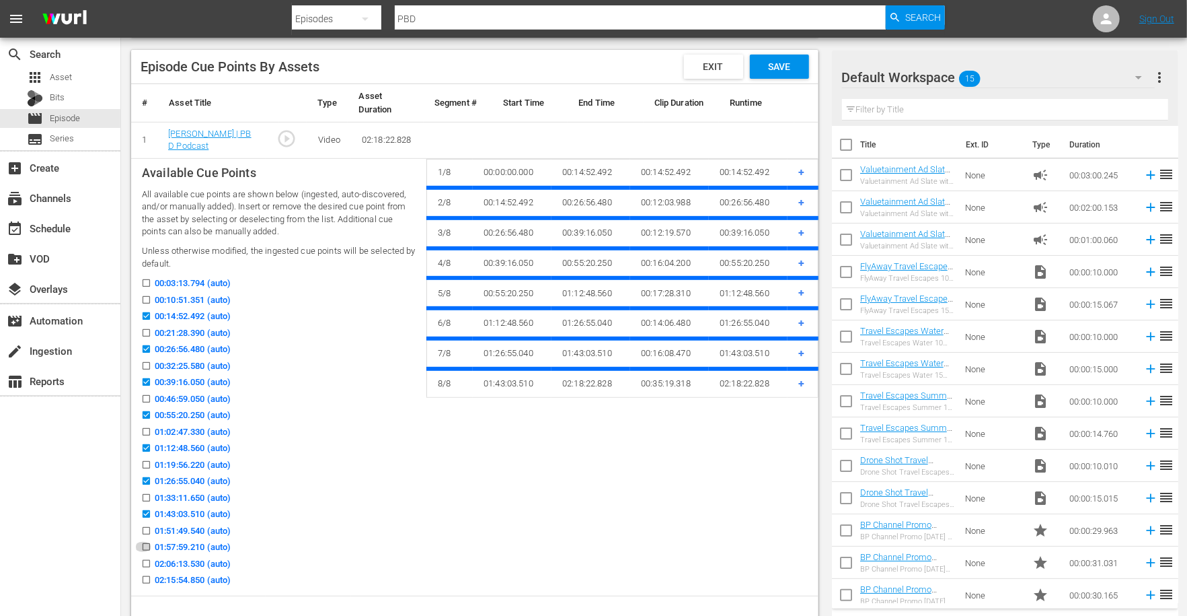
click at [145, 546] on input "01:57:59.210 (auto)" at bounding box center [143, 549] width 17 height 10
checkbox input "true"
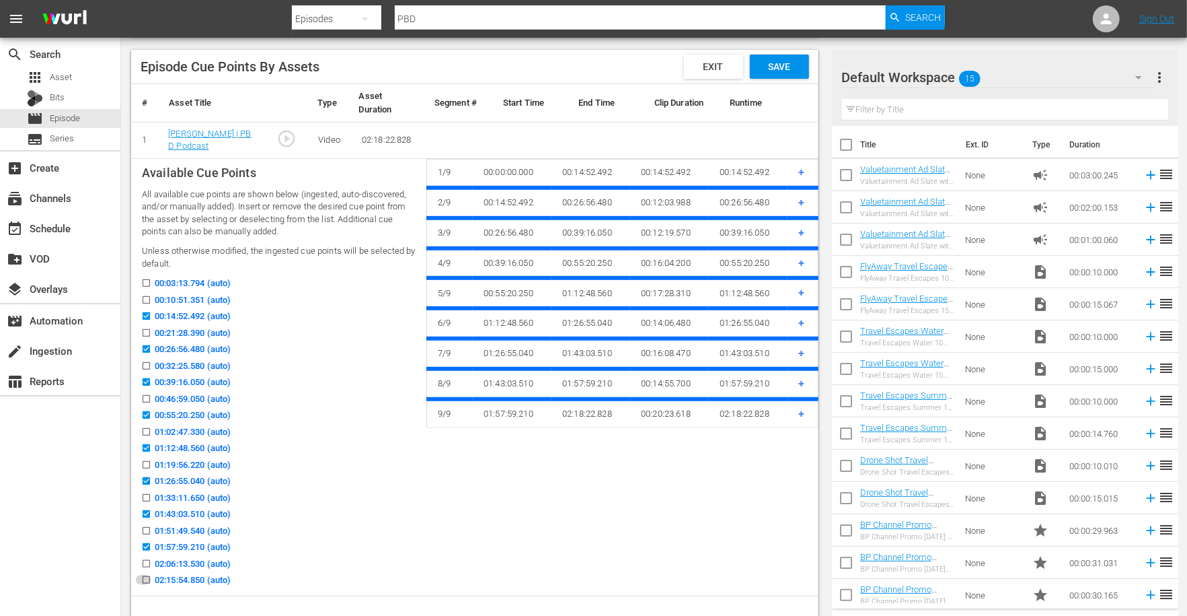
click at [147, 579] on input "02:15:54.850 (auto)" at bounding box center [143, 582] width 17 height 10
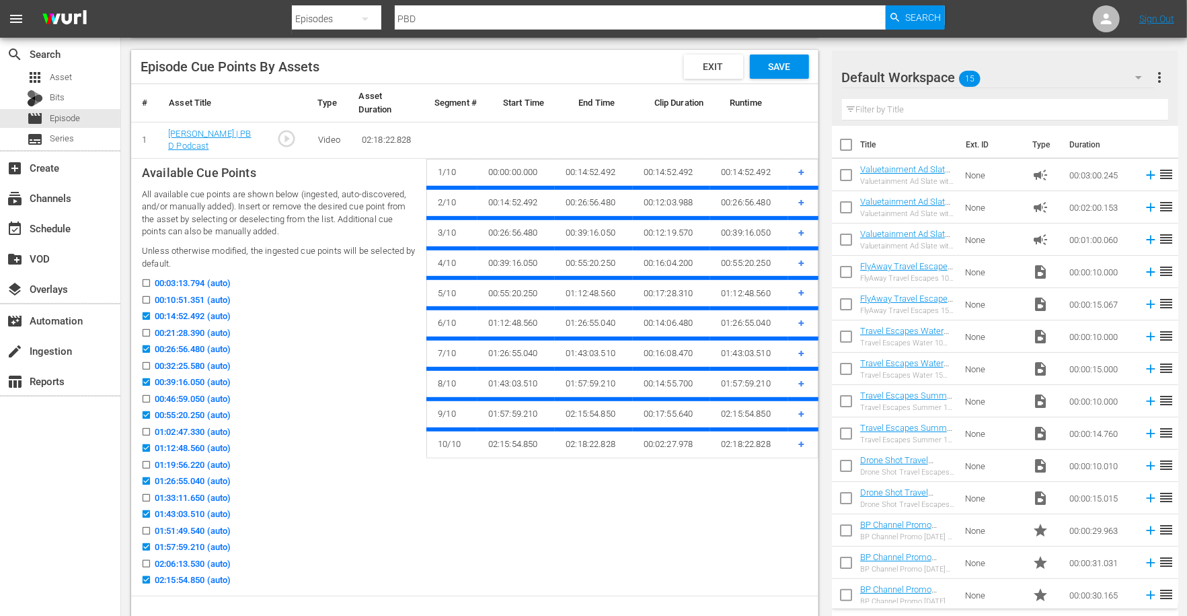
click at [147, 575] on icon at bounding box center [146, 580] width 10 height 10
click at [147, 577] on input "02:15:54.850 (auto)" at bounding box center [143, 582] width 17 height 10
checkbox input "false"
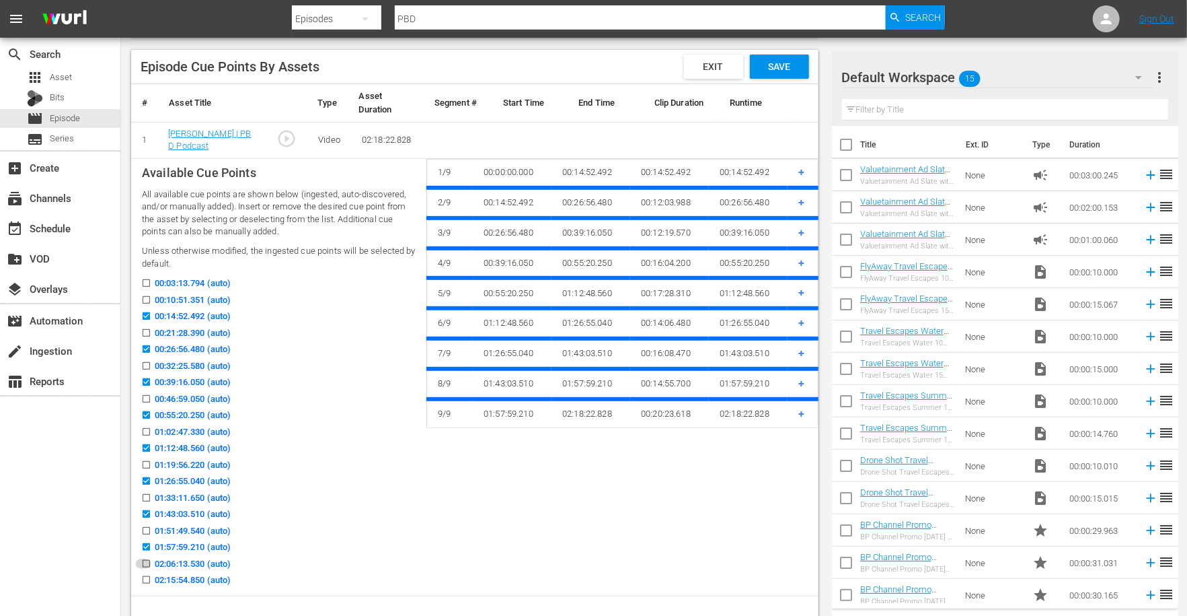
click at [147, 564] on input "02:06:13.530 (auto)" at bounding box center [143, 566] width 17 height 10
checkbox input "true"
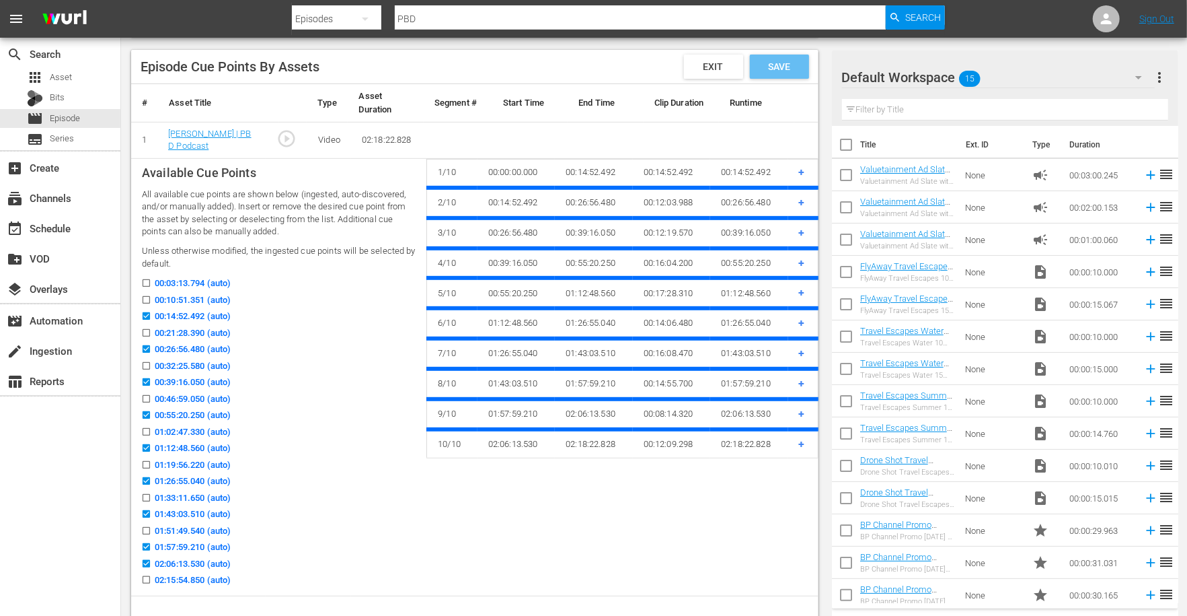
click at [777, 67] on span "Save" at bounding box center [779, 66] width 44 height 11
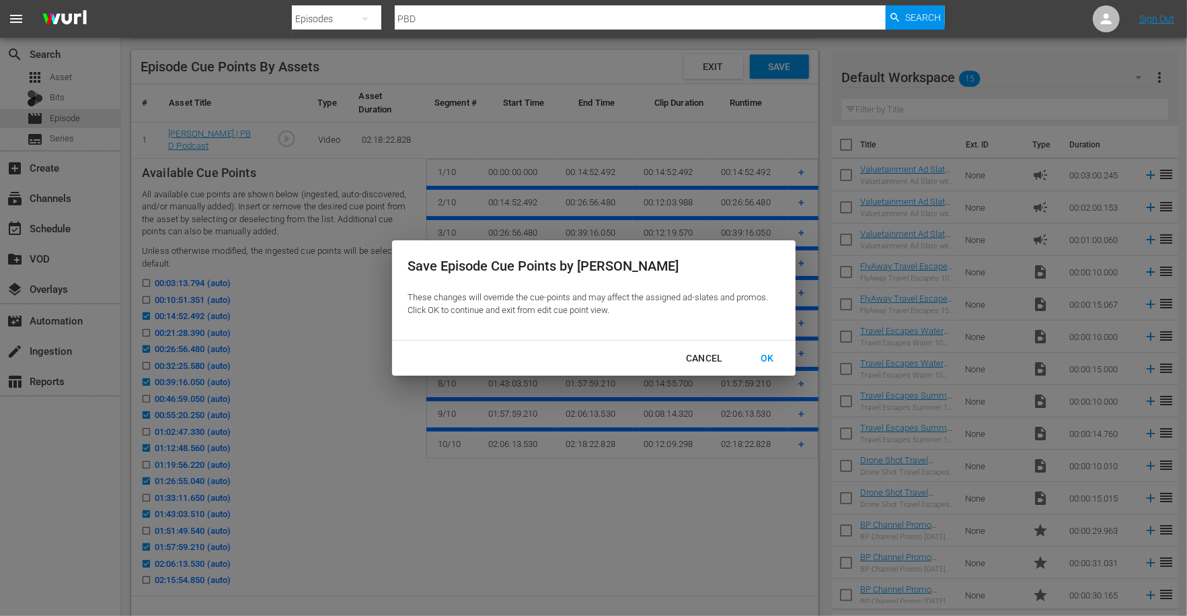
click at [767, 355] on div "OK" at bounding box center [767, 358] width 35 height 17
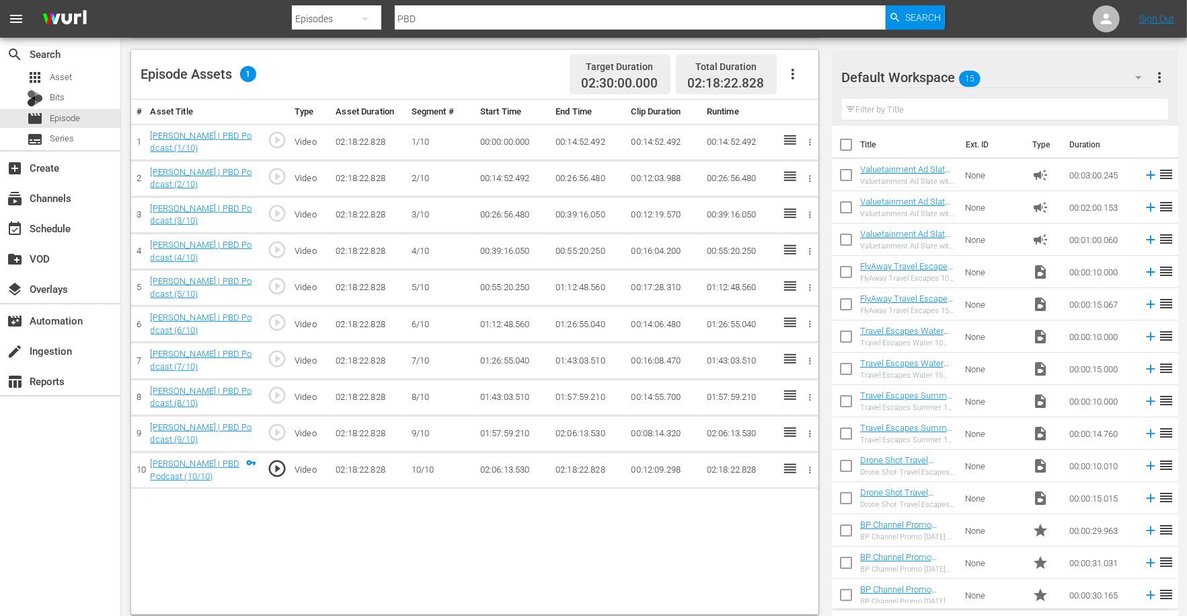
click at [790, 74] on icon "button" at bounding box center [793, 74] width 16 height 16
click at [797, 112] on div "Fill with Ads" at bounding box center [833, 112] width 91 height 32
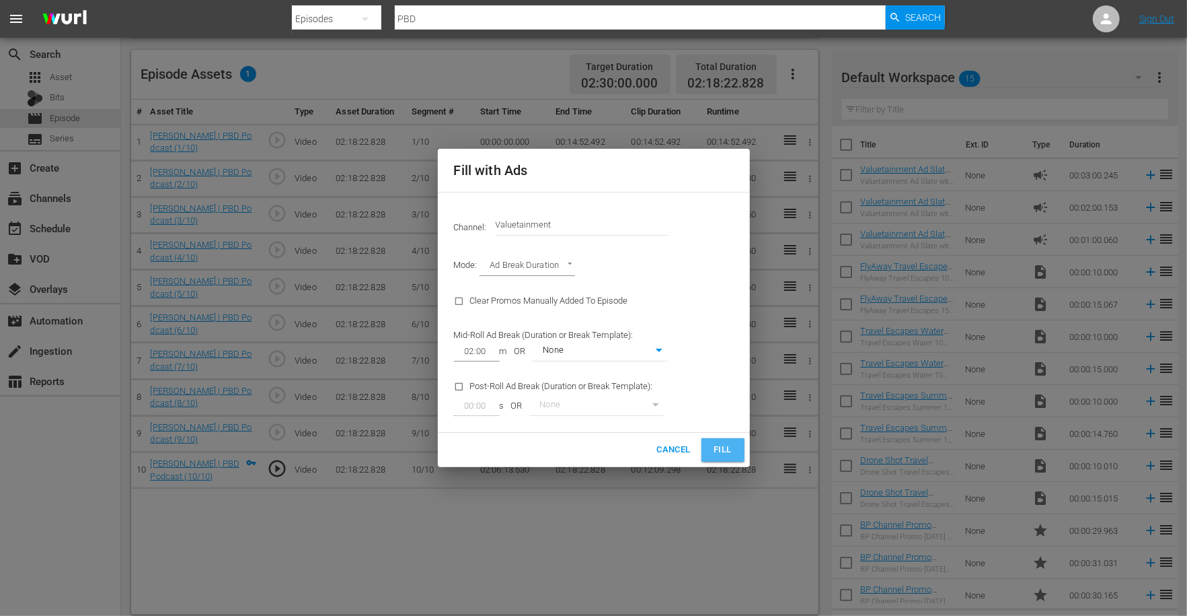
click at [717, 455] on span "Fill" at bounding box center [723, 449] width 22 height 15
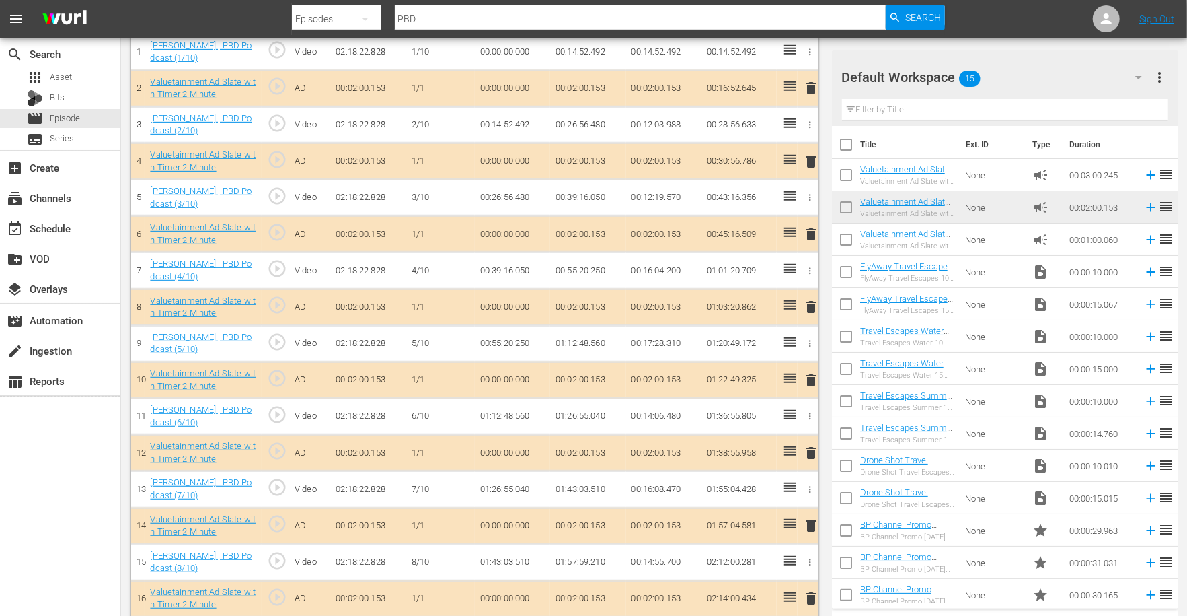
scroll to position [548, 0]
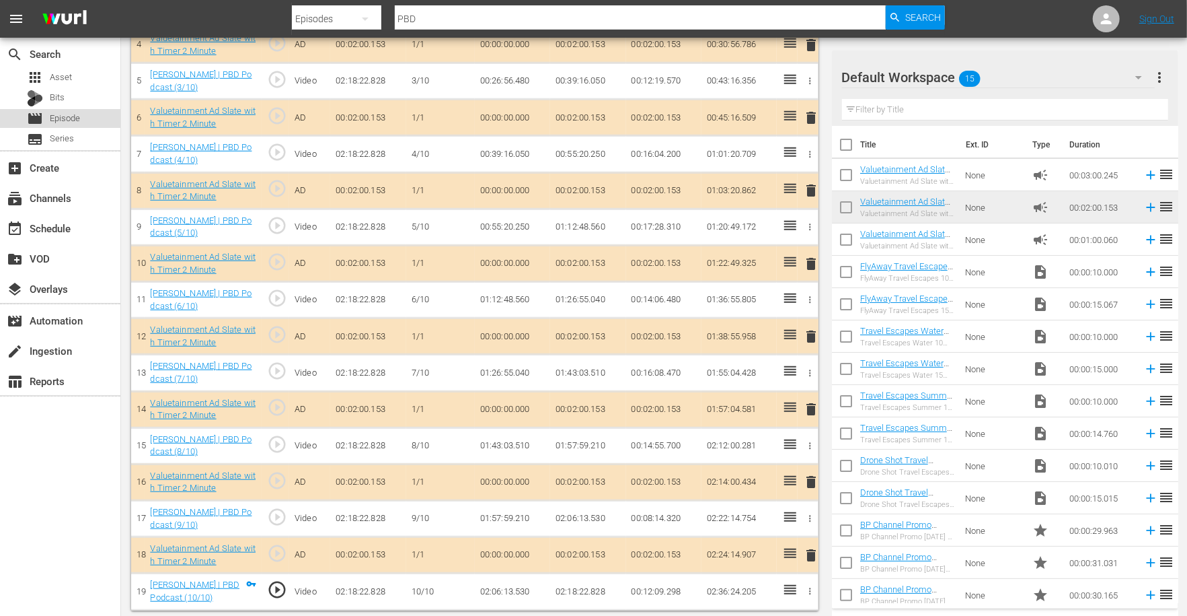
click at [71, 116] on span "Episode" at bounding box center [65, 118] width 30 height 13
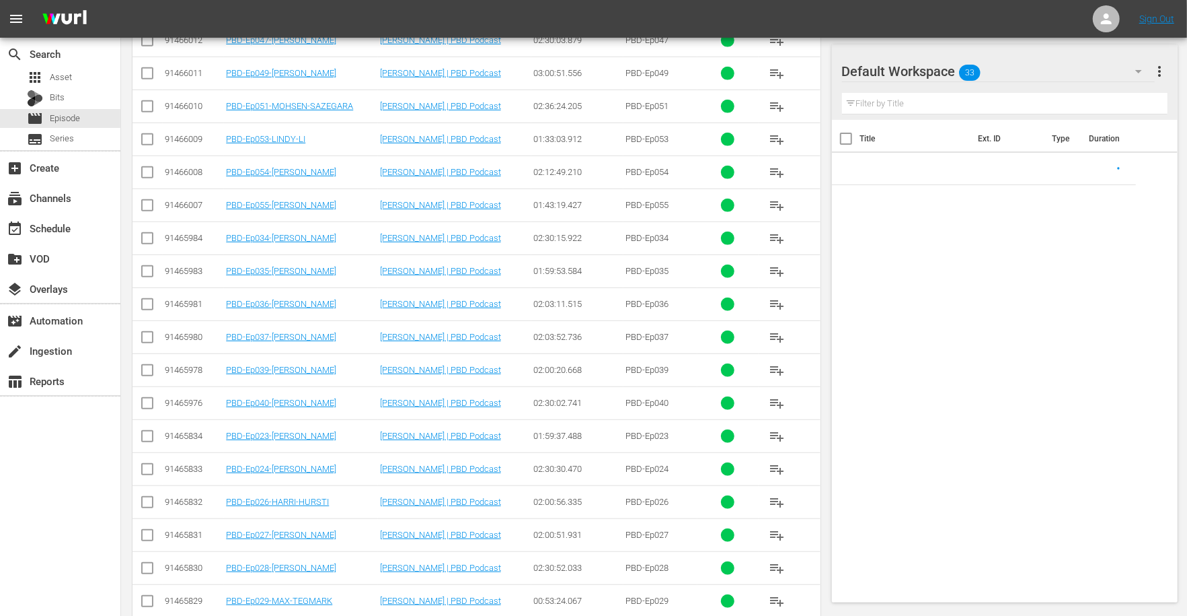
scroll to position [411, 0]
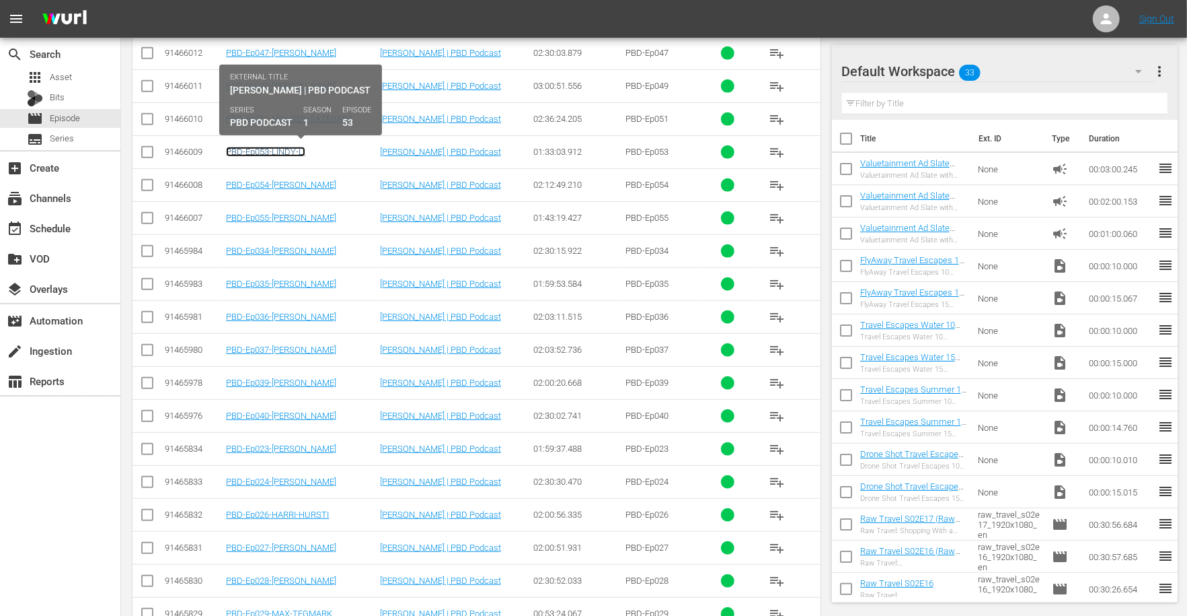
click at [277, 150] on link "PBD-Ep053-LINDY-LI" at bounding box center [265, 152] width 79 height 10
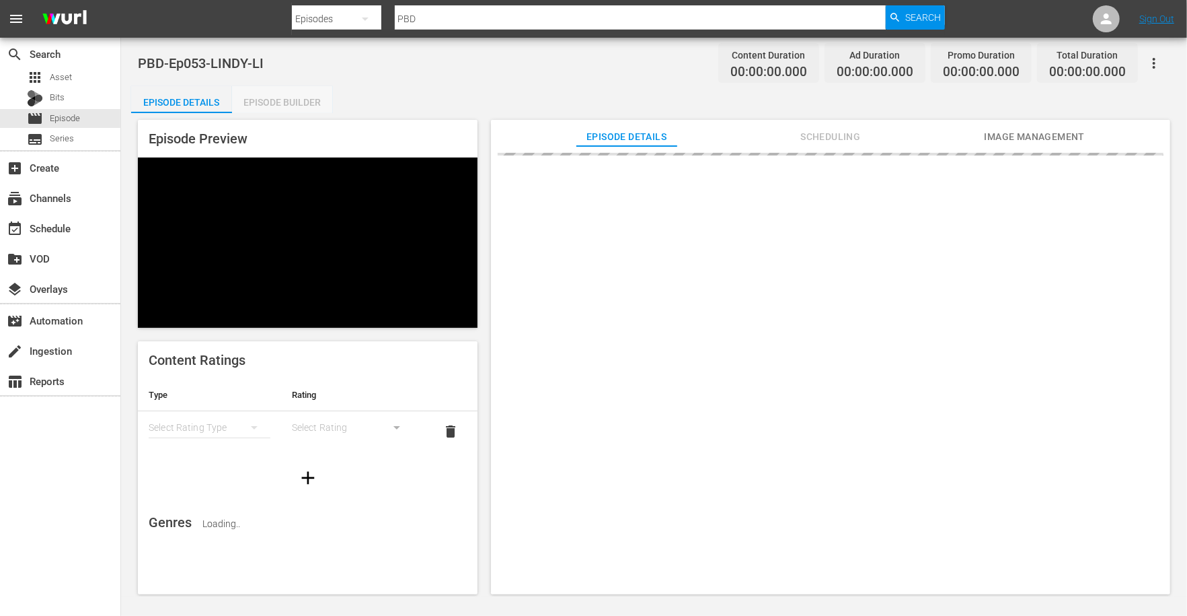
click at [307, 108] on div "Episode Builder" at bounding box center [282, 102] width 101 height 32
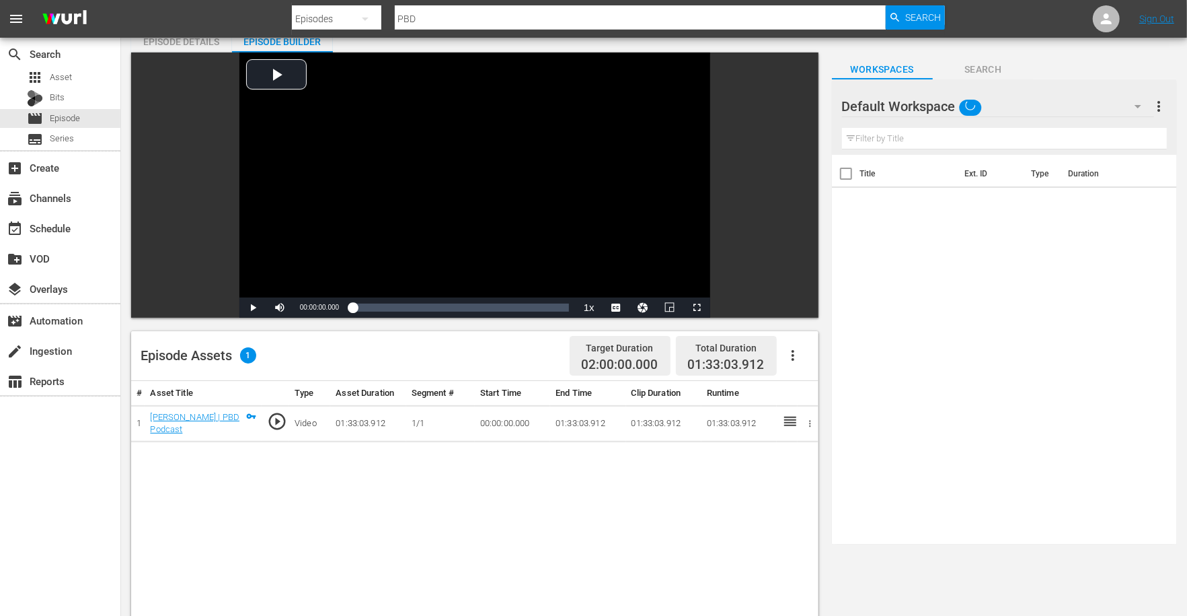
scroll to position [73, 0]
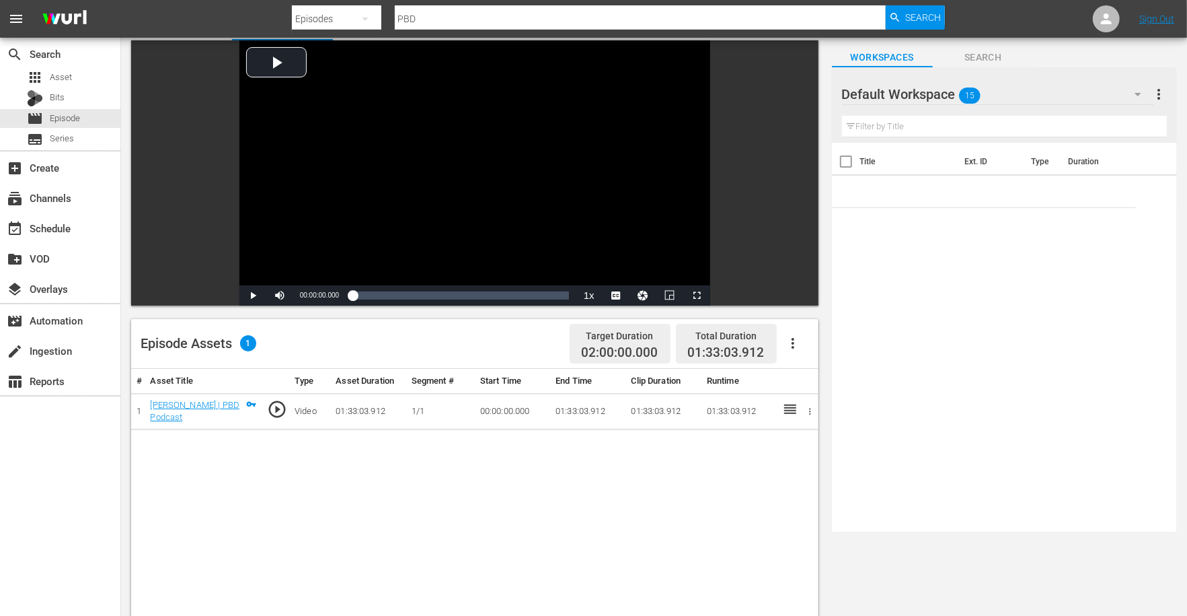
click at [793, 346] on icon "button" at bounding box center [793, 343] width 3 height 11
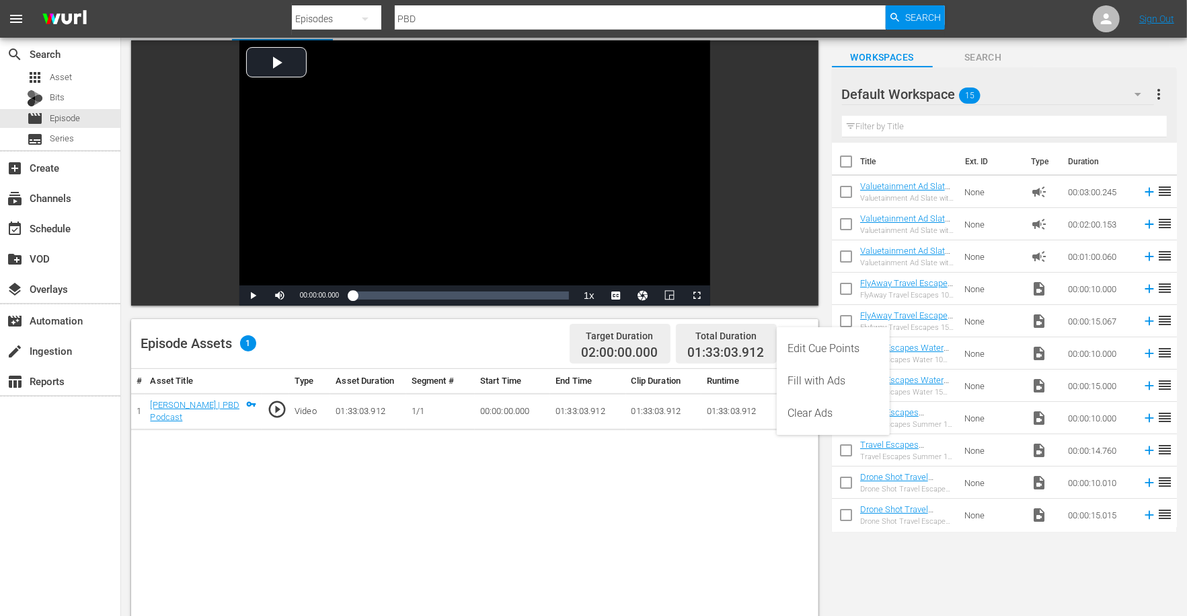
click at [807, 355] on div "Edit Cue Points" at bounding box center [833, 348] width 91 height 32
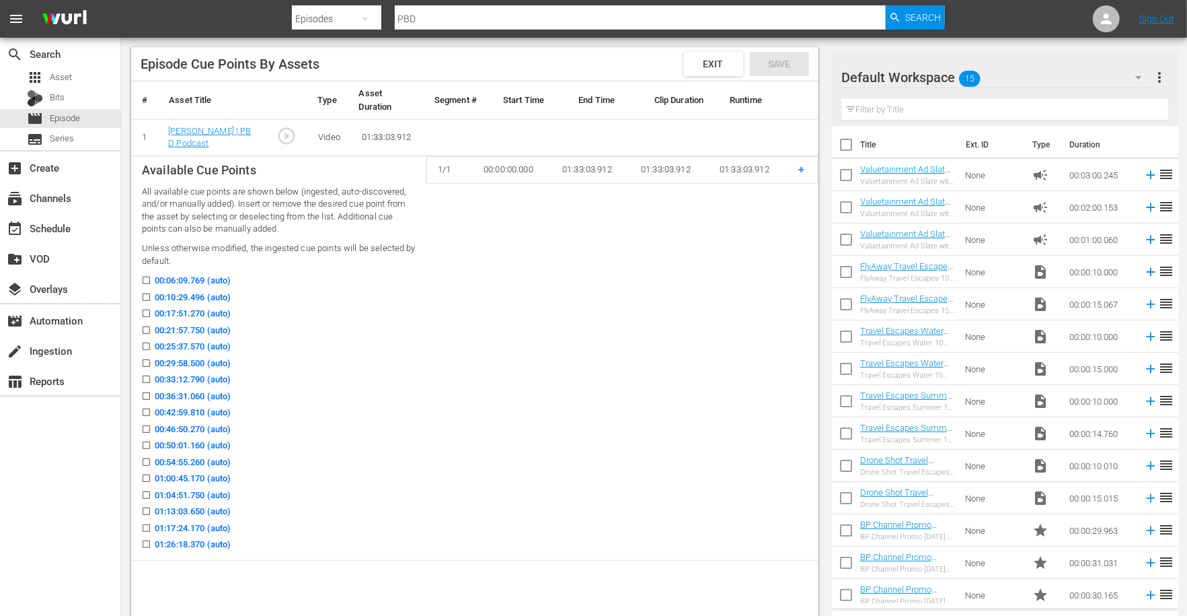
scroll to position [342, 0]
click at [146, 302] on input "00:10:29.496 (auto)" at bounding box center [143, 302] width 17 height 10
checkbox input "true"
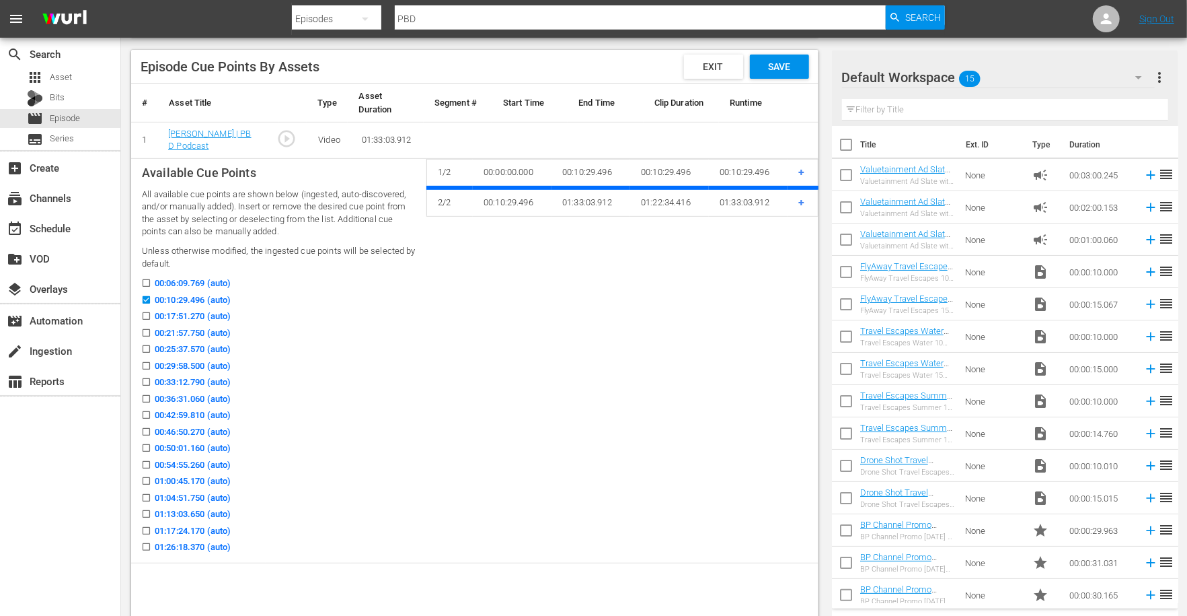
click at [147, 329] on icon at bounding box center [146, 333] width 10 height 10
click at [147, 330] on input "00:21:57.750 (auto)" at bounding box center [143, 335] width 17 height 10
checkbox input "true"
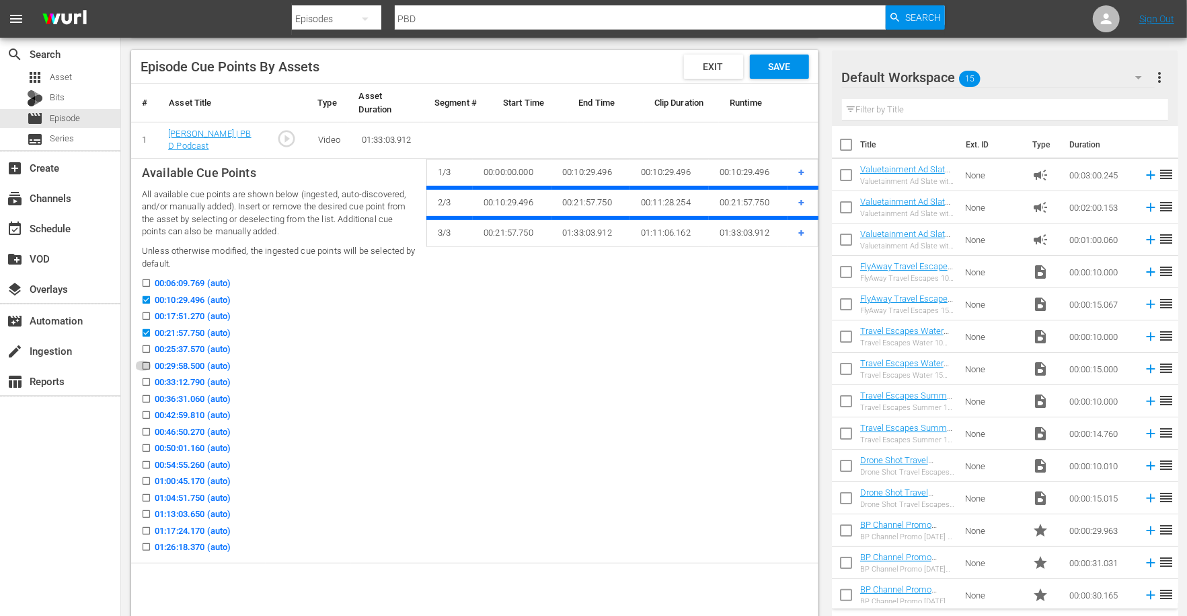
click at [144, 363] on input "00:29:58.500 (auto)" at bounding box center [143, 368] width 17 height 10
checkbox input "true"
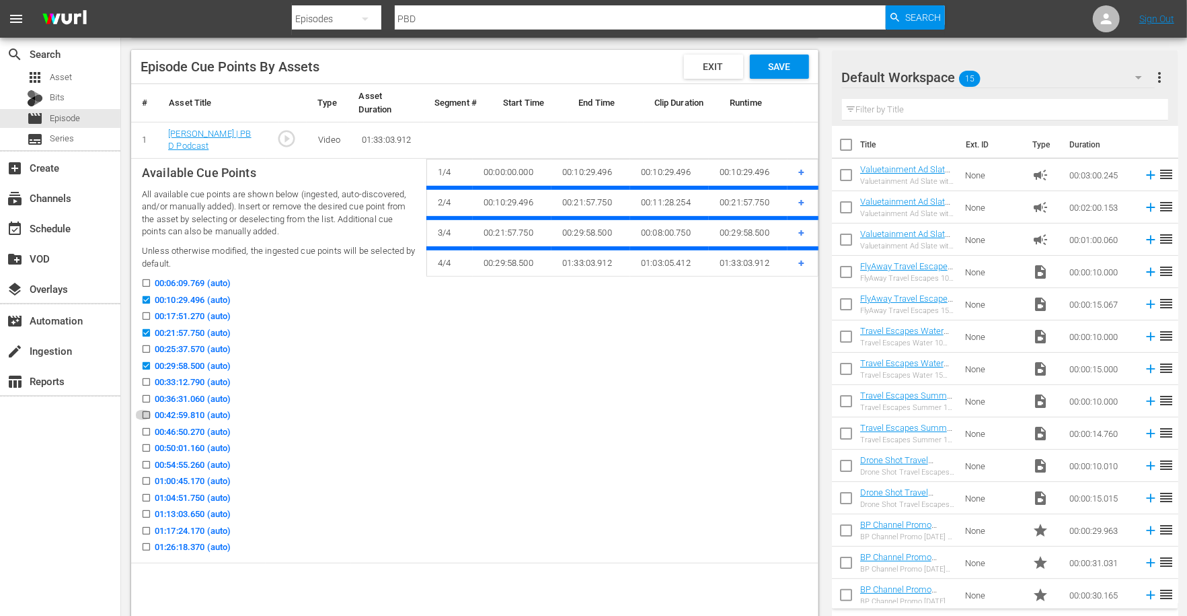
click at [146, 416] on input "00:42:59.810 (auto)" at bounding box center [143, 417] width 17 height 10
checkbox input "true"
click at [144, 459] on icon at bounding box center [146, 464] width 10 height 10
click at [144, 462] on input "00:54:55.260 (auto)" at bounding box center [143, 467] width 17 height 10
checkbox input "true"
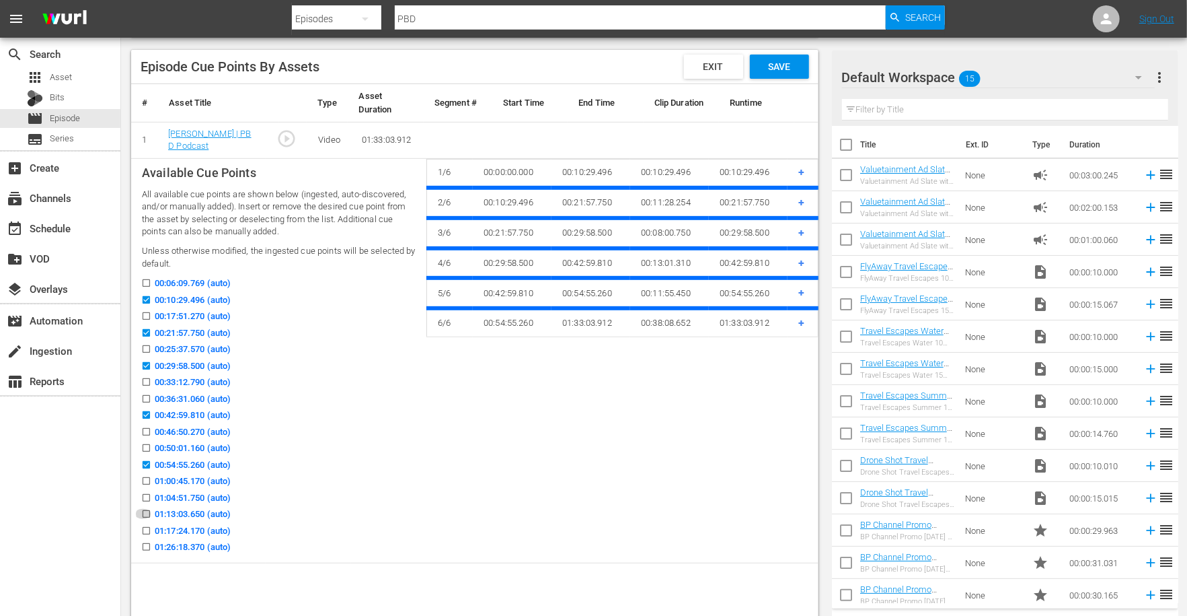
click at [147, 511] on input "01:13:03.650 (auto)" at bounding box center [143, 516] width 17 height 10
checkbox input "true"
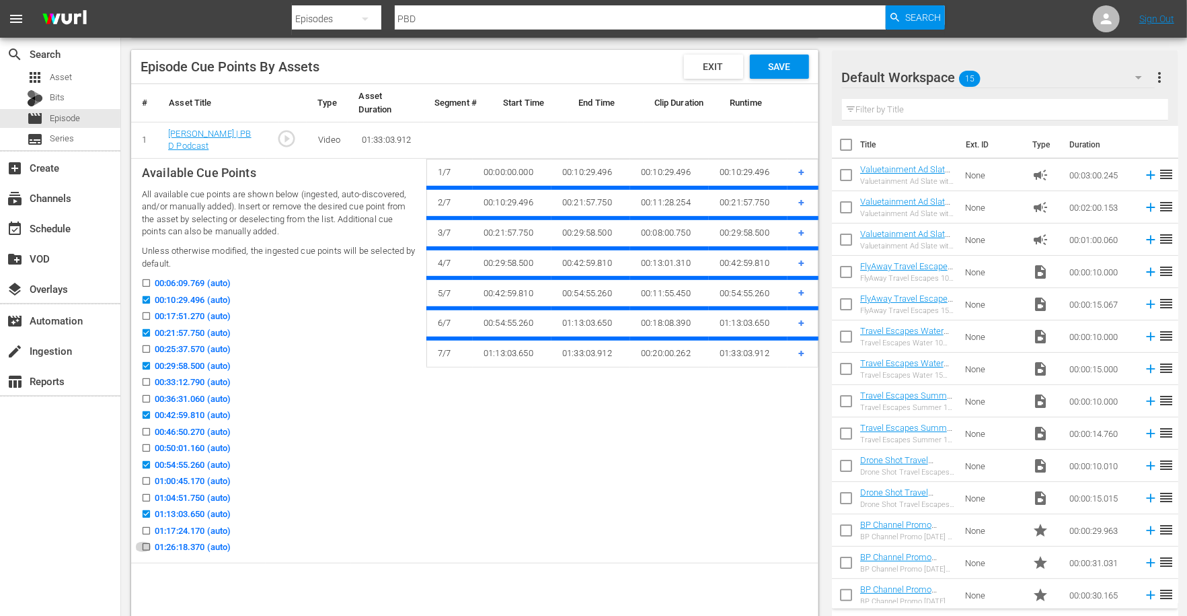
click at [147, 546] on input "01:26:18.370 (auto)" at bounding box center [143, 549] width 17 height 10
checkbox input "true"
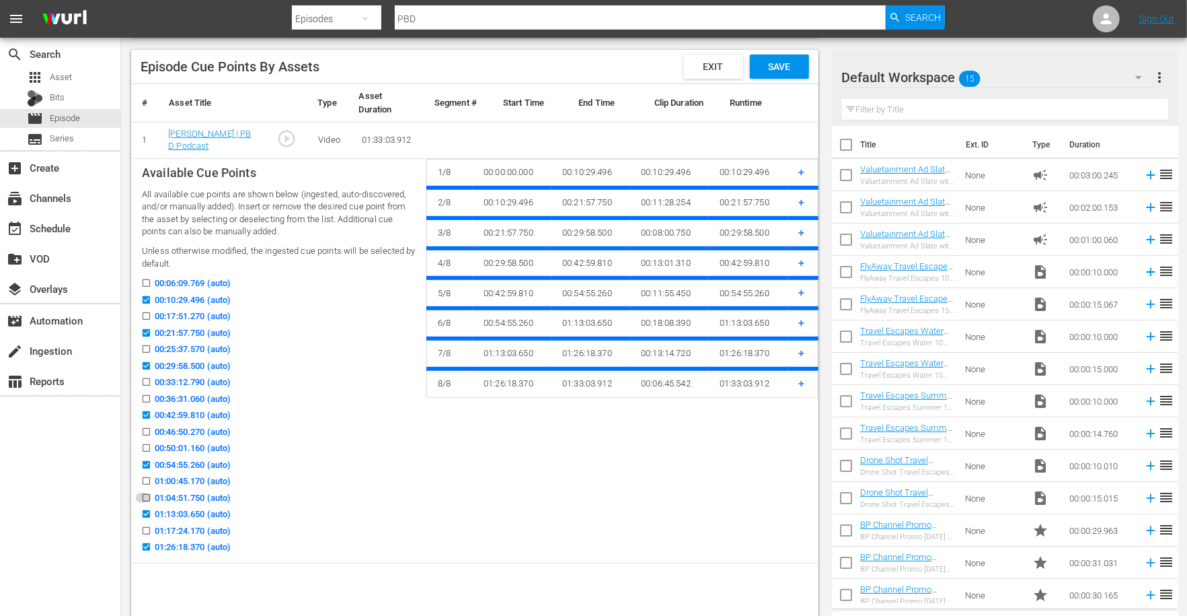
click at [144, 495] on input "01:04:51.750 (auto)" at bounding box center [143, 500] width 17 height 10
checkbox input "true"
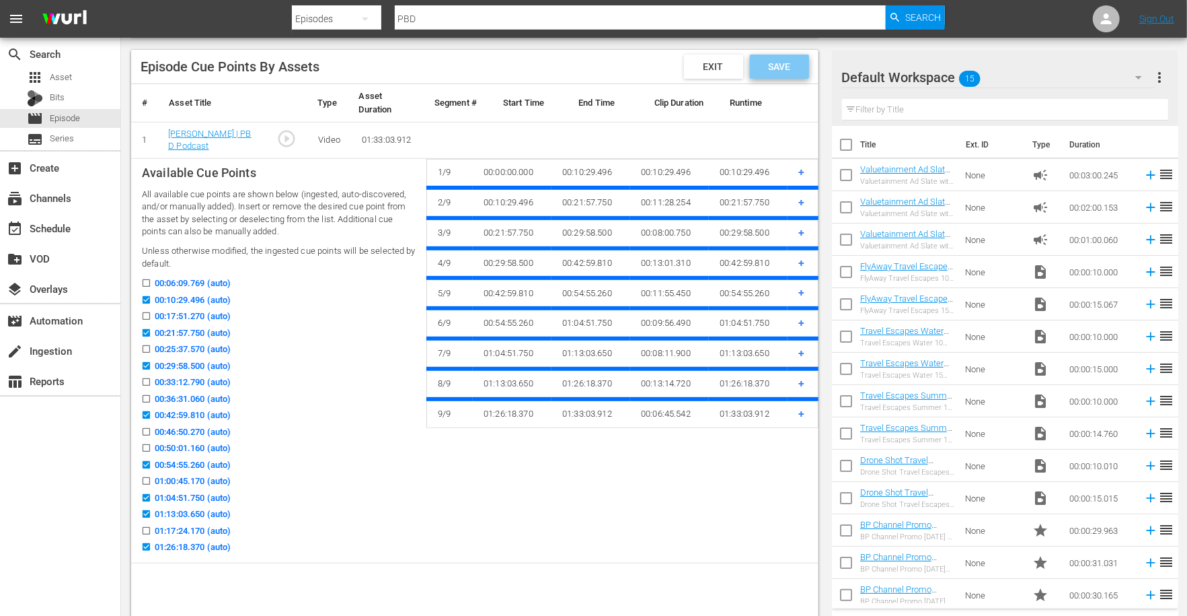
click at [782, 70] on span "Save" at bounding box center [779, 66] width 44 height 11
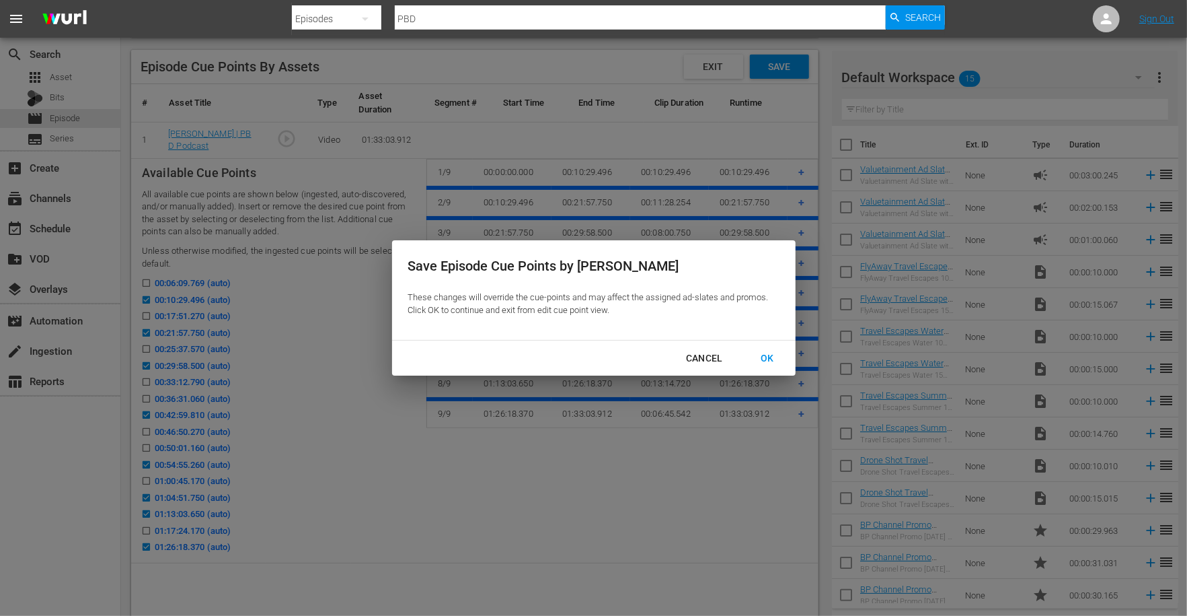
click at [761, 356] on div "OK" at bounding box center [767, 358] width 35 height 17
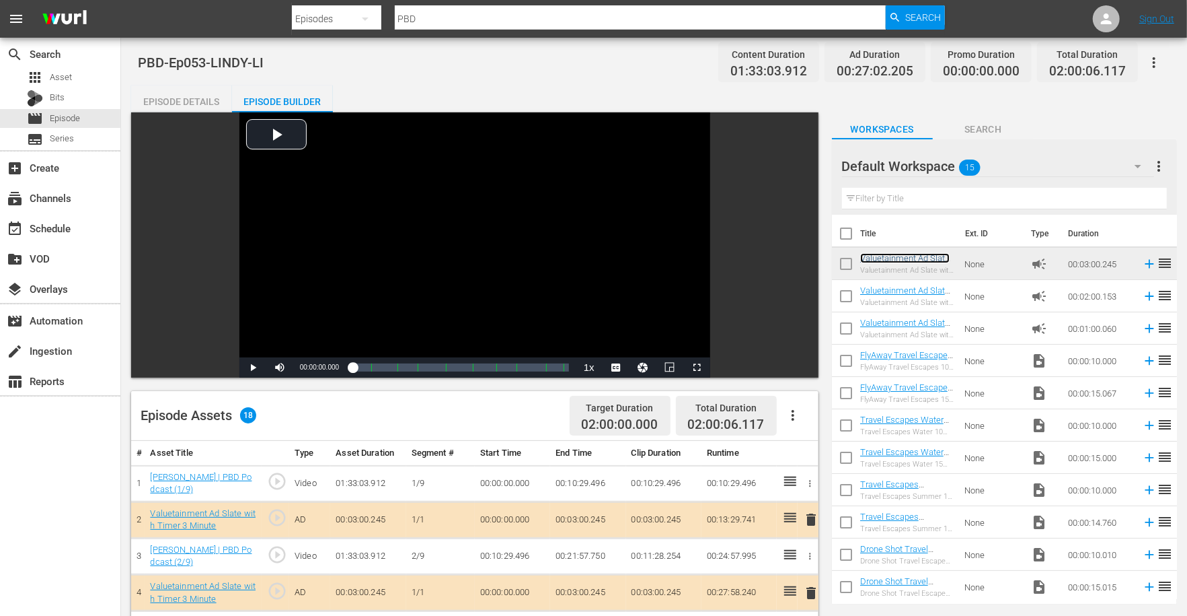
scroll to position [0, 0]
click at [69, 118] on span "Episode" at bounding box center [65, 118] width 30 height 13
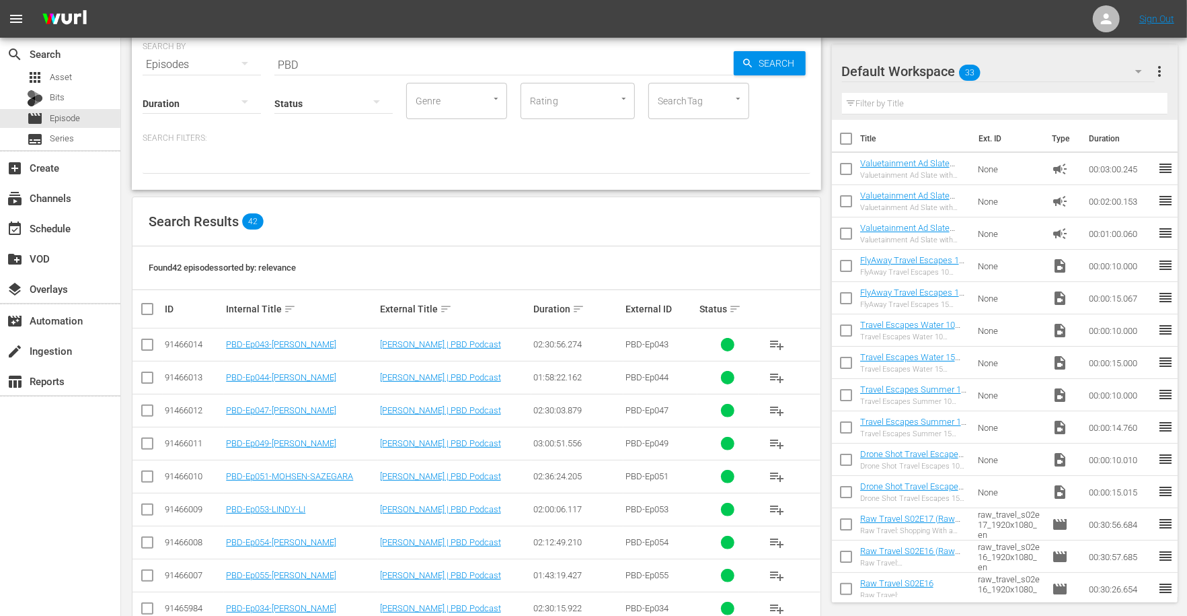
scroll to position [57, 0]
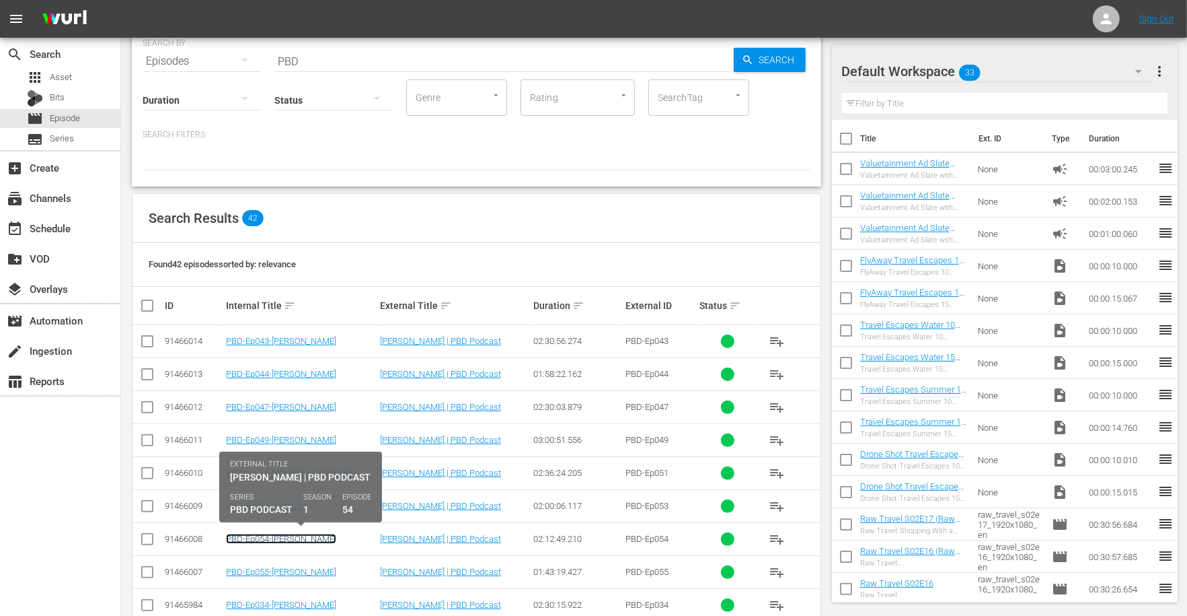
click at [265, 537] on link "PBD-Ep054-[PERSON_NAME]" at bounding box center [281, 538] width 110 height 10
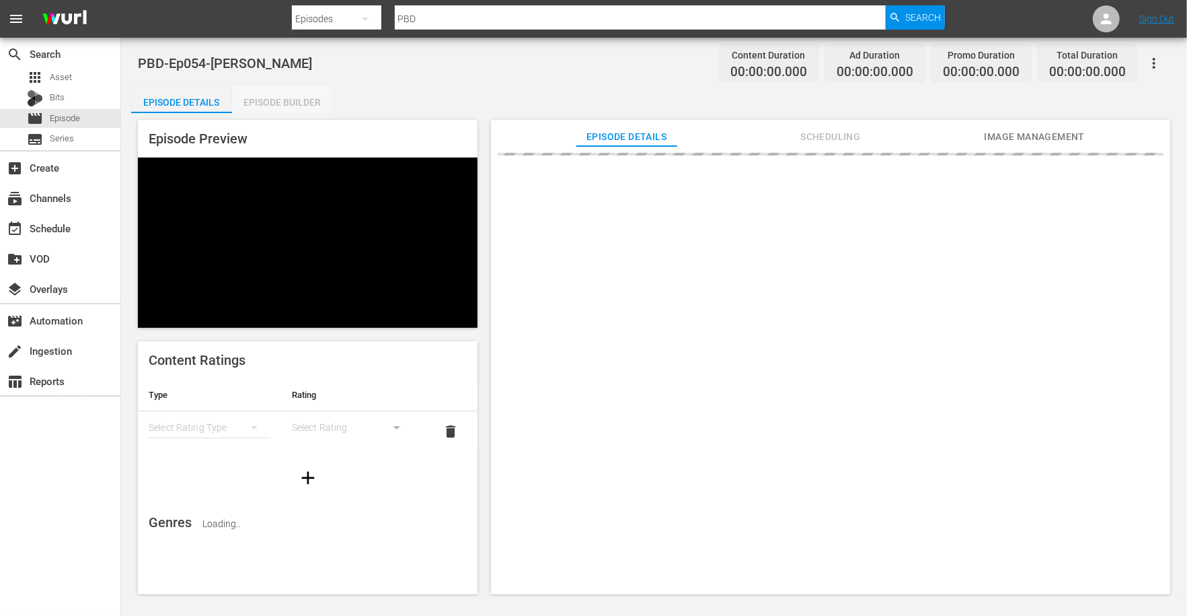
click at [297, 104] on div "Episode Builder" at bounding box center [282, 102] width 101 height 32
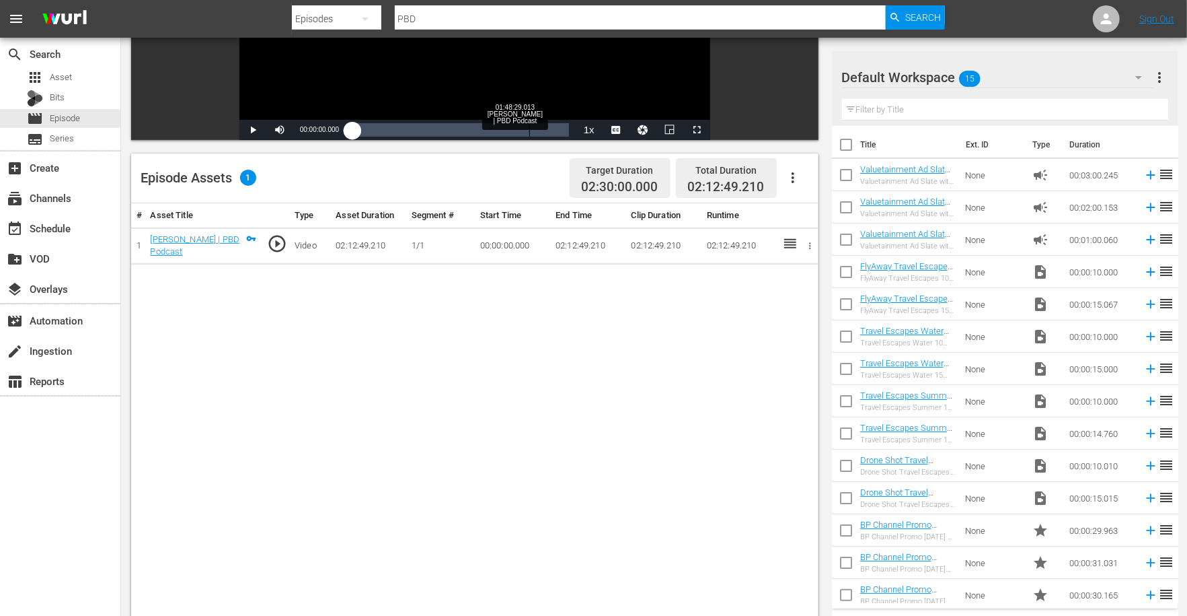
scroll to position [275, 0]
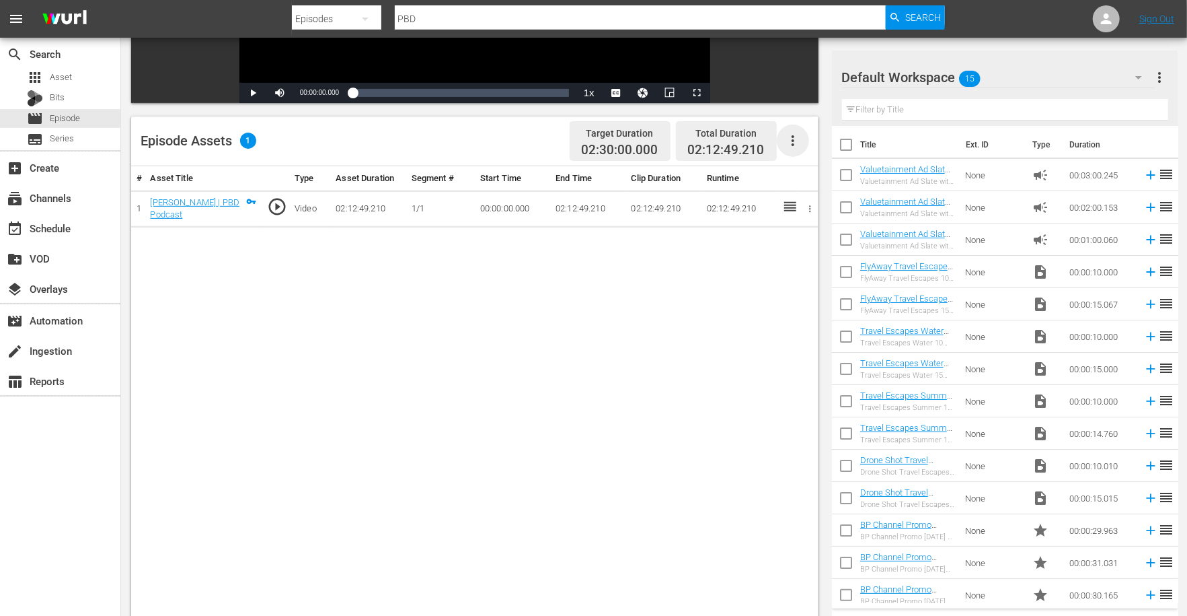
click at [788, 143] on icon "button" at bounding box center [793, 141] width 16 height 16
click at [814, 152] on div "Edit Cue Points" at bounding box center [833, 146] width 91 height 32
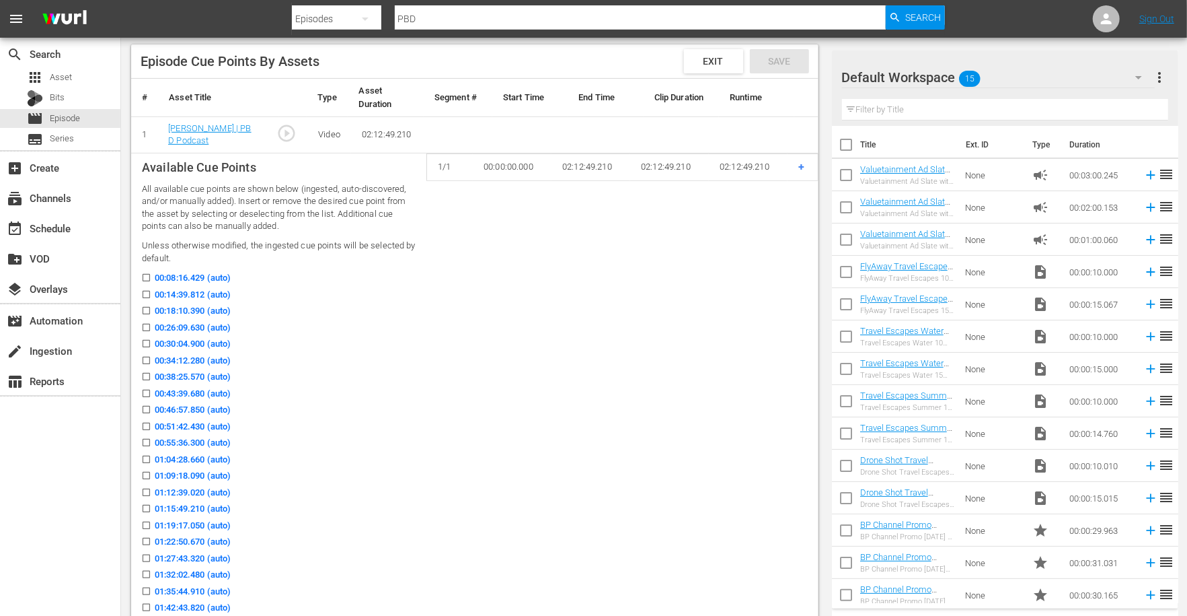
scroll to position [350, 0]
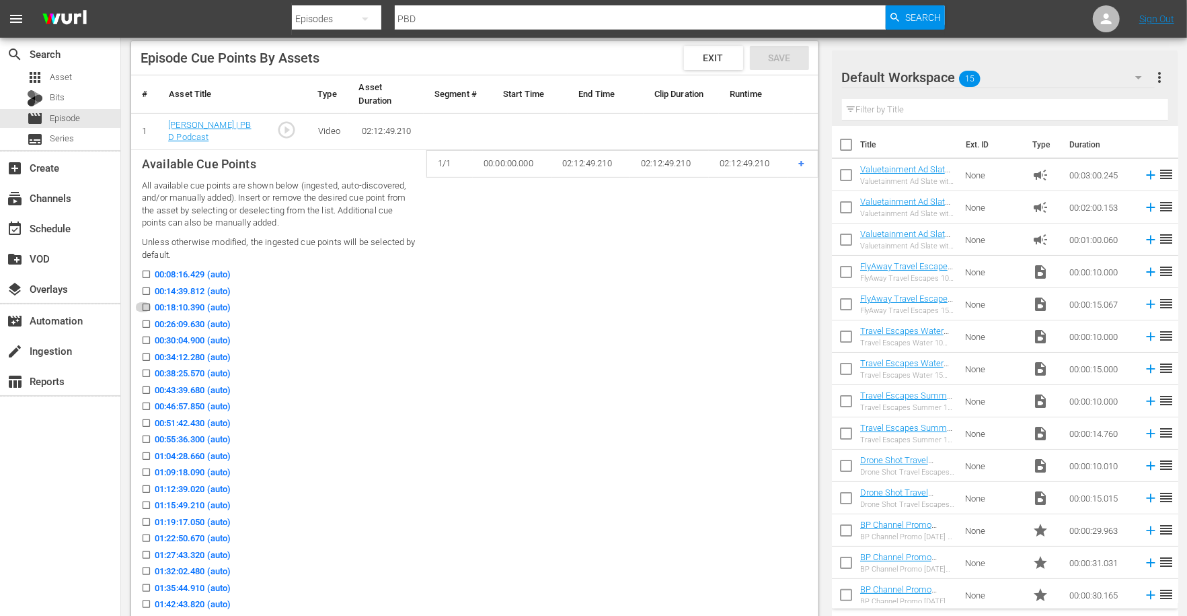
click at [146, 309] on input "00:18:10.390 (auto)" at bounding box center [143, 310] width 17 height 10
checkbox input "true"
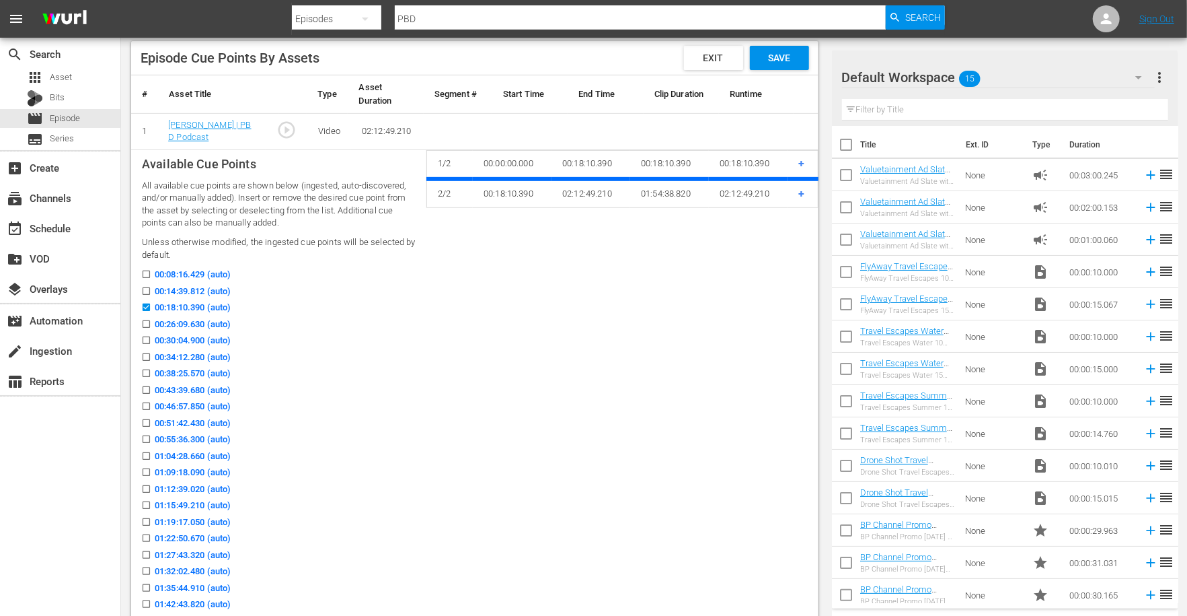
click at [143, 355] on input "00:34:12.280 (auto)" at bounding box center [143, 360] width 17 height 10
checkbox input "true"
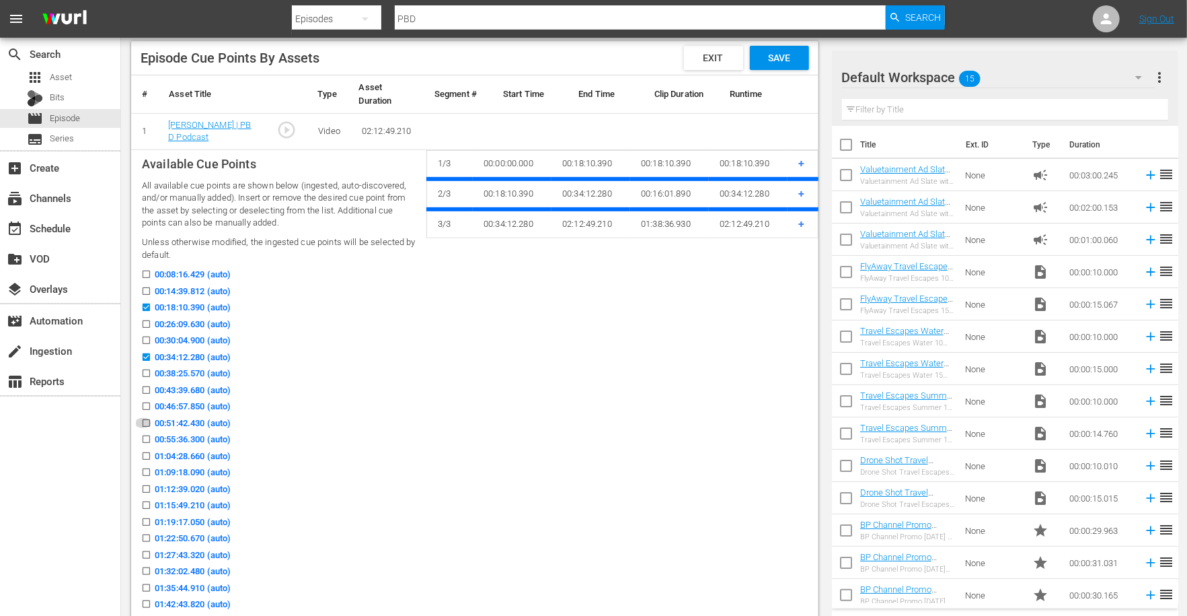
click at [143, 420] on input "00:51:42.430 (auto)" at bounding box center [143, 425] width 17 height 10
checkbox input "true"
click at [145, 458] on input "01:04:28.660 (auto)" at bounding box center [143, 458] width 17 height 10
checkbox input "true"
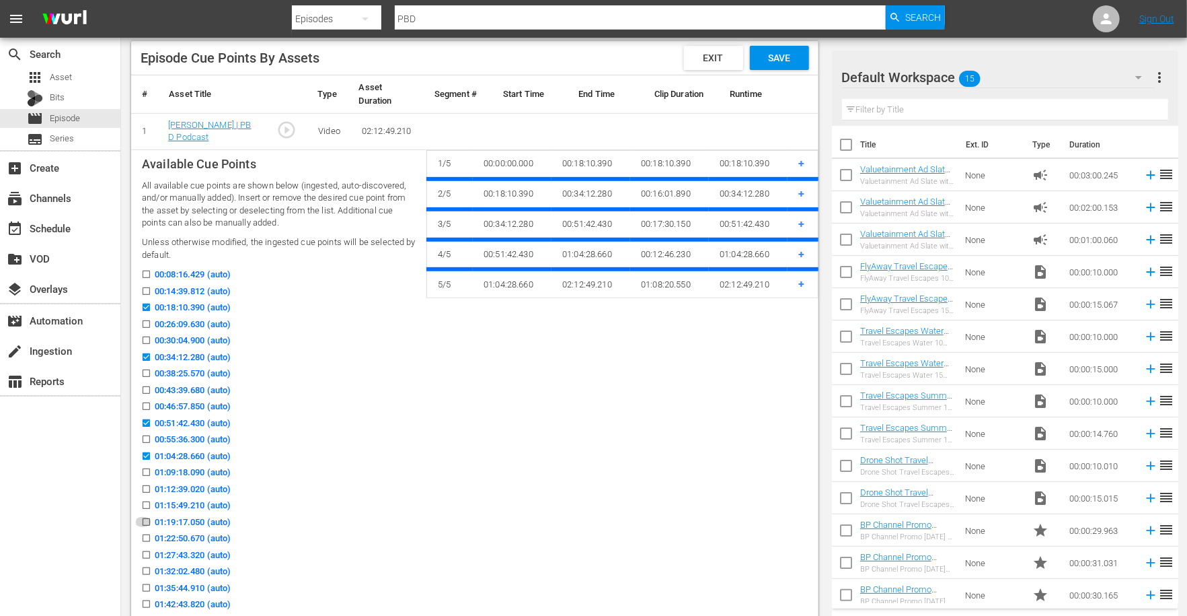
click at [145, 519] on input "01:19:17.050 (auto)" at bounding box center [143, 524] width 17 height 10
checkbox input "true"
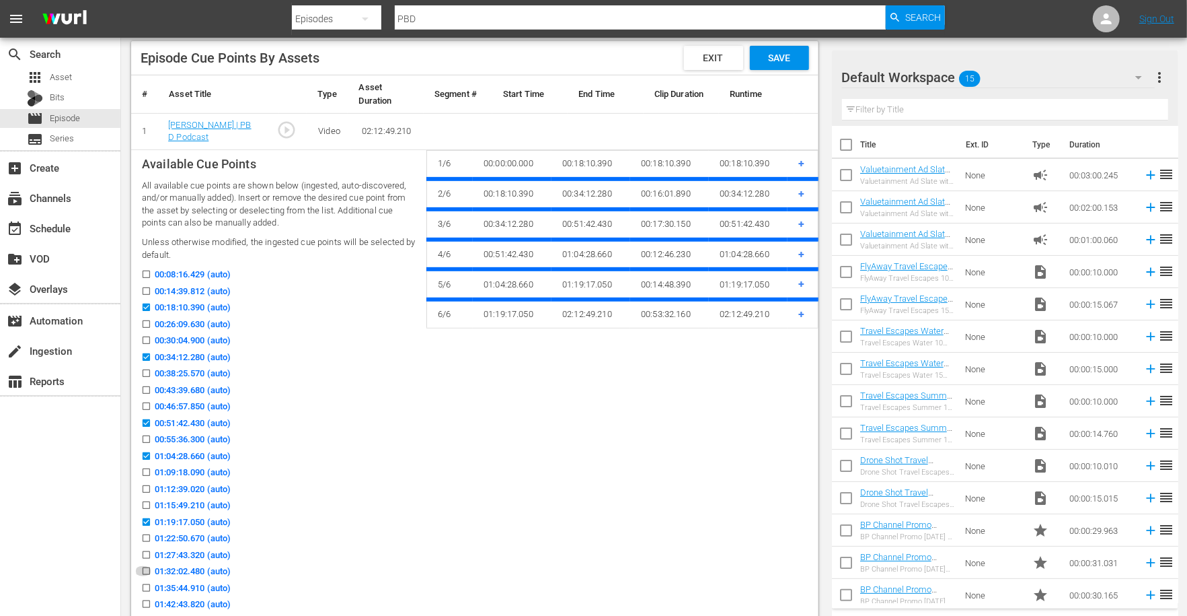
click at [147, 569] on input "01:32:02.480 (auto)" at bounding box center [143, 573] width 17 height 10
checkbox input "true"
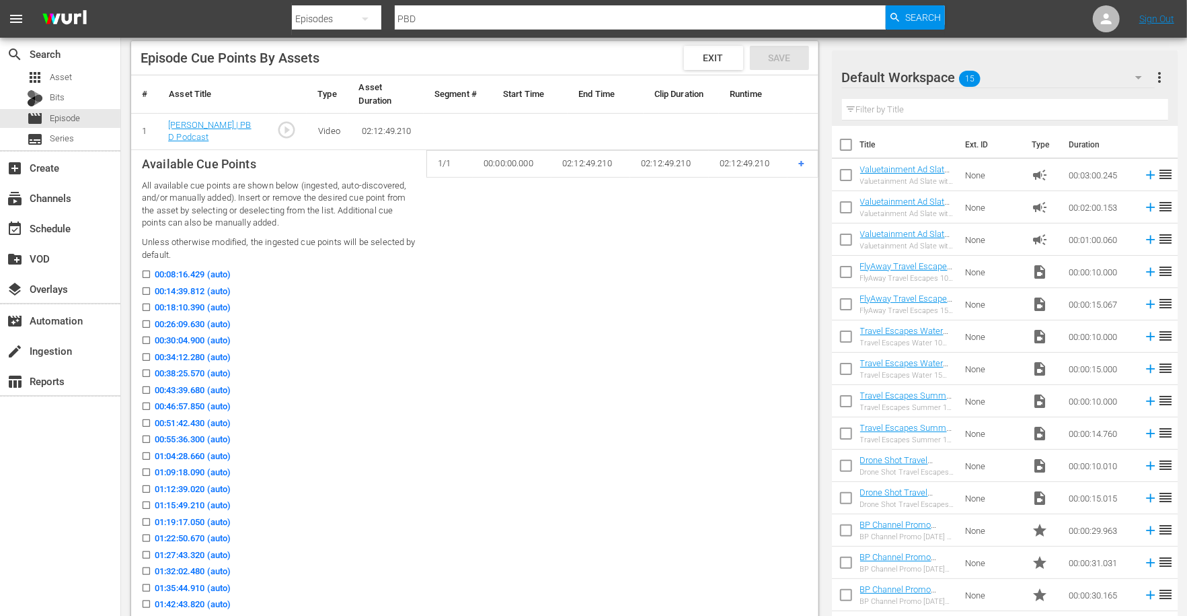
checkbox input "false"
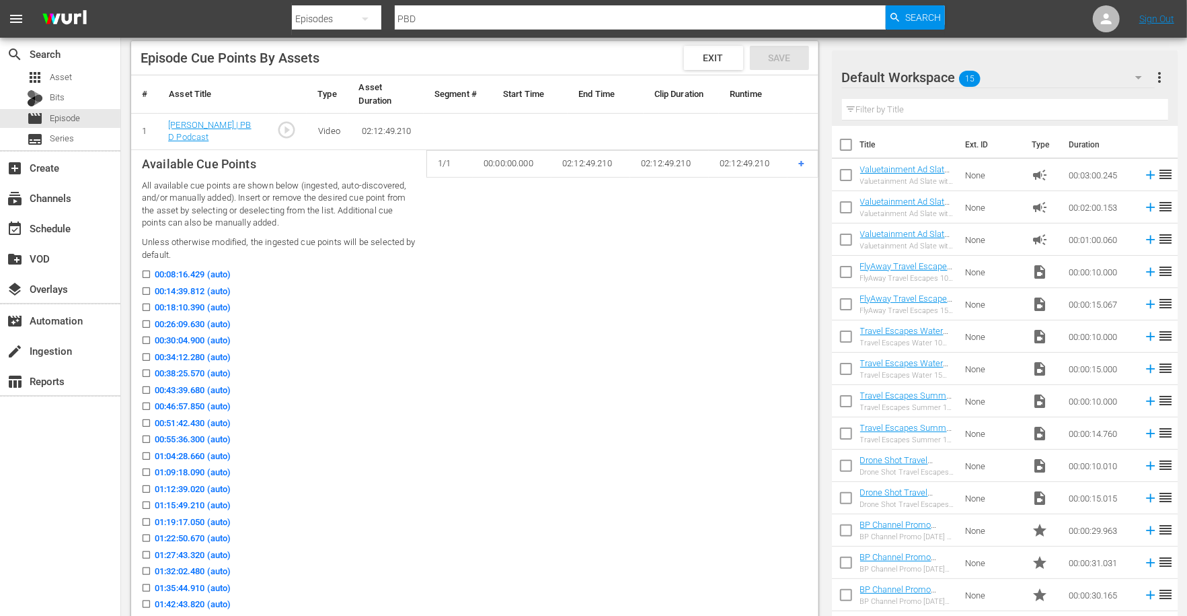
checkbox input "false"
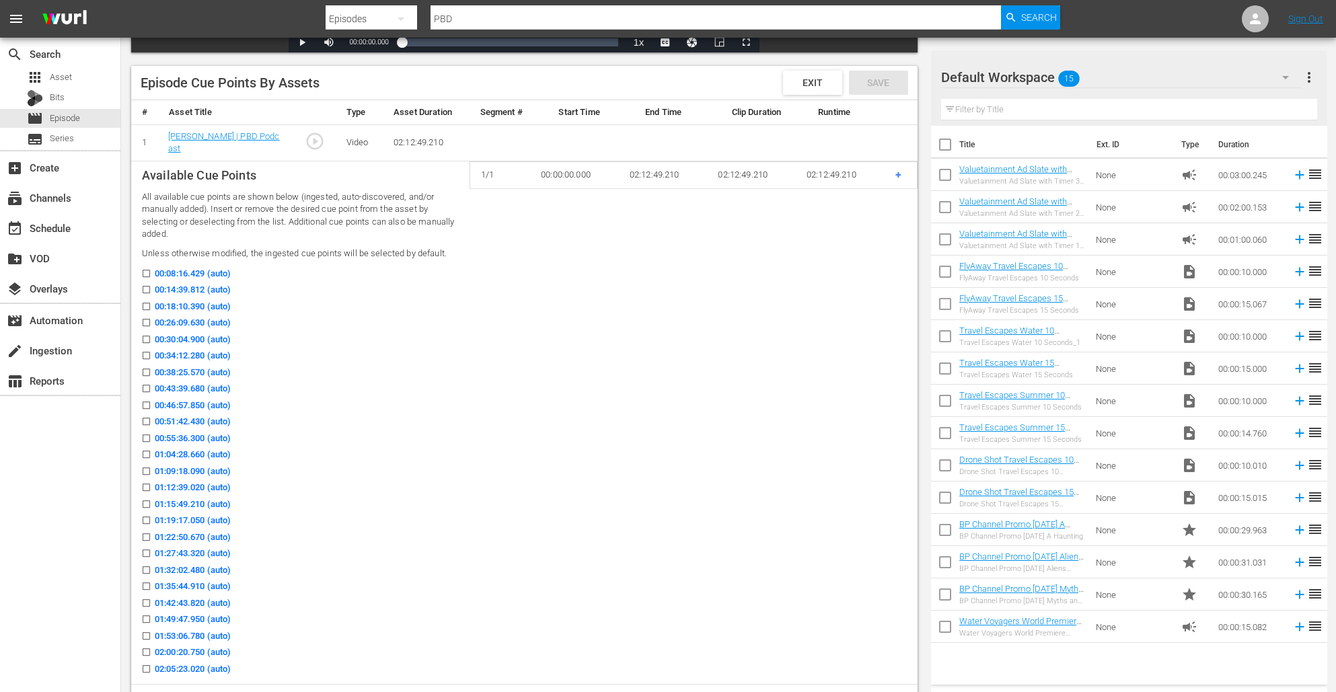
click at [322, 325] on div "00:26:09.630 (auto)" at bounding box center [300, 324] width 317 height 17
click at [145, 305] on input "00:18:10.390 (auto)" at bounding box center [143, 309] width 17 height 10
checkbox input "true"
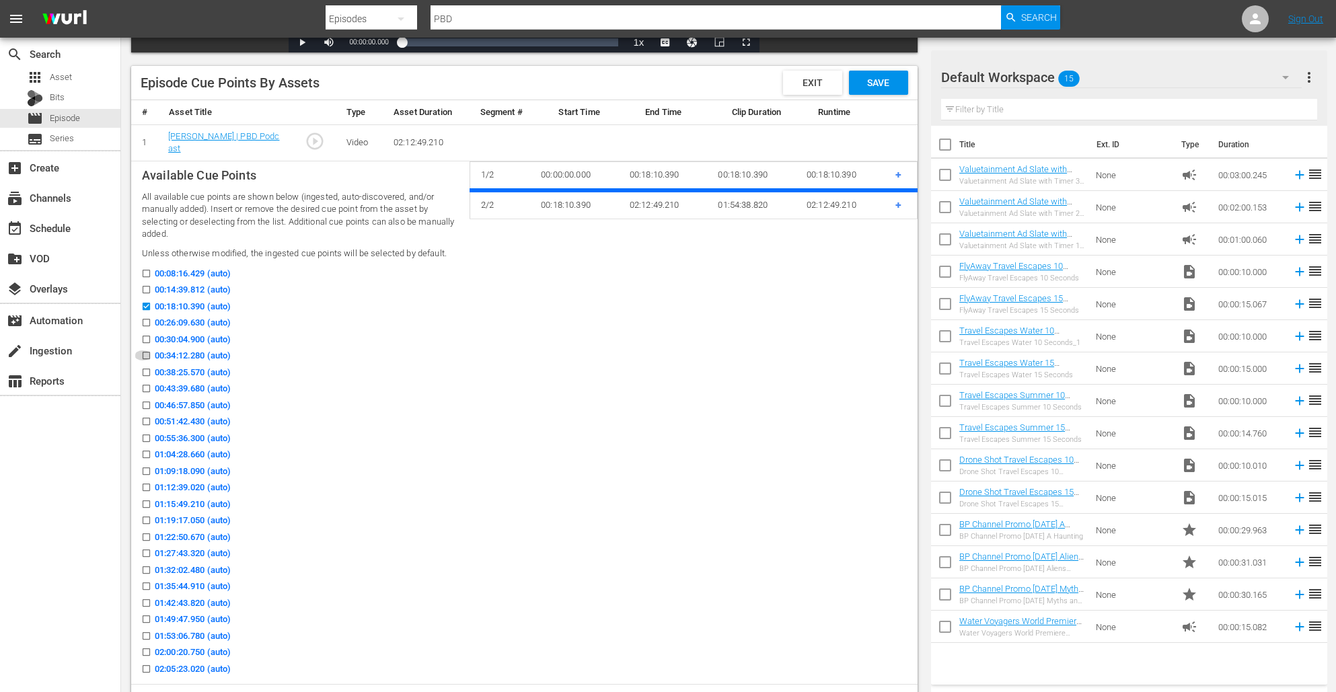
click at [145, 352] on icon at bounding box center [146, 355] width 7 height 7
click at [145, 353] on input "00:34:12.280 (auto)" at bounding box center [143, 358] width 17 height 10
checkbox input "true"
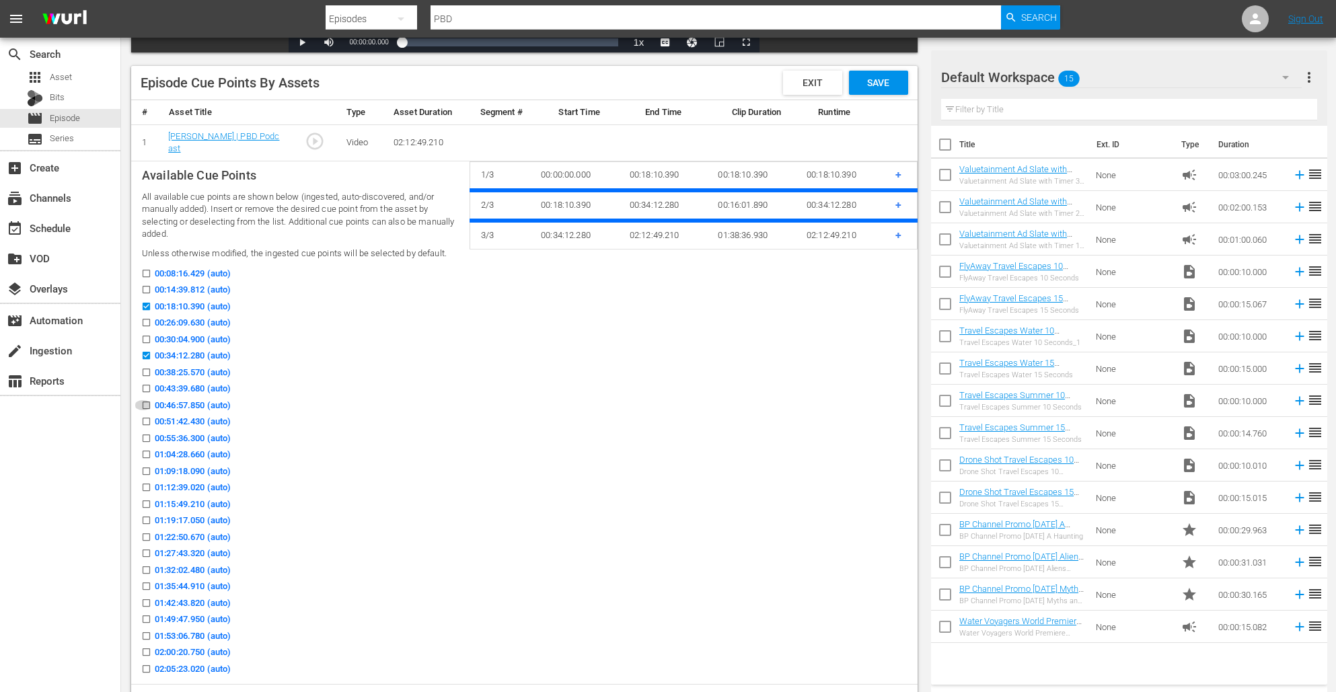
click at [145, 403] on input "00:46:57.850 (auto)" at bounding box center [143, 408] width 17 height 10
checkbox input "true"
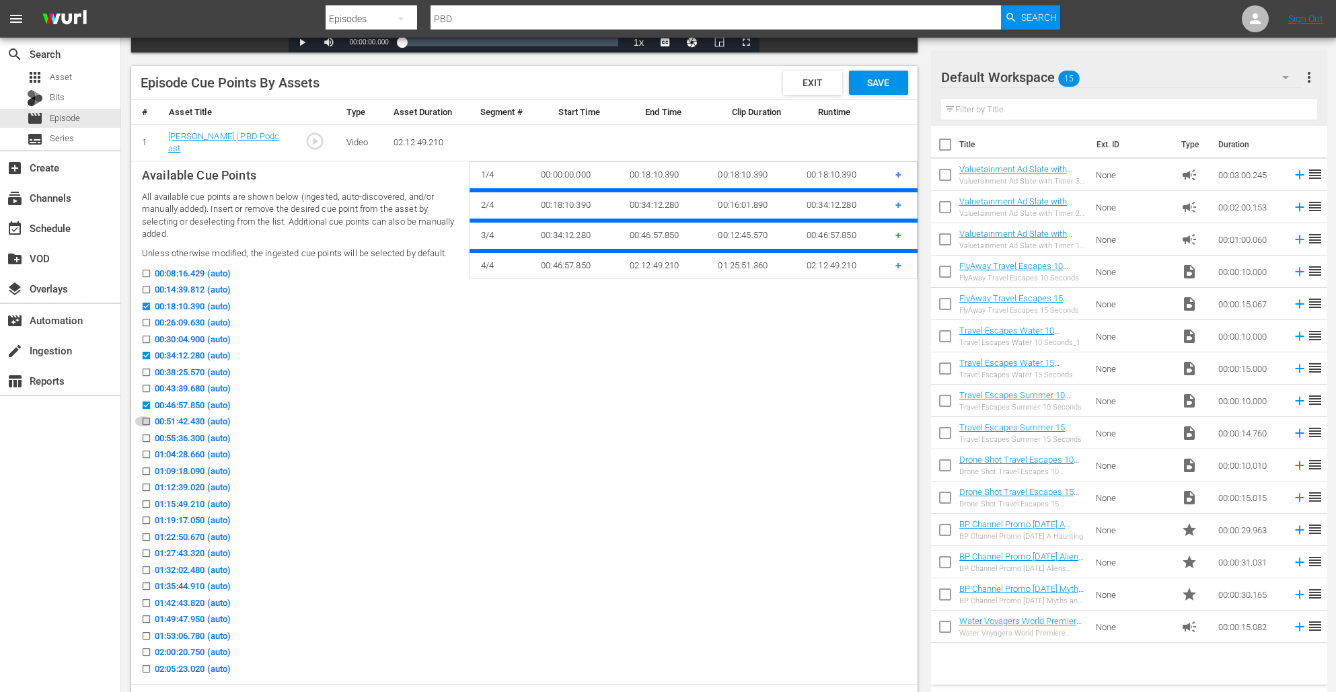
click at [145, 419] on input "00:51:42.430 (auto)" at bounding box center [143, 424] width 17 height 10
checkbox input "true"
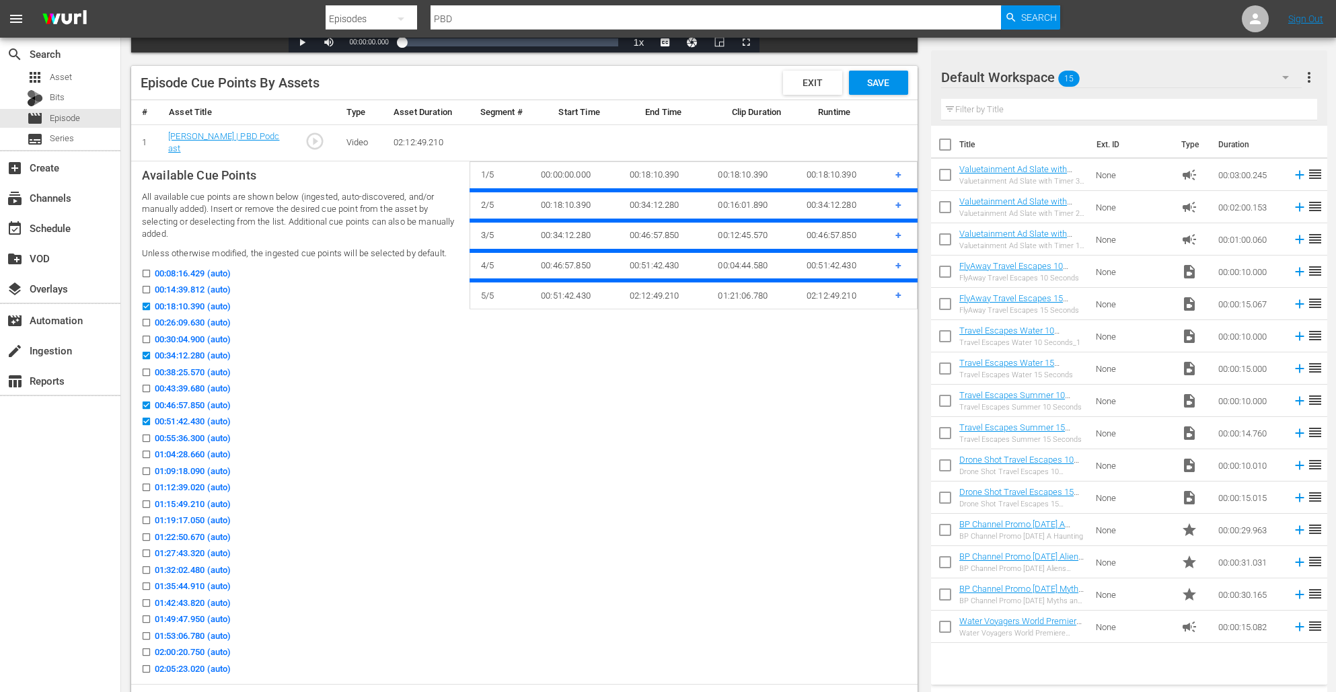
click at [147, 403] on input "00:46:57.850 (auto)" at bounding box center [143, 408] width 17 height 10
checkbox input "false"
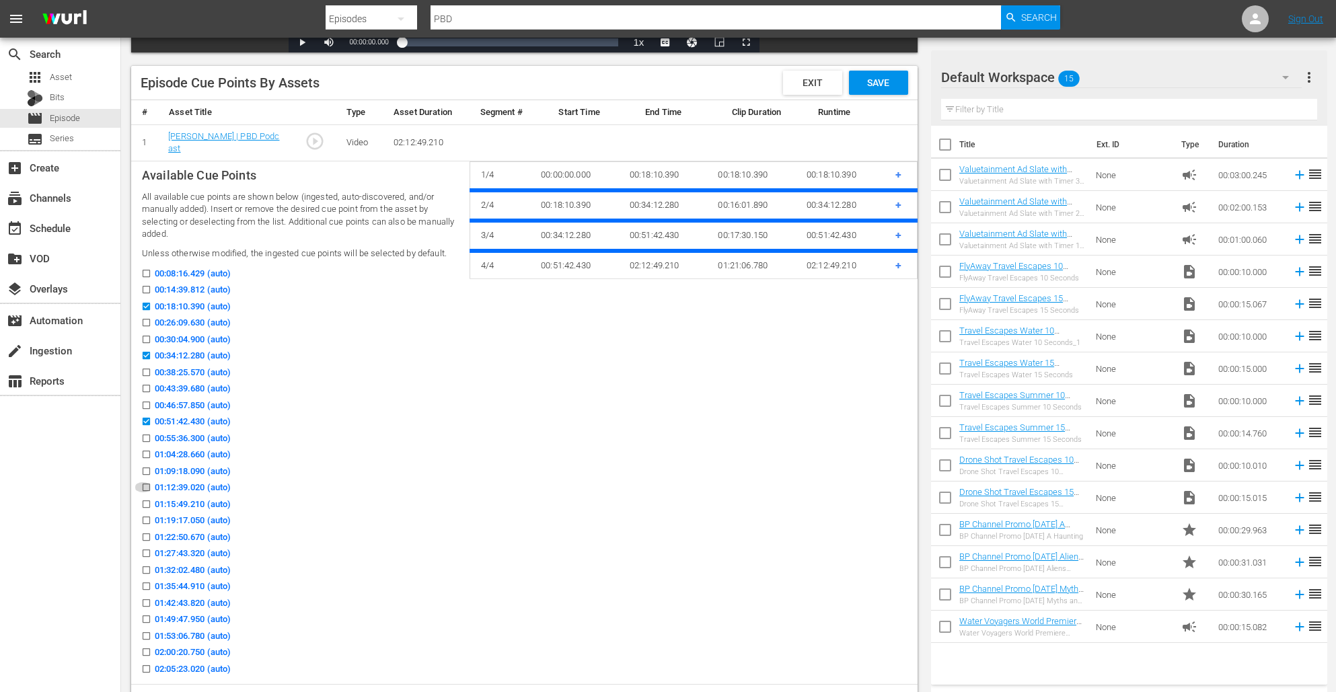
click at [147, 485] on input "01:12:39.020 (auto)" at bounding box center [143, 490] width 17 height 10
checkbox input "true"
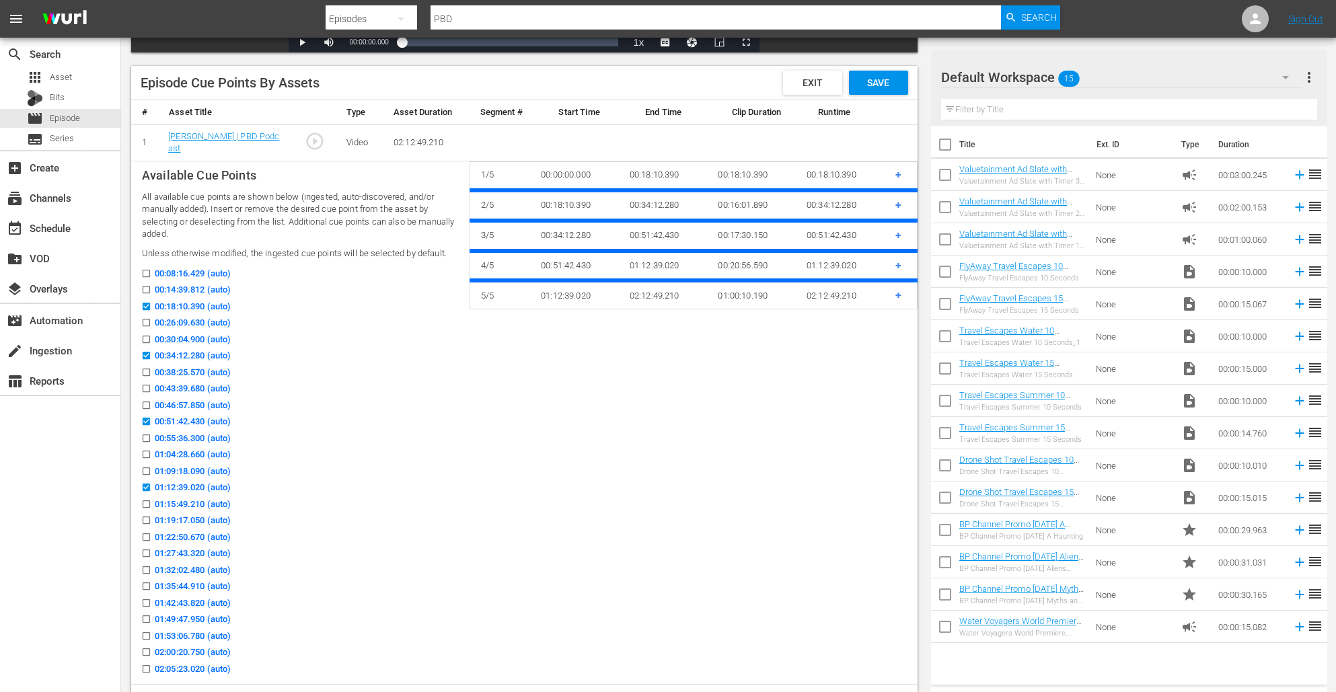
click at [146, 465] on label "01:09:18.090 (auto)" at bounding box center [183, 471] width 96 height 13
click at [146, 469] on input "01:09:18.090 (auto)" at bounding box center [143, 474] width 17 height 10
checkbox input "true"
click at [144, 485] on input "01:12:39.020 (auto)" at bounding box center [143, 490] width 17 height 10
checkbox input "false"
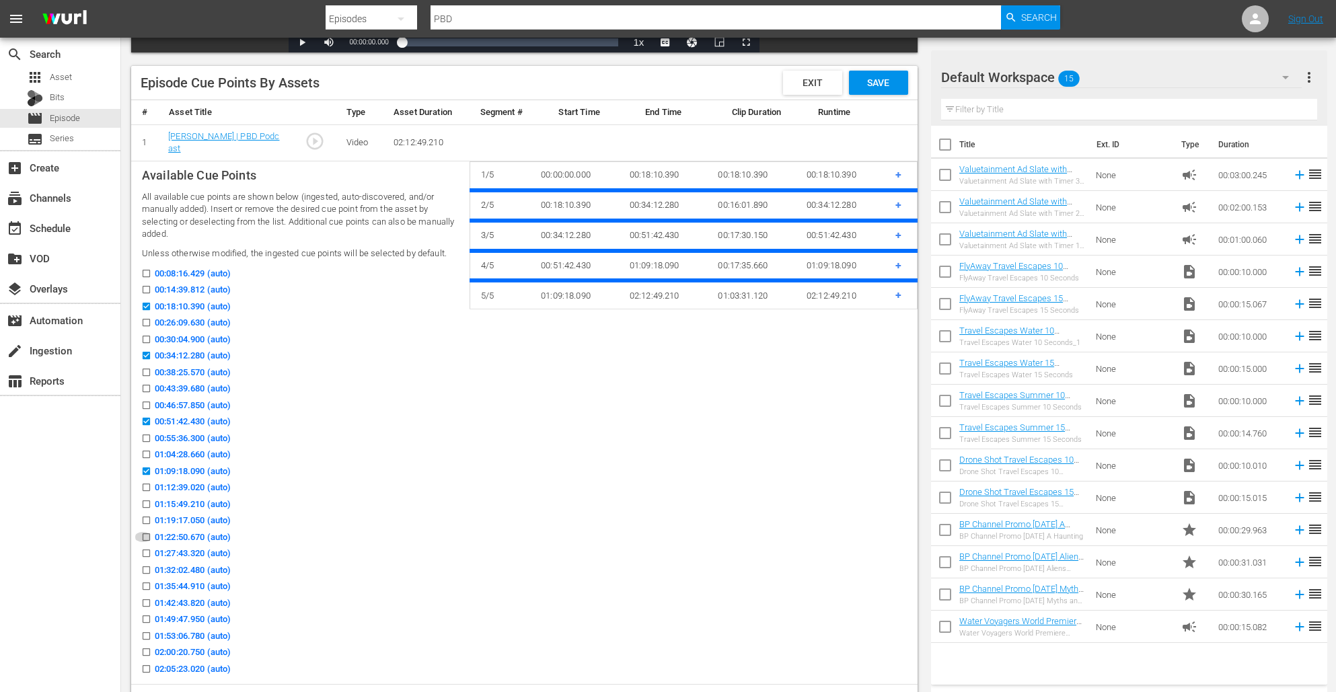
click at [146, 532] on icon at bounding box center [146, 537] width 10 height 10
click at [146, 535] on input "01:22:50.670 (auto)" at bounding box center [143, 540] width 17 height 10
checkbox input "true"
click at [145, 584] on input "01:35:44.910 (auto)" at bounding box center [143, 589] width 17 height 10
checkbox input "true"
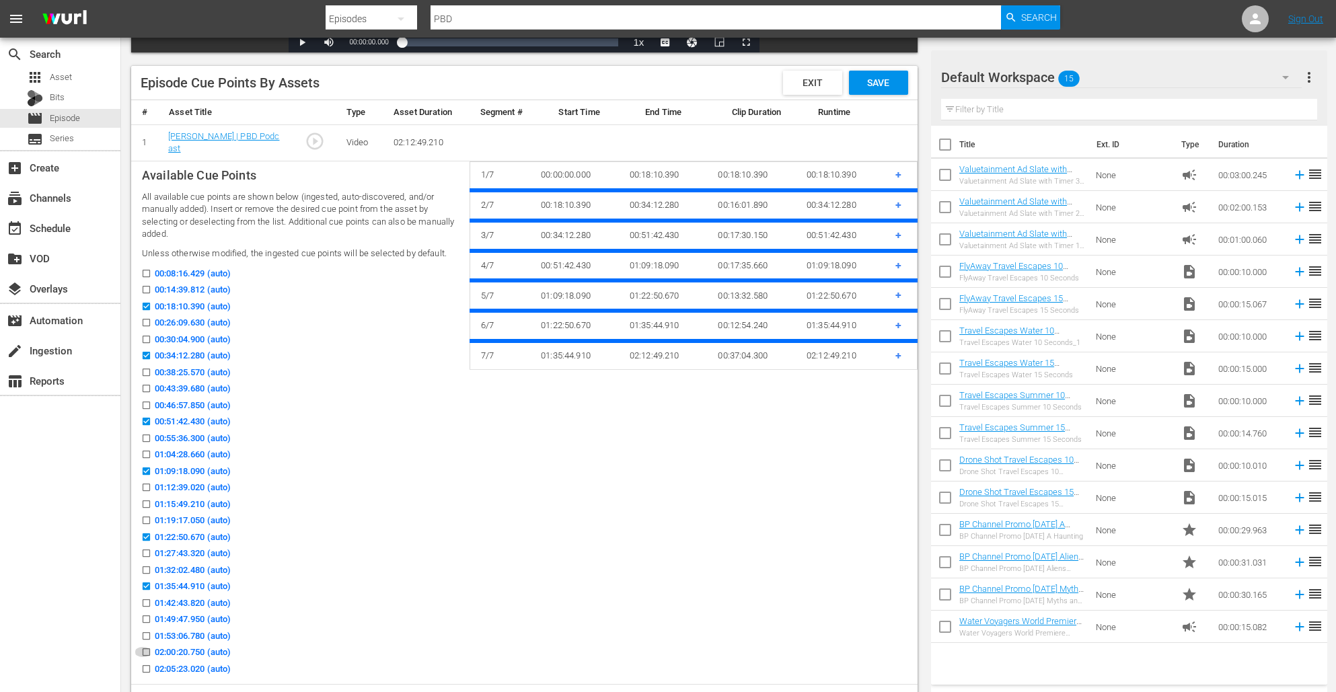
click at [145, 615] on input "02:00:20.750 (auto)" at bounding box center [143, 655] width 17 height 10
checkbox input "true"
click at [147, 615] on input "01:49:47.950 (auto)" at bounding box center [143, 622] width 17 height 10
checkbox input "true"
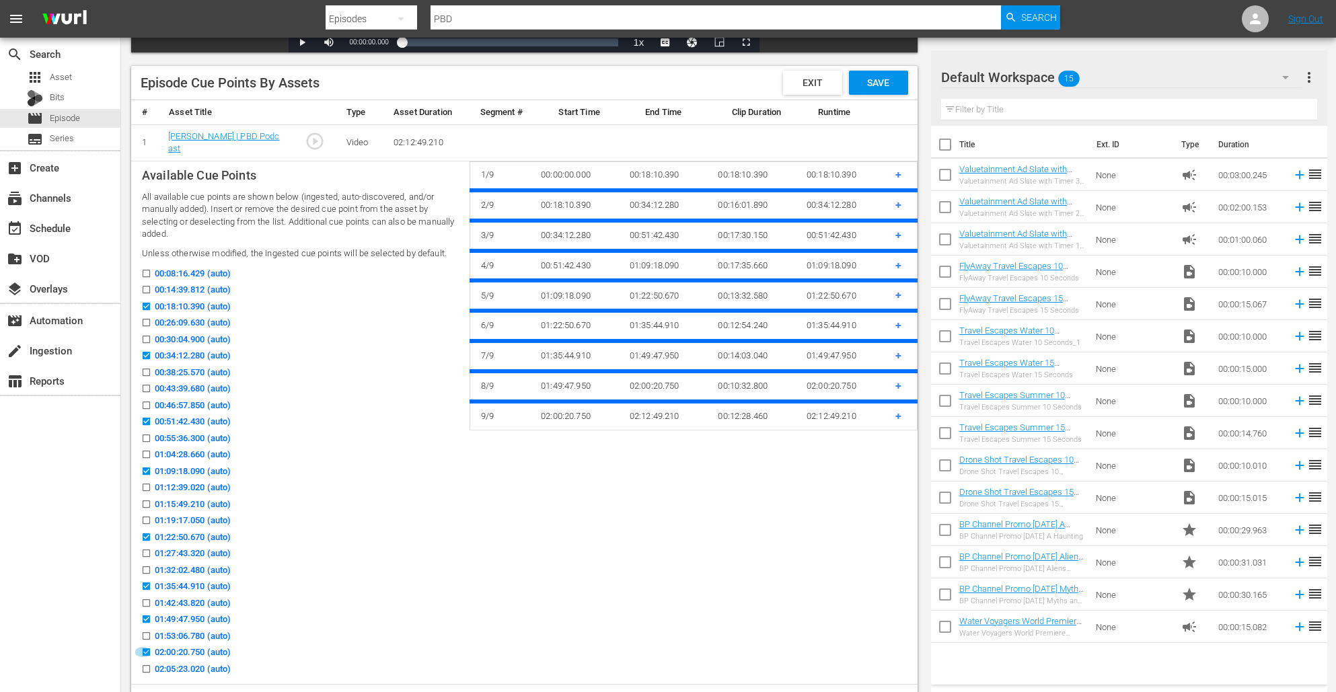
click at [147, 615] on input "02:00:20.750 (auto)" at bounding box center [143, 655] width 17 height 10
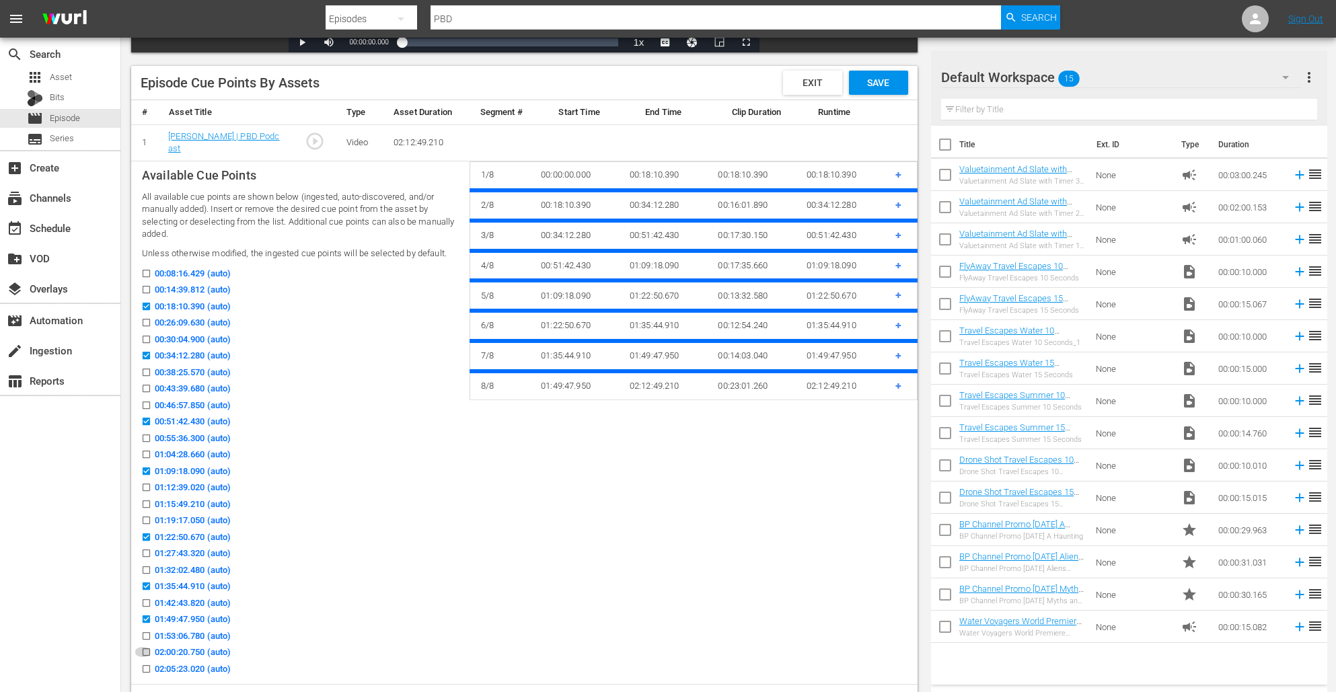
click at [147, 615] on input "02:00:20.750 (auto)" at bounding box center [143, 655] width 17 height 10
checkbox input "true"
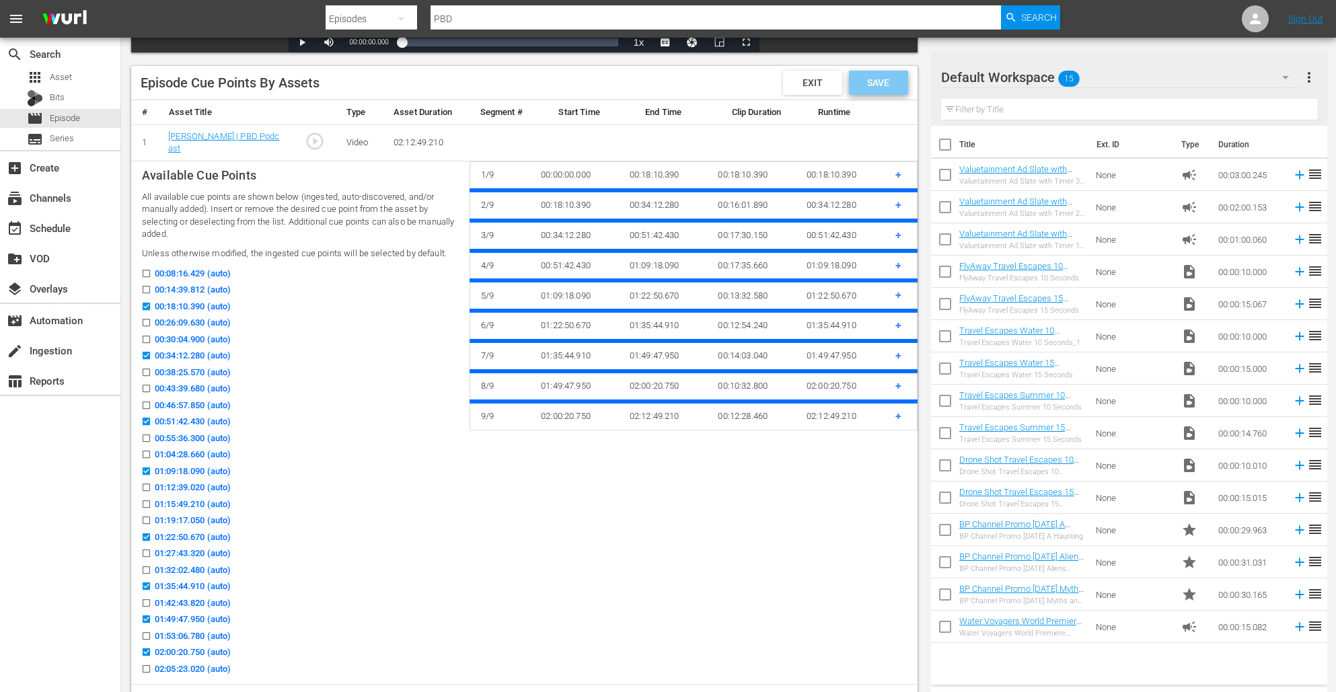
click at [881, 84] on span "Save" at bounding box center [878, 82] width 44 height 11
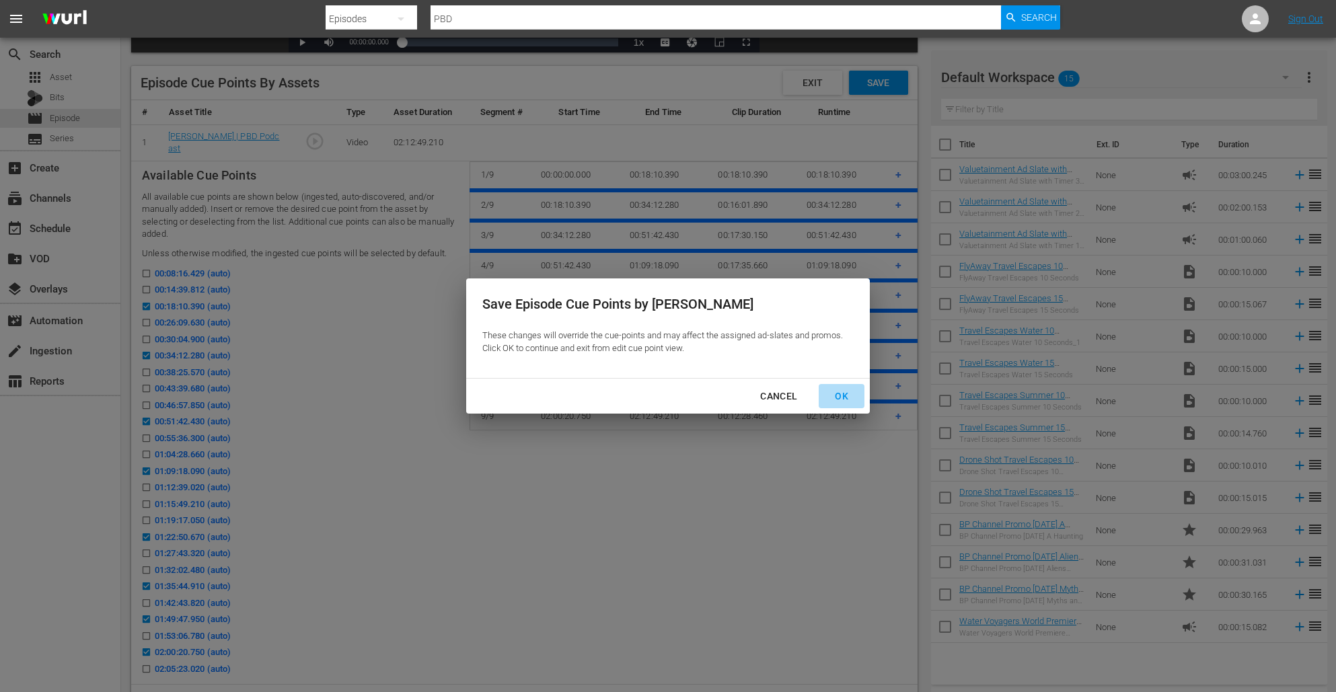
click at [834, 398] on div "OK" at bounding box center [841, 396] width 35 height 17
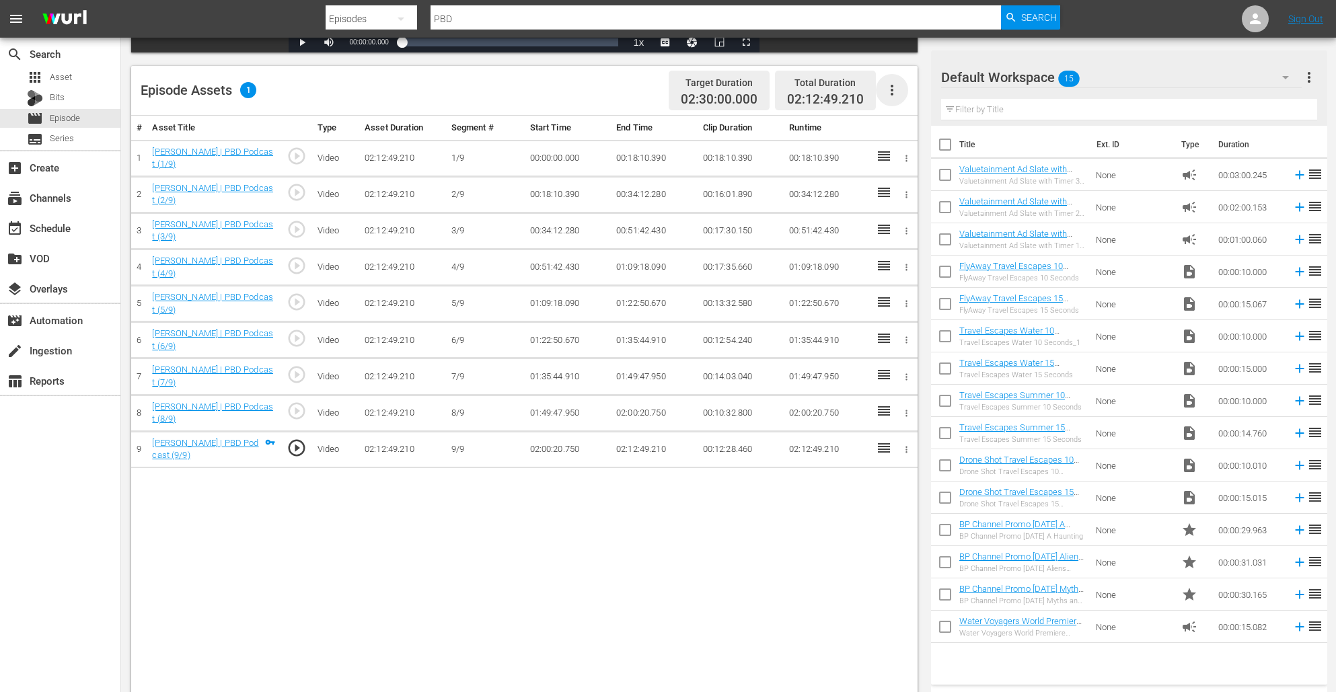
click at [894, 87] on icon "button" at bounding box center [892, 90] width 16 height 16
click at [911, 133] on div "Fill with Ads" at bounding box center [932, 128] width 91 height 32
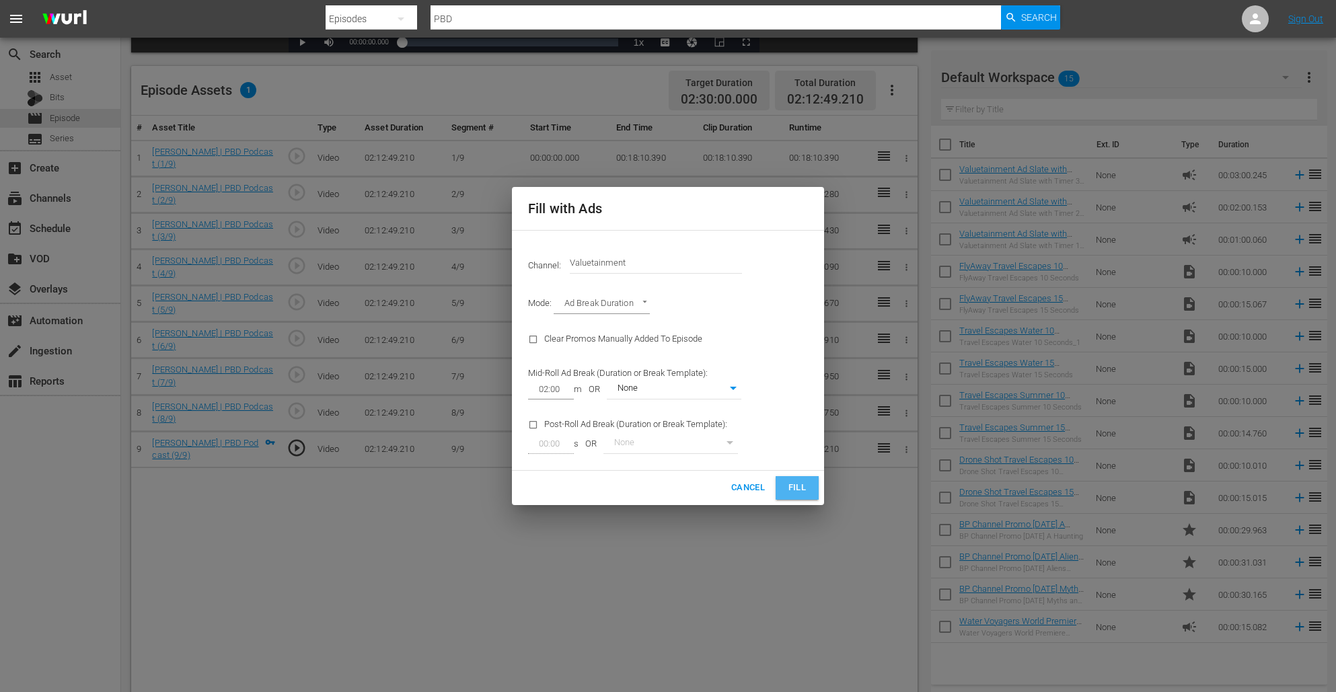
click at [790, 493] on span "Fill" at bounding box center [797, 487] width 22 height 15
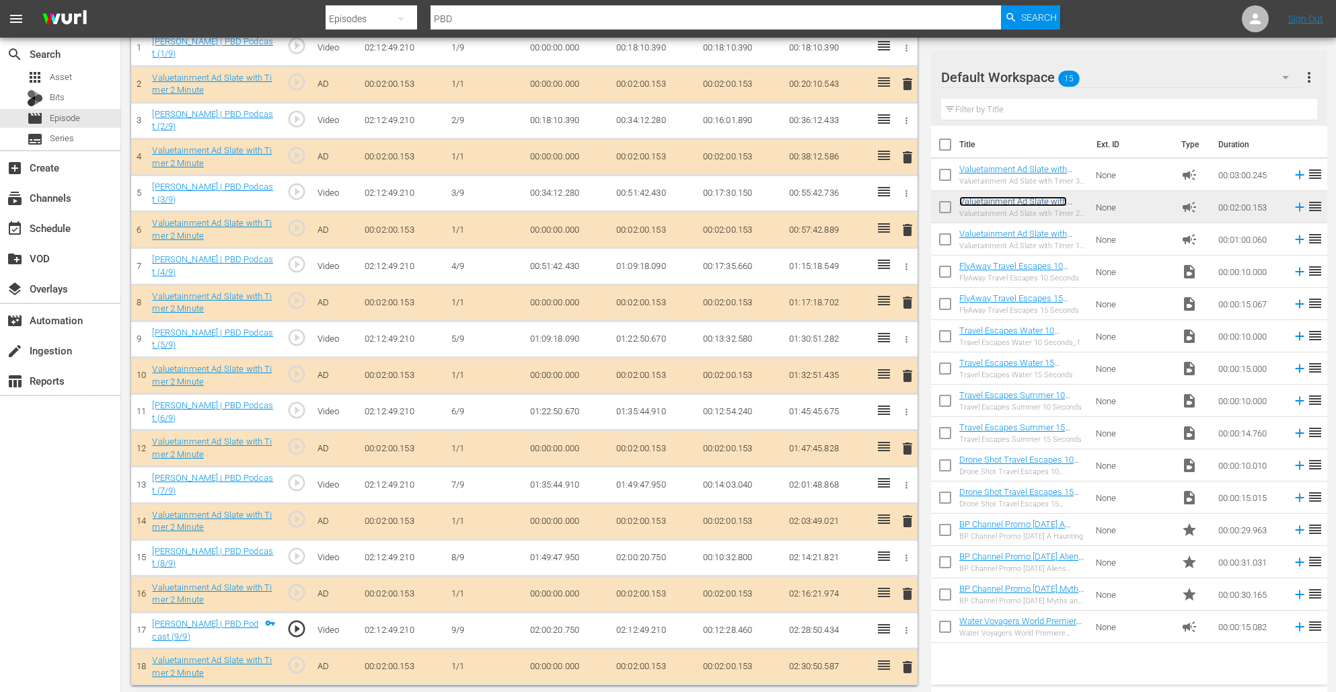
scroll to position [0, 0]
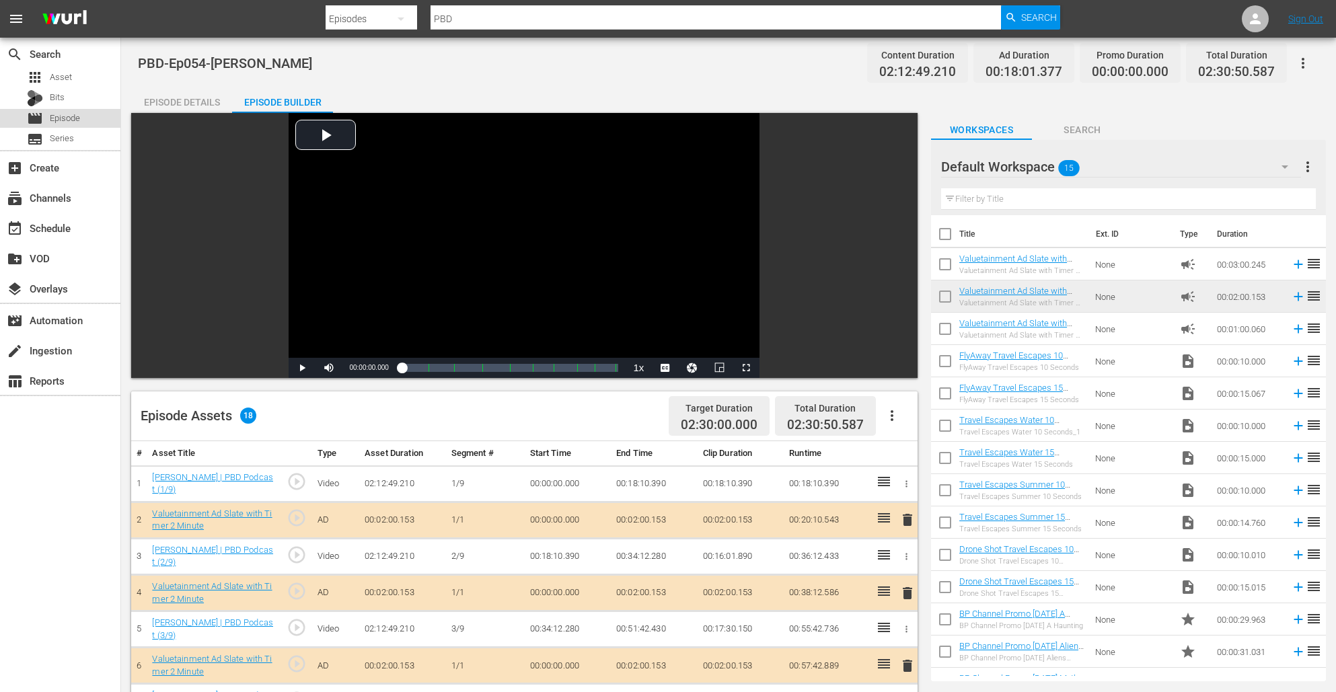
click at [59, 113] on span "Episode" at bounding box center [65, 118] width 30 height 13
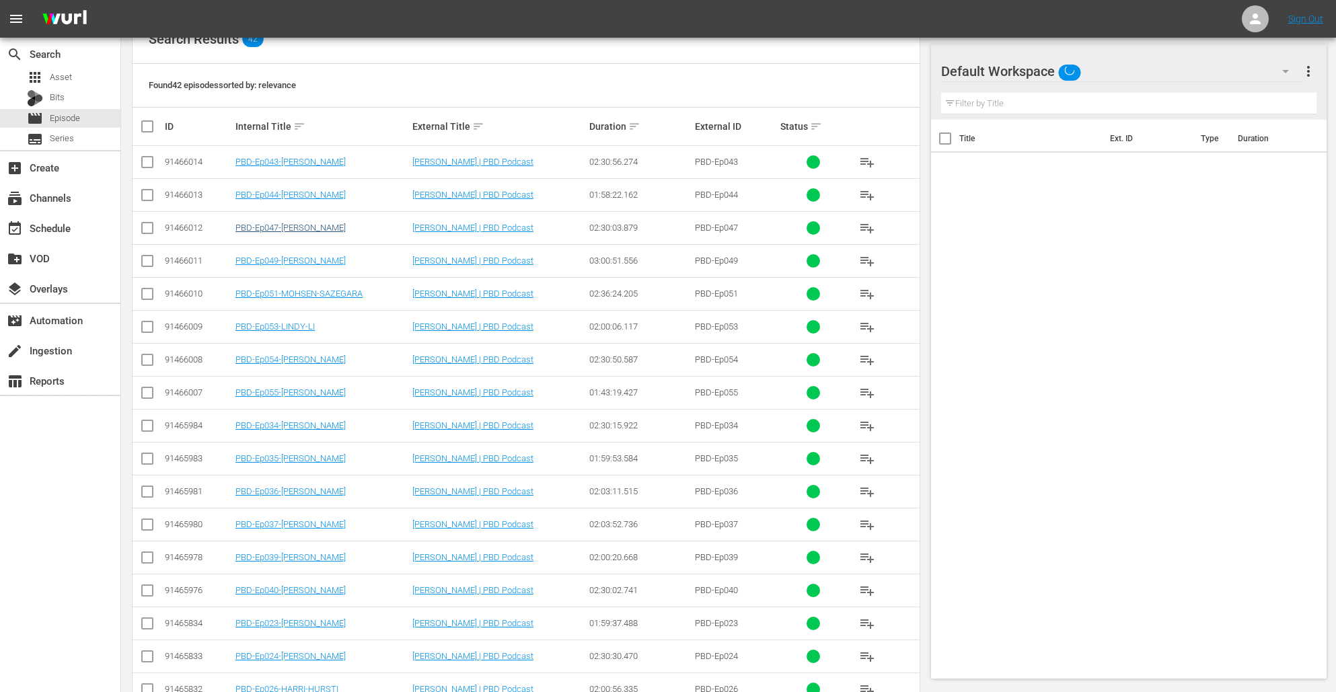
scroll to position [238, 0]
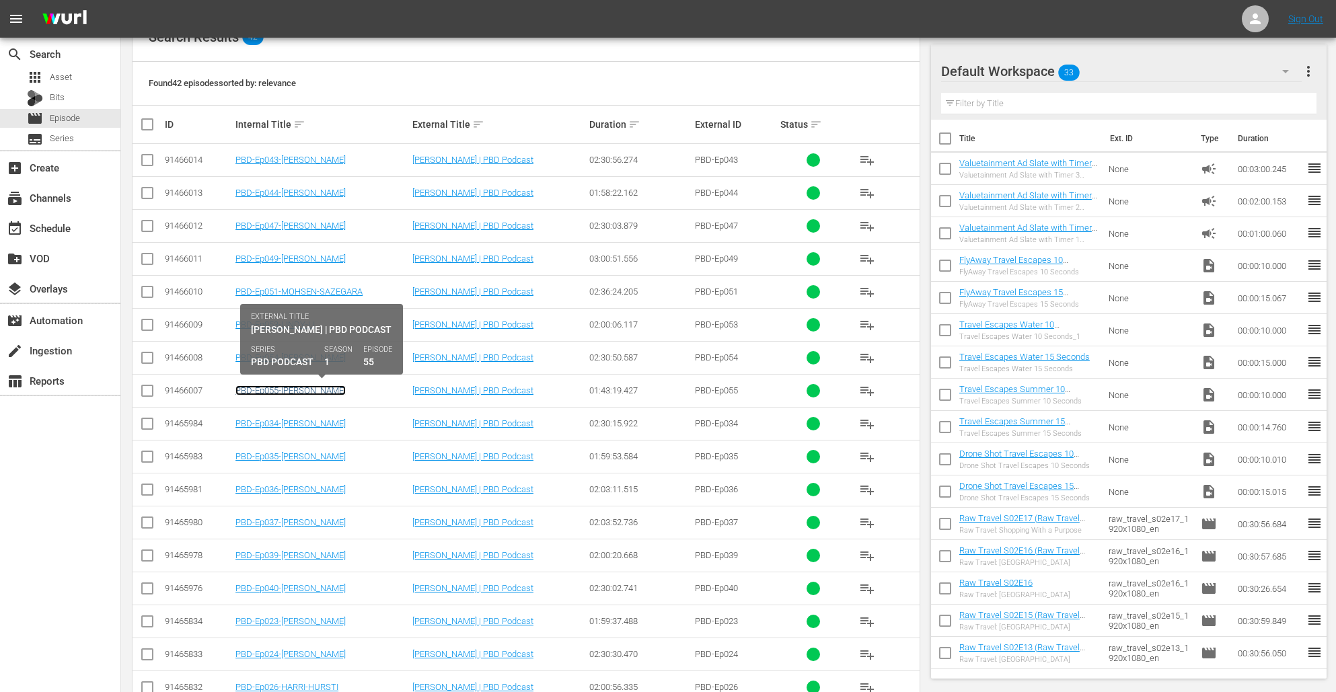
click at [276, 393] on link "PBD-Ep055-[PERSON_NAME]" at bounding box center [290, 390] width 110 height 10
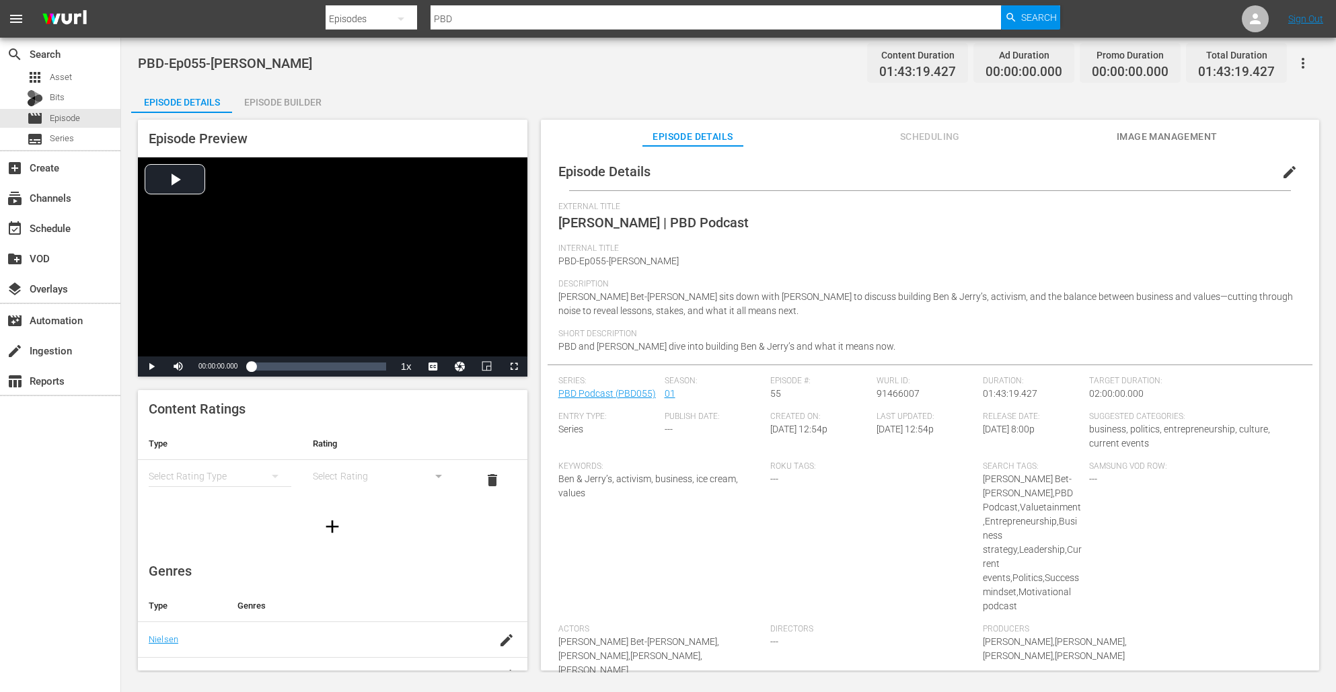
click at [255, 111] on div "Episode Builder" at bounding box center [282, 102] width 101 height 32
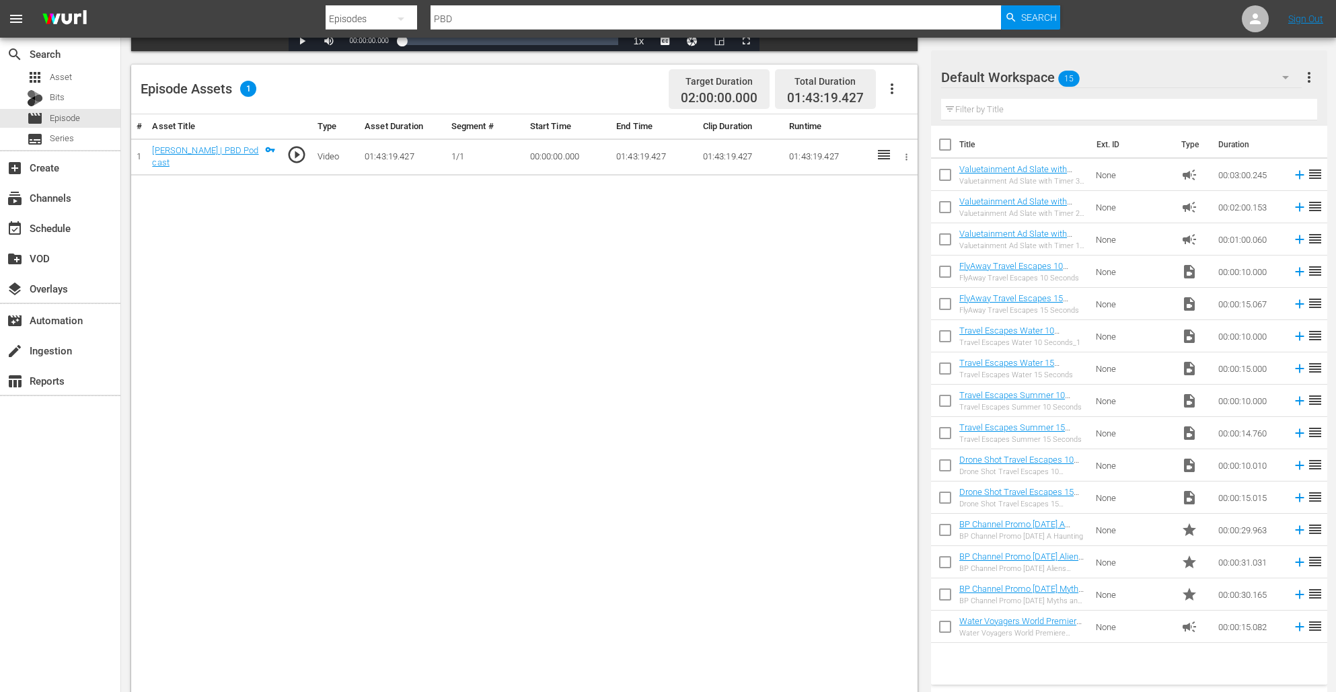
scroll to position [335, 0]
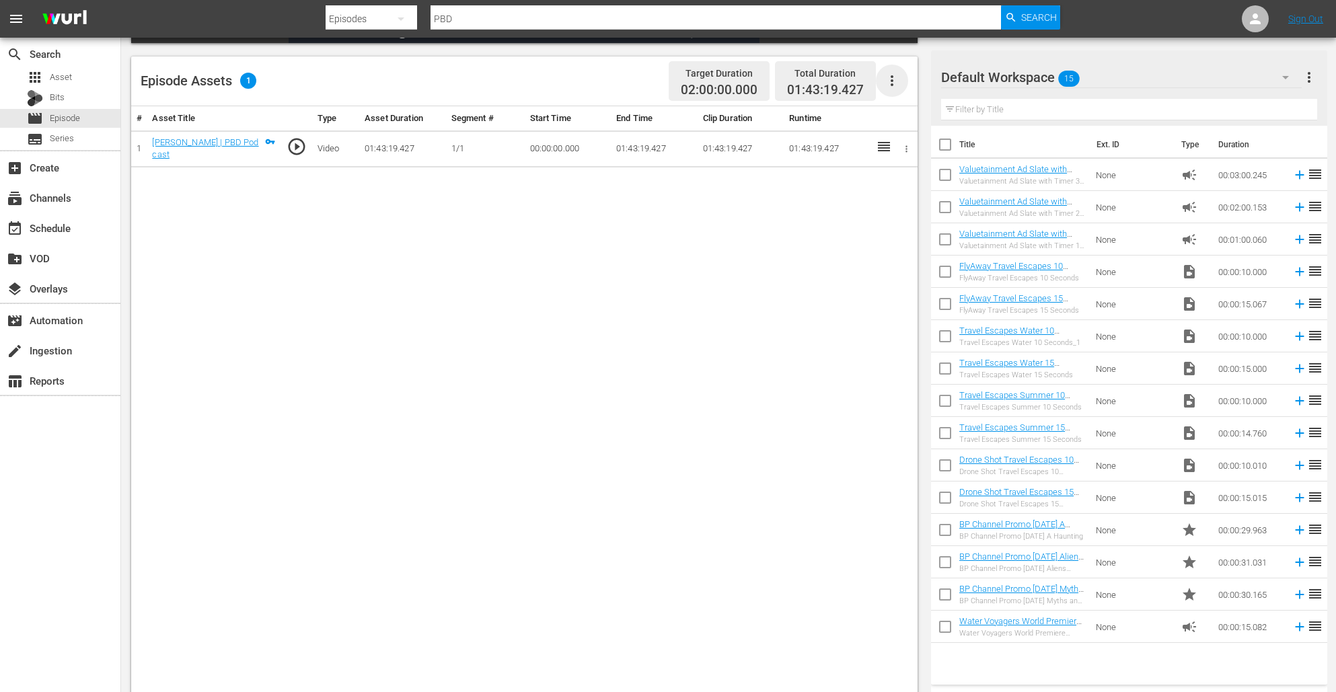
click at [893, 81] on icon "button" at bounding box center [892, 80] width 3 height 11
click at [916, 94] on div "Edit Cue Points" at bounding box center [932, 86] width 91 height 32
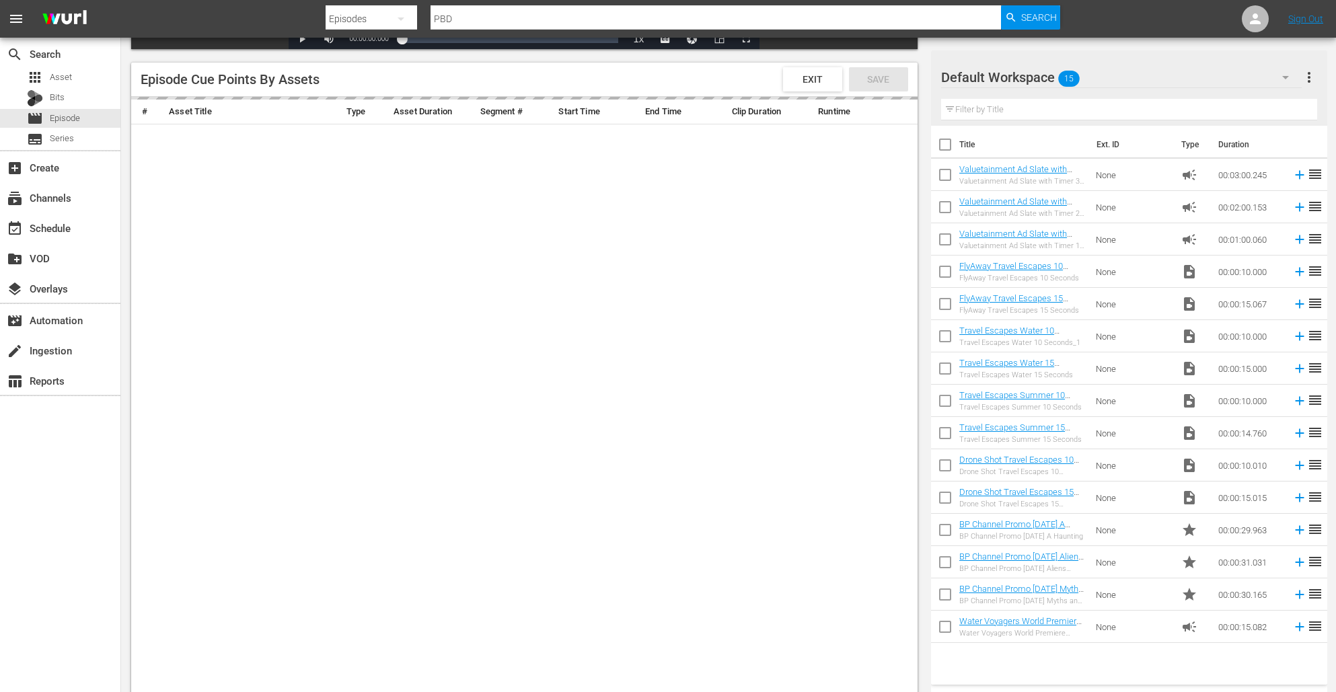
scroll to position [334, 0]
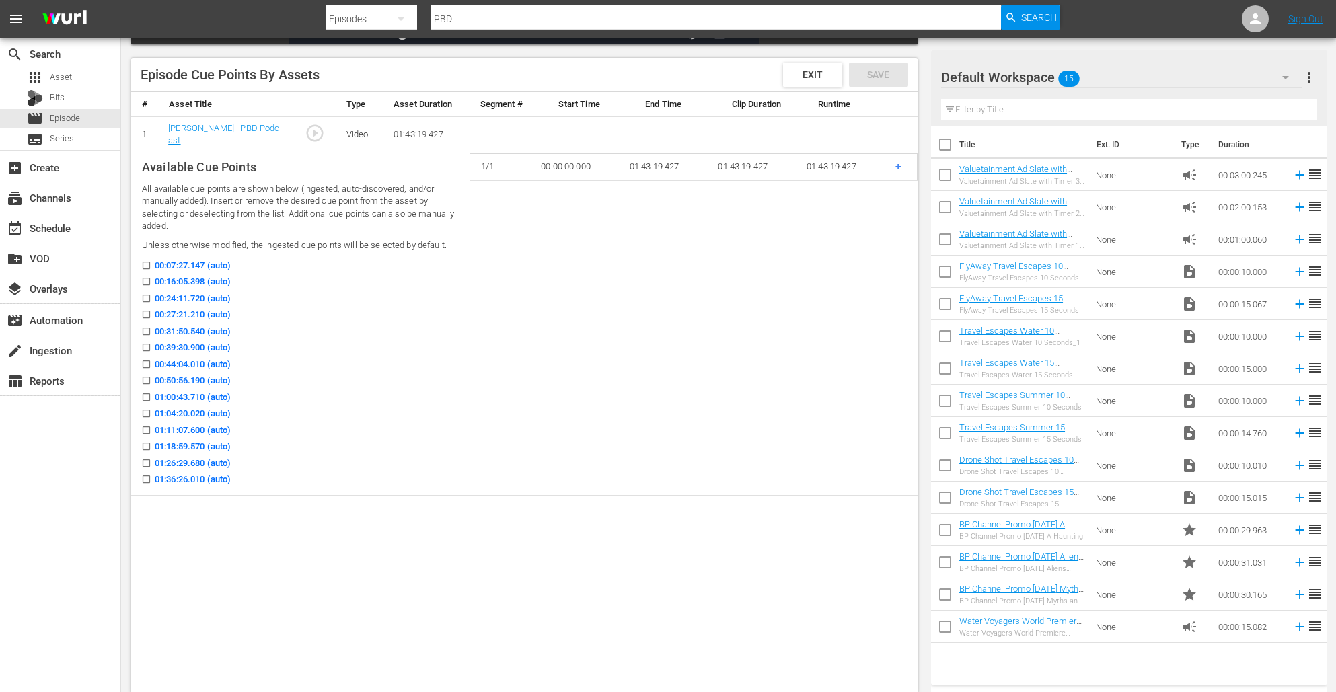
click at [143, 282] on input "00:16:05.398 (auto)" at bounding box center [143, 284] width 17 height 10
checkbox input "true"
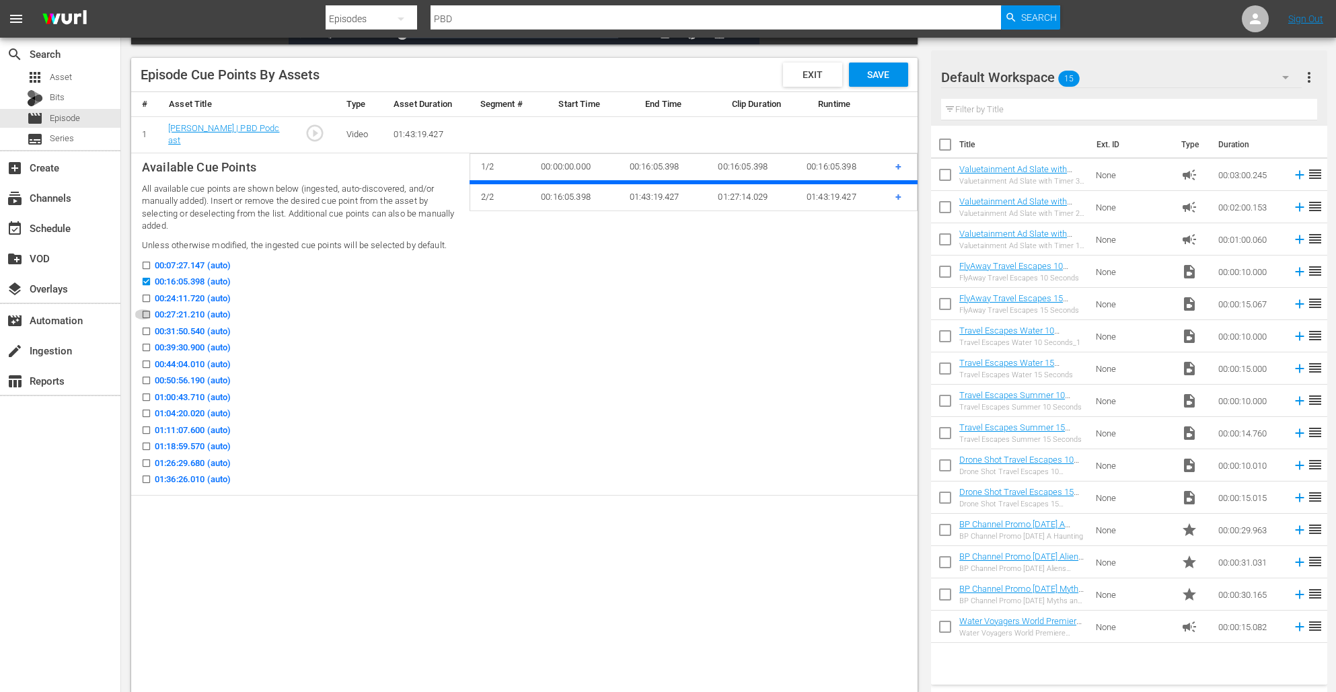
click at [144, 314] on input "00:27:21.210 (auto)" at bounding box center [143, 317] width 17 height 10
checkbox input "true"
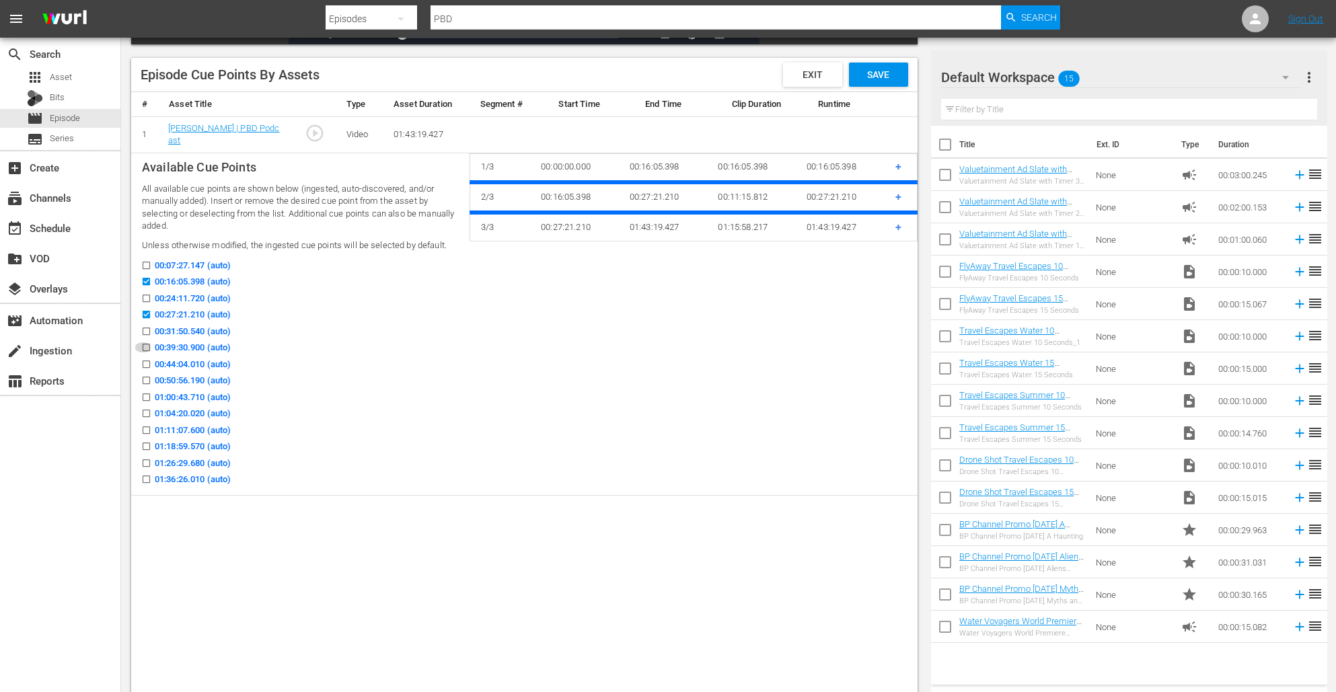
click at [144, 345] on input "00:39:30.900 (auto)" at bounding box center [143, 350] width 17 height 10
checkbox input "true"
click at [144, 378] on input "00:50:56.190 (auto)" at bounding box center [143, 383] width 17 height 10
checkbox input "true"
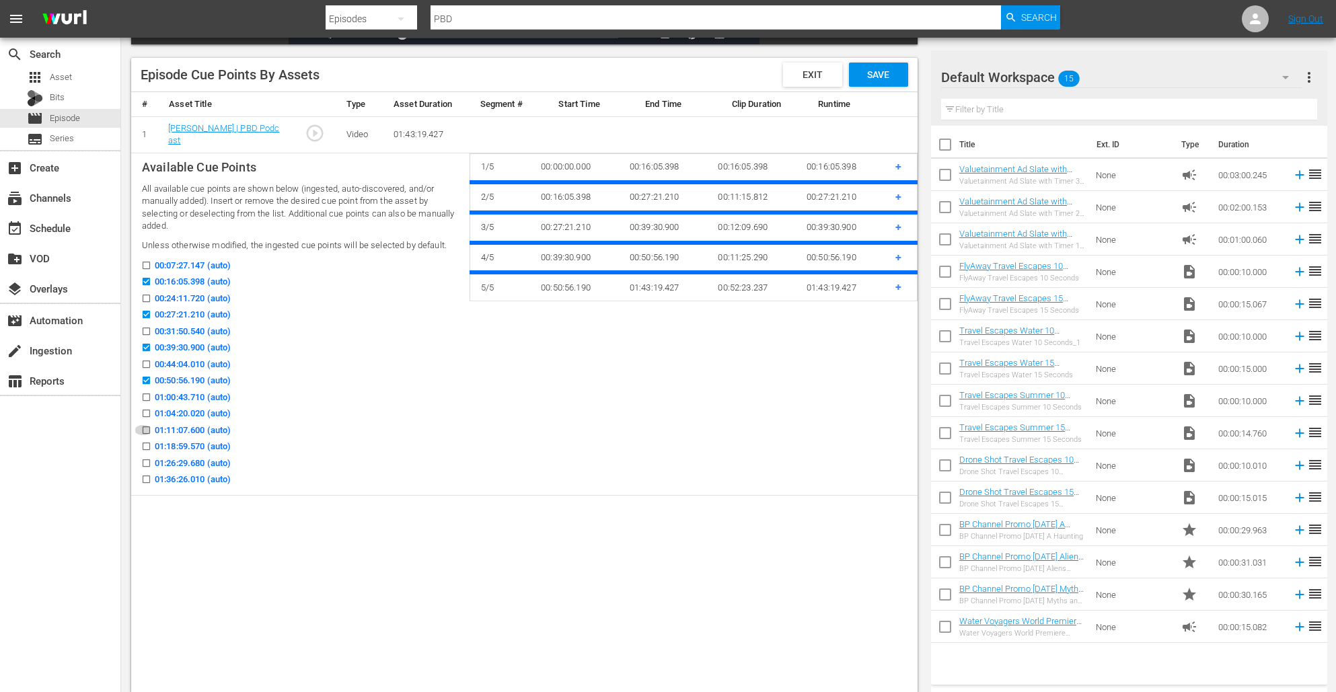
click at [145, 428] on input "01:11:07.600 (auto)" at bounding box center [143, 433] width 17 height 10
checkbox input "false"
click at [144, 411] on input "01:04:20.020 (auto)" at bounding box center [143, 416] width 17 height 10
checkbox input "true"
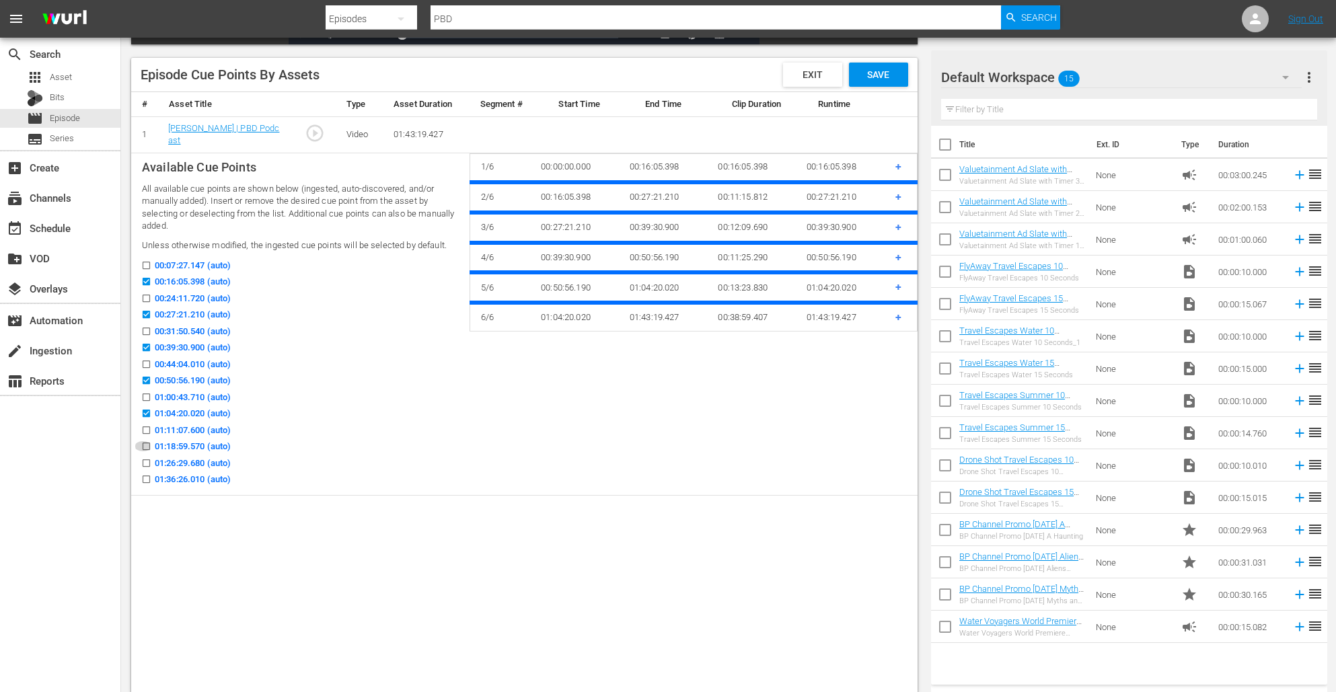
click at [143, 445] on input "01:18:59.570 (auto)" at bounding box center [143, 449] width 17 height 10
checkbox input "true"
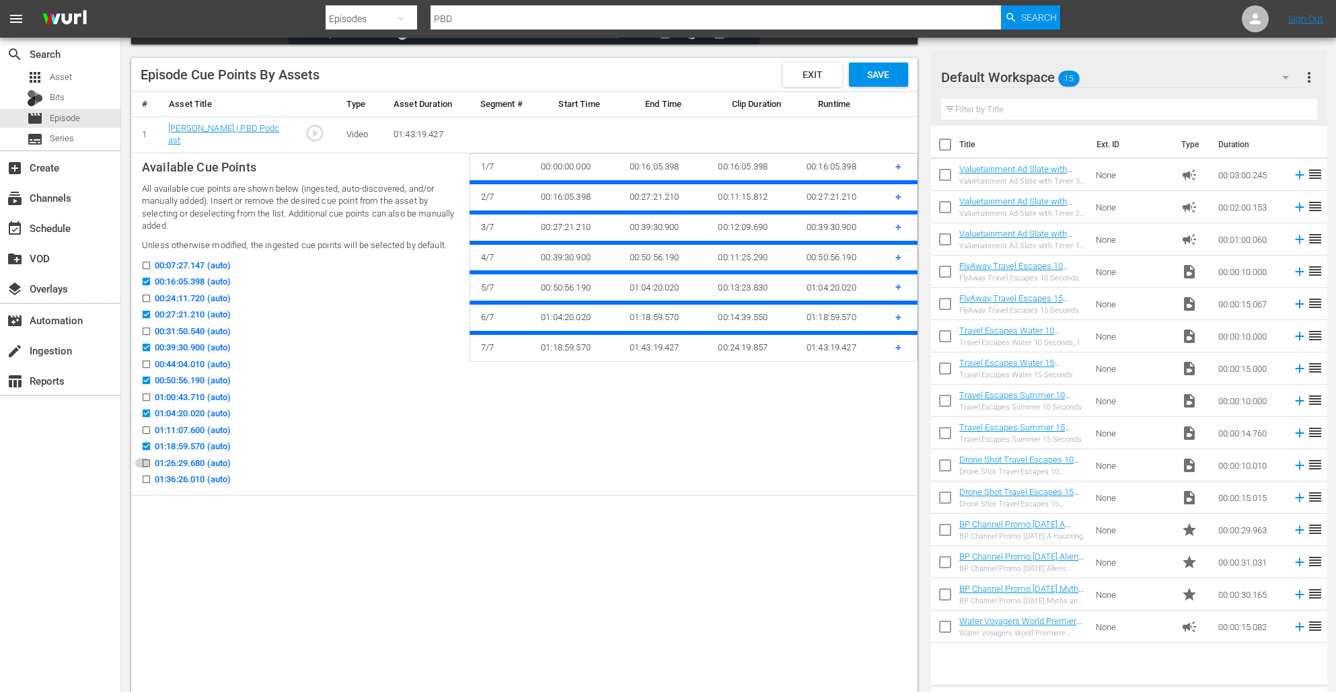
click at [144, 461] on input "01:26:29.680 (auto)" at bounding box center [143, 466] width 17 height 10
checkbox input "true"
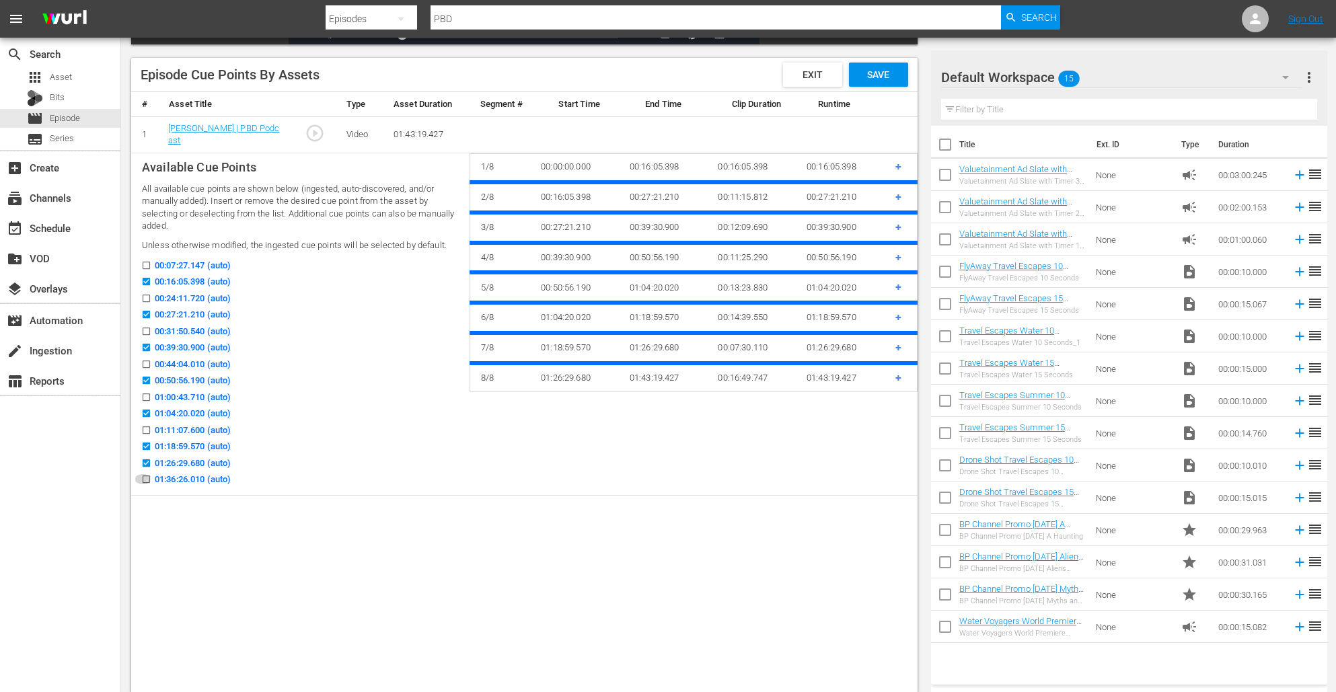
click at [145, 477] on input "01:36:26.010 (auto)" at bounding box center [143, 482] width 17 height 10
click at [145, 478] on input "01:36:26.010 (auto)" at bounding box center [143, 482] width 17 height 10
checkbox input "false"
click at [886, 78] on span "Save" at bounding box center [878, 74] width 44 height 11
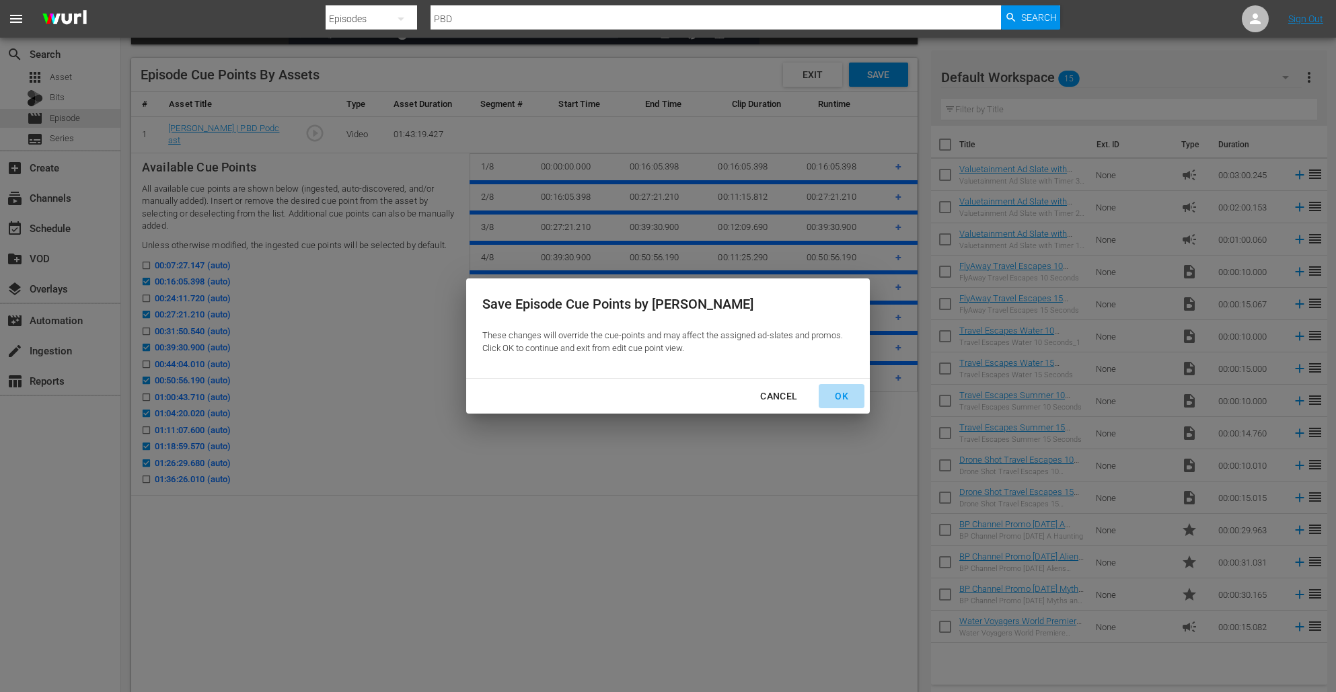
click at [836, 398] on div "OK" at bounding box center [841, 396] width 35 height 17
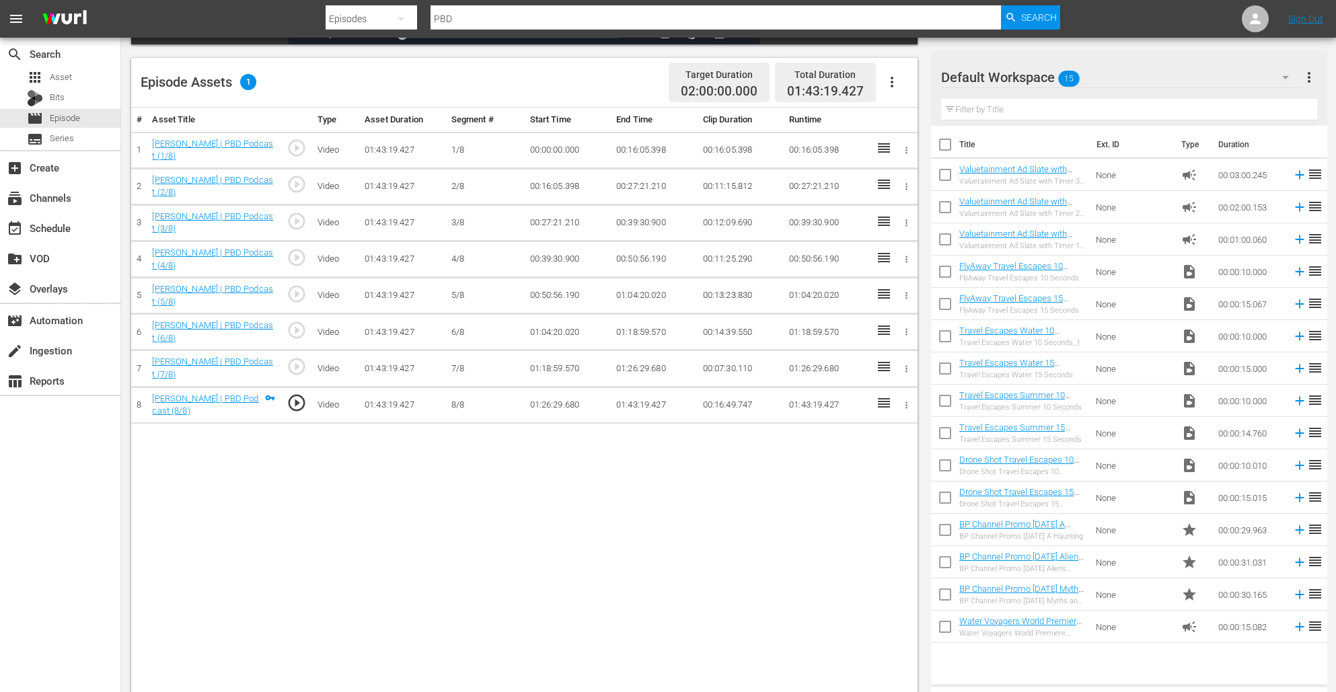
click at [897, 74] on icon "button" at bounding box center [892, 82] width 16 height 16
click at [895, 124] on div "Fill with Ads" at bounding box center [932, 120] width 91 height 32
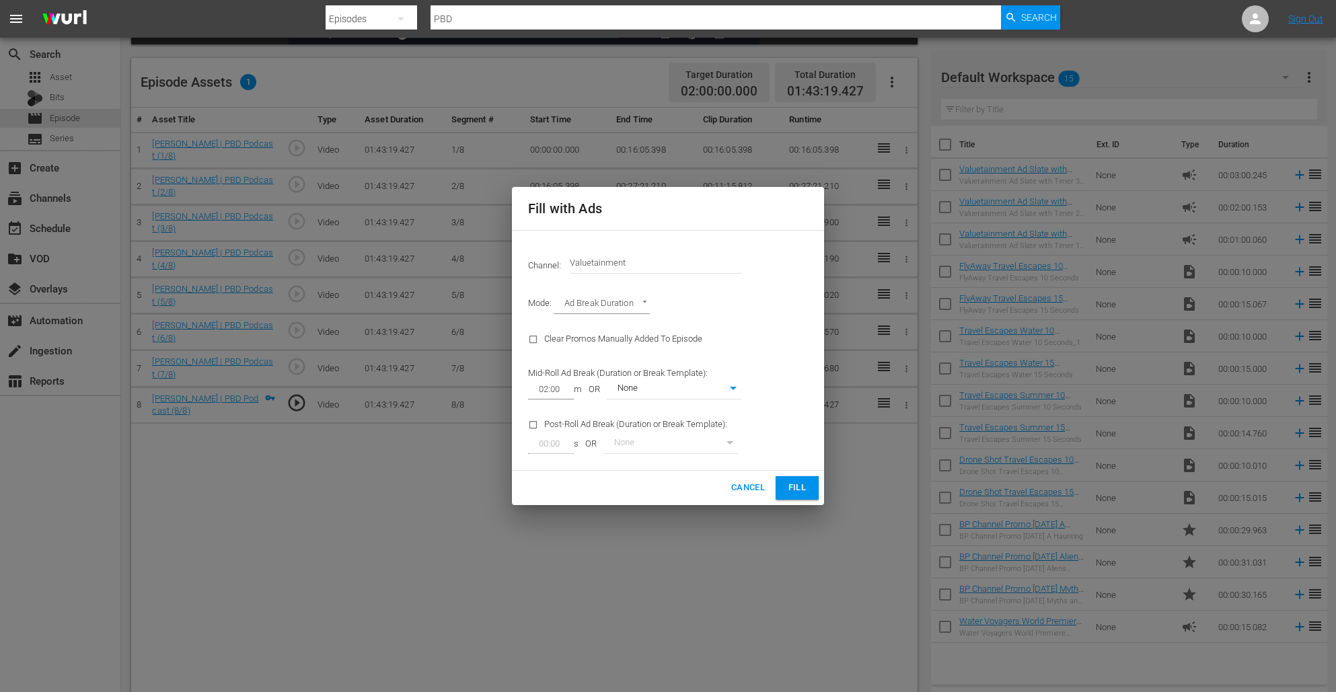
click at [786, 501] on div "Cancel Fill" at bounding box center [668, 488] width 312 height 34
click at [794, 486] on span "Fill" at bounding box center [797, 487] width 22 height 15
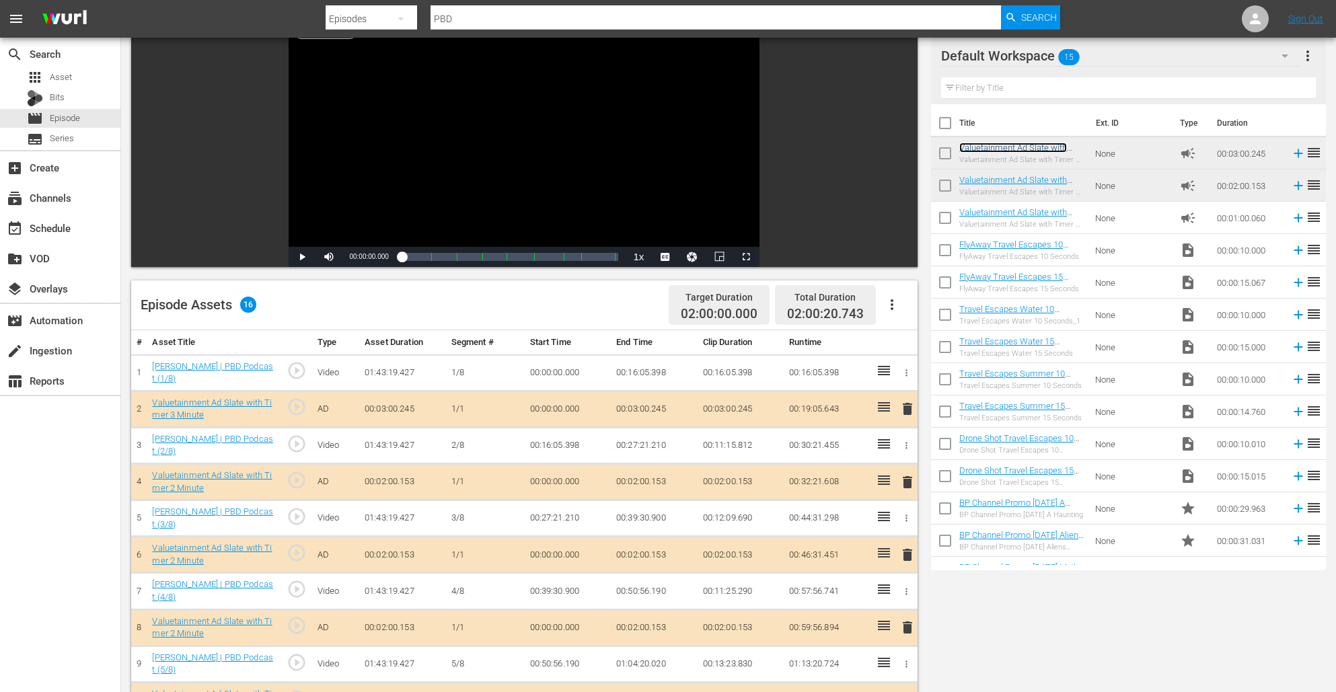
scroll to position [0, 0]
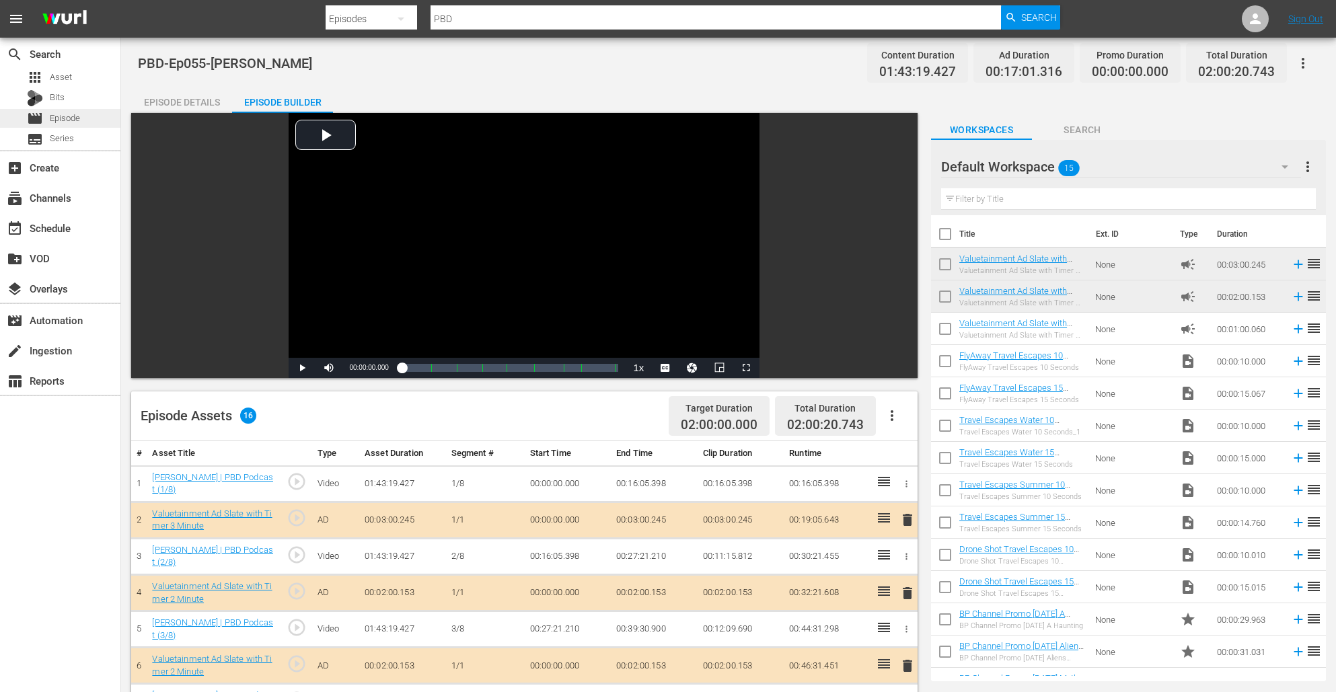
click at [102, 117] on div "movie Episode" at bounding box center [60, 118] width 120 height 19
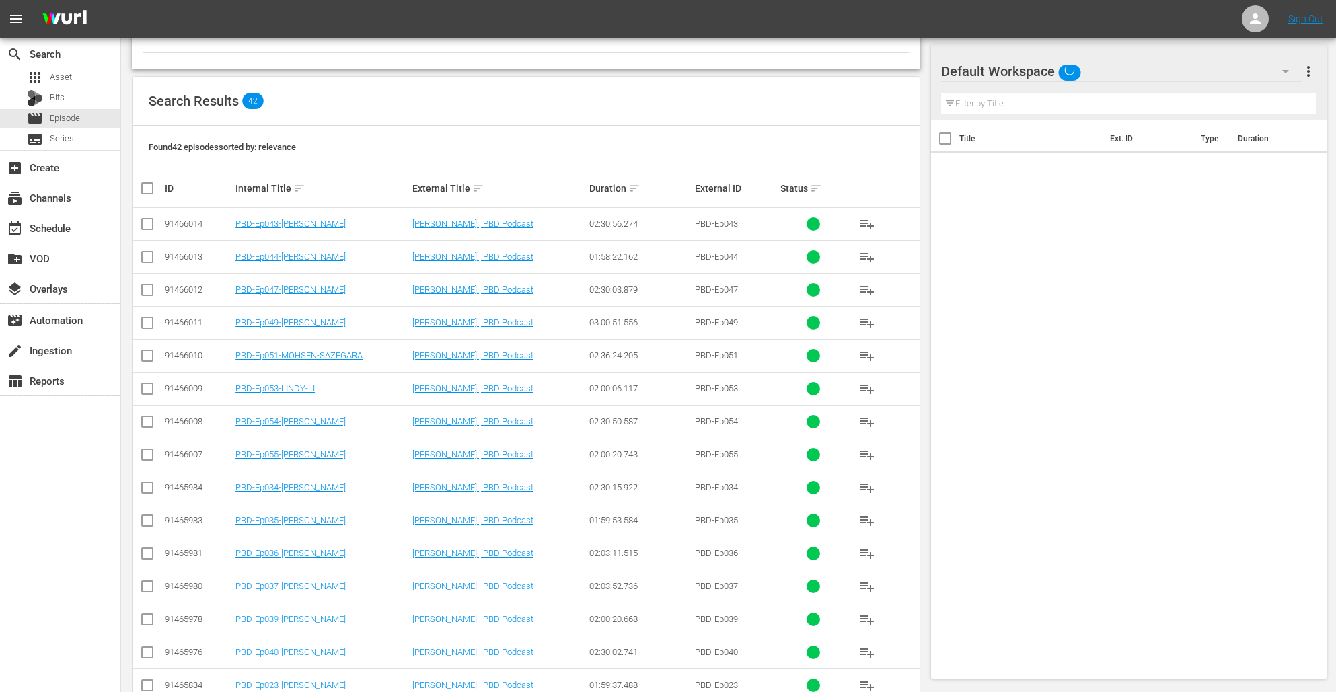
scroll to position [178, 0]
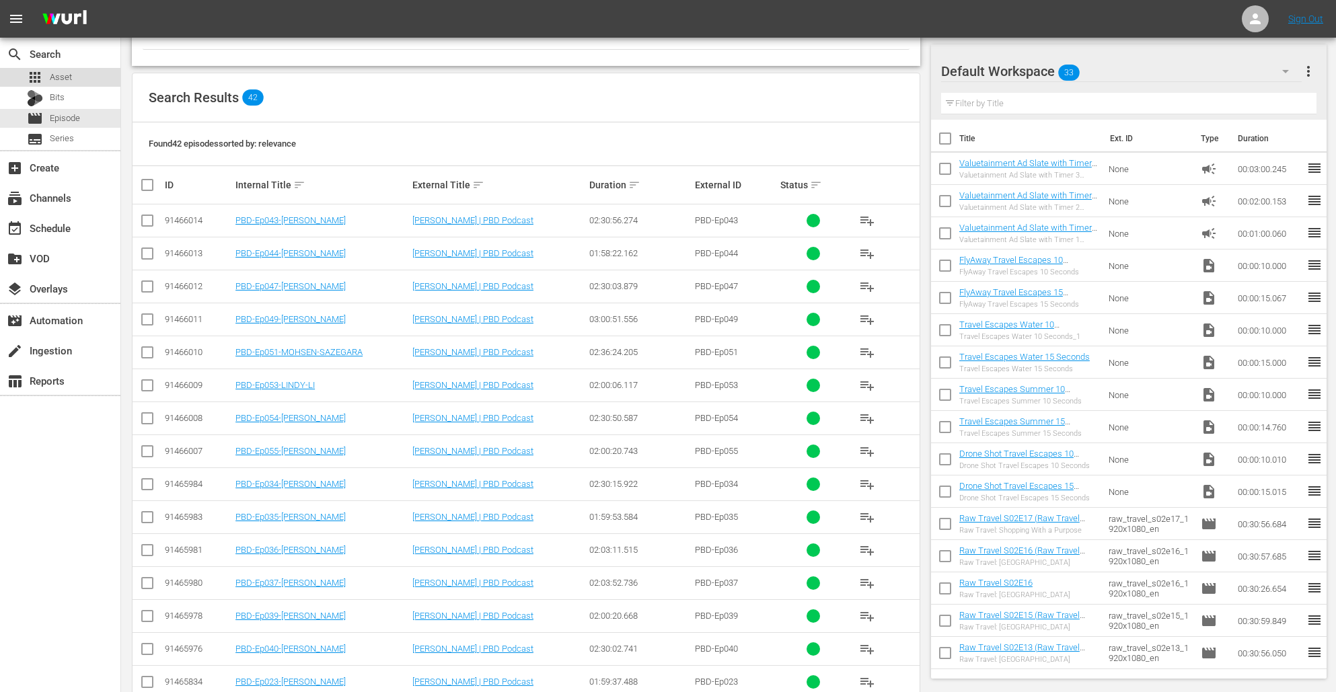
click at [65, 72] on span "Asset" at bounding box center [61, 77] width 22 height 13
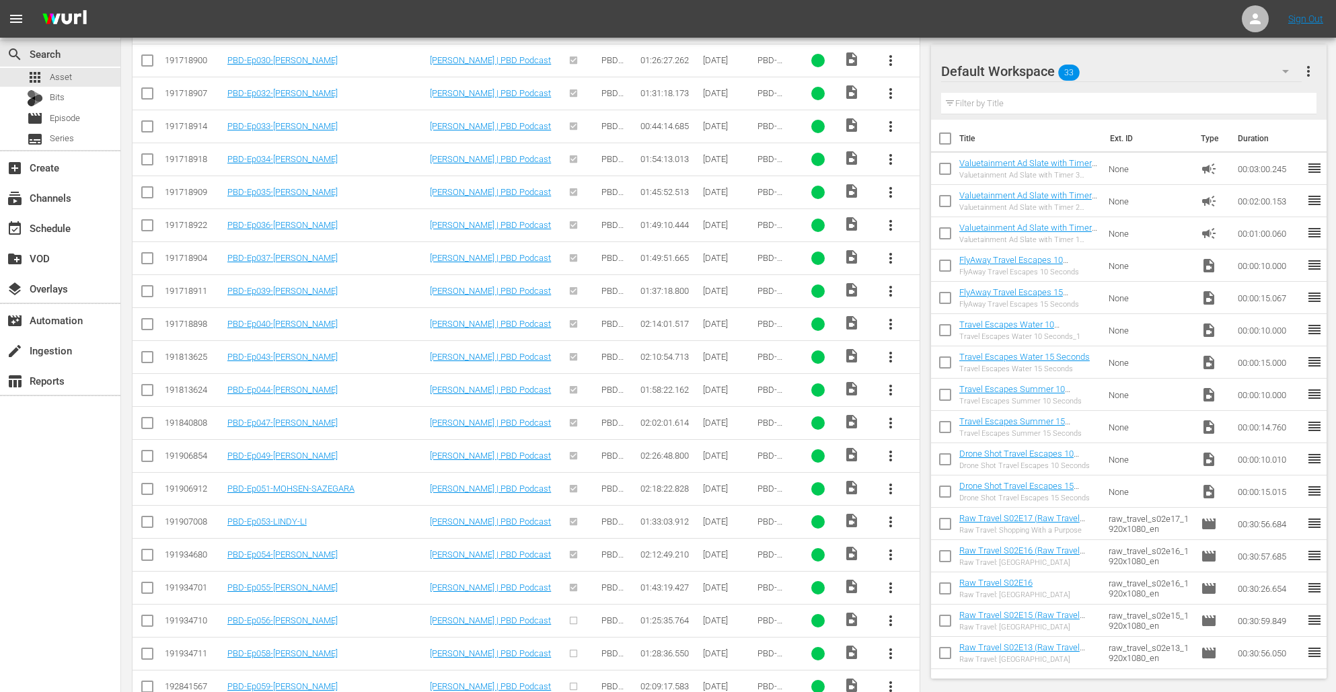
scroll to position [1359, 0]
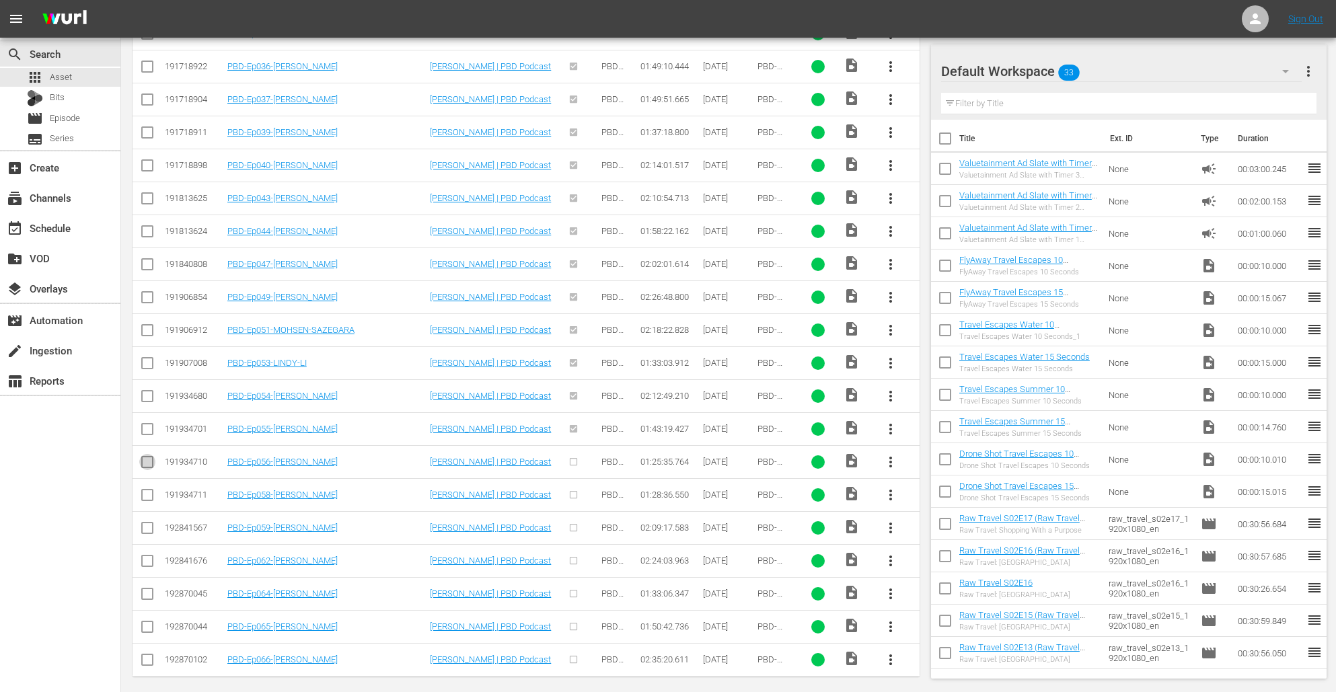
click at [147, 457] on input "checkbox" at bounding box center [147, 465] width 16 height 16
checkbox input "true"
click at [147, 490] on input "checkbox" at bounding box center [147, 498] width 16 height 16
checkbox input "true"
click at [147, 523] on input "checkbox" at bounding box center [147, 531] width 16 height 16
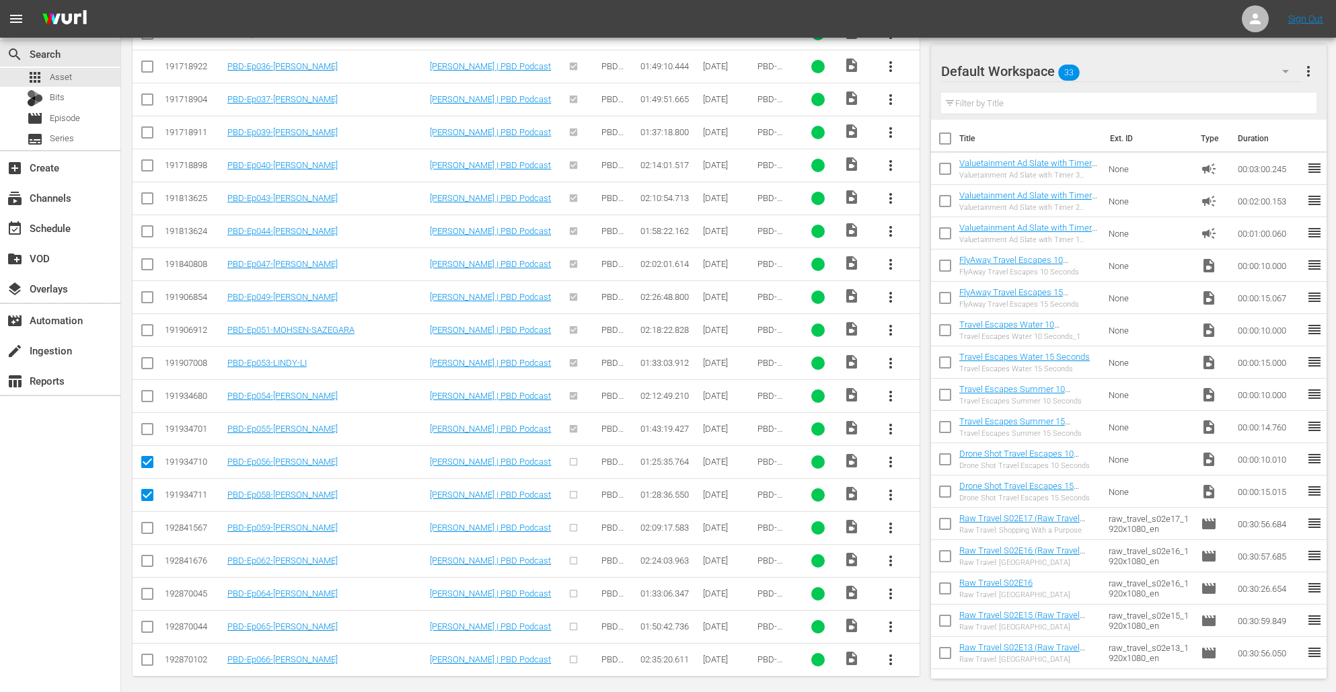
checkbox input "true"
click at [146, 556] on input "checkbox" at bounding box center [147, 564] width 16 height 16
checkbox input "true"
click at [146, 589] on input "checkbox" at bounding box center [147, 597] width 16 height 16
checkbox input "true"
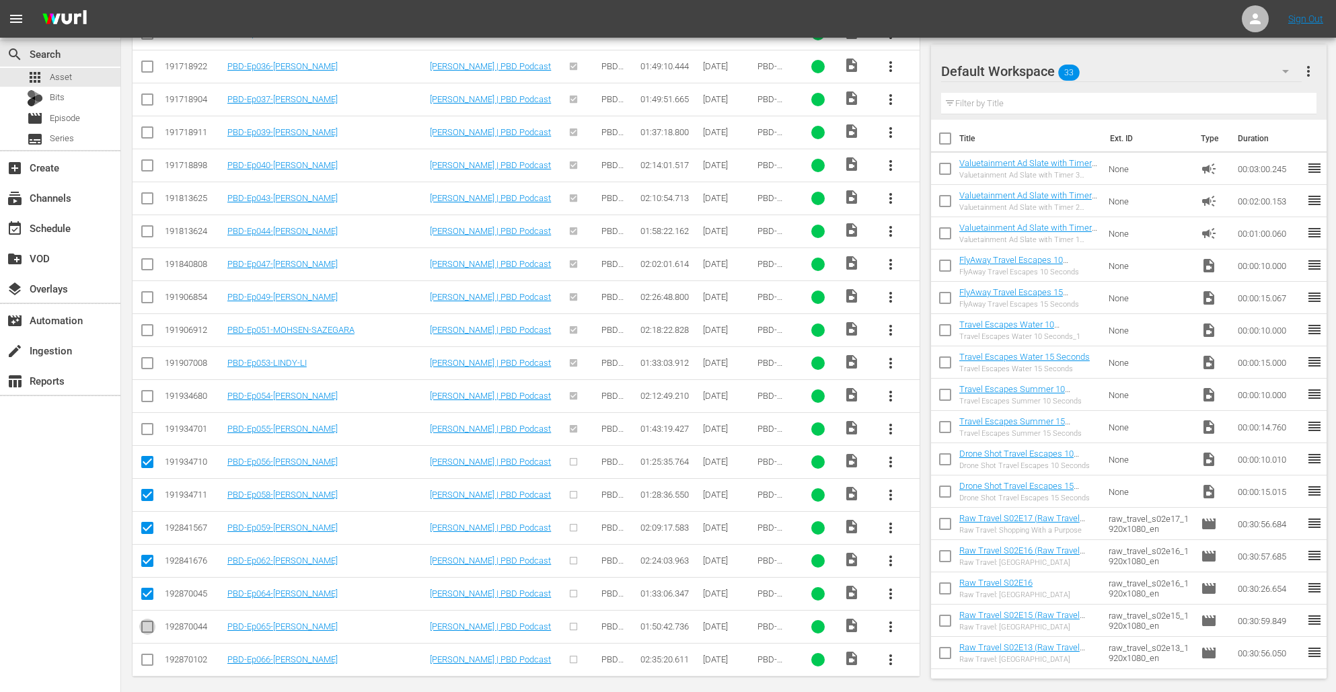
click at [150, 615] on input "checkbox" at bounding box center [147, 630] width 16 height 16
checkbox input "true"
click at [150, 615] on input "checkbox" at bounding box center [147, 663] width 16 height 16
checkbox input "true"
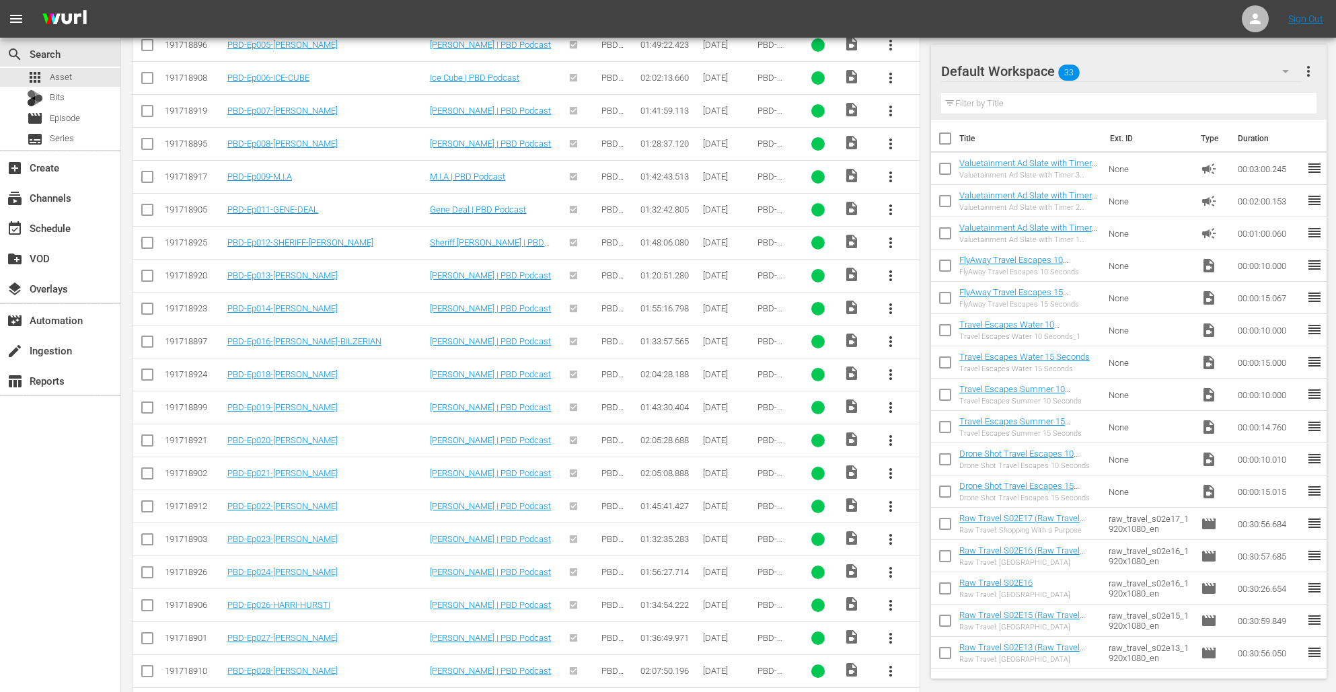
scroll to position [172, 0]
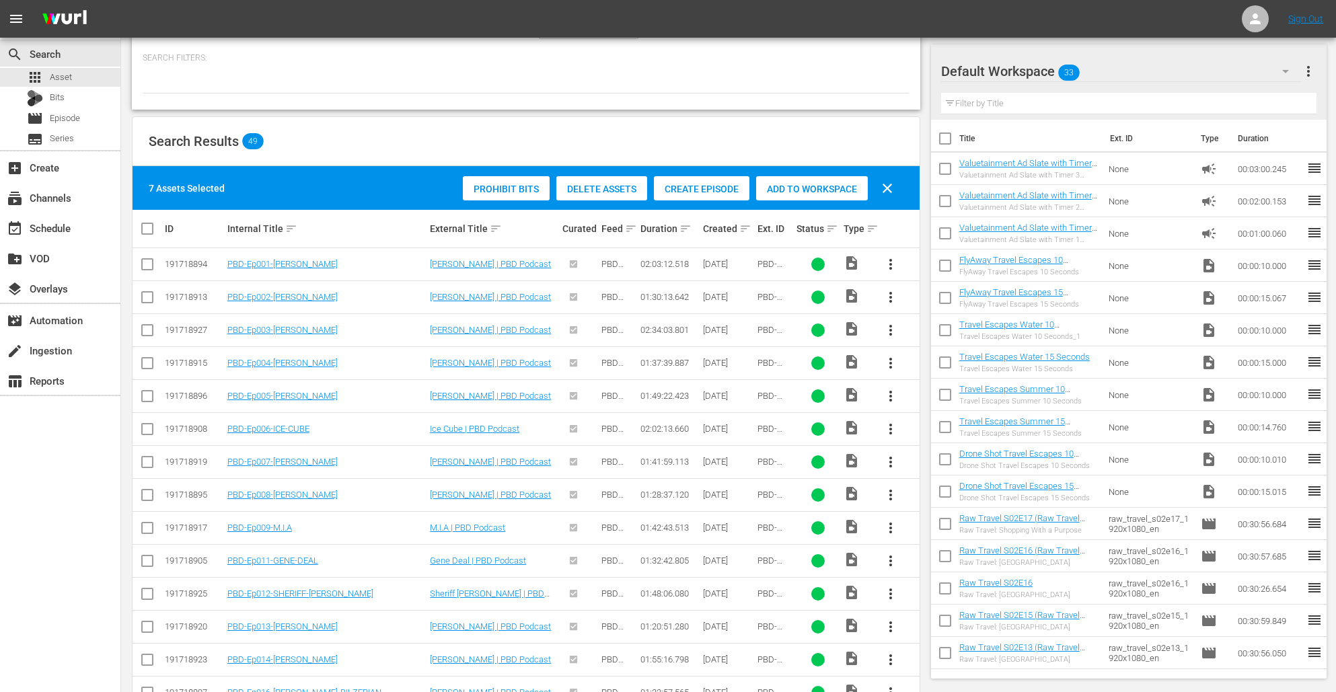
click at [714, 189] on span "Create Episode" at bounding box center [702, 189] width 96 height 11
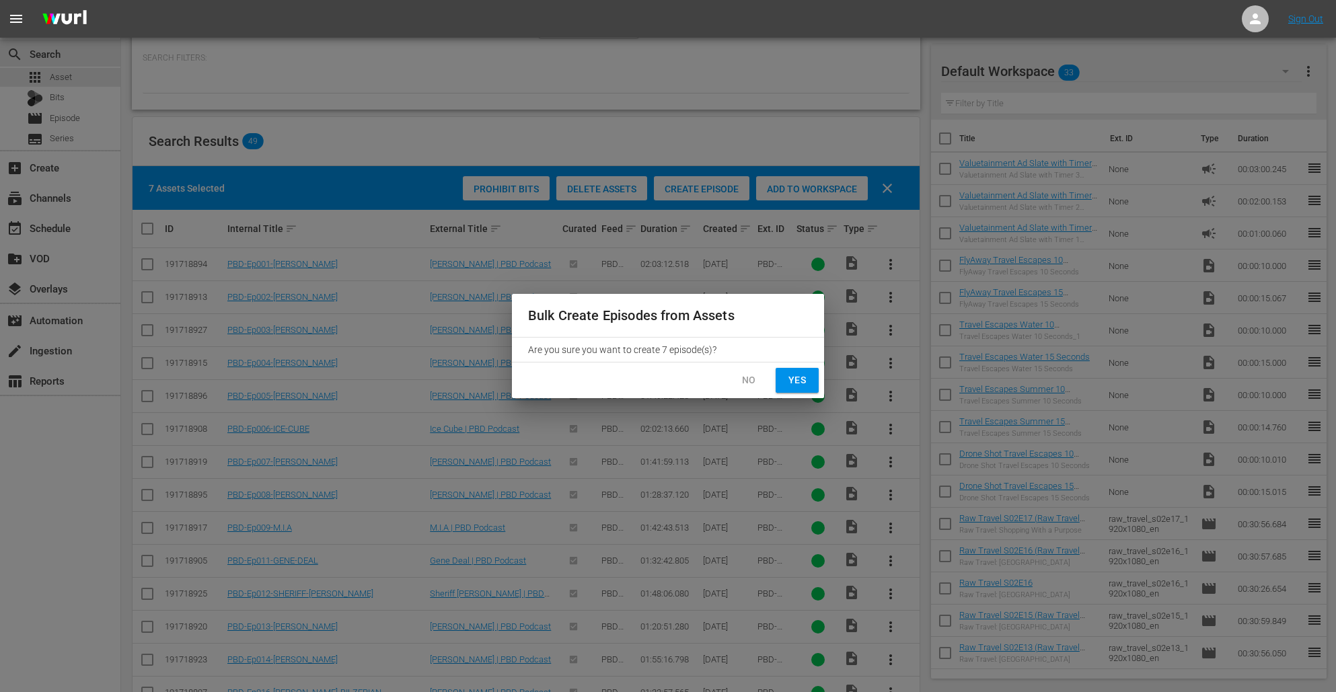
click at [788, 386] on span "Yes" at bounding box center [797, 380] width 22 height 17
checkbox input "false"
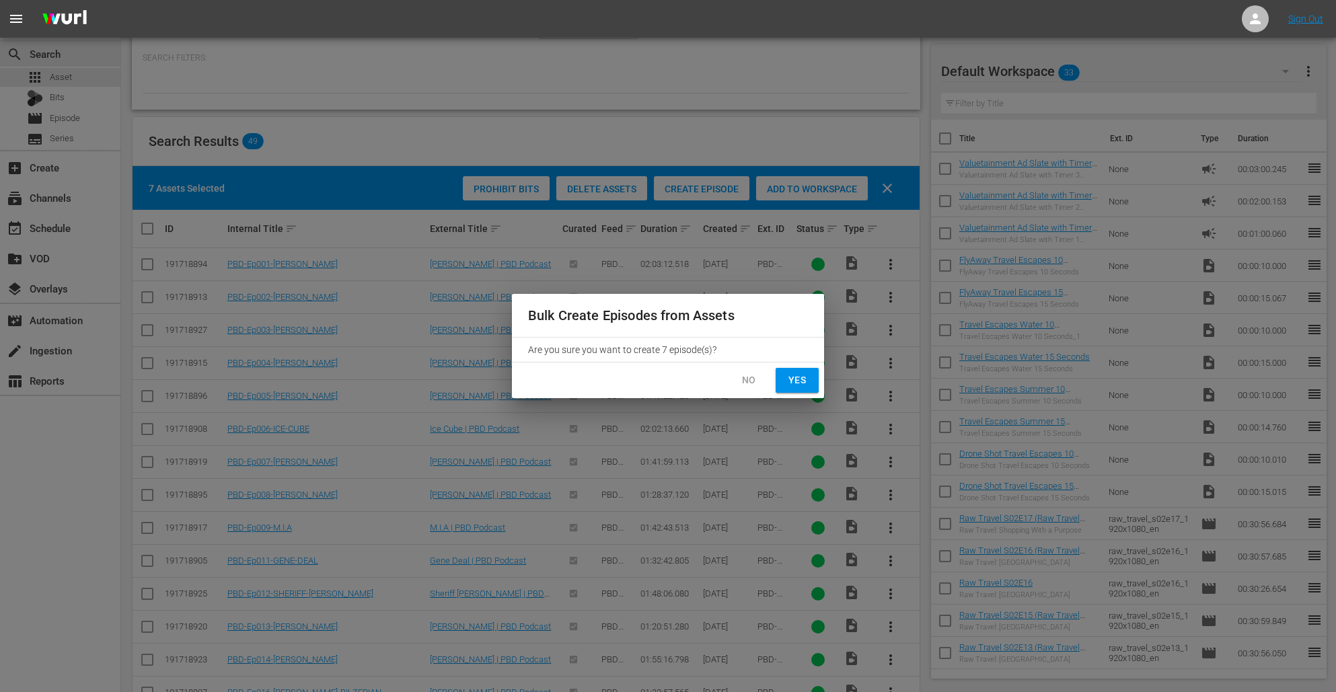
checkbox input "false"
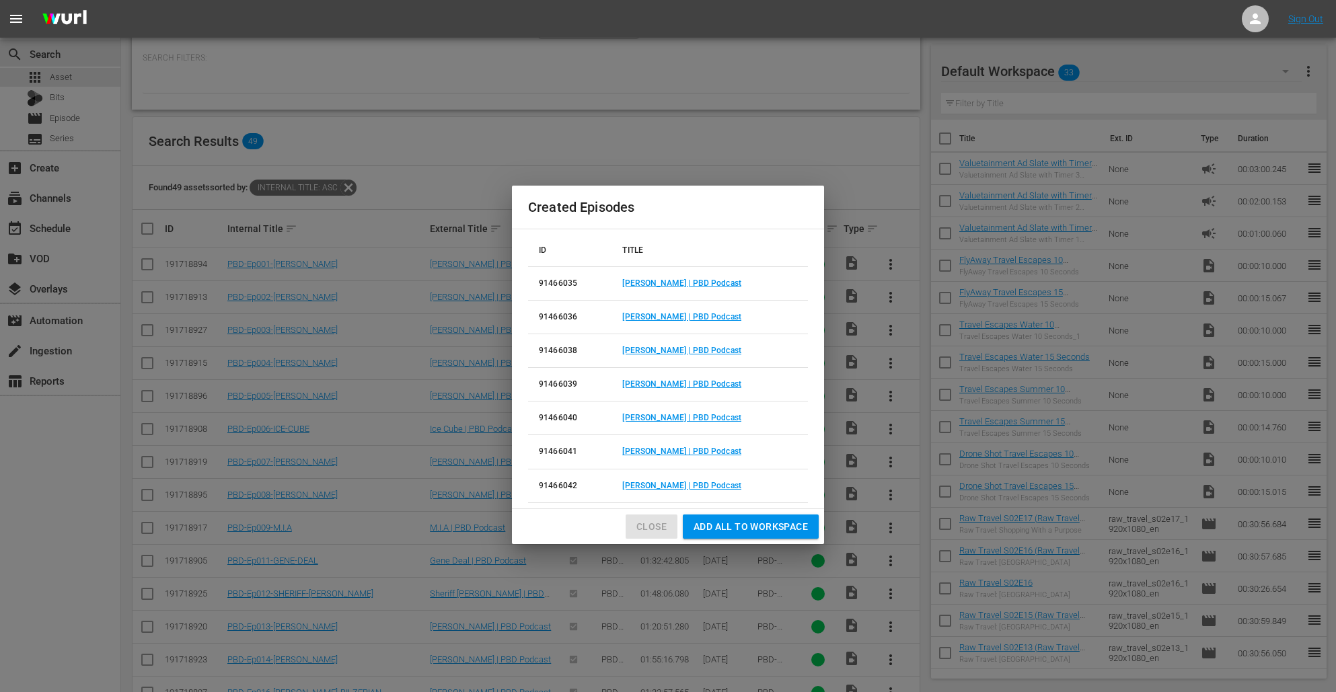
click at [652, 522] on span "Close" at bounding box center [651, 527] width 30 height 17
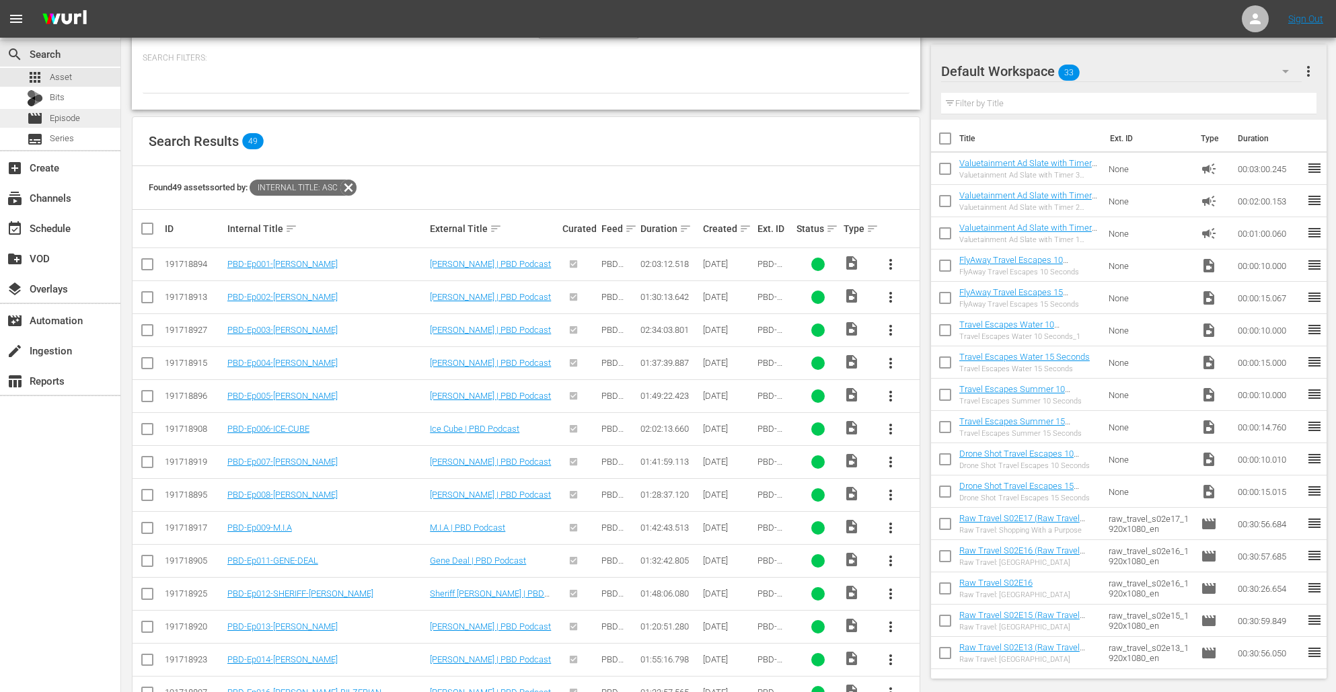
click at [79, 122] on span "Episode" at bounding box center [65, 118] width 30 height 13
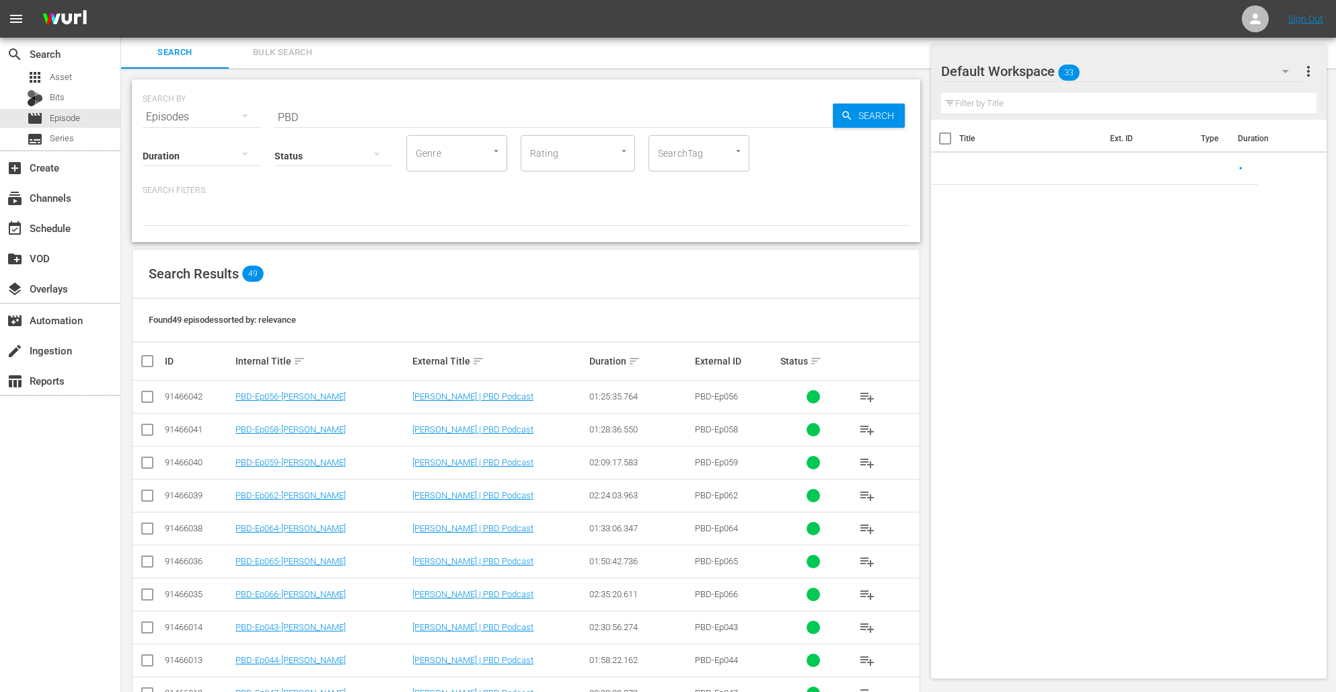
scroll to position [172, 0]
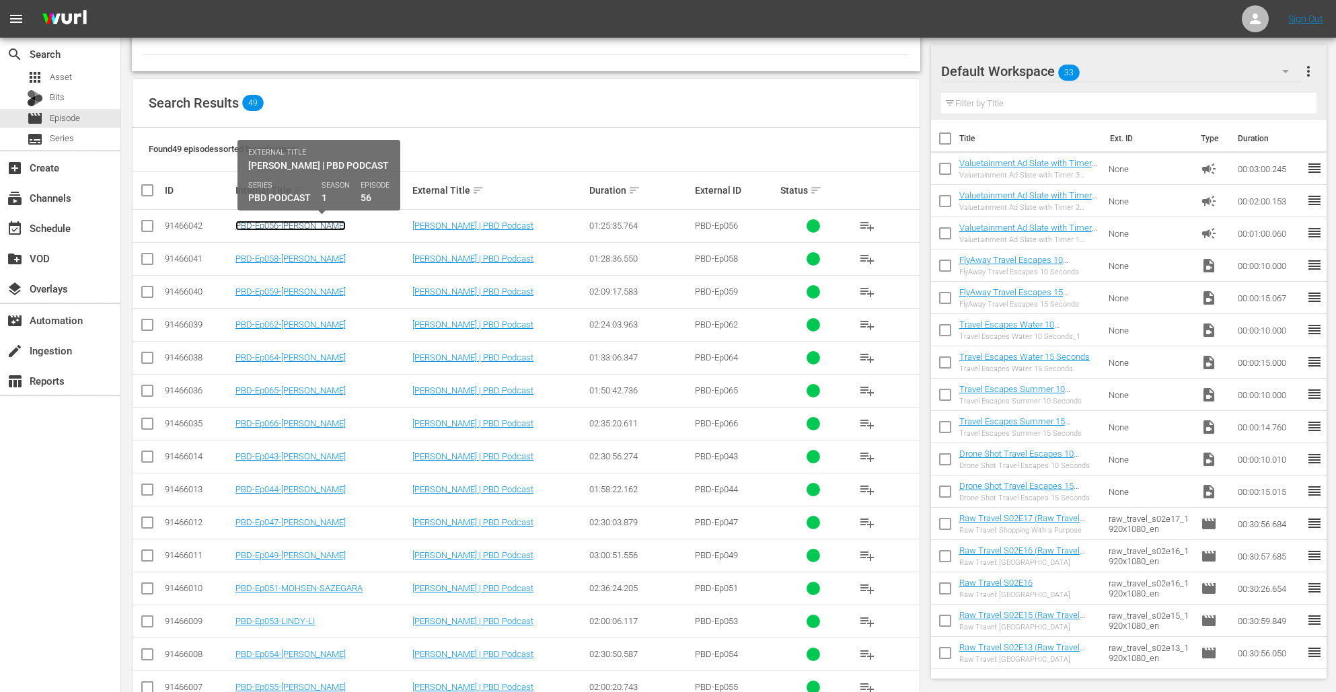
click at [332, 226] on link "PBD-Ep056-[PERSON_NAME]" at bounding box center [290, 226] width 110 height 10
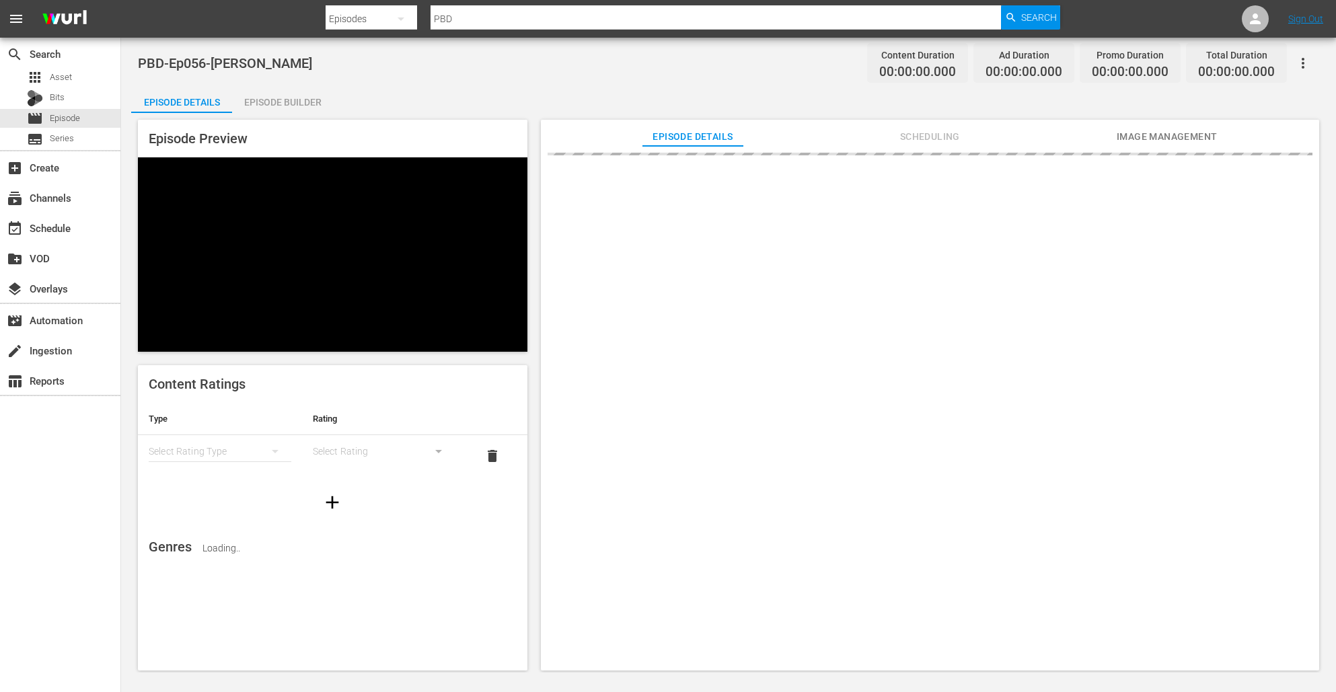
click at [315, 108] on div "Episode Builder" at bounding box center [282, 102] width 101 height 32
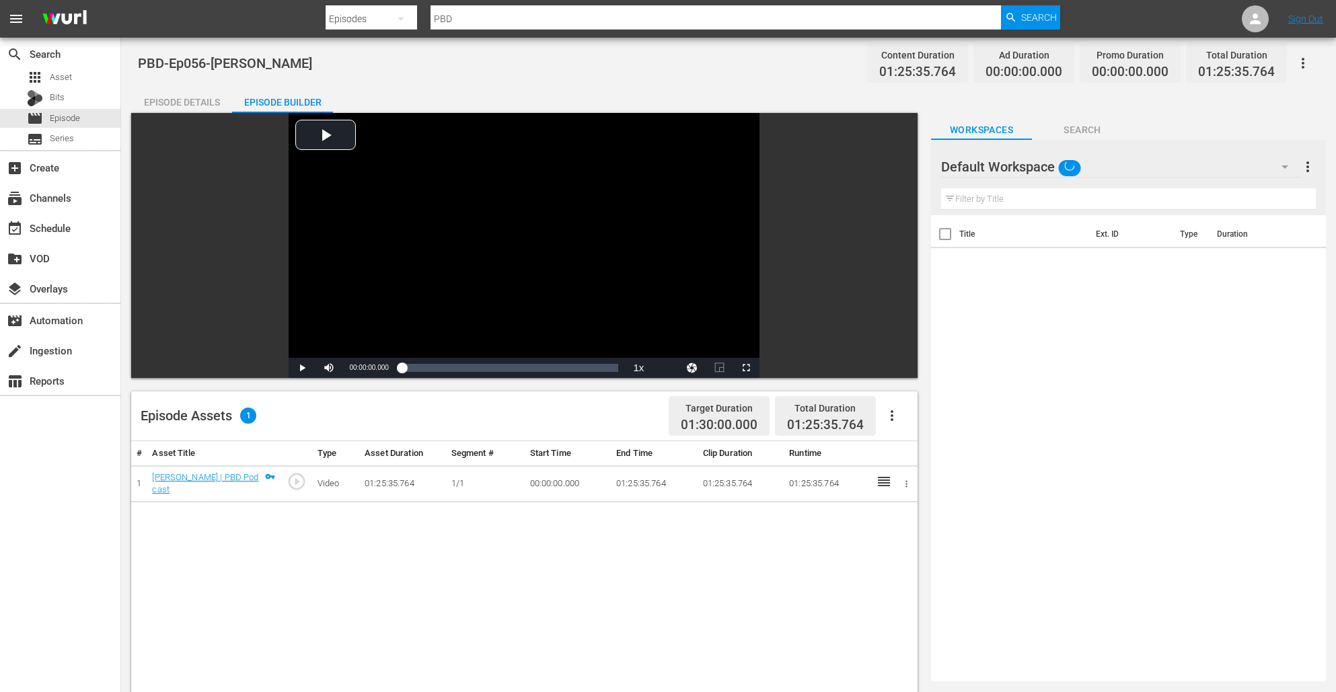
click at [891, 247] on div "Video Player is loading. Play Video Play Mute Current Time 00:00:00.000 / Durat…" at bounding box center [524, 245] width 786 height 265
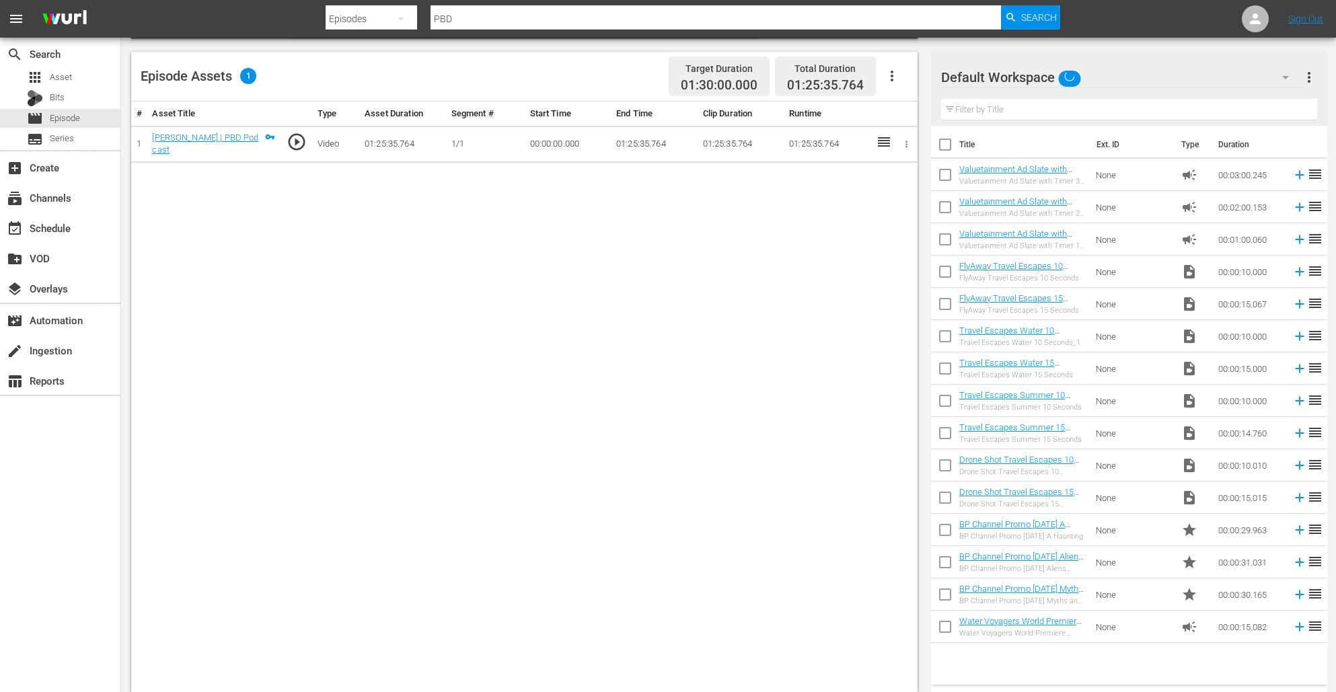
scroll to position [345, 0]
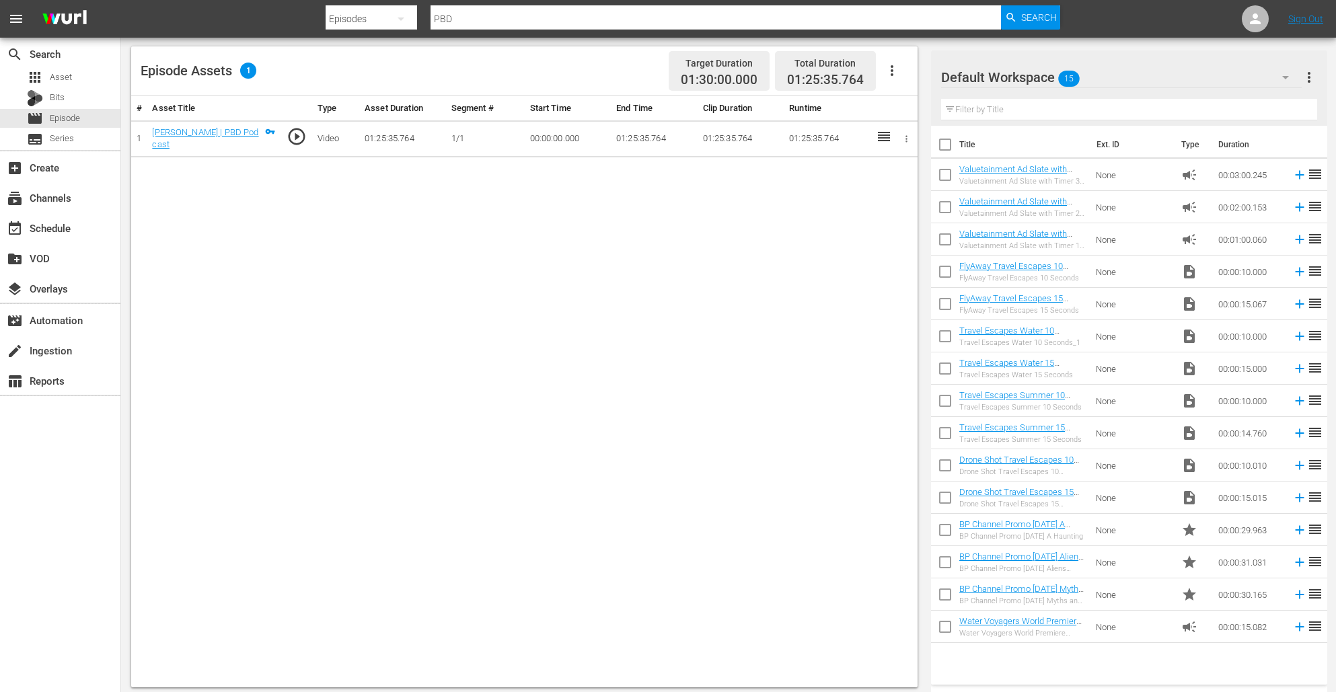
click at [888, 77] on icon "button" at bounding box center [892, 71] width 16 height 16
click at [904, 78] on div "Edit Cue Points" at bounding box center [932, 76] width 91 height 32
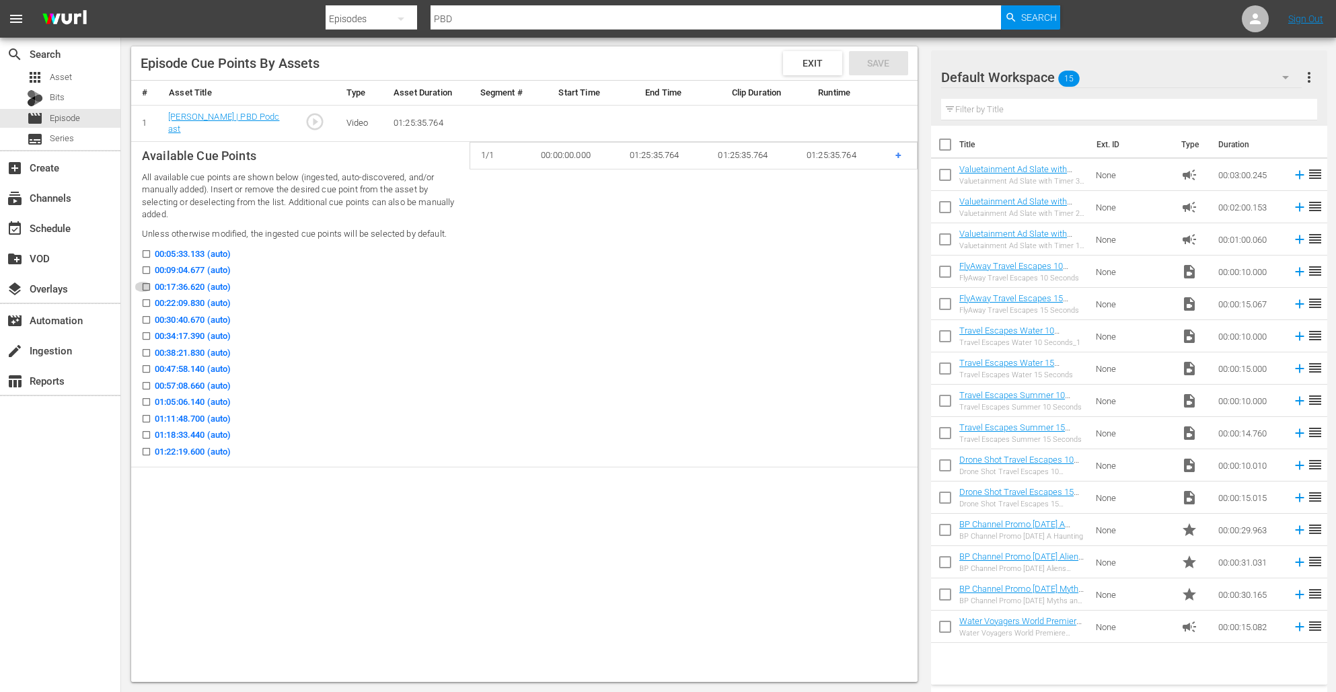
click at [147, 288] on input "00:17:36.620 (auto)" at bounding box center [143, 290] width 17 height 10
checkbox input "true"
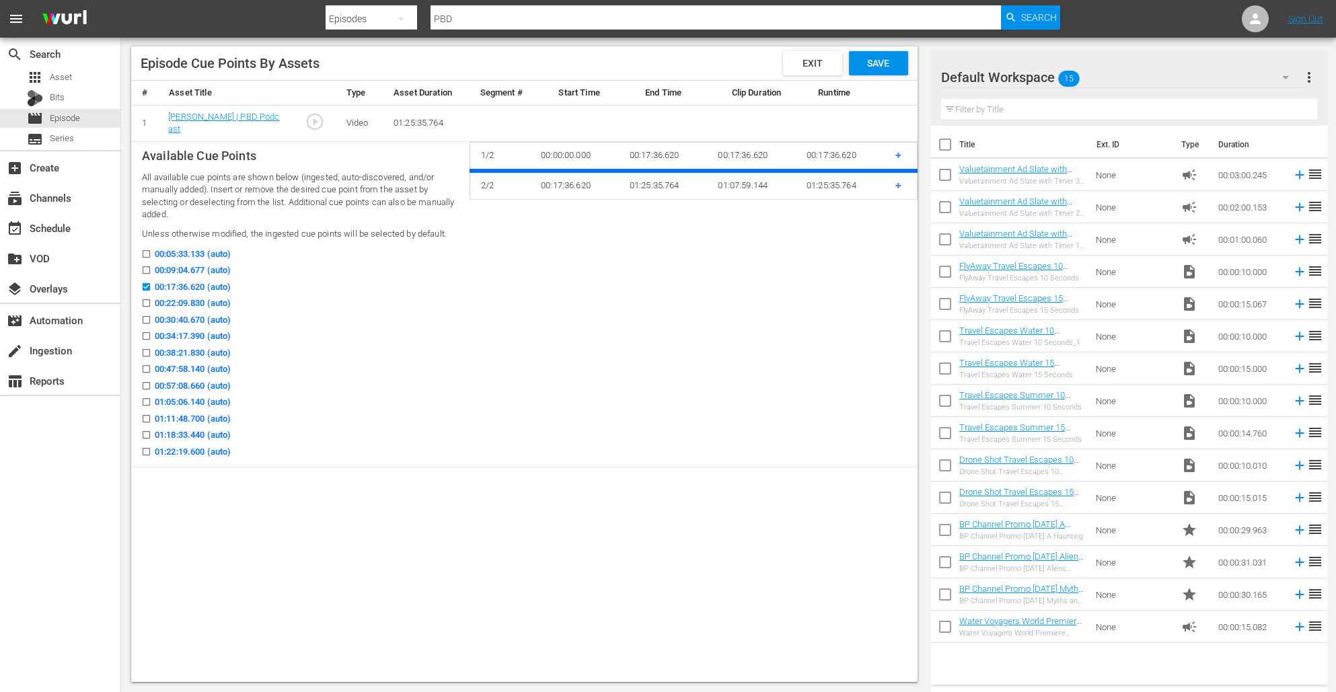
click at [146, 271] on input "00:09:04.677 (auto)" at bounding box center [143, 273] width 17 height 10
checkbox input "true"
click at [147, 305] on input "00:22:09.830 (auto)" at bounding box center [143, 306] width 17 height 10
checkbox input "true"
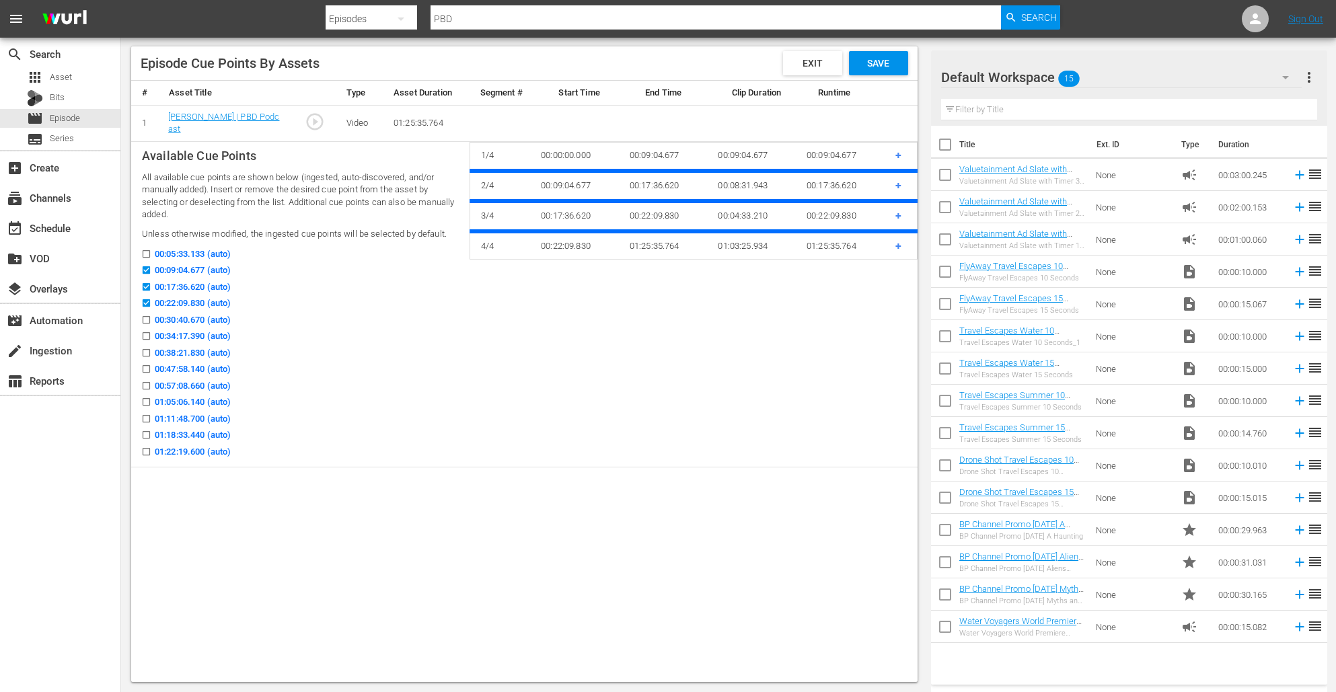
click at [147, 318] on input "00:30:40.670 (auto)" at bounding box center [143, 323] width 17 height 10
checkbox input "true"
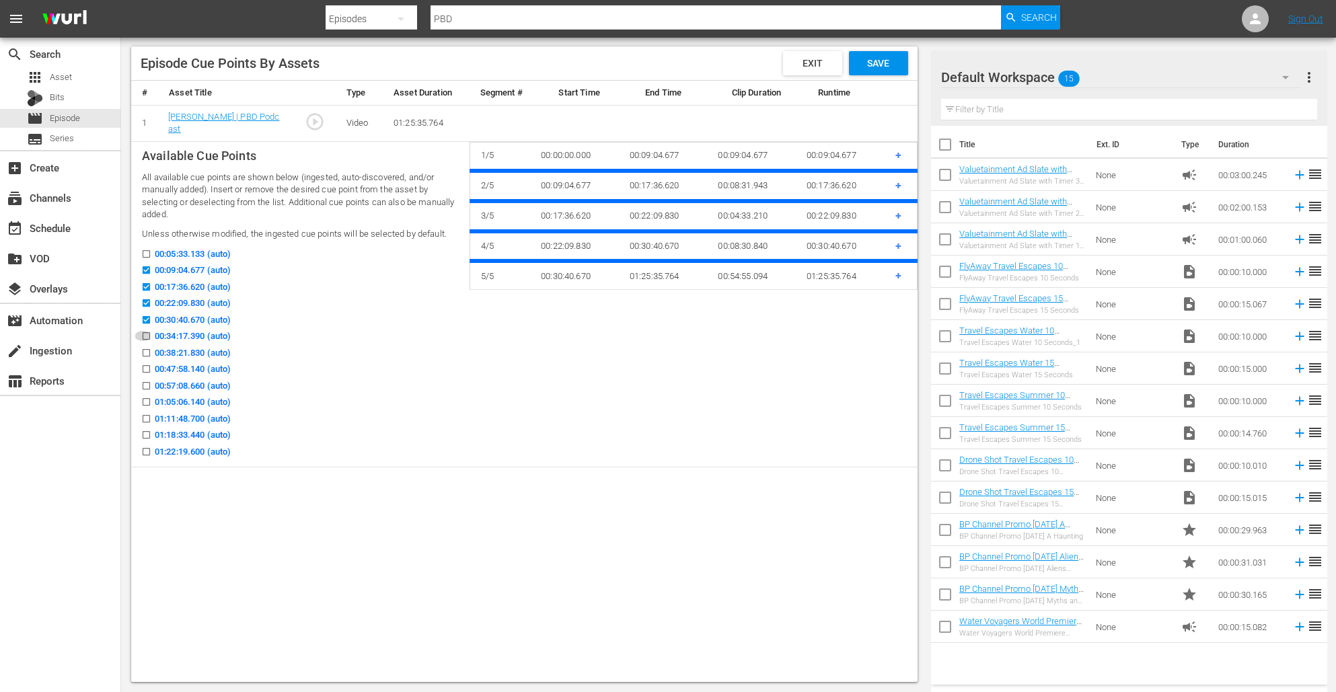
click at [145, 338] on input "00:34:17.390 (auto)" at bounding box center [143, 339] width 17 height 10
checkbox input "true"
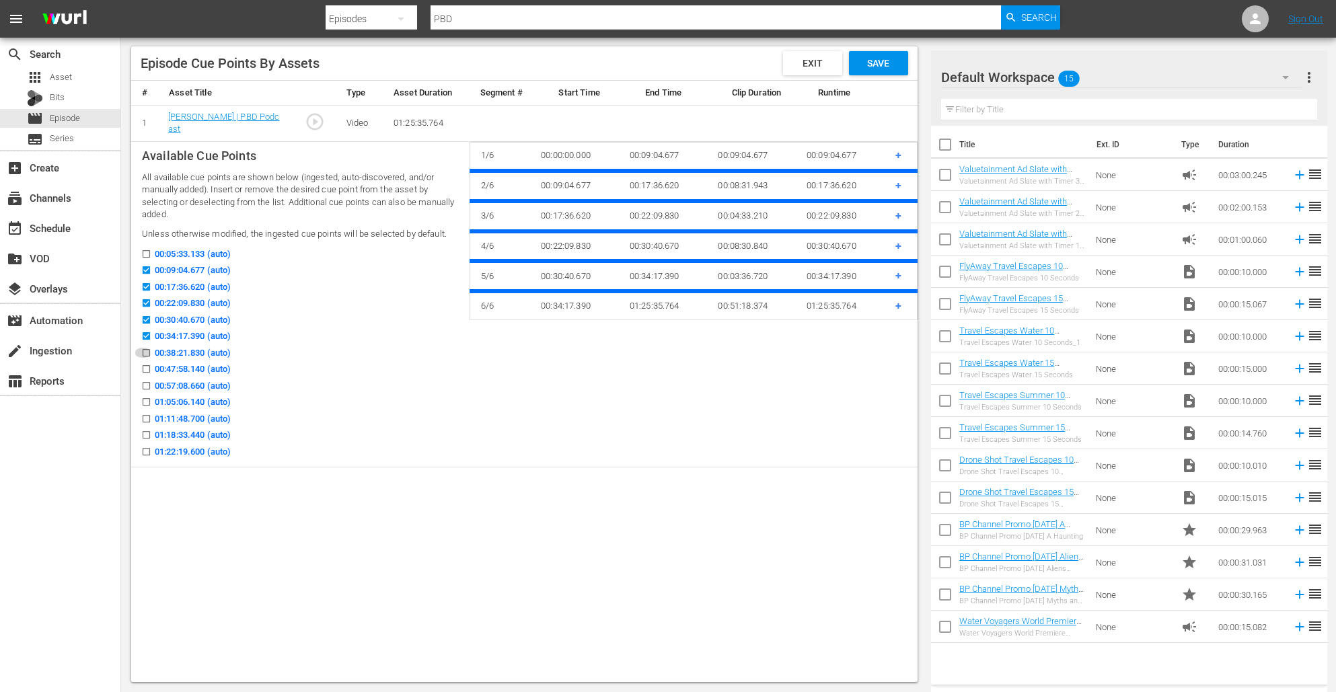
click at [143, 355] on input "00:38:21.830 (auto)" at bounding box center [143, 355] width 17 height 10
checkbox input "true"
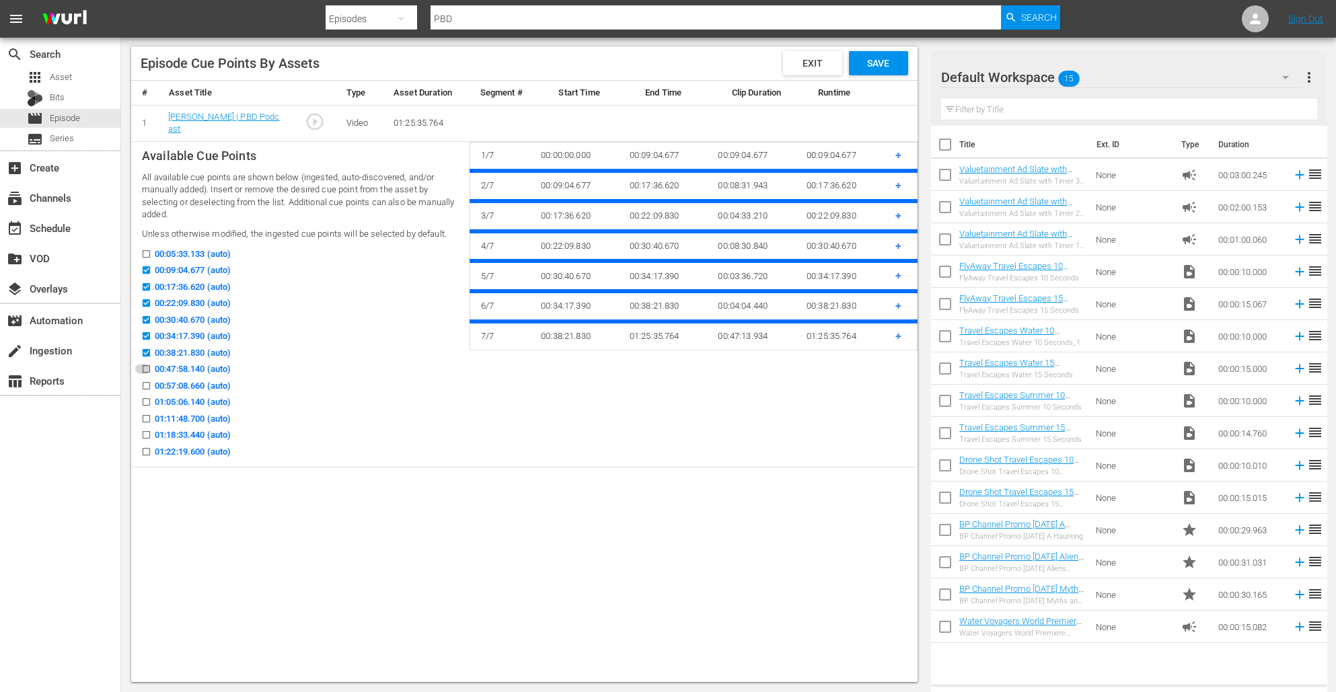
click at [143, 367] on input "00:47:58.140 (auto)" at bounding box center [143, 372] width 17 height 10
checkbox input "true"
click at [143, 383] on input "00:57:08.660 (auto)" at bounding box center [143, 388] width 17 height 10
checkbox input "true"
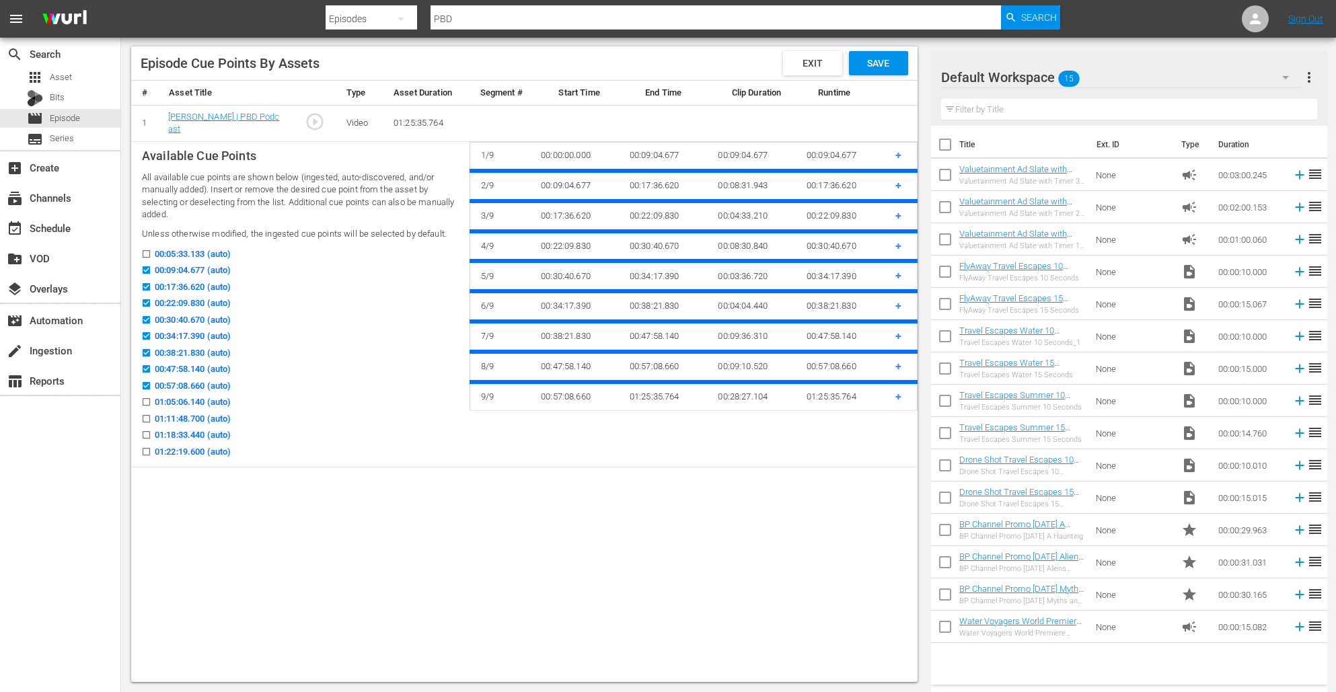
click at [143, 400] on input "01:05:06.140 (auto)" at bounding box center [143, 405] width 17 height 10
checkbox input "false"
click at [143, 416] on input "01:11:48.700 (auto)" at bounding box center [143, 421] width 17 height 10
checkbox input "true"
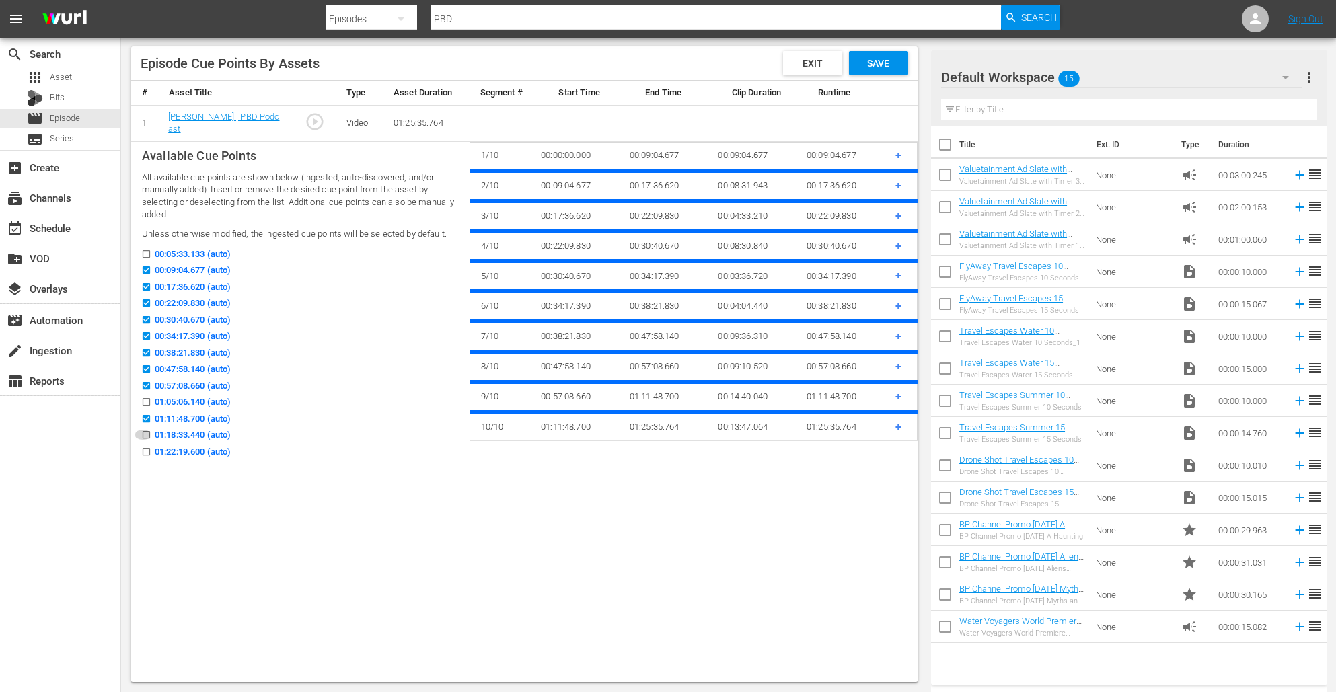
click at [145, 438] on input "01:18:33.440 (auto)" at bounding box center [143, 438] width 17 height 10
checkbox input "true"
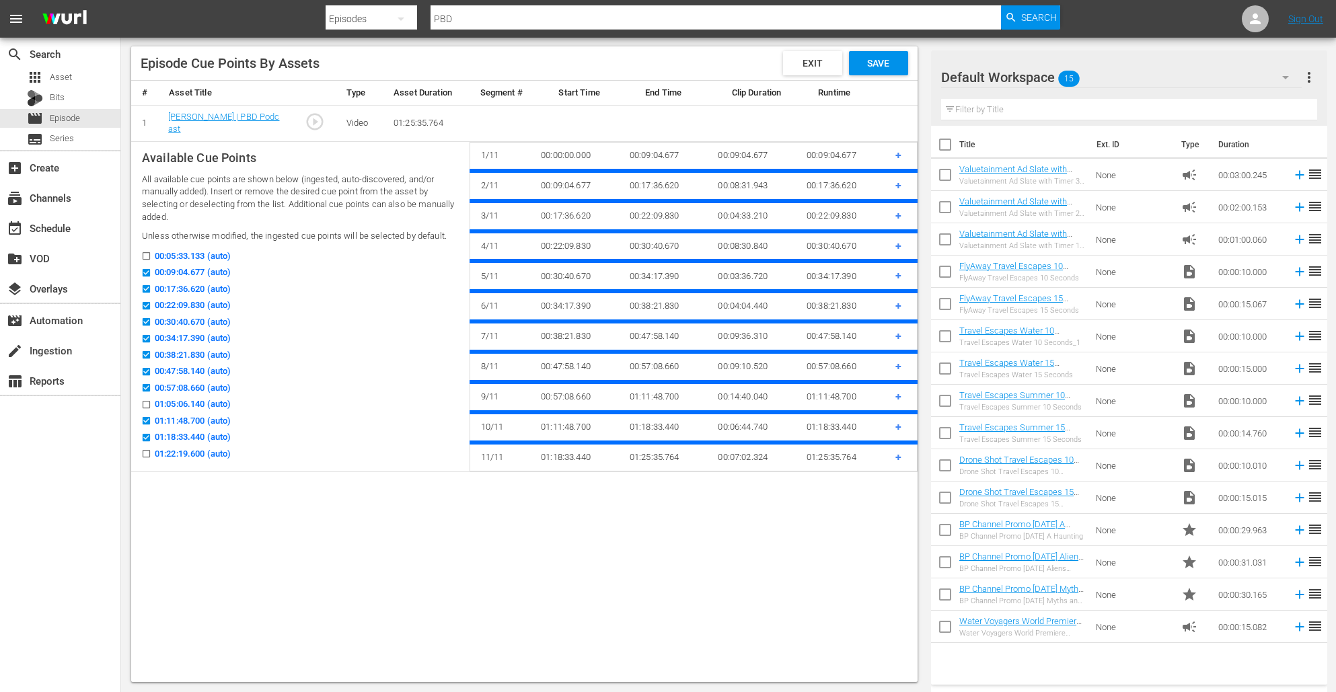
click at [145, 451] on input "01:22:19.600 (auto)" at bounding box center [143, 456] width 17 height 10
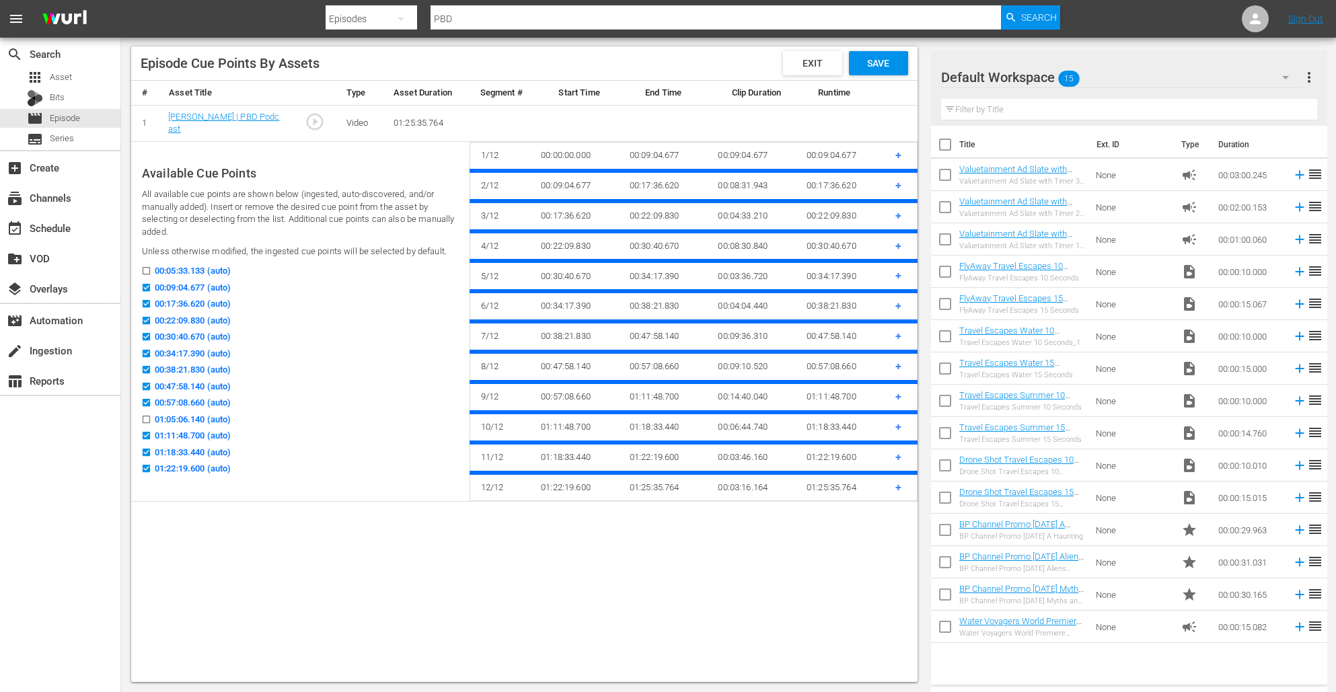
click at [145, 469] on input "01:22:19.600 (auto)" at bounding box center [143, 471] width 17 height 10
checkbox input "false"
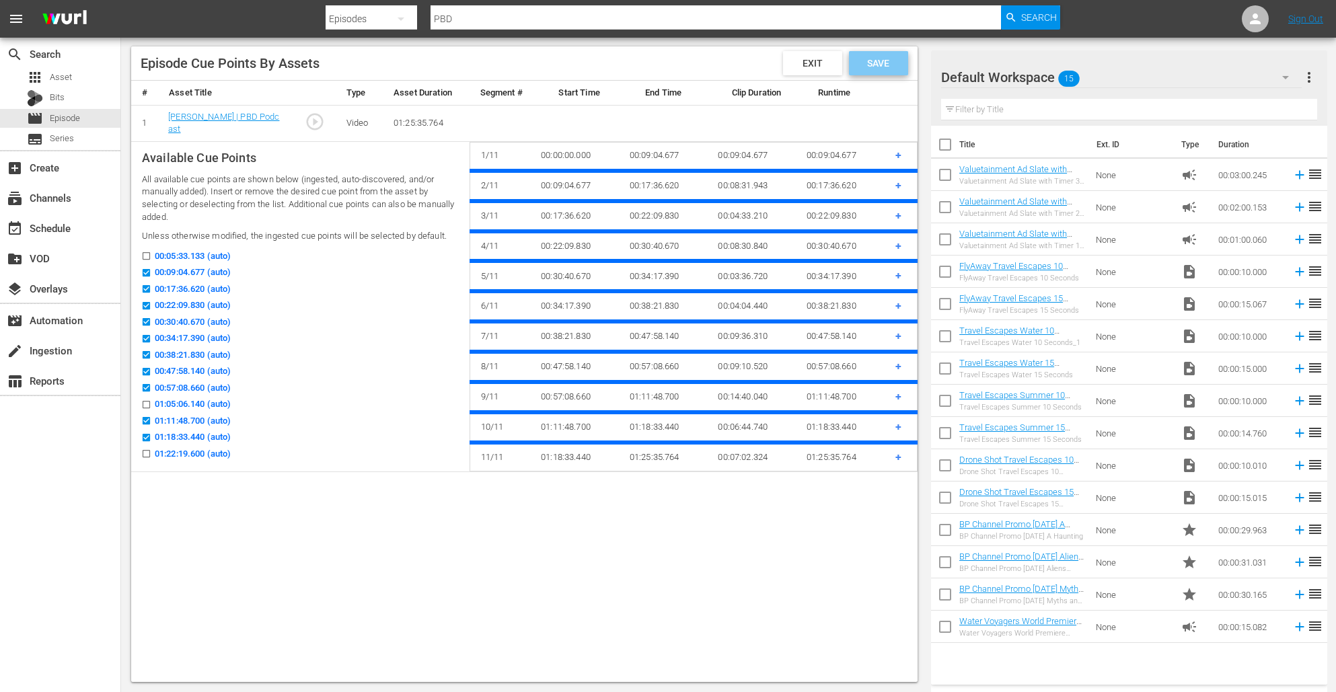
click at [871, 61] on span "Save" at bounding box center [878, 63] width 44 height 11
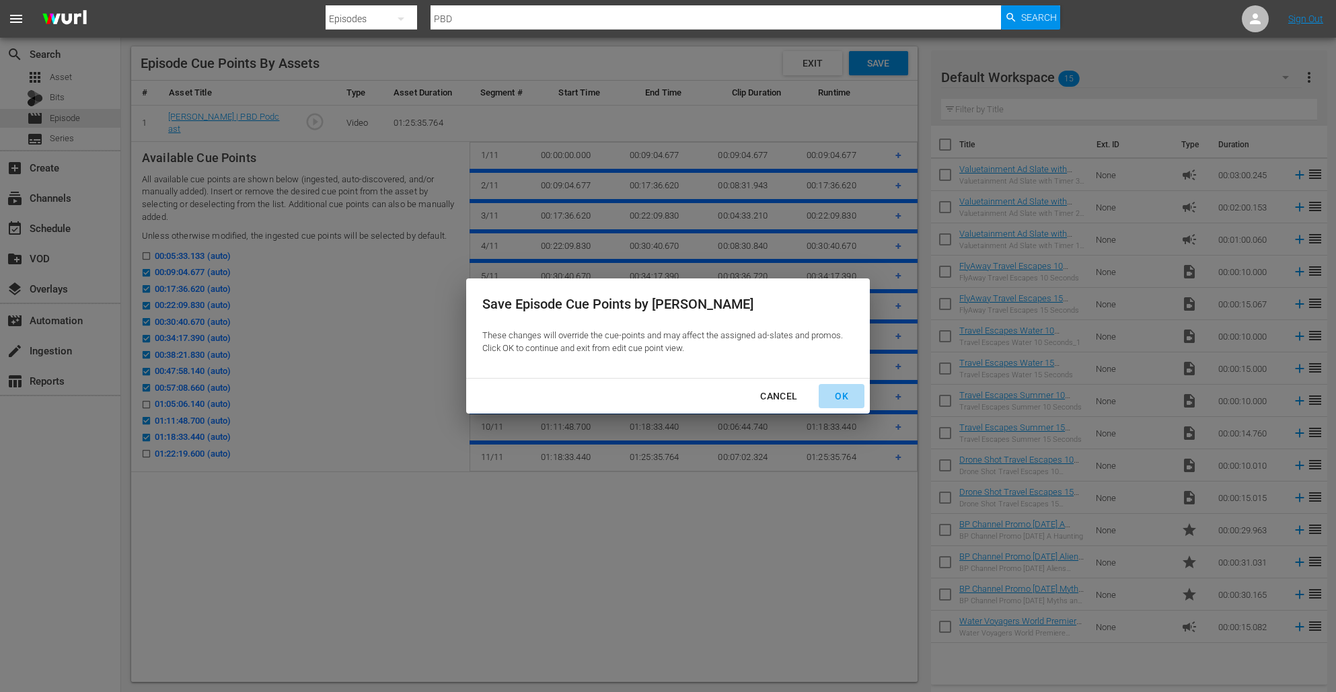
click at [842, 388] on div "OK" at bounding box center [841, 396] width 35 height 17
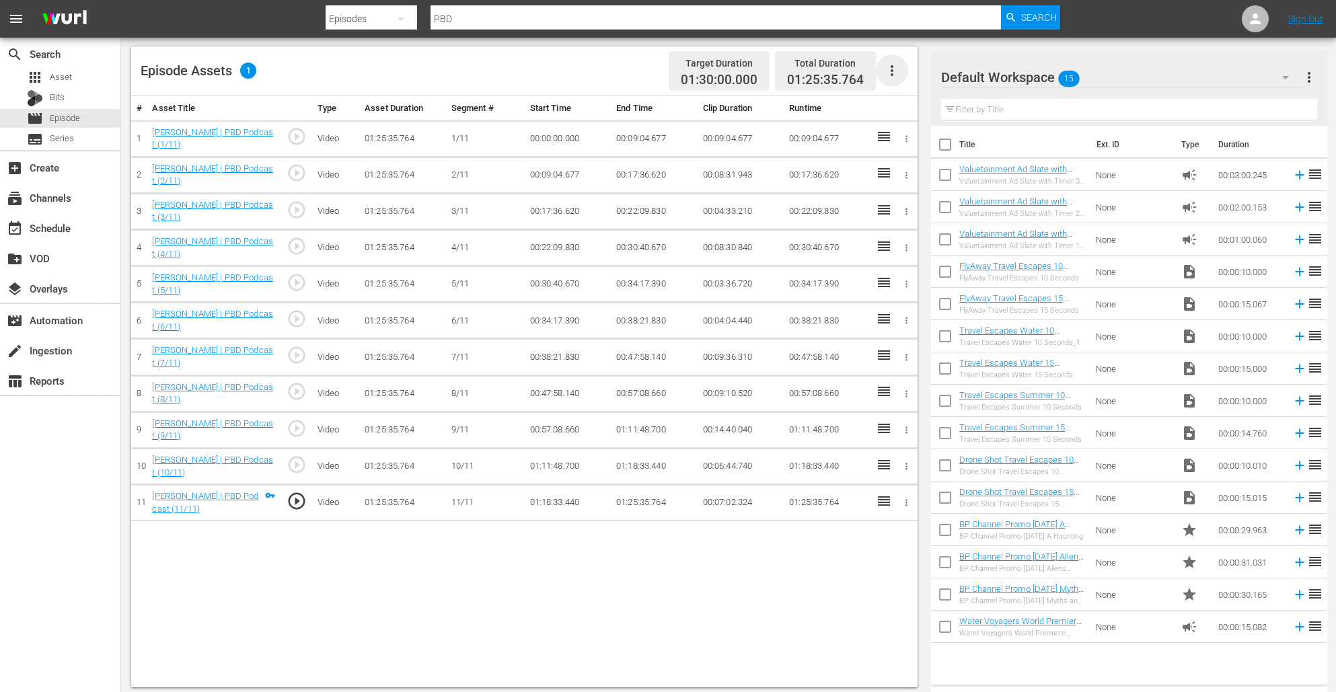
click at [893, 73] on icon "button" at bounding box center [892, 71] width 16 height 16
click at [903, 81] on div "Edit Cue Points" at bounding box center [932, 76] width 91 height 32
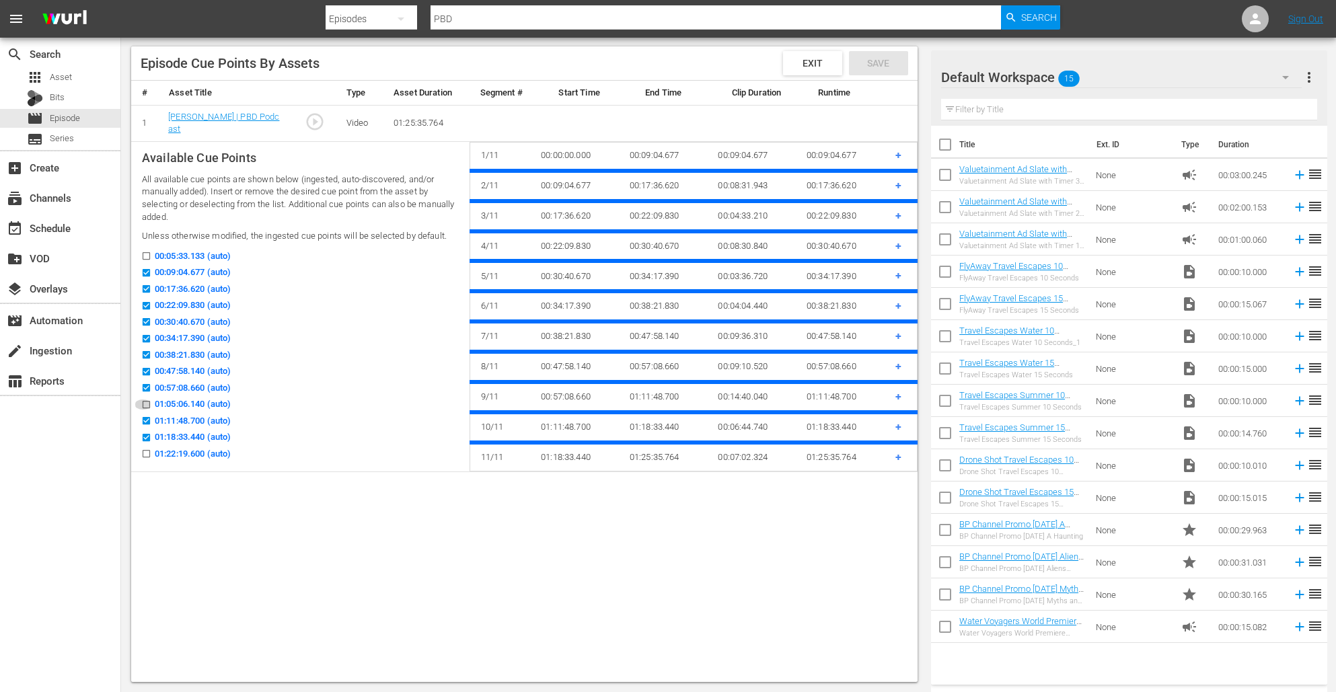
click at [142, 402] on input "01:05:06.140 (auto)" at bounding box center [143, 407] width 17 height 10
checkbox input "true"
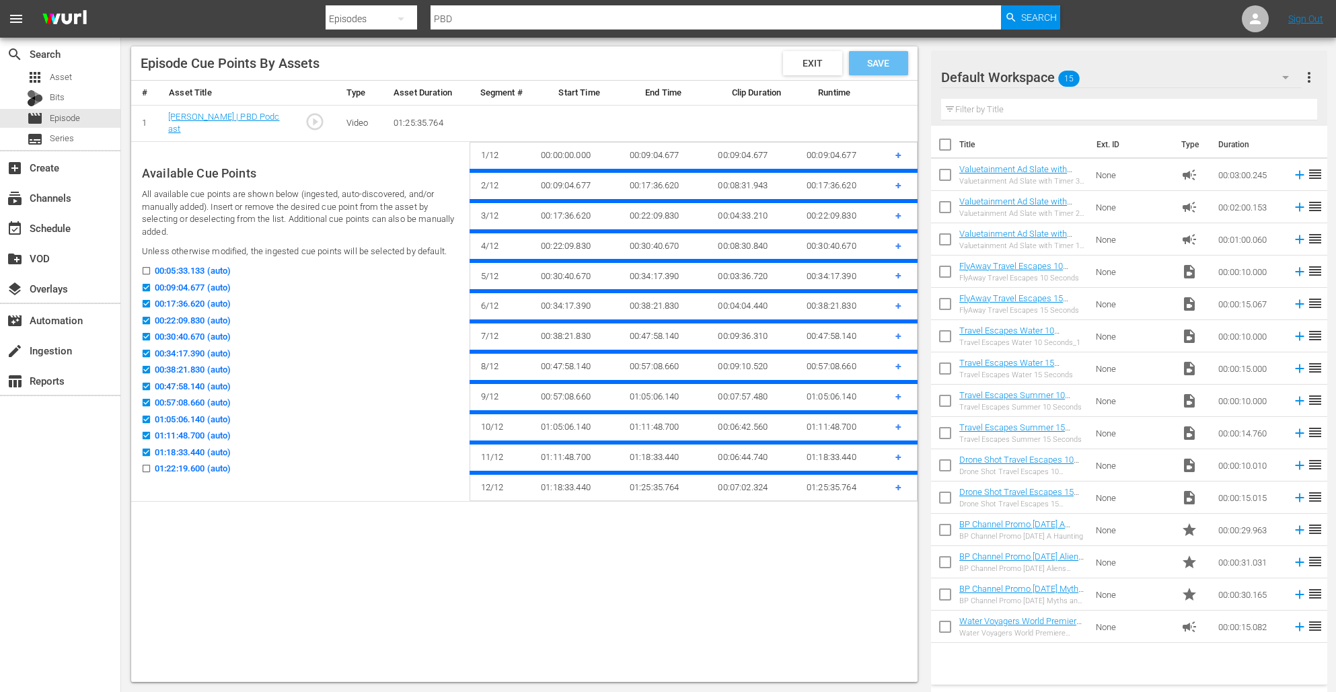
click at [884, 59] on span "Save" at bounding box center [878, 63] width 44 height 11
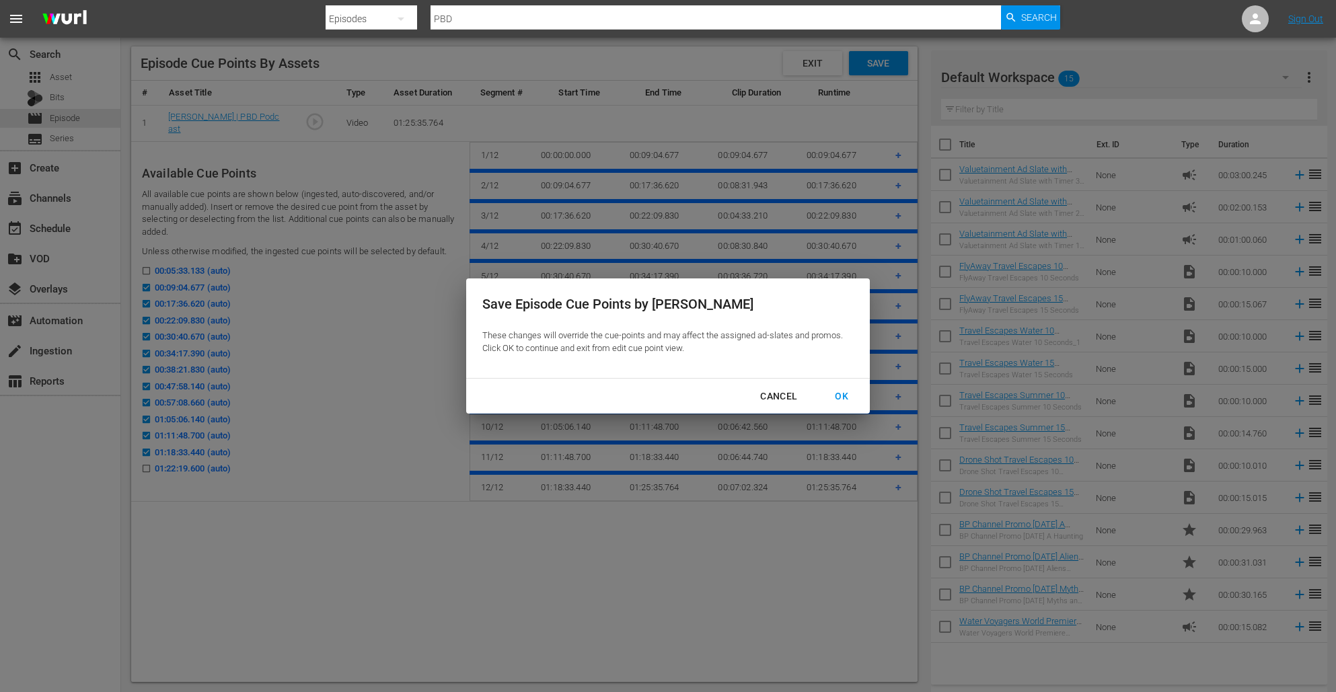
click at [844, 391] on div "OK" at bounding box center [841, 396] width 35 height 17
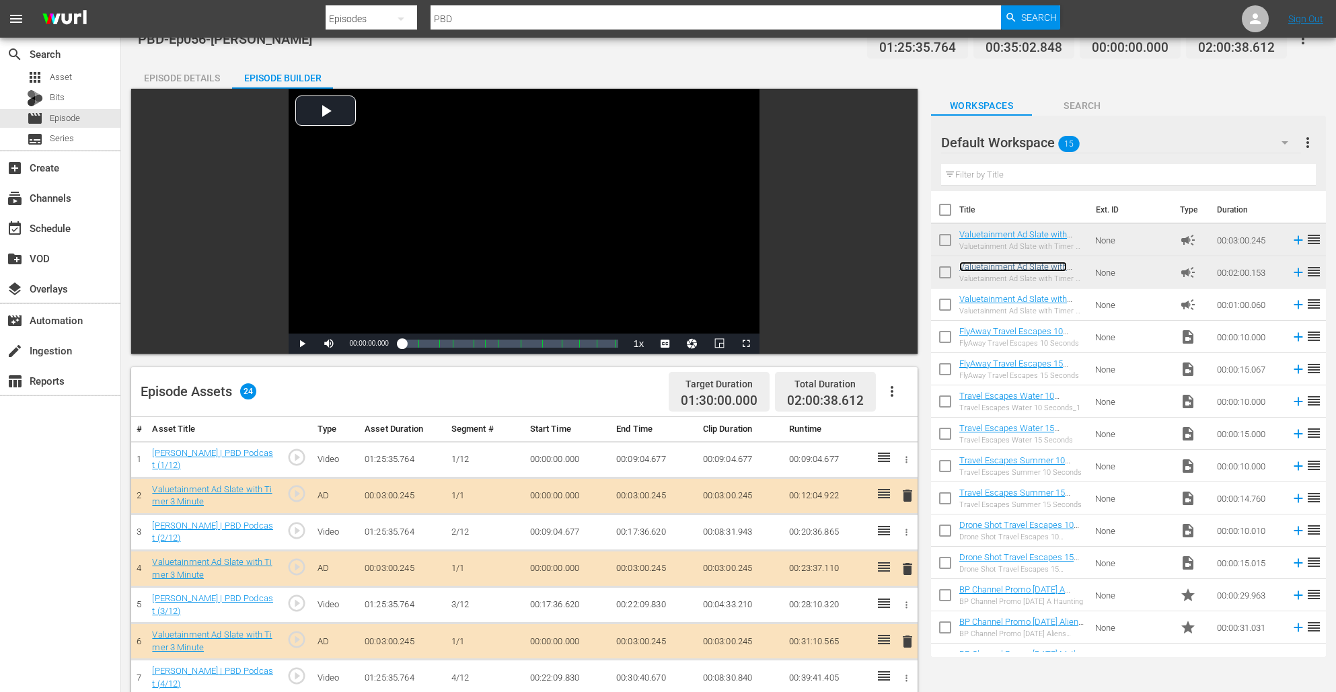
scroll to position [0, 0]
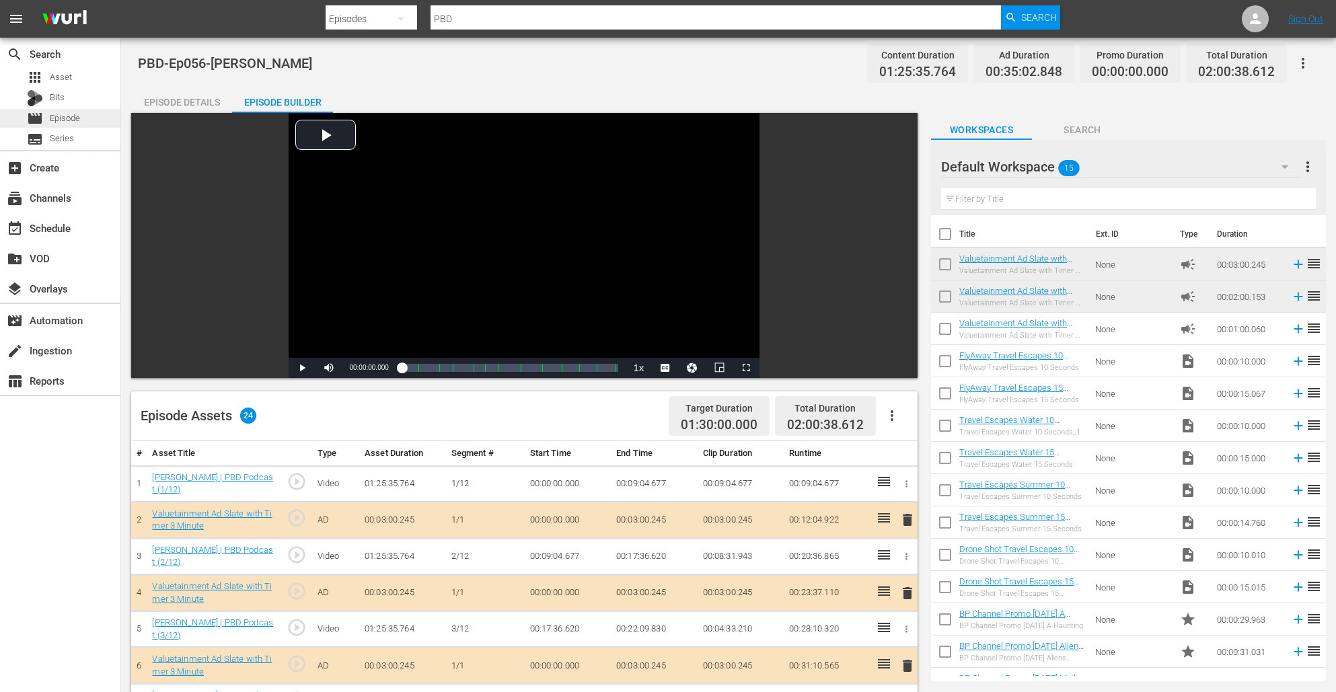
click at [85, 116] on div "movie Episode" at bounding box center [60, 118] width 120 height 19
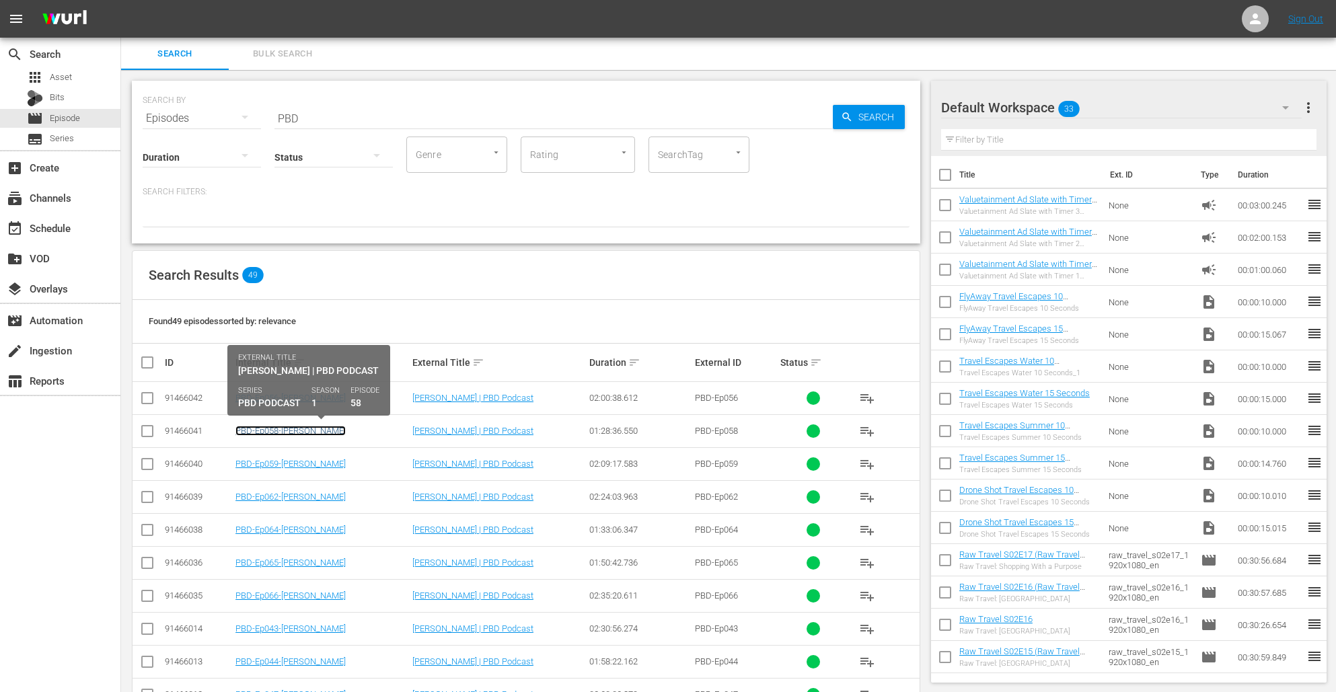
click at [308, 430] on link "PBD-Ep058-[PERSON_NAME]" at bounding box center [290, 431] width 110 height 10
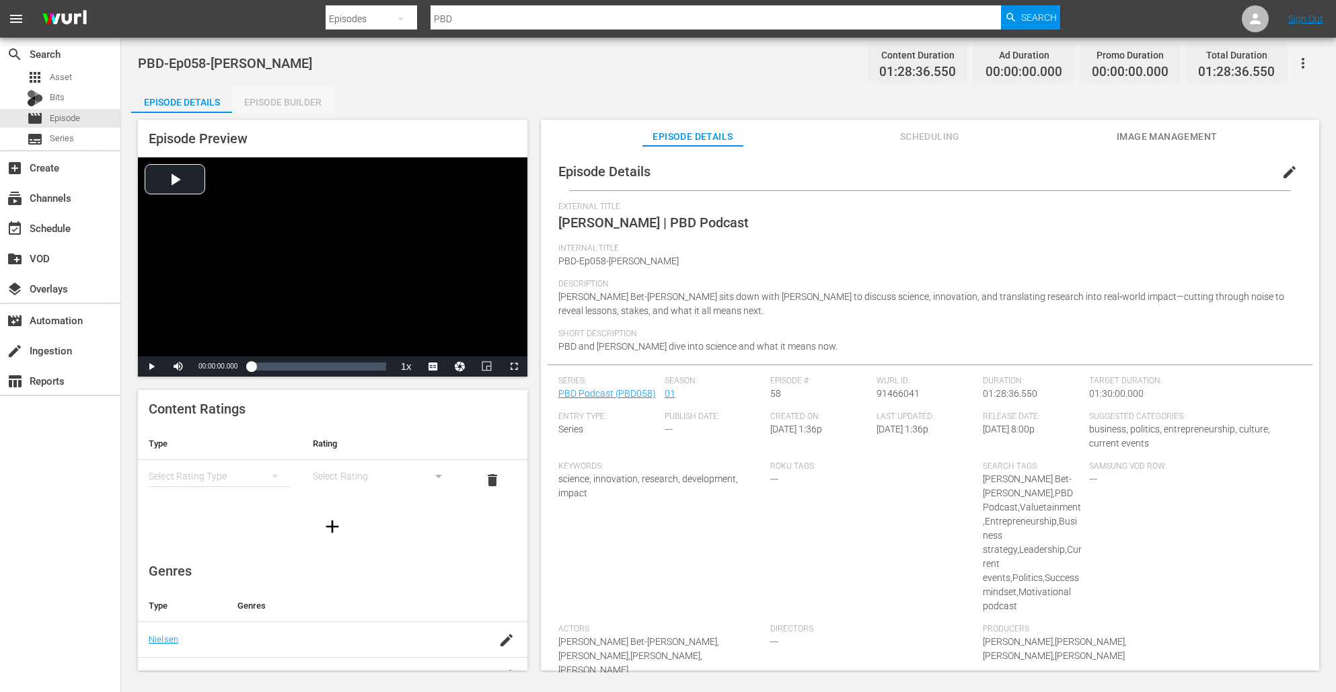
click at [284, 100] on div "Episode Builder" at bounding box center [282, 102] width 101 height 32
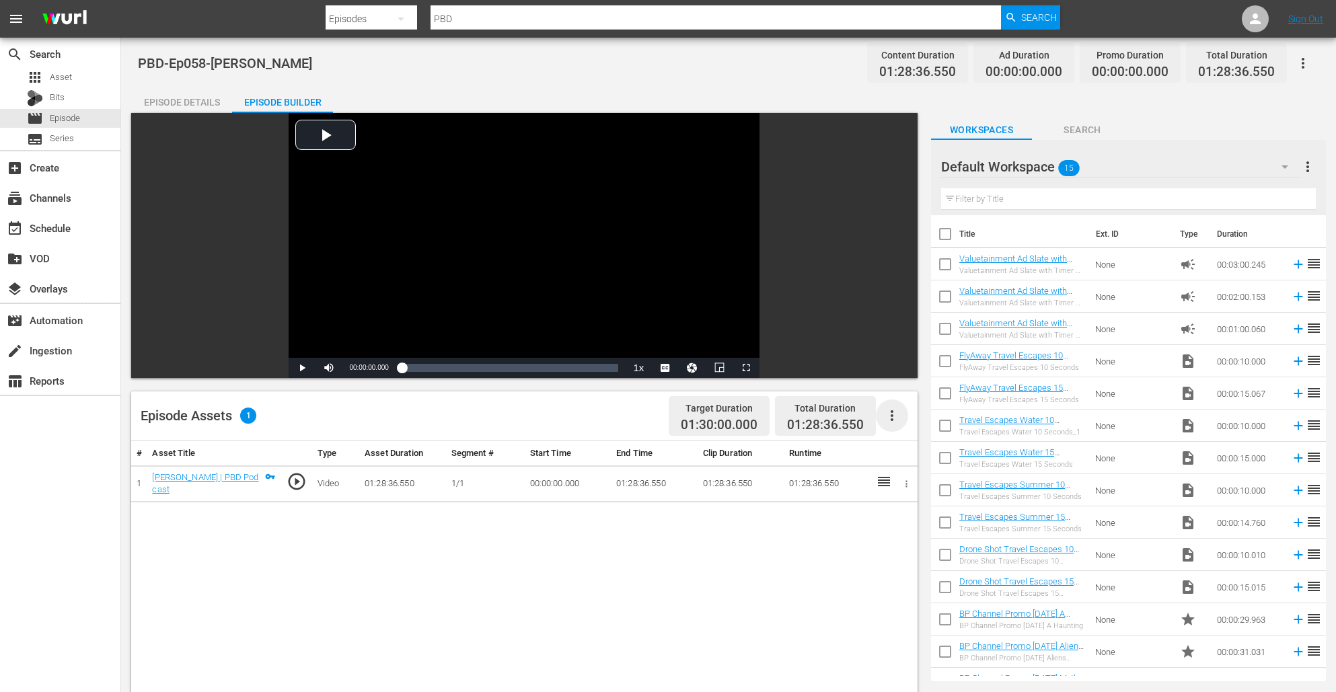
click at [894, 414] on icon "button" at bounding box center [892, 416] width 16 height 16
click at [918, 424] on div "Edit Cue Points" at bounding box center [932, 421] width 91 height 32
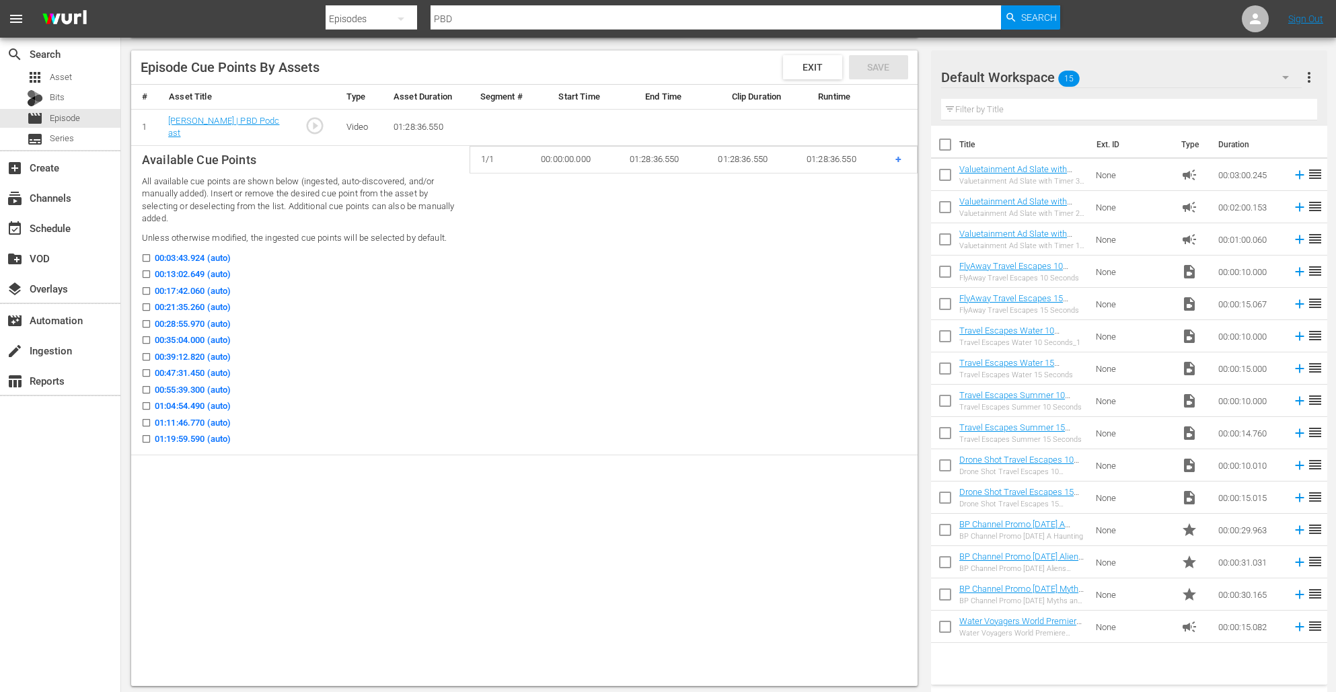
scroll to position [345, 0]
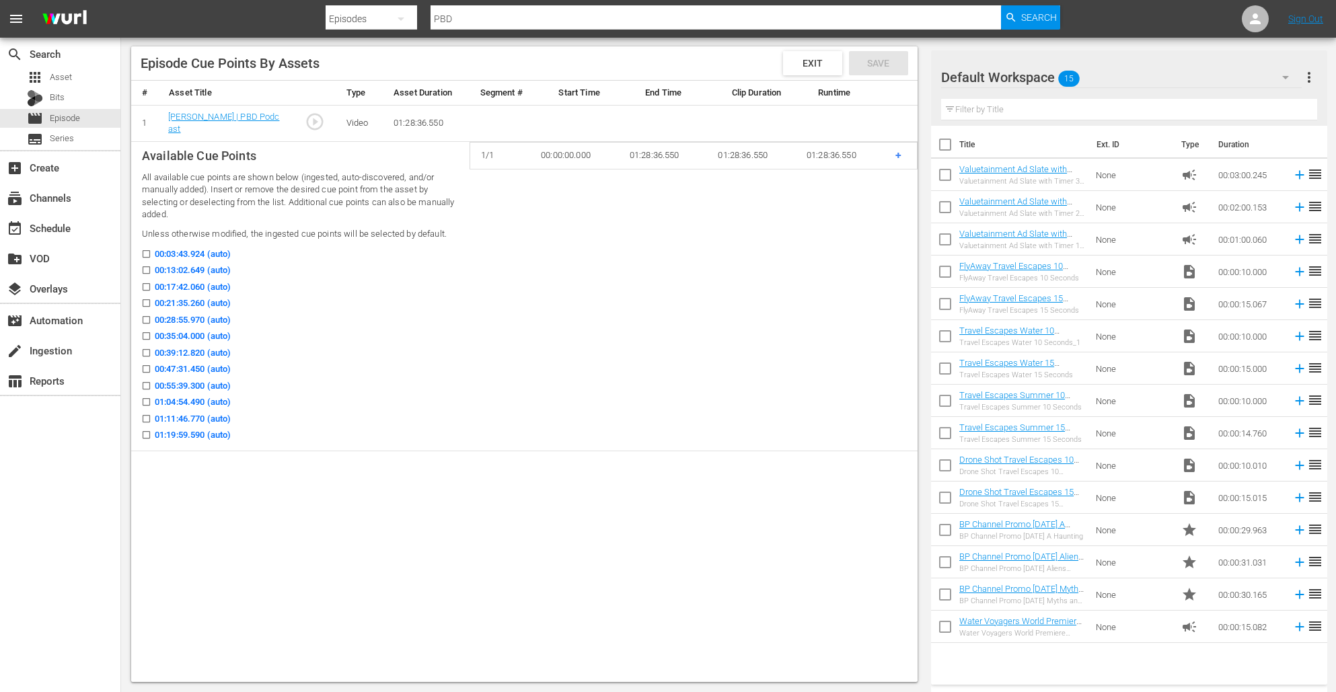
click at [144, 266] on span at bounding box center [146, 270] width 10 height 10
click at [144, 268] on input "00:13:02.649 (auto)" at bounding box center [143, 273] width 17 height 10
checkbox input "true"
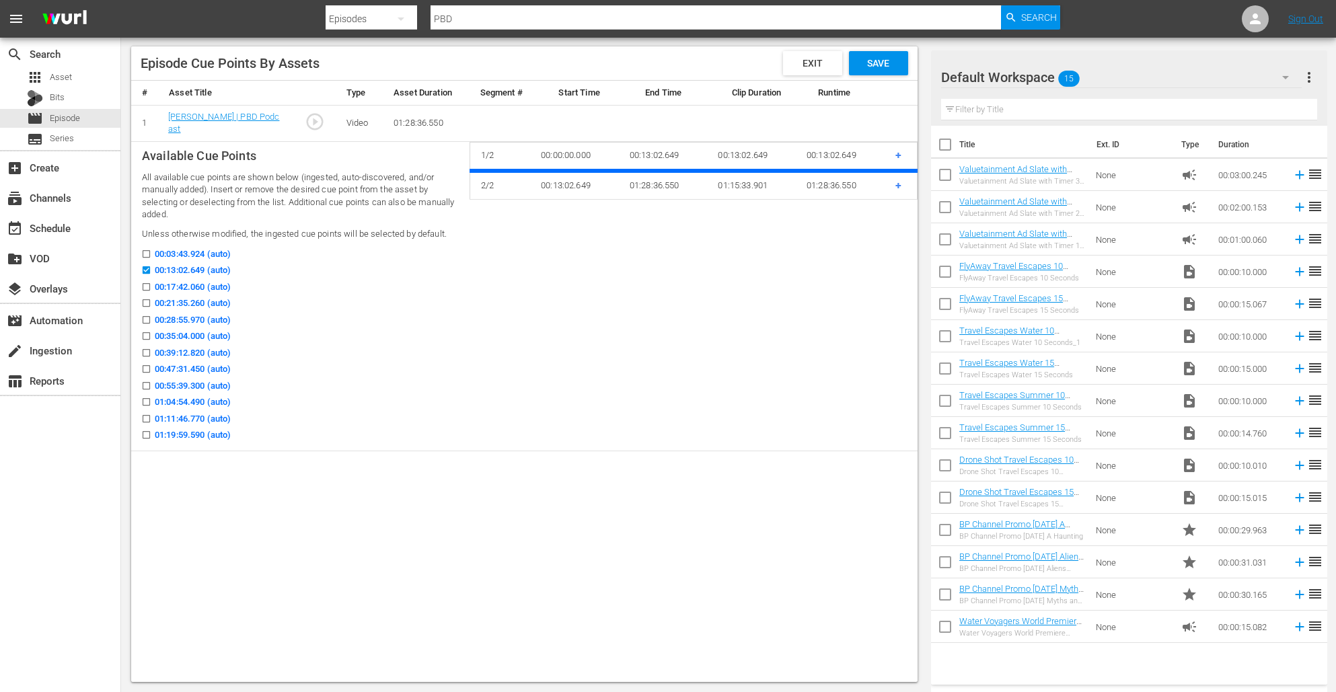
click at [144, 287] on input "00:17:42.060 (auto)" at bounding box center [143, 290] width 17 height 10
checkbox input "true"
click at [142, 307] on input "00:21:35.260 (auto)" at bounding box center [143, 306] width 17 height 10
checkbox input "true"
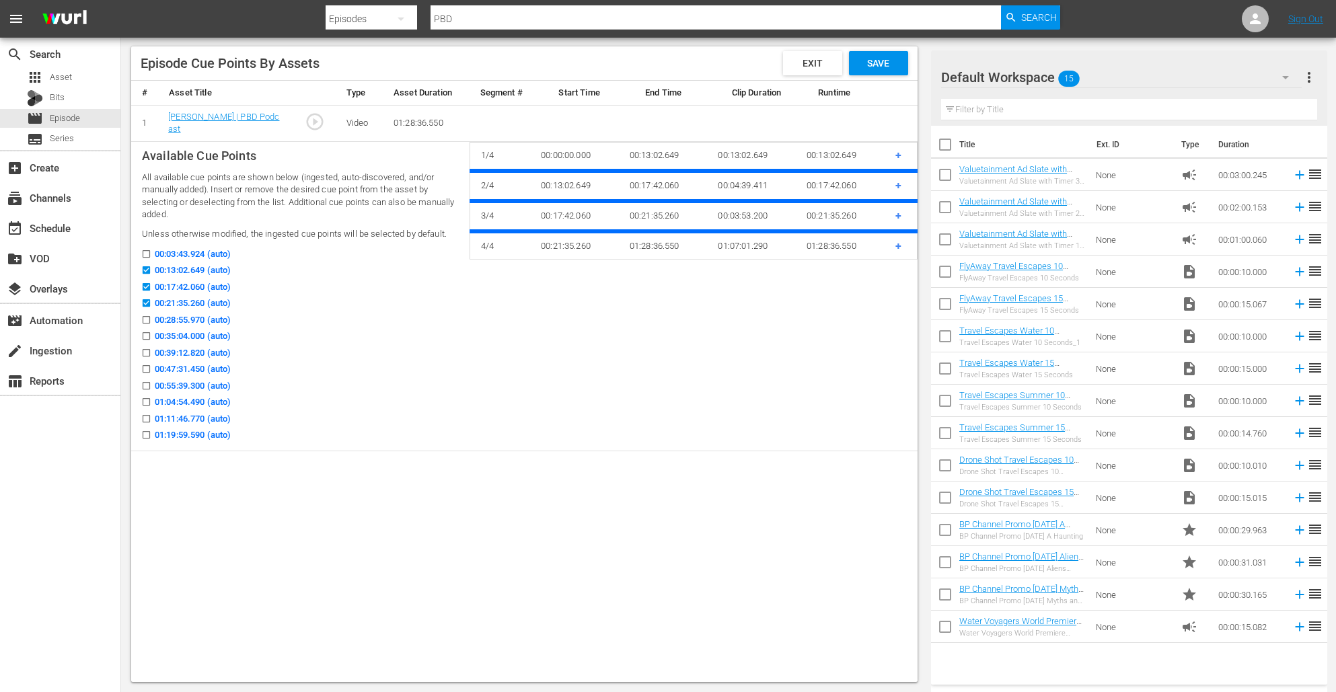
click at [144, 322] on input "00:28:55.970 (auto)" at bounding box center [143, 323] width 17 height 10
checkbox input "true"
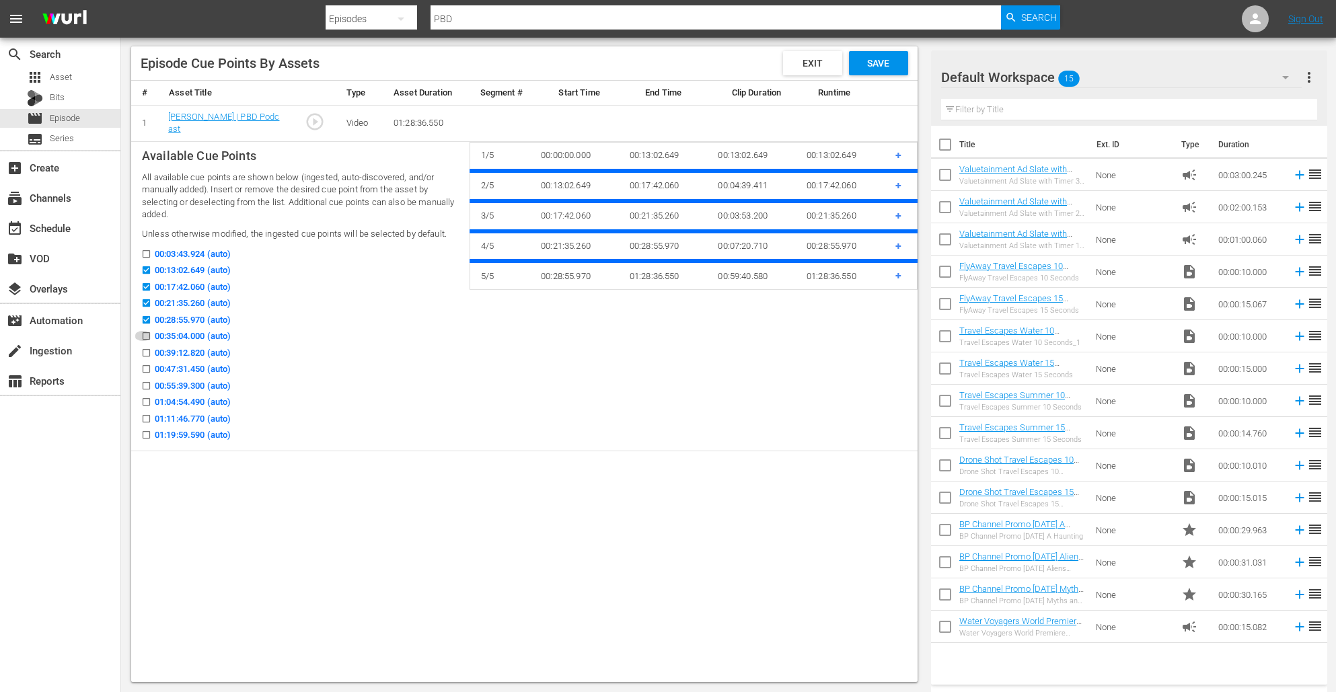
click at [144, 341] on input "00:35:04.000 (auto)" at bounding box center [143, 339] width 17 height 10
checkbox input "true"
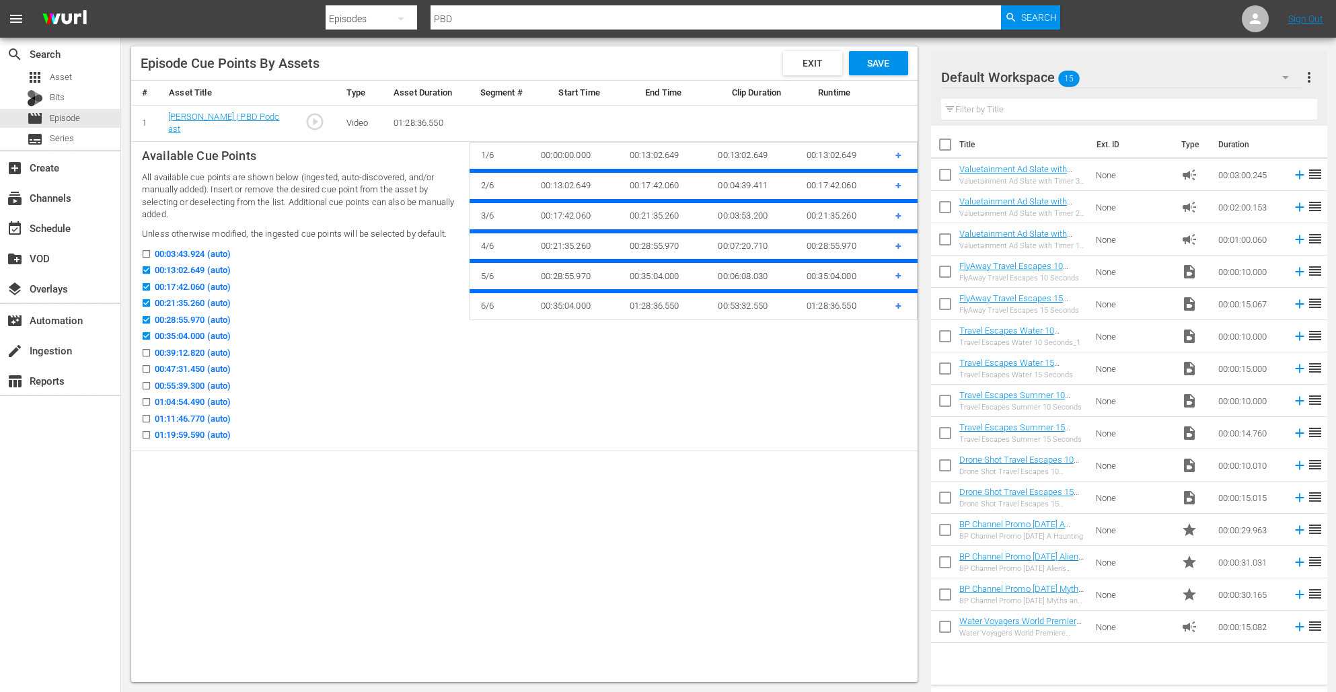
click at [144, 351] on input "00:39:12.820 (auto)" at bounding box center [143, 355] width 17 height 10
checkbox input "true"
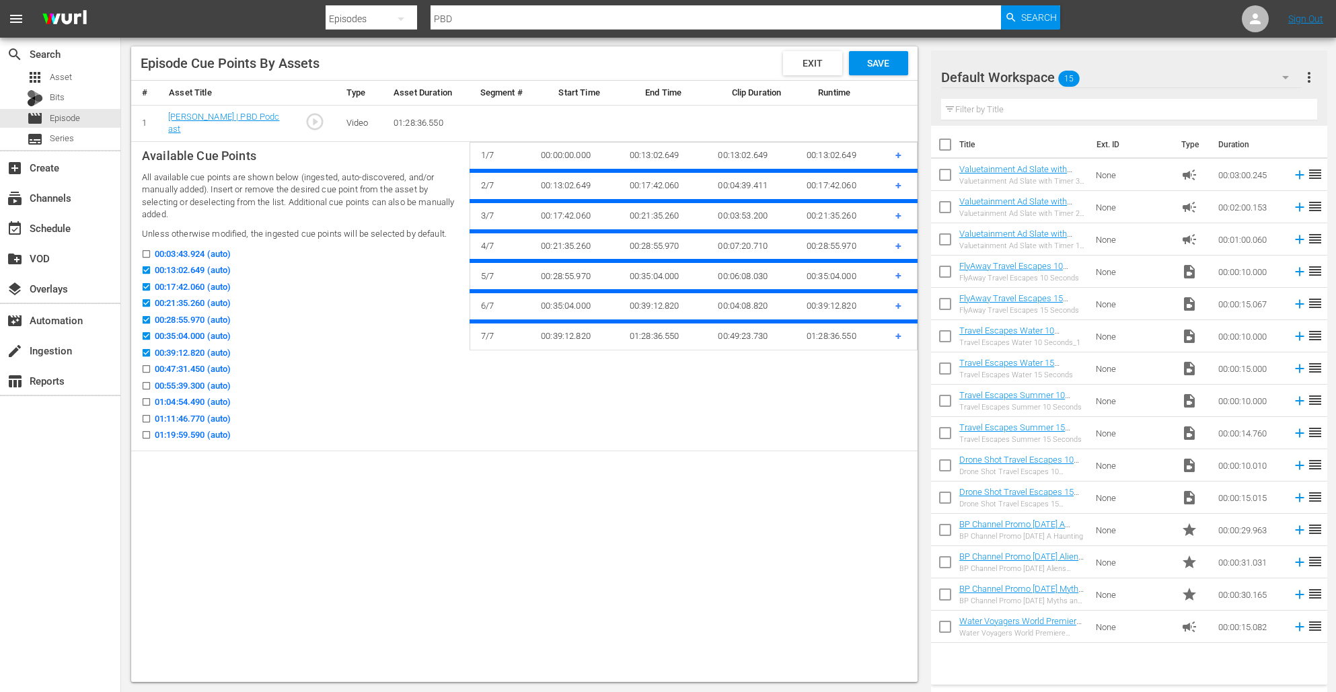
click at [144, 363] on label "00:47:31.450 (auto)" at bounding box center [183, 369] width 96 height 13
click at [144, 367] on input "00:47:31.450 (auto)" at bounding box center [143, 372] width 17 height 10
checkbox input "true"
click at [141, 387] on input "00:55:39.300 (auto)" at bounding box center [143, 388] width 17 height 10
checkbox input "true"
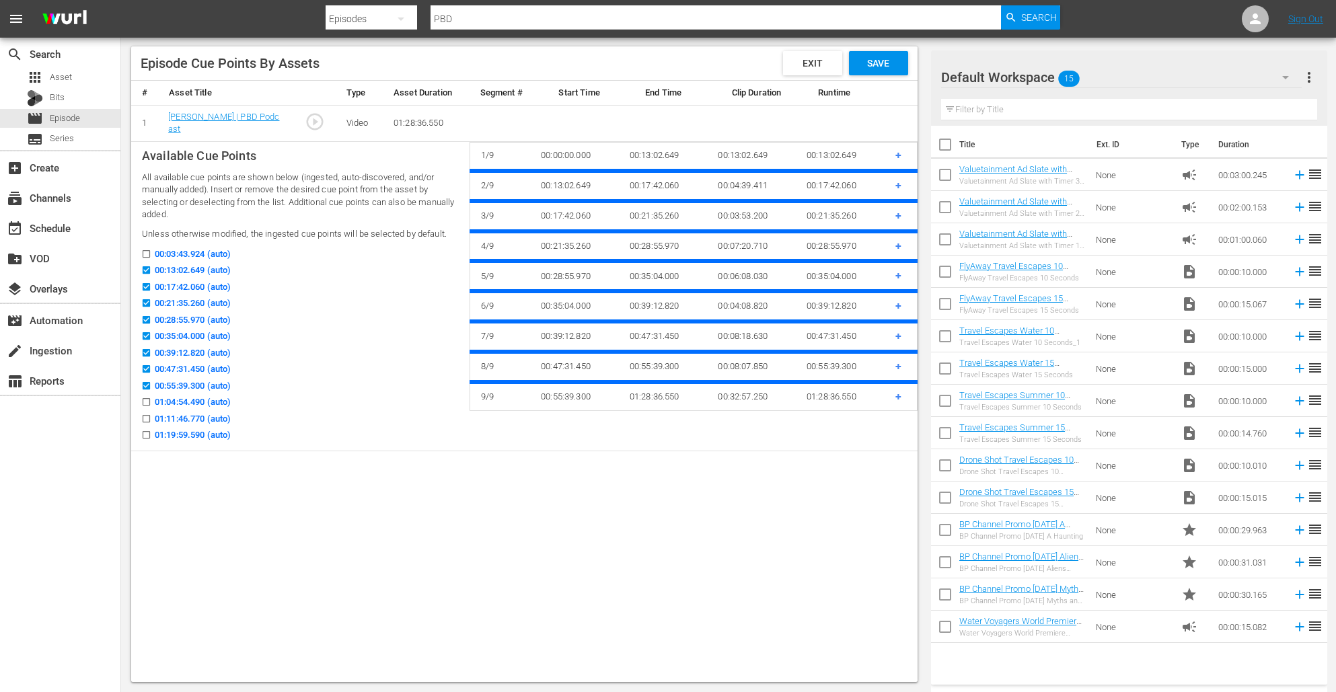
click at [147, 408] on input "01:04:54.490 (auto)" at bounding box center [143, 405] width 17 height 10
checkbox input "true"
click at [147, 422] on input "01:11:46.770 (auto)" at bounding box center [143, 421] width 17 height 10
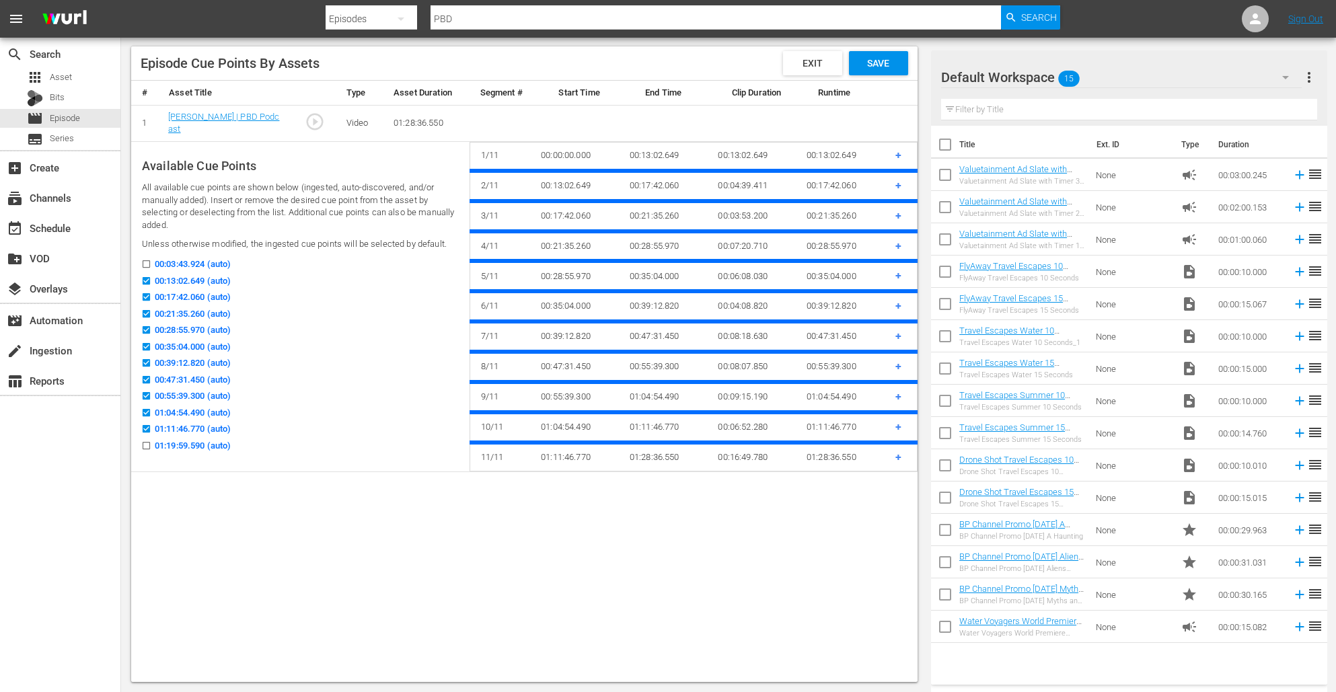
click at [147, 435] on input "01:11:46.770 (auto)" at bounding box center [143, 432] width 17 height 10
checkbox input "false"
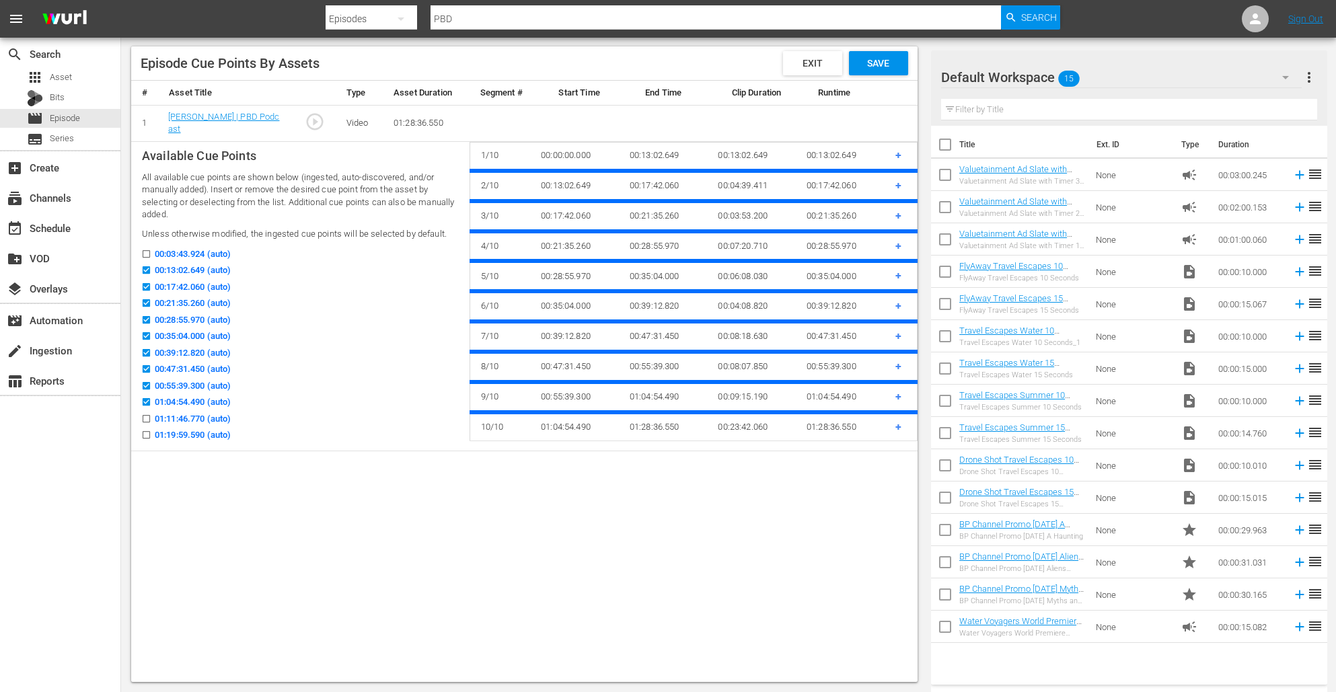
click at [147, 434] on input "01:19:59.590 (auto)" at bounding box center [143, 438] width 17 height 10
checkbox input "true"
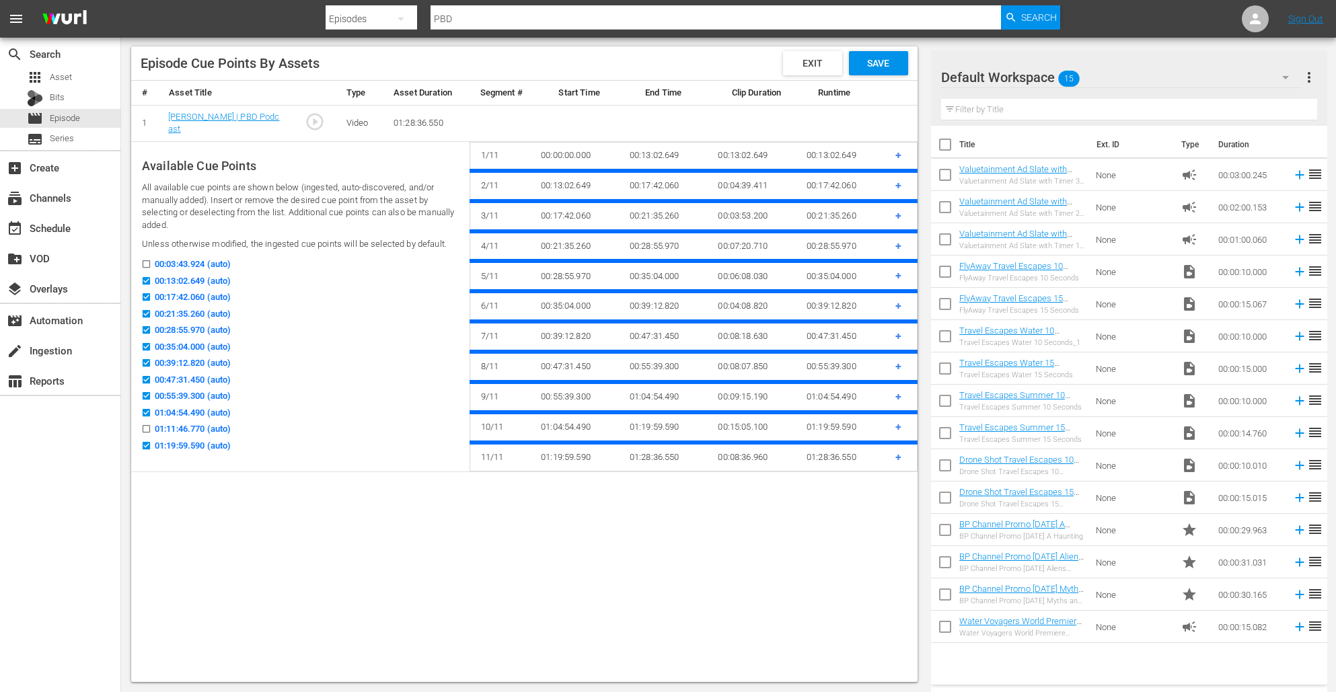
click at [148, 432] on input "01:11:46.770 (auto)" at bounding box center [143, 432] width 17 height 10
checkbox input "true"
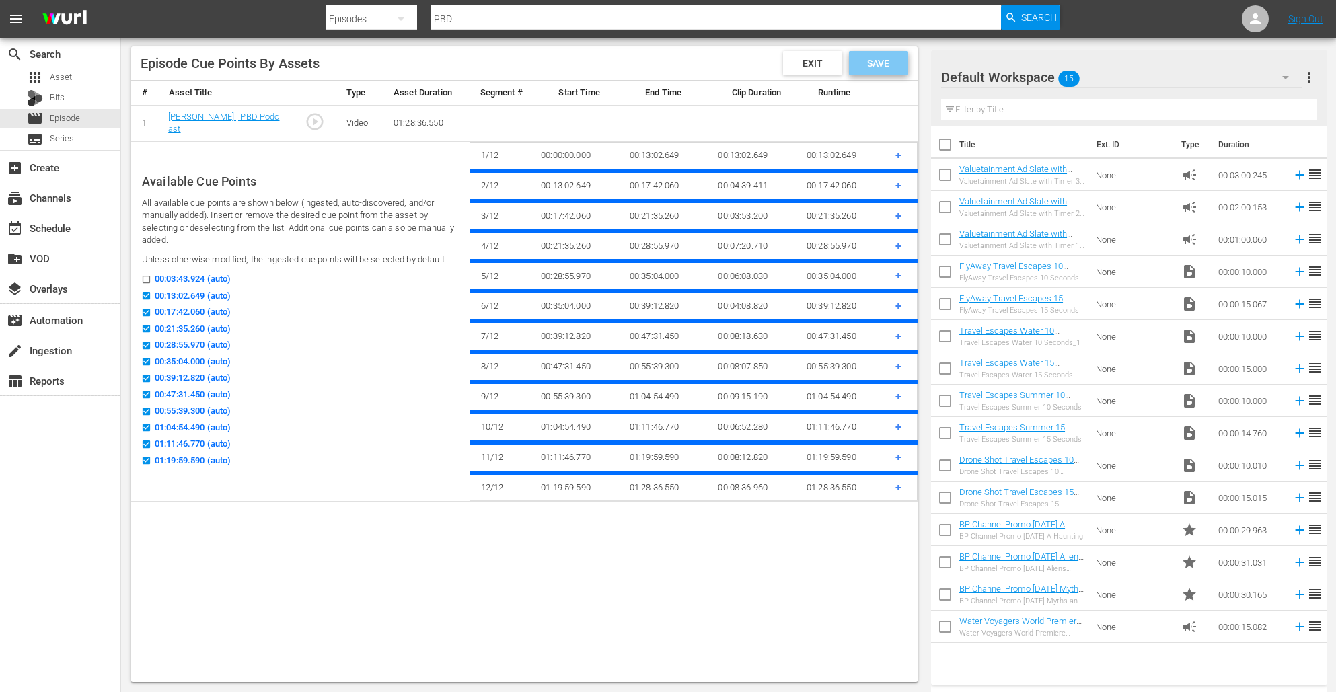
click at [892, 58] on span "Save" at bounding box center [878, 63] width 44 height 11
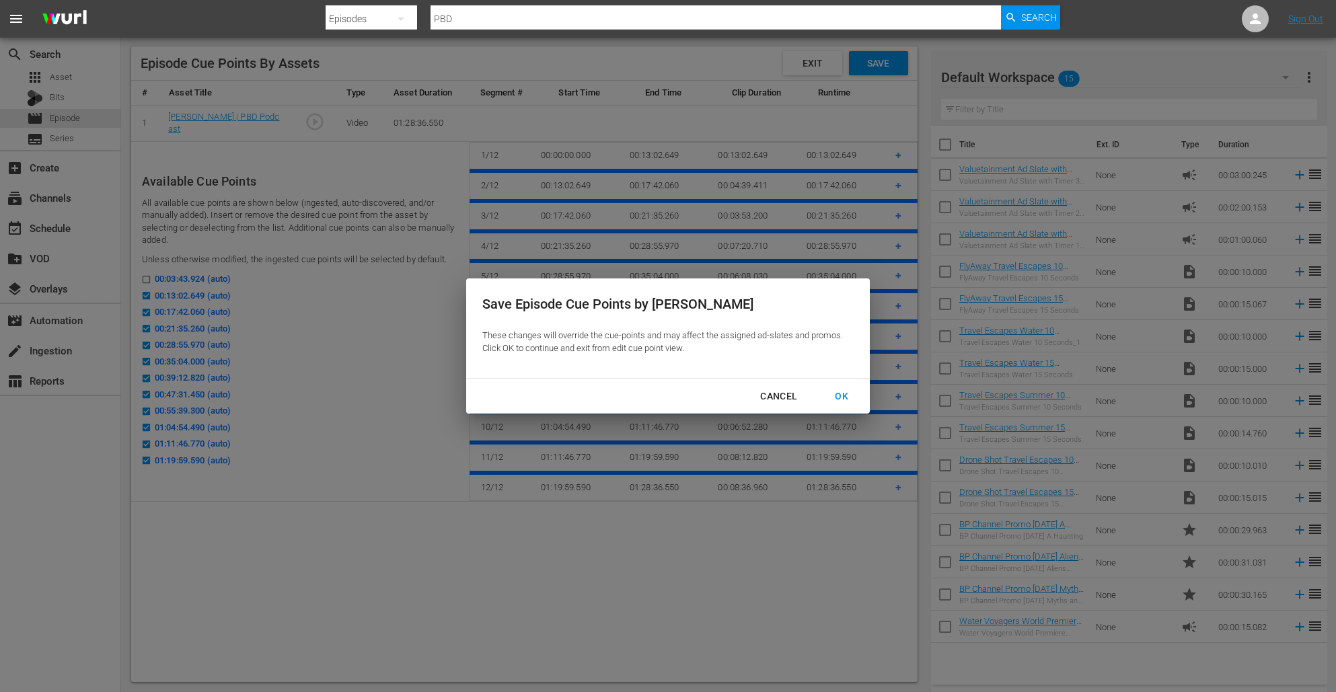
click at [844, 398] on div "OK" at bounding box center [841, 396] width 35 height 17
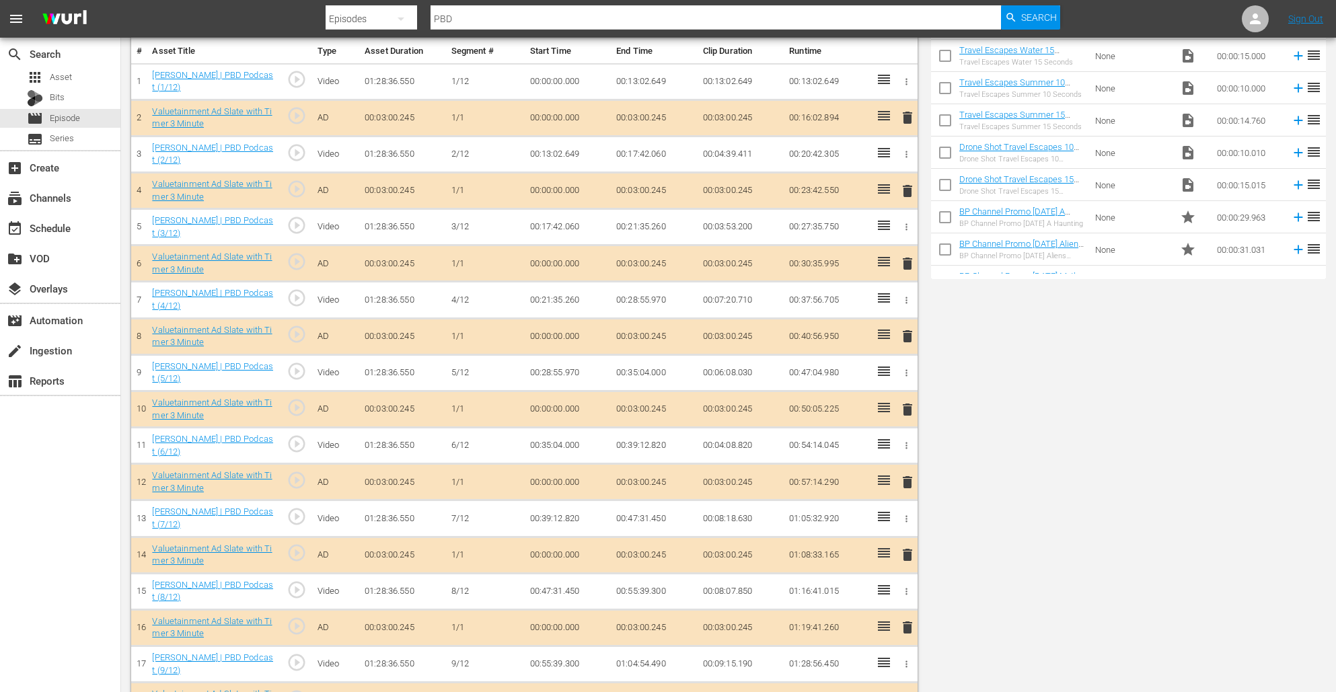
scroll to position [0, 0]
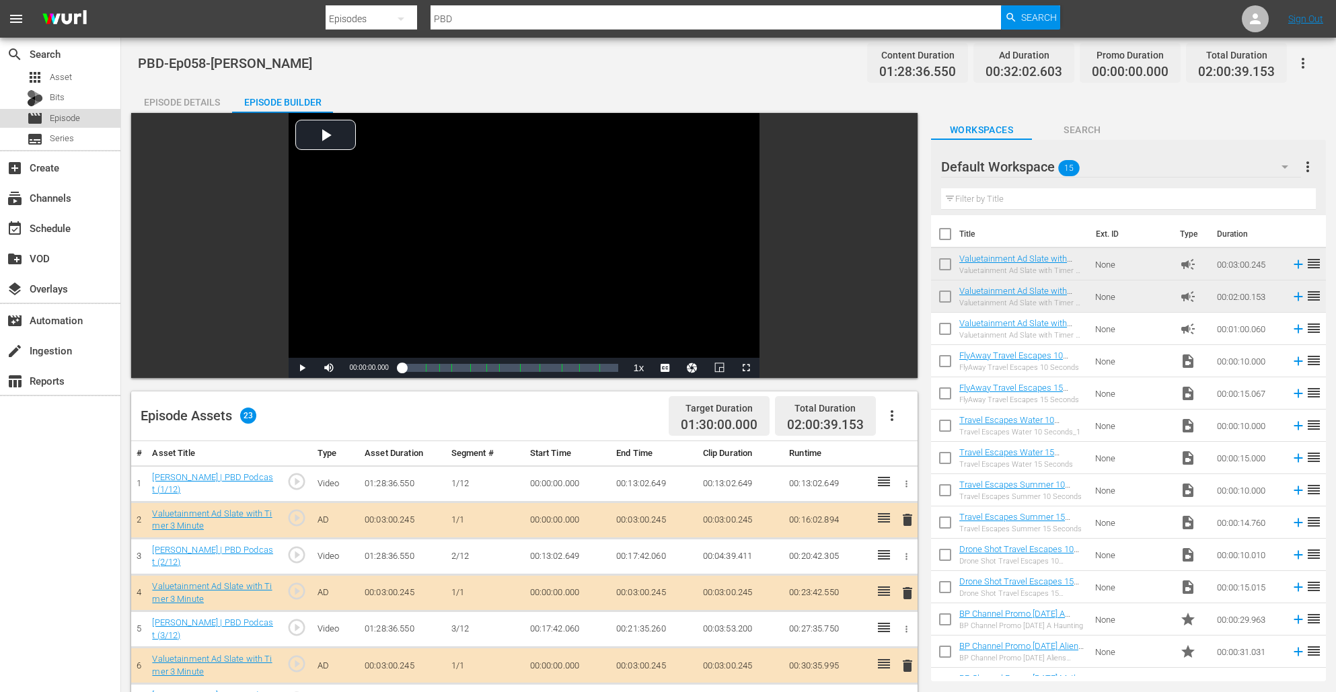
click at [75, 120] on span "Episode" at bounding box center [65, 118] width 30 height 13
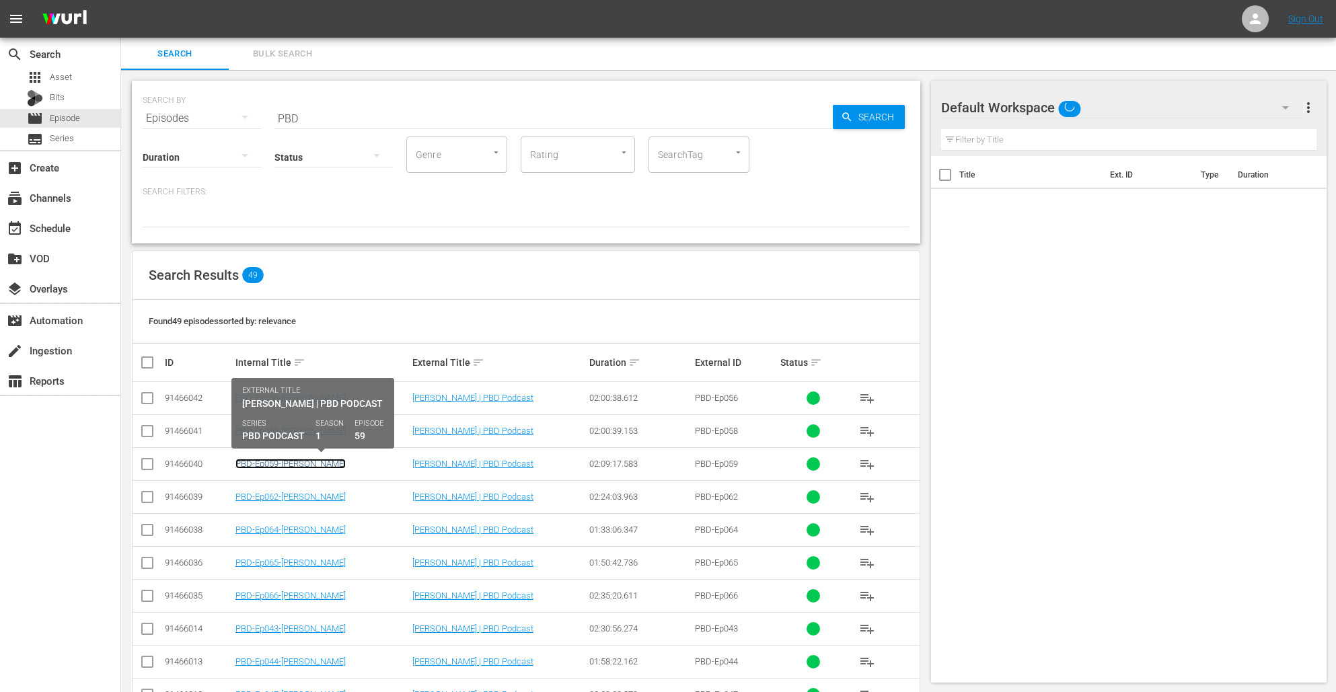
click at [312, 462] on link "PBD-Ep059-[PERSON_NAME]" at bounding box center [290, 464] width 110 height 10
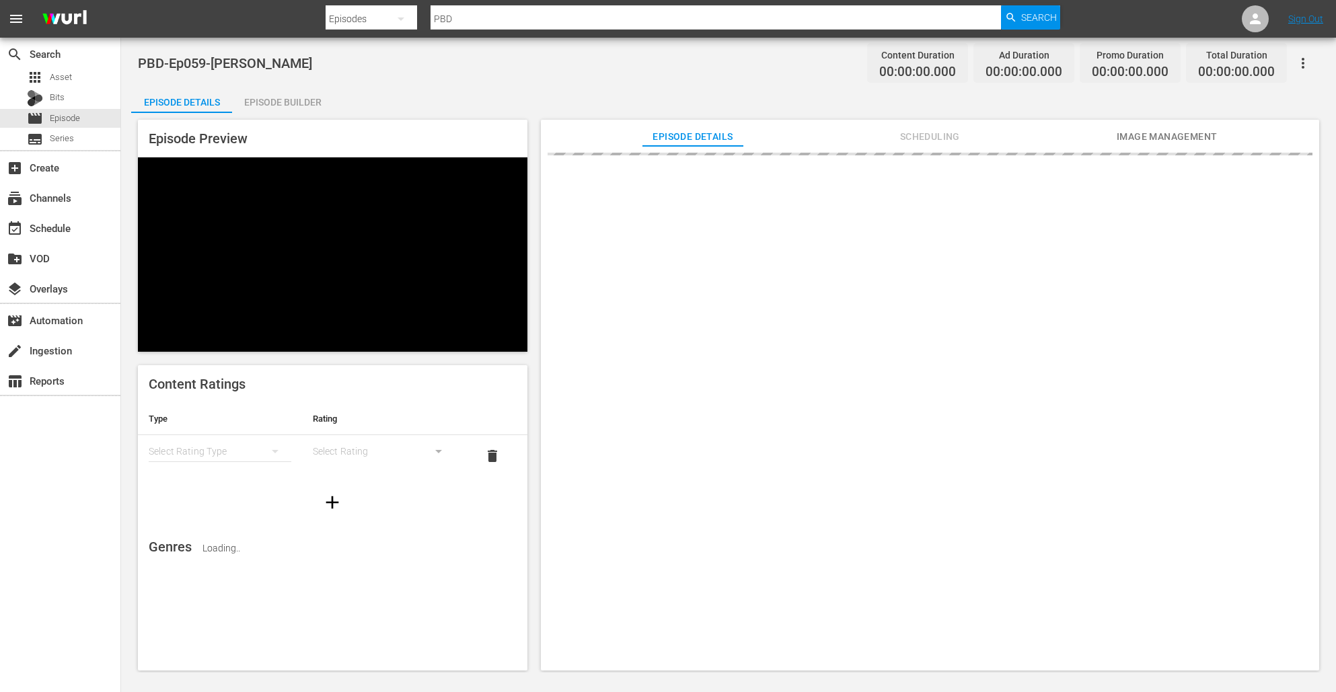
click at [295, 101] on div "Episode Builder" at bounding box center [282, 102] width 101 height 32
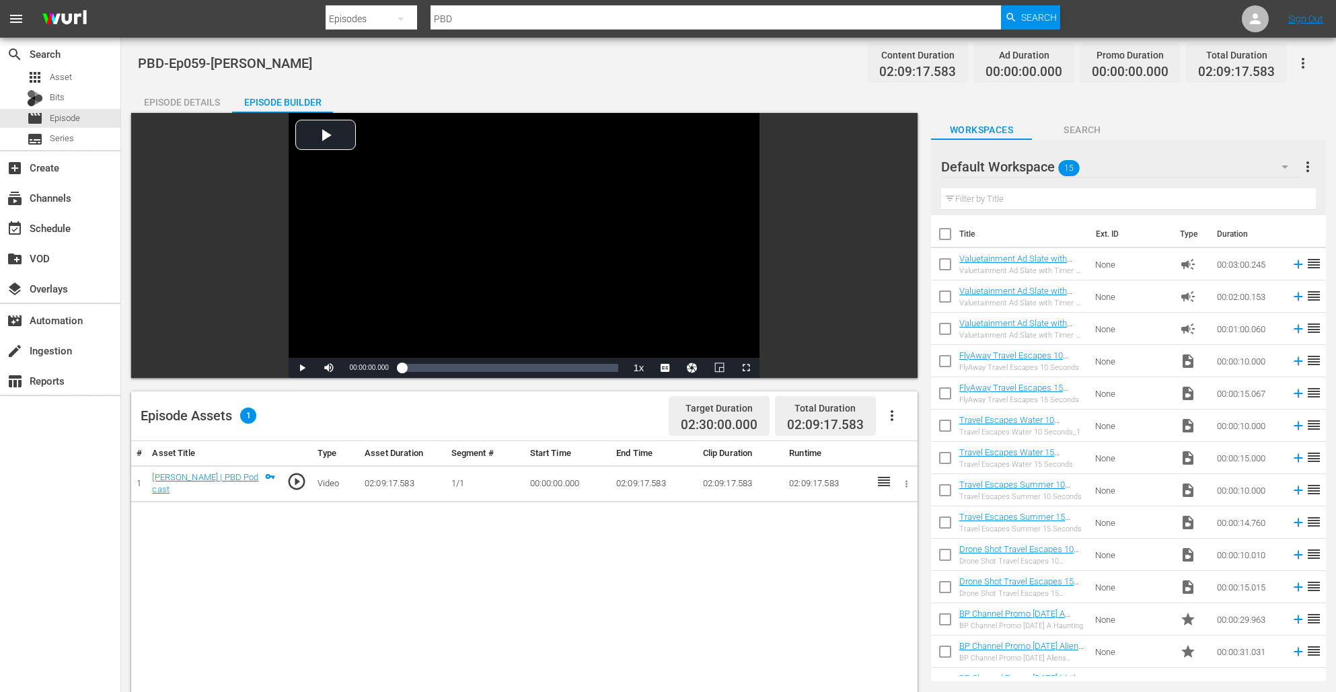
click at [892, 415] on icon "button" at bounding box center [892, 415] width 3 height 11
click at [919, 424] on div "Edit Cue Points" at bounding box center [932, 421] width 91 height 32
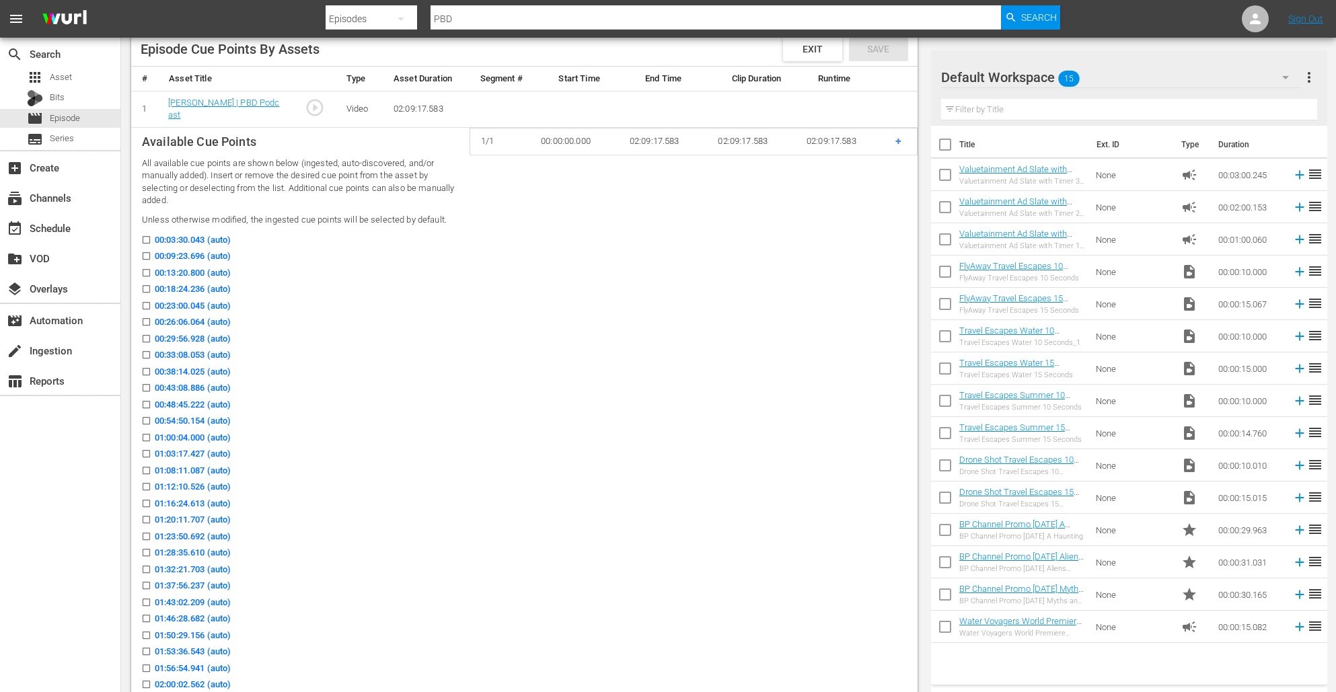
scroll to position [351, 0]
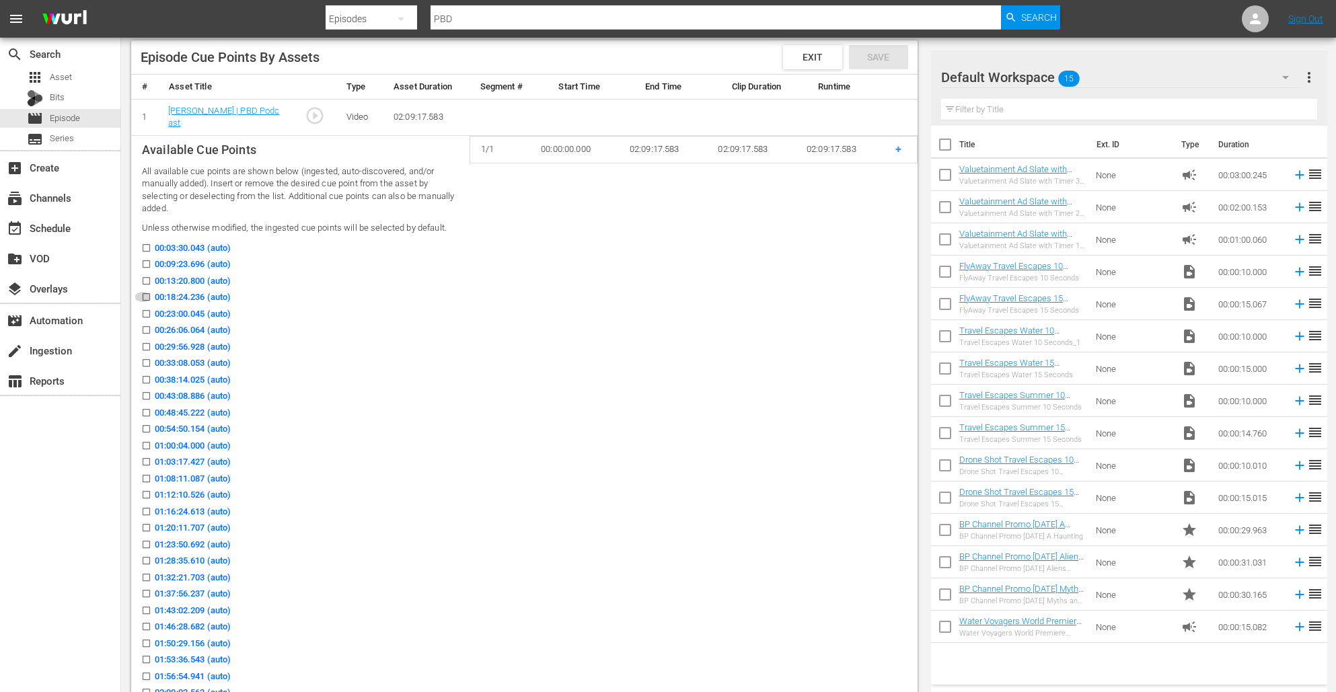
click at [149, 295] on input "00:18:24.236 (auto)" at bounding box center [143, 300] width 17 height 10
checkbox input "true"
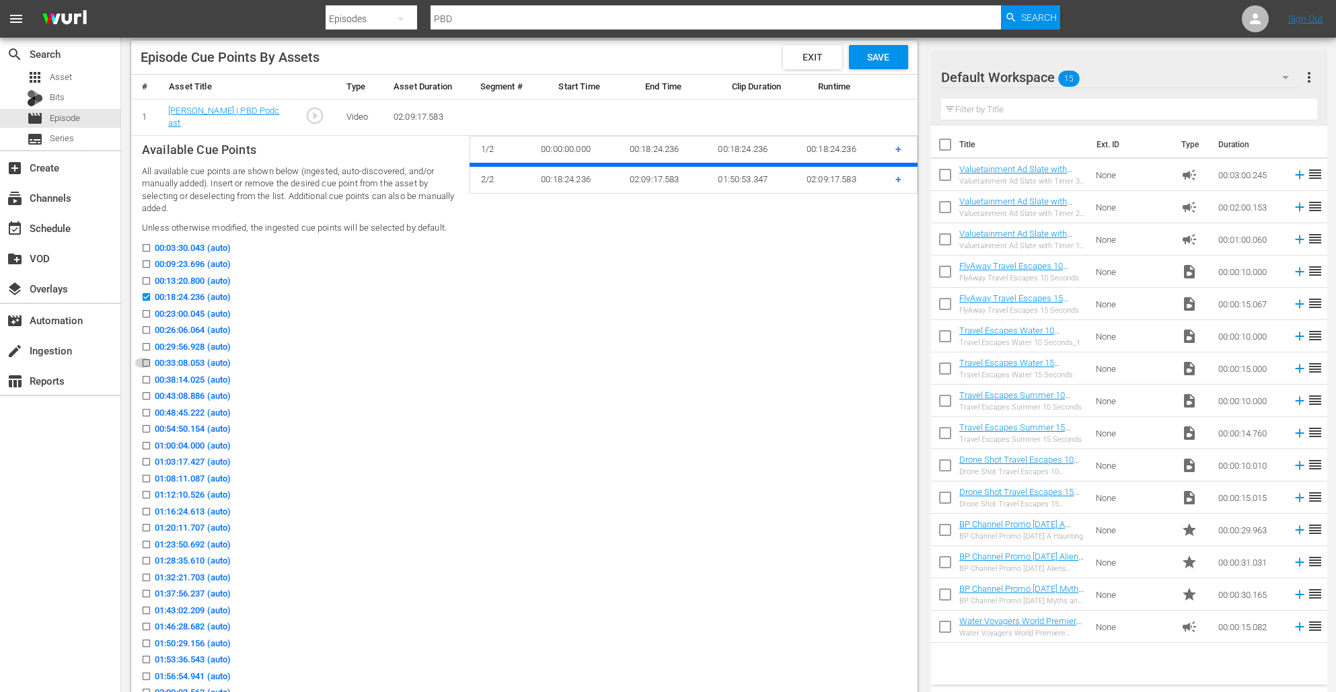
click at [145, 358] on icon at bounding box center [146, 363] width 10 height 10
click at [145, 361] on input "00:33:08.053 (auto)" at bounding box center [143, 366] width 17 height 10
checkbox input "true"
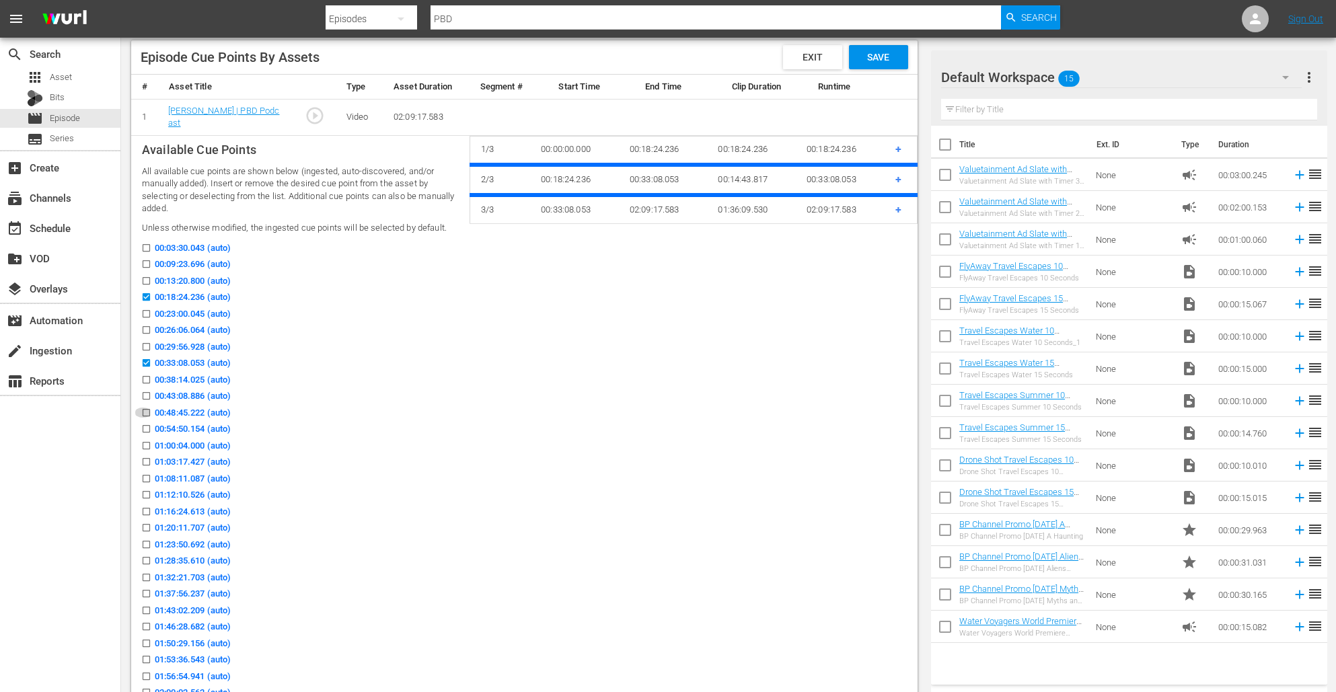
click at [146, 411] on input "00:48:45.222 (auto)" at bounding box center [143, 415] width 17 height 10
checkbox input "true"
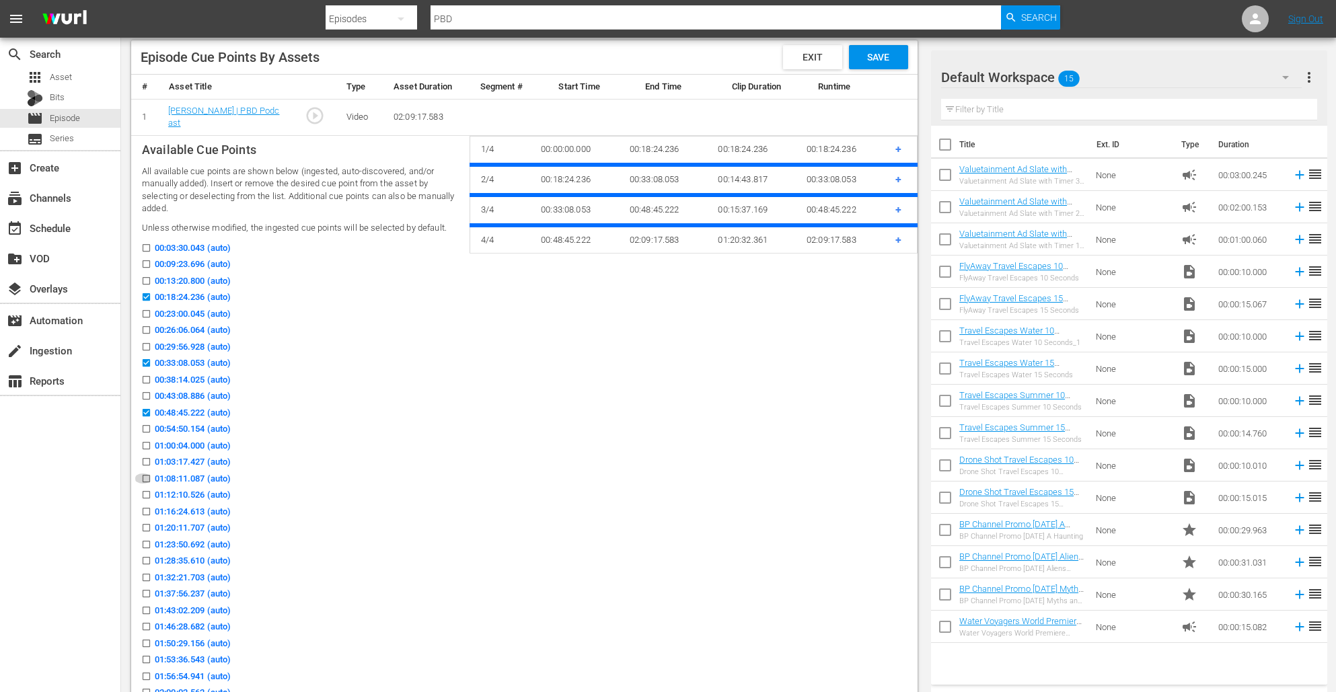
click at [144, 474] on icon at bounding box center [146, 479] width 10 height 10
click at [144, 476] on input "01:08:11.087 (auto)" at bounding box center [143, 481] width 17 height 10
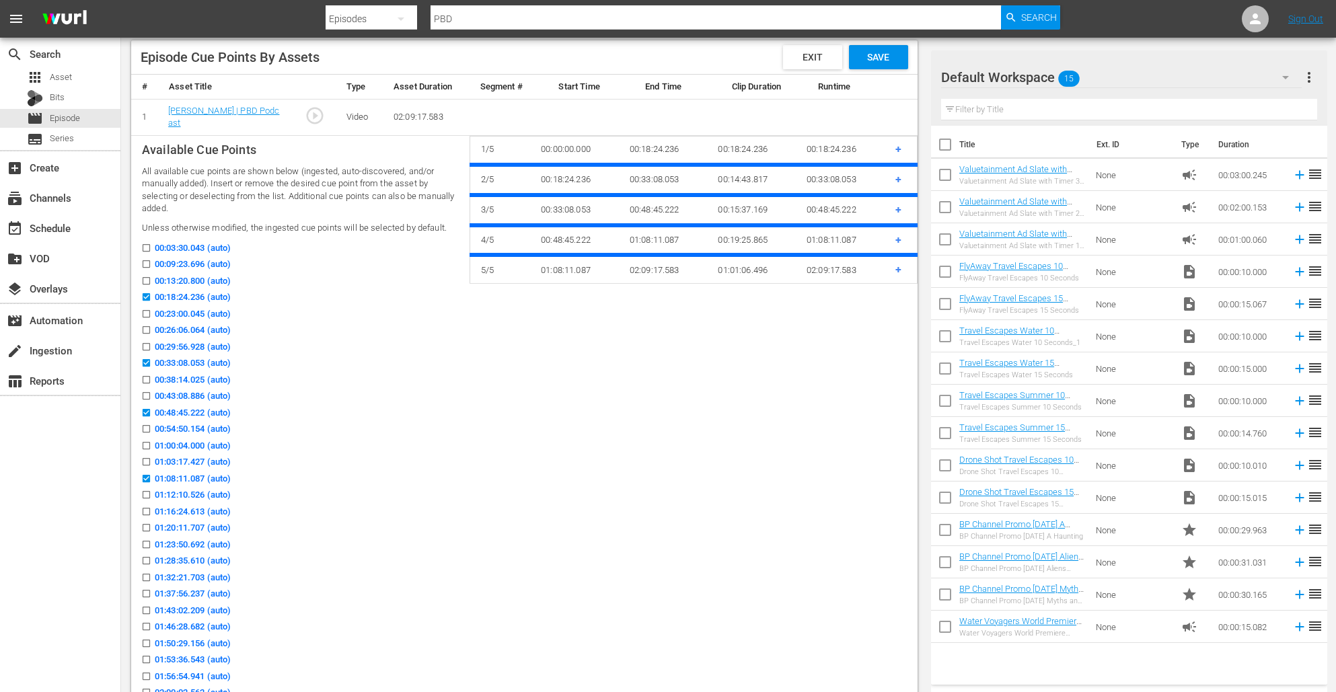
click at [146, 475] on icon at bounding box center [146, 478] width 7 height 7
click at [146, 476] on input "01:08:11.087 (auto)" at bounding box center [143, 481] width 17 height 10
checkbox input "false"
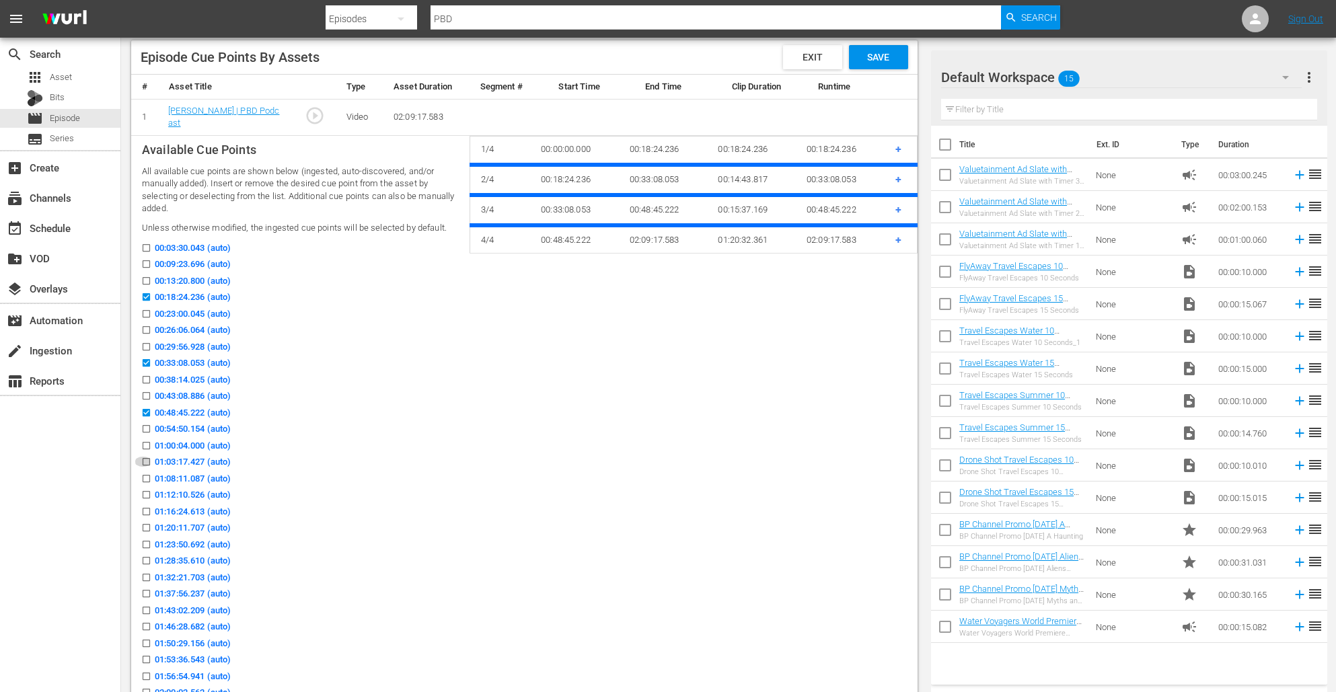
click at [145, 462] on input "01:03:17.427 (auto)" at bounding box center [143, 464] width 17 height 10
checkbox input "true"
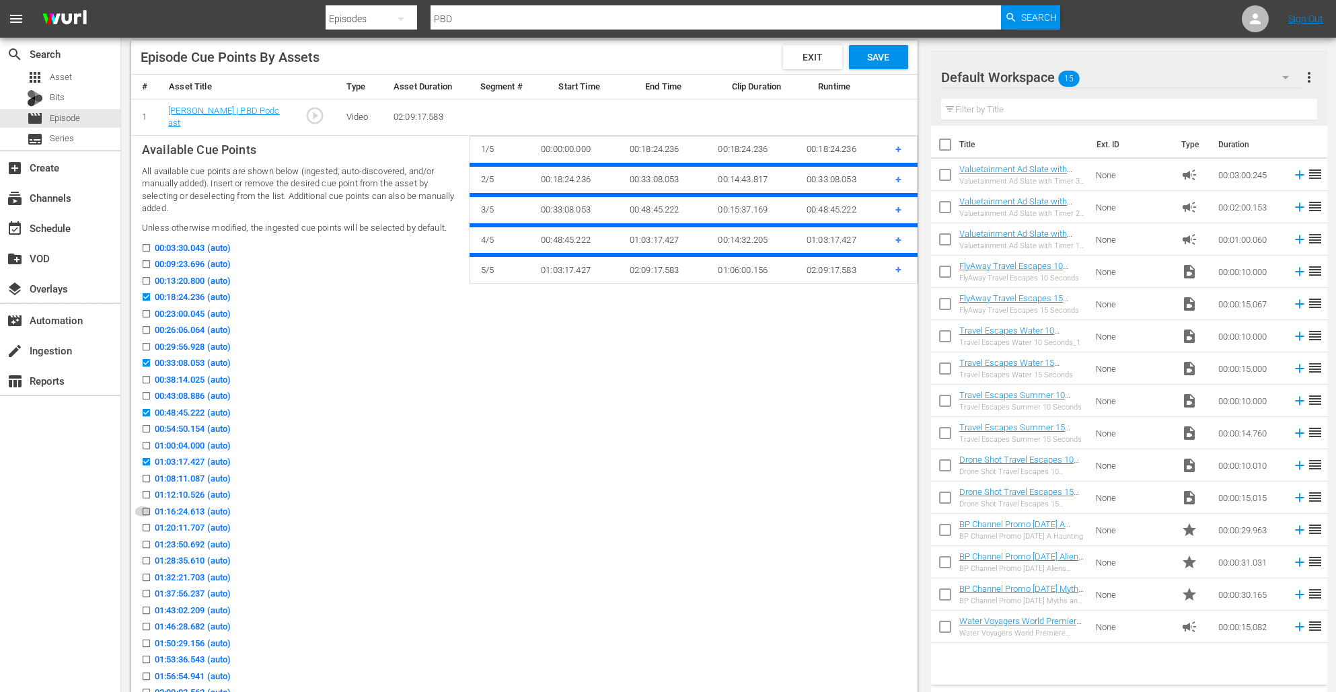
click at [145, 509] on input "01:16:24.613 (auto)" at bounding box center [143, 514] width 17 height 10
checkbox input "true"
click at [143, 561] on input "01:28:35.610 (auto)" at bounding box center [143, 563] width 17 height 10
checkbox input "true"
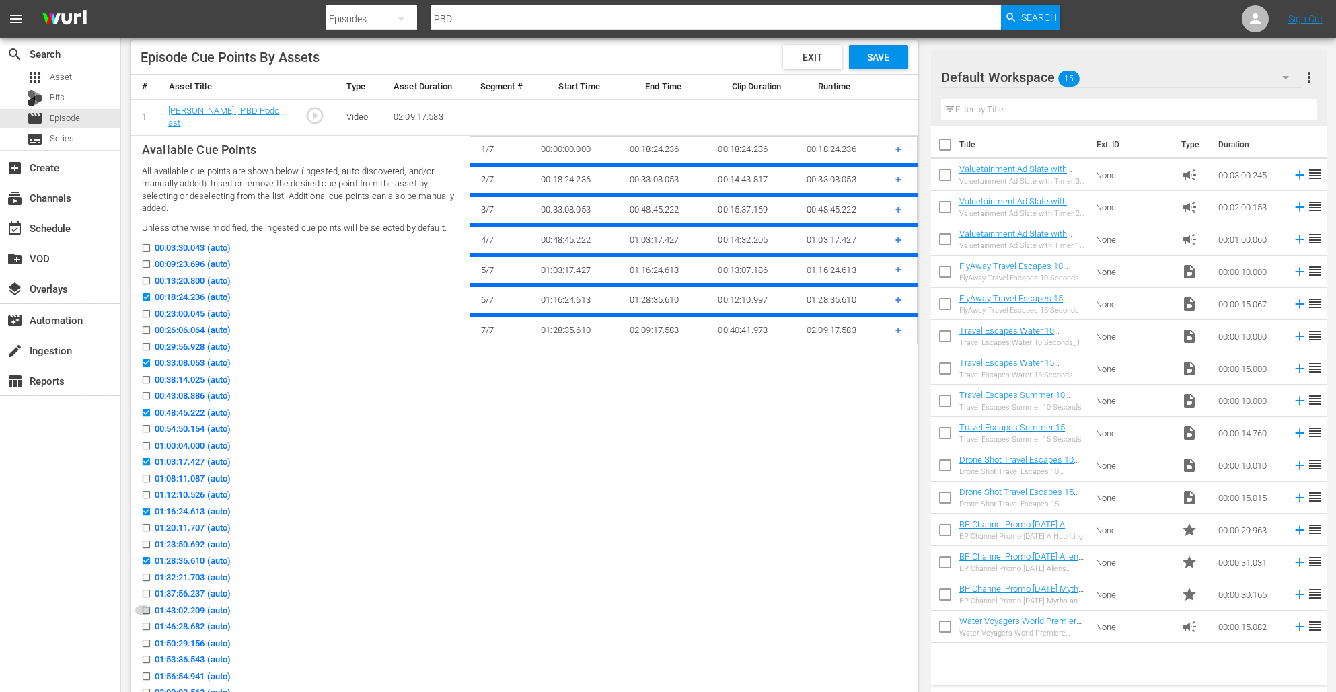
click at [145, 609] on input "01:43:02.209 (auto)" at bounding box center [143, 613] width 17 height 10
checkbox input "true"
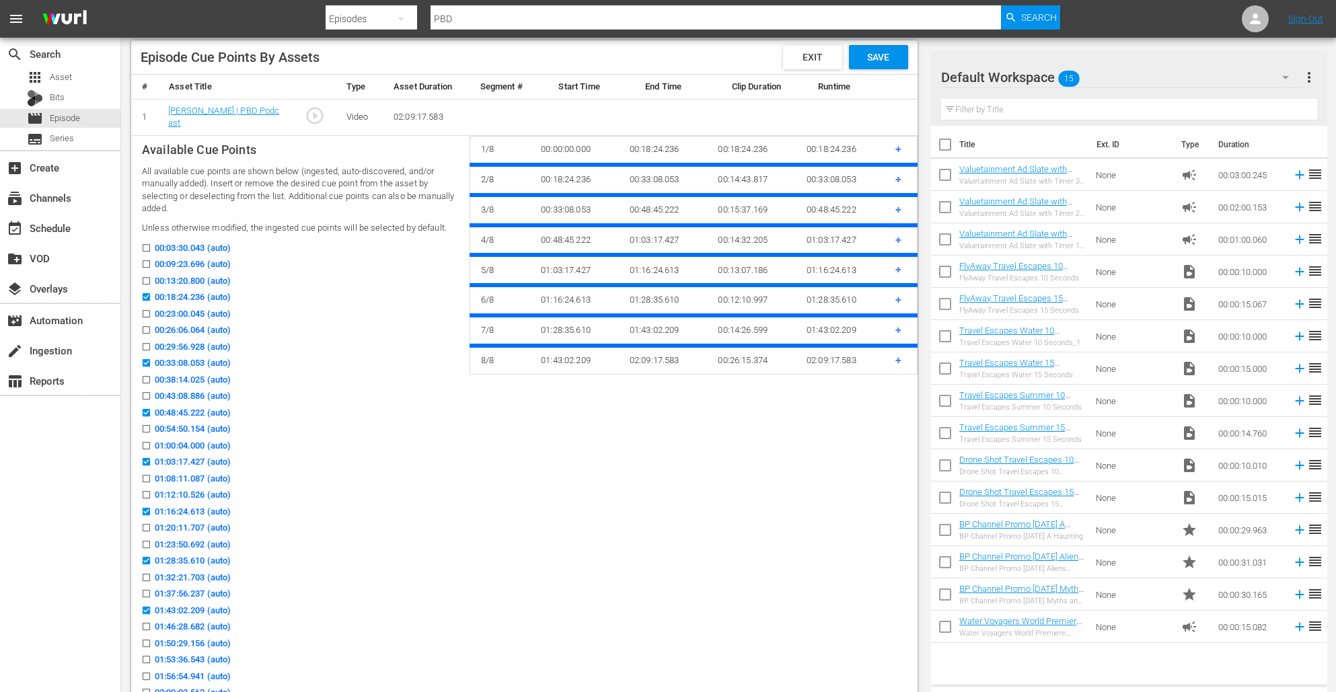
checkbox input "false"
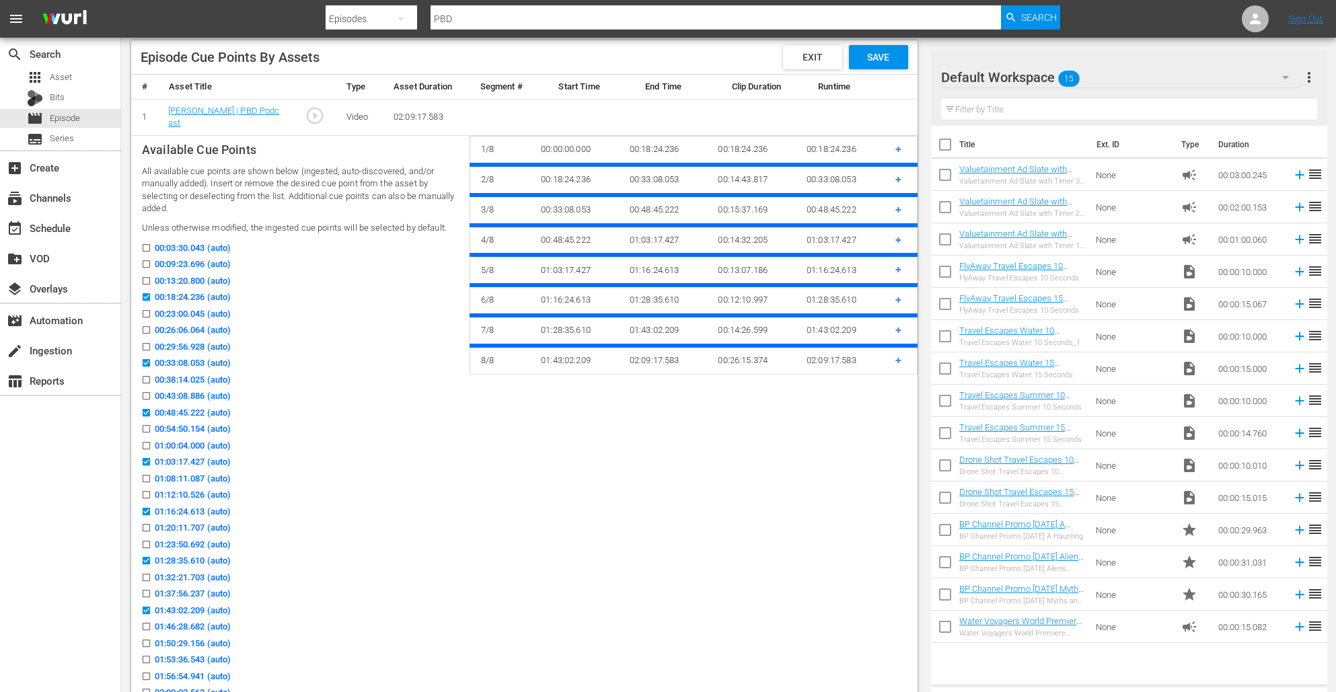
checkbox input "false"
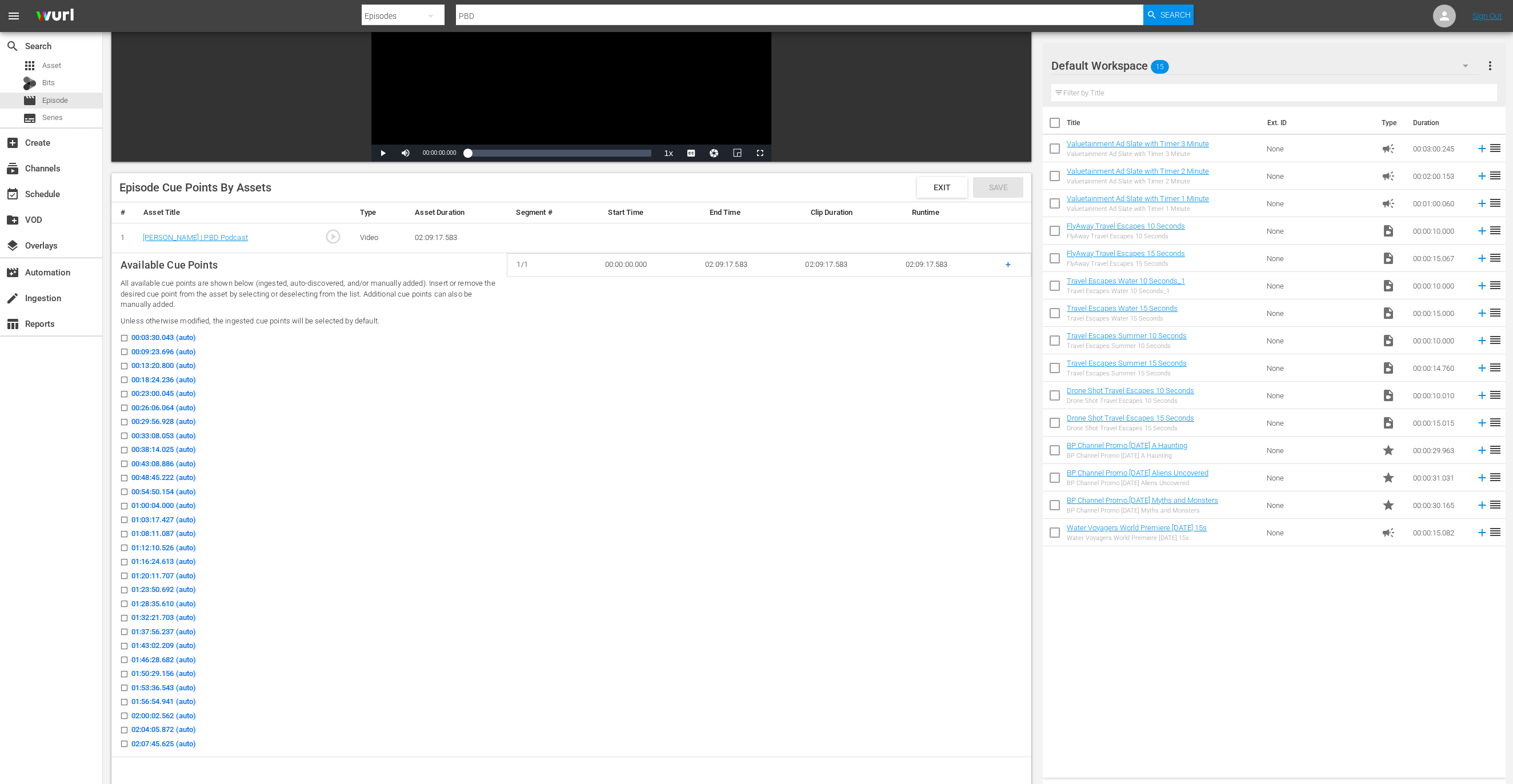
scroll to position [161, 0]
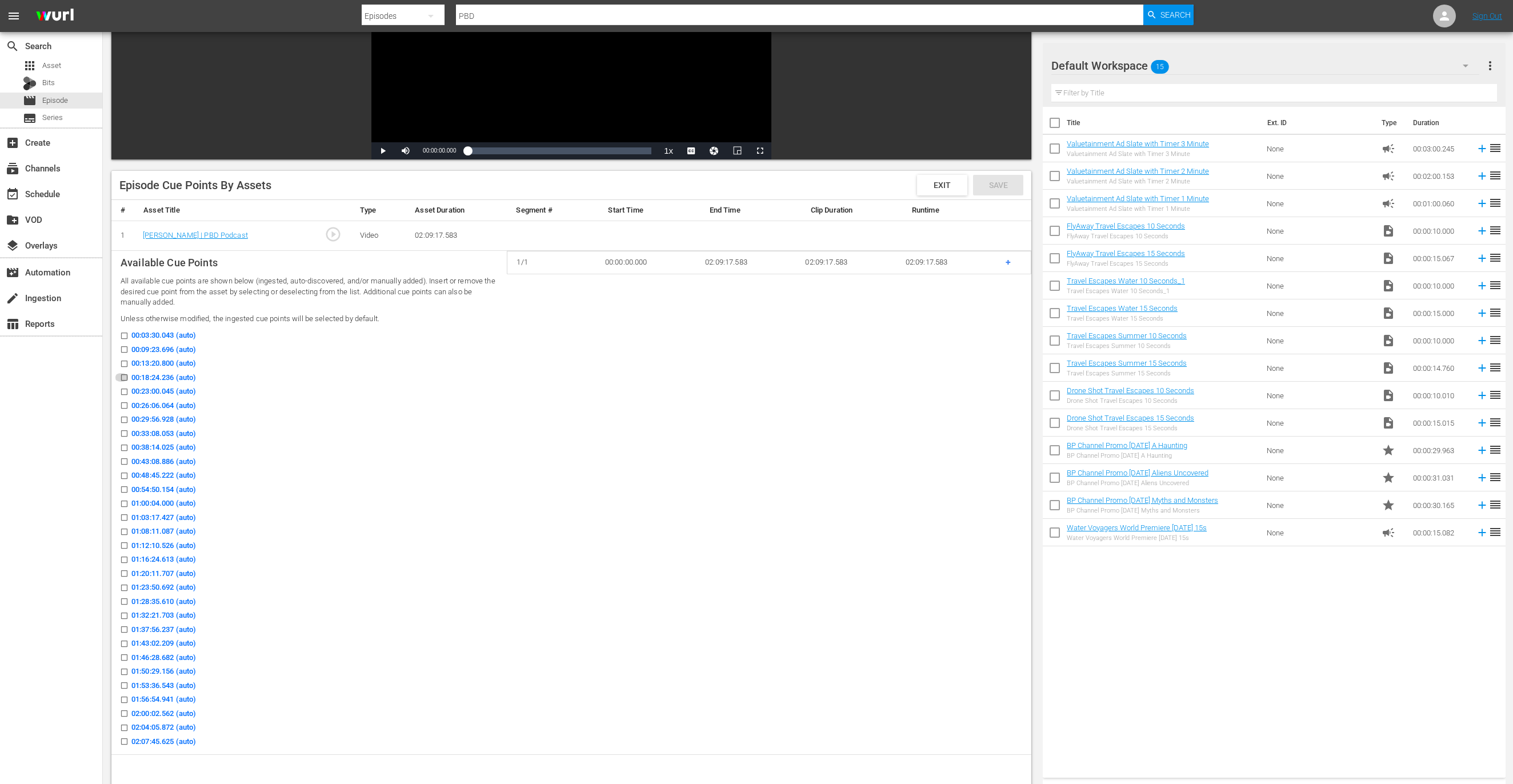
click at [122, 376] on input "00:18:24.236 (auto)" at bounding box center [121, 380] width 14 height 8
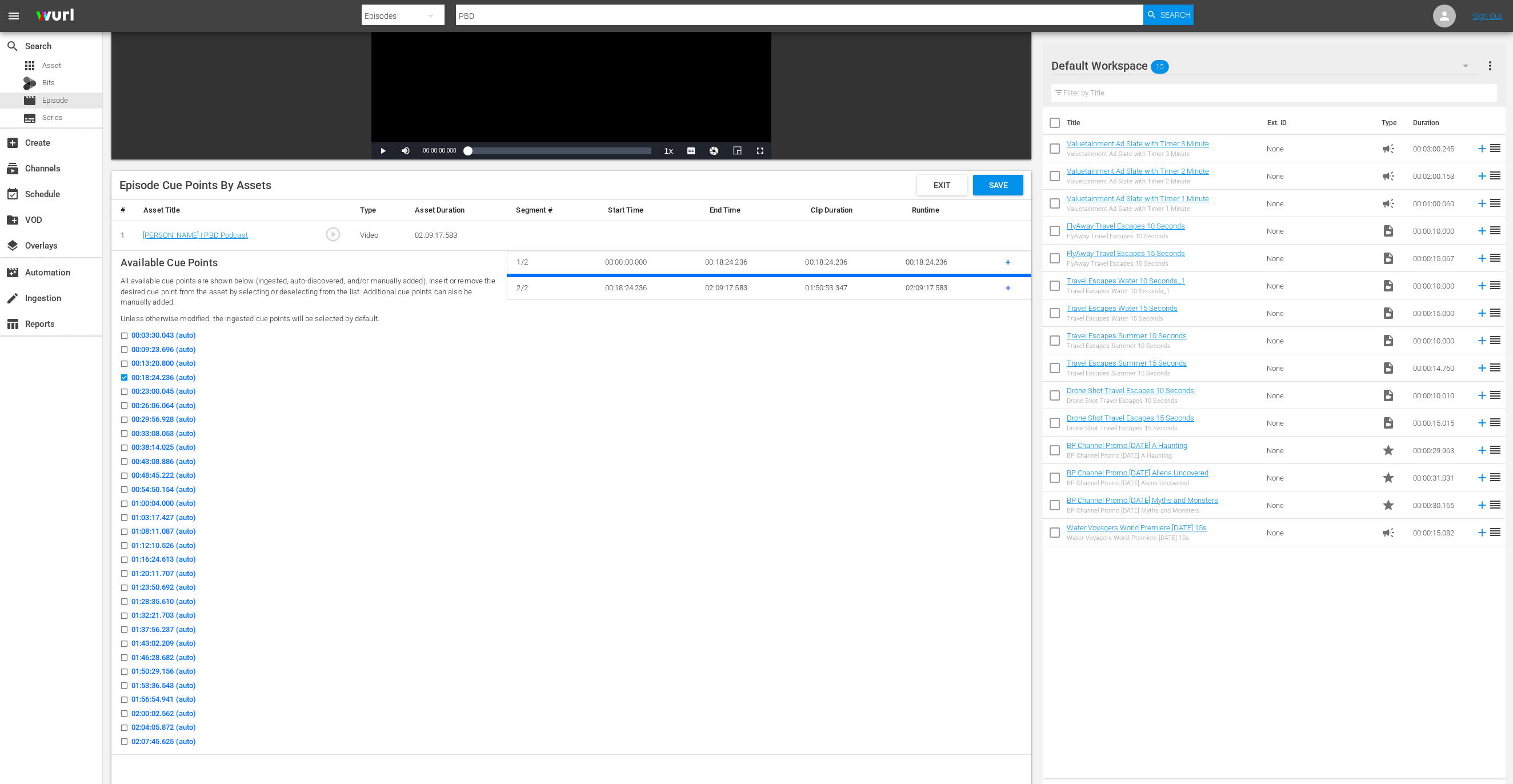
click at [122, 376] on input "00:18:24.236 (auto)" at bounding box center [121, 380] width 14 height 8
checkbox input "false"
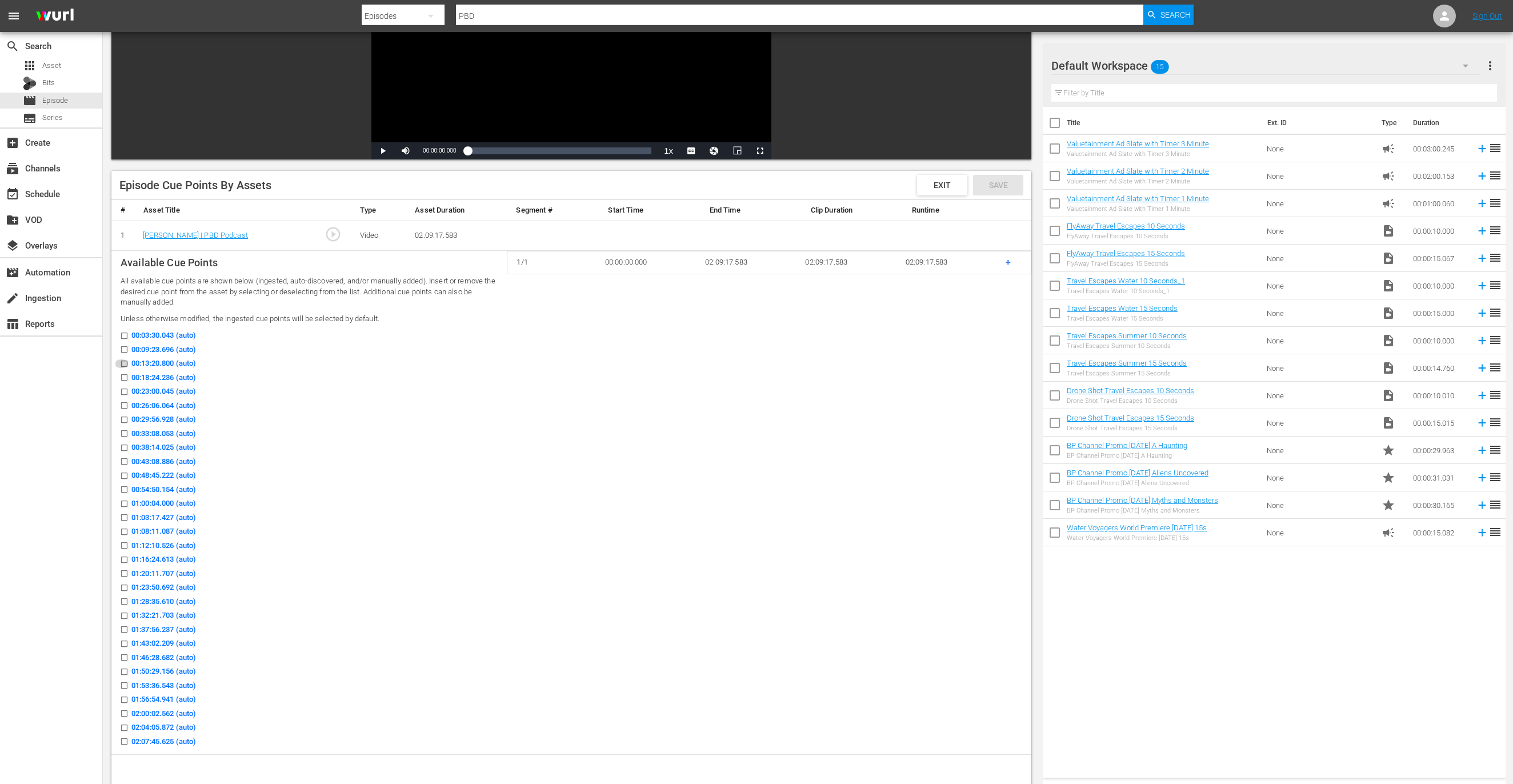
click at [122, 367] on input "00:13:20.800 (auto)" at bounding box center [121, 366] width 14 height 8
checkbox input "true"
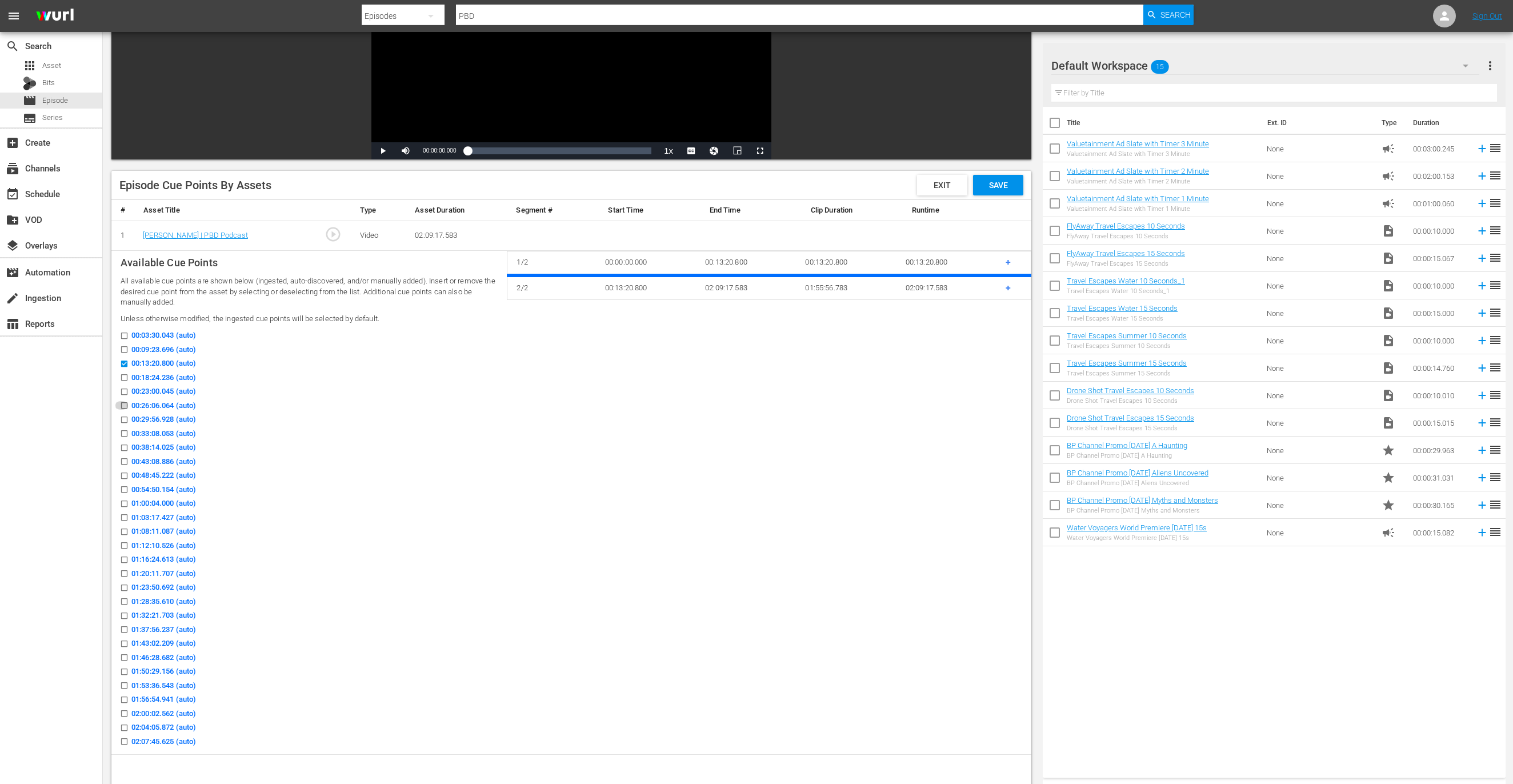
click at [121, 408] on input "00:26:06.064 (auto)" at bounding box center [121, 408] width 14 height 8
checkbox input "true"
click at [121, 447] on input "00:38:14.025 (auto)" at bounding box center [121, 450] width 14 height 8
checkbox input "true"
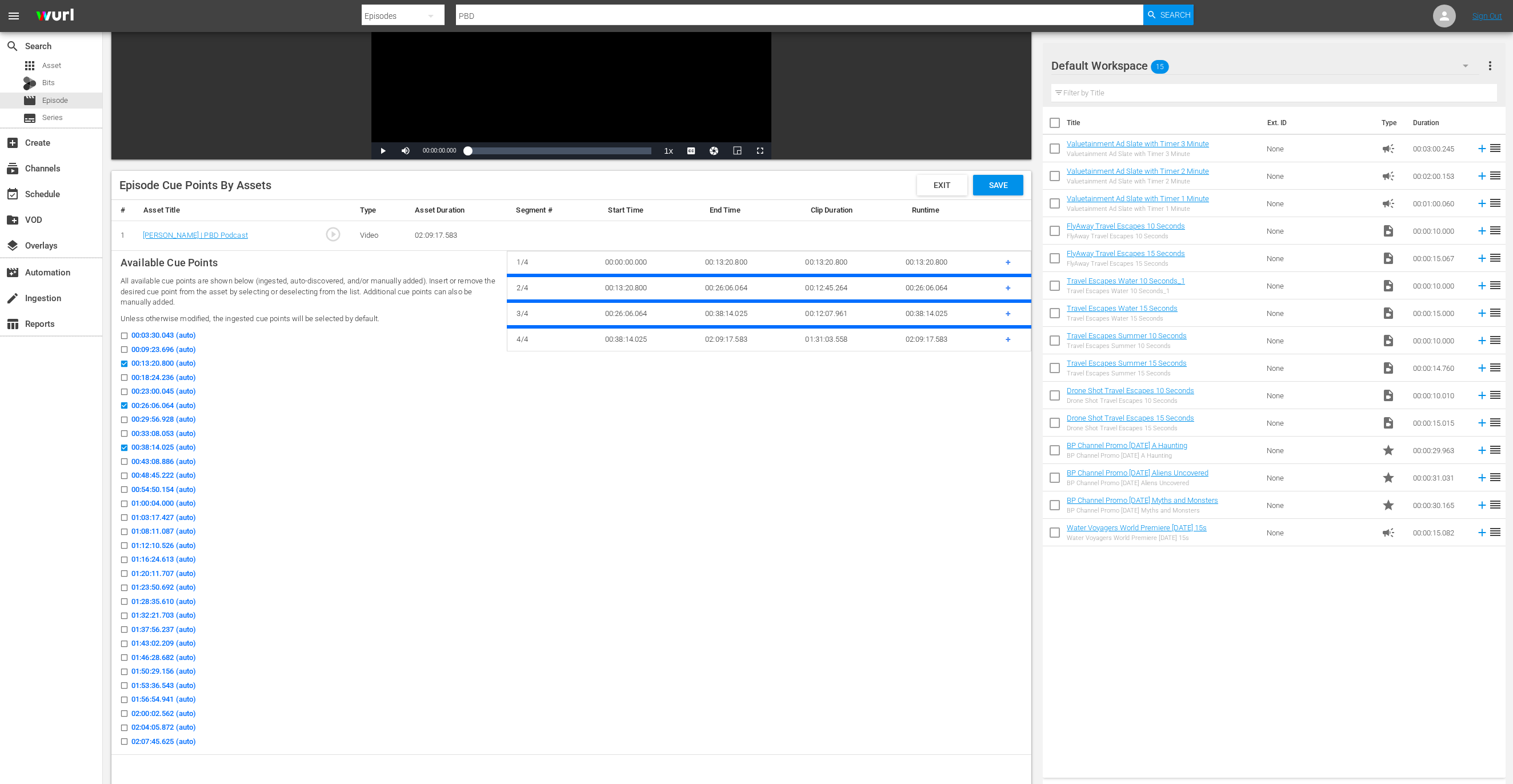
click at [123, 472] on icon at bounding box center [124, 476] width 8 height 8
click at [123, 474] on input "00:48:45.222 (auto)" at bounding box center [121, 478] width 14 height 8
checkbox input "true"
click at [123, 516] on input "01:03:17.427 (auto)" at bounding box center [121, 520] width 14 height 8
checkbox input "true"
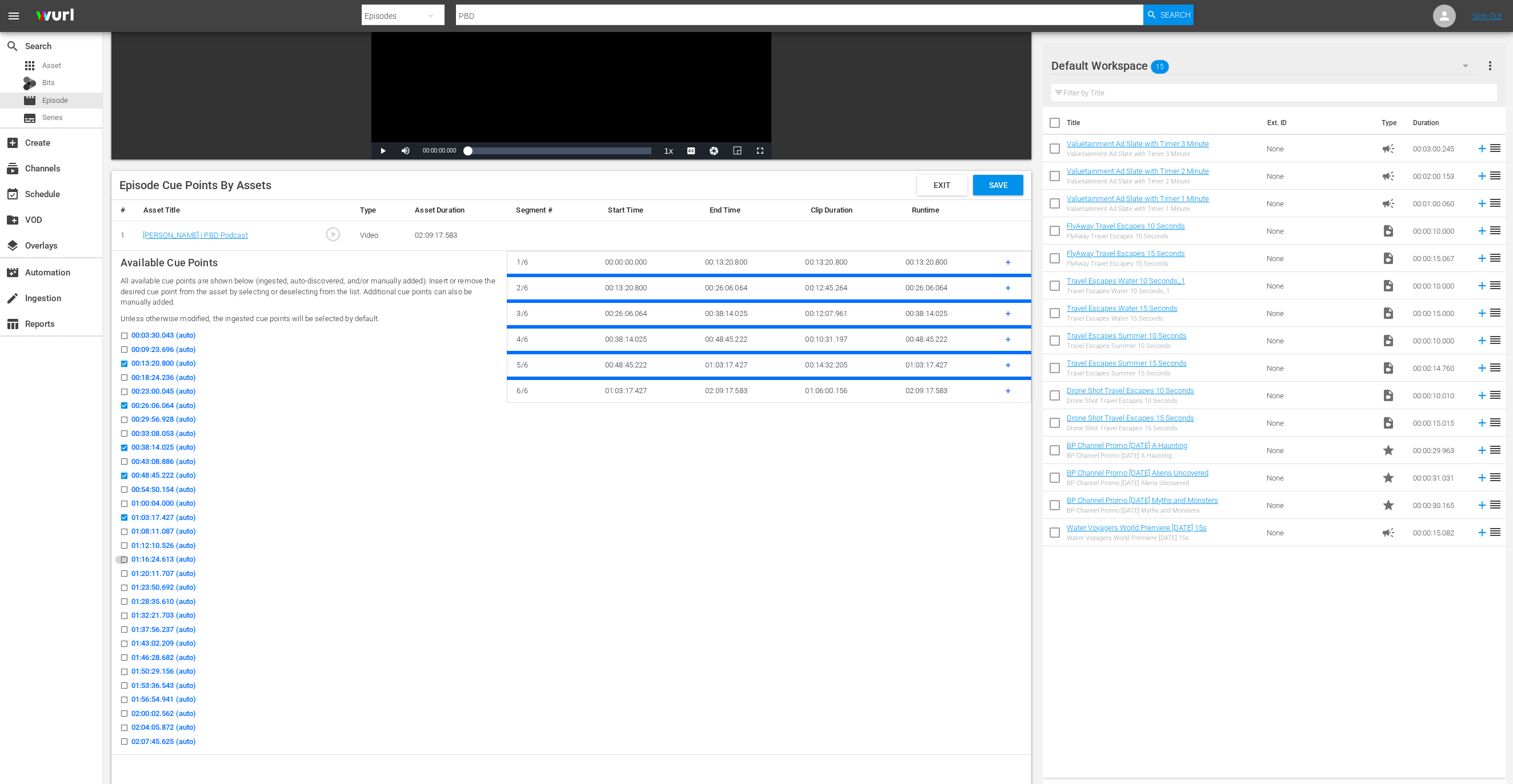
click at [124, 522] on input "01:16:24.613 (auto)" at bounding box center [121, 562] width 14 height 8
checkbox input "true"
click at [123, 522] on input "01:23:50.692 (auto)" at bounding box center [121, 590] width 14 height 8
checkbox input "true"
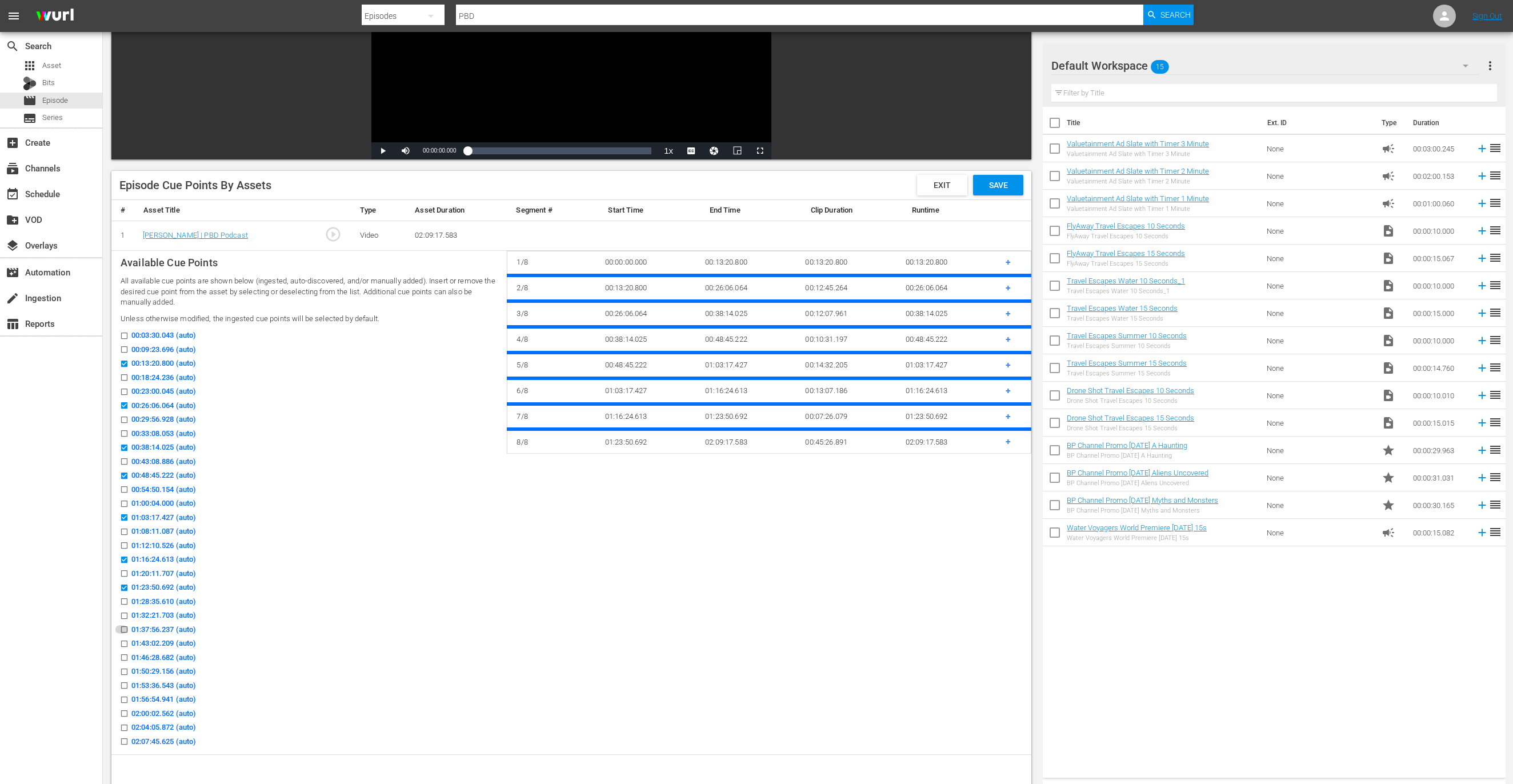
click at [123, 522] on input "01:37:56.237 (auto)" at bounding box center [121, 632] width 14 height 8
checkbox input "true"
click at [123, 522] on input "01:50:29.156 (auto)" at bounding box center [121, 674] width 14 height 8
checkbox input "true"
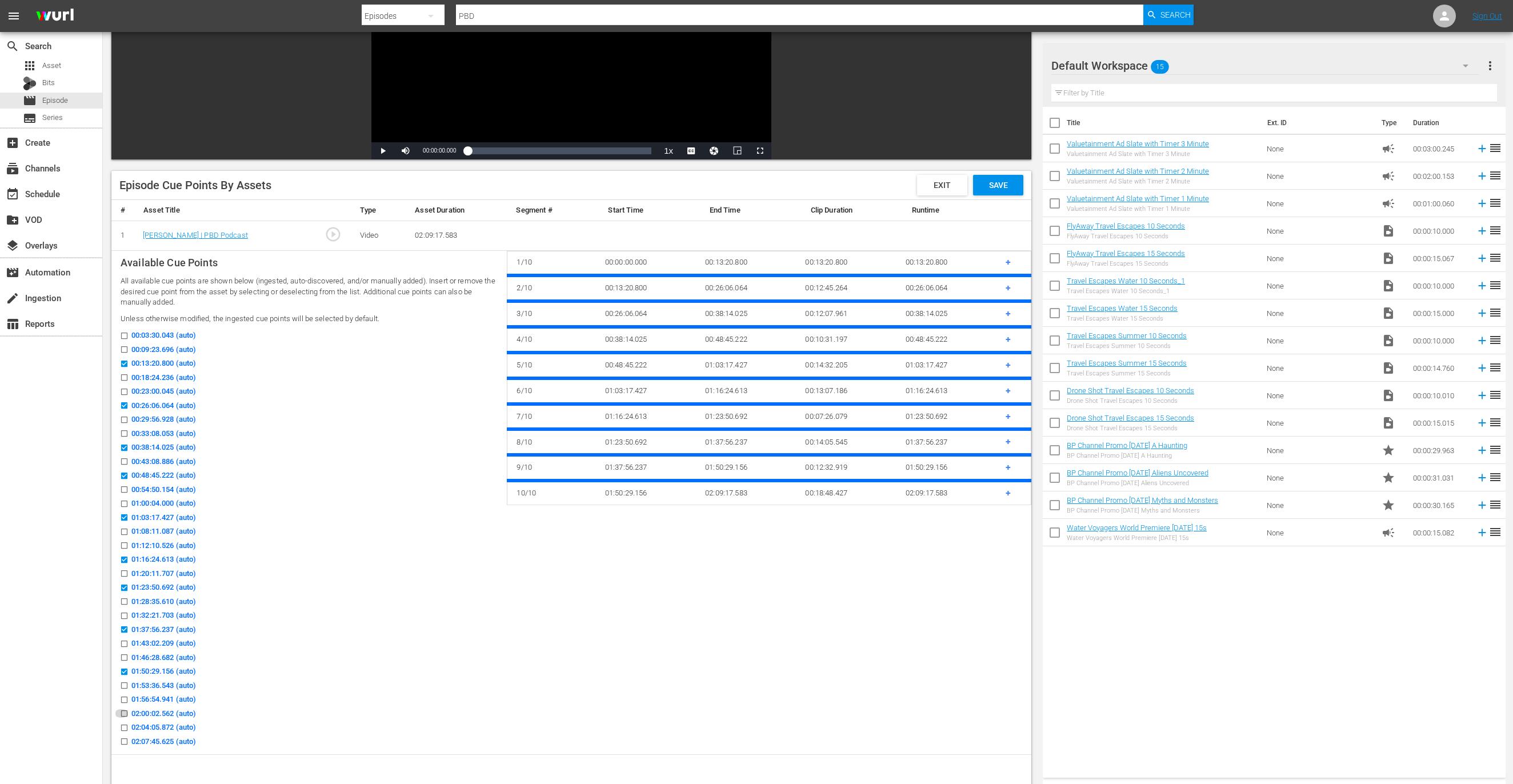
click at [123, 522] on icon at bounding box center [124, 713] width 6 height 6
click at [123, 522] on input "02:00:02.562 (auto)" at bounding box center [121, 716] width 14 height 8
click at [121, 522] on icon at bounding box center [124, 713] width 6 height 6
click at [121, 522] on input "02:00:02.562 (auto)" at bounding box center [121, 716] width 14 height 8
checkbox input "false"
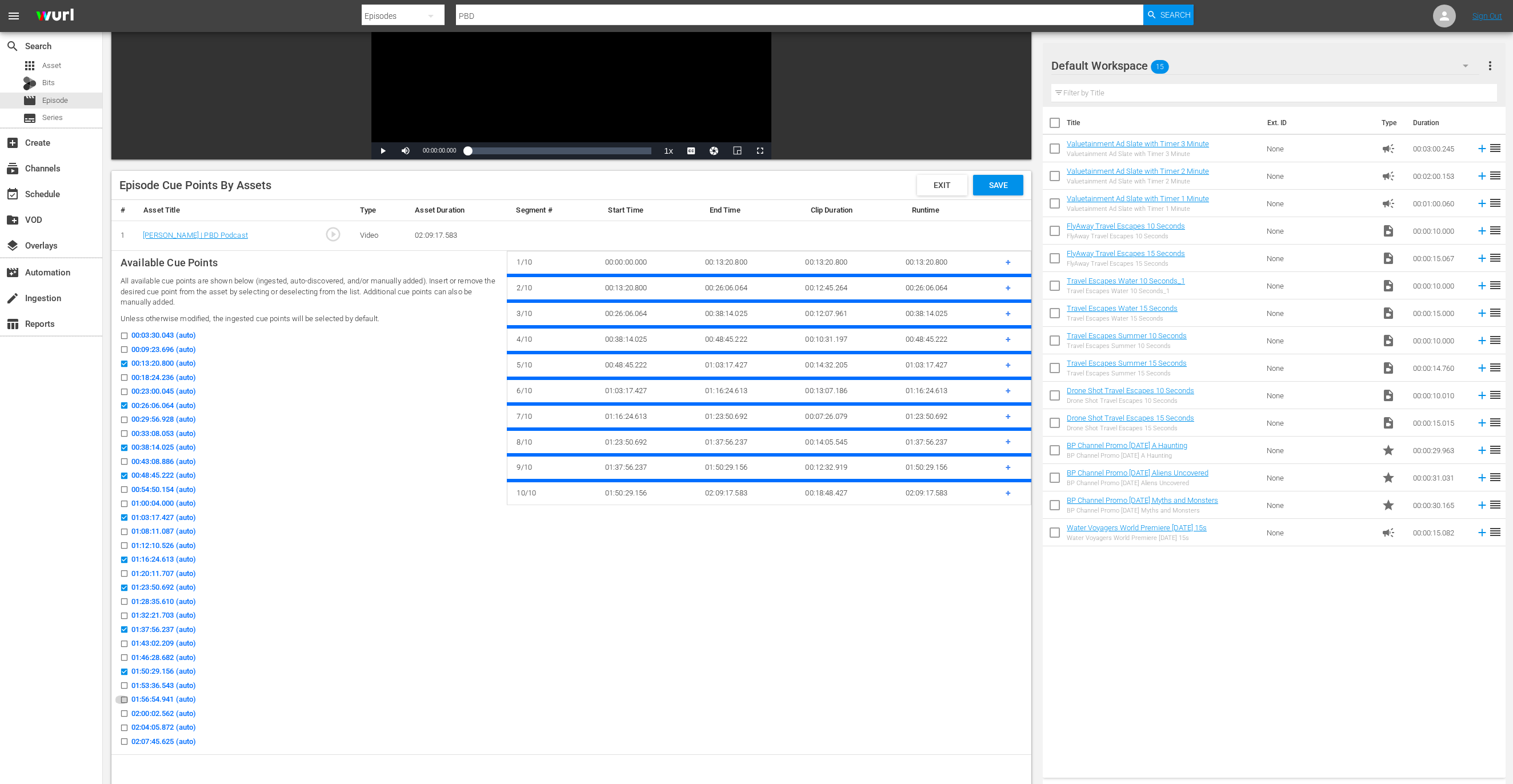
click at [123, 522] on input "01:56:54.941 (auto)" at bounding box center [121, 702] width 14 height 8
checkbox input "true"
click at [123, 522] on input "02:04:05.872 (auto)" at bounding box center [121, 730] width 14 height 8
checkbox input "true"
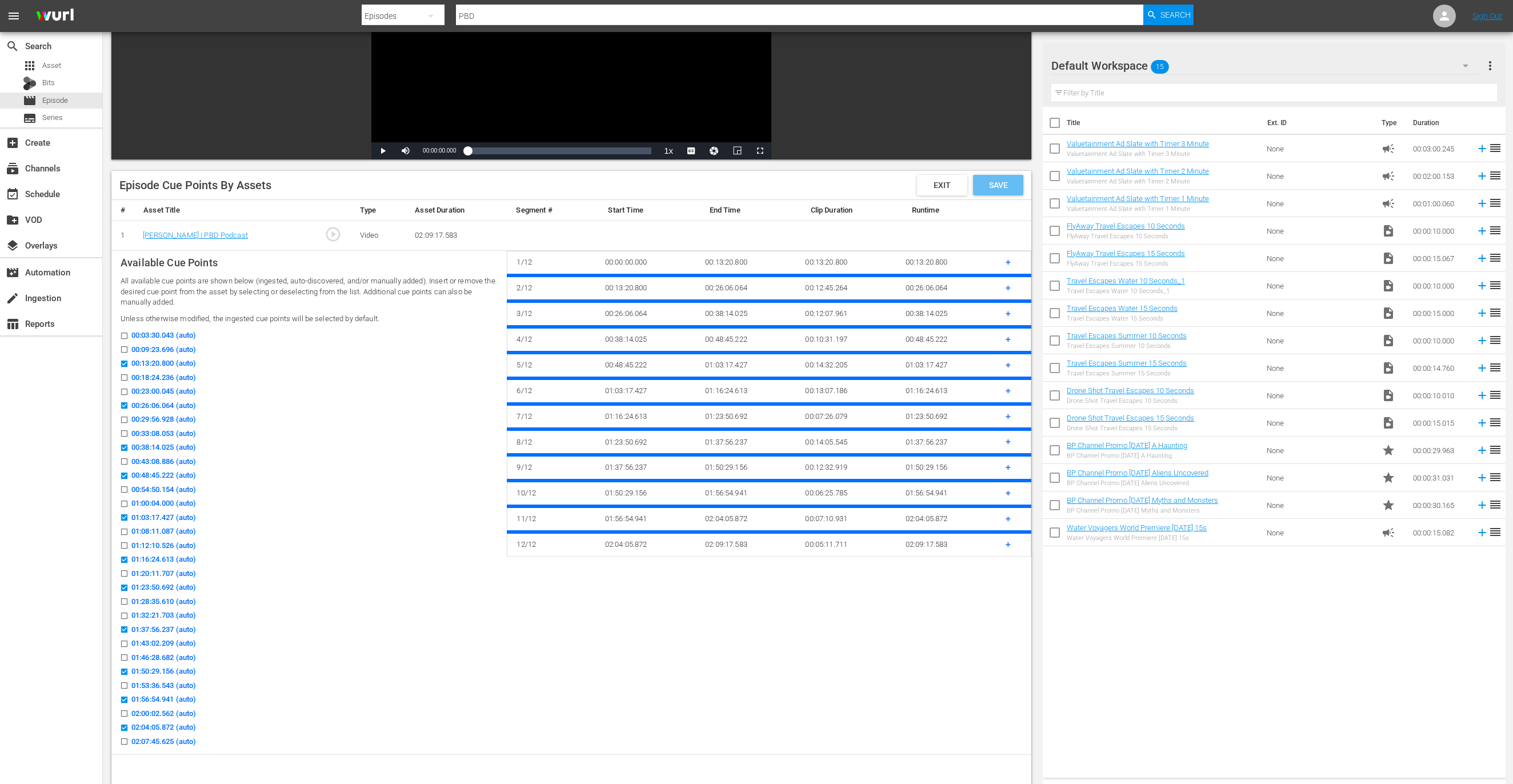
click at [1006, 181] on span "Save" at bounding box center [999, 185] width 37 height 9
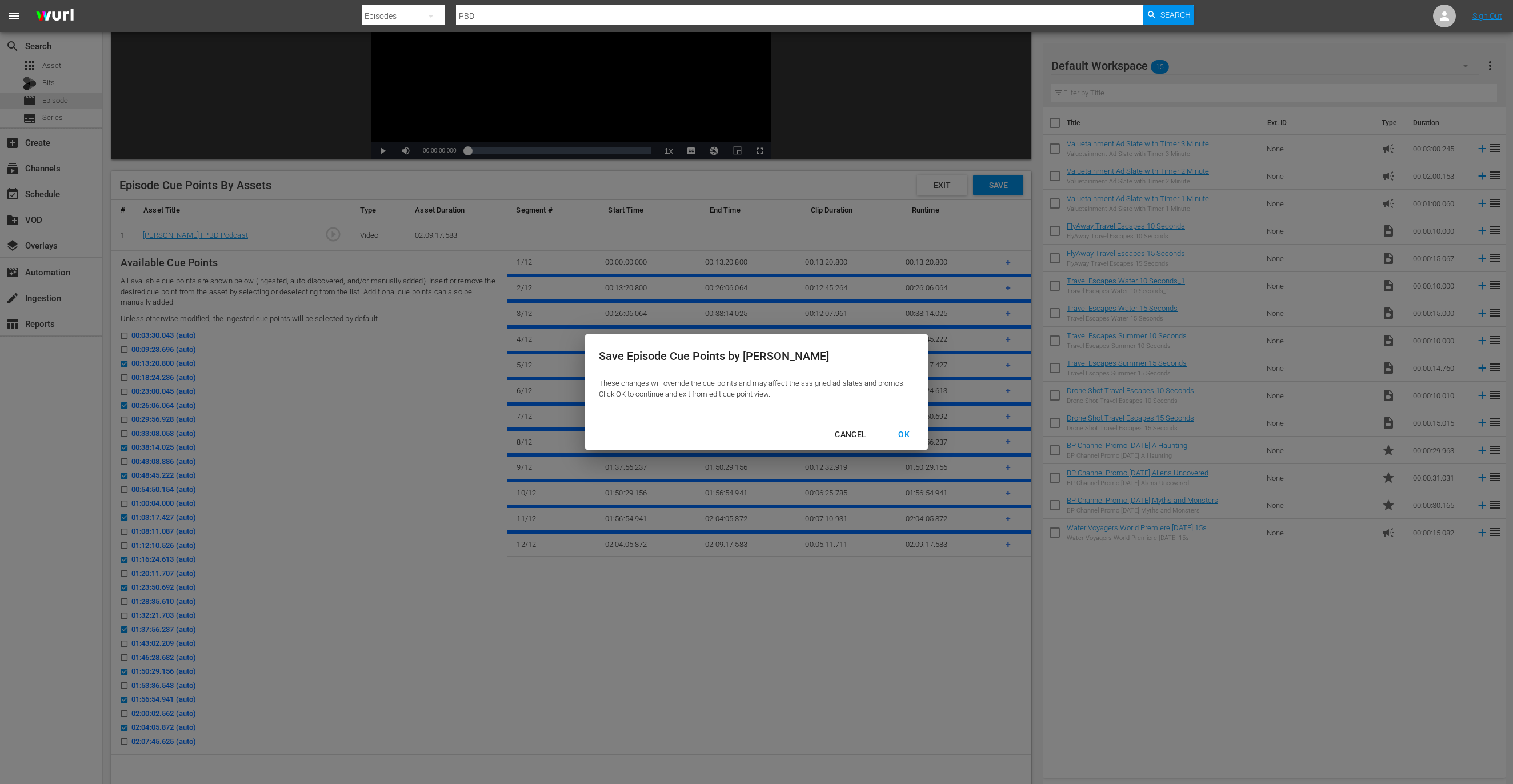
click at [912, 426] on button "OK" at bounding box center [904, 434] width 39 height 21
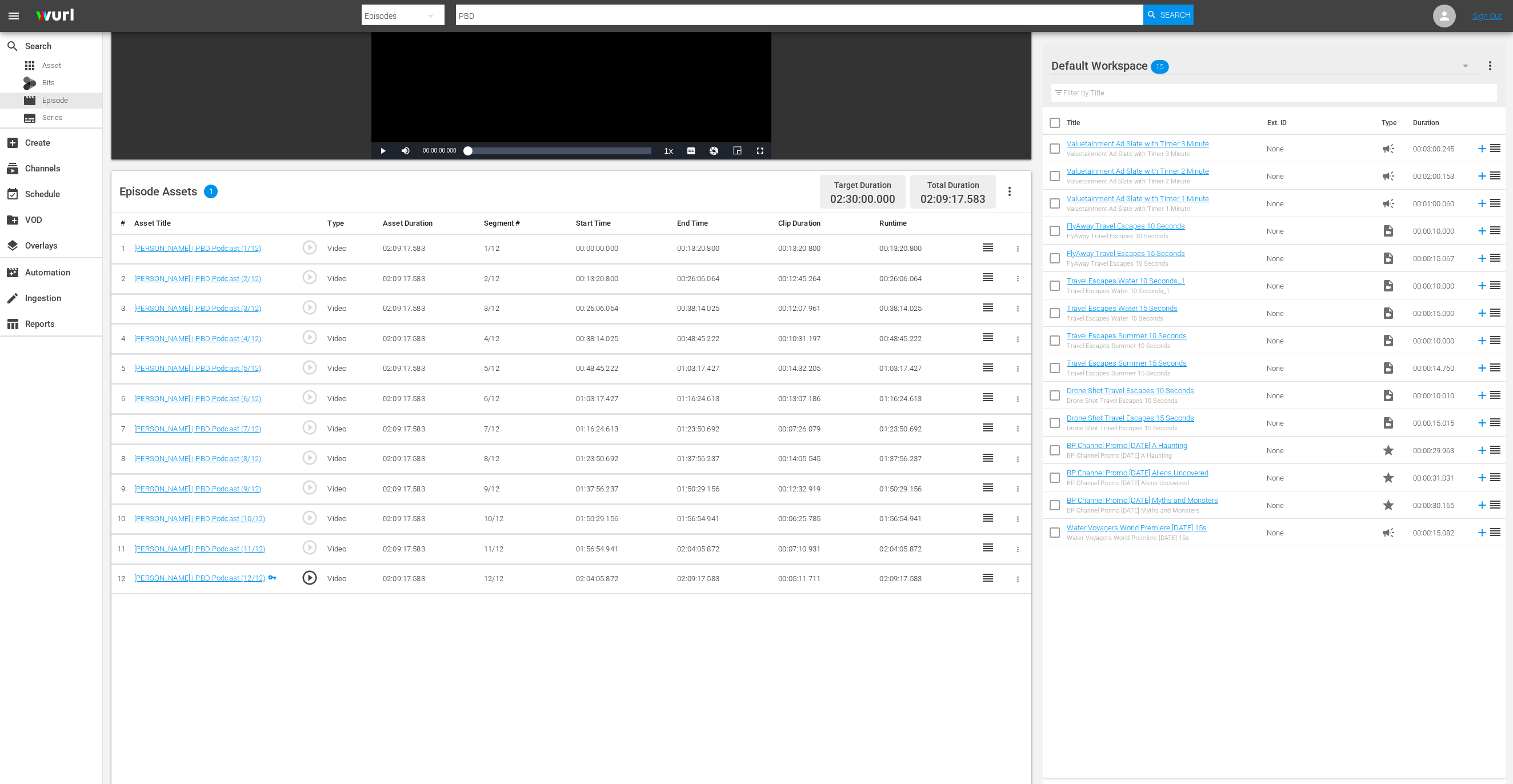
click at [1008, 178] on button "button" at bounding box center [1010, 191] width 27 height 27
click at [1008, 223] on div "Fill with Ads" at bounding box center [1043, 223] width 77 height 27
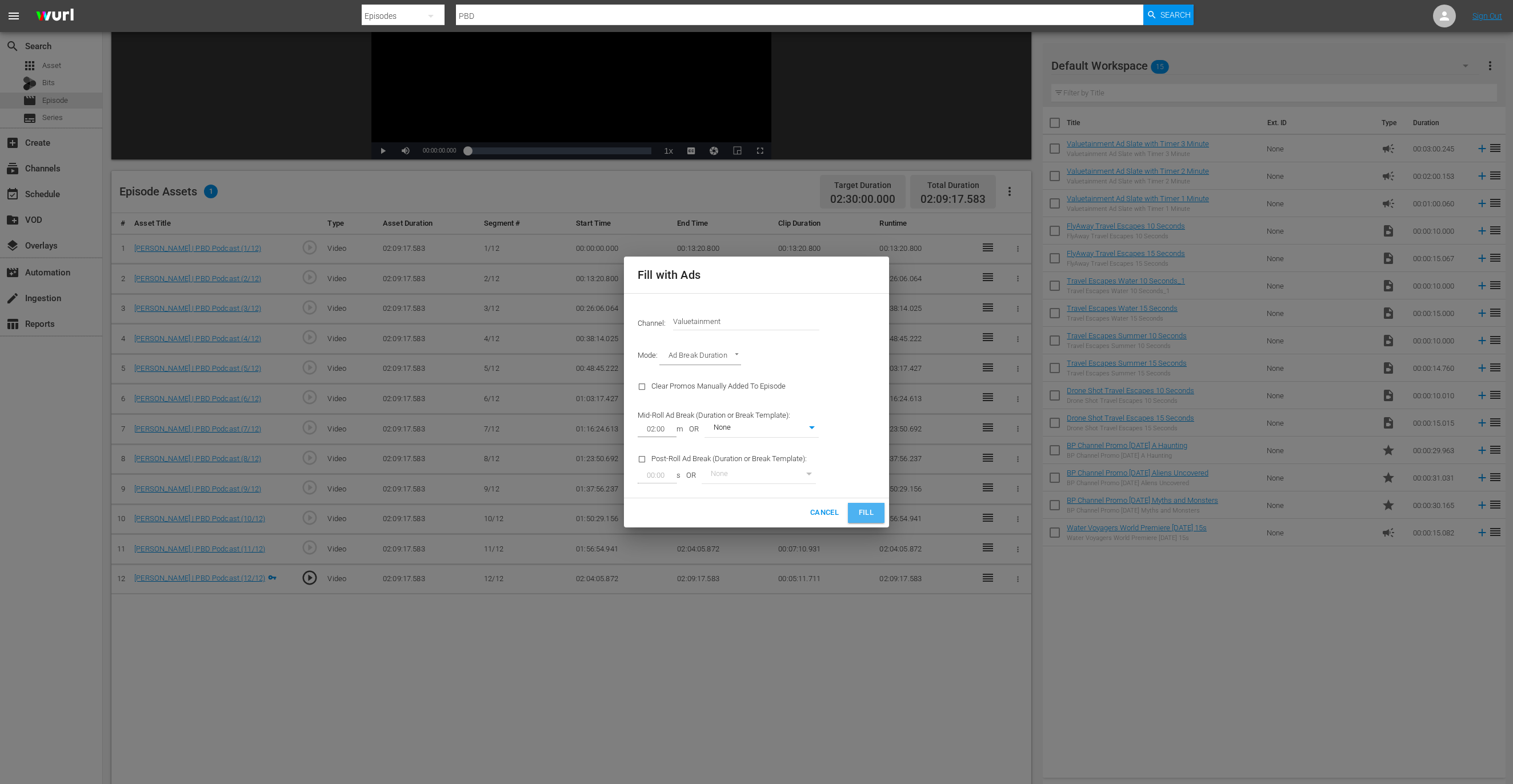
click at [869, 506] on span "Fill" at bounding box center [867, 512] width 19 height 13
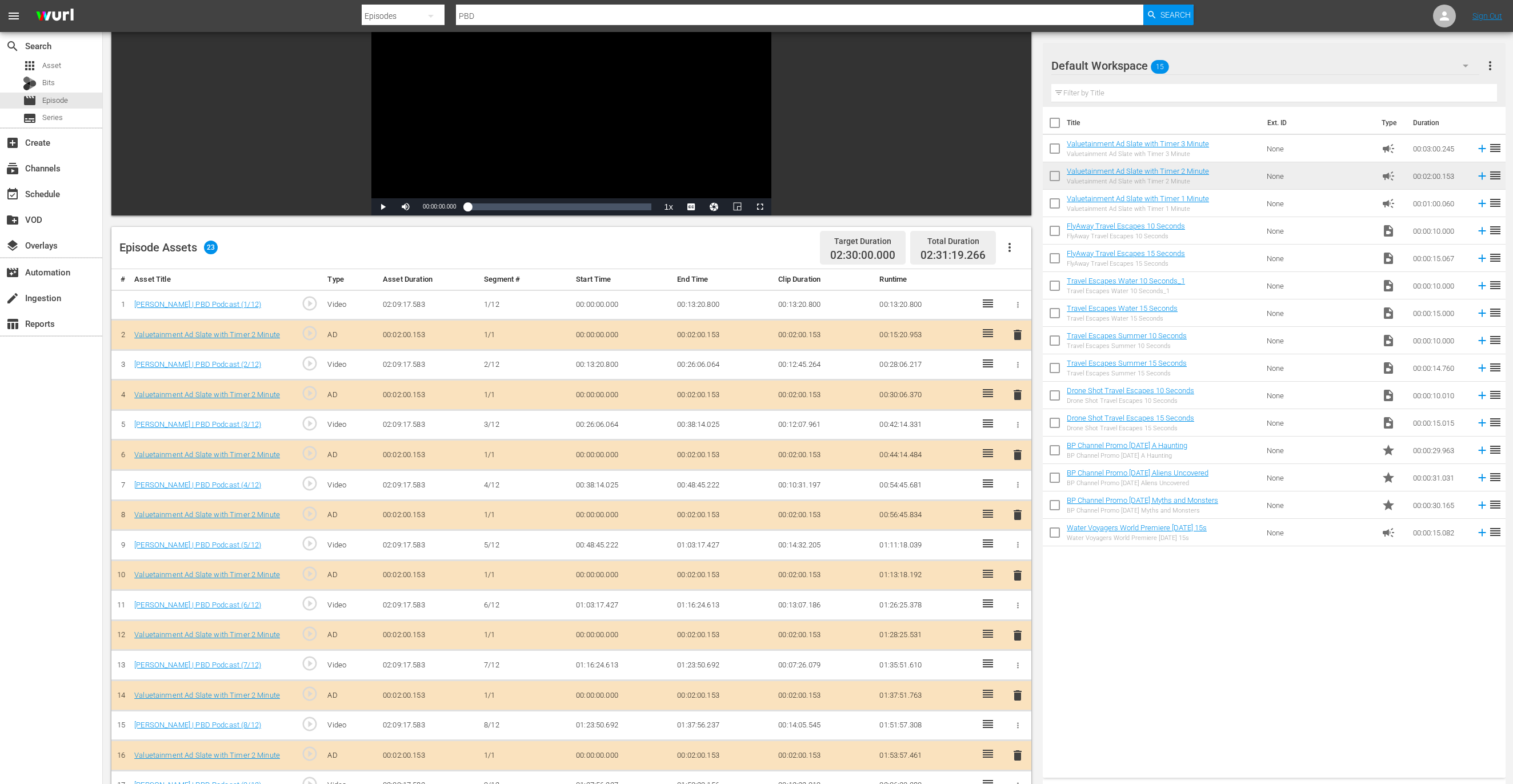
scroll to position [312, 0]
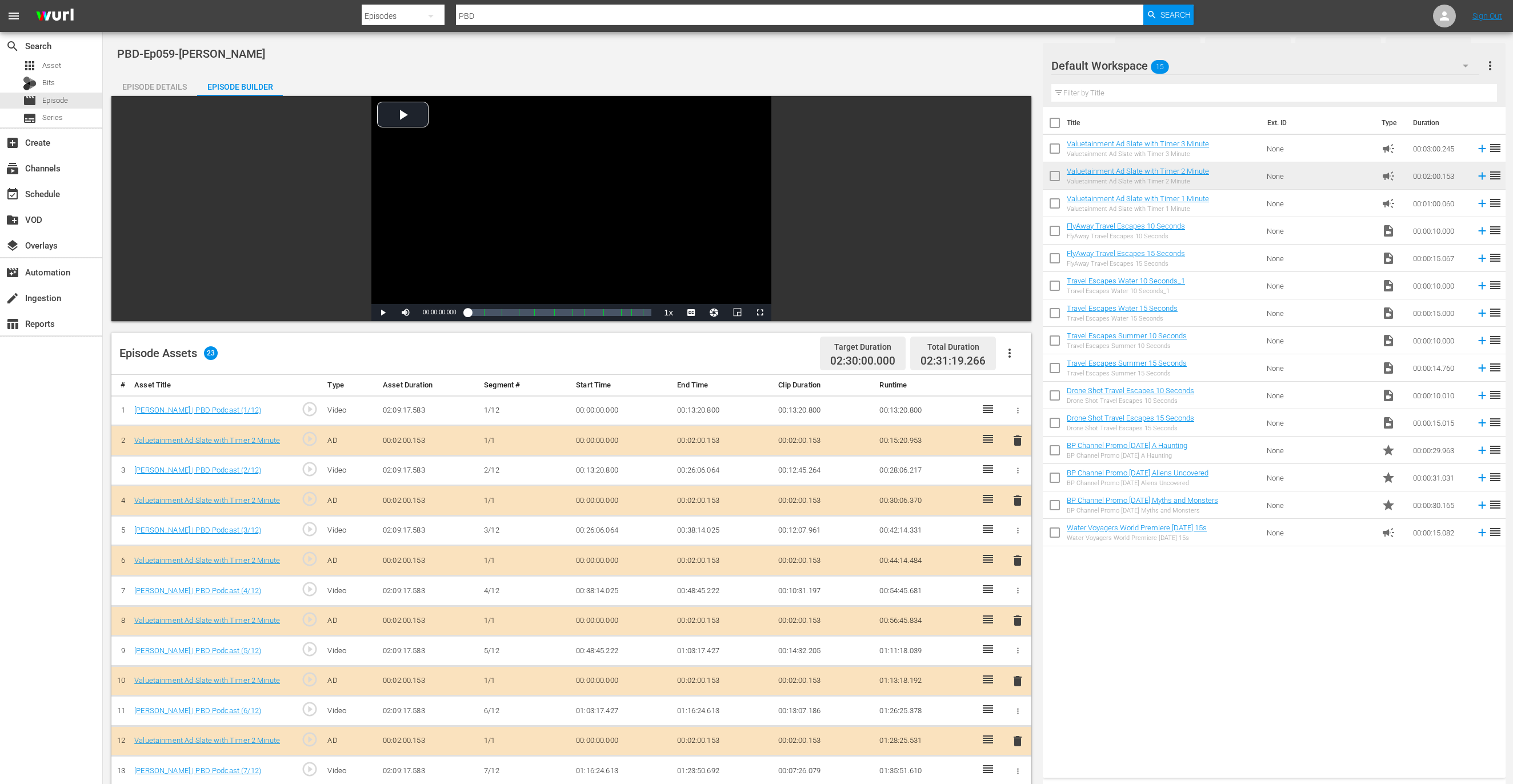
scroll to position [312, 0]
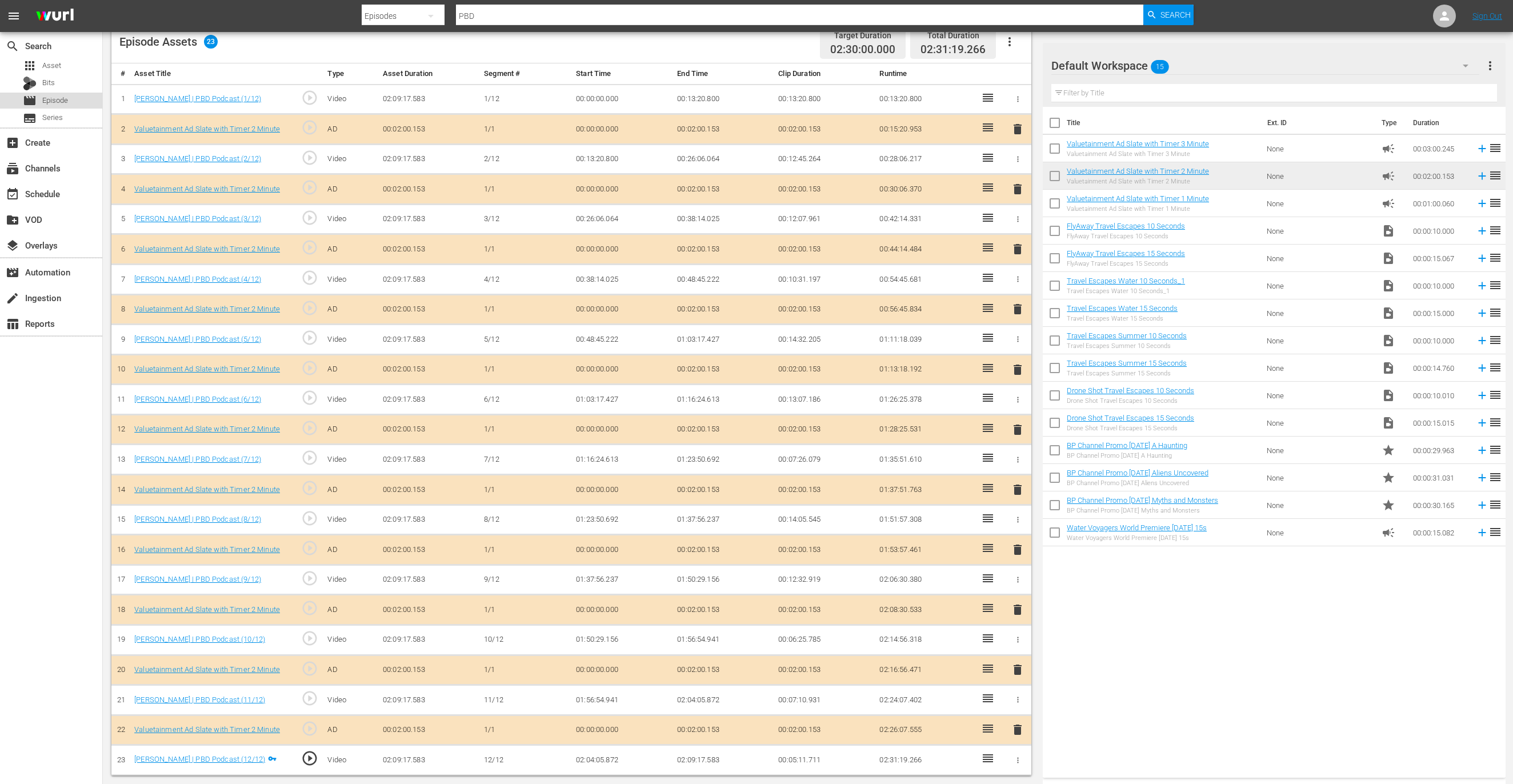
click at [87, 100] on div "movie Episode" at bounding box center [51, 100] width 102 height 16
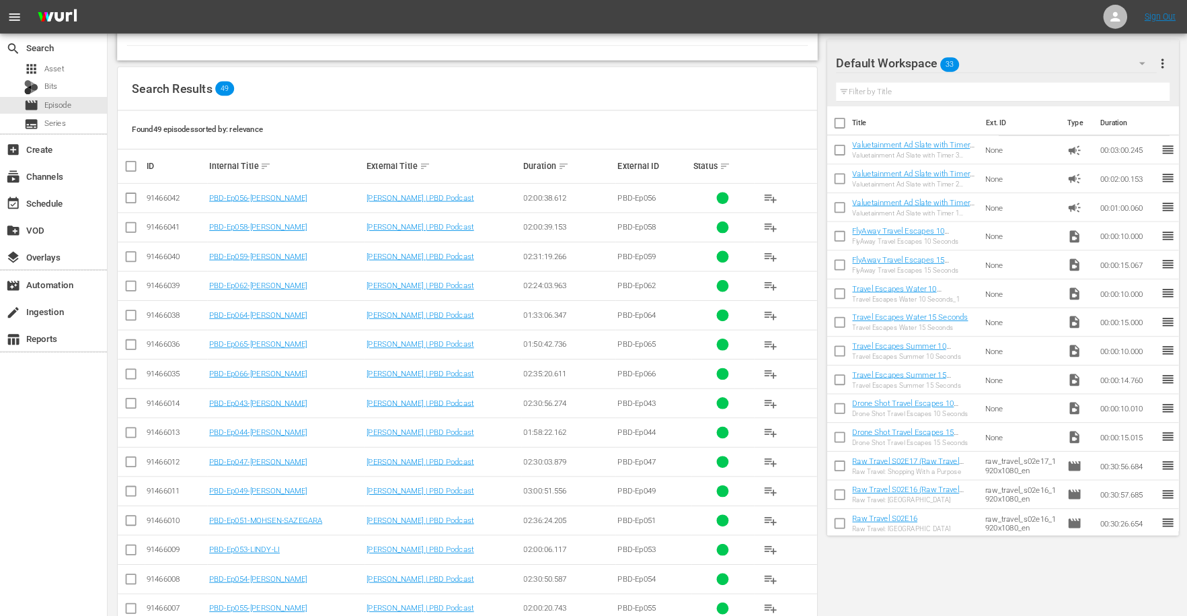
scroll to position [176, 0]
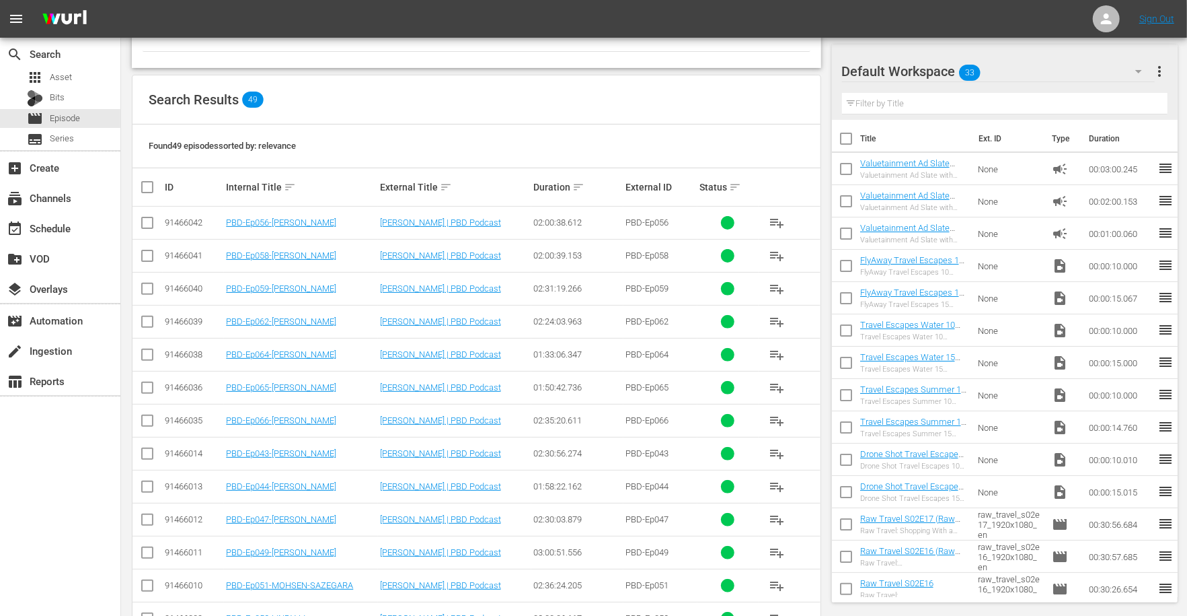
click at [530, 50] on div at bounding box center [477, 40] width 668 height 23
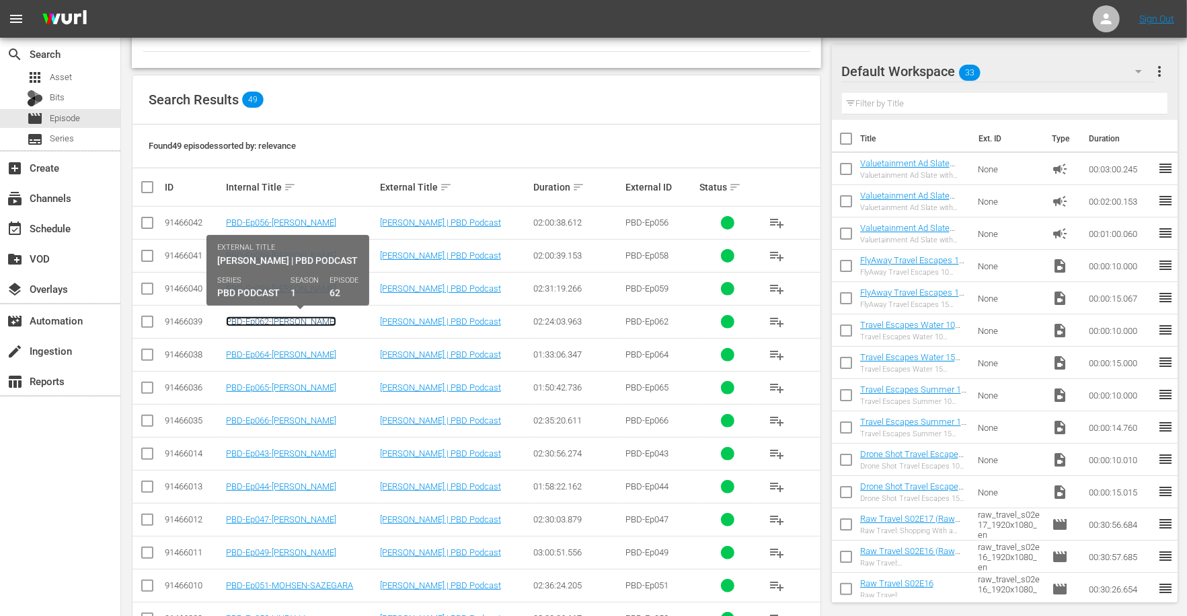
click at [311, 320] on link "PBD-Ep062-[PERSON_NAME]" at bounding box center [281, 321] width 110 height 10
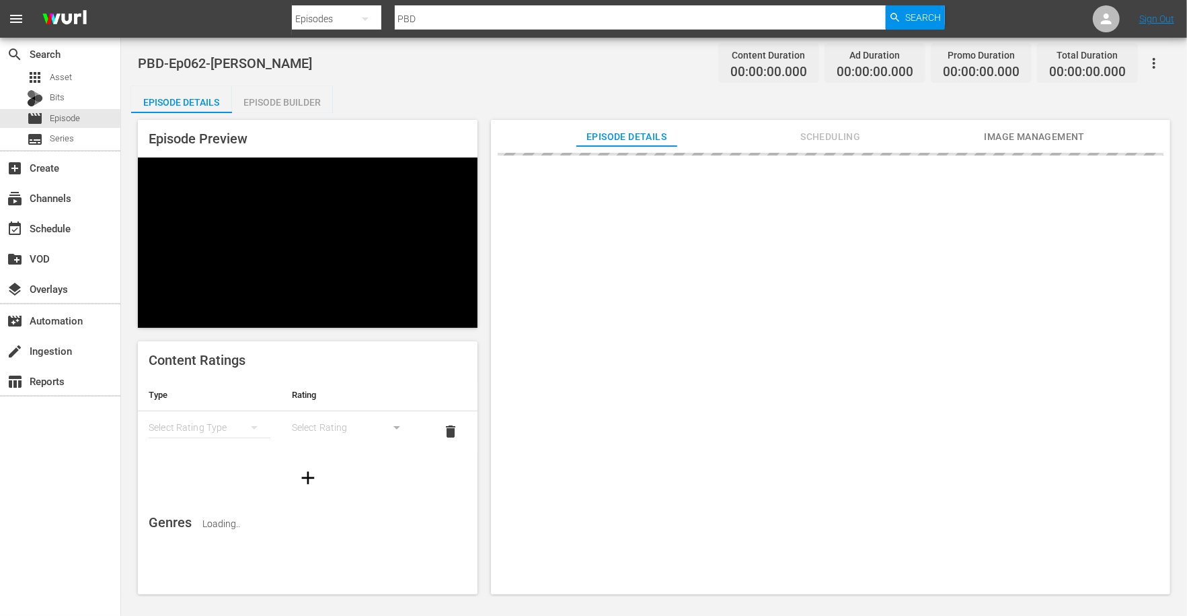
click at [301, 107] on div "Episode Builder" at bounding box center [282, 102] width 101 height 32
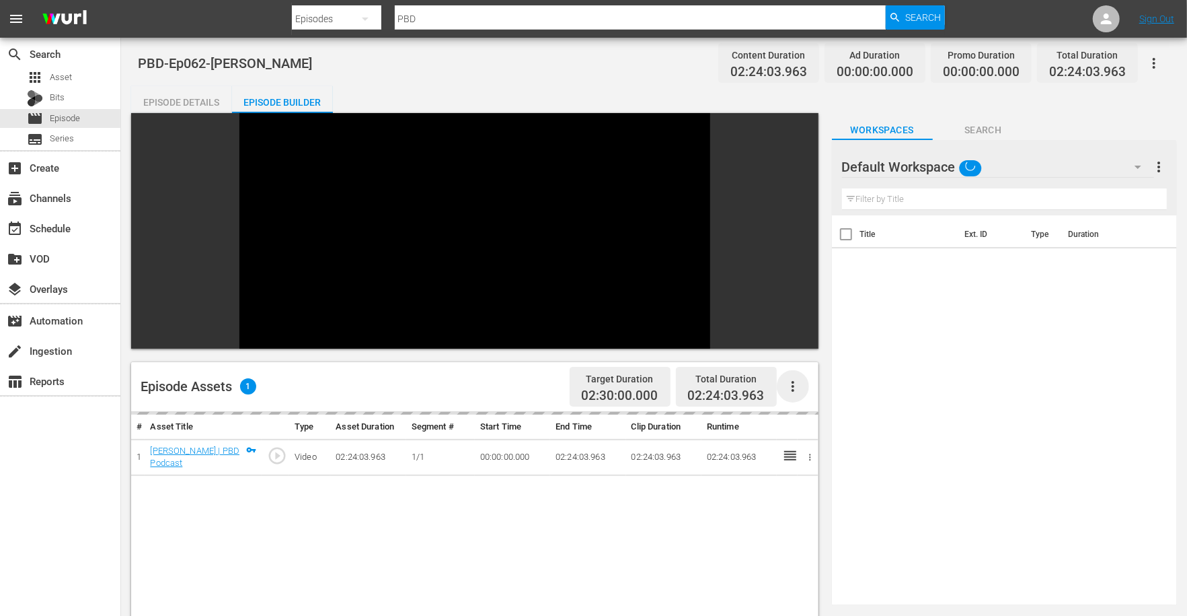
click at [792, 381] on icon "button" at bounding box center [793, 386] width 3 height 11
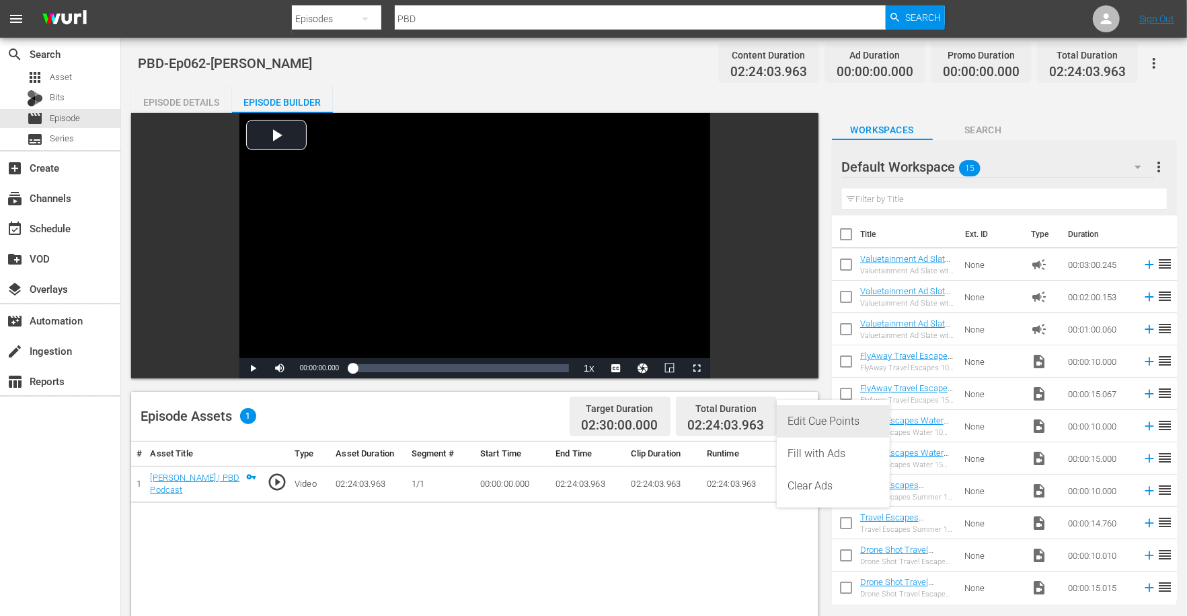
click at [824, 427] on div "Edit Cue Points" at bounding box center [833, 421] width 91 height 32
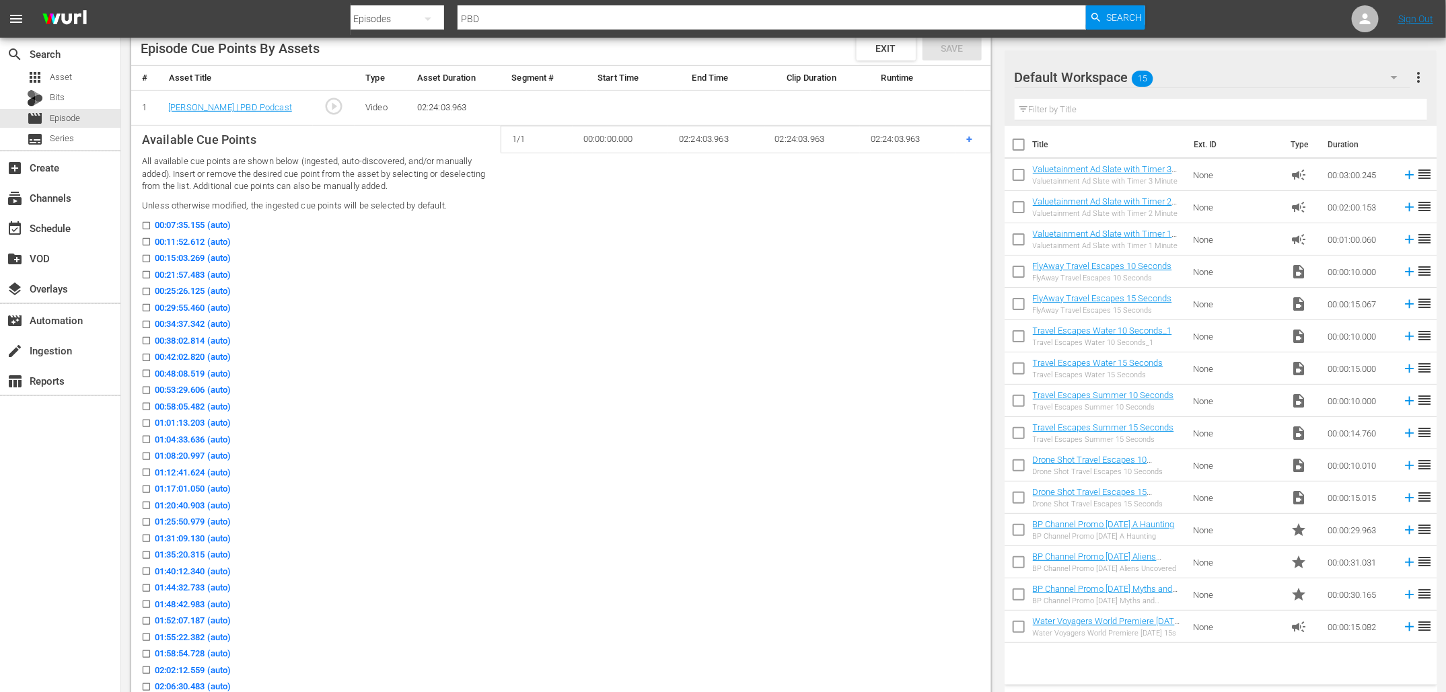
scroll to position [362, 0]
click at [149, 252] on icon at bounding box center [146, 257] width 10 height 10
click at [149, 254] on input "00:15:03.269 (auto)" at bounding box center [143, 259] width 17 height 10
checkbox input "true"
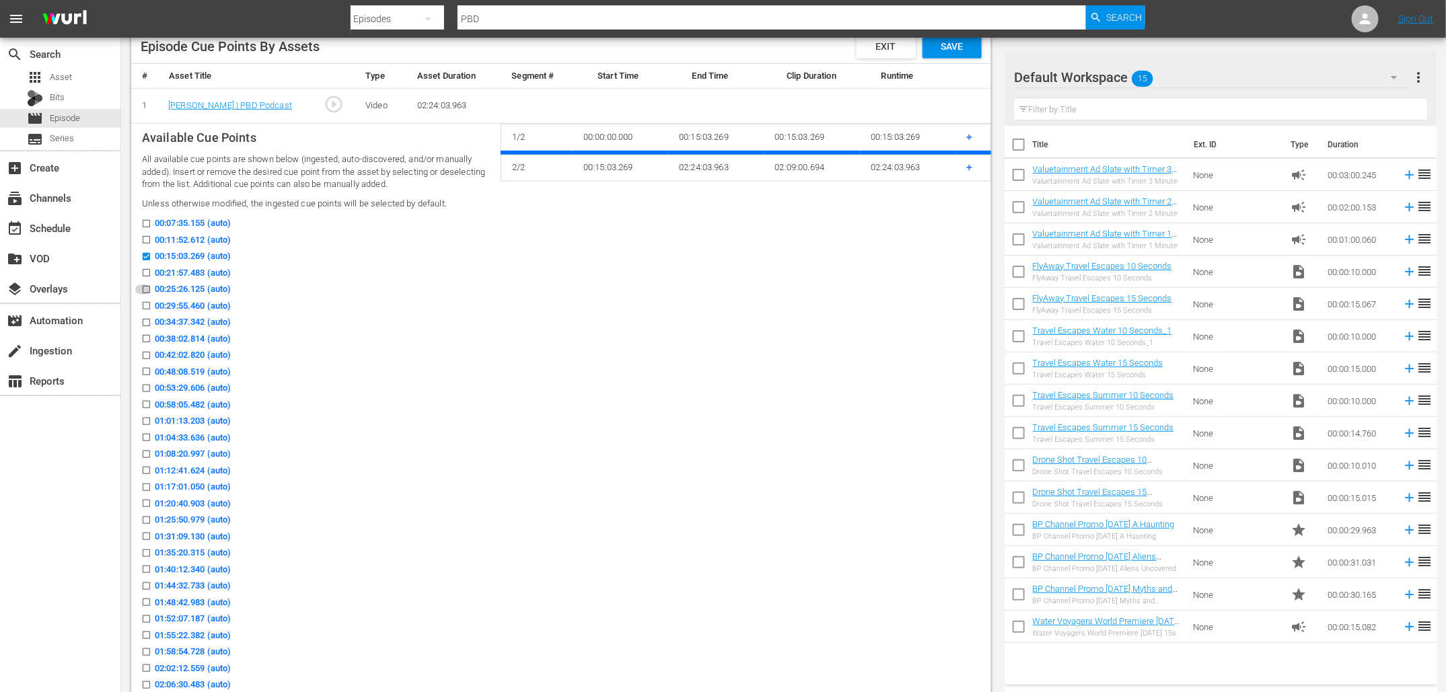
click at [146, 288] on input "00:25:26.125 (auto)" at bounding box center [143, 292] width 17 height 10
checkbox input "true"
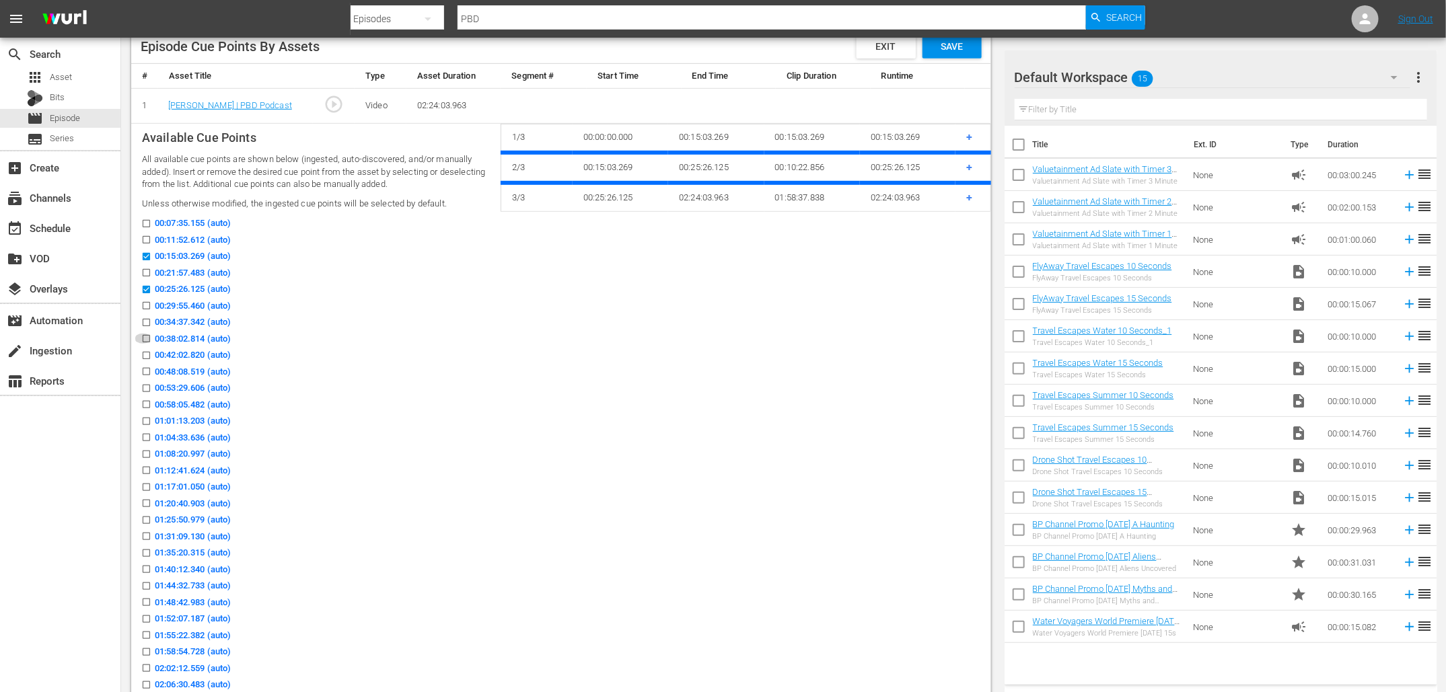
click at [147, 335] on icon at bounding box center [146, 338] width 7 height 7
click at [147, 336] on input "00:38:02.814 (auto)" at bounding box center [143, 341] width 17 height 10
checkbox input "true"
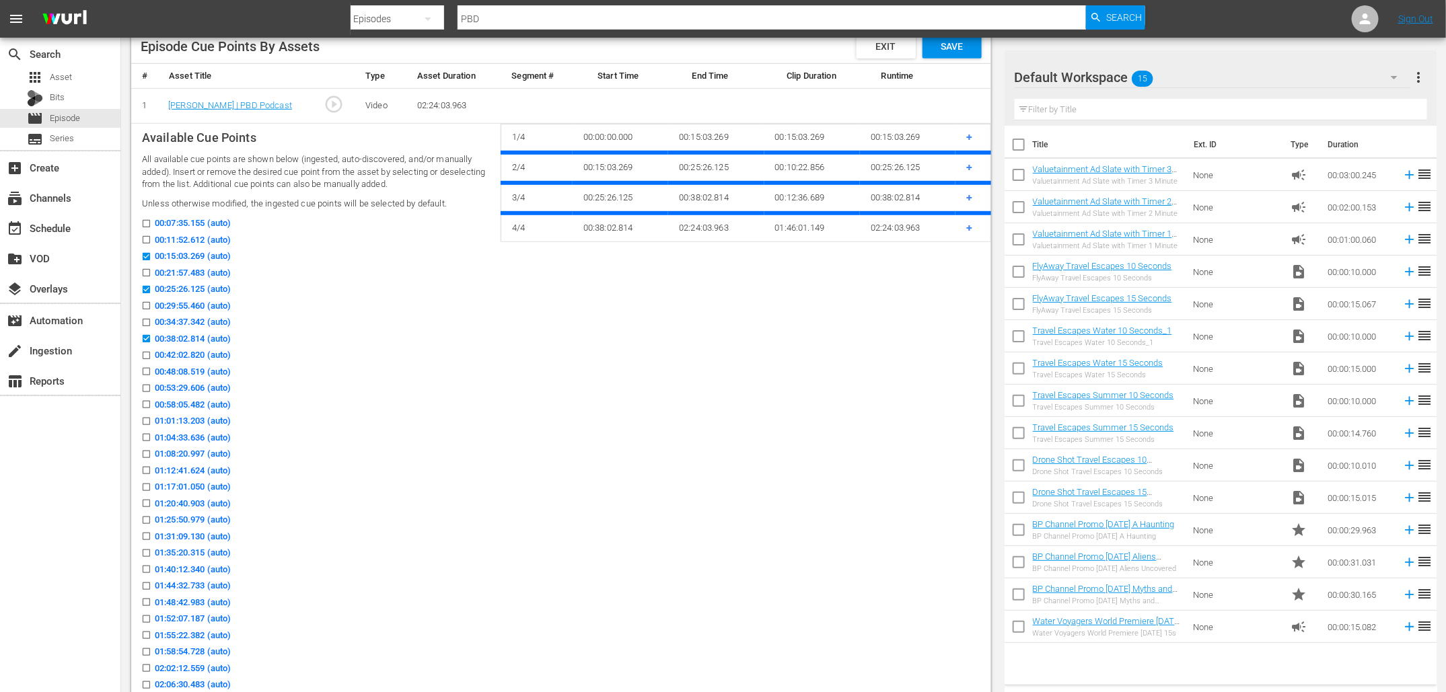
click at [146, 387] on input "00:53:29.606 (auto)" at bounding box center [143, 391] width 17 height 10
checkbox input "true"
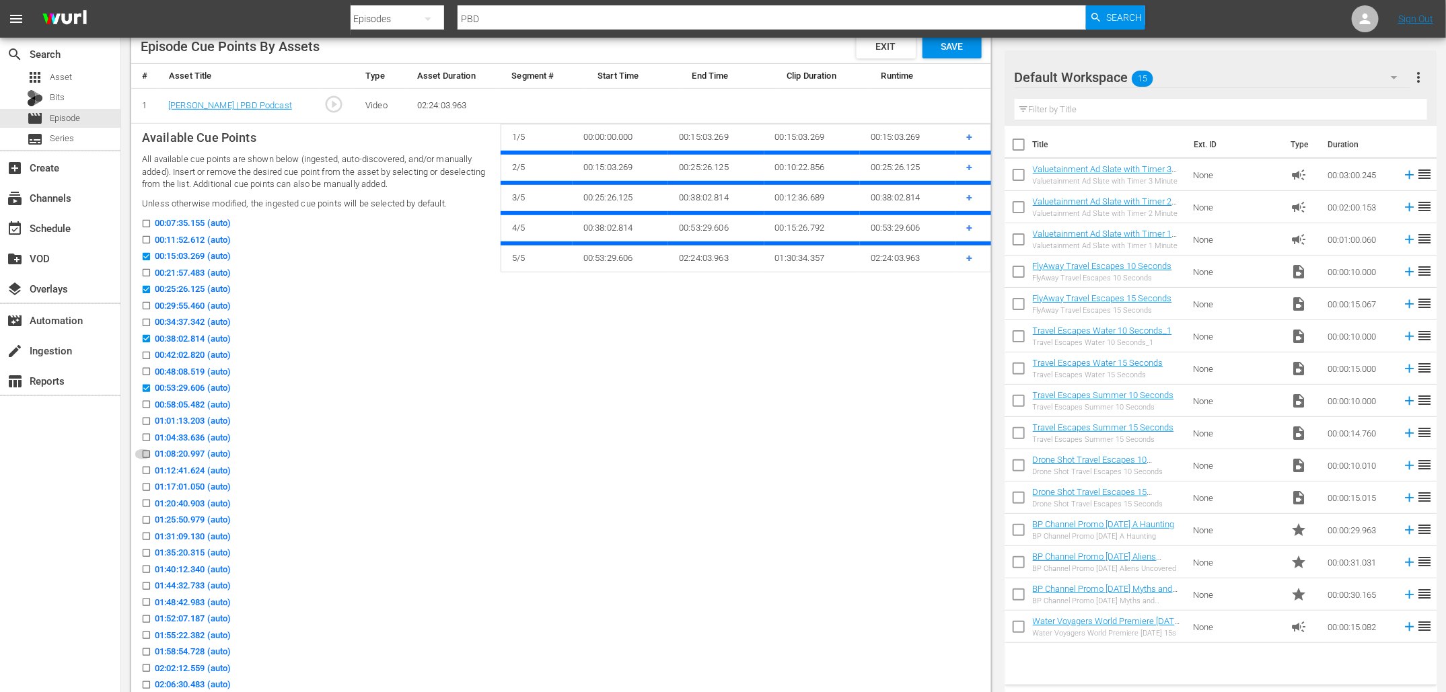
click at [148, 451] on icon at bounding box center [146, 454] width 7 height 7
click at [148, 452] on input "01:08:20.997 (auto)" at bounding box center [143, 457] width 17 height 10
checkbox input "true"
